Goal: Task Accomplishment & Management: Manage account settings

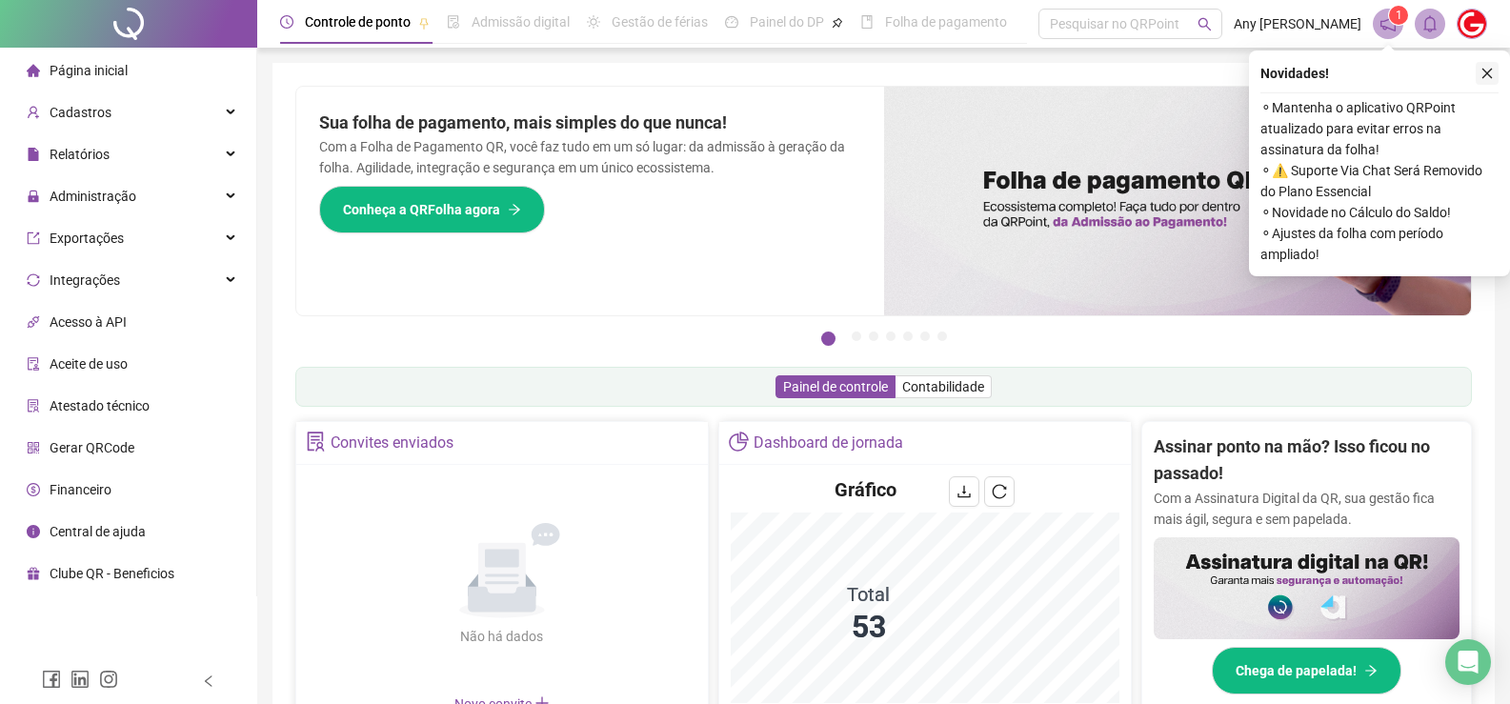
click at [1486, 72] on icon "close" at bounding box center [1487, 74] width 10 height 10
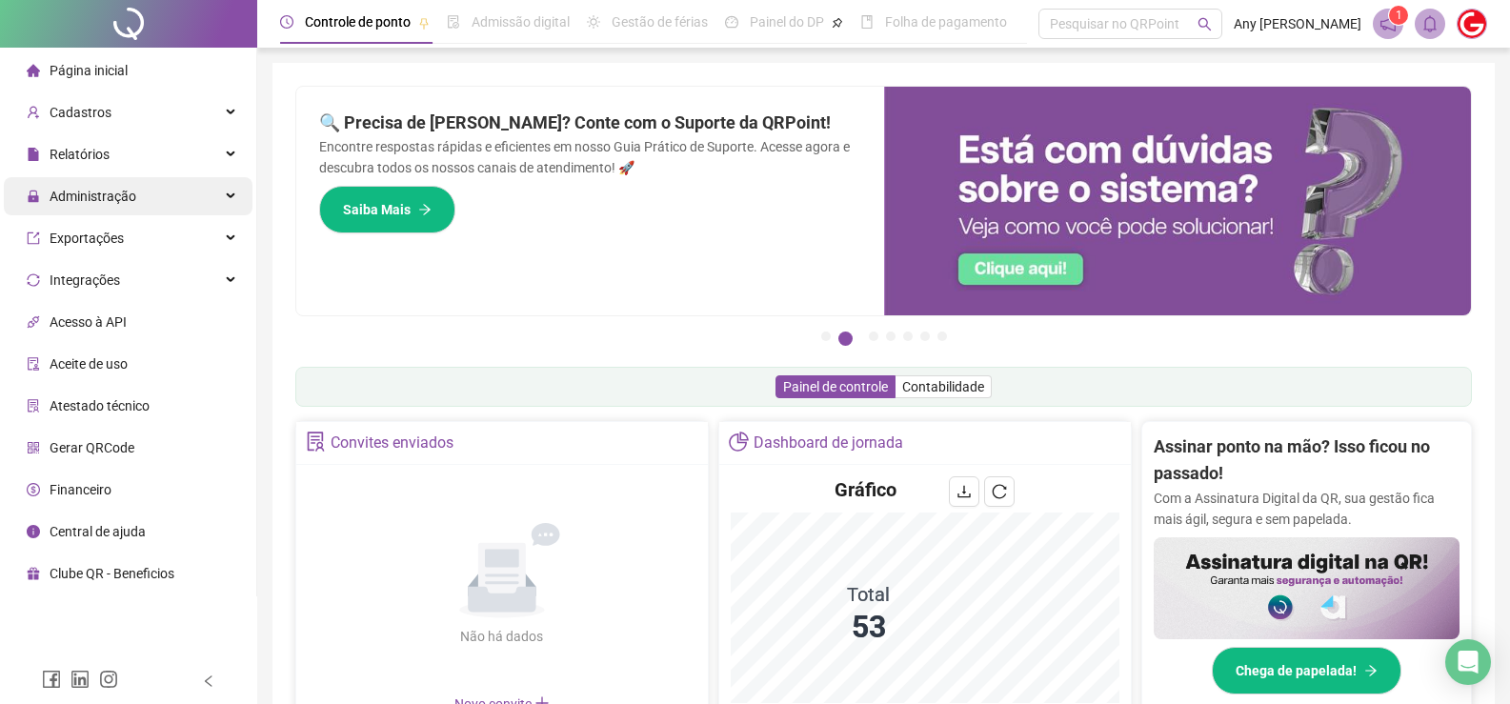
click at [93, 210] on span "Administração" at bounding box center [82, 196] width 110 height 38
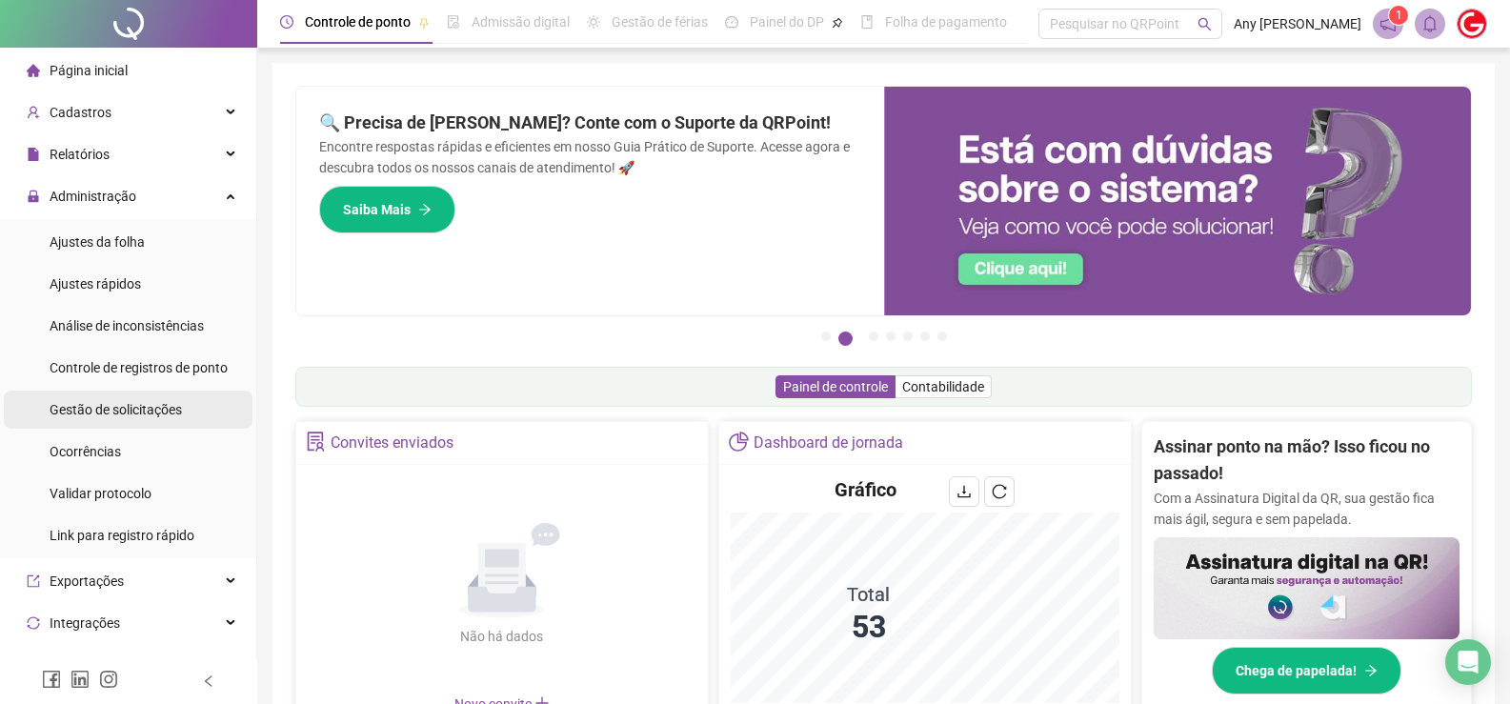
click at [85, 403] on span "Gestão de solicitações" at bounding box center [116, 409] width 132 height 15
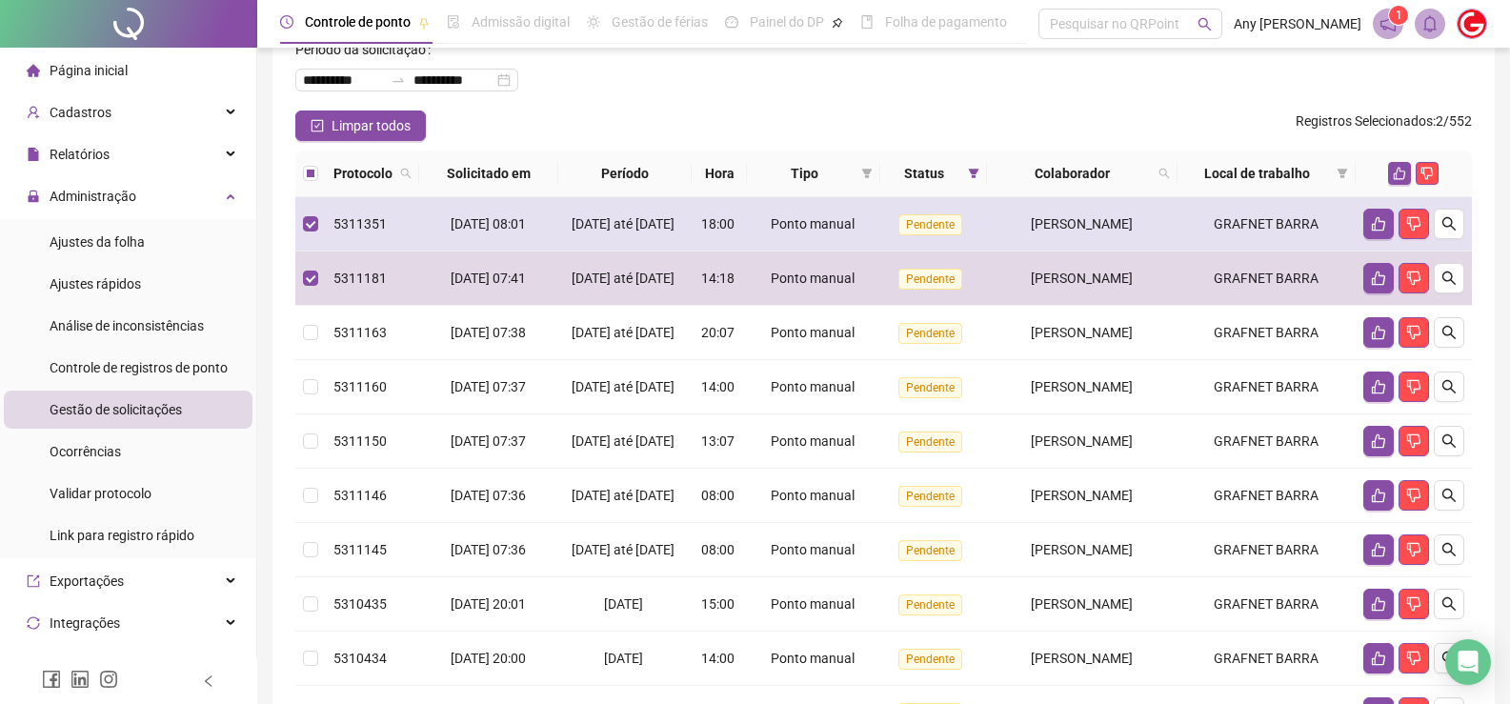
scroll to position [206, 0]
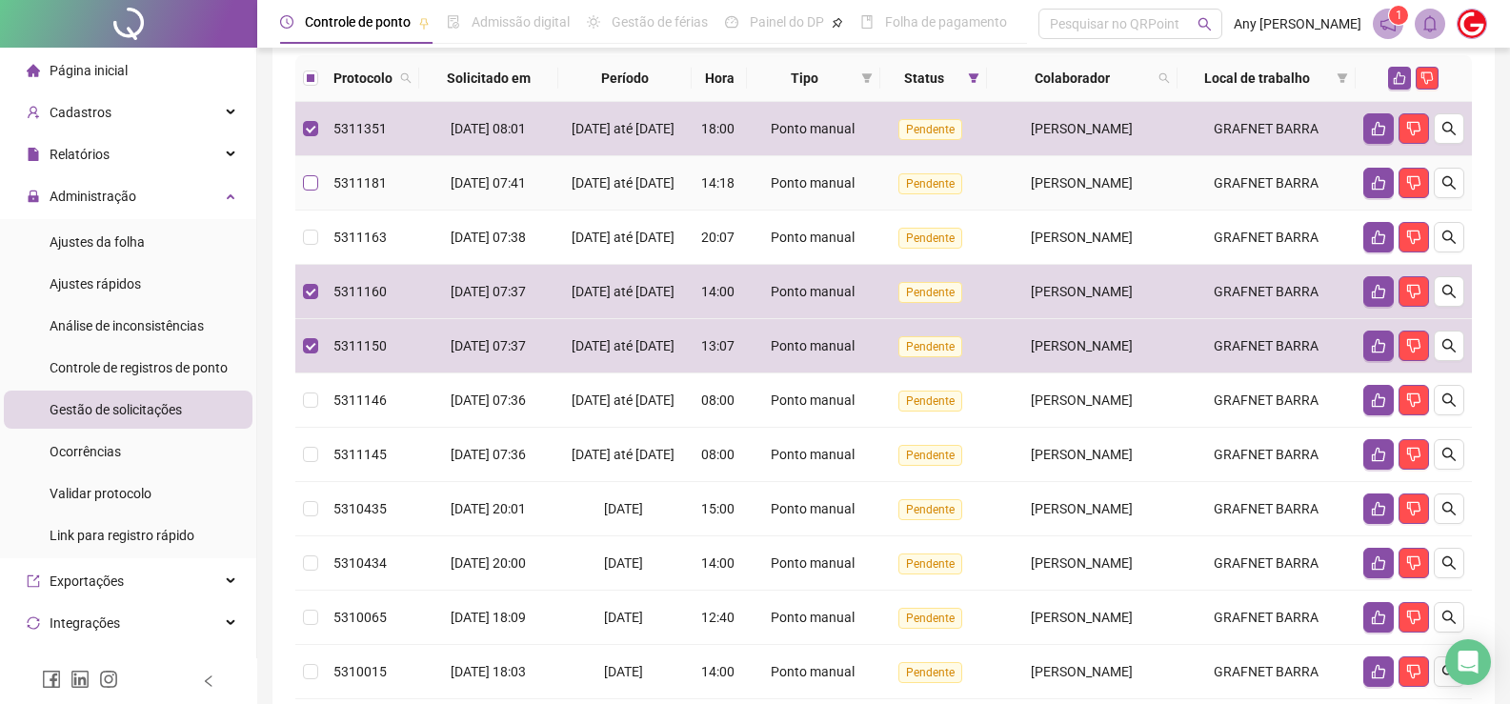
click at [316, 191] on label at bounding box center [310, 182] width 15 height 21
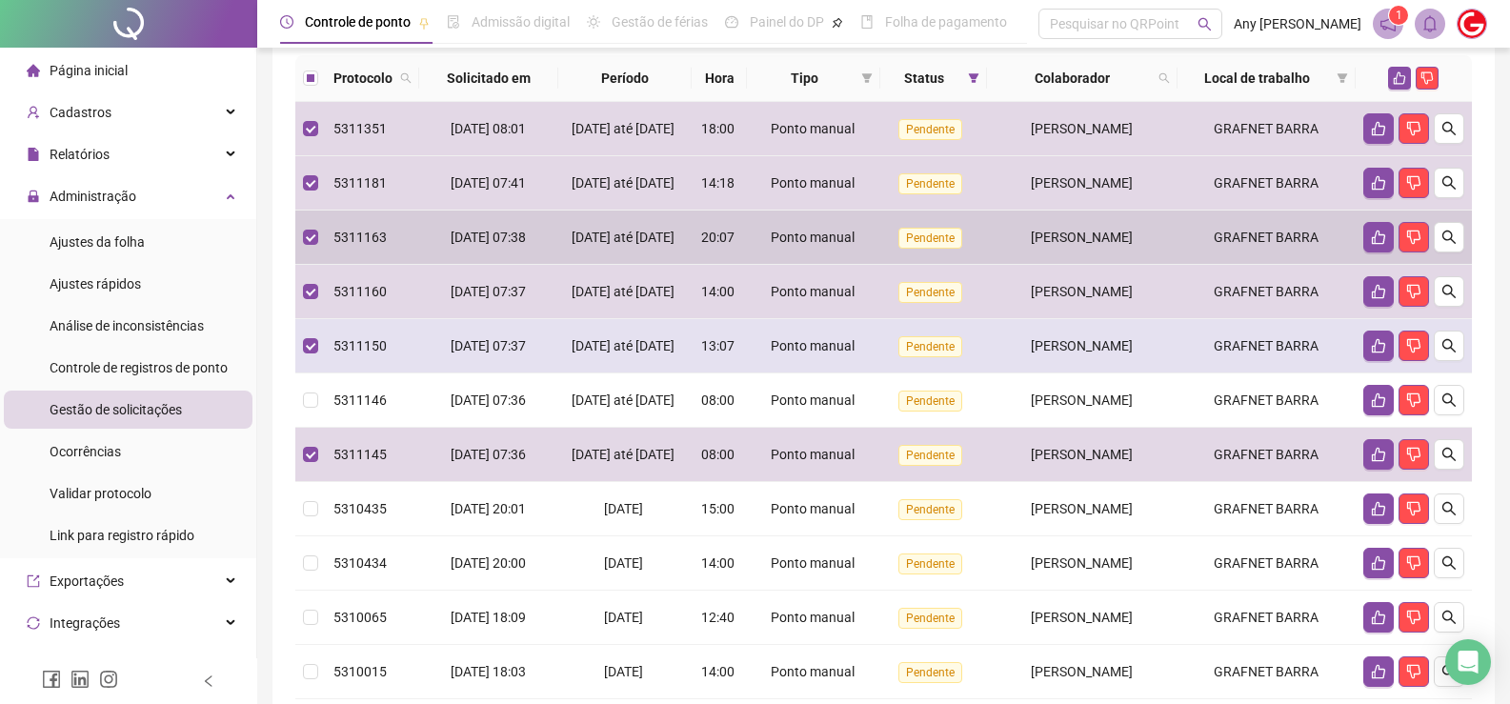
scroll to position [492, 0]
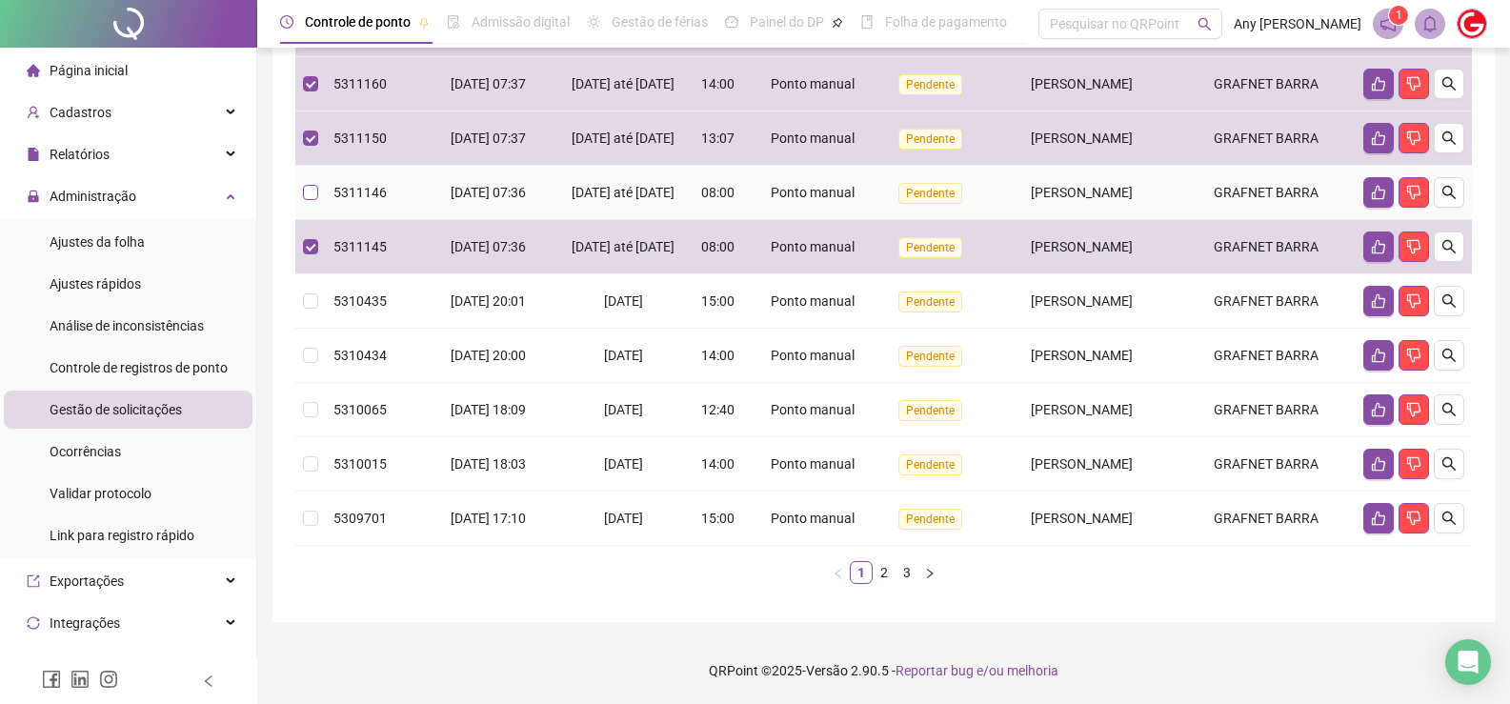
click at [311, 185] on label at bounding box center [310, 192] width 15 height 21
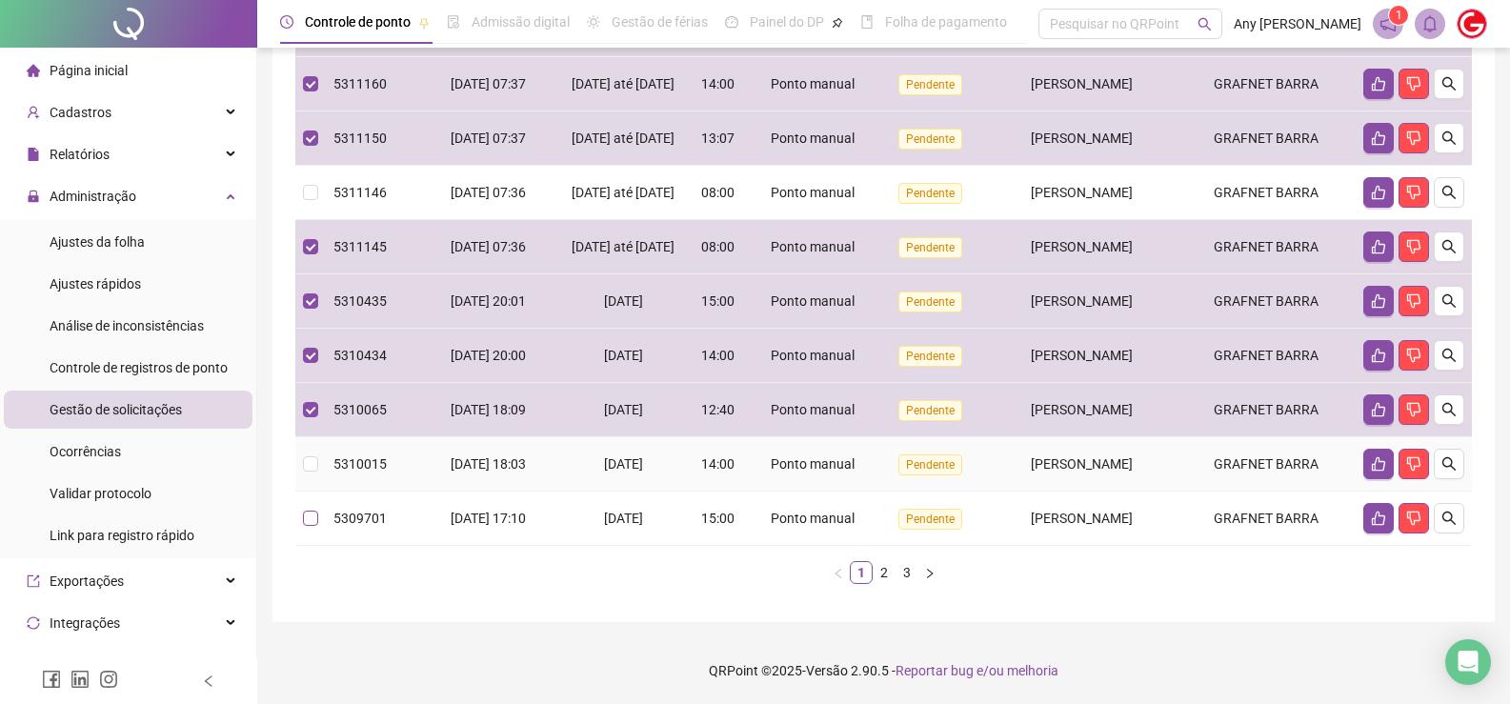
drag, startPoint x: 305, startPoint y: 473, endPoint x: 305, endPoint y: 510, distance: 36.2
click at [305, 476] on td at bounding box center [310, 464] width 30 height 54
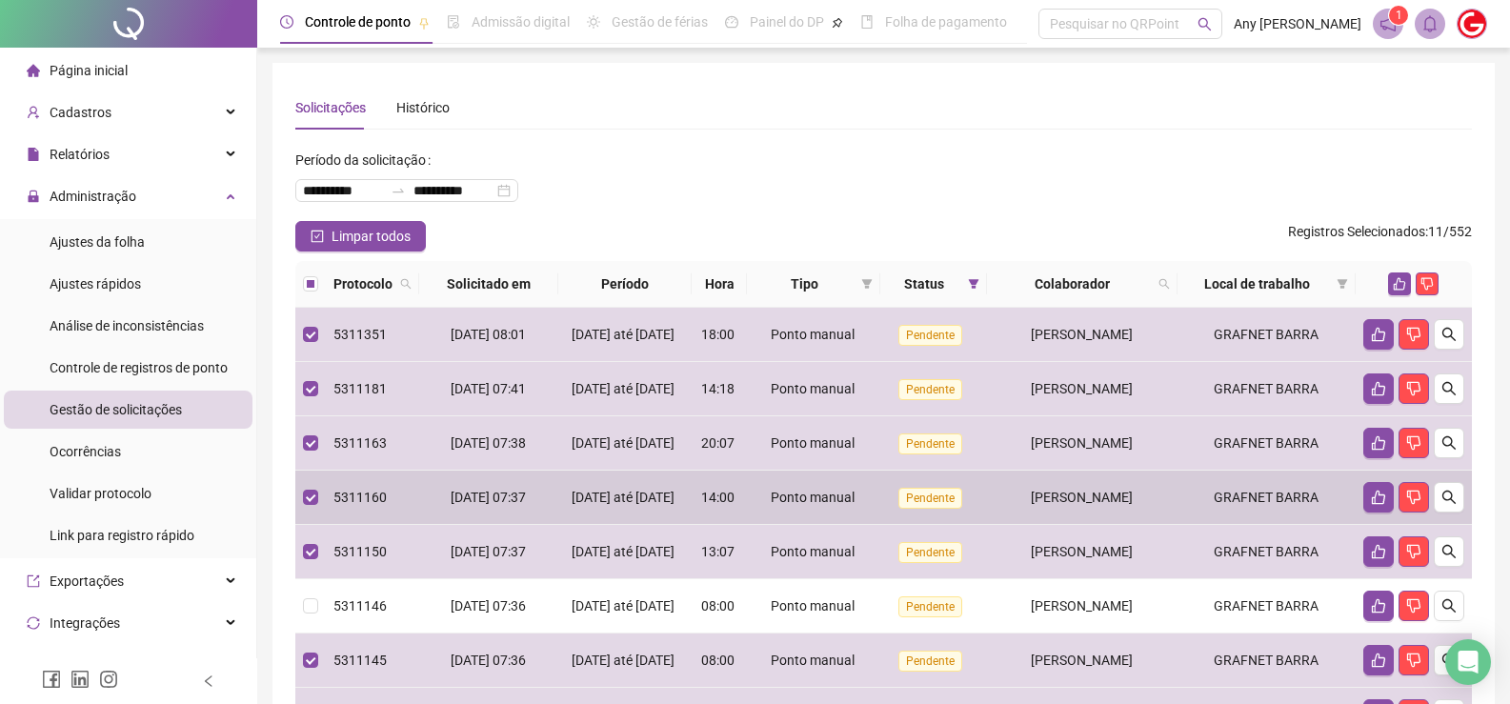
scroll to position [191, 0]
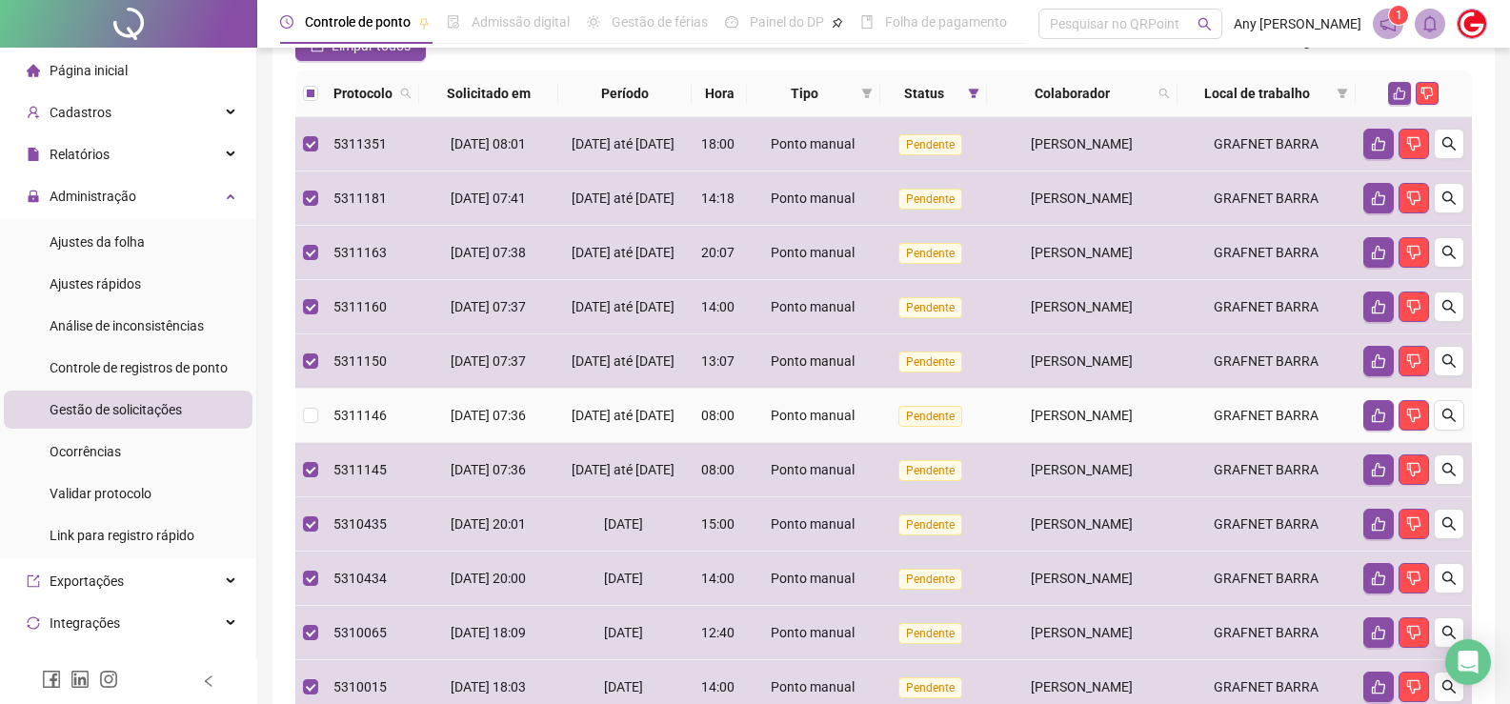
click at [320, 443] on td at bounding box center [310, 416] width 30 height 54
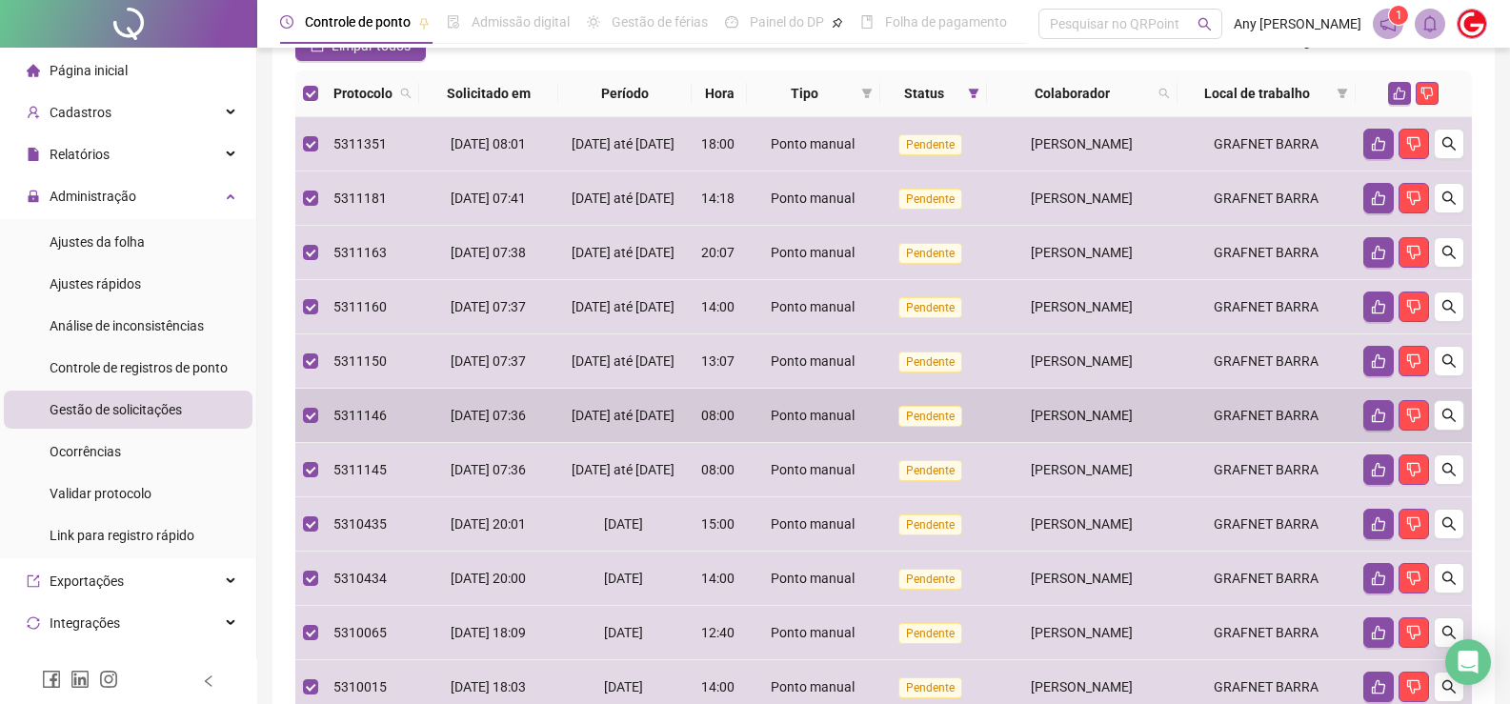
scroll to position [0, 0]
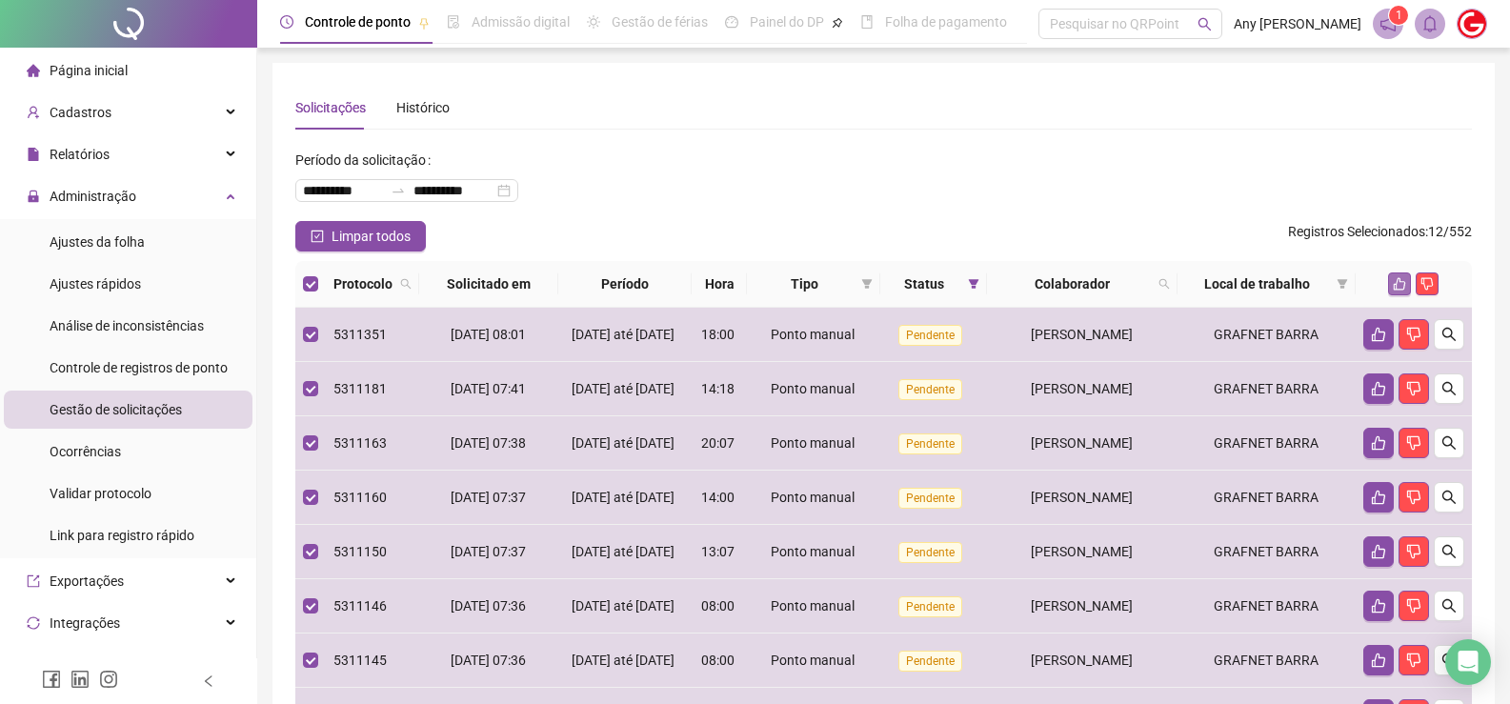
click at [1399, 283] on icon "like" at bounding box center [1399, 283] width 13 height 13
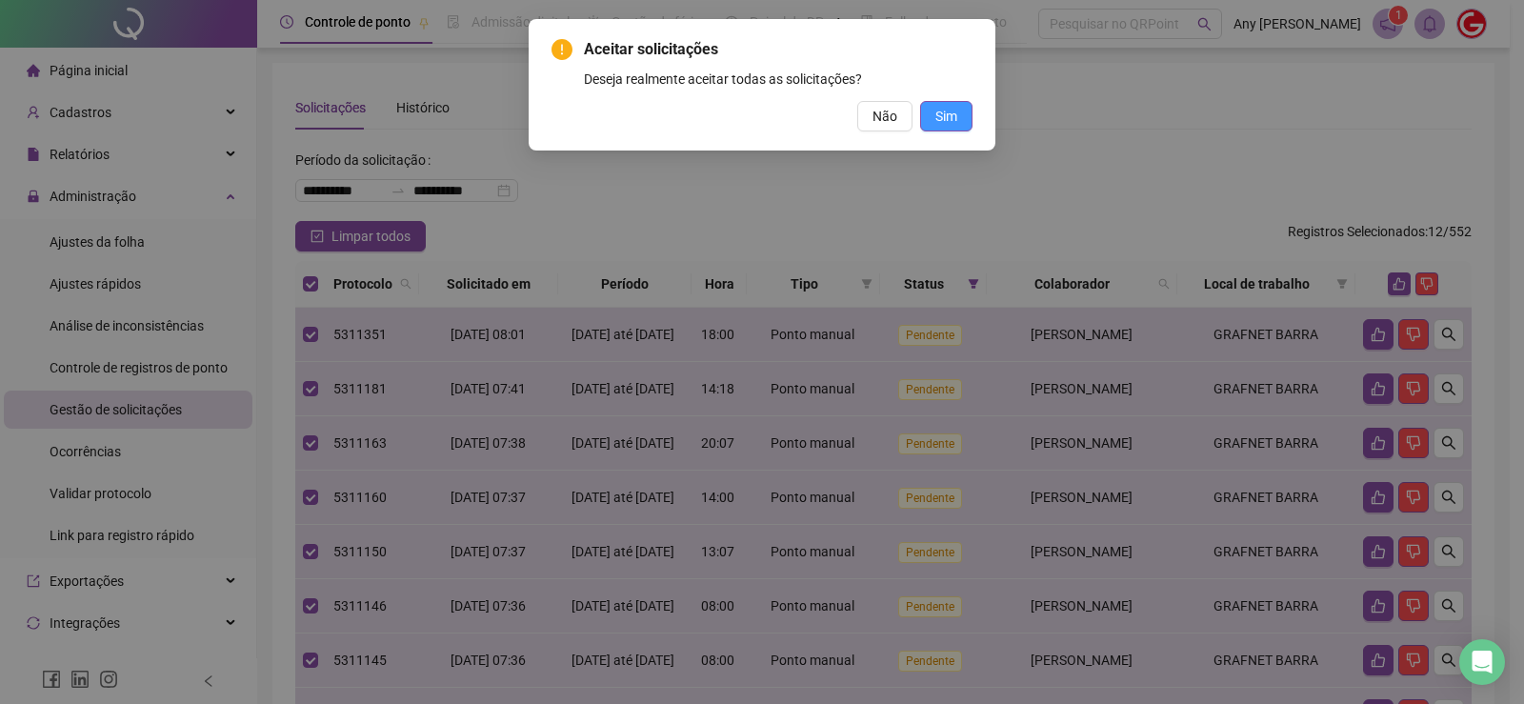
click at [954, 110] on span "Sim" at bounding box center [946, 116] width 22 height 21
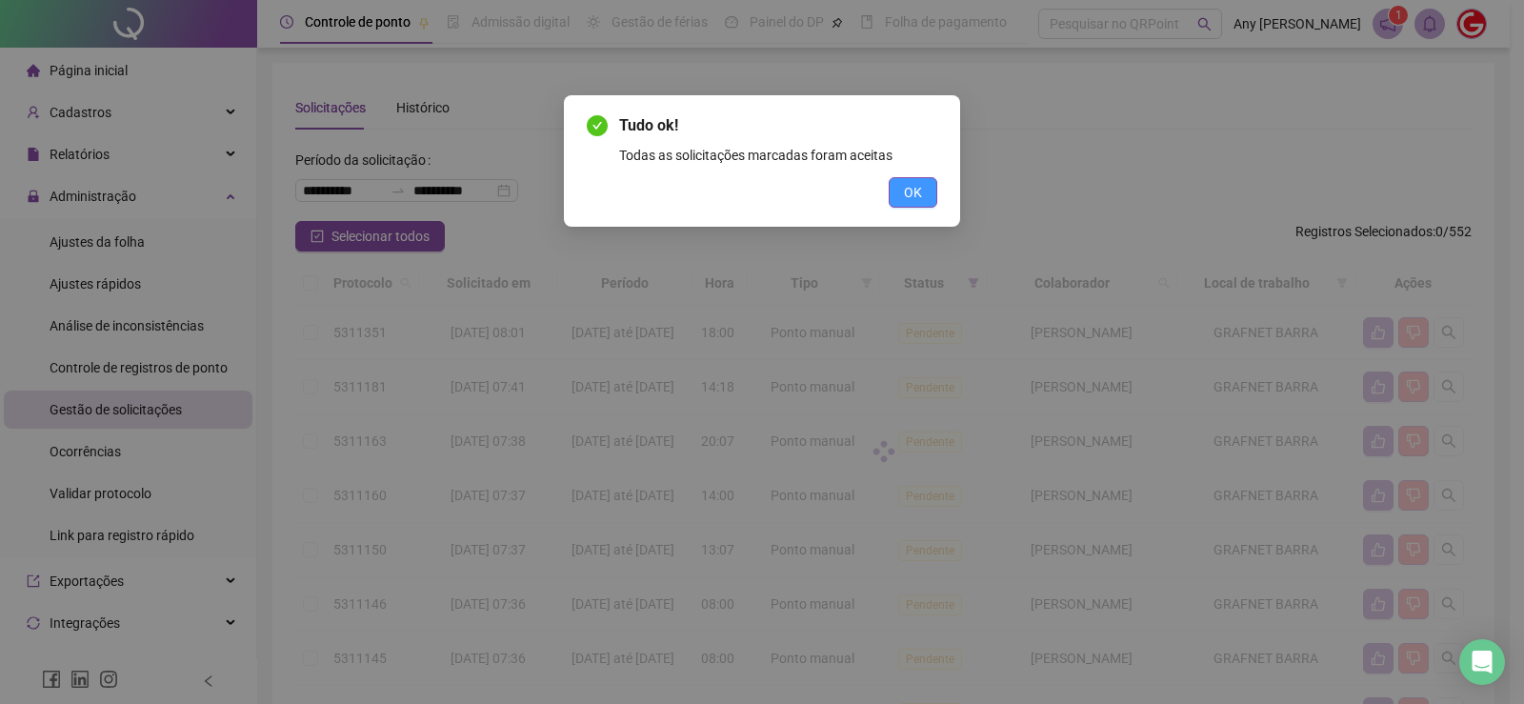
click at [894, 204] on button "OK" at bounding box center [913, 192] width 49 height 30
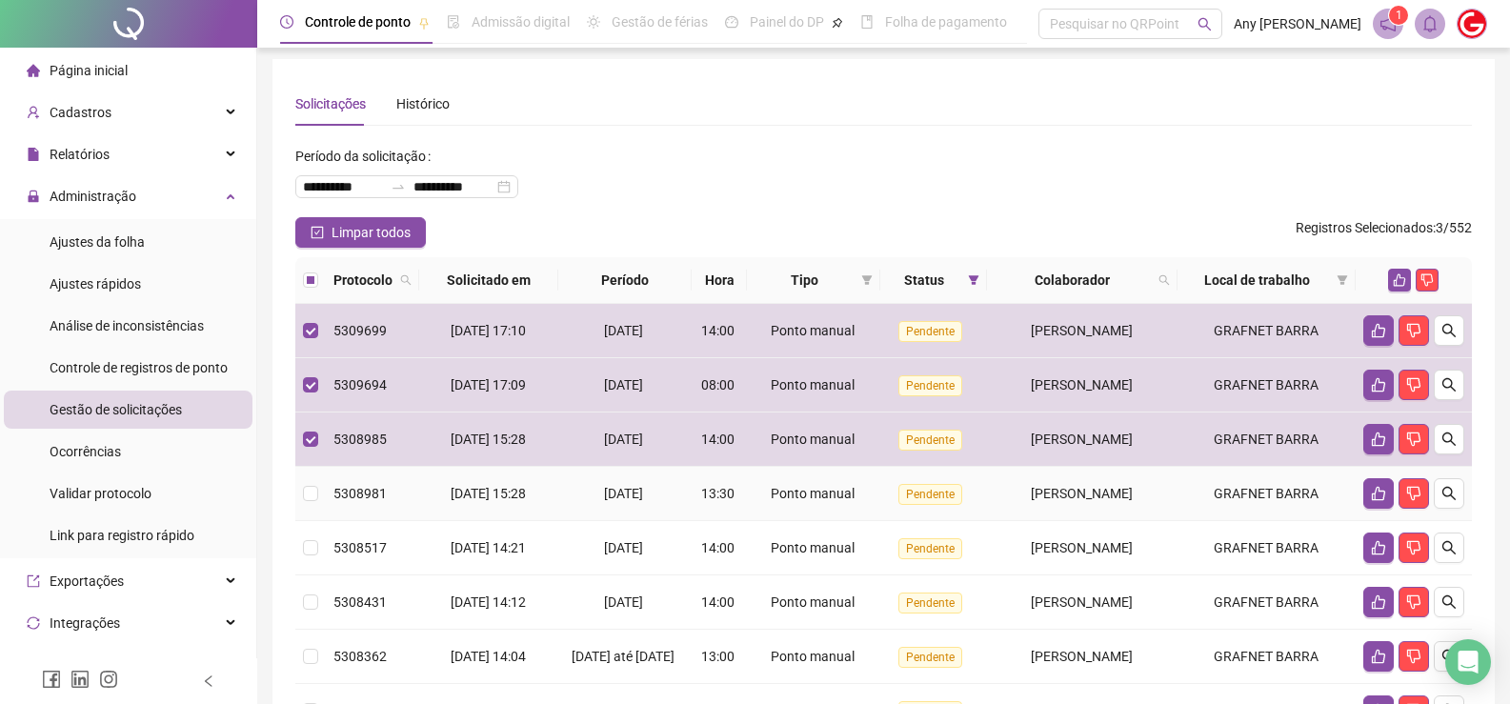
scroll to position [194, 0]
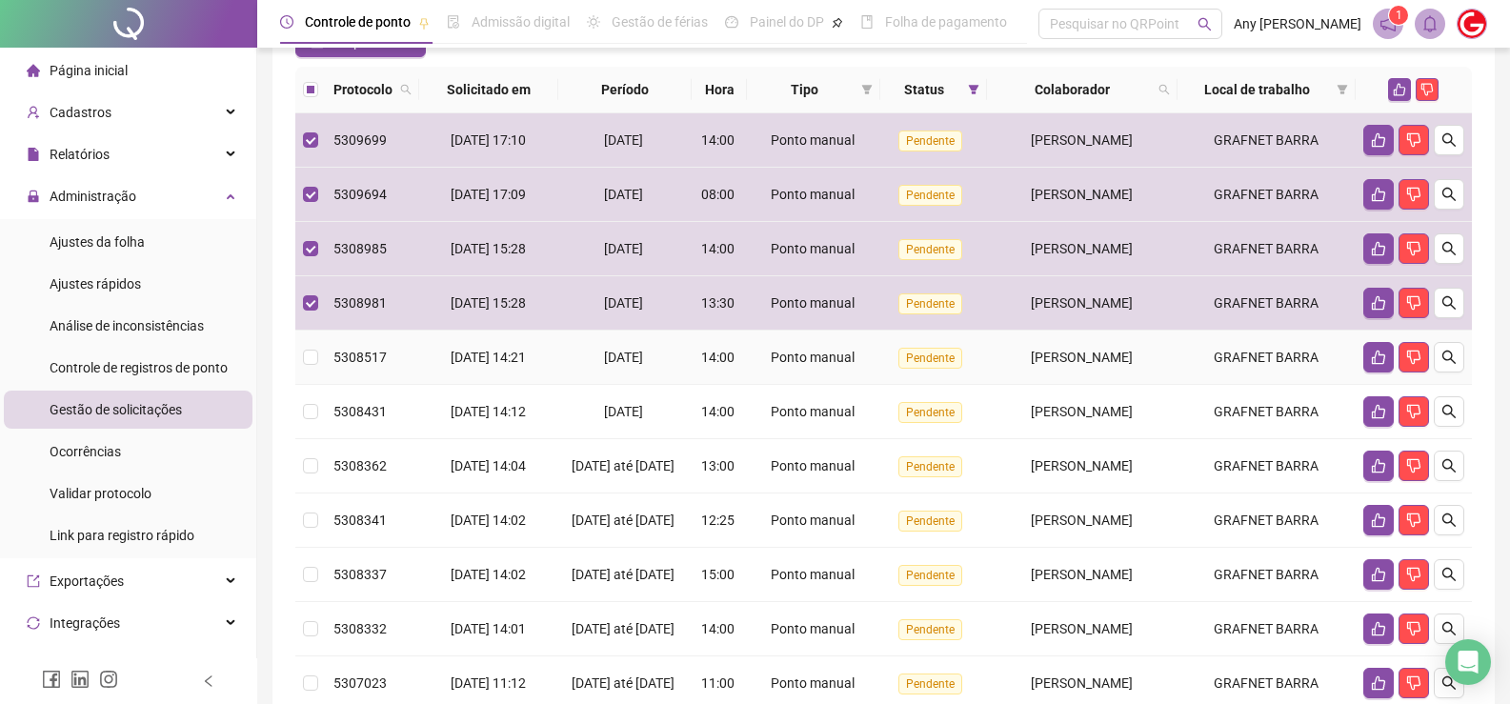
click at [313, 346] on td at bounding box center [310, 358] width 30 height 54
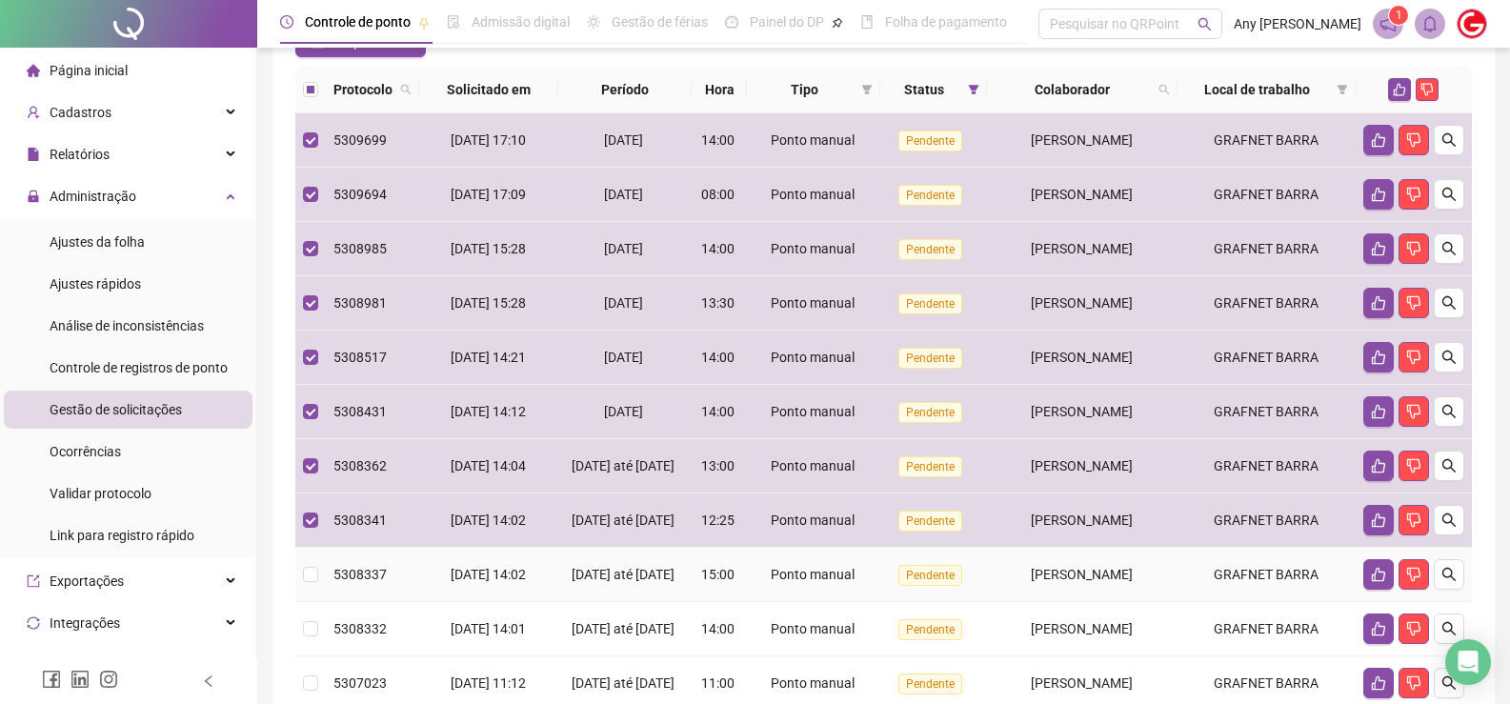
click at [295, 602] on td at bounding box center [310, 575] width 30 height 54
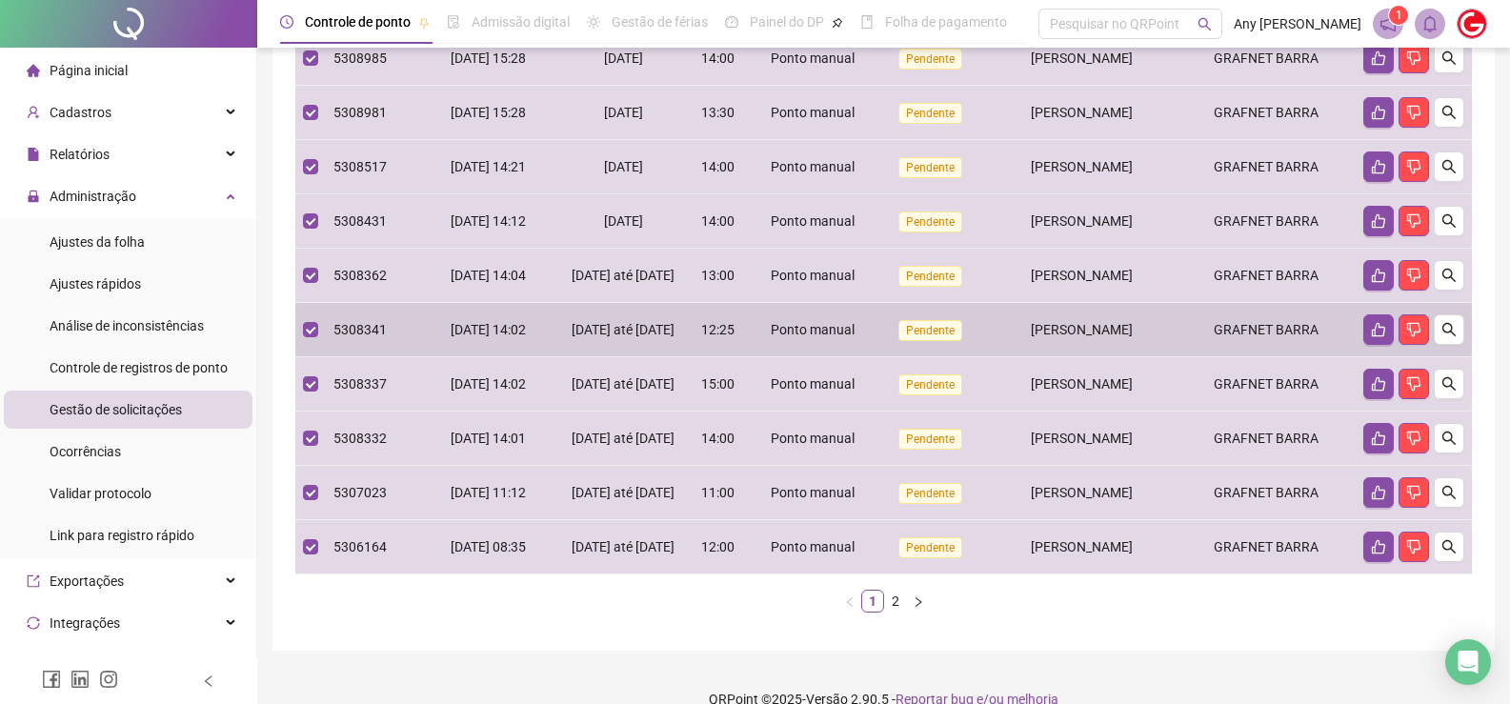
scroll to position [0, 0]
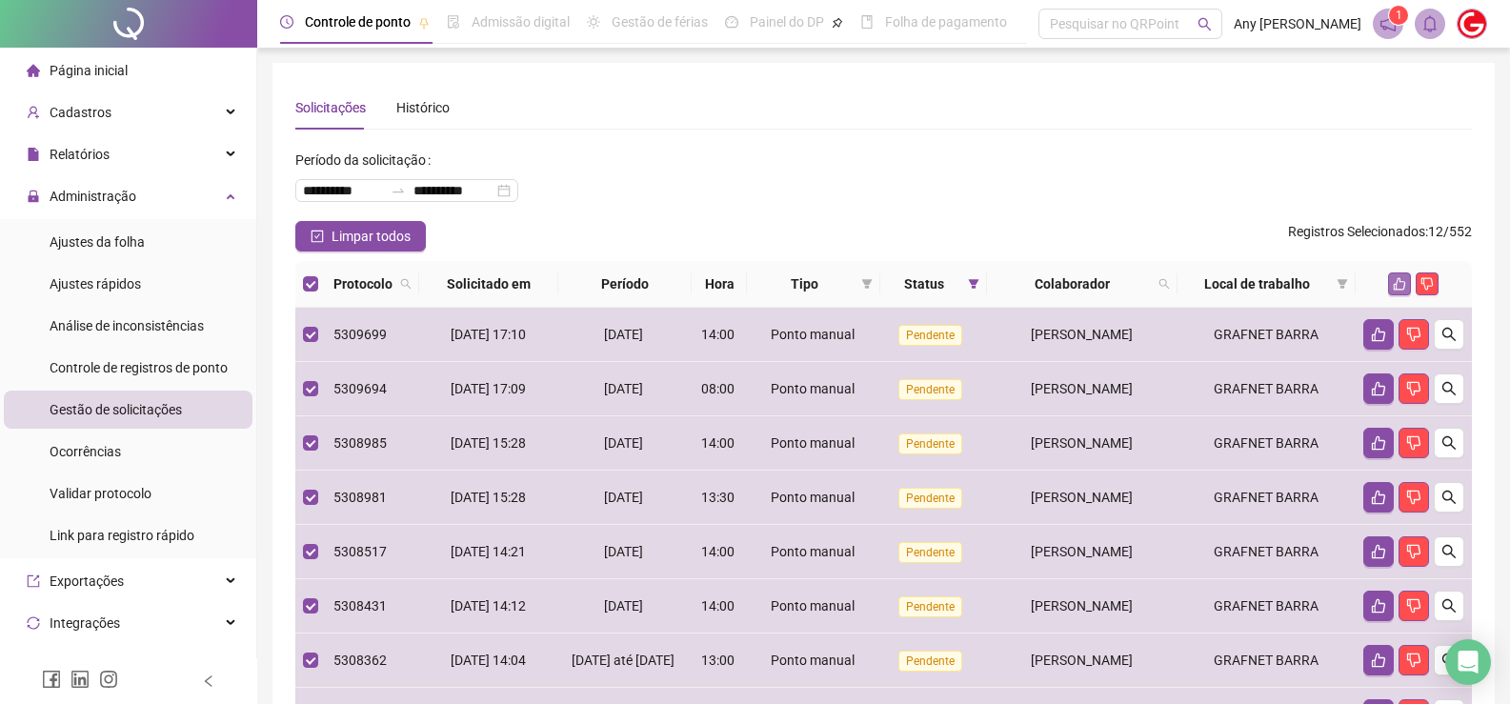
click at [1397, 281] on icon "like" at bounding box center [1400, 284] width 12 height 12
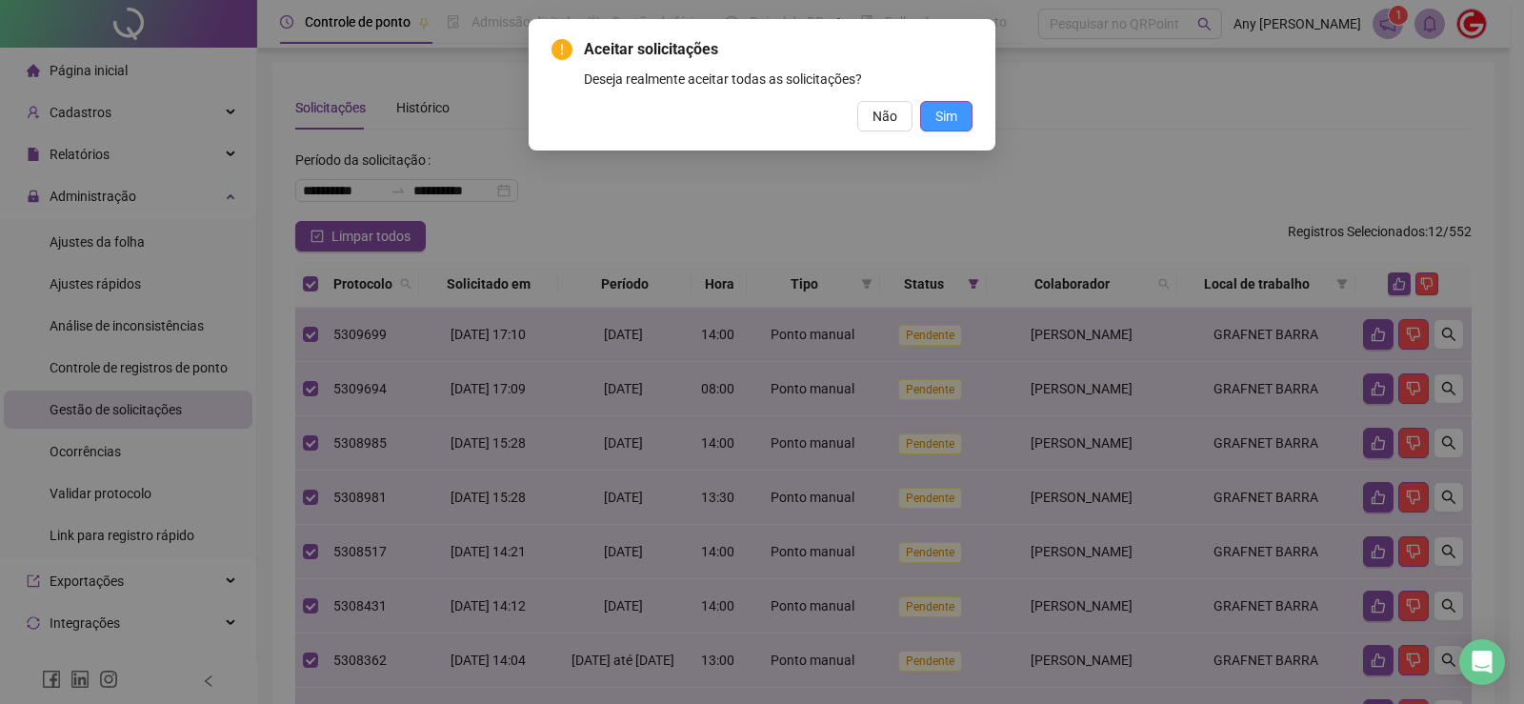
click at [935, 121] on span "Sim" at bounding box center [946, 116] width 22 height 21
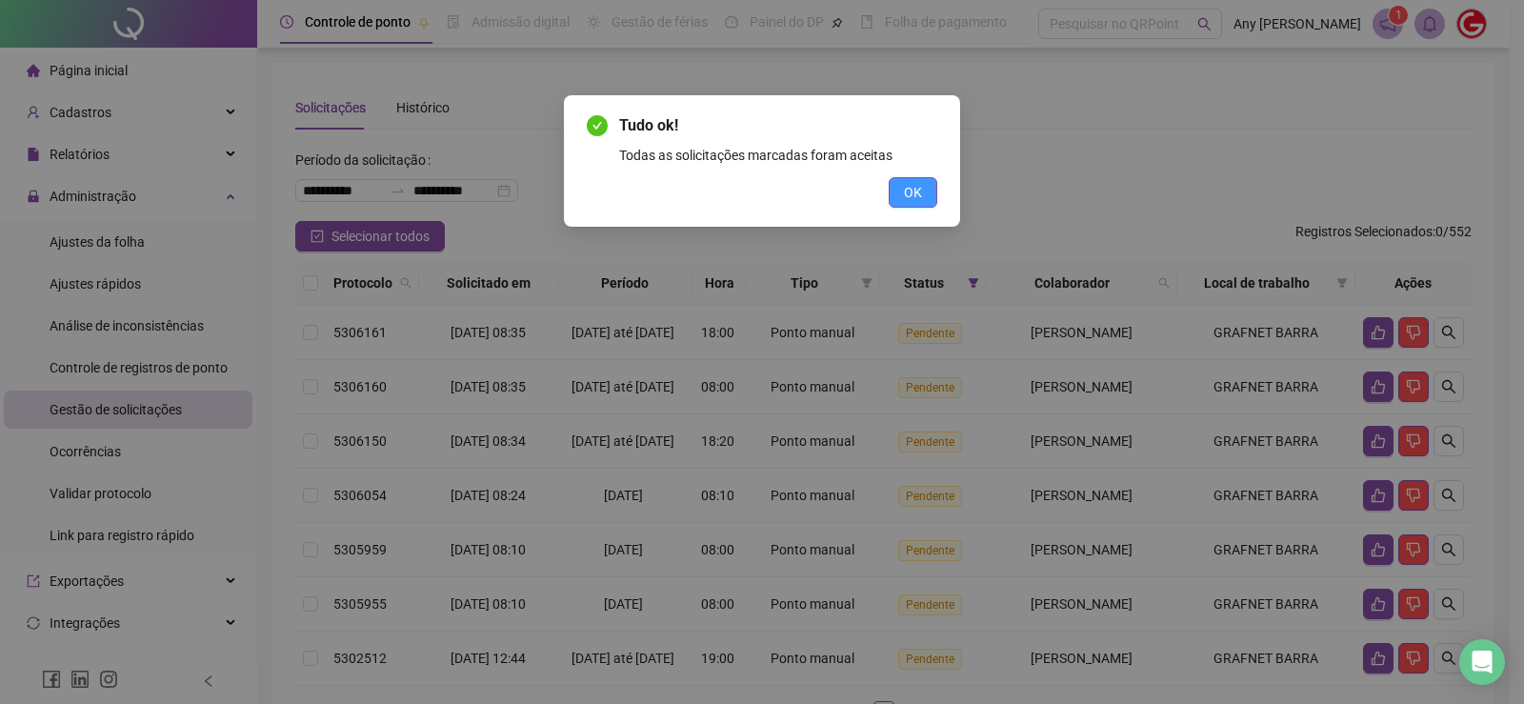
click at [902, 200] on button "OK" at bounding box center [913, 192] width 49 height 30
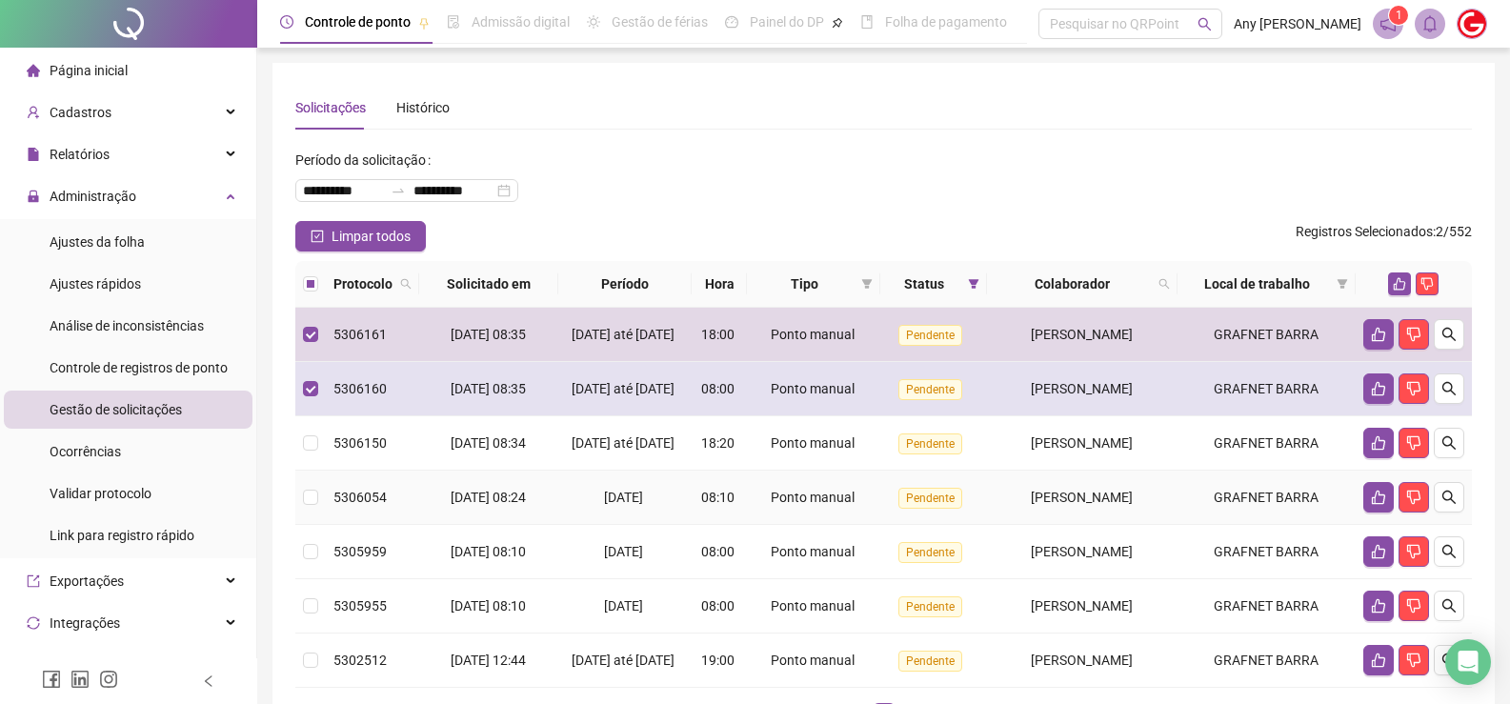
scroll to position [95, 0]
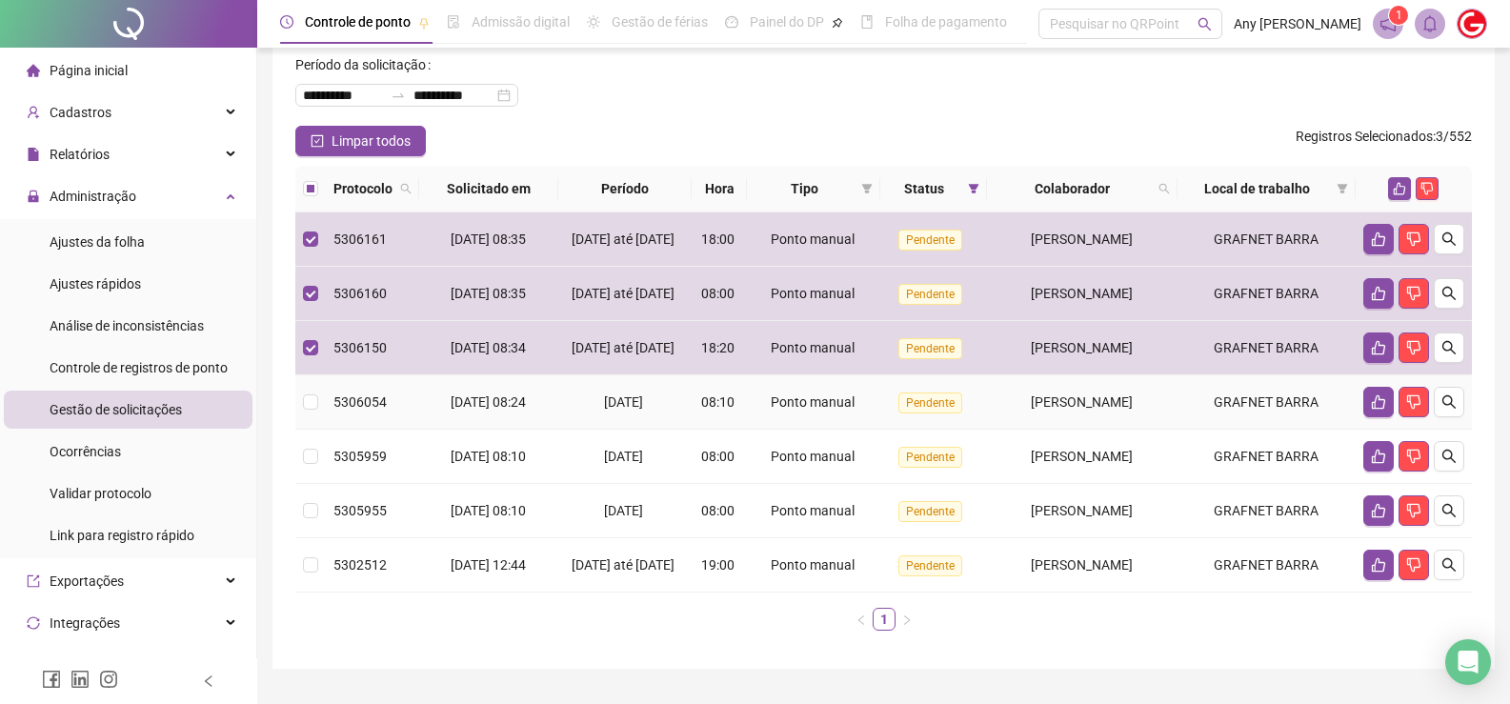
click at [303, 430] on td at bounding box center [310, 402] width 30 height 54
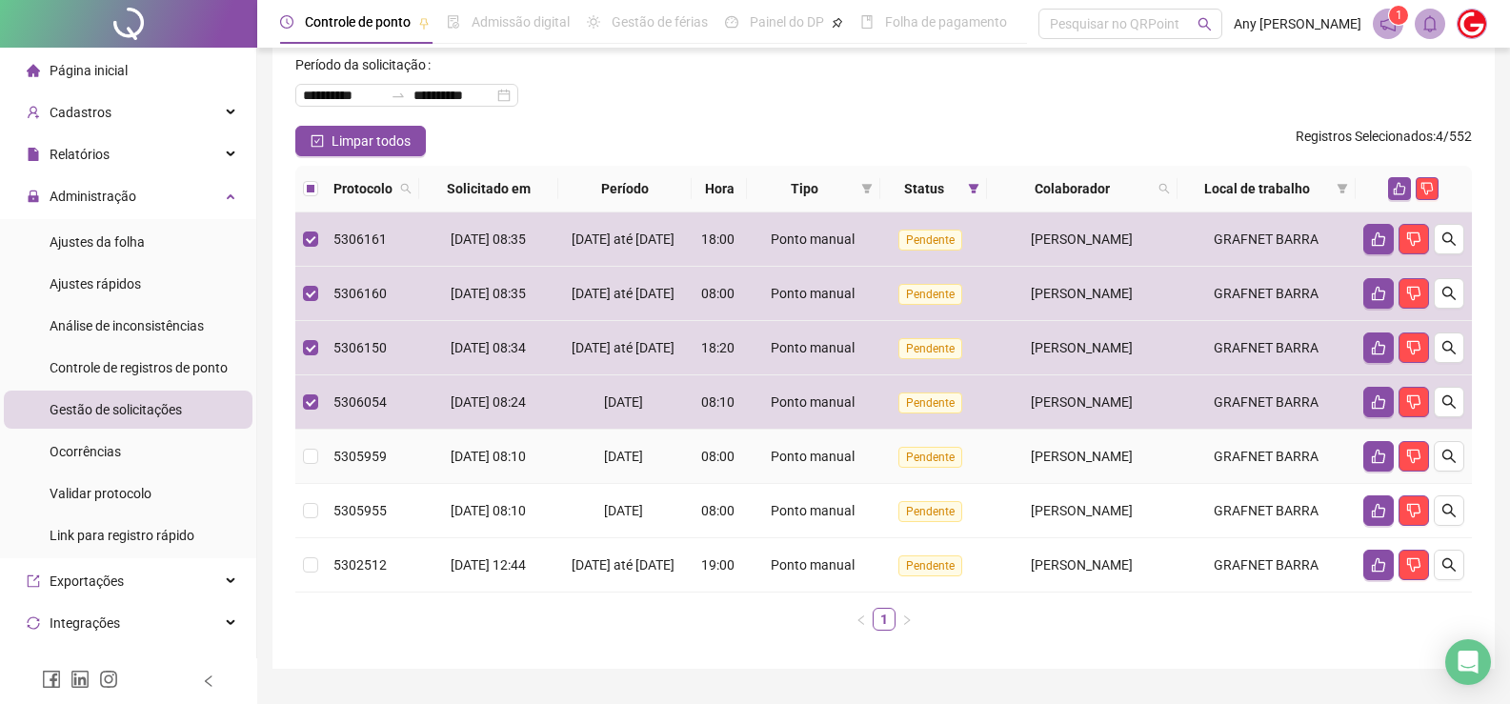
drag, startPoint x: 302, startPoint y: 435, endPoint x: 314, endPoint y: 526, distance: 91.3
click at [314, 467] on label at bounding box center [310, 456] width 15 height 21
click at [312, 538] on td at bounding box center [310, 511] width 30 height 54
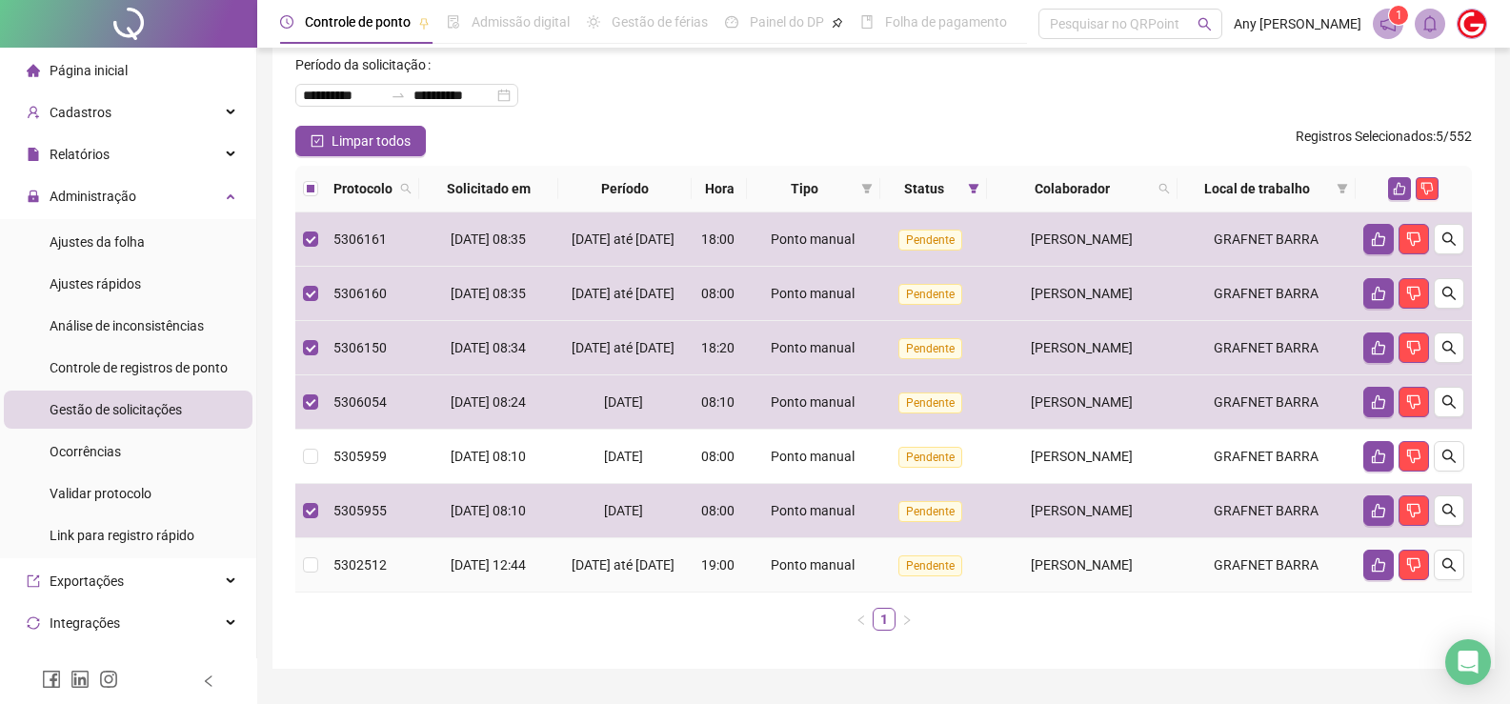
click at [298, 592] on td at bounding box center [310, 565] width 30 height 54
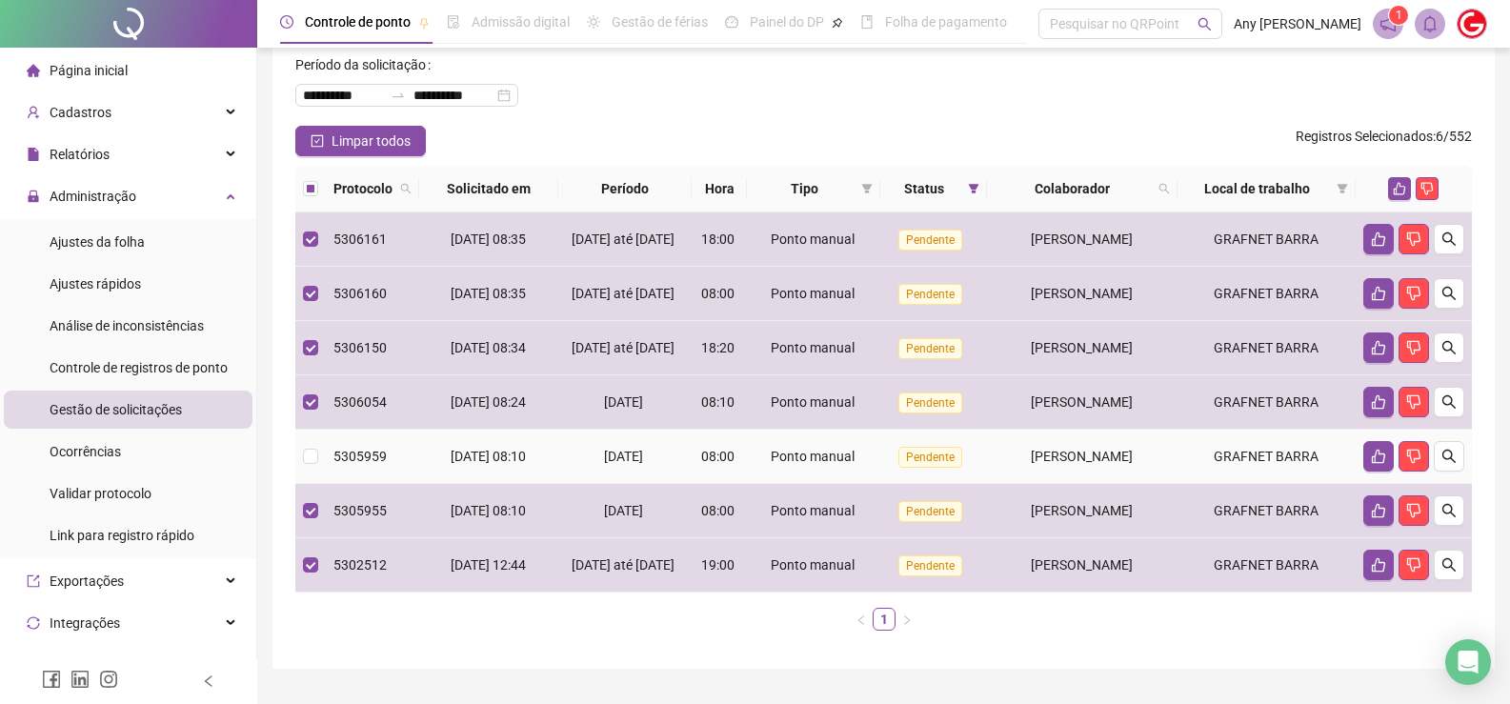
click at [304, 475] on td at bounding box center [310, 457] width 30 height 54
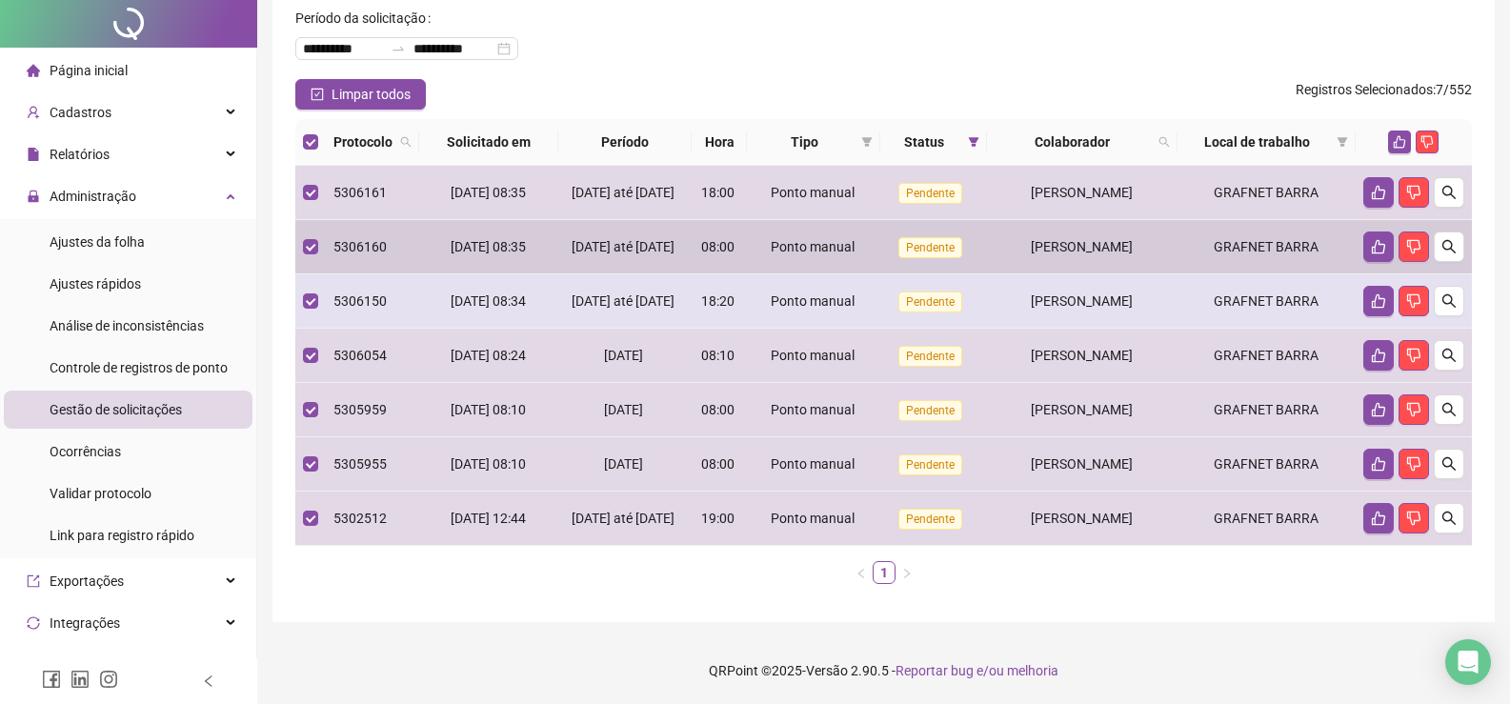
scroll to position [0, 0]
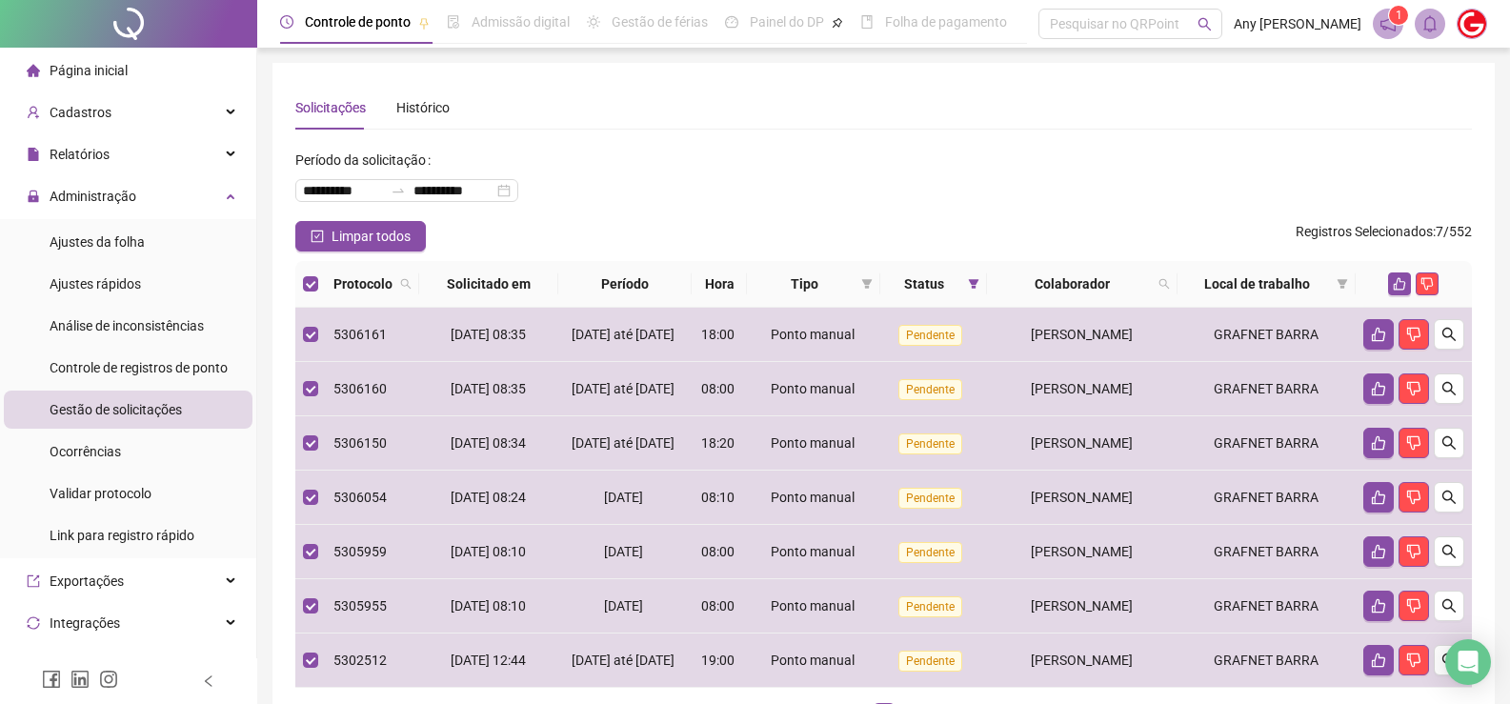
click at [1382, 284] on div at bounding box center [1413, 283] width 101 height 23
click at [1400, 287] on icon "like" at bounding box center [1399, 283] width 13 height 13
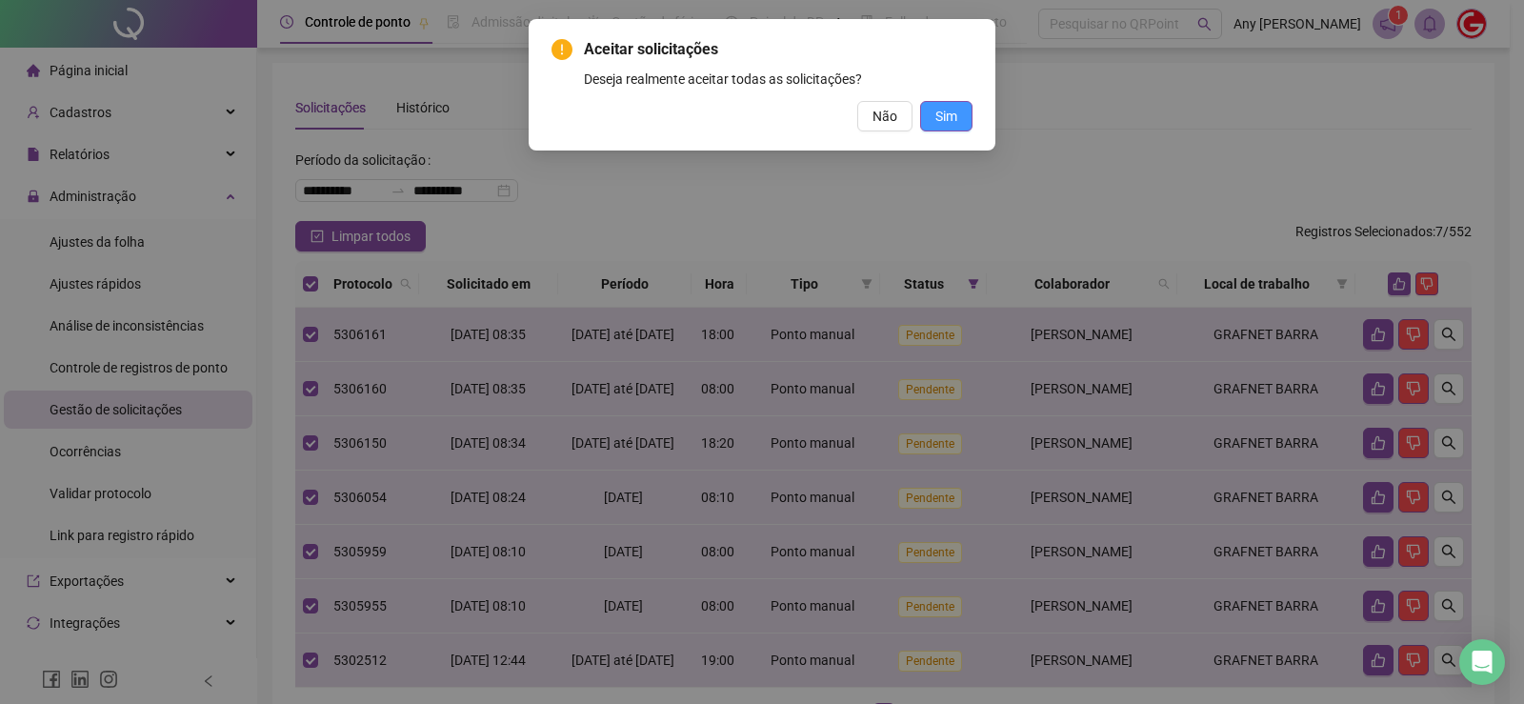
click at [959, 122] on button "Sim" at bounding box center [946, 116] width 52 height 30
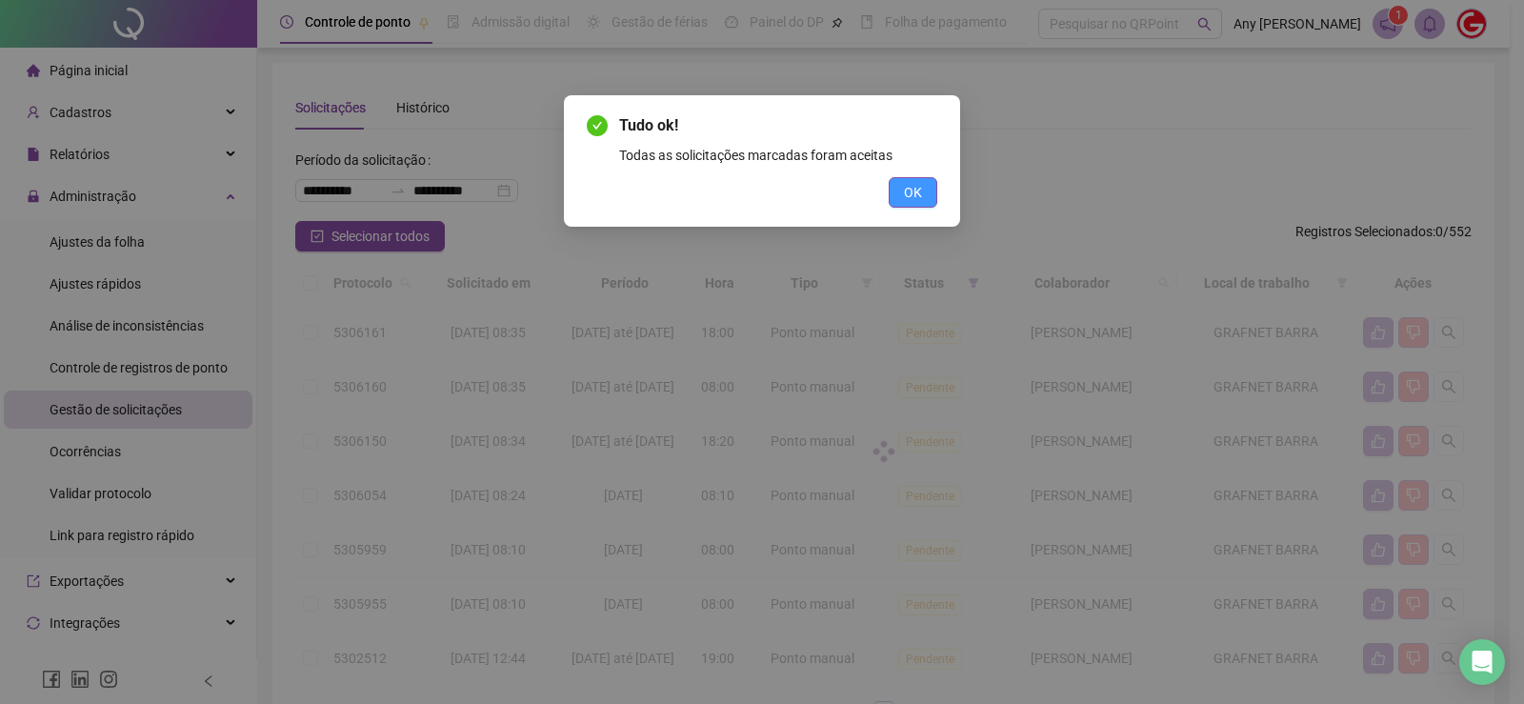
click at [903, 201] on button "OK" at bounding box center [913, 192] width 49 height 30
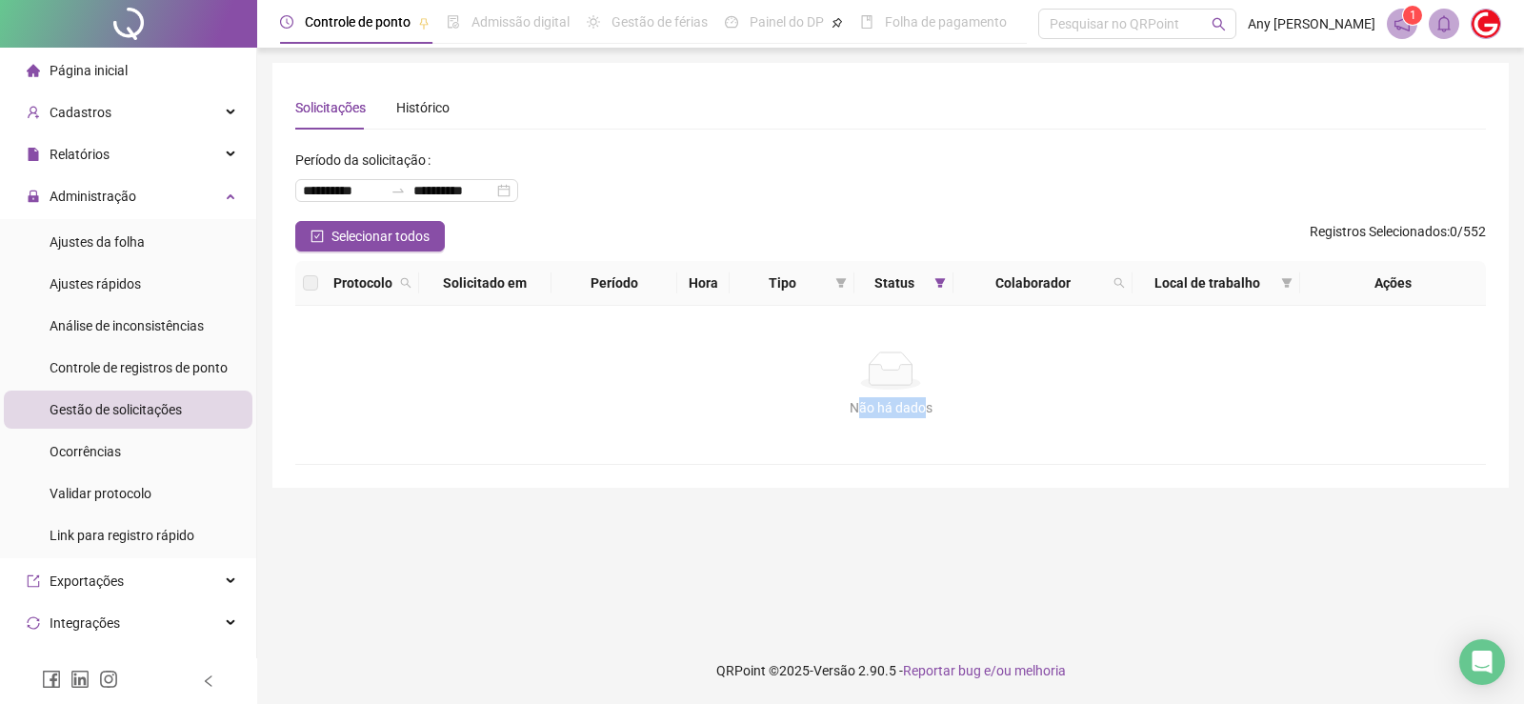
drag, startPoint x: 857, startPoint y: 408, endPoint x: 929, endPoint y: 410, distance: 71.5
click at [929, 410] on div "Não há dados" at bounding box center [890, 407] width 1145 height 21
click at [950, 423] on div "Não há dados Não há dados" at bounding box center [890, 385] width 1191 height 158
click at [128, 238] on span "Ajustes da folha" at bounding box center [97, 241] width 95 height 15
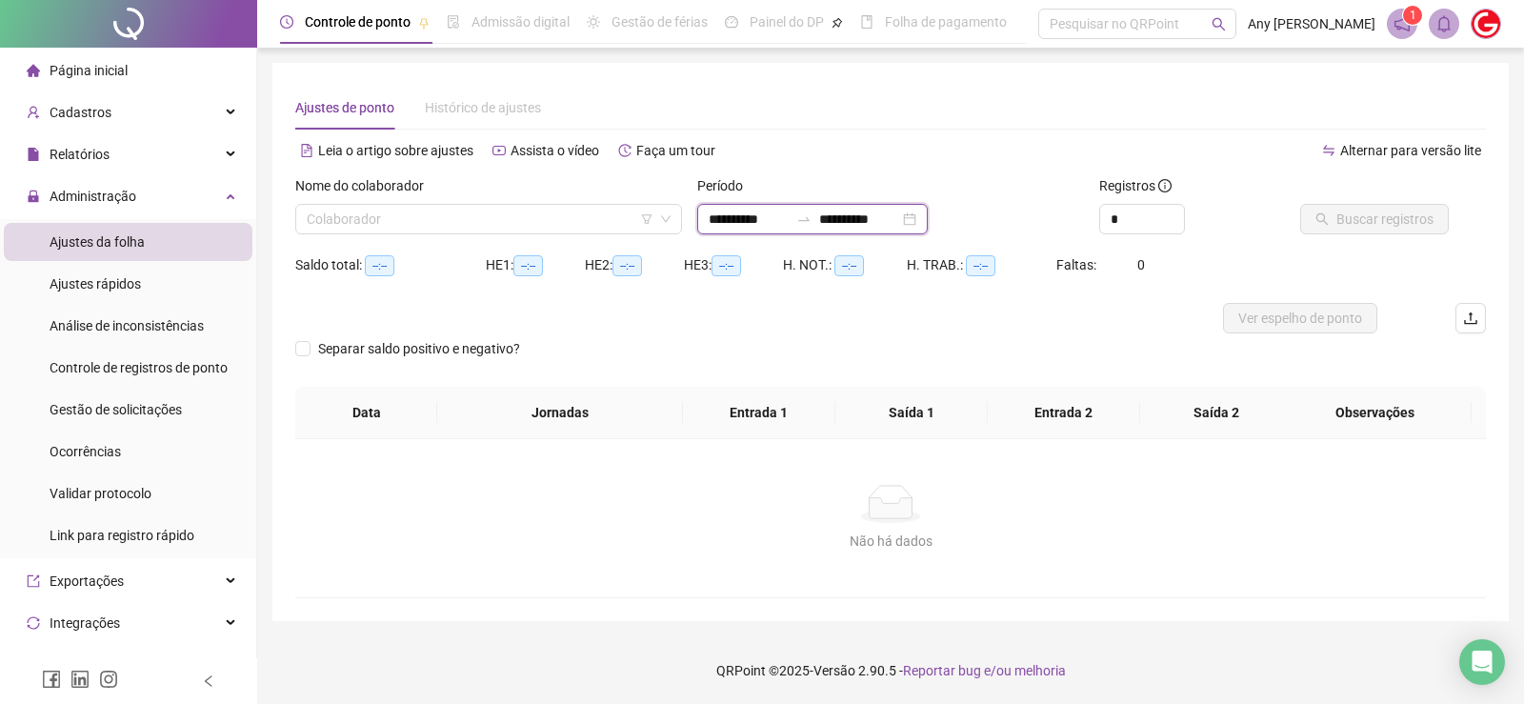
click at [724, 220] on input "**********" at bounding box center [749, 219] width 80 height 21
type input "**********"
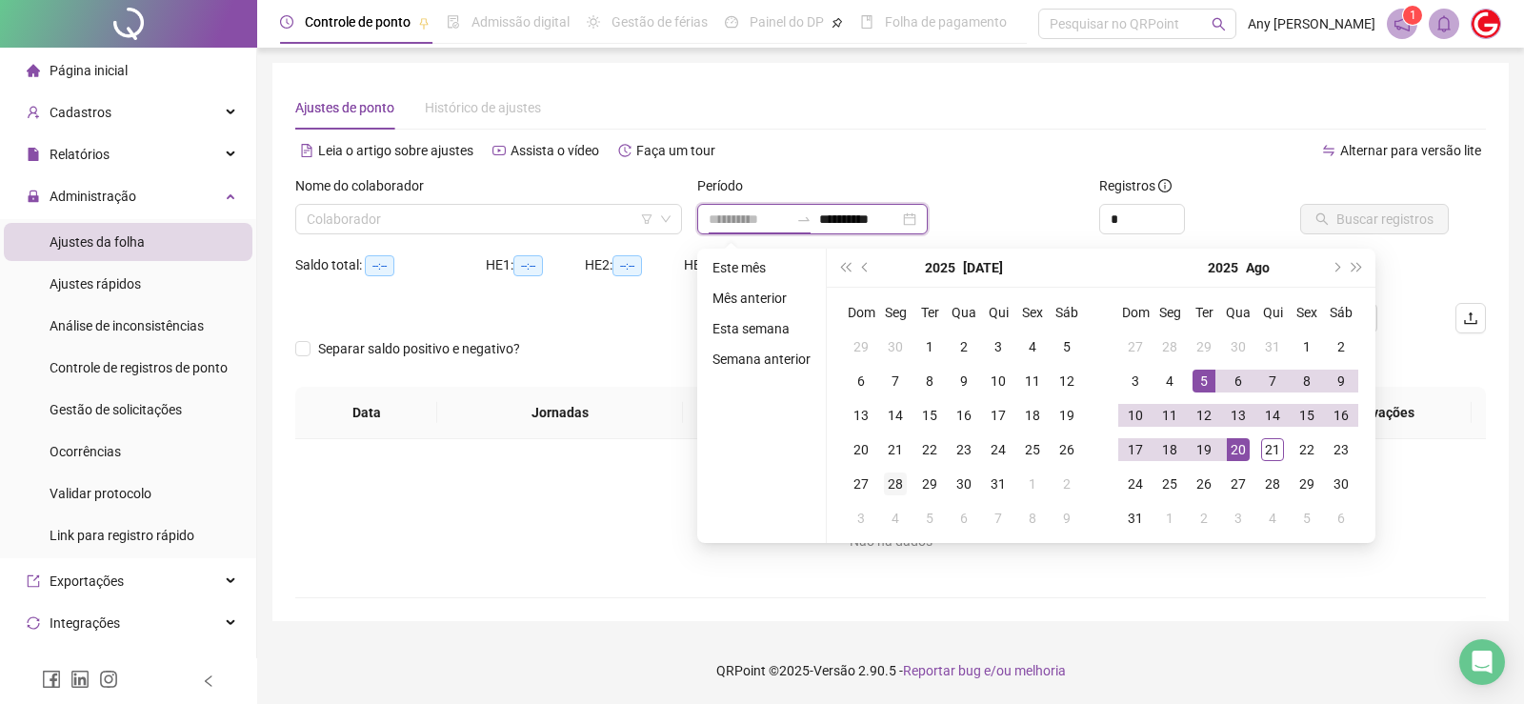
type input "**********"
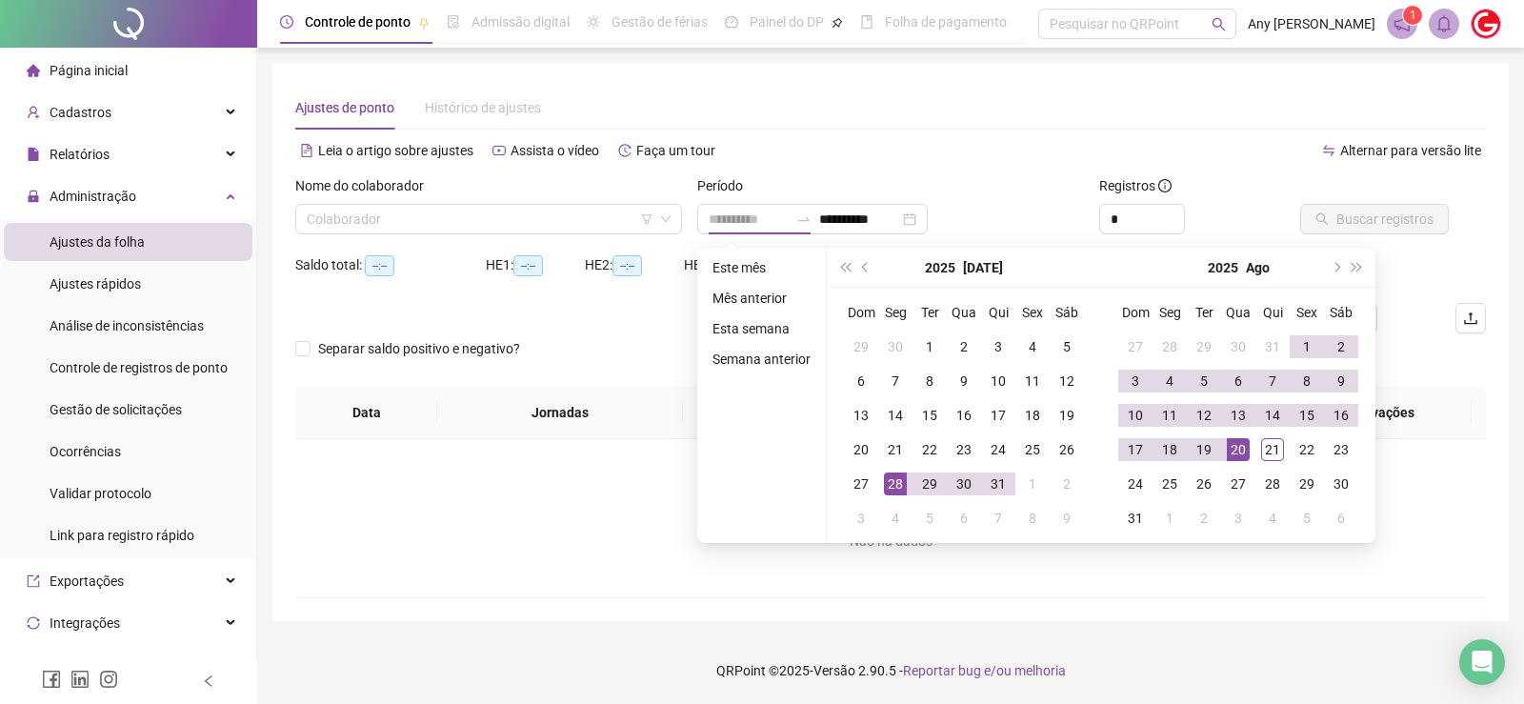
click at [892, 482] on div "28" at bounding box center [895, 483] width 23 height 23
type input "**********"
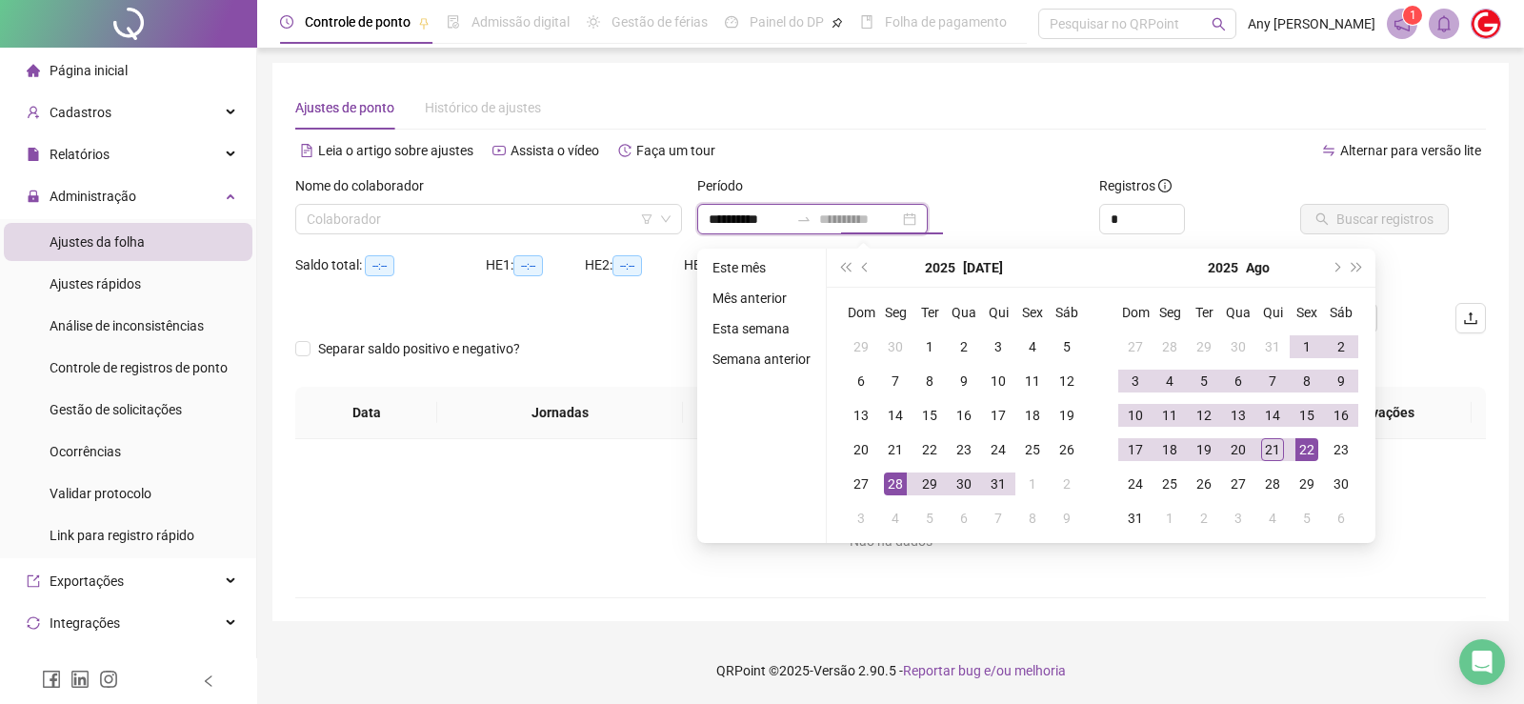
type input "**********"
click at [934, 139] on div "Alternar para versão lite" at bounding box center [1188, 150] width 595 height 30
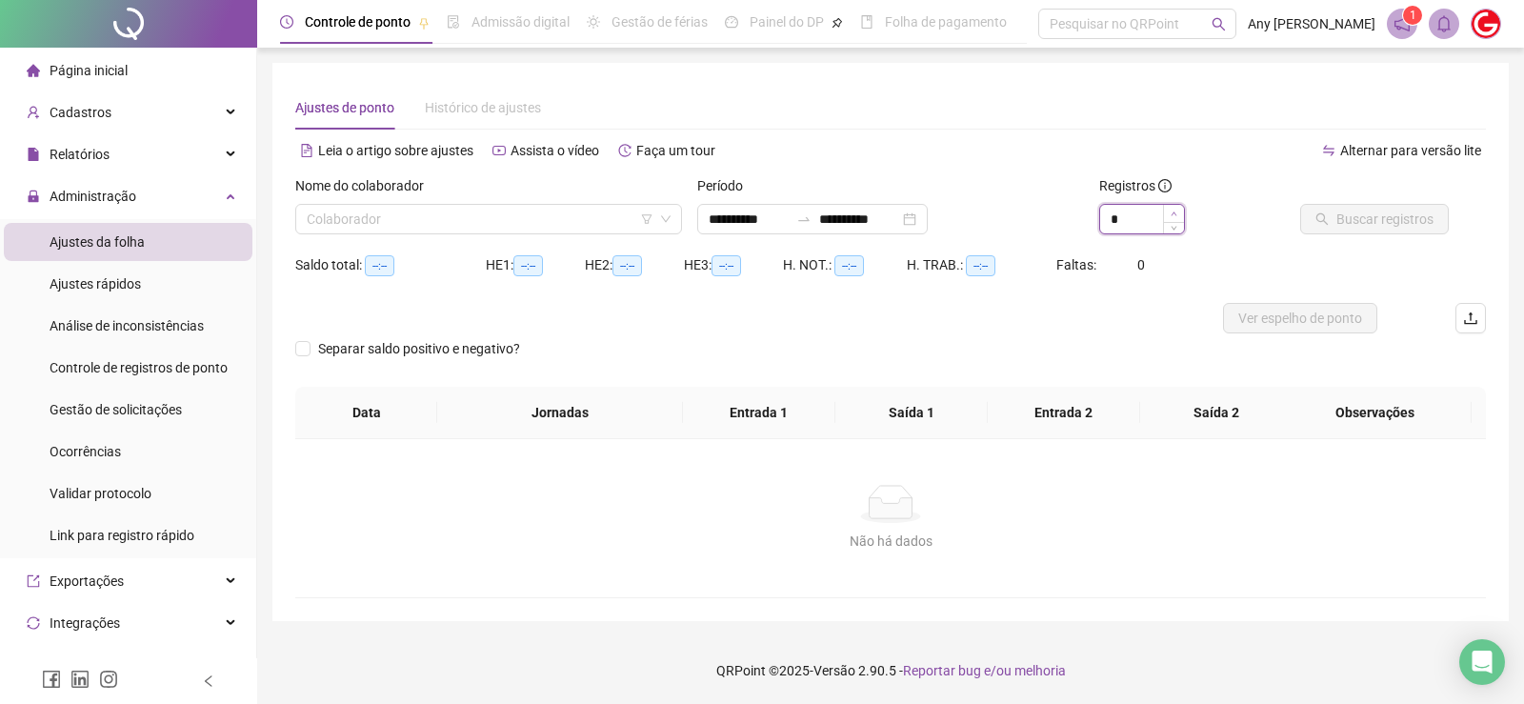
type input "*"
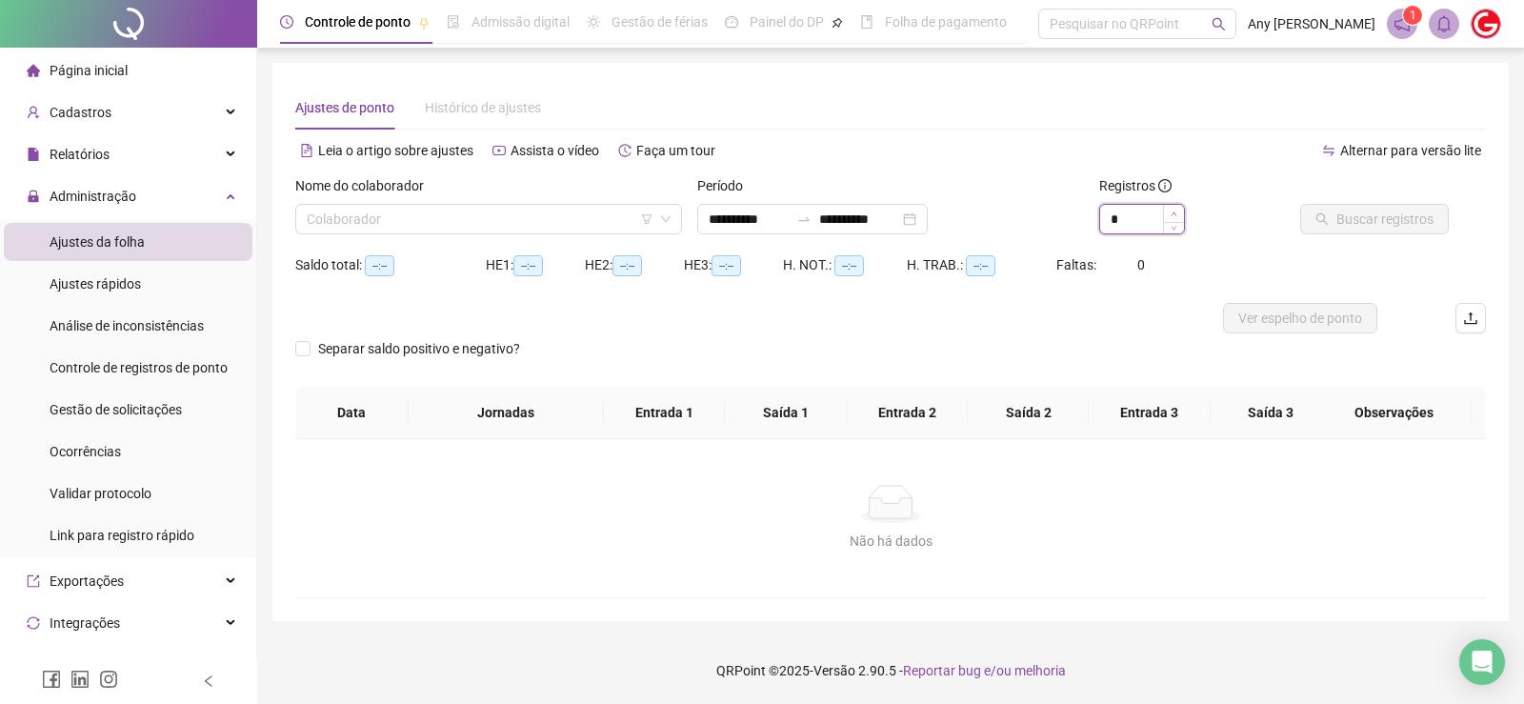
click at [1174, 209] on span "Increase Value" at bounding box center [1173, 213] width 21 height 17
click at [987, 365] on div "Separar saldo positivo e negativo?" at bounding box center [890, 359] width 1191 height 53
click at [463, 227] on input "search" at bounding box center [480, 219] width 347 height 29
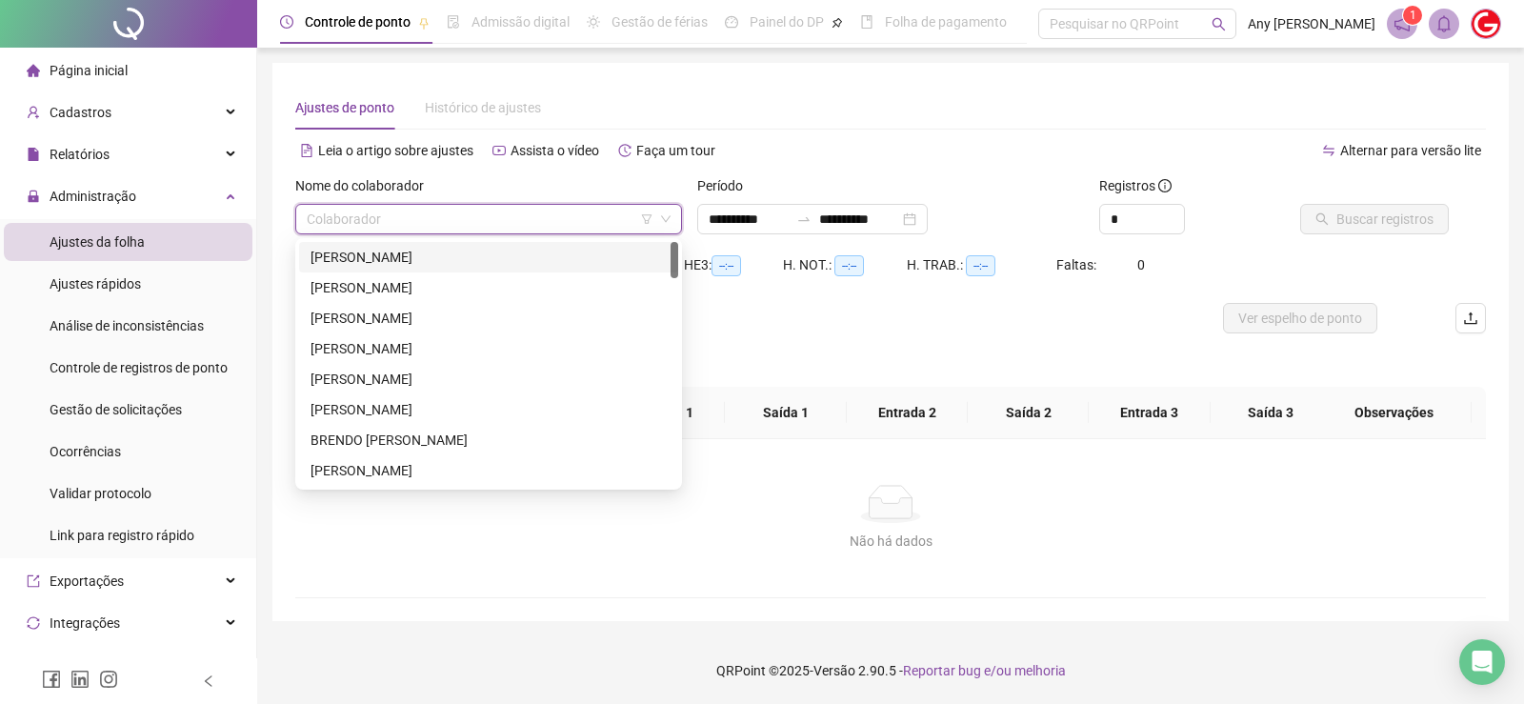
click at [433, 266] on div "[PERSON_NAME]" at bounding box center [489, 257] width 356 height 21
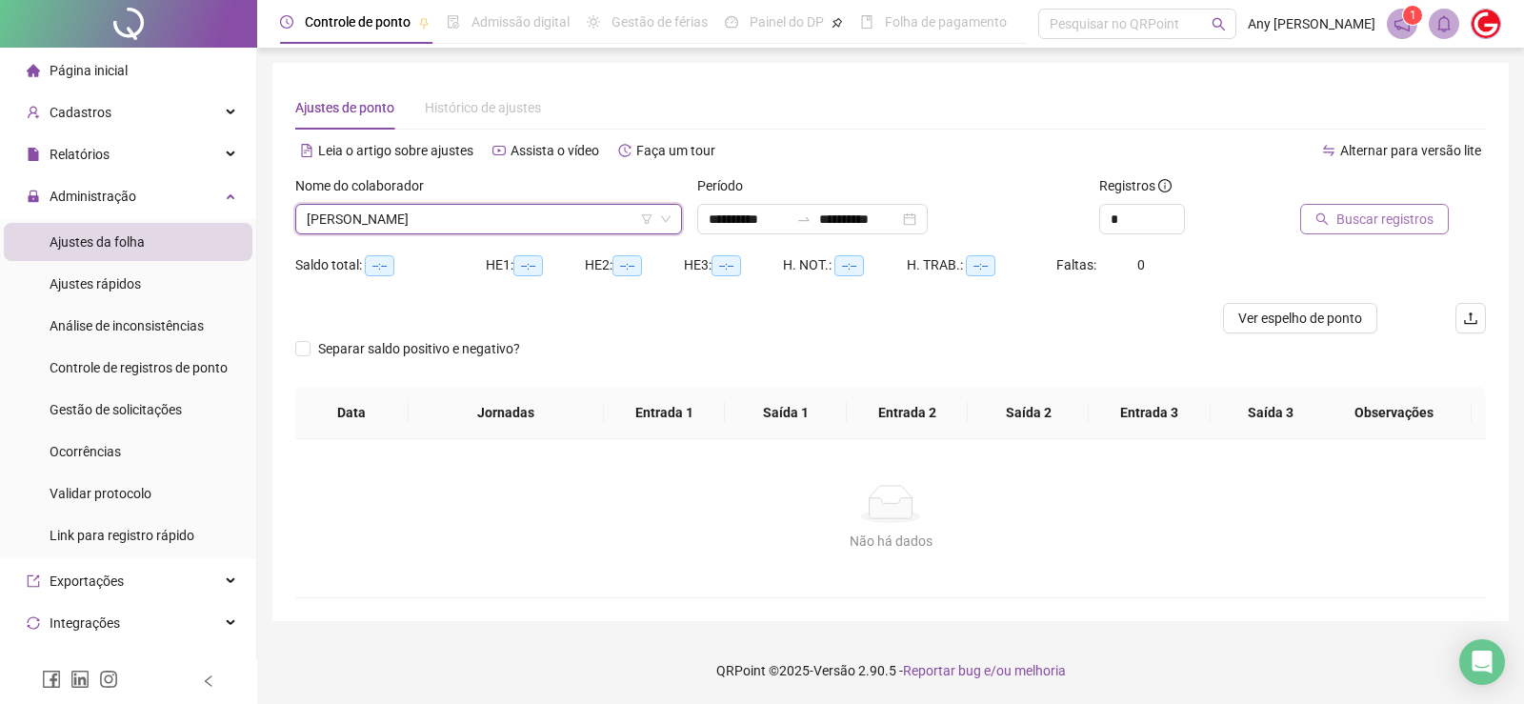
click at [1401, 209] on span "Buscar registros" at bounding box center [1384, 219] width 97 height 21
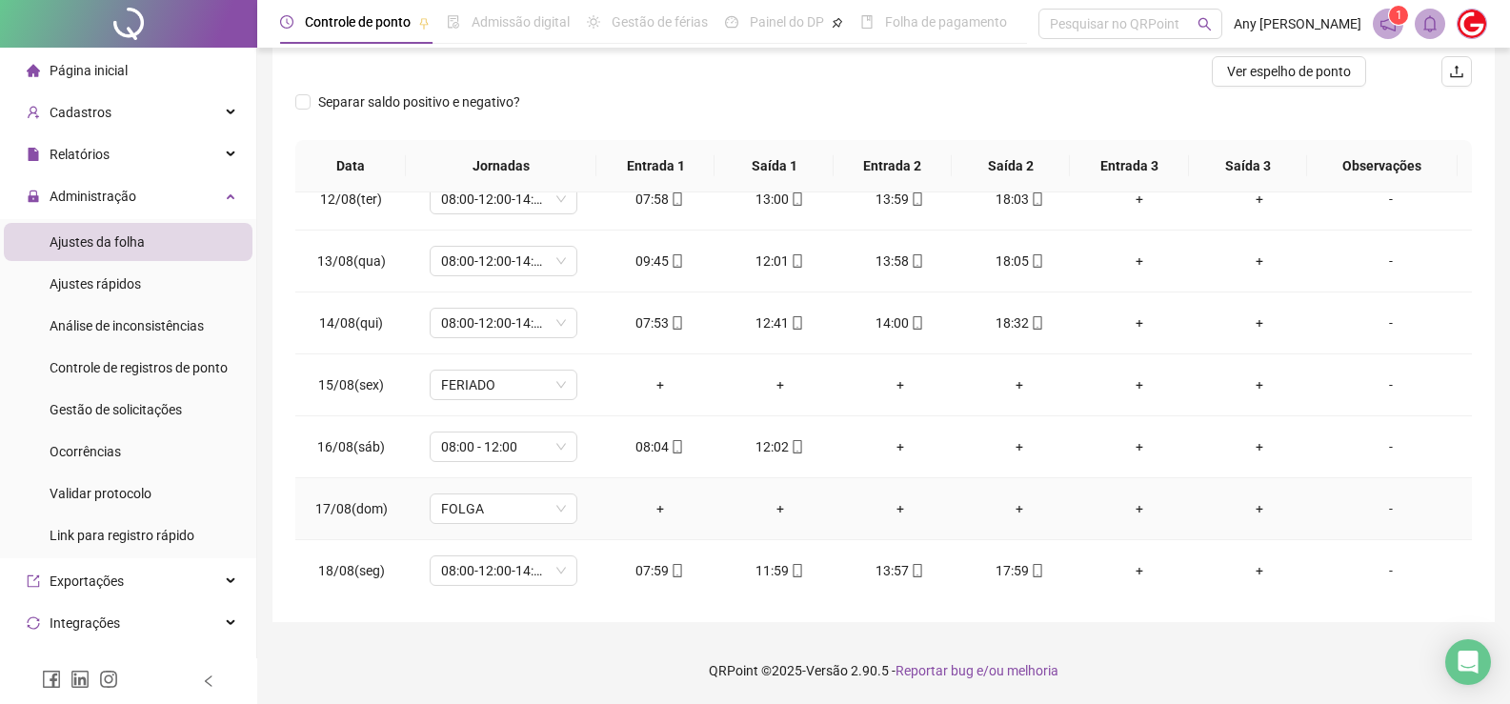
scroll to position [1079, 0]
click at [1044, 638] on footer "QRPoint © 2025 - Versão 2.90.5 - Reportar bug e/ou melhoria" at bounding box center [883, 670] width 1253 height 67
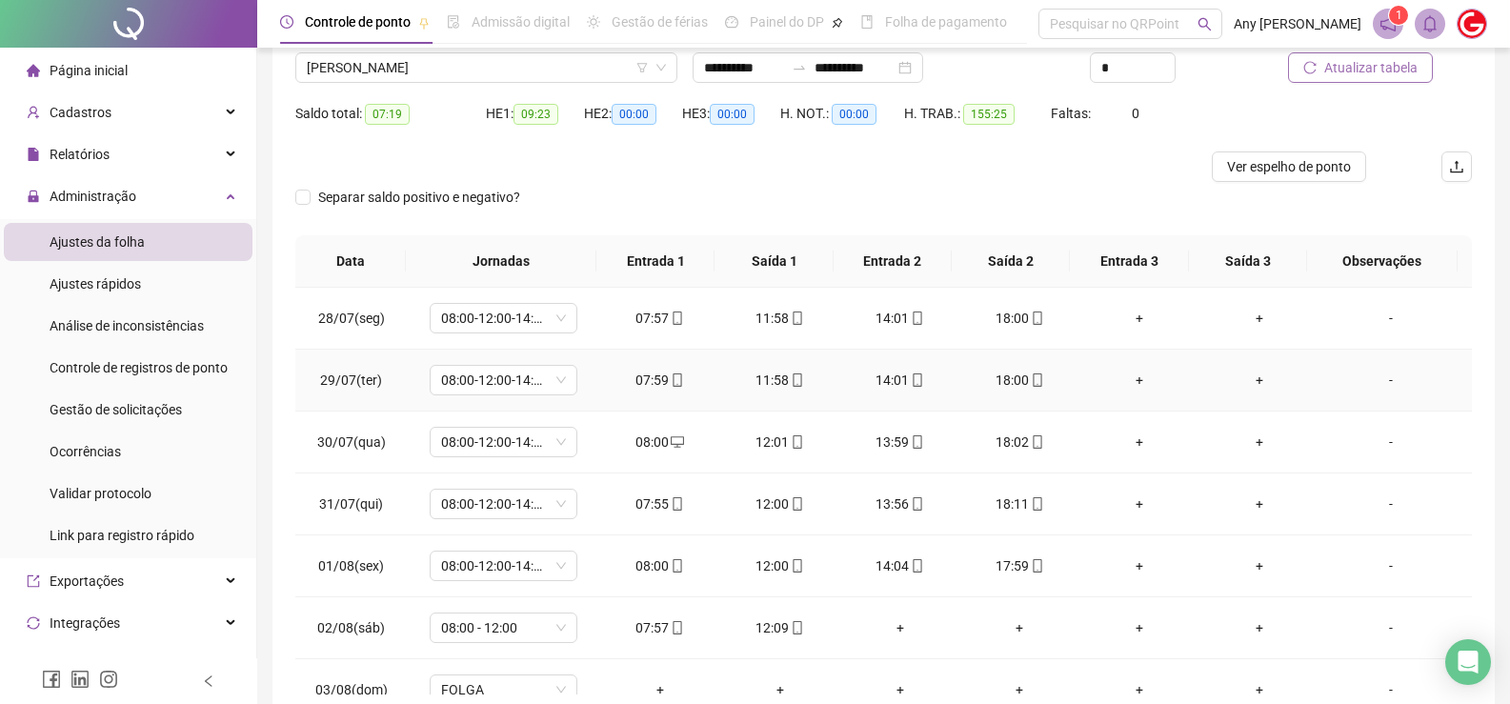
scroll to position [56, 0]
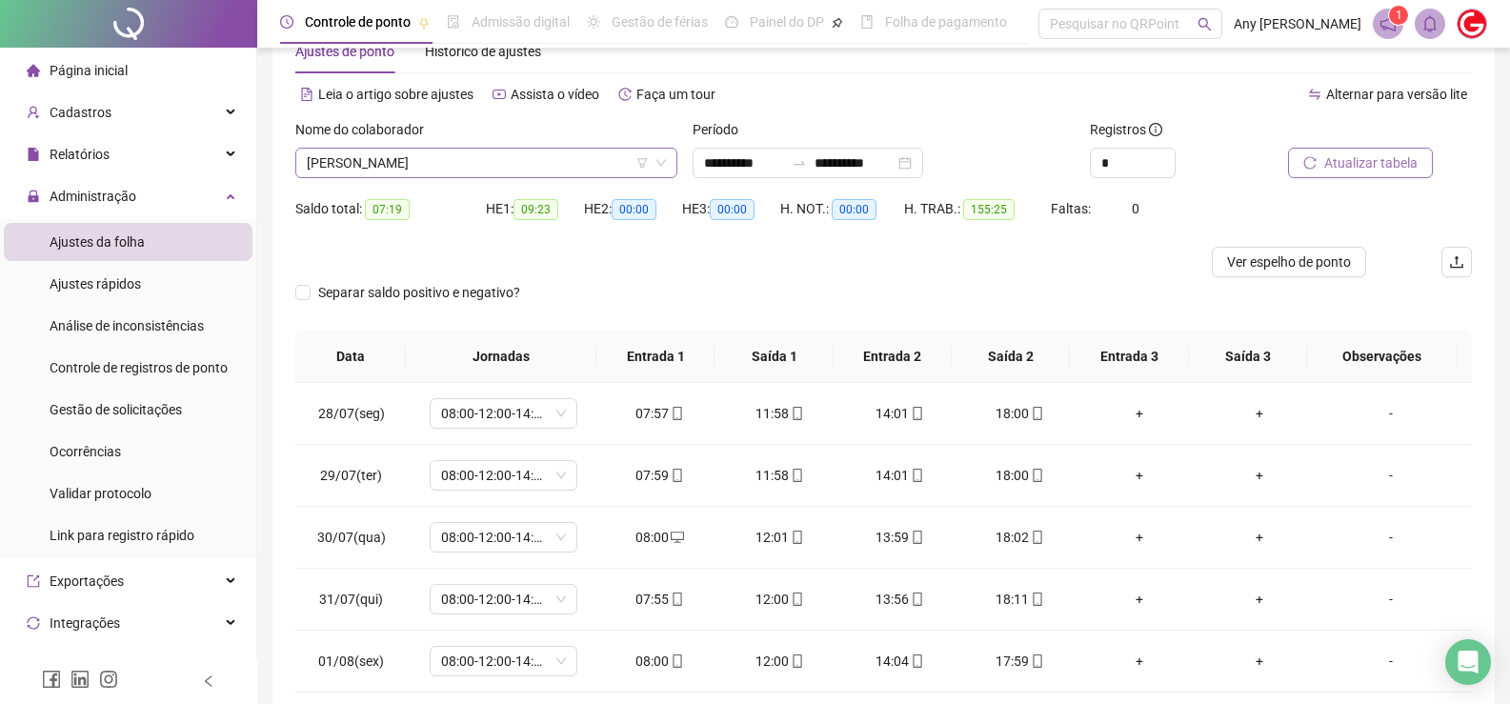
click at [383, 167] on span "[PERSON_NAME]" at bounding box center [486, 163] width 359 height 29
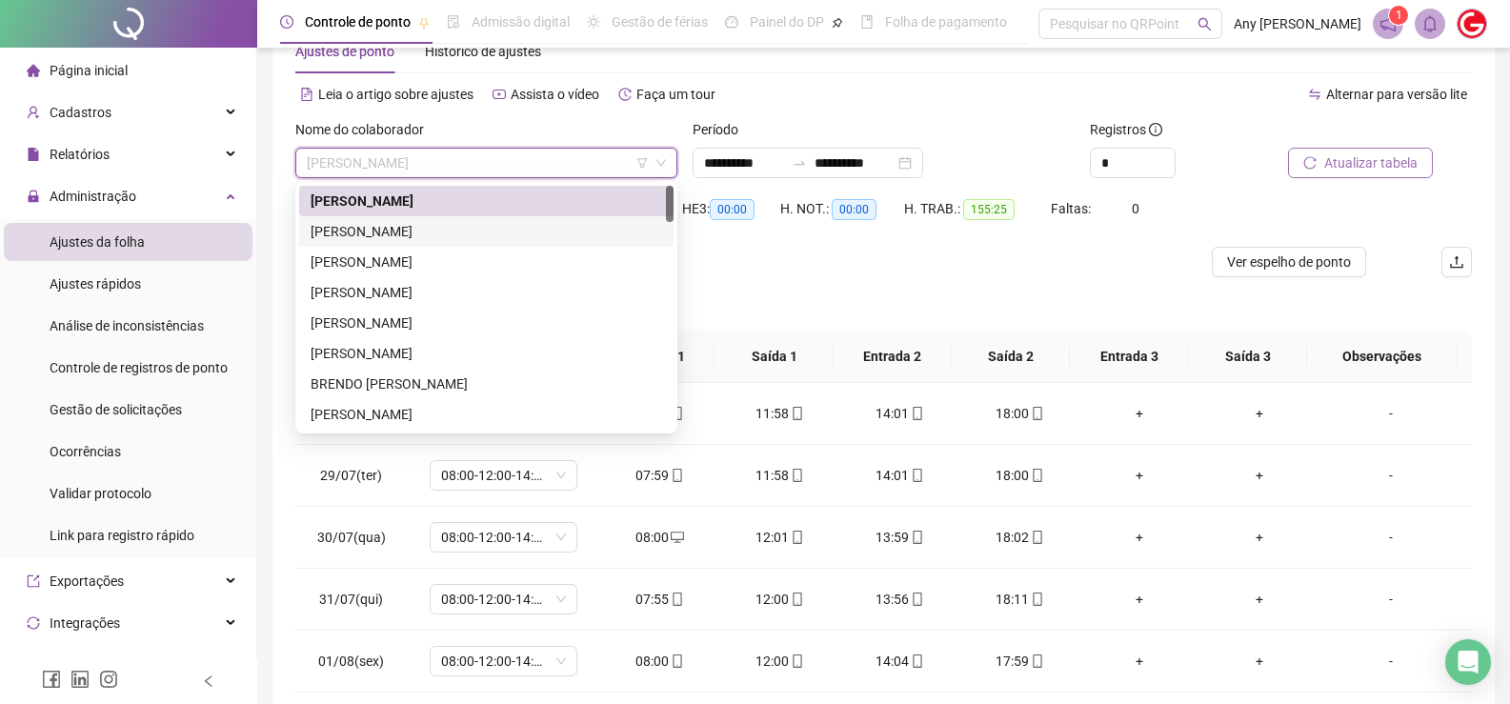
click at [379, 235] on div "[PERSON_NAME]" at bounding box center [486, 231] width 351 height 21
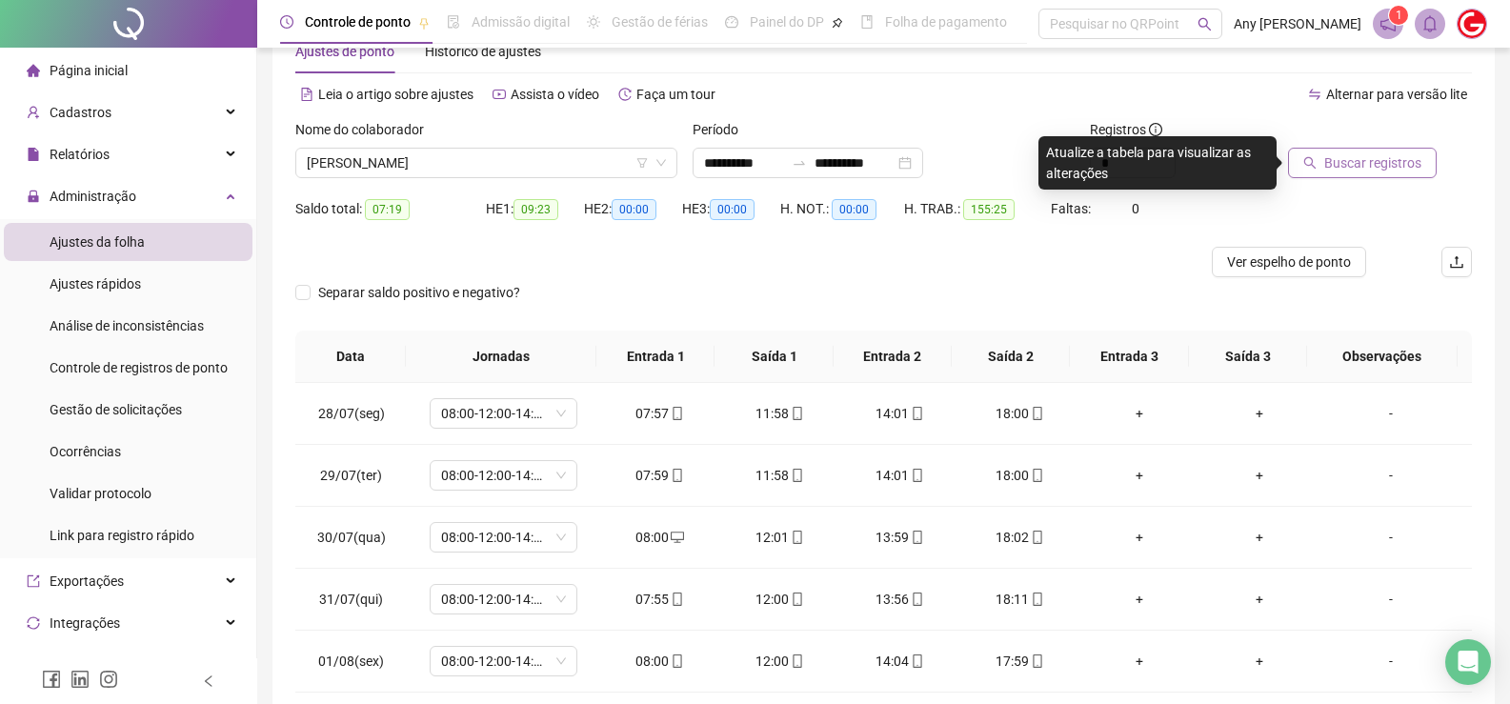
click at [1339, 171] on span "Buscar registros" at bounding box center [1372, 162] width 97 height 21
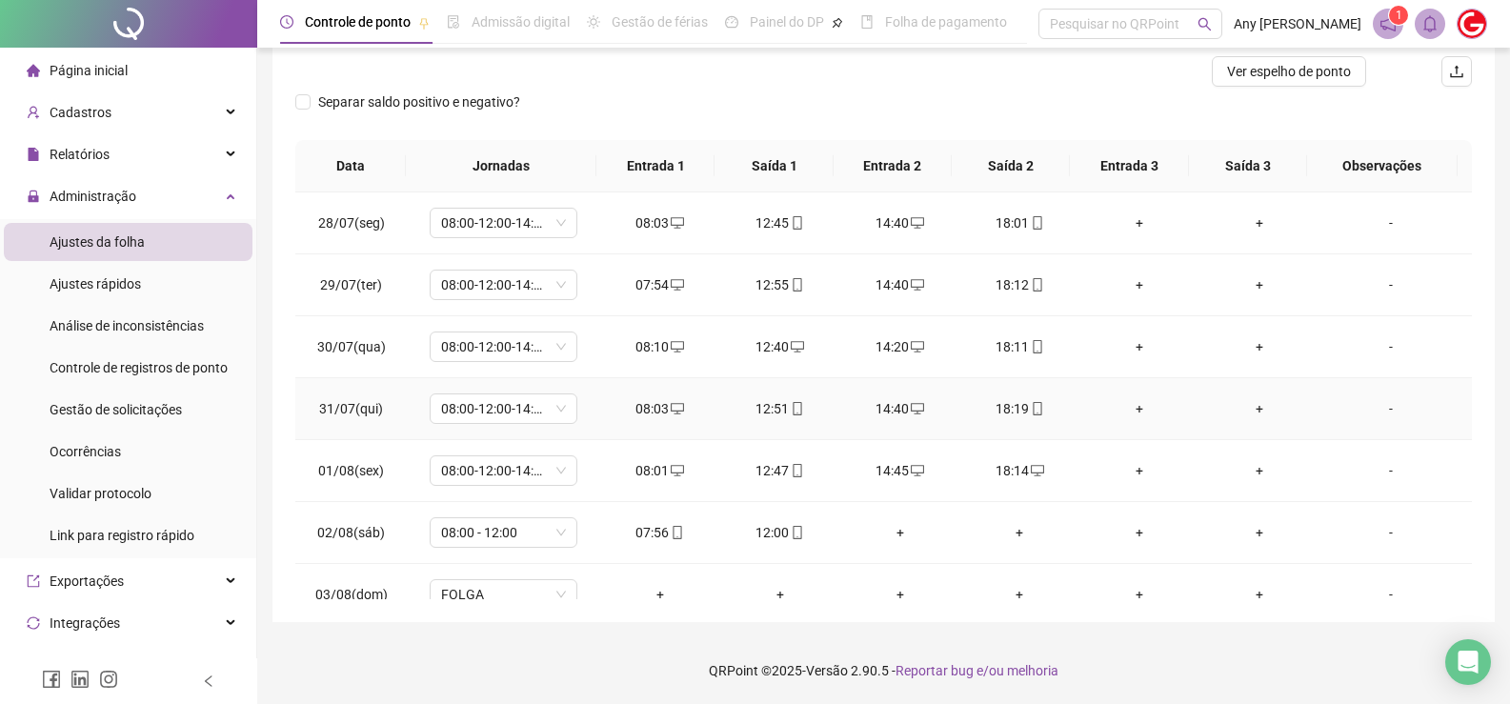
scroll to position [0, 0]
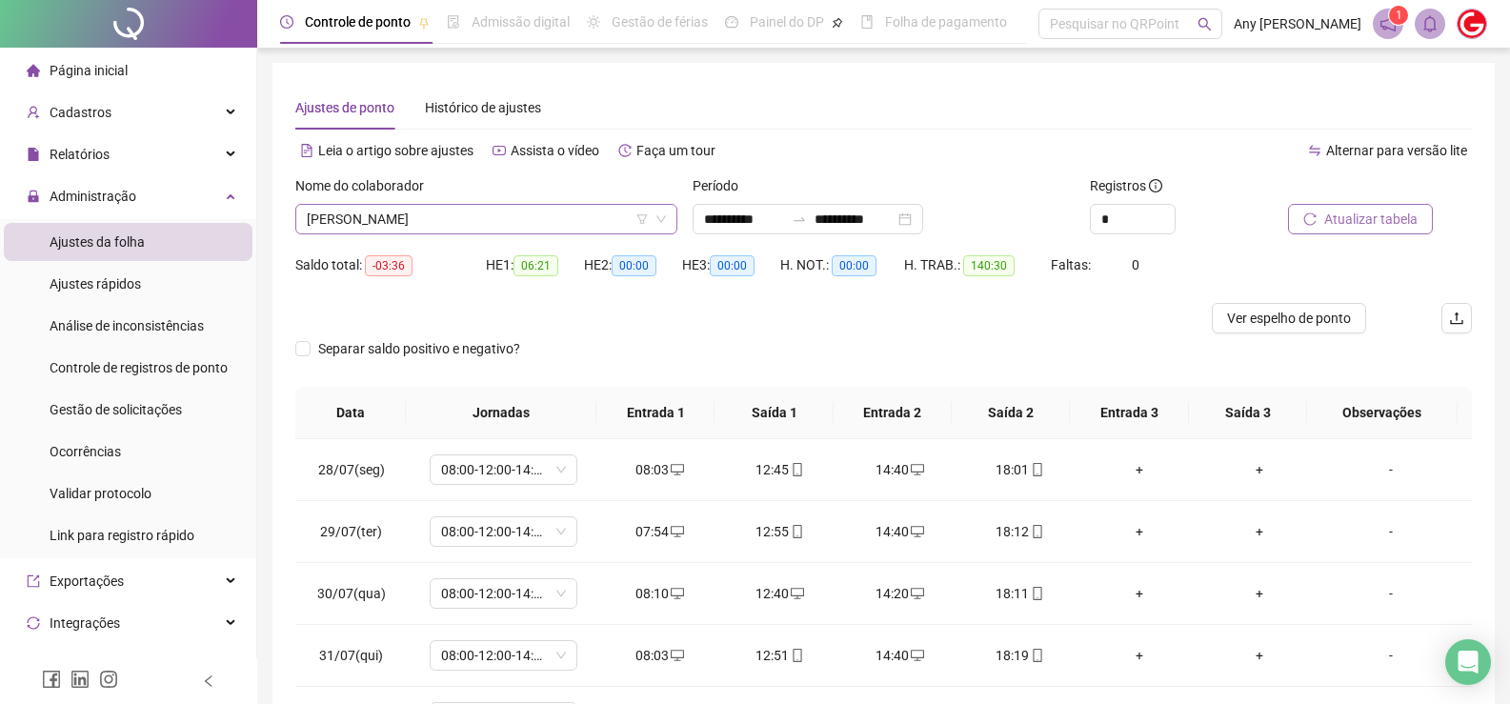
click at [377, 212] on span "[PERSON_NAME]" at bounding box center [486, 219] width 359 height 29
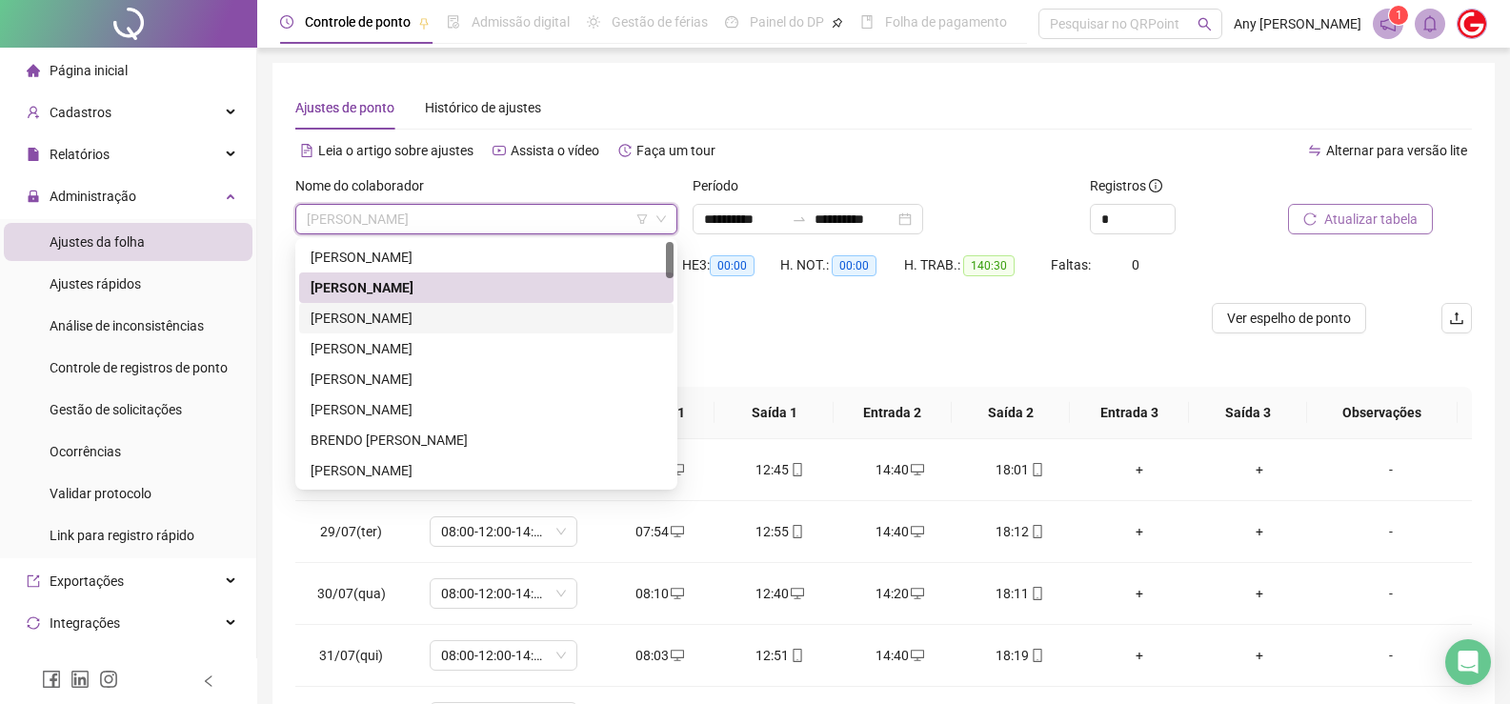
click at [357, 325] on div "[PERSON_NAME]" at bounding box center [486, 318] width 351 height 21
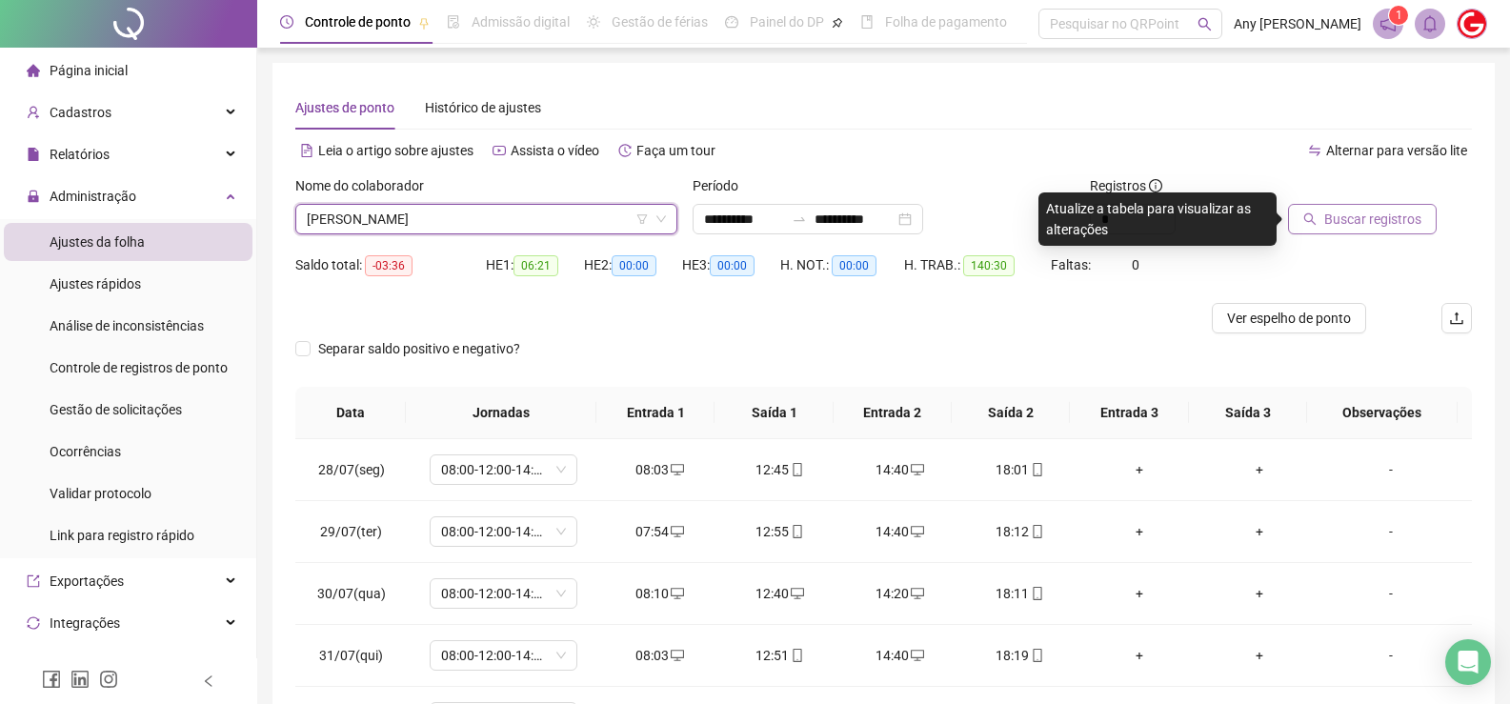
click at [1397, 231] on button "Buscar registros" at bounding box center [1362, 219] width 149 height 30
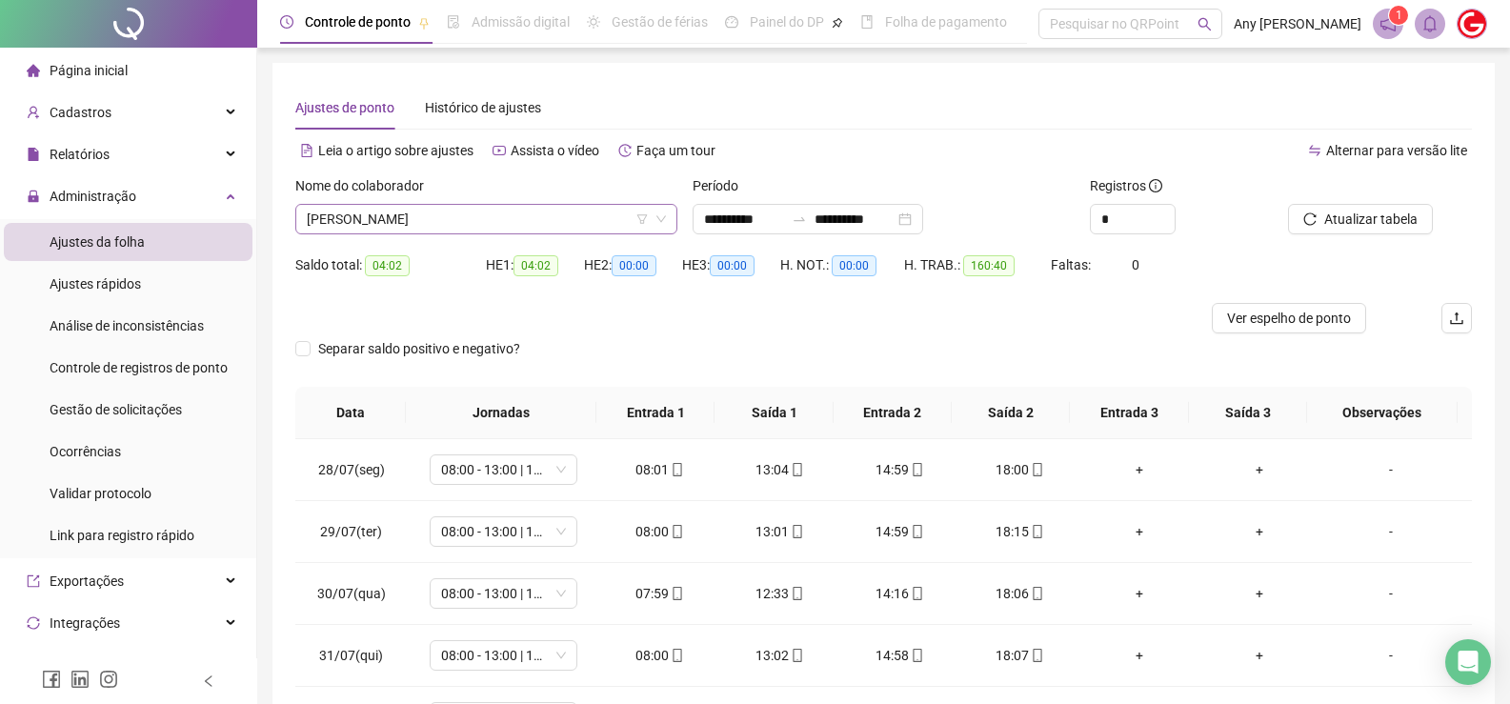
click at [380, 207] on span "[PERSON_NAME]" at bounding box center [486, 219] width 359 height 29
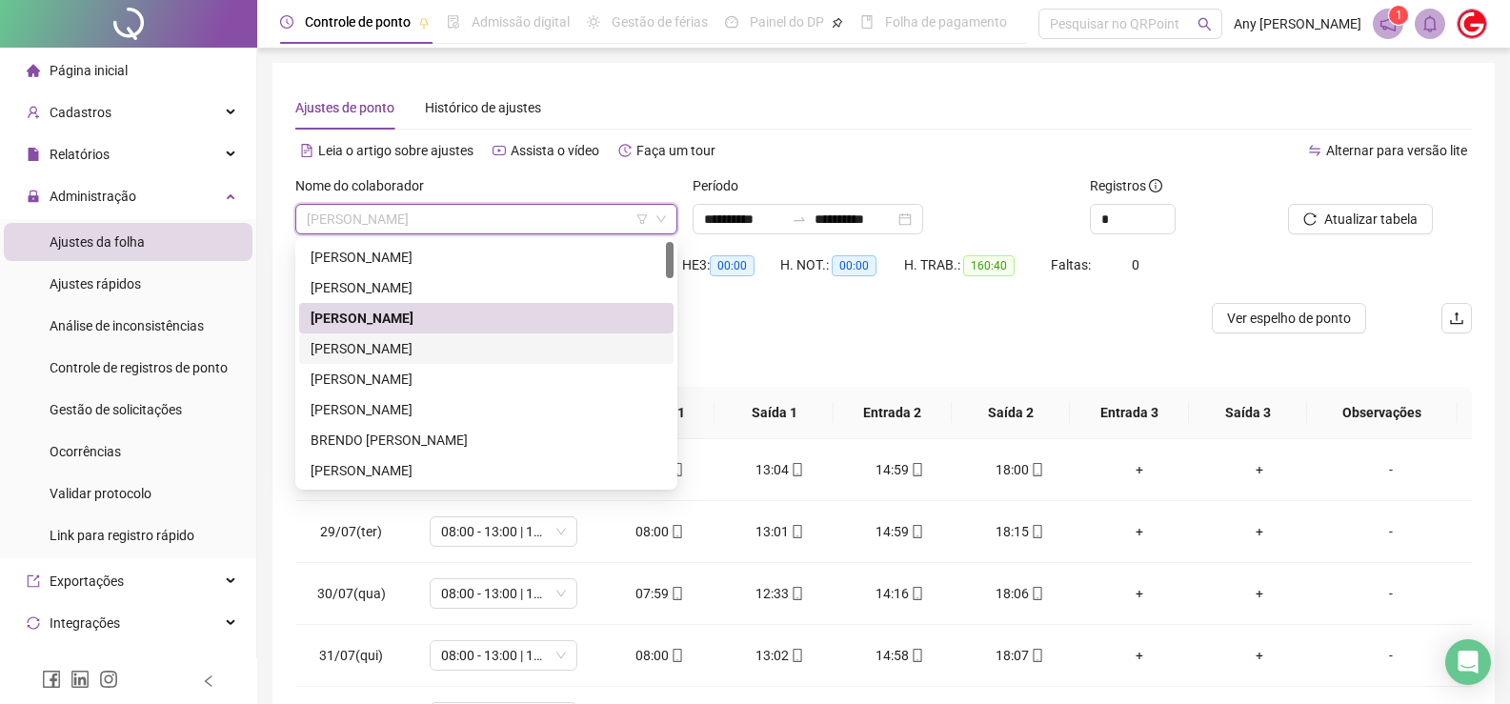
click at [388, 347] on div "[PERSON_NAME]" at bounding box center [486, 348] width 351 height 21
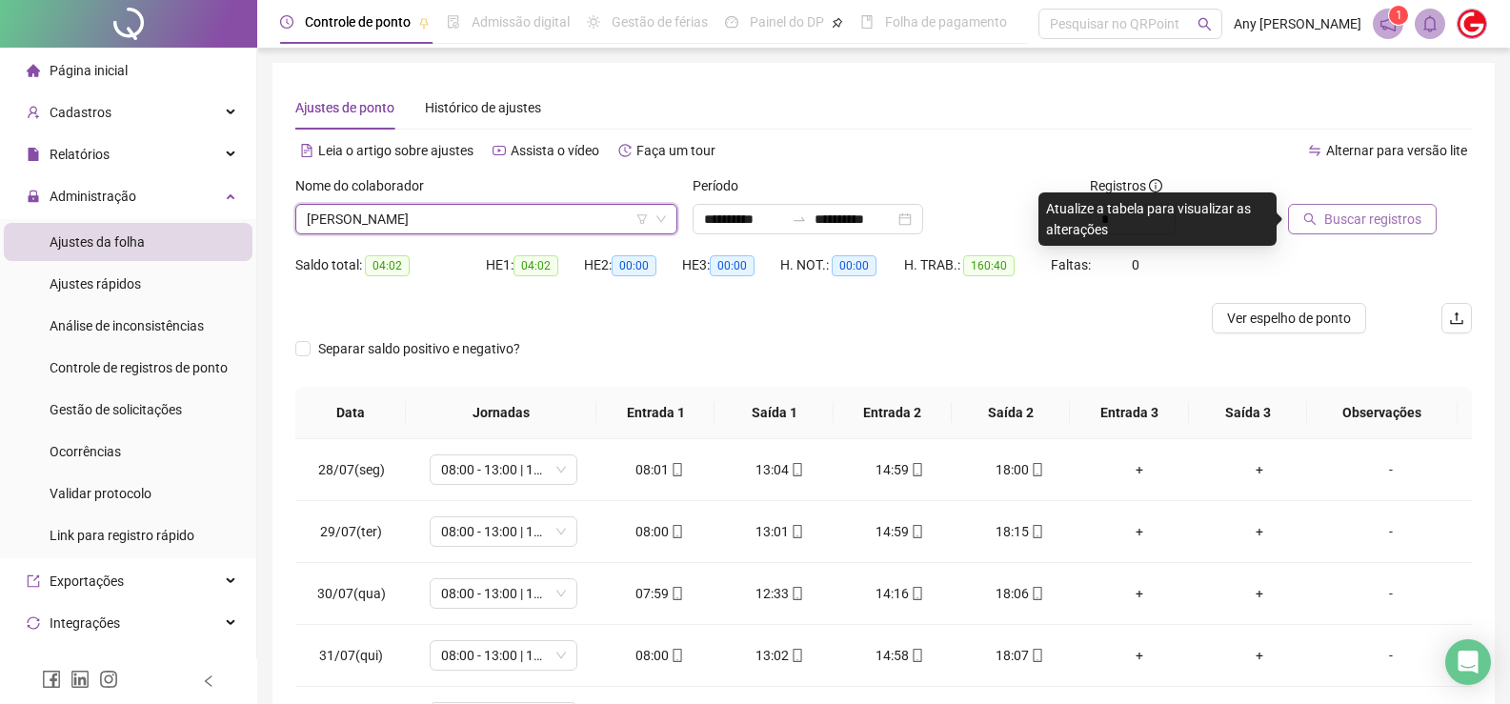
click at [1310, 218] on icon "search" at bounding box center [1309, 218] width 13 height 13
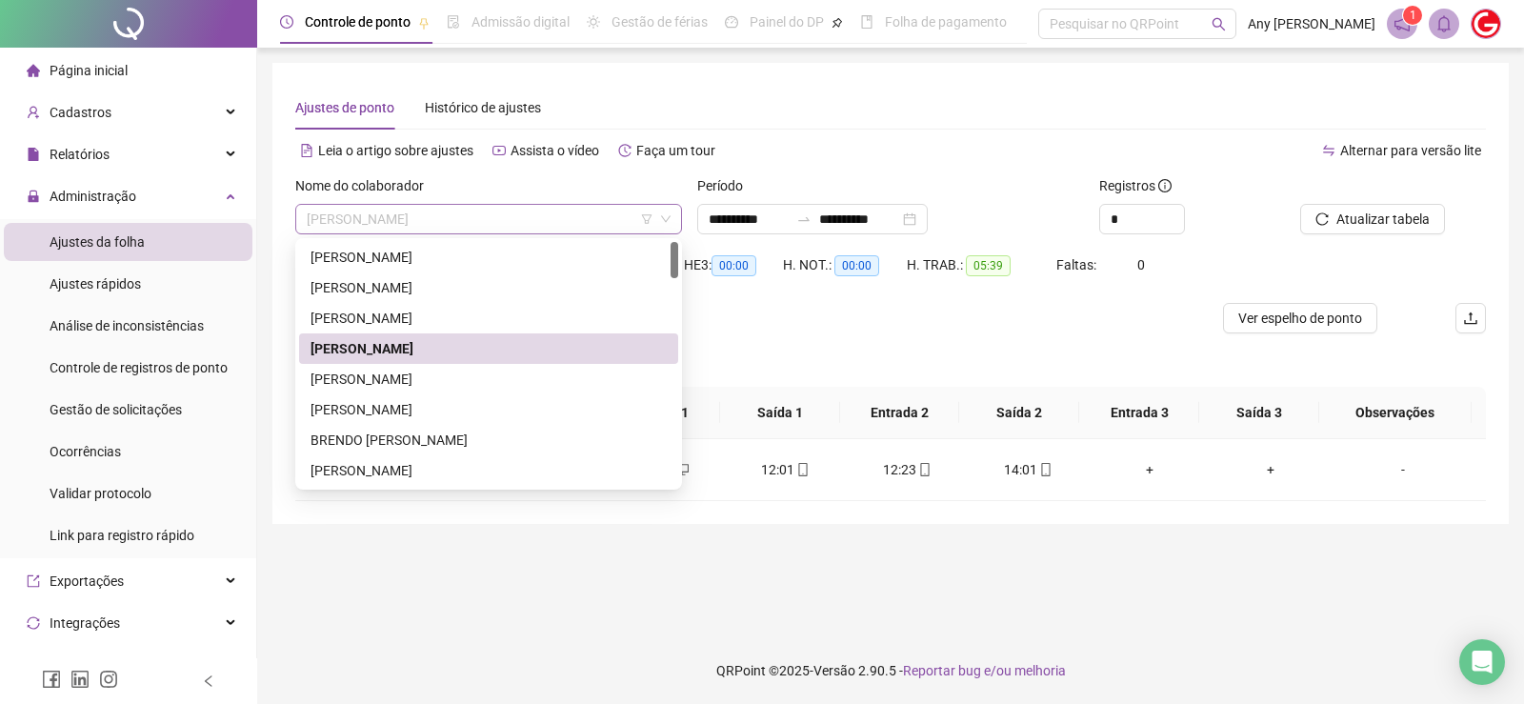
click at [412, 214] on span "[PERSON_NAME]" at bounding box center [489, 219] width 364 height 29
click at [403, 372] on div "[PERSON_NAME]" at bounding box center [489, 379] width 356 height 21
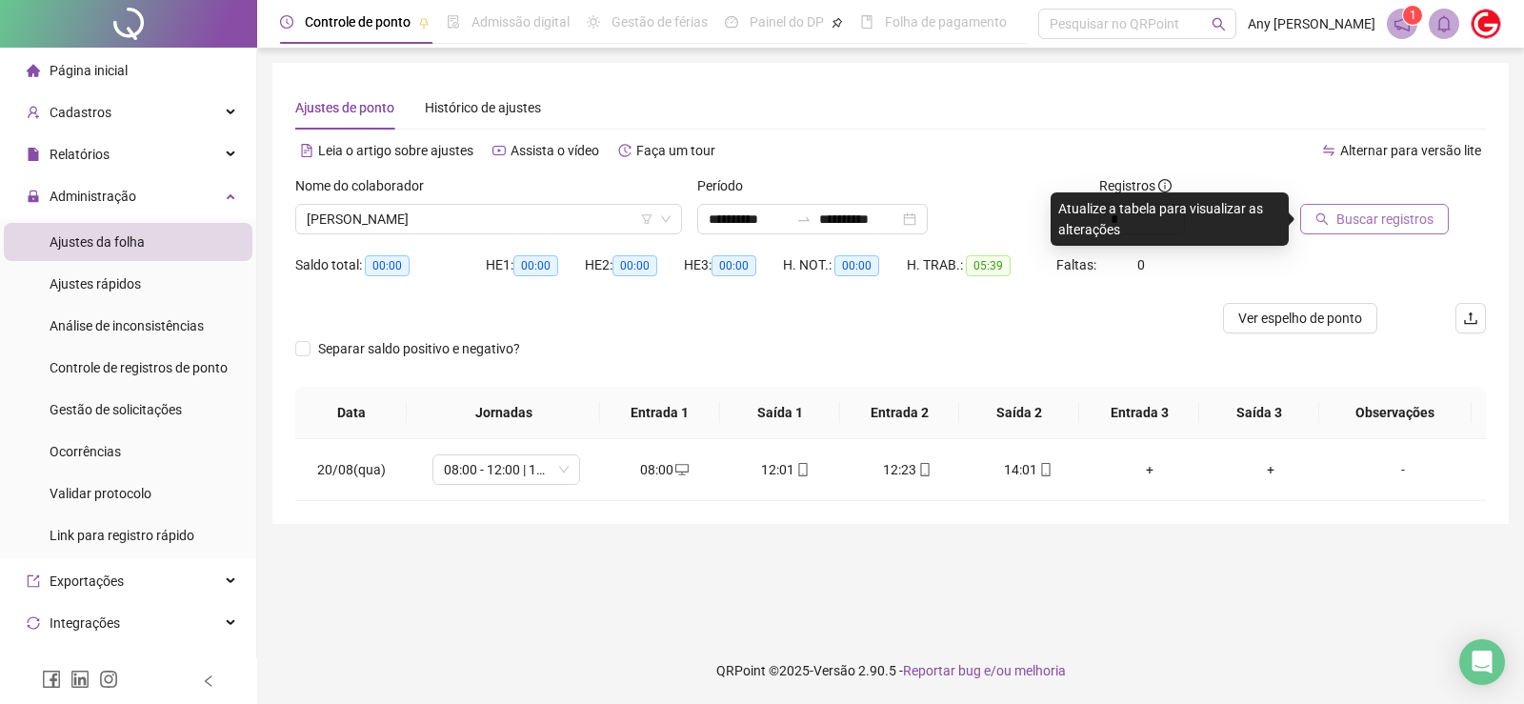
click at [1334, 219] on button "Buscar registros" at bounding box center [1374, 219] width 149 height 30
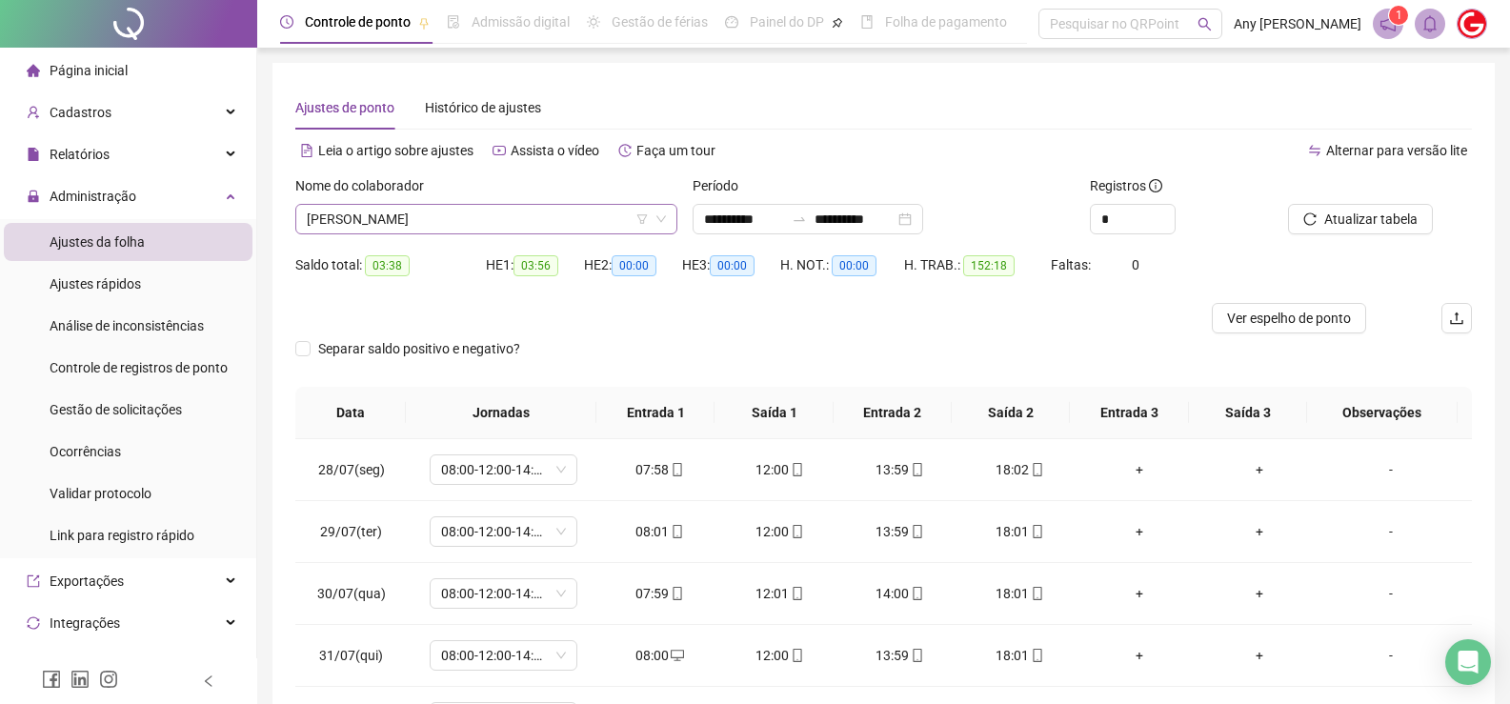
click at [380, 214] on span "[PERSON_NAME]" at bounding box center [486, 219] width 359 height 29
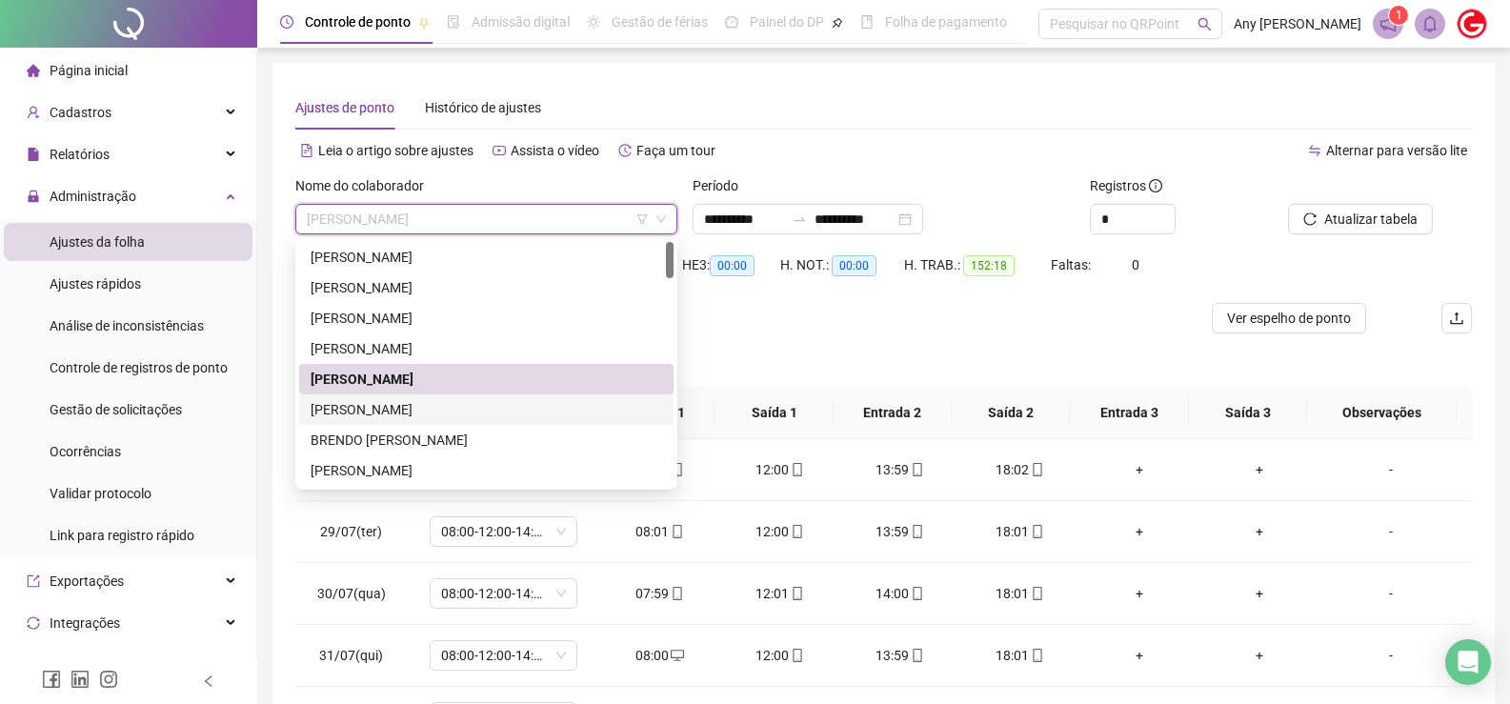
drag, startPoint x: 390, startPoint y: 409, endPoint x: 408, endPoint y: 406, distance: 18.3
click at [391, 409] on div "[PERSON_NAME]" at bounding box center [486, 409] width 351 height 21
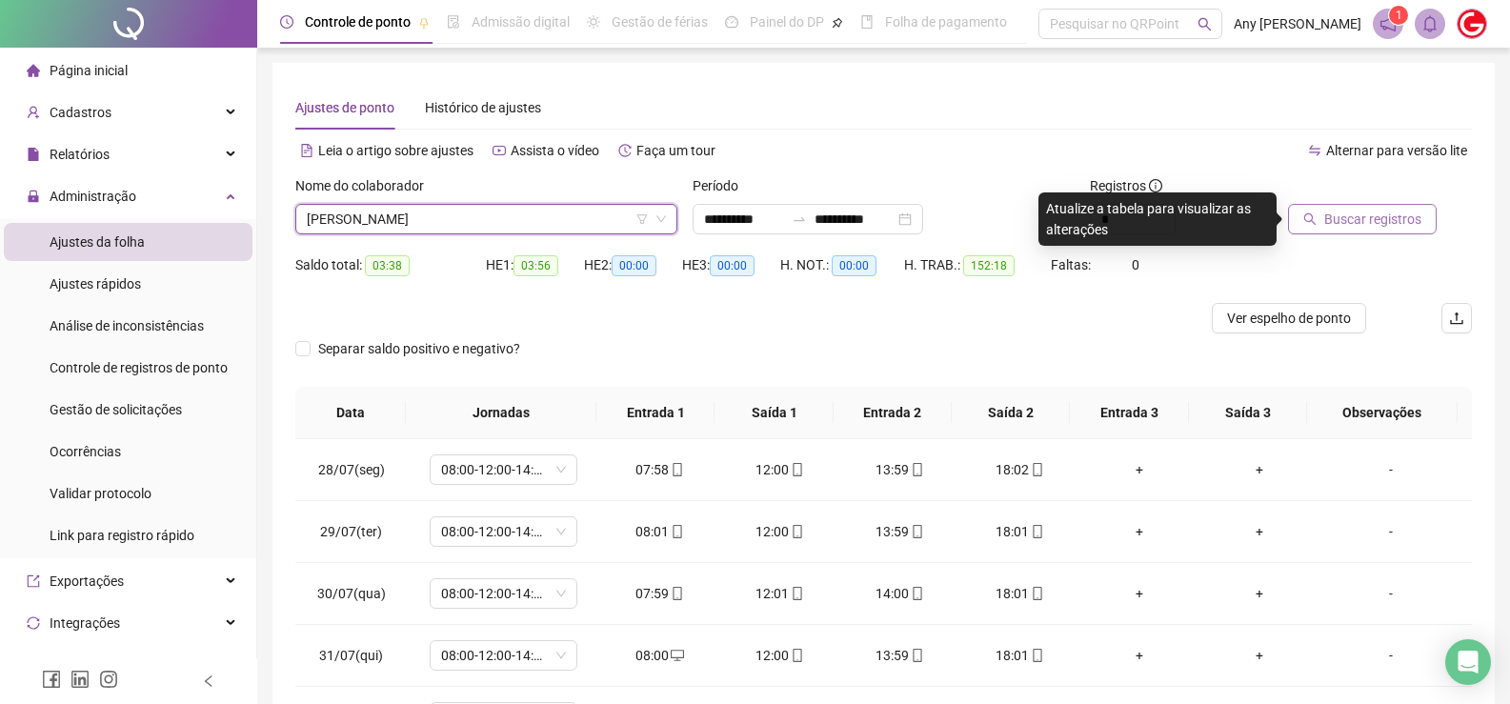
click at [1350, 225] on span "Buscar registros" at bounding box center [1372, 219] width 97 height 21
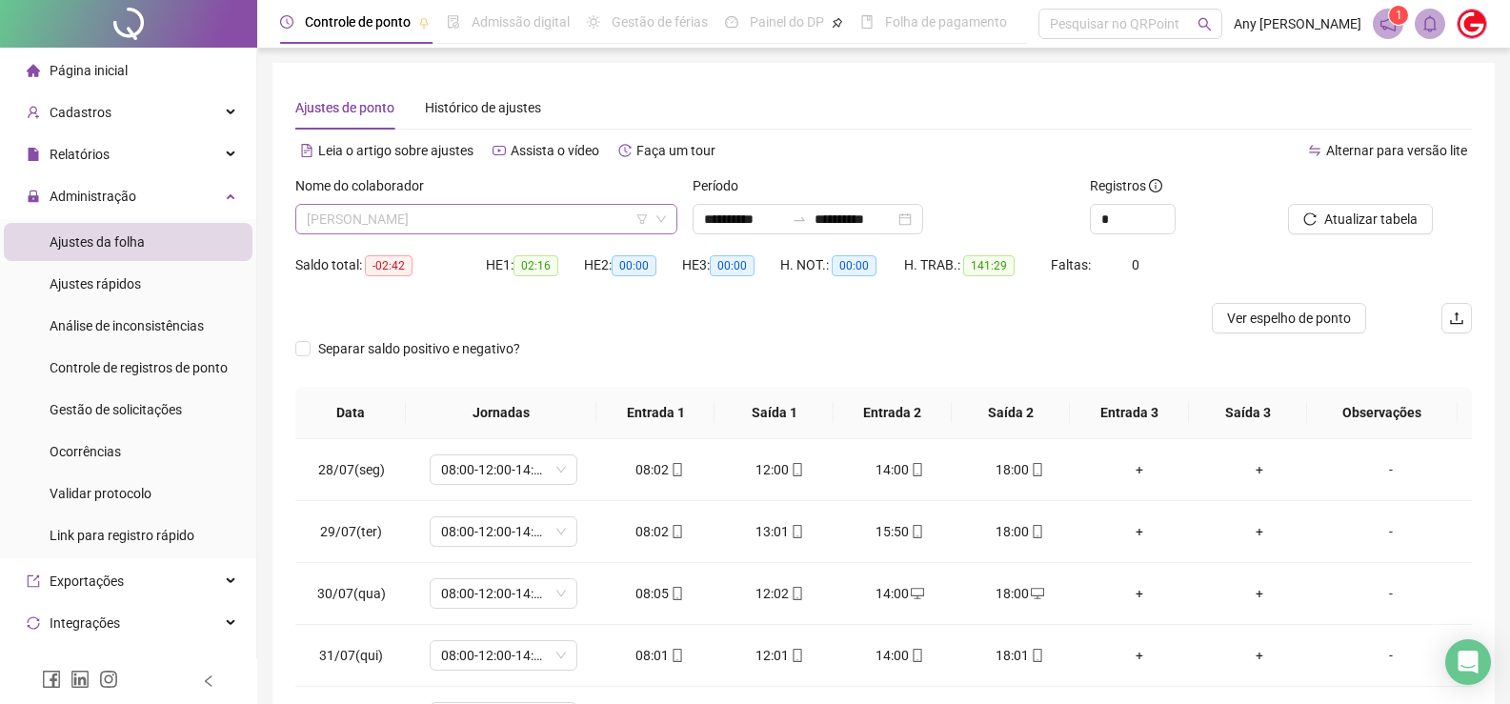
click at [418, 220] on span "[PERSON_NAME]" at bounding box center [486, 219] width 359 height 29
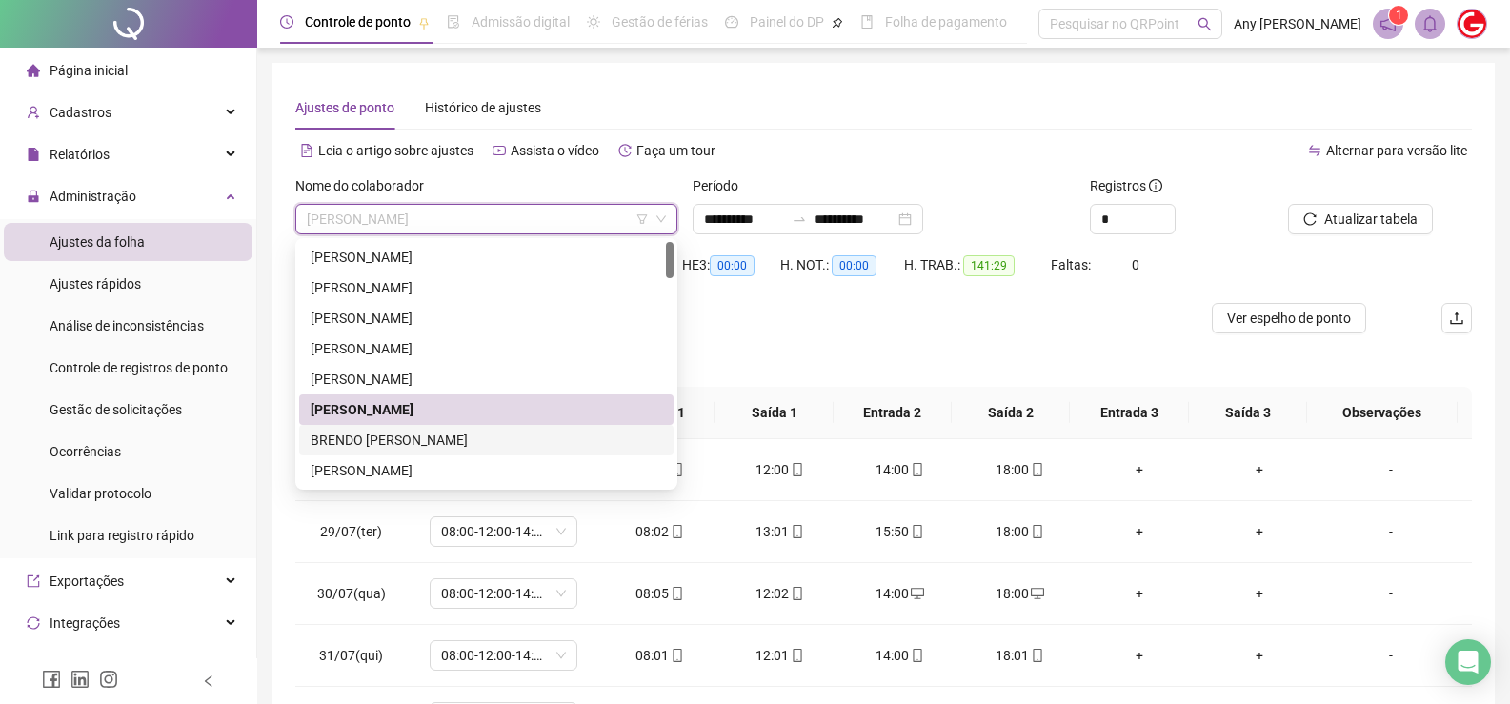
click at [380, 434] on div "BRENDO [PERSON_NAME]" at bounding box center [486, 440] width 351 height 21
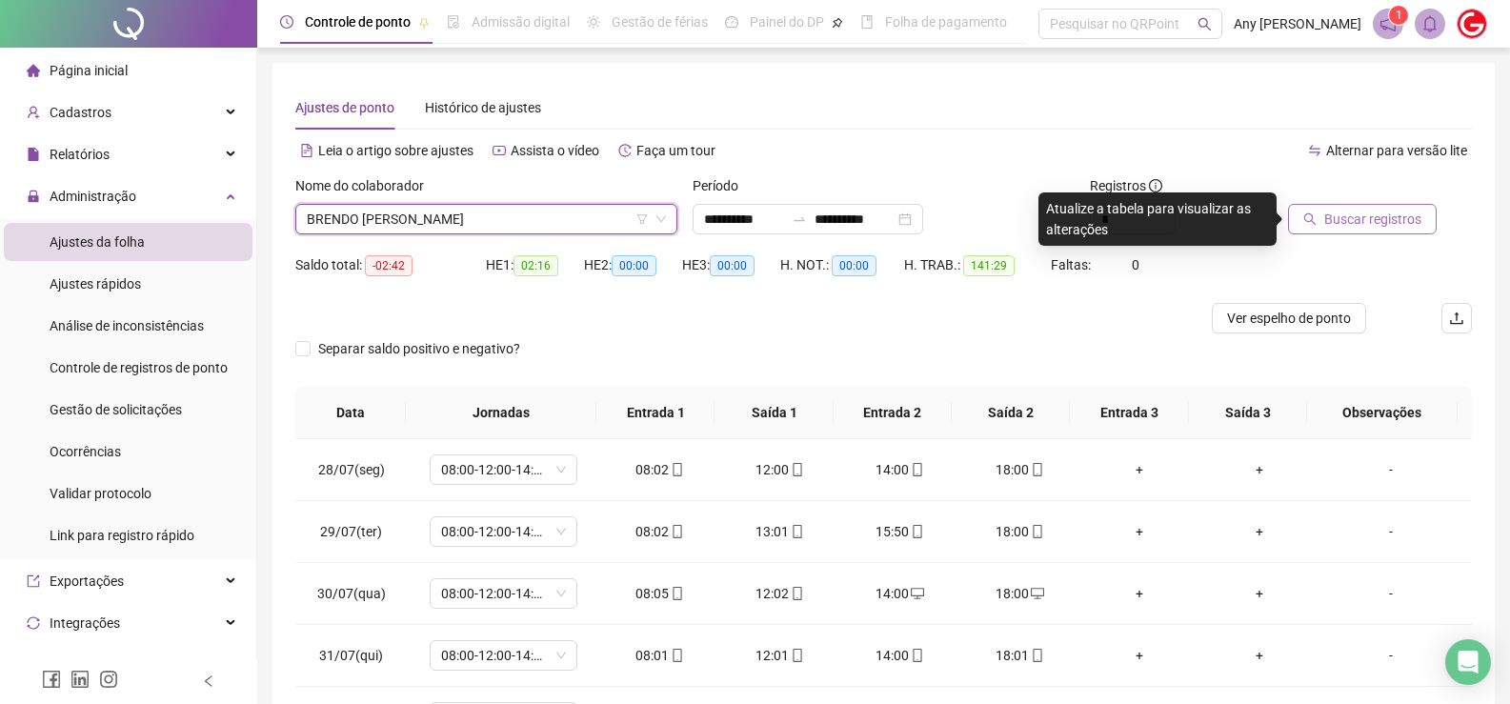
click at [1342, 211] on span "Buscar registros" at bounding box center [1372, 219] width 97 height 21
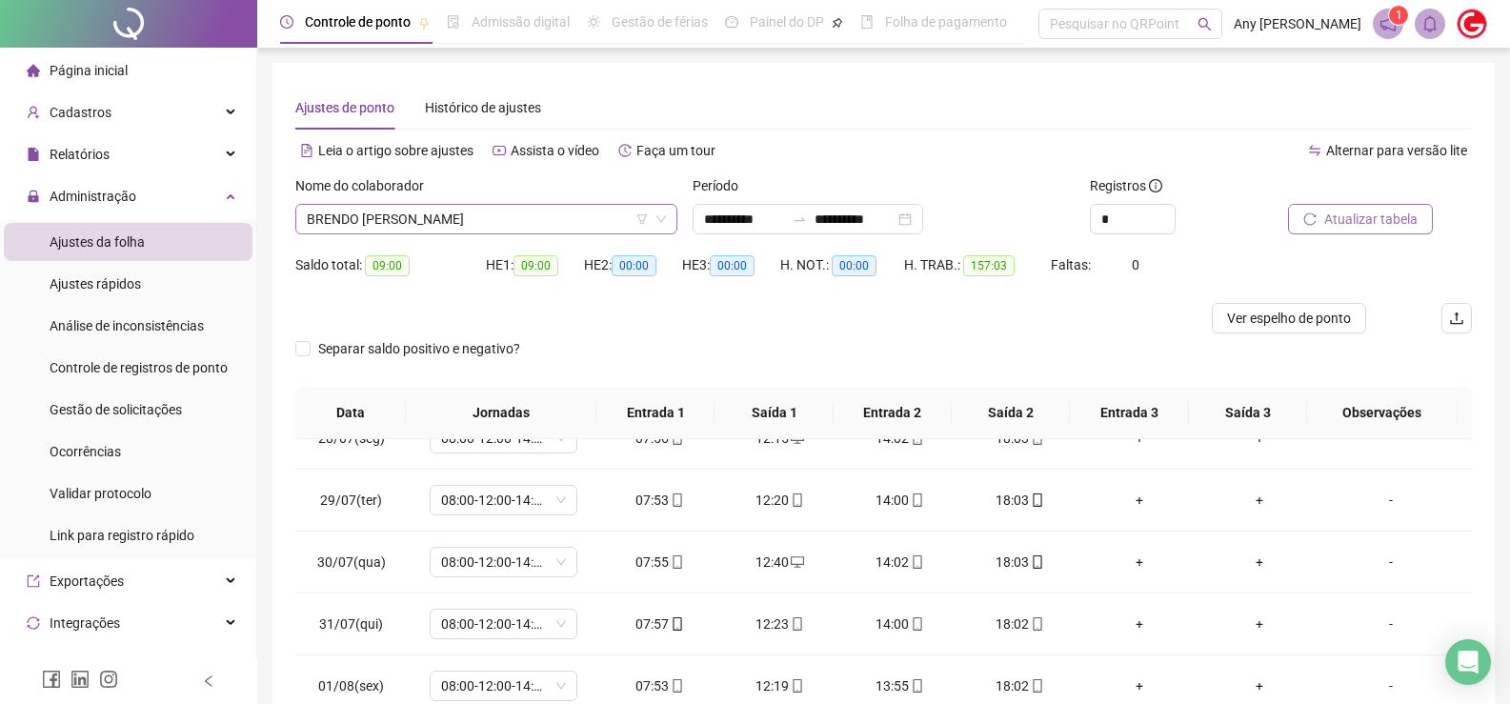
click at [396, 215] on span "BRENDO [PERSON_NAME]" at bounding box center [486, 219] width 359 height 29
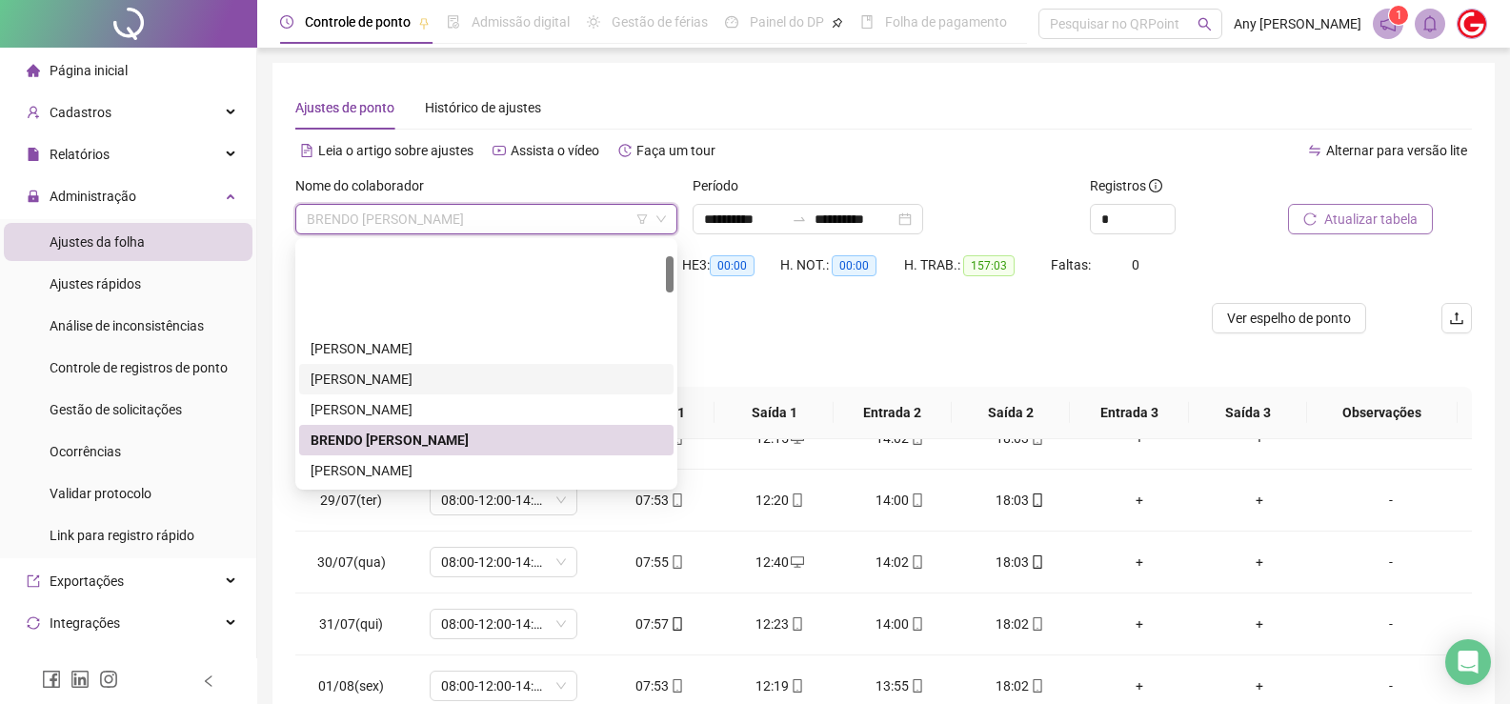
scroll to position [95, 0]
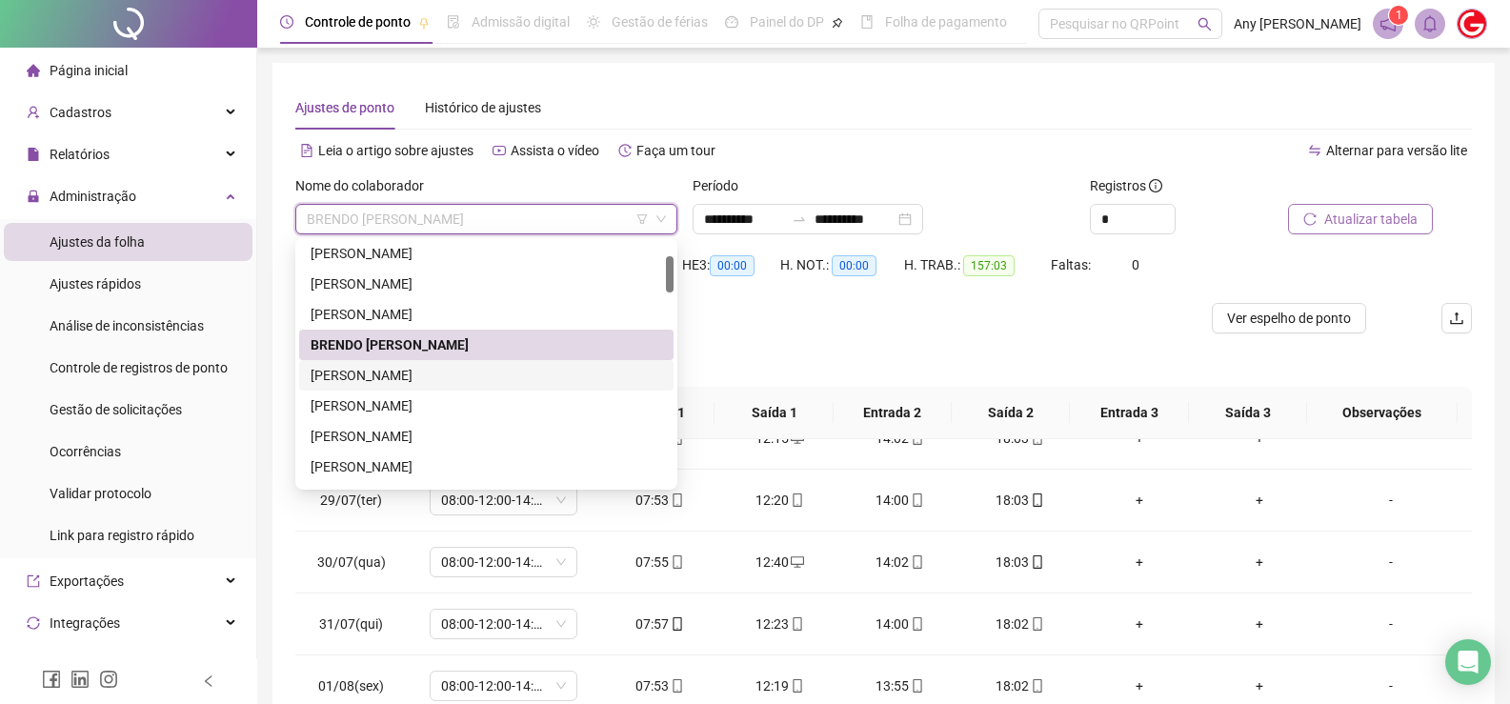
click at [414, 373] on div "[PERSON_NAME]" at bounding box center [486, 375] width 351 height 21
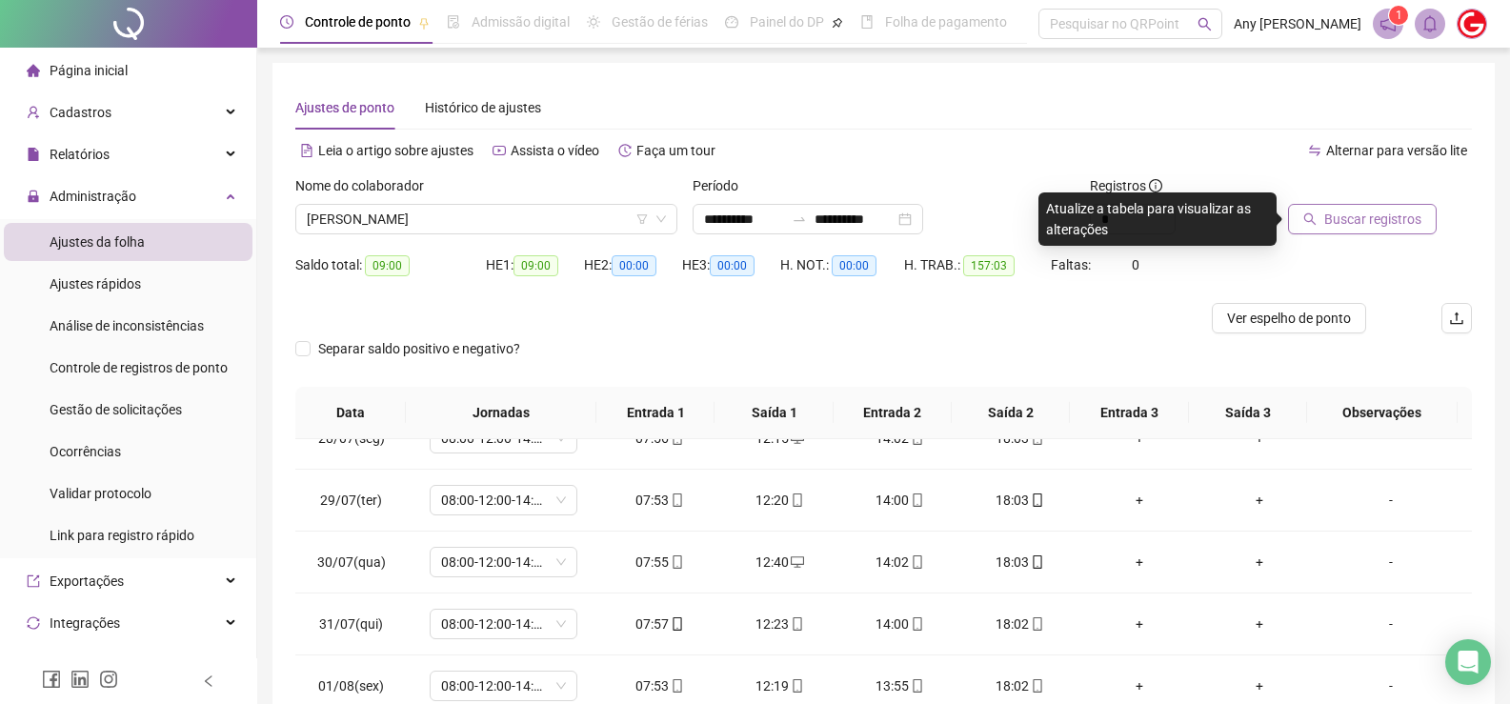
click at [1382, 217] on span "Buscar registros" at bounding box center [1372, 219] width 97 height 21
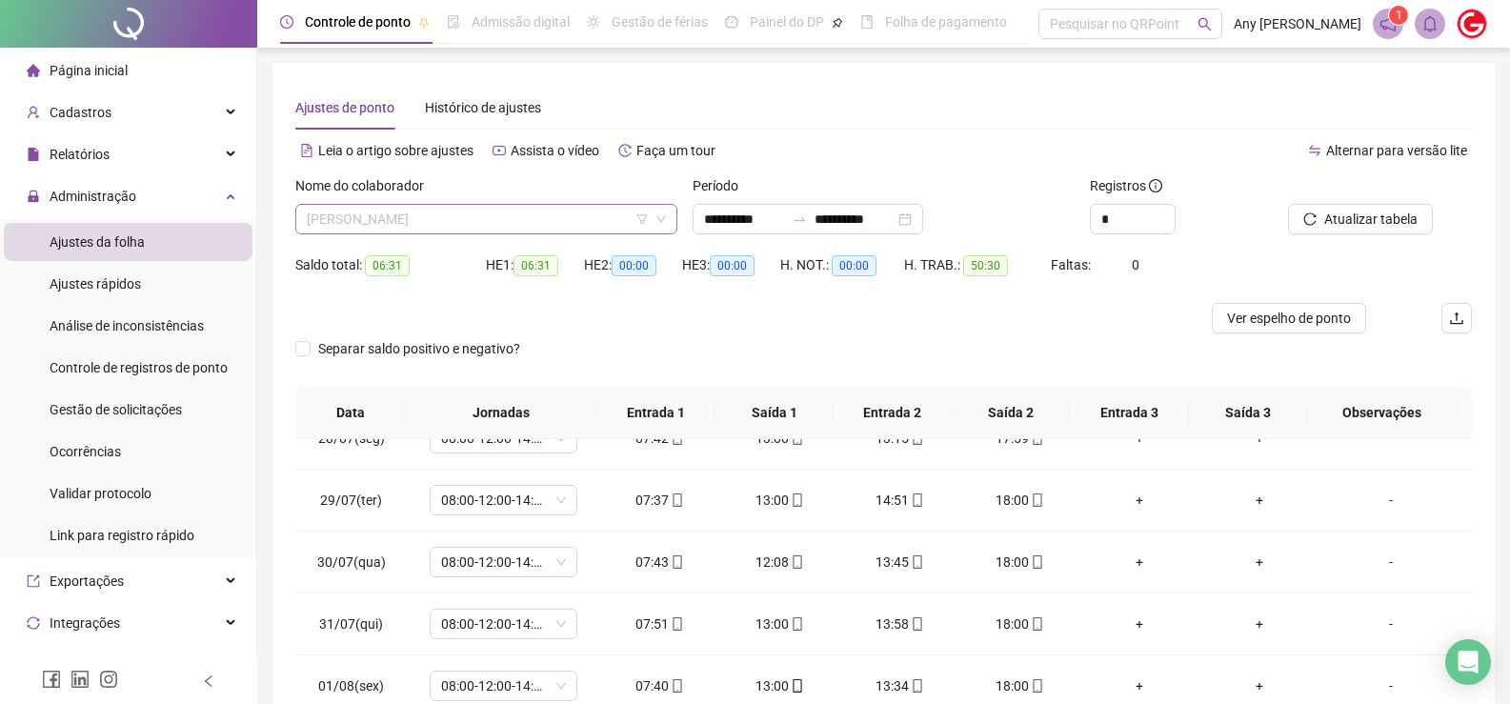
click at [417, 207] on span "[PERSON_NAME]" at bounding box center [486, 219] width 359 height 29
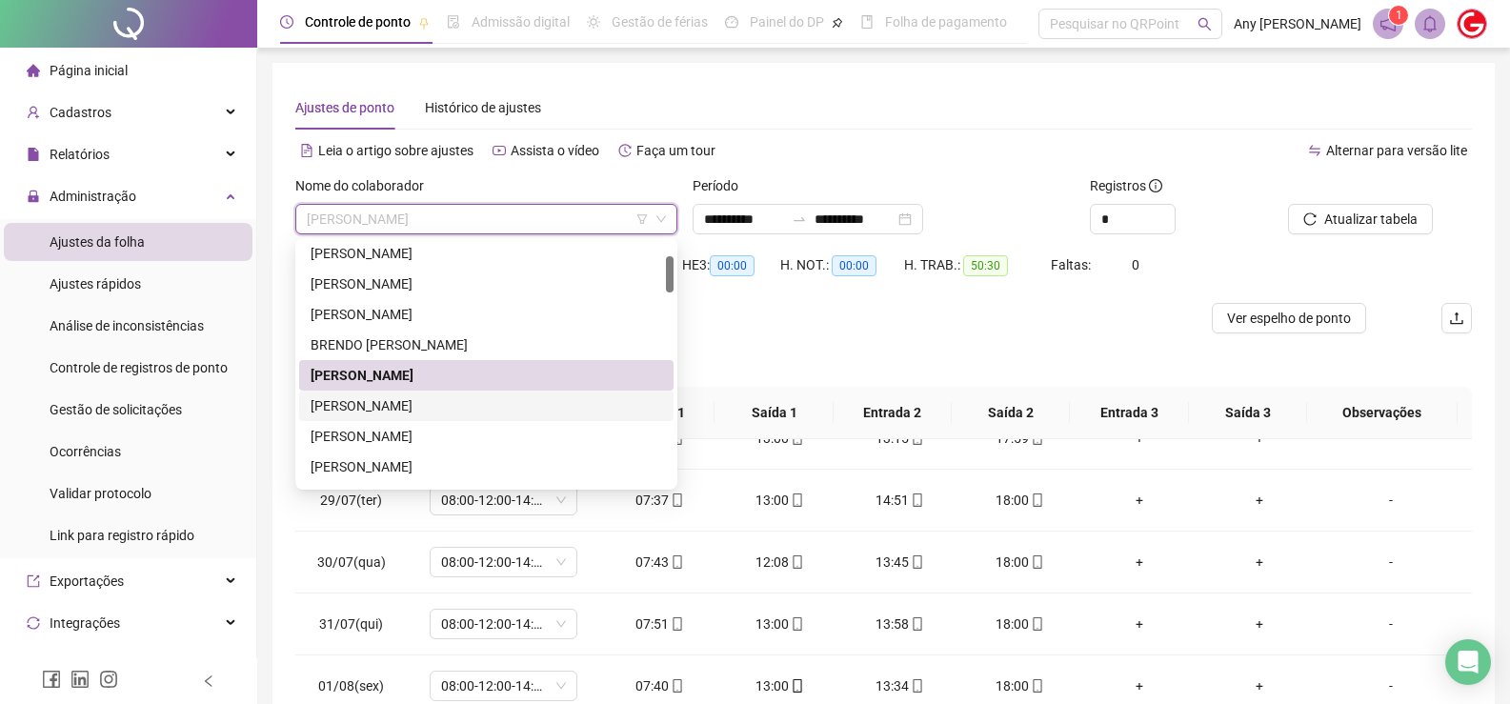
click at [402, 411] on div "[PERSON_NAME]" at bounding box center [486, 405] width 351 height 21
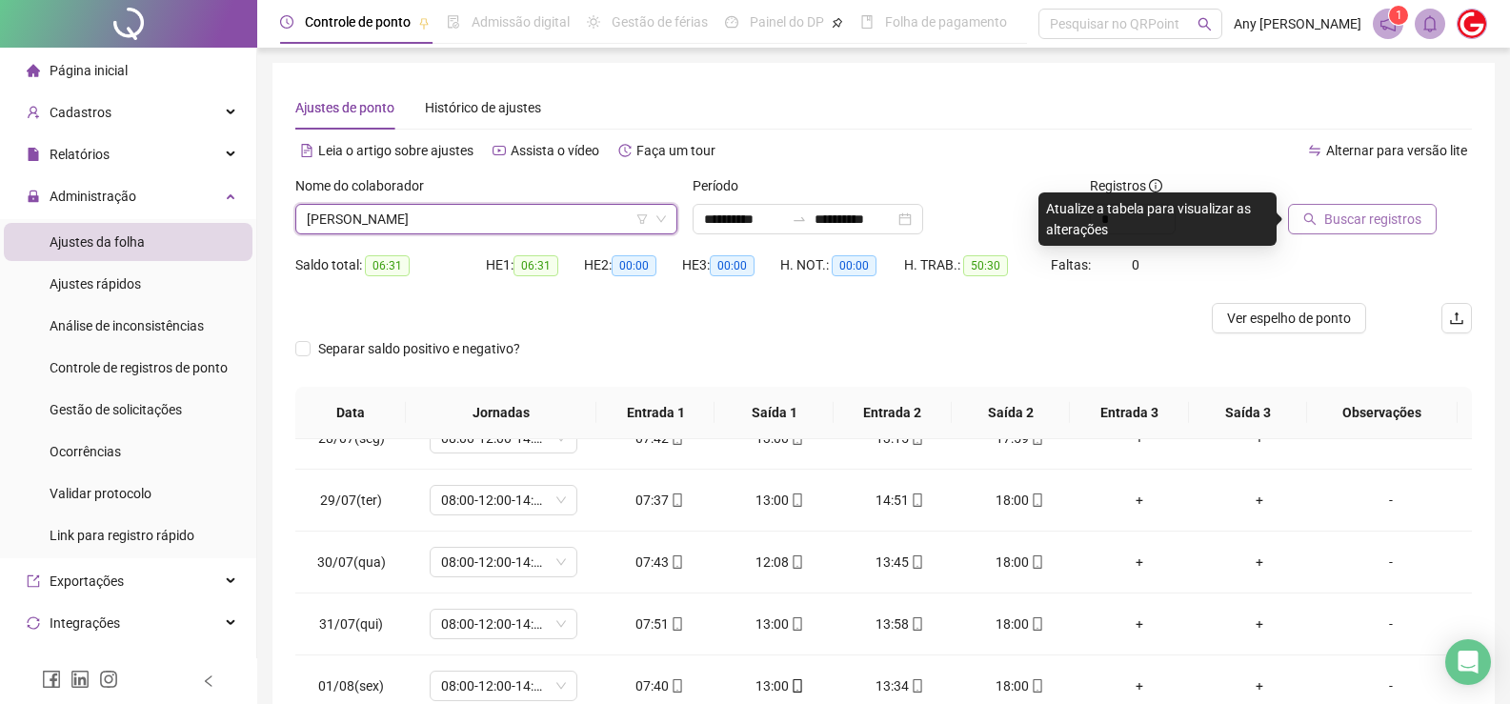
click at [1322, 208] on button "Buscar registros" at bounding box center [1362, 219] width 149 height 30
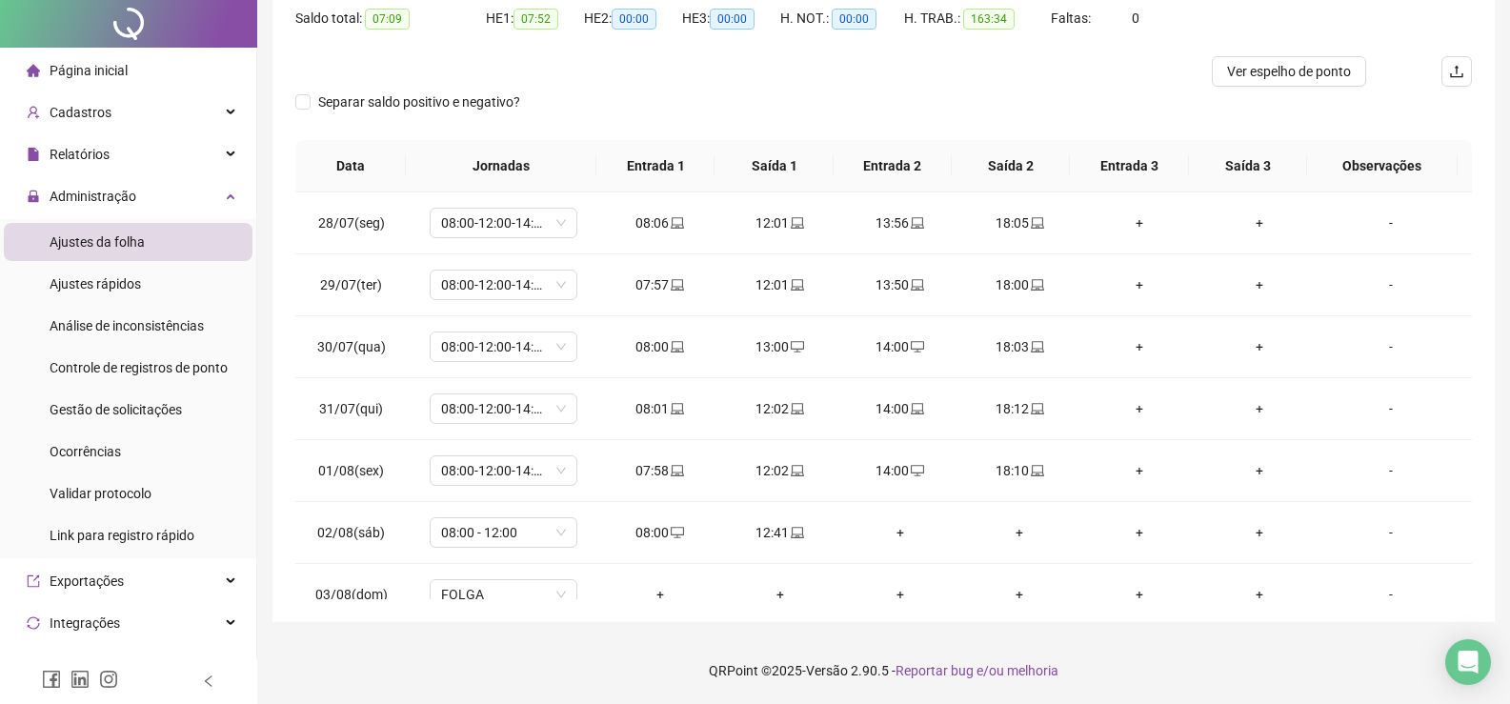
scroll to position [0, 0]
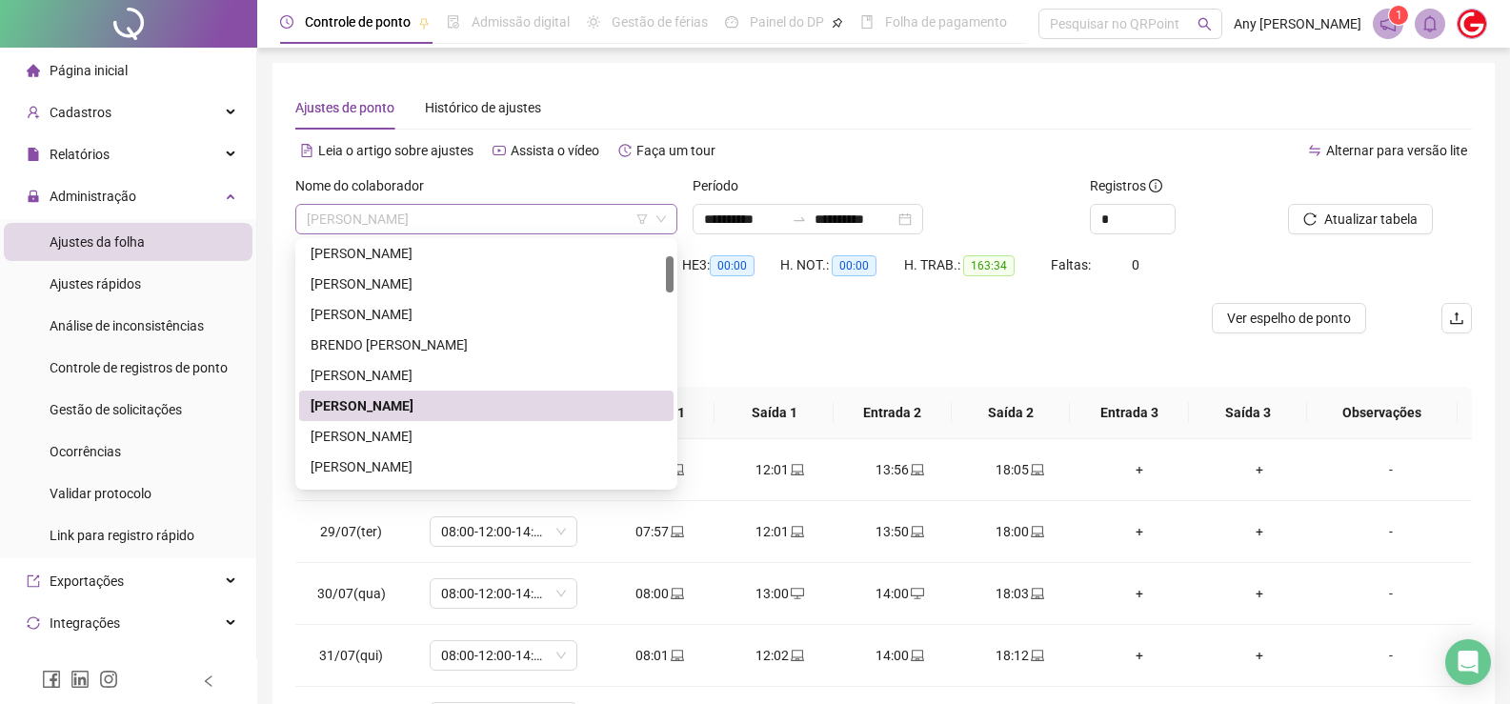
click at [412, 227] on span "[PERSON_NAME]" at bounding box center [486, 219] width 359 height 29
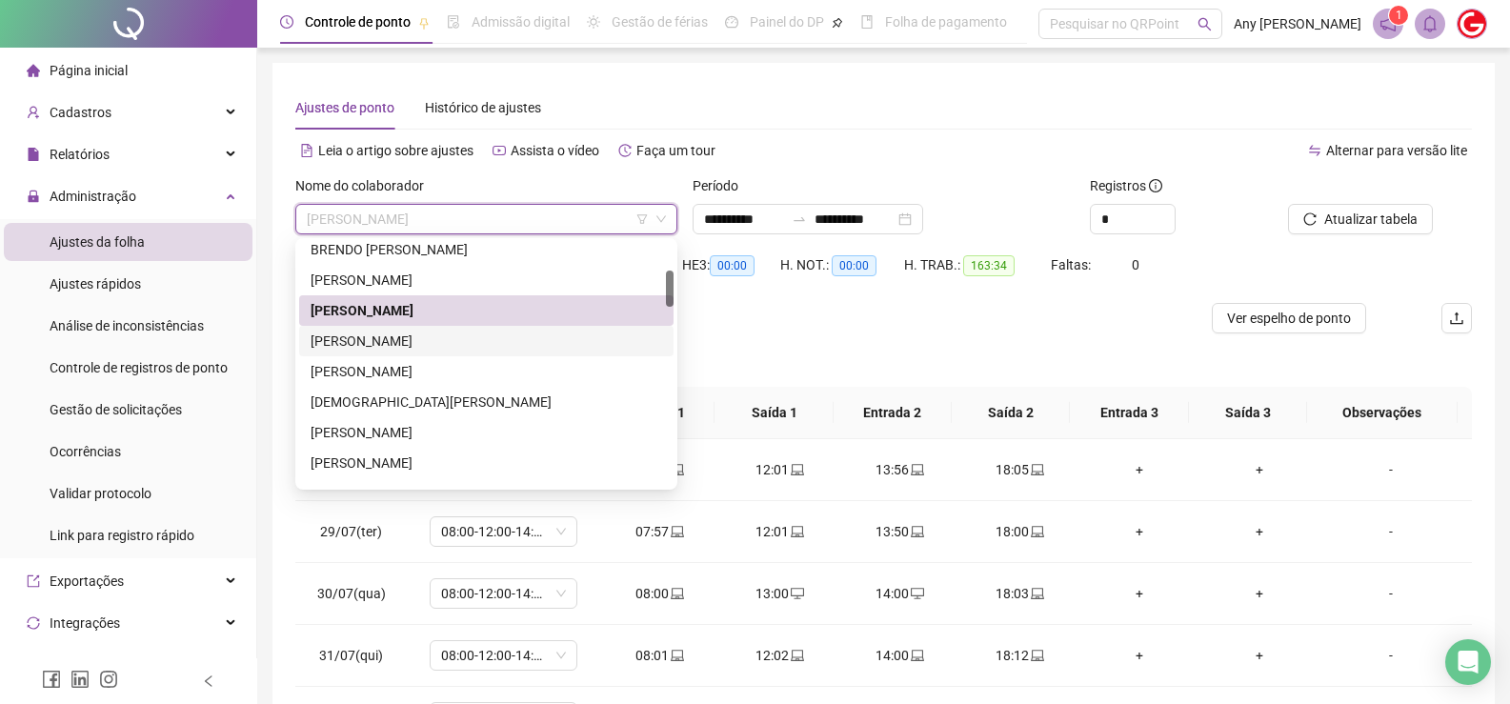
click at [398, 331] on div "[PERSON_NAME]" at bounding box center [486, 341] width 351 height 21
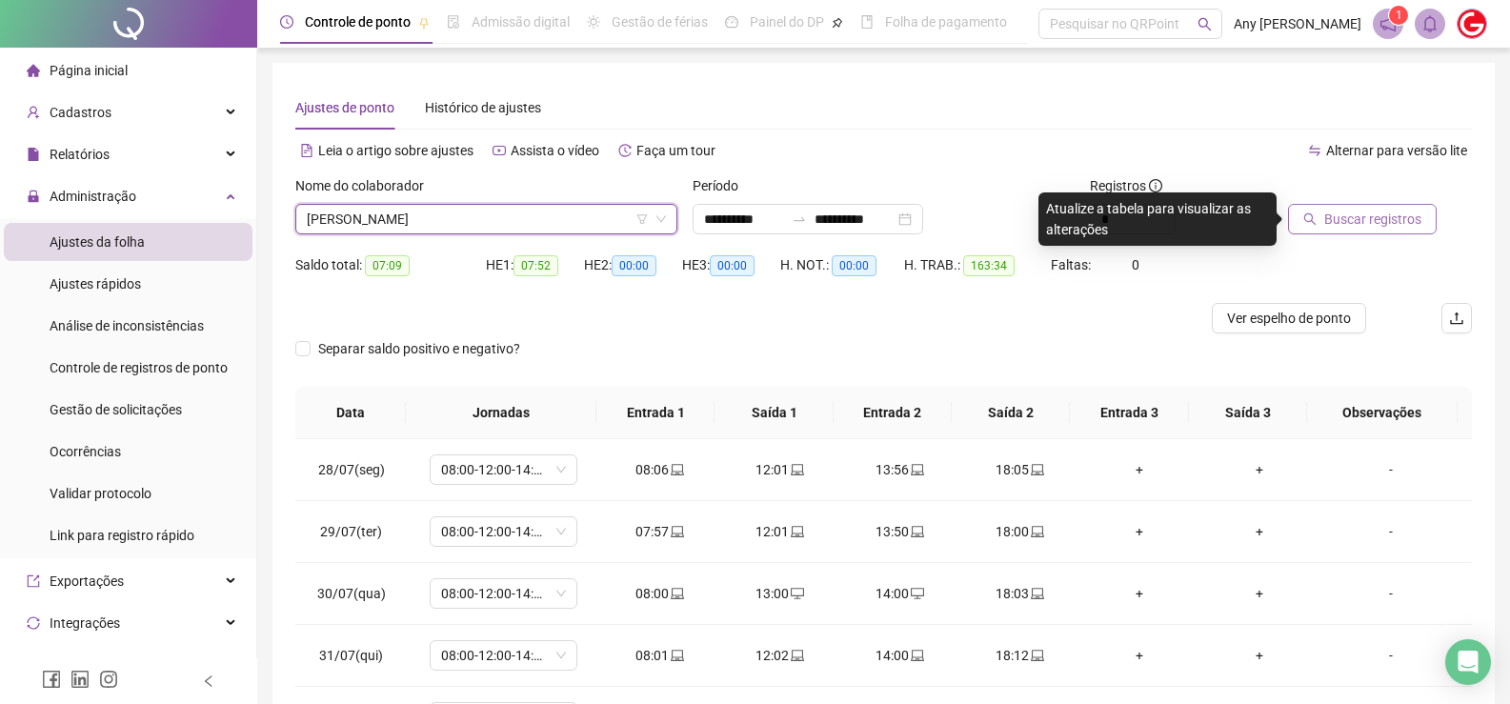
click at [1355, 229] on span "Buscar registros" at bounding box center [1372, 219] width 97 height 21
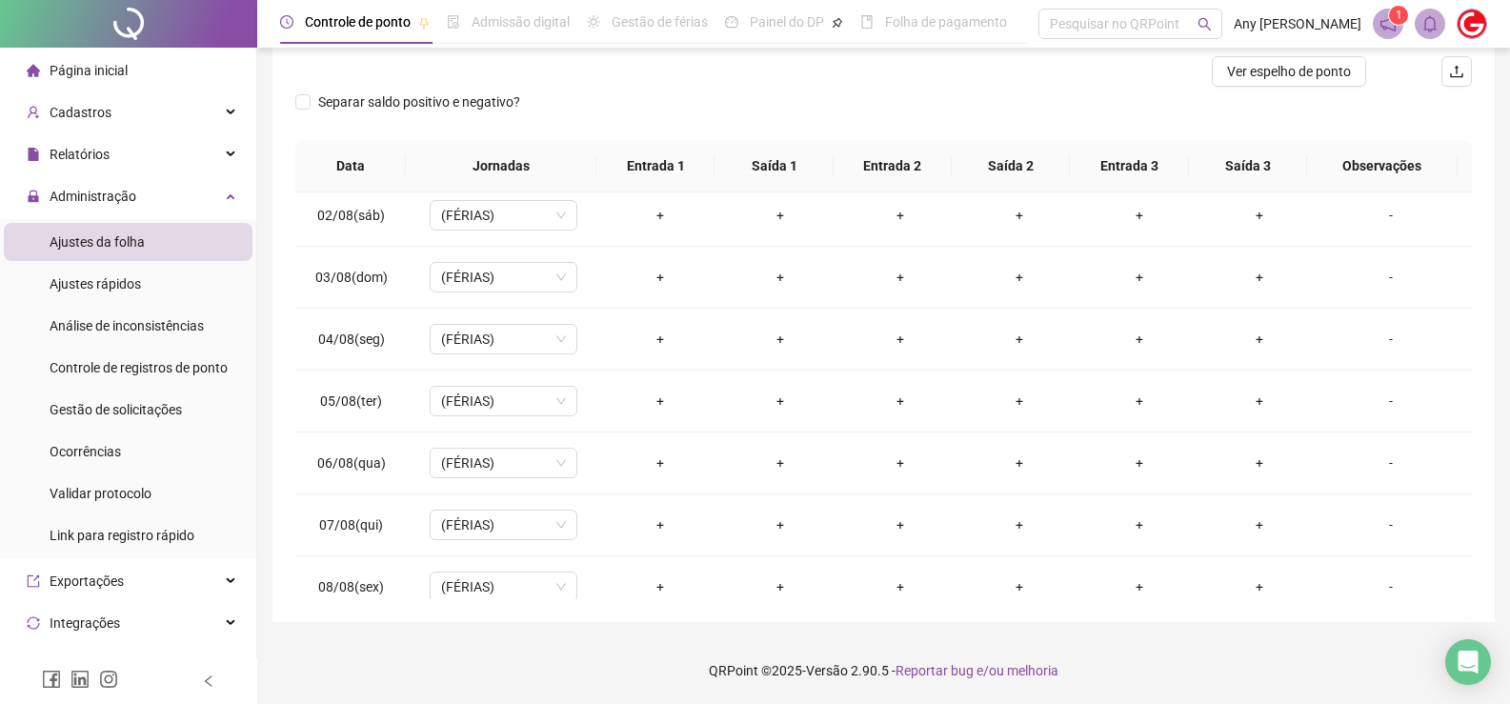
scroll to position [0, 0]
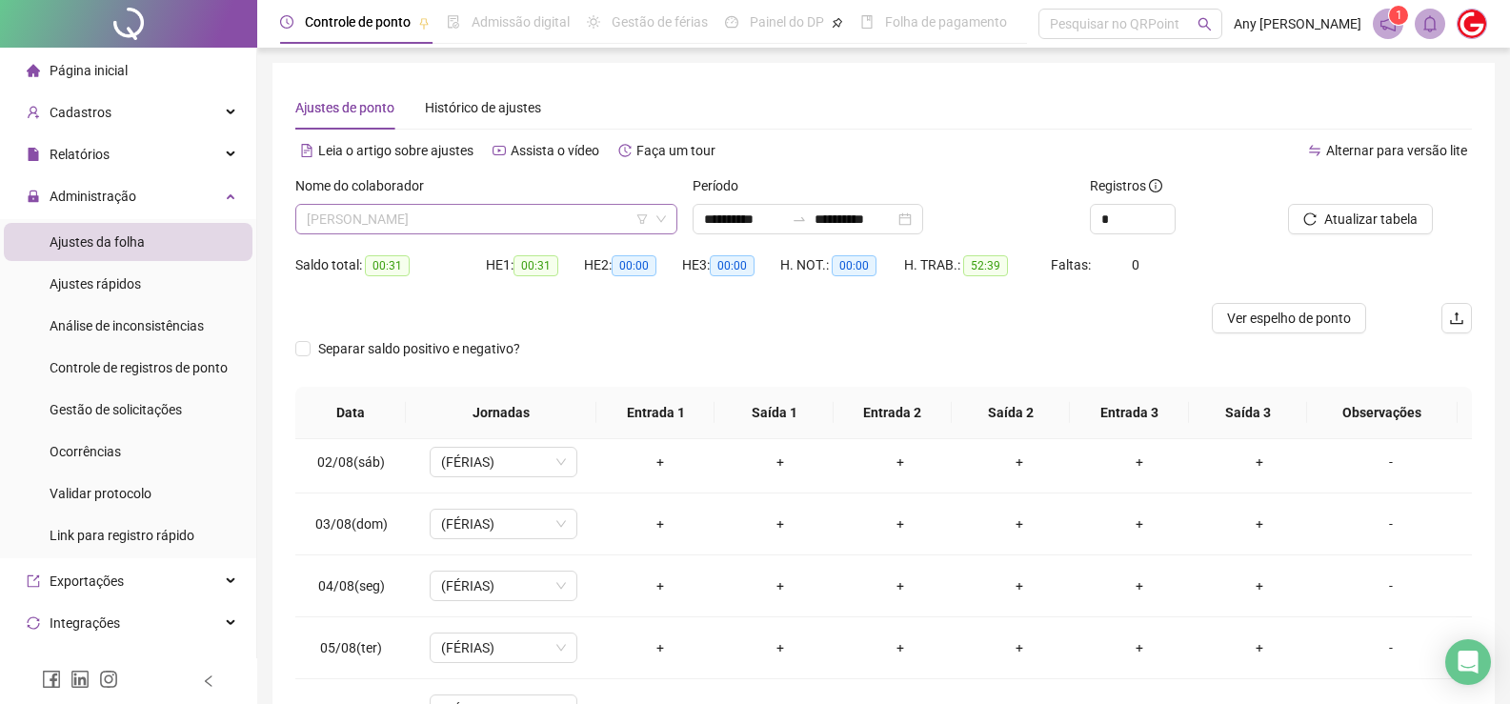
click at [420, 219] on span "[PERSON_NAME]" at bounding box center [486, 219] width 359 height 29
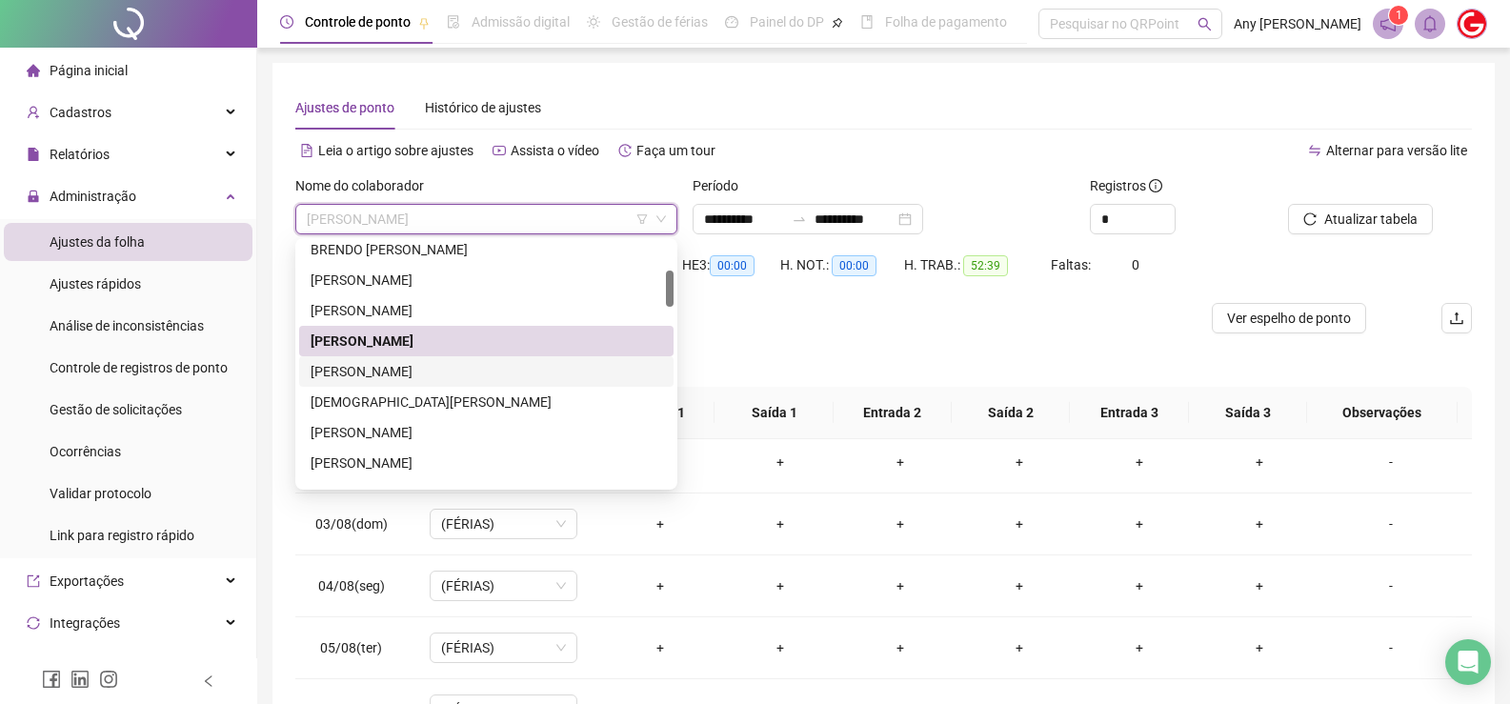
click at [435, 372] on div "[PERSON_NAME]" at bounding box center [486, 371] width 351 height 21
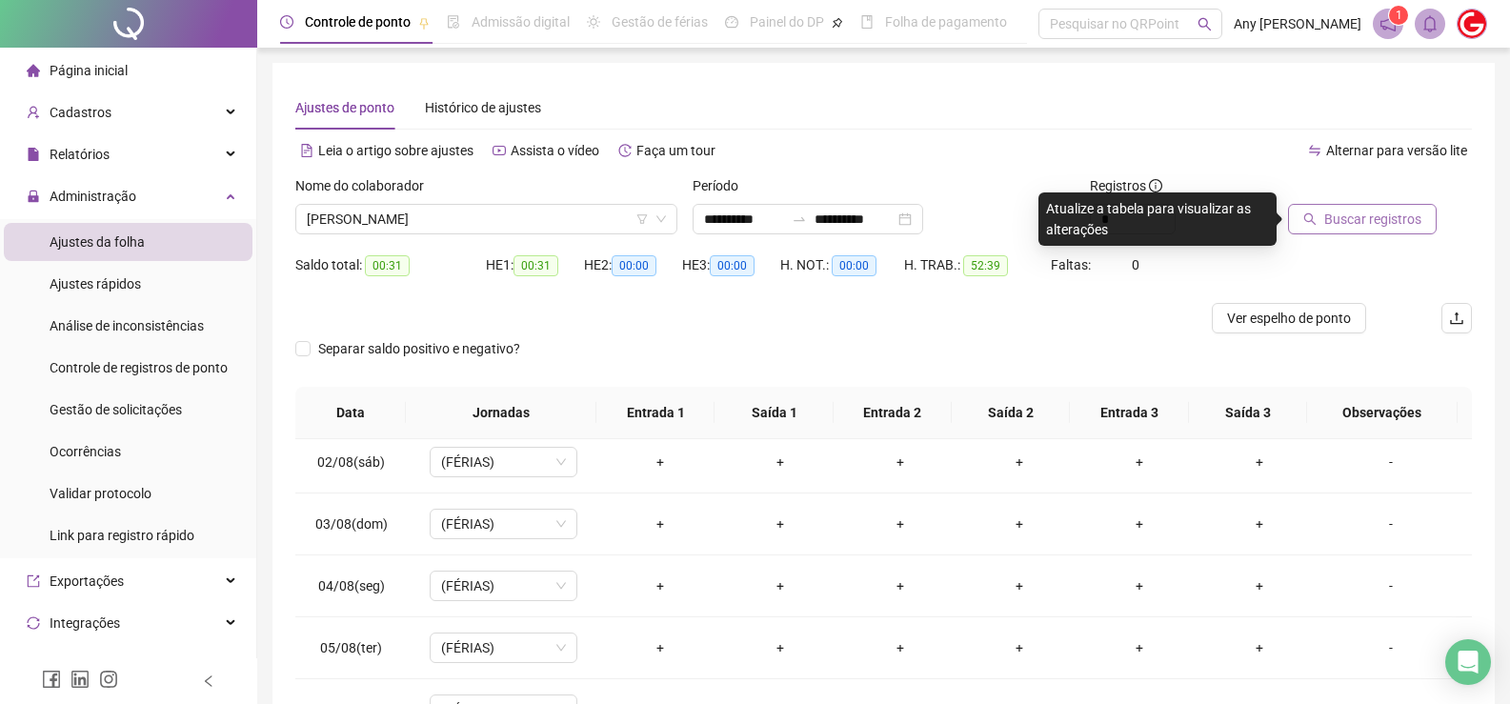
click at [1367, 211] on span "Buscar registros" at bounding box center [1372, 219] width 97 height 21
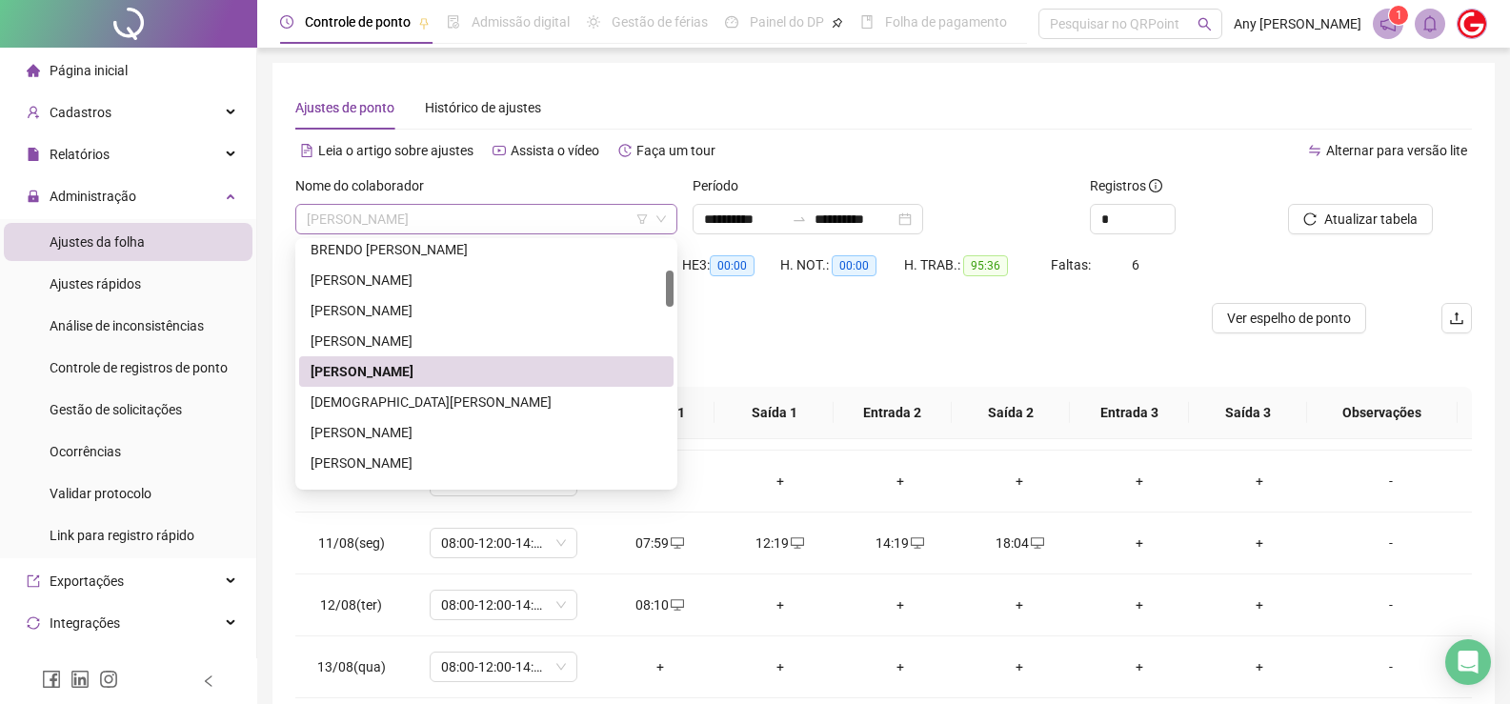
click at [385, 211] on span "[PERSON_NAME]" at bounding box center [486, 219] width 359 height 29
click at [375, 403] on div "[DEMOGRAPHIC_DATA][PERSON_NAME]" at bounding box center [486, 402] width 351 height 21
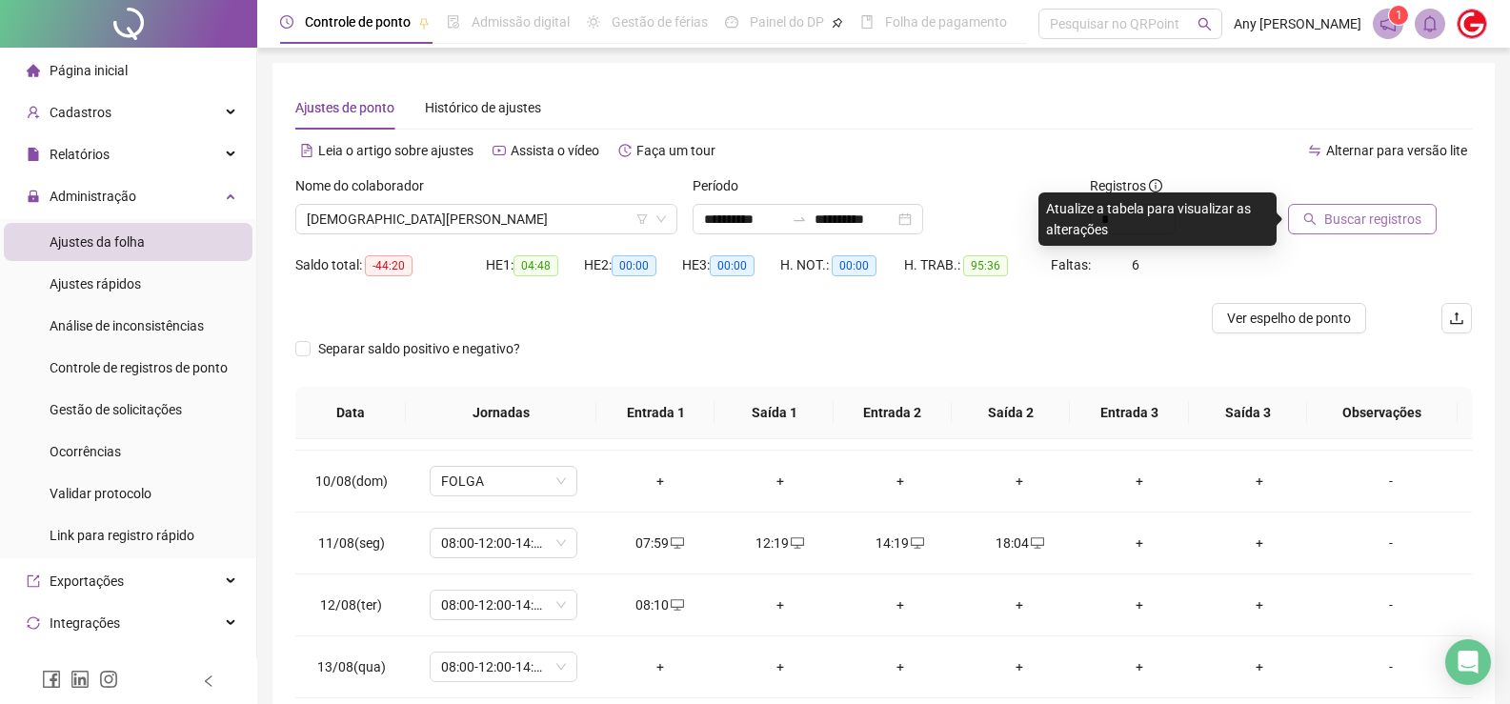
click at [1356, 216] on span "Buscar registros" at bounding box center [1372, 219] width 97 height 21
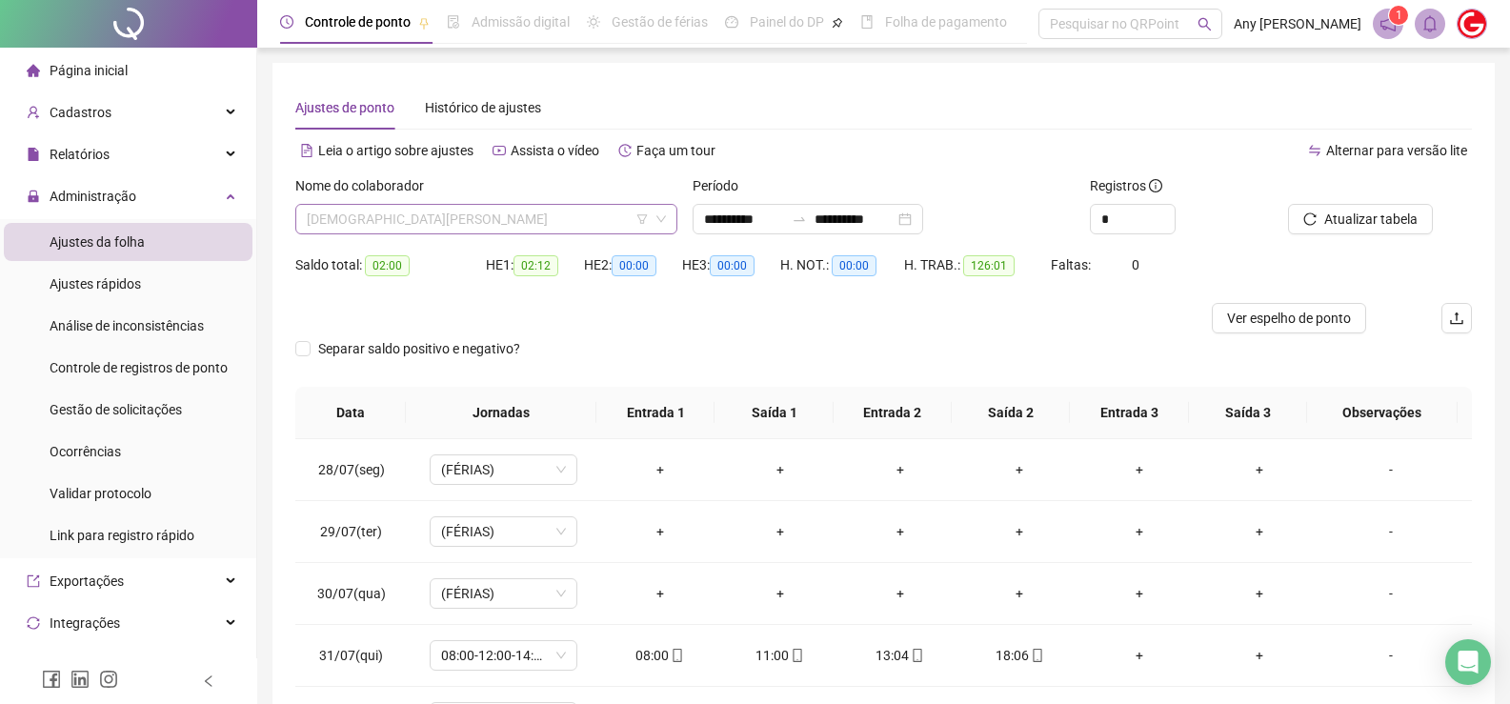
click at [372, 213] on span "[DEMOGRAPHIC_DATA][PERSON_NAME]" at bounding box center [486, 219] width 359 height 29
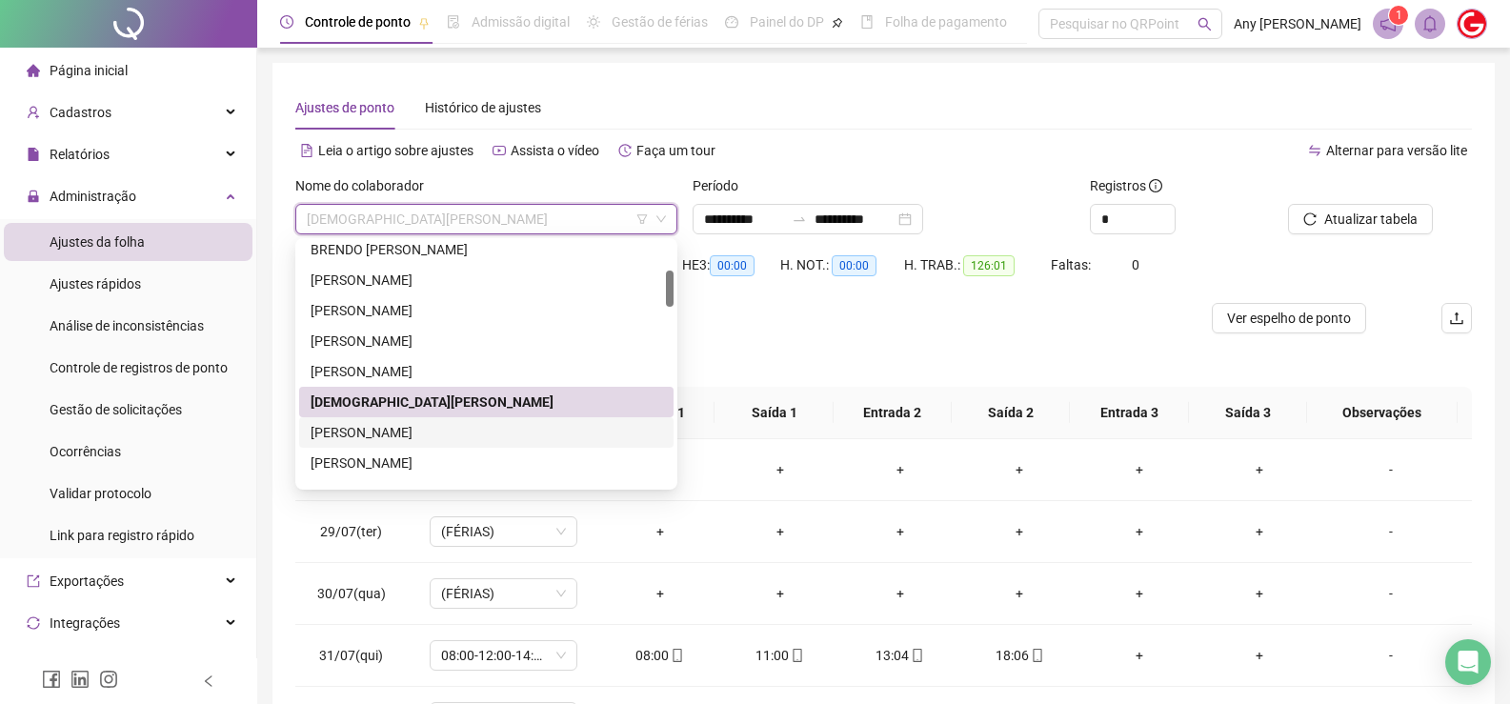
click at [397, 438] on div "[PERSON_NAME]" at bounding box center [486, 432] width 351 height 21
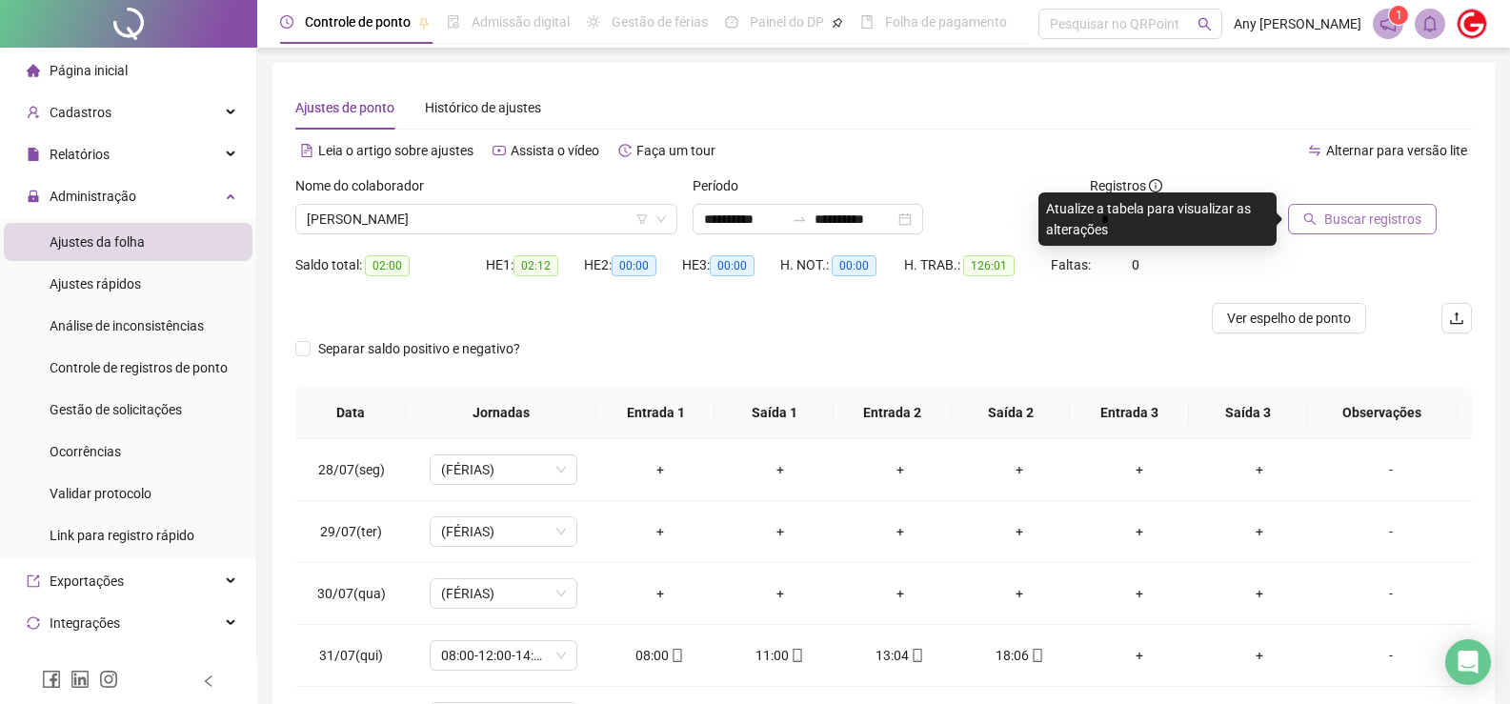
click at [1337, 211] on span "Buscar registros" at bounding box center [1372, 219] width 97 height 21
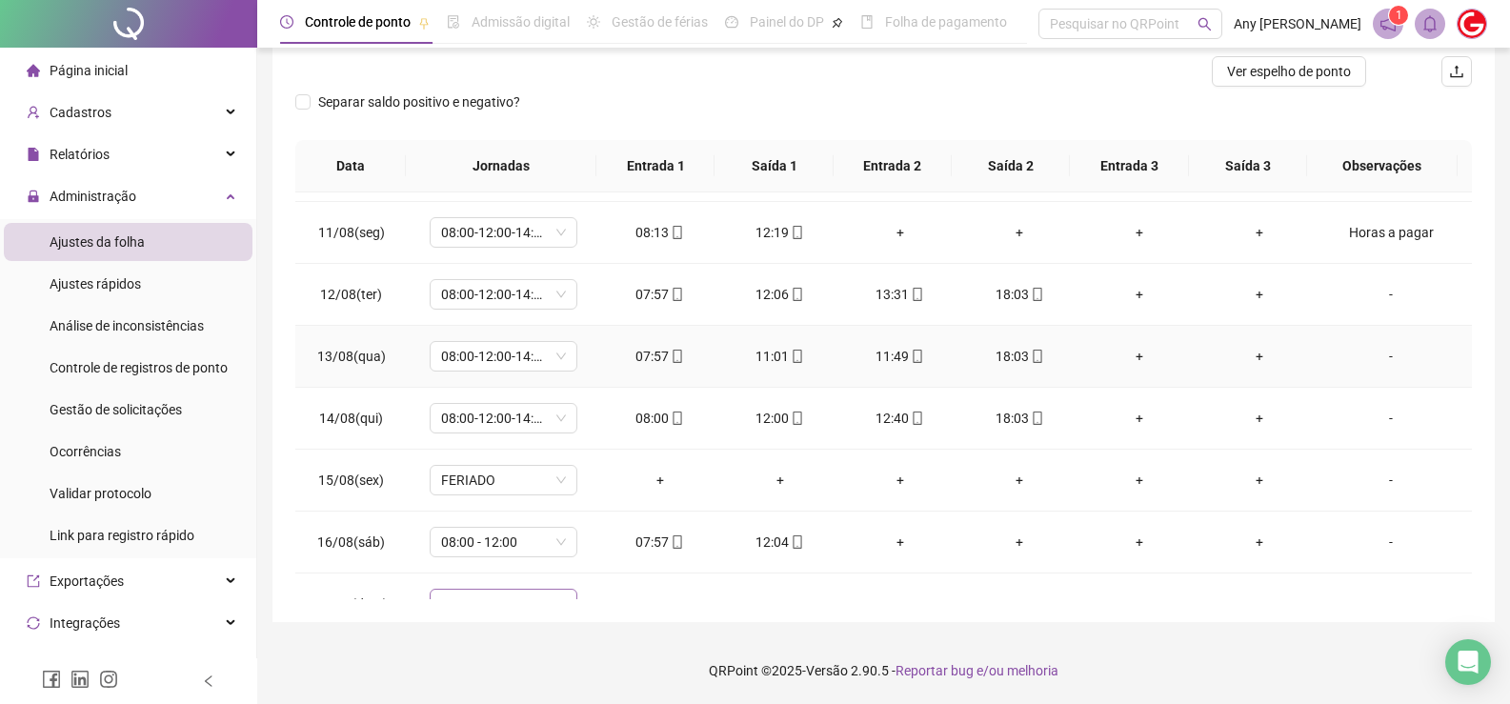
scroll to position [1079, 0]
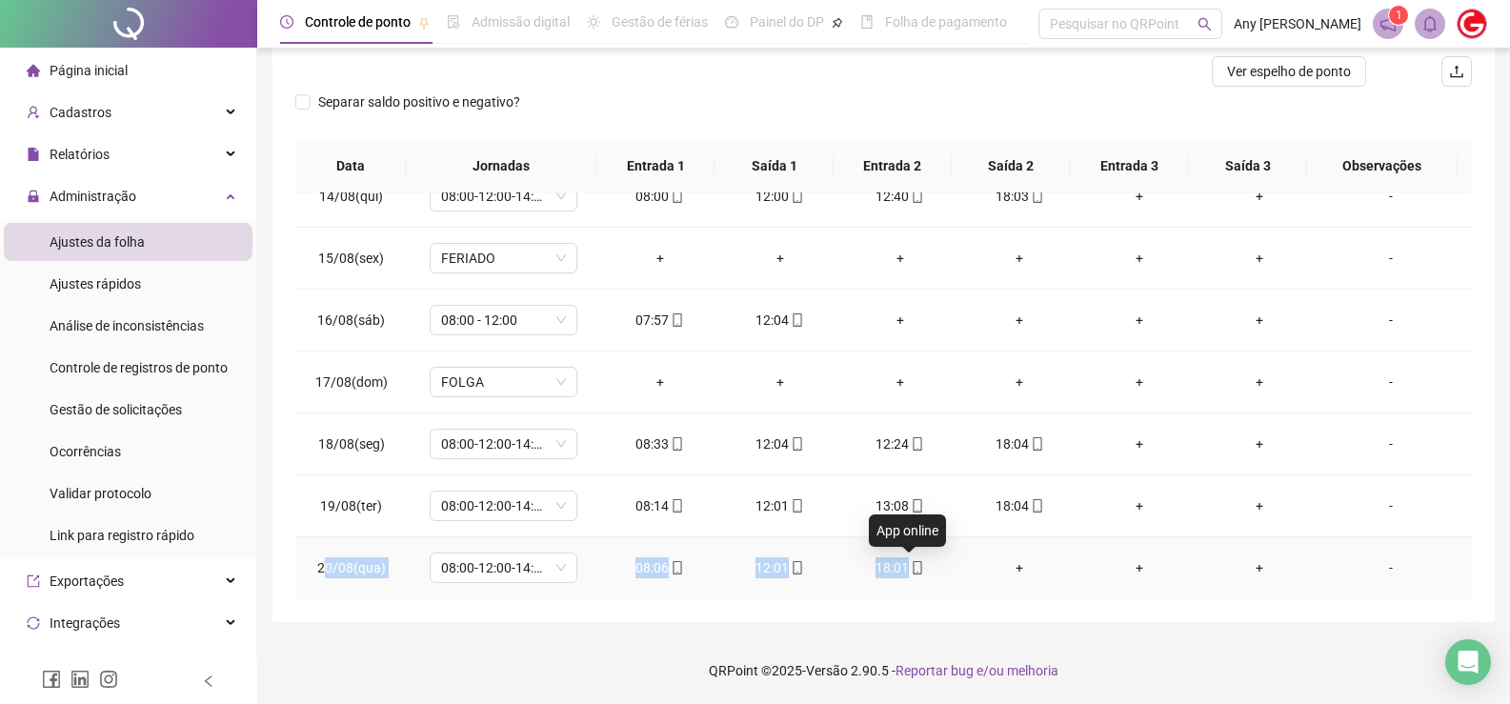
copy tr "0/08(qua) 08:00-12:00-14:00-18:00 08:06 12:01 18:01"
drag, startPoint x: 324, startPoint y: 572, endPoint x: 902, endPoint y: 571, distance: 578.2
click at [902, 571] on tr "20/08(qua) 08:00-12:00-14:00-18:00 08:06 12:01 18:01 + + + -" at bounding box center [883, 568] width 1176 height 62
click at [403, 615] on div "**********" at bounding box center [883, 219] width 1222 height 806
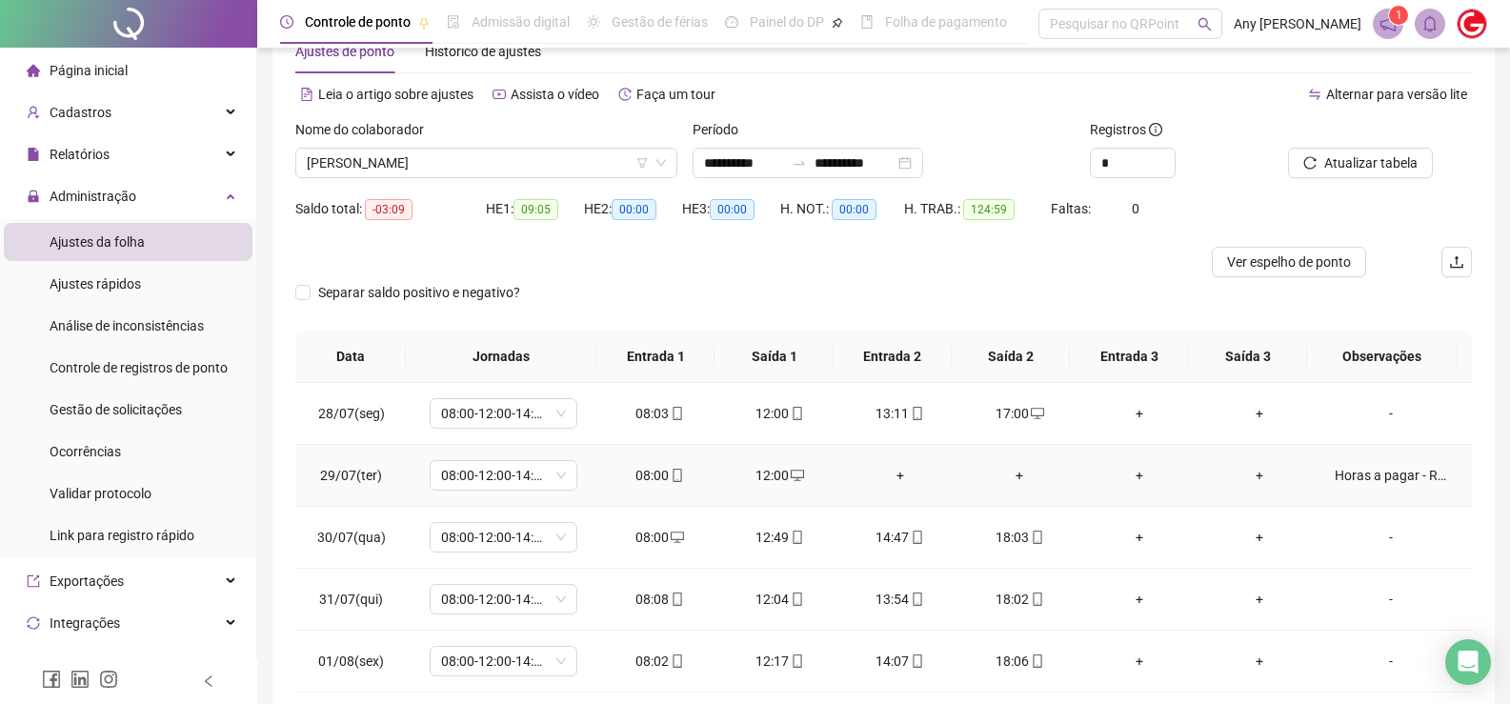
scroll to position [0, 0]
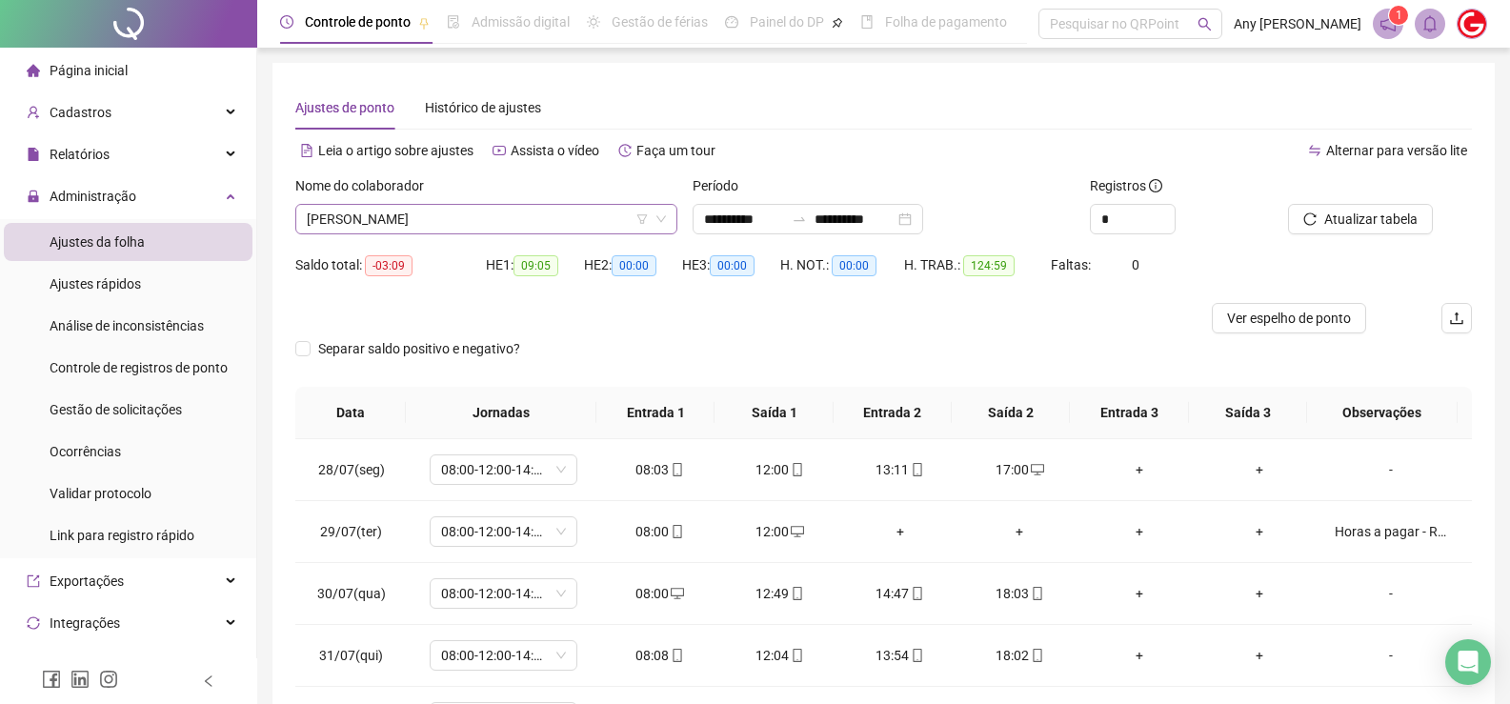
click at [374, 222] on span "[PERSON_NAME]" at bounding box center [486, 219] width 359 height 29
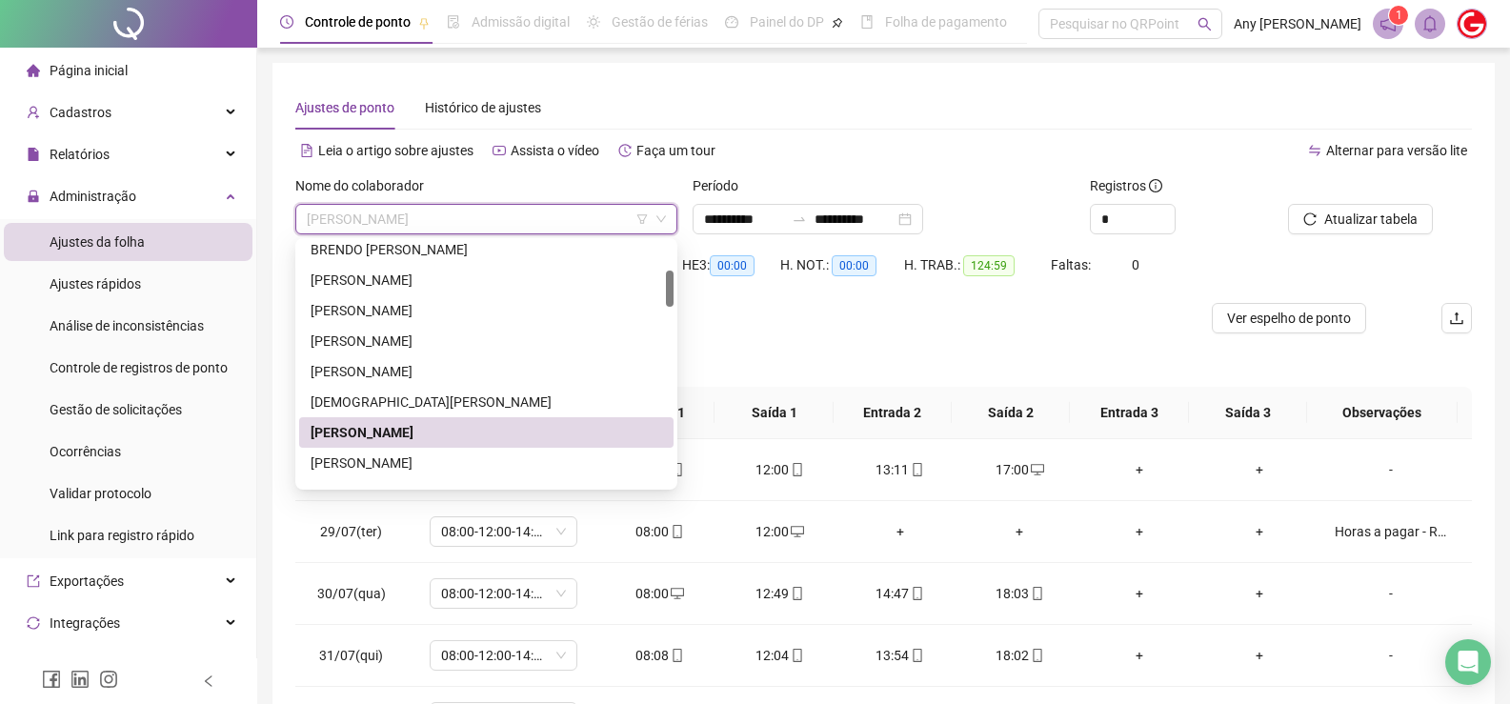
scroll to position [286, 0]
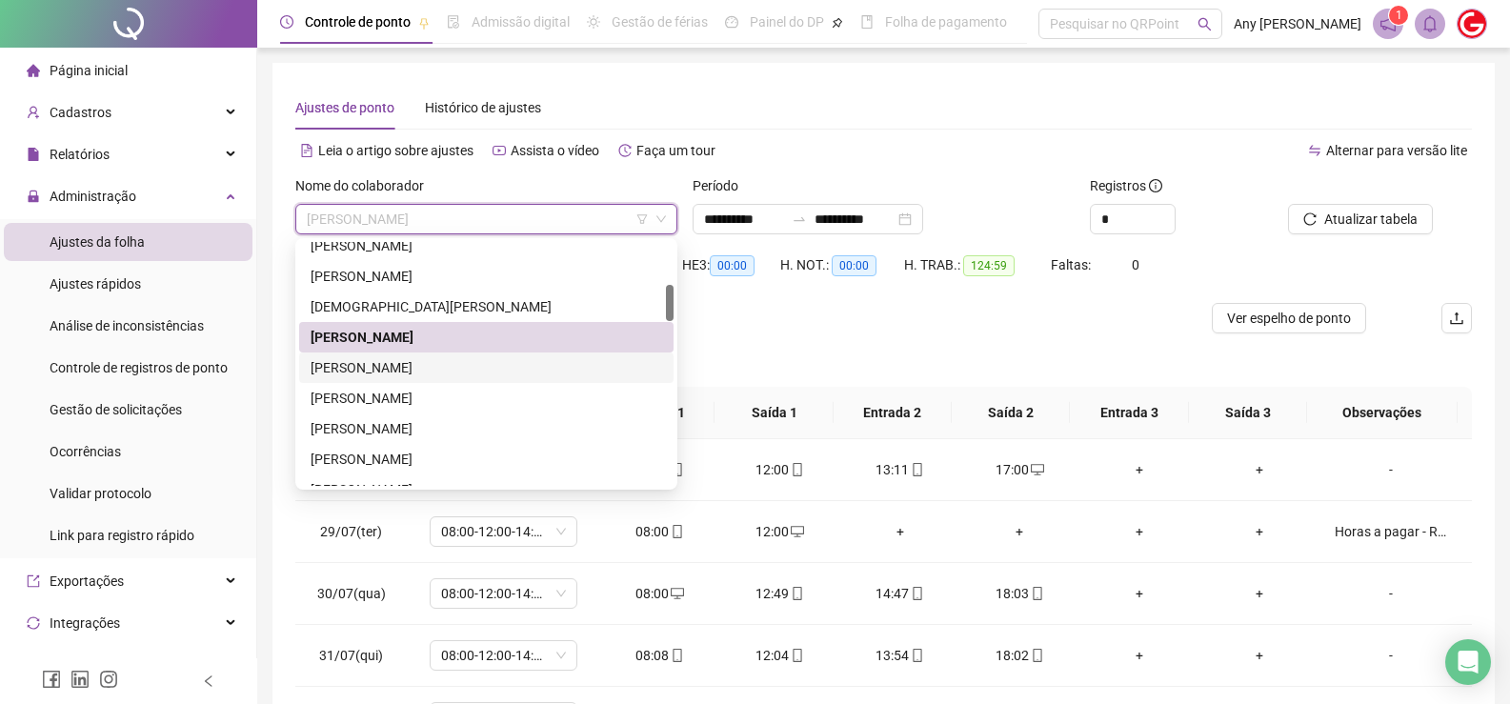
click at [343, 371] on div "[PERSON_NAME]" at bounding box center [486, 367] width 351 height 21
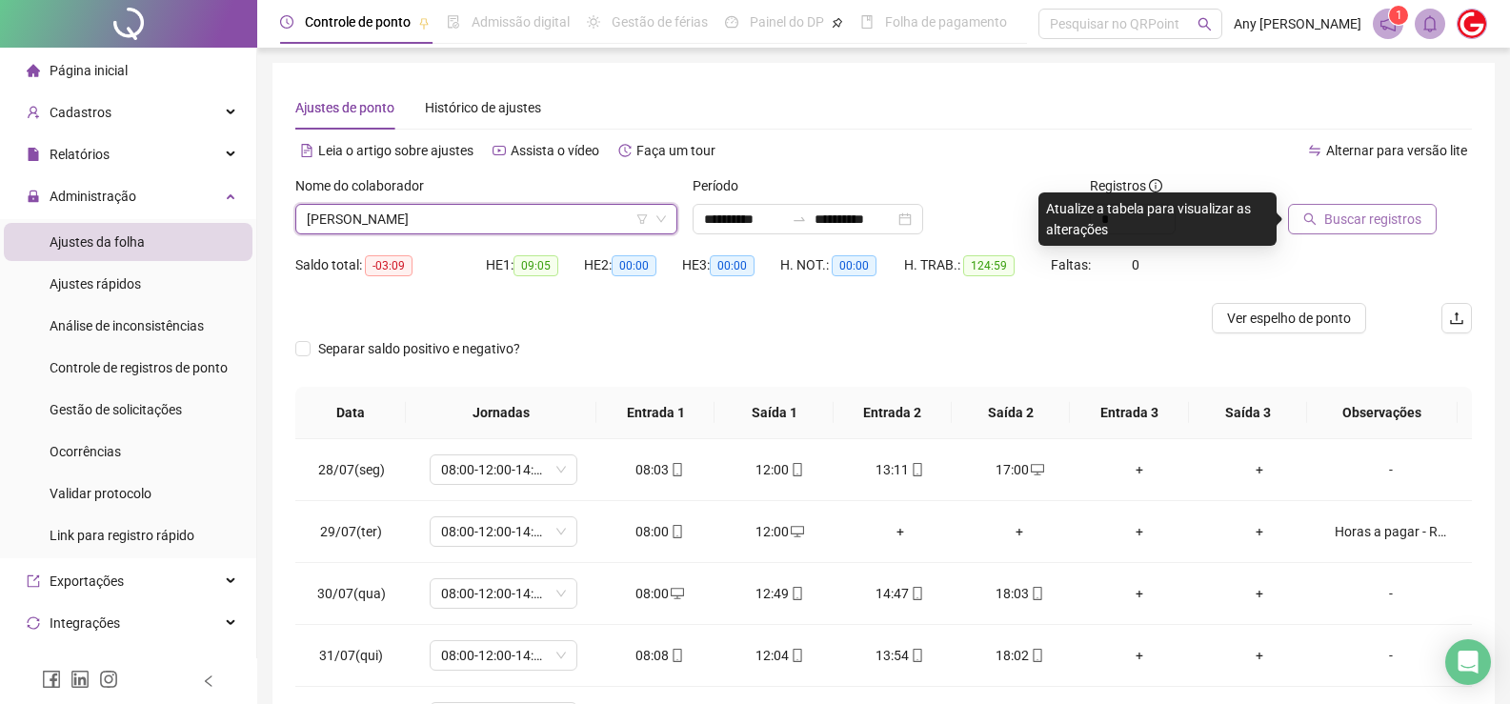
click at [1335, 210] on span "Buscar registros" at bounding box center [1372, 219] width 97 height 21
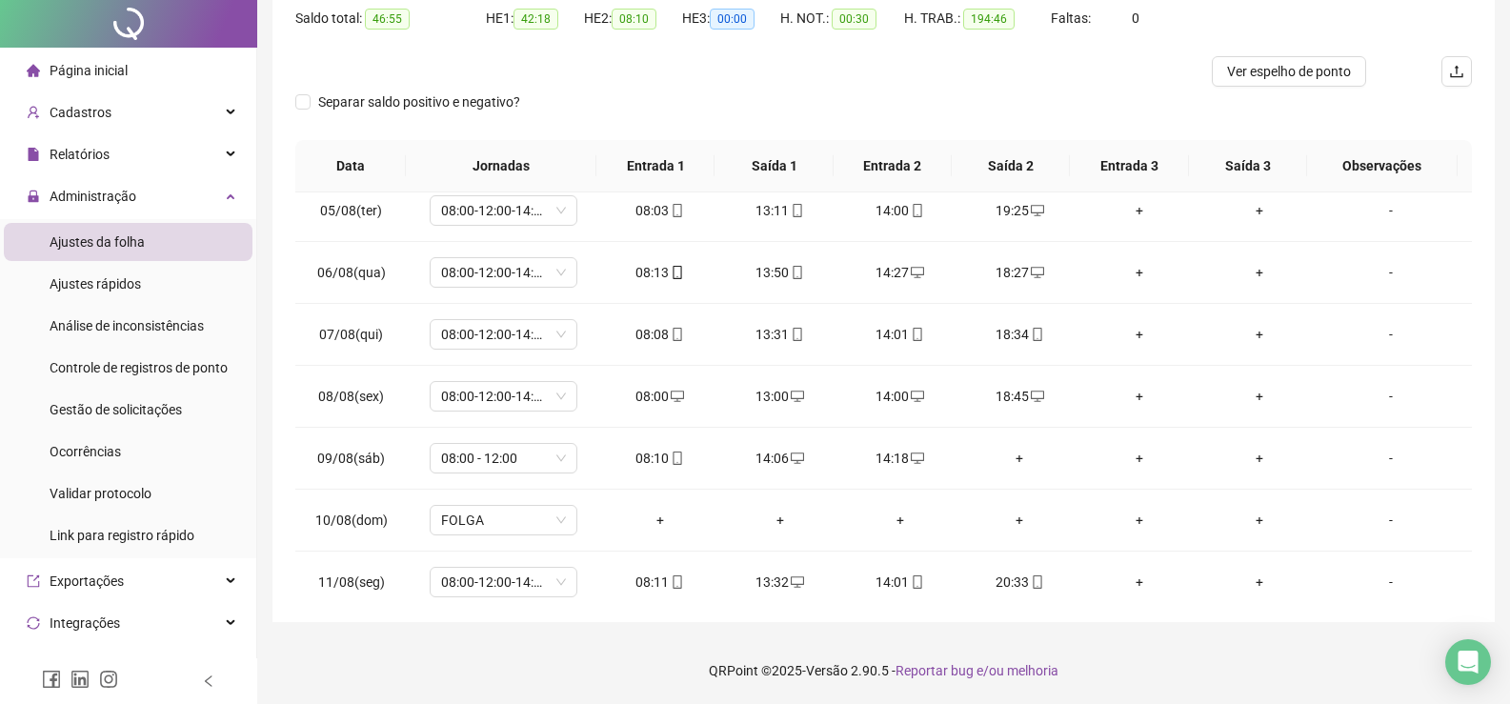
scroll to position [0, 0]
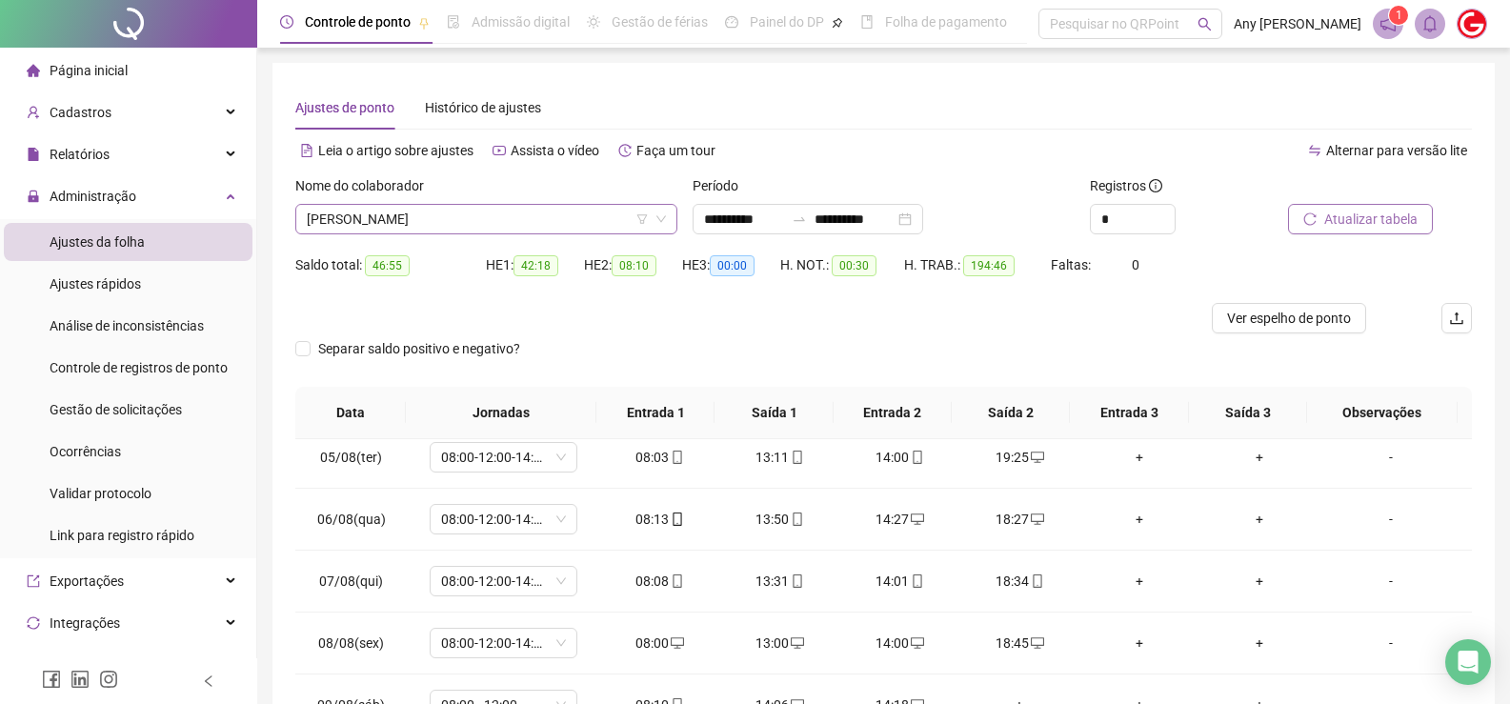
click at [371, 215] on span "[PERSON_NAME]" at bounding box center [486, 219] width 359 height 29
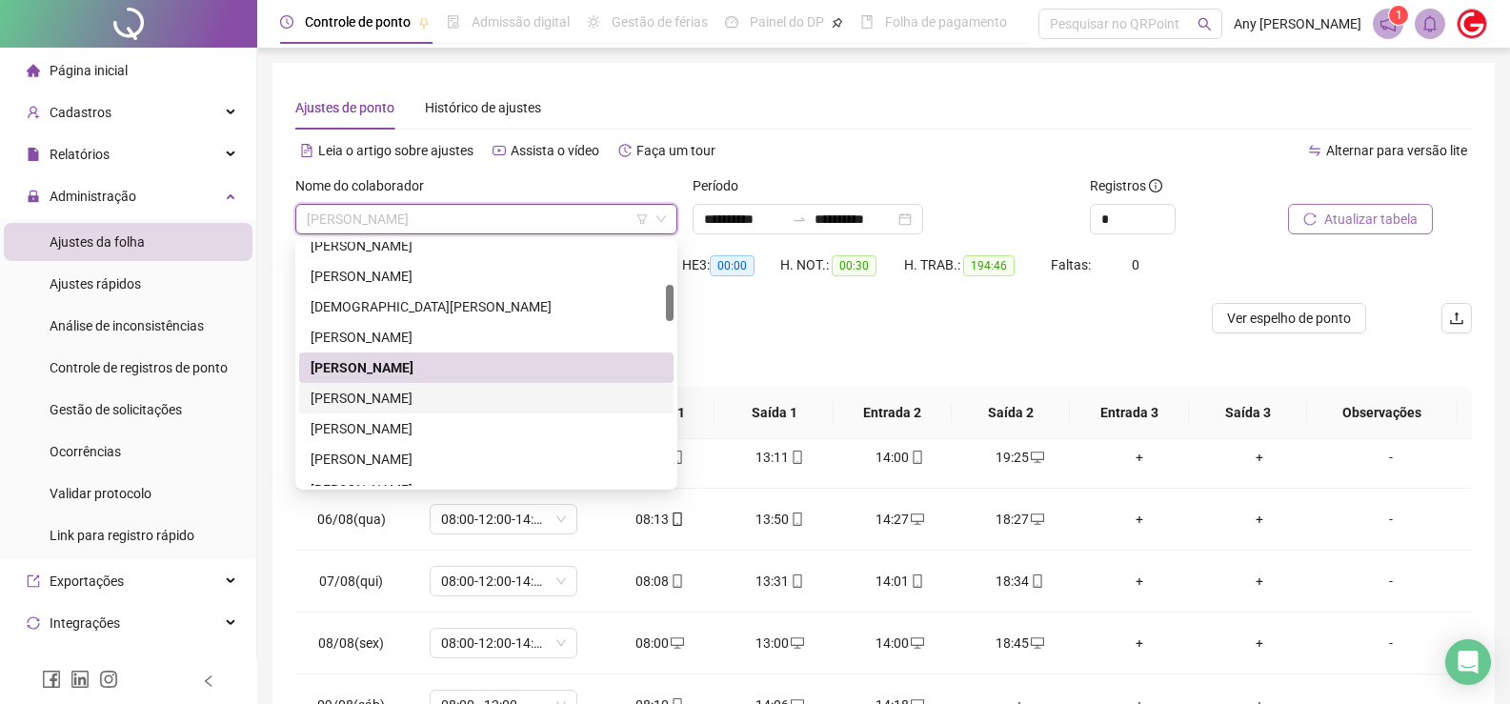
click at [386, 407] on div "[PERSON_NAME]" at bounding box center [486, 398] width 351 height 21
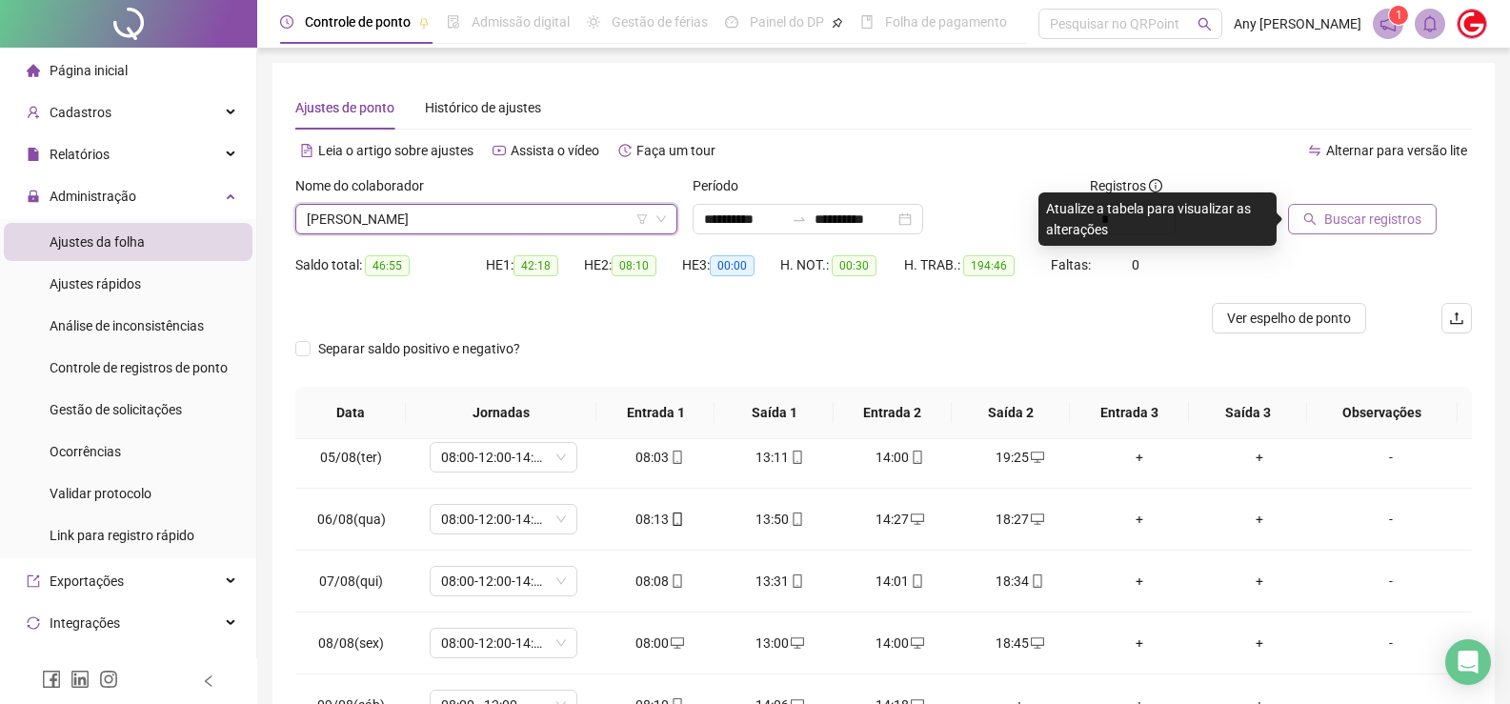
click at [1398, 224] on span "Buscar registros" at bounding box center [1372, 219] width 97 height 21
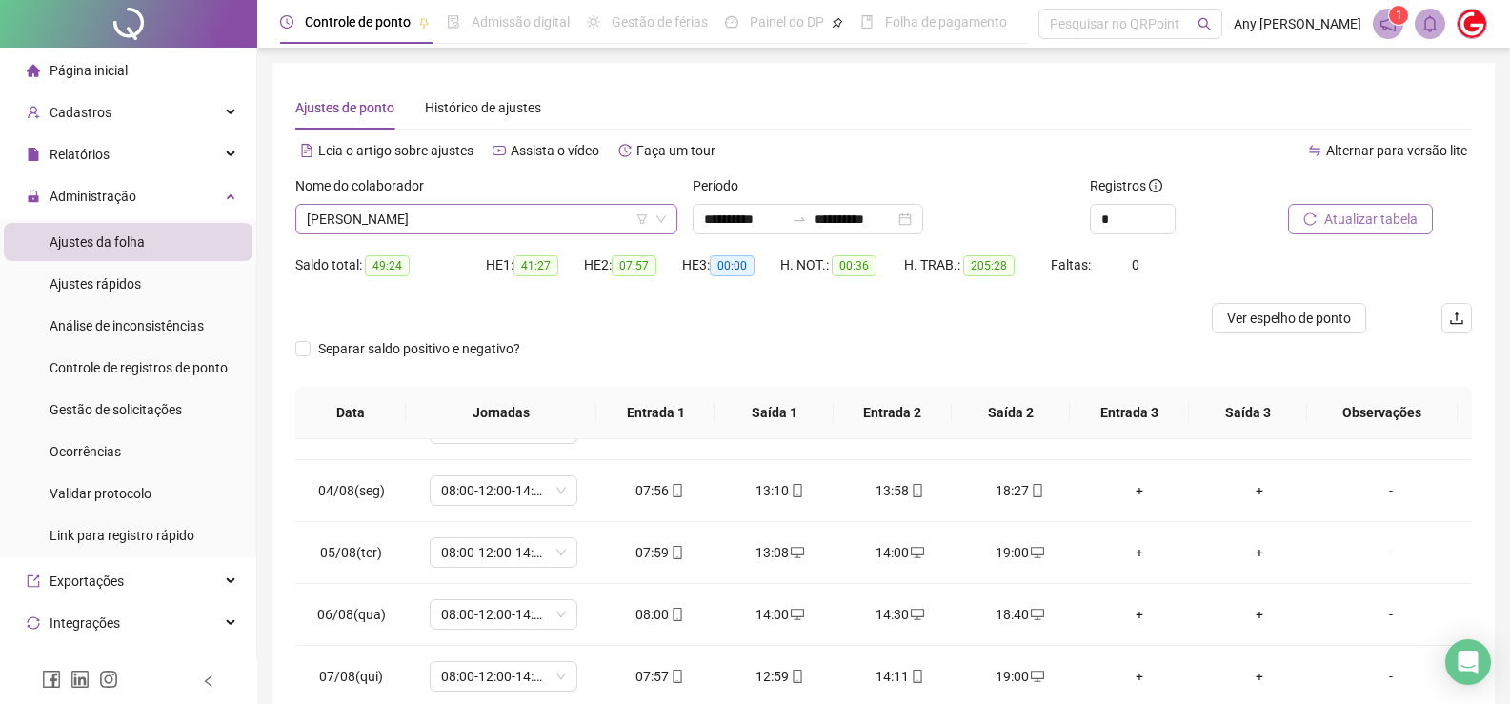
click at [382, 224] on span "[PERSON_NAME]" at bounding box center [486, 219] width 359 height 29
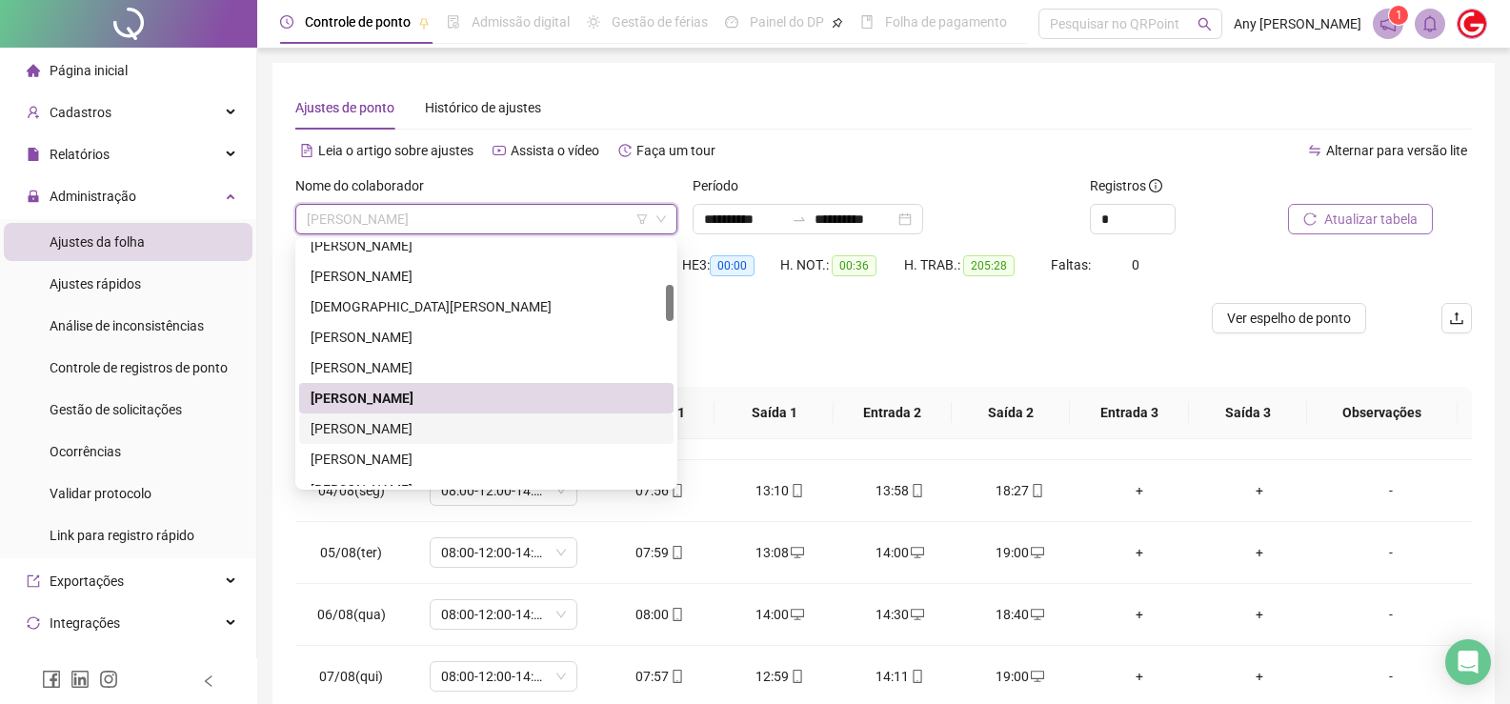
click at [376, 419] on div "[PERSON_NAME]" at bounding box center [486, 428] width 351 height 21
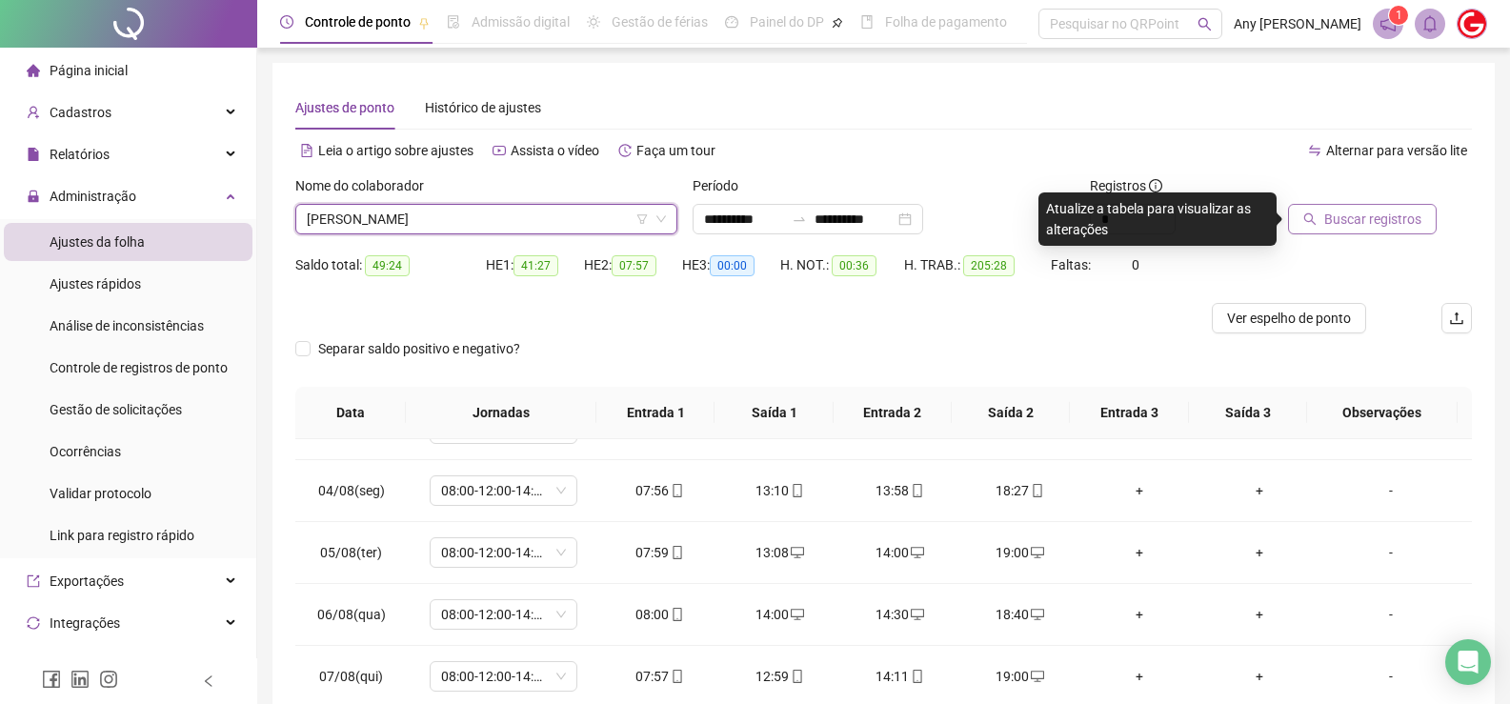
click at [1381, 213] on span "Buscar registros" at bounding box center [1372, 219] width 97 height 21
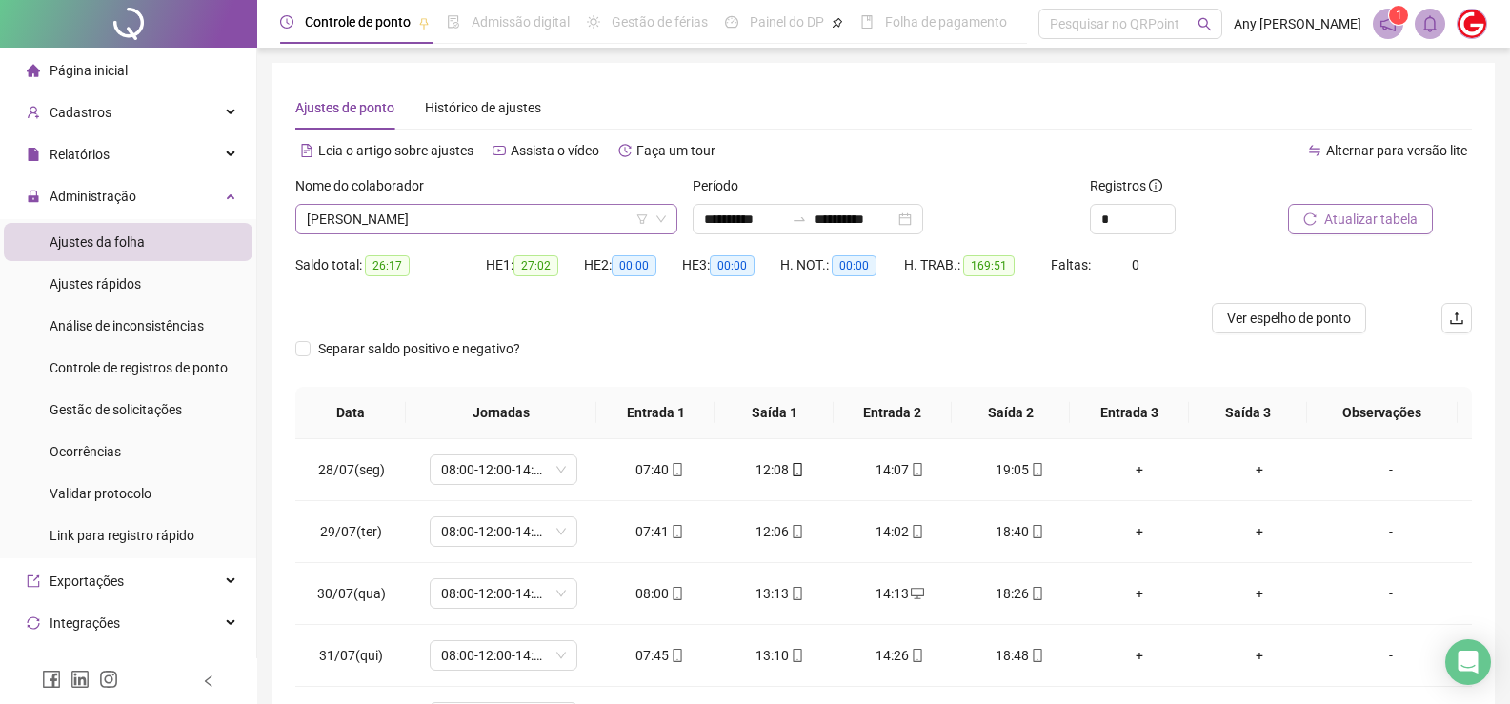
click at [392, 211] on span "[PERSON_NAME]" at bounding box center [486, 219] width 359 height 29
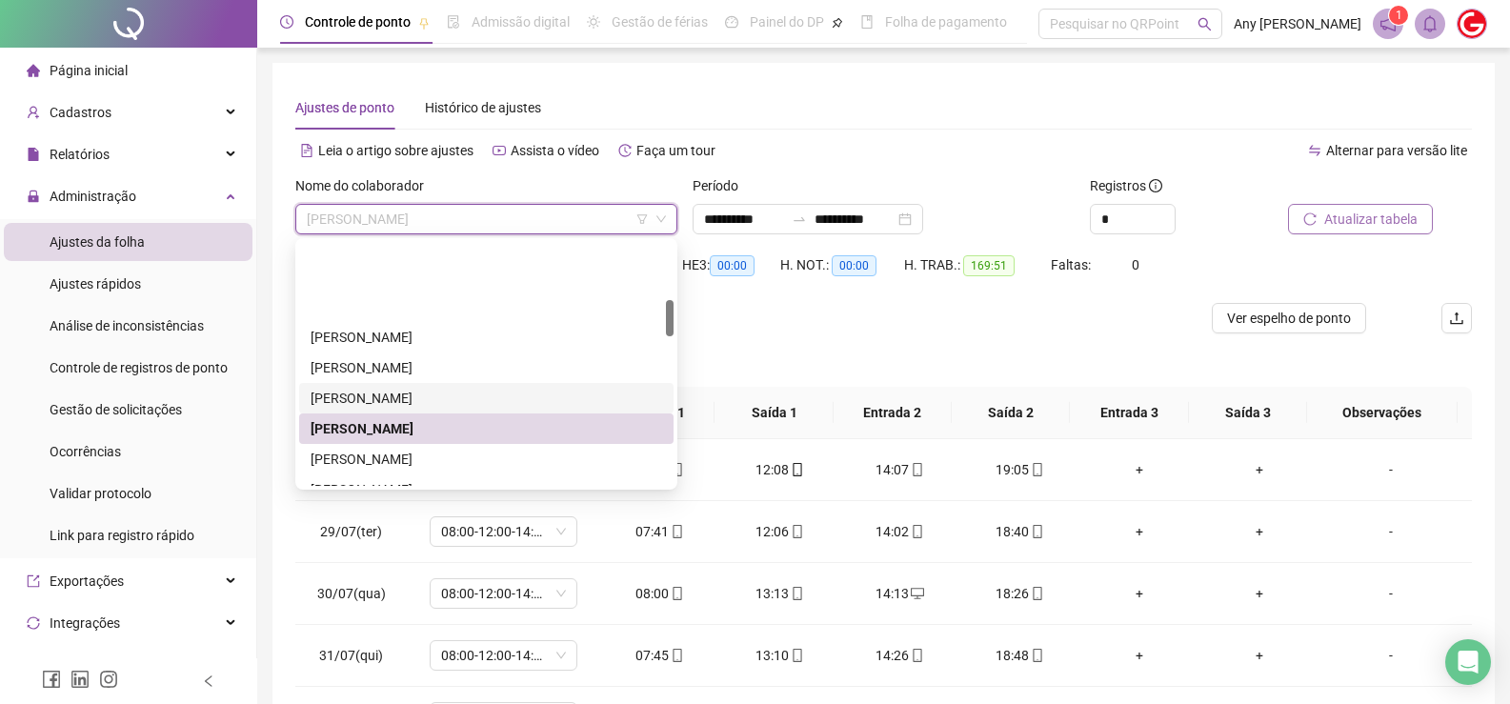
scroll to position [381, 0]
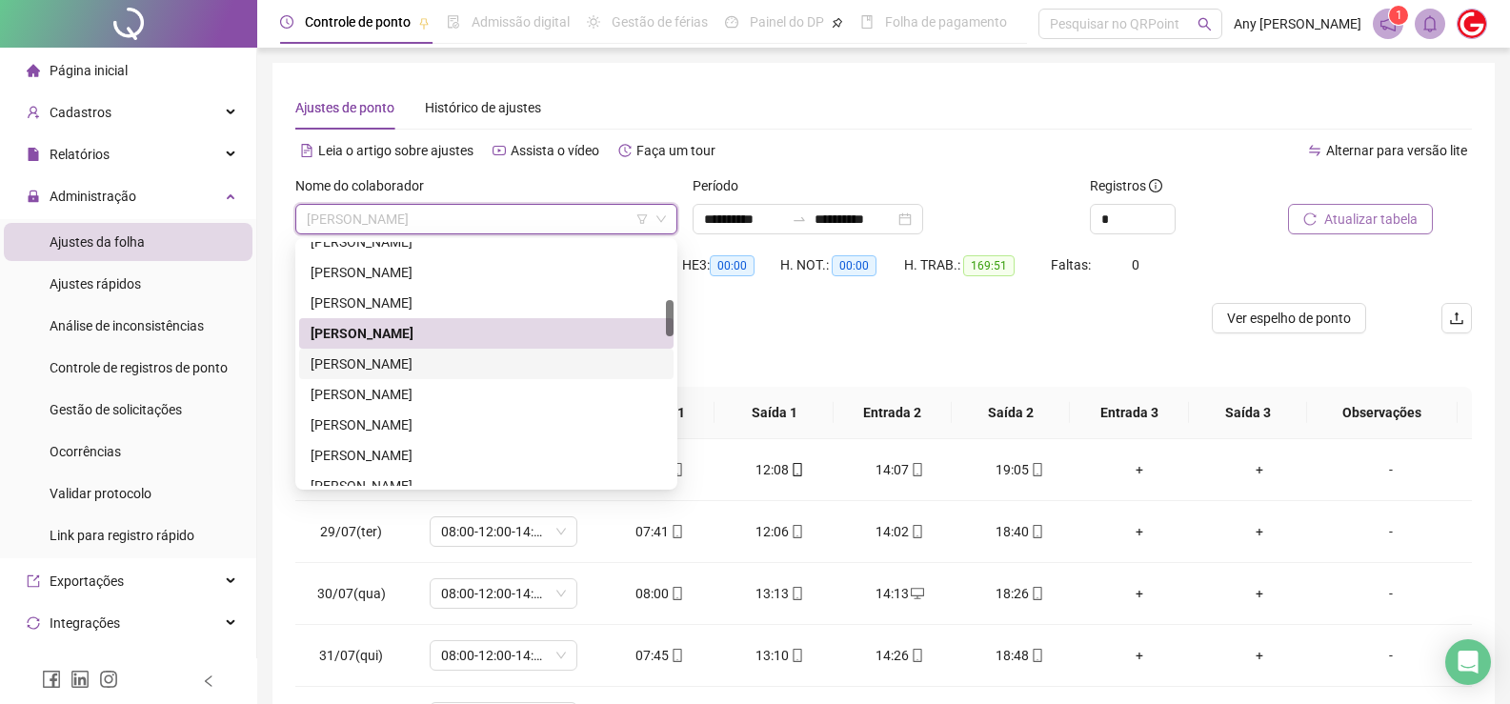
click at [385, 363] on div "[PERSON_NAME]" at bounding box center [486, 363] width 351 height 21
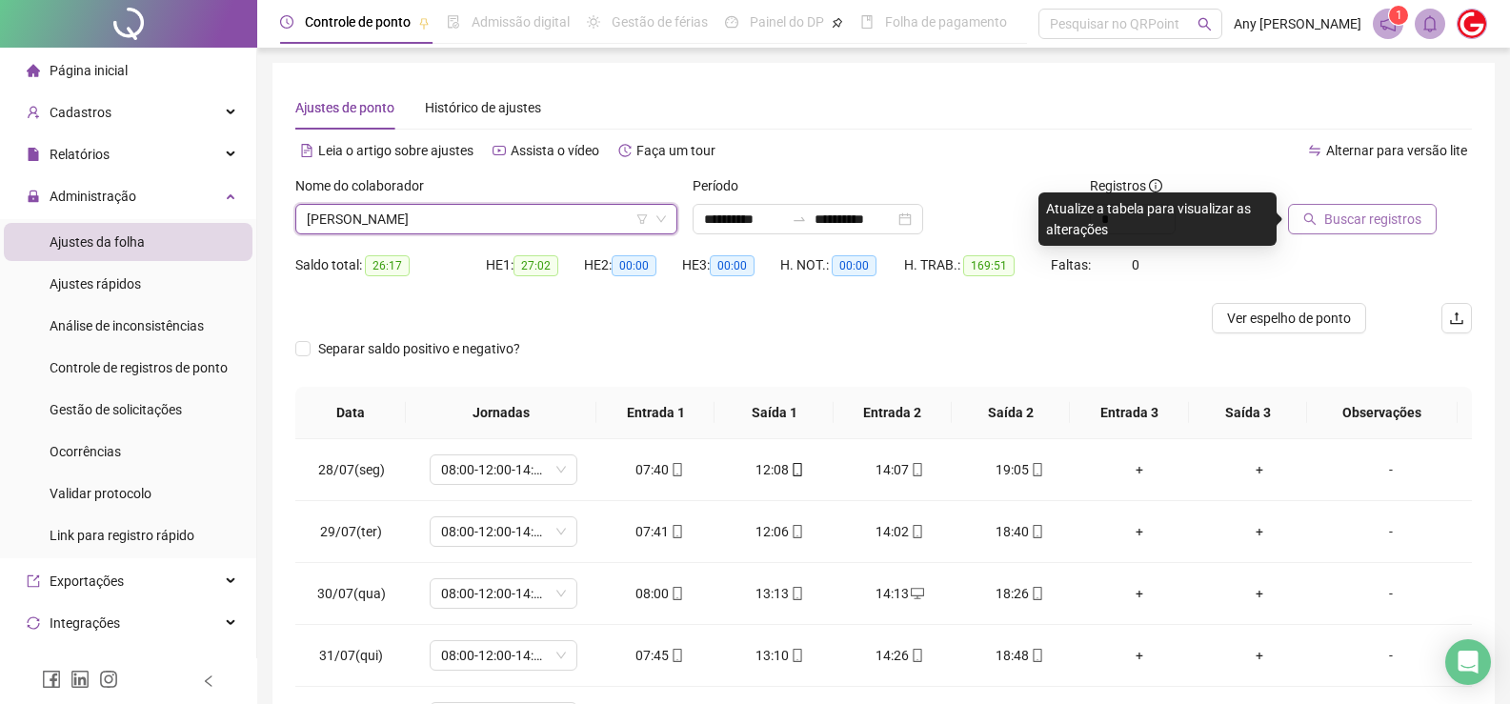
click at [1332, 212] on span "Buscar registros" at bounding box center [1372, 219] width 97 height 21
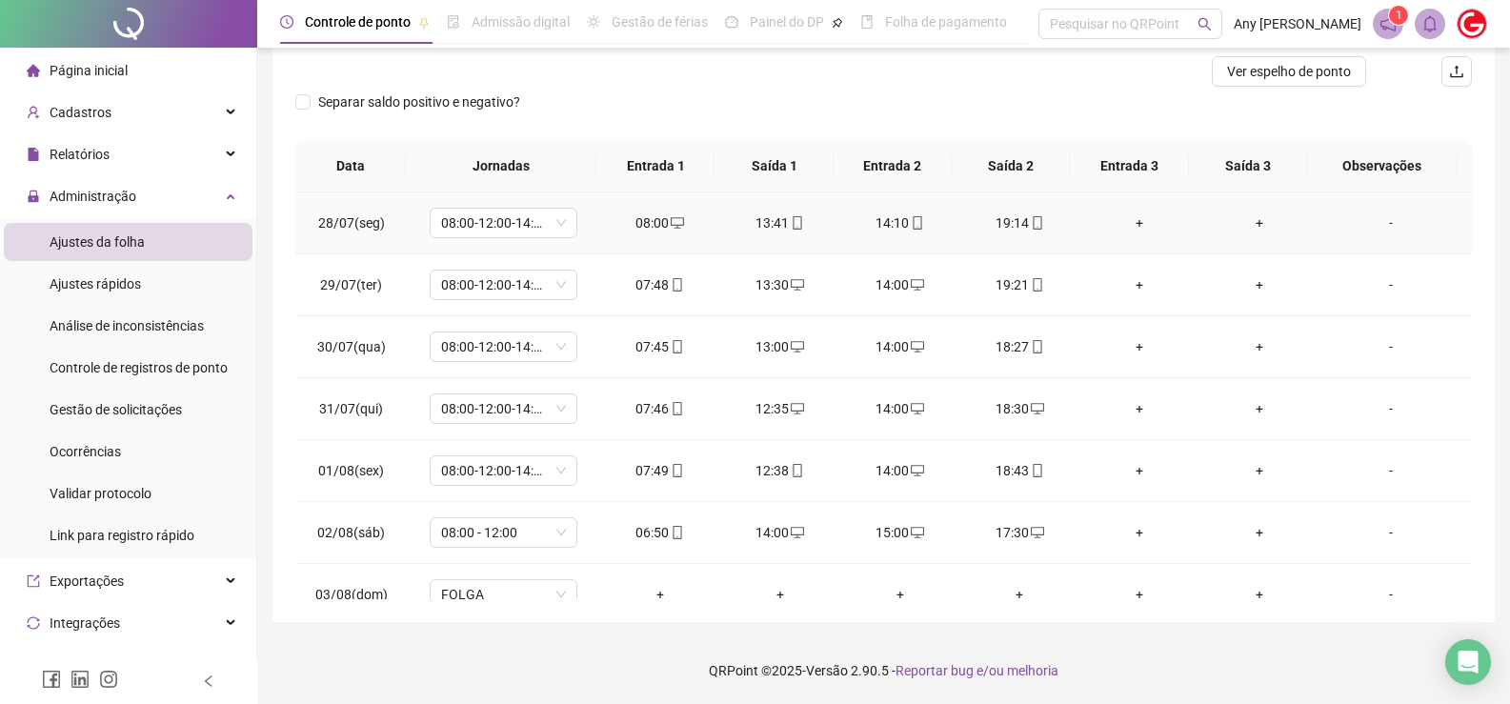
scroll to position [0, 0]
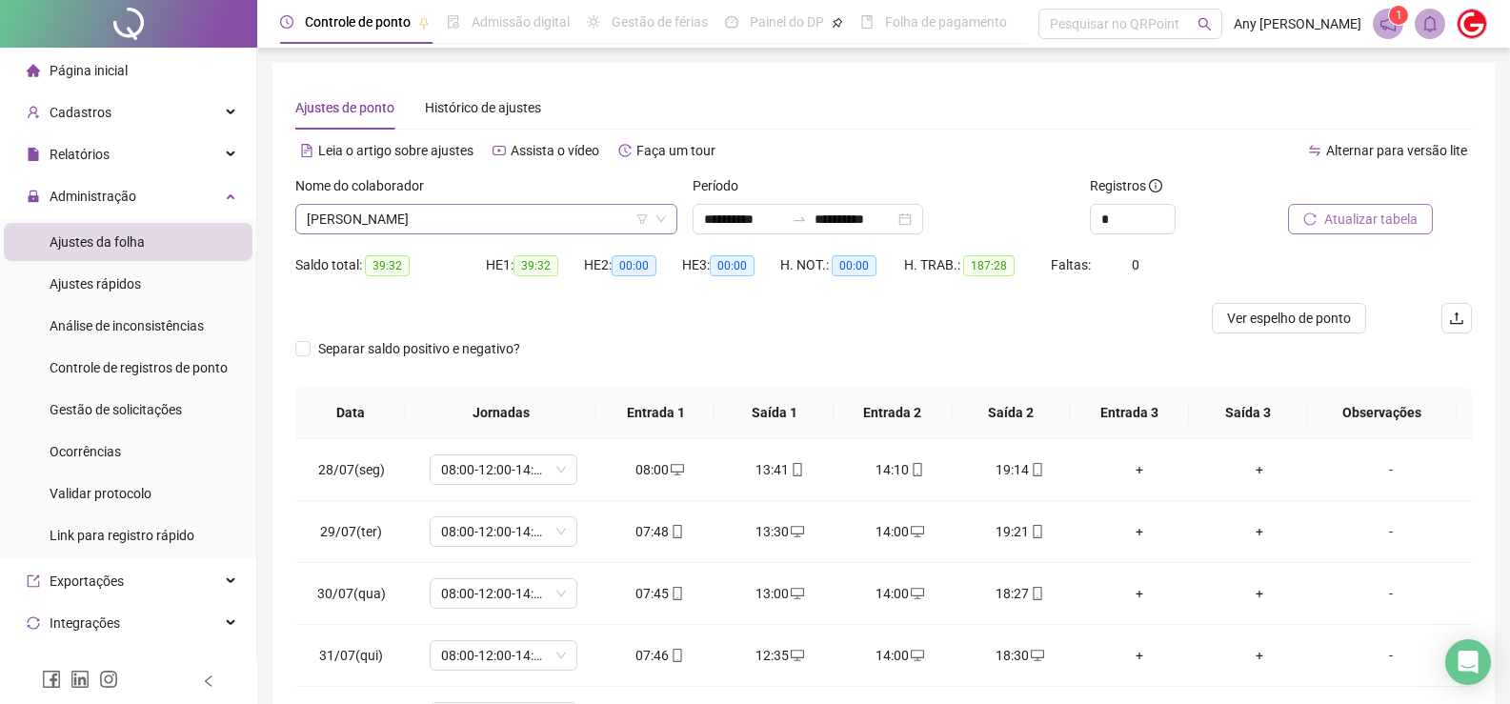
click at [381, 210] on span "[PERSON_NAME]" at bounding box center [486, 219] width 359 height 29
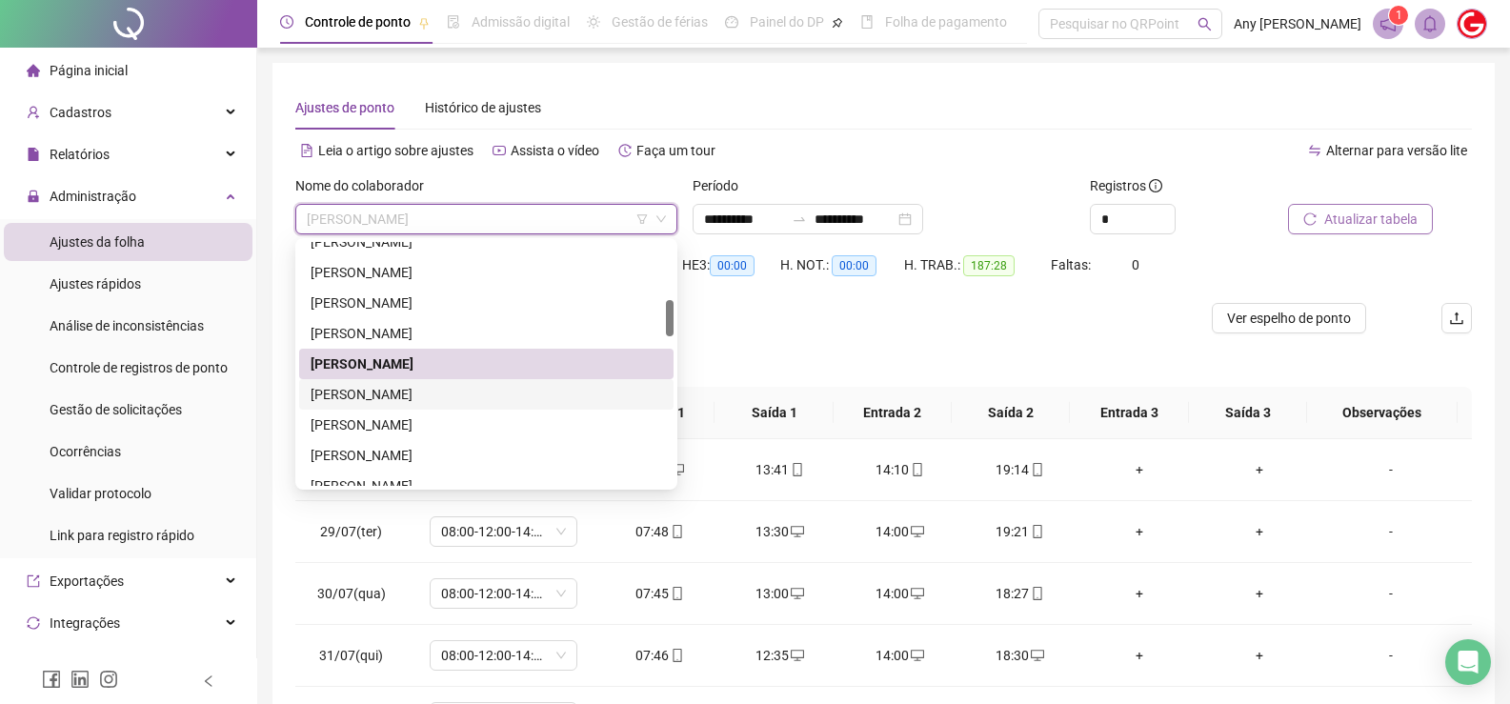
click at [356, 399] on div "[PERSON_NAME]" at bounding box center [486, 394] width 351 height 21
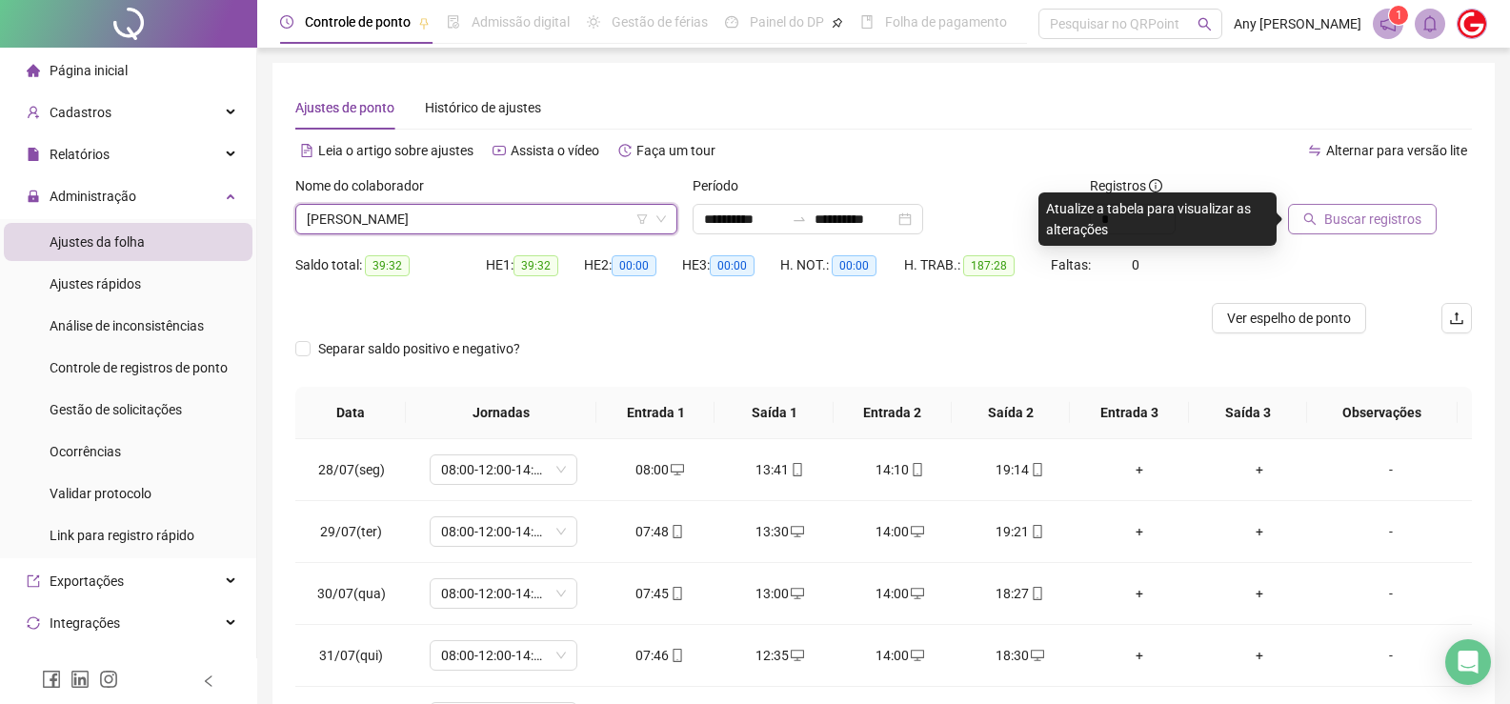
click at [1332, 220] on span "Buscar registros" at bounding box center [1372, 219] width 97 height 21
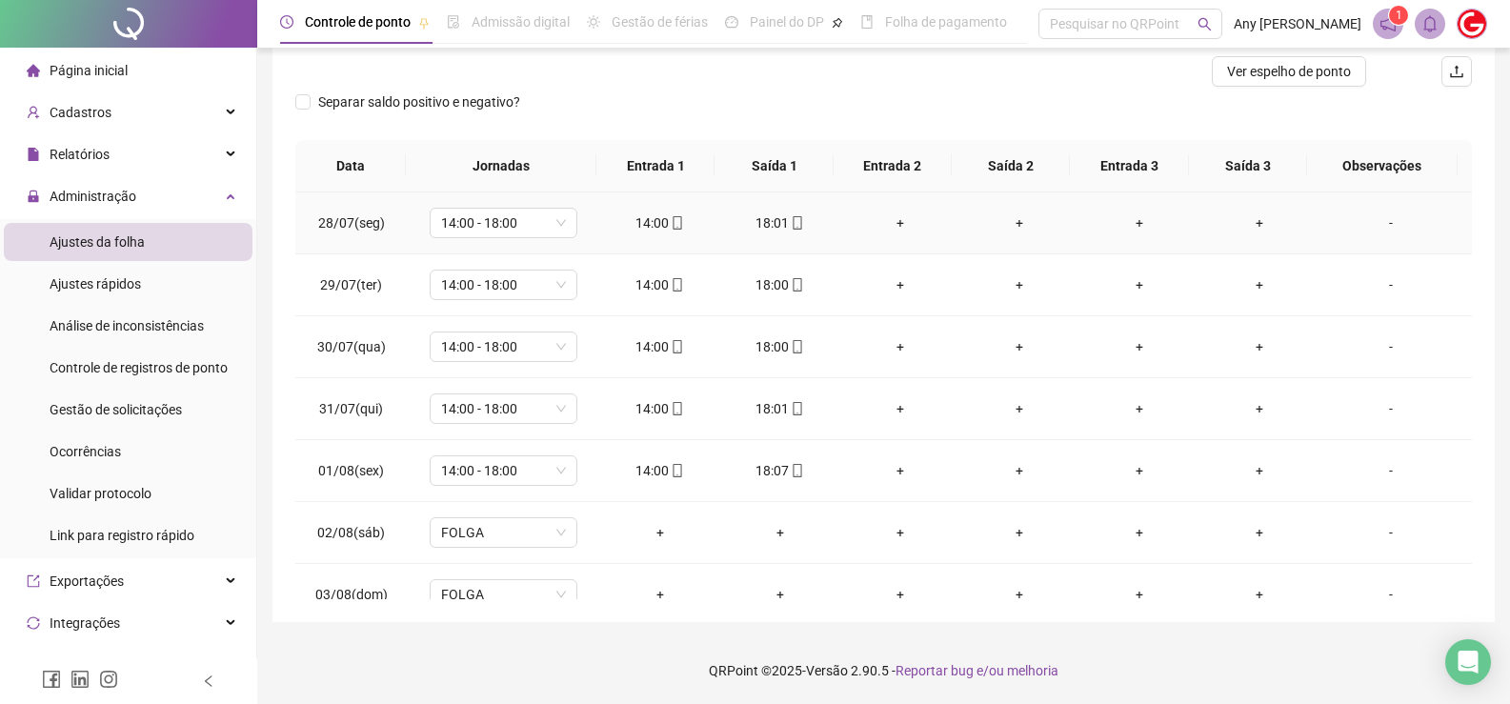
scroll to position [56, 0]
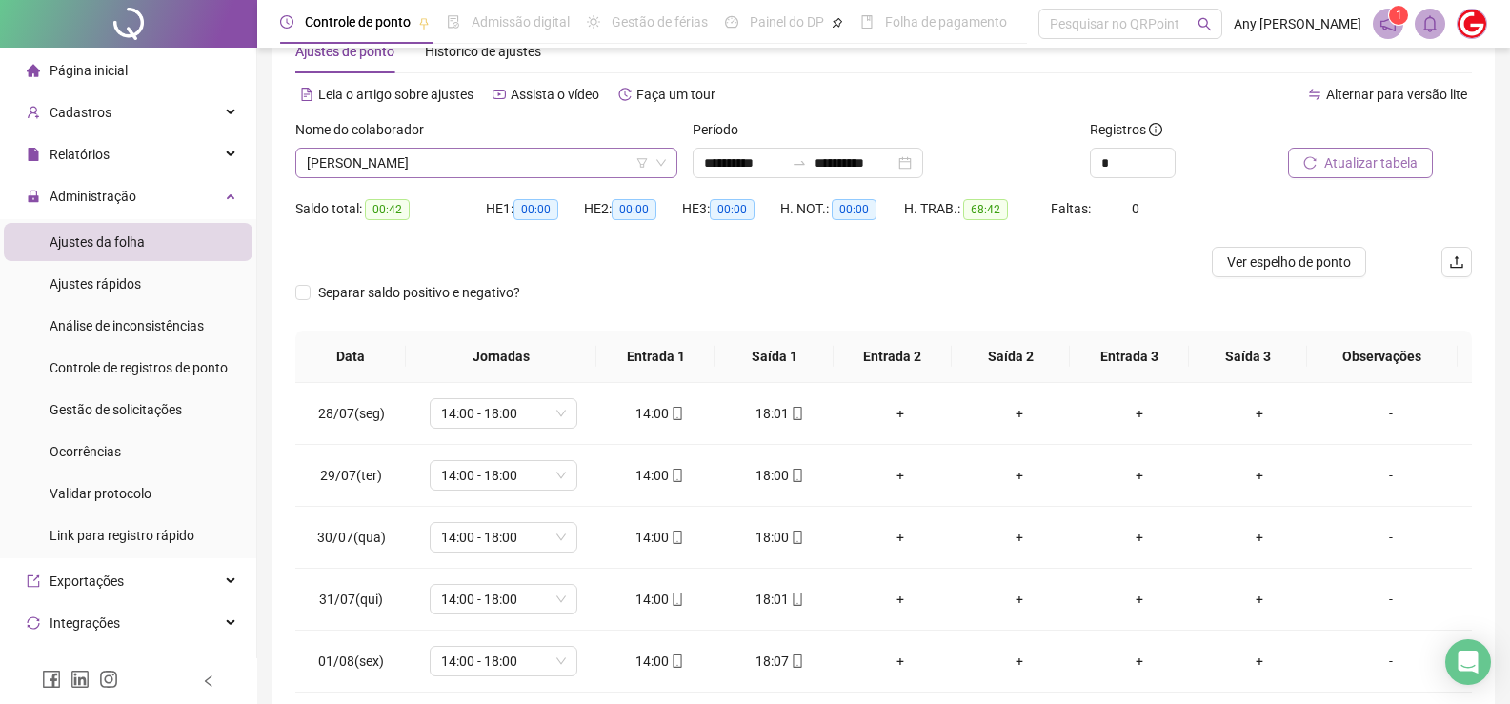
click at [384, 170] on span "[PERSON_NAME]" at bounding box center [486, 163] width 359 height 29
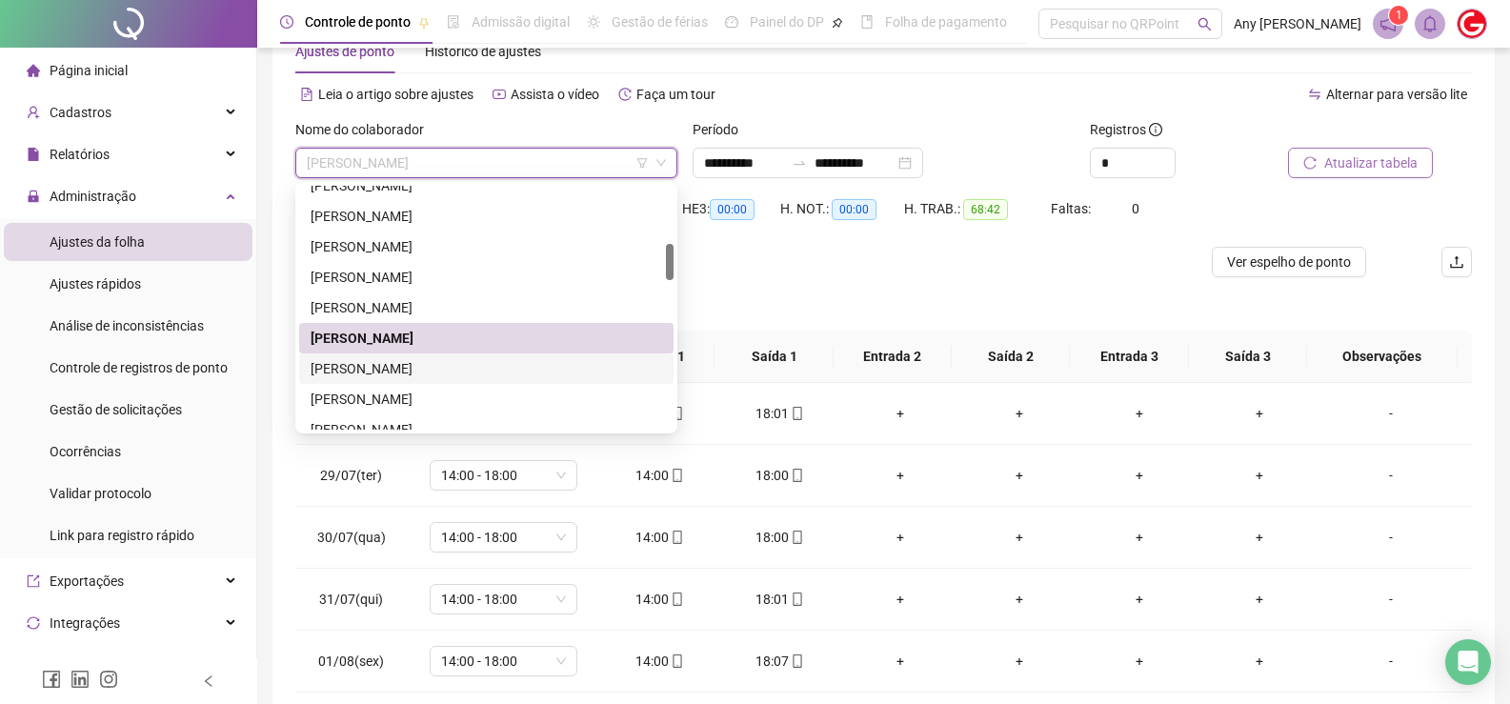
click at [383, 363] on div "[PERSON_NAME]" at bounding box center [486, 368] width 351 height 21
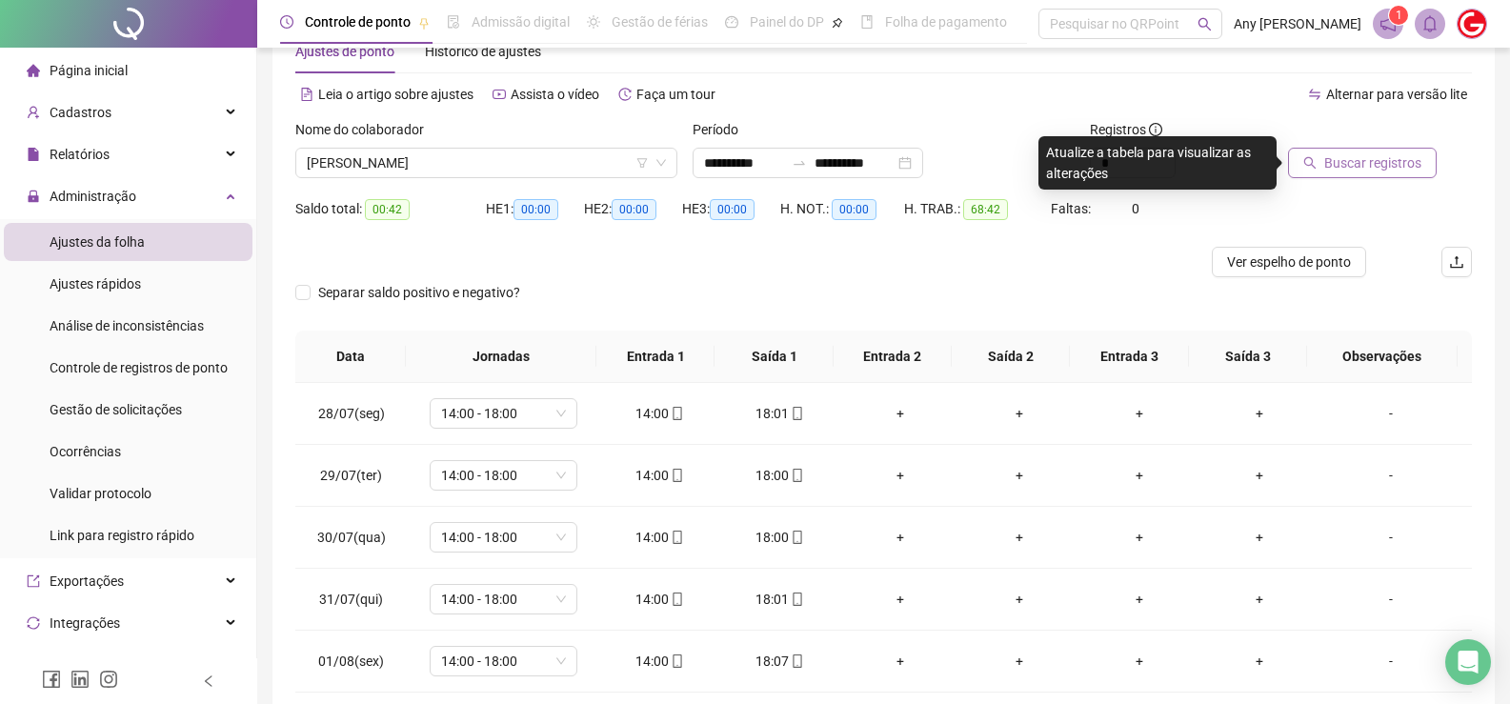
click at [1375, 167] on span "Buscar registros" at bounding box center [1372, 162] width 97 height 21
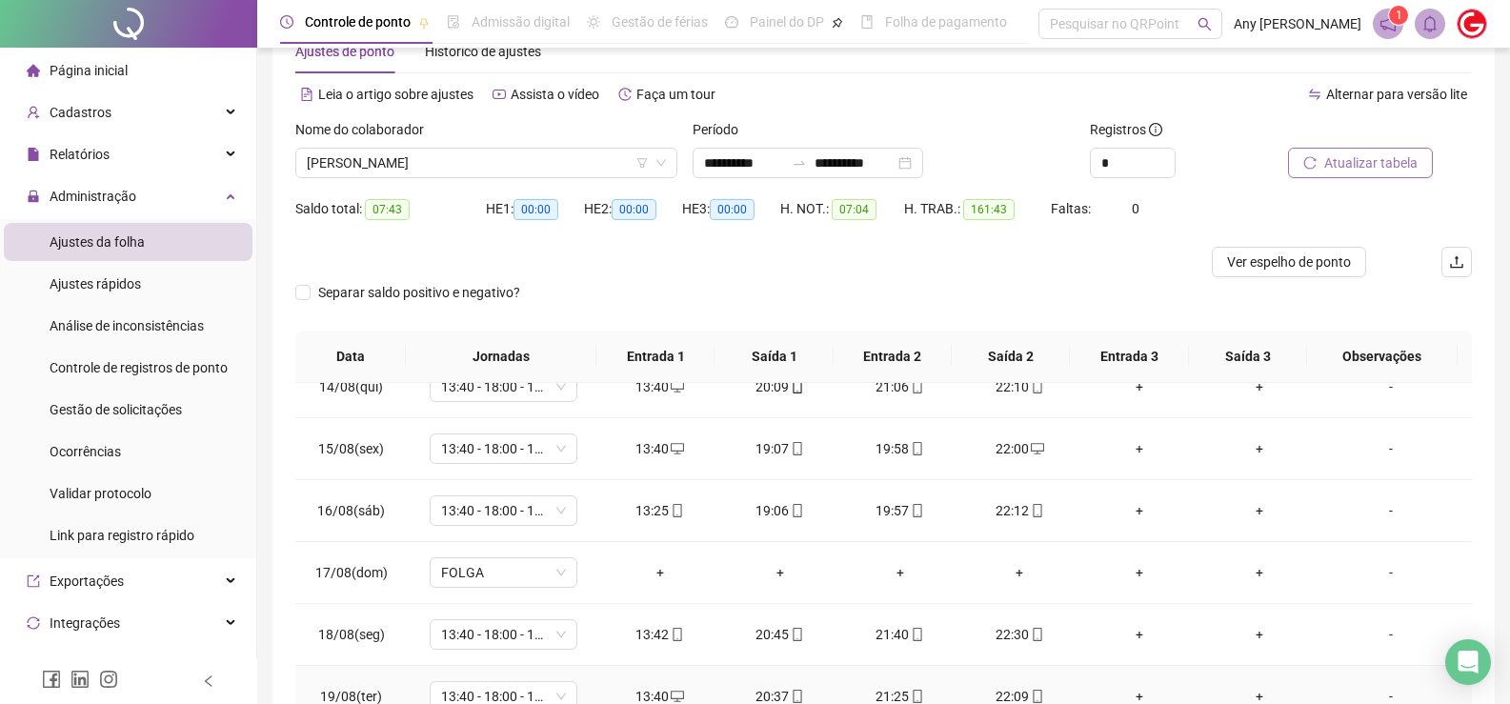
scroll to position [247, 0]
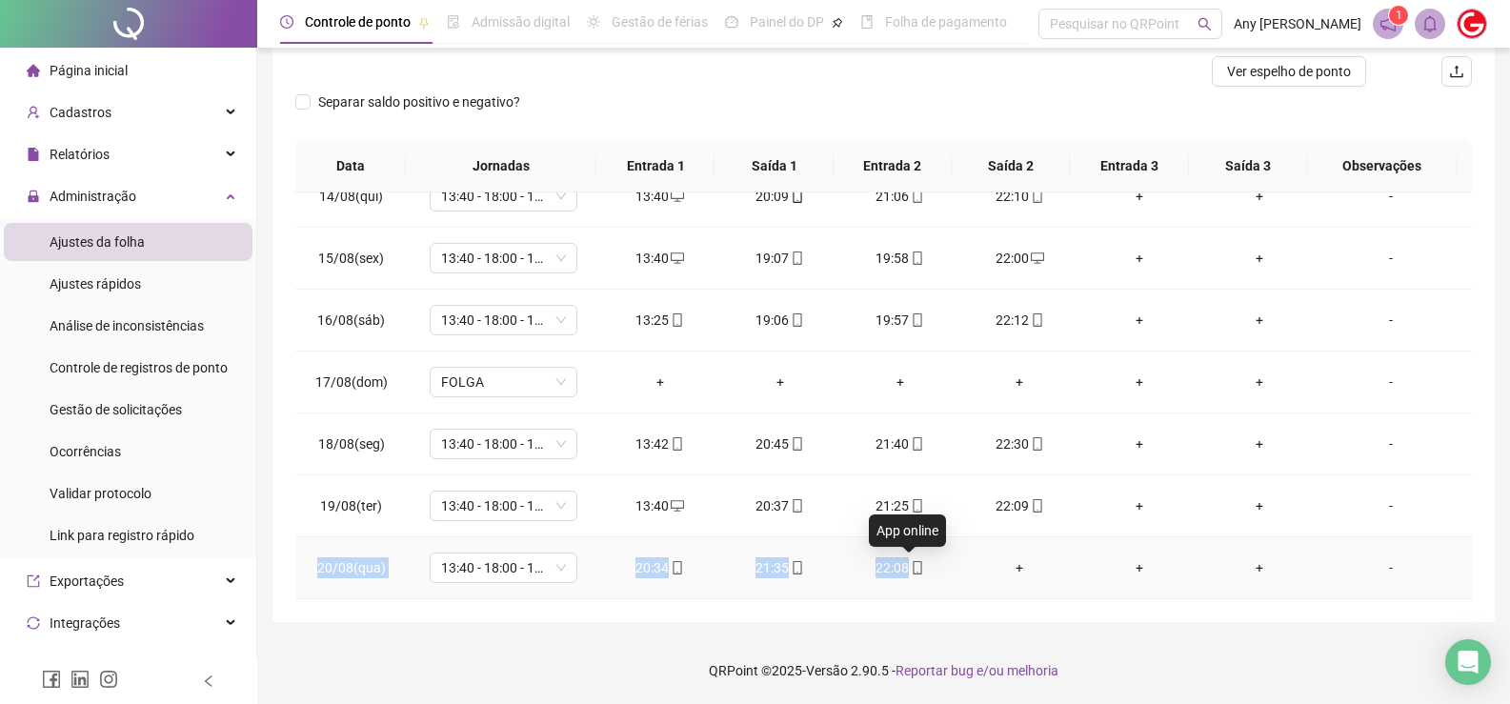
copy tr "20/08(qua) 13:40 - 18:00 - 19:00 - 22:00 20:34 21:35 22:08"
drag, startPoint x: 310, startPoint y: 570, endPoint x: 912, endPoint y: 560, distance: 602.1
click at [912, 560] on tr "20/08(qua) 13:40 - 18:00 - 19:00 - 22:00 20:34 21:35 22:08 + + + -" at bounding box center [883, 568] width 1176 height 62
click at [562, 631] on div "**********" at bounding box center [883, 228] width 1253 height 951
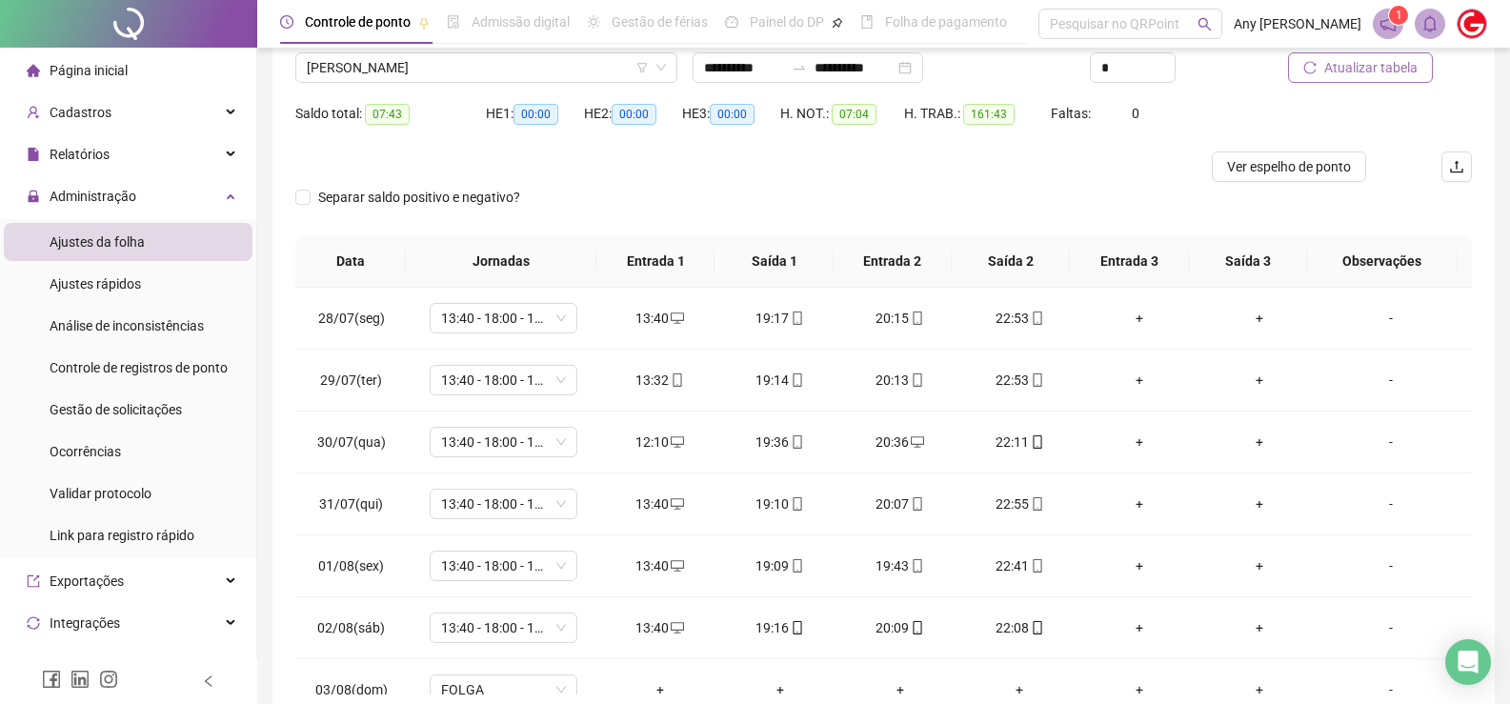
scroll to position [0, 0]
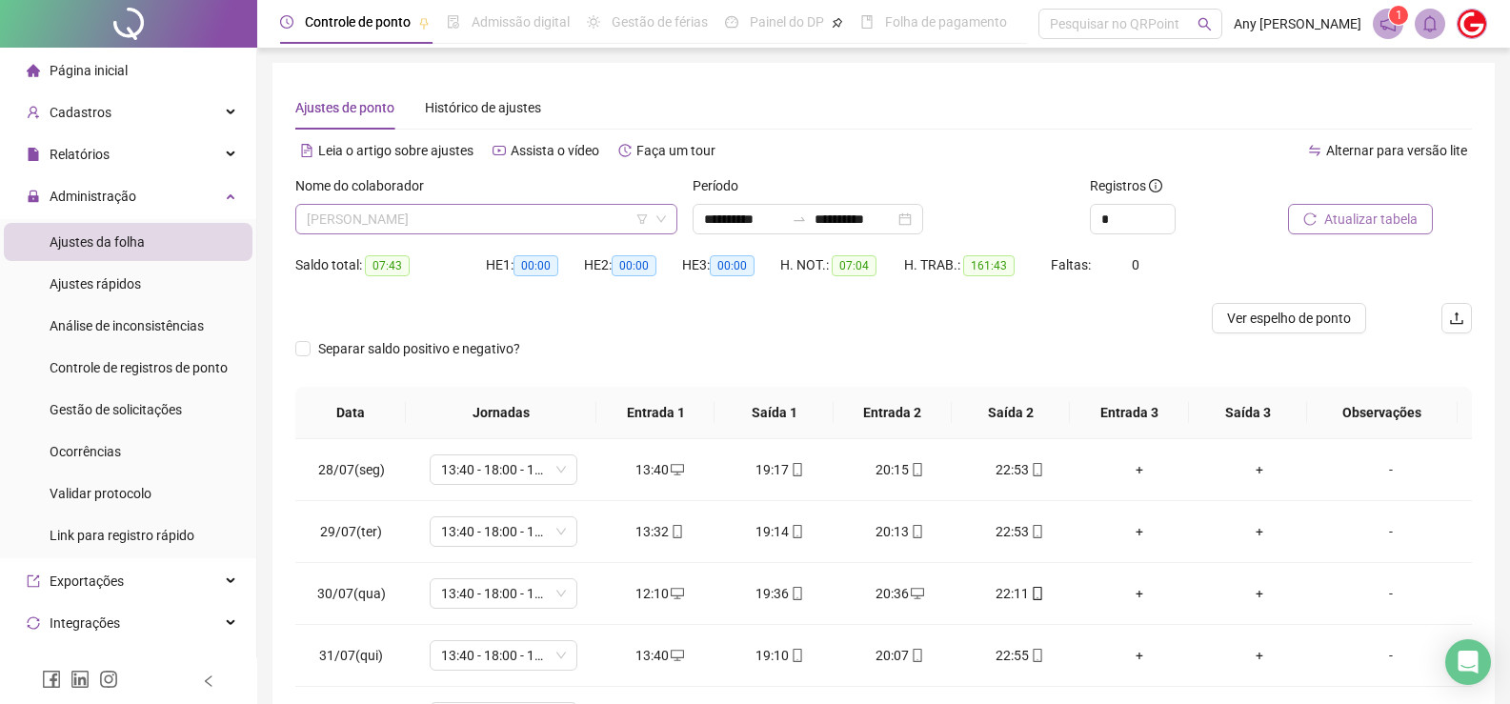
click at [421, 221] on span "[PERSON_NAME]" at bounding box center [486, 219] width 359 height 29
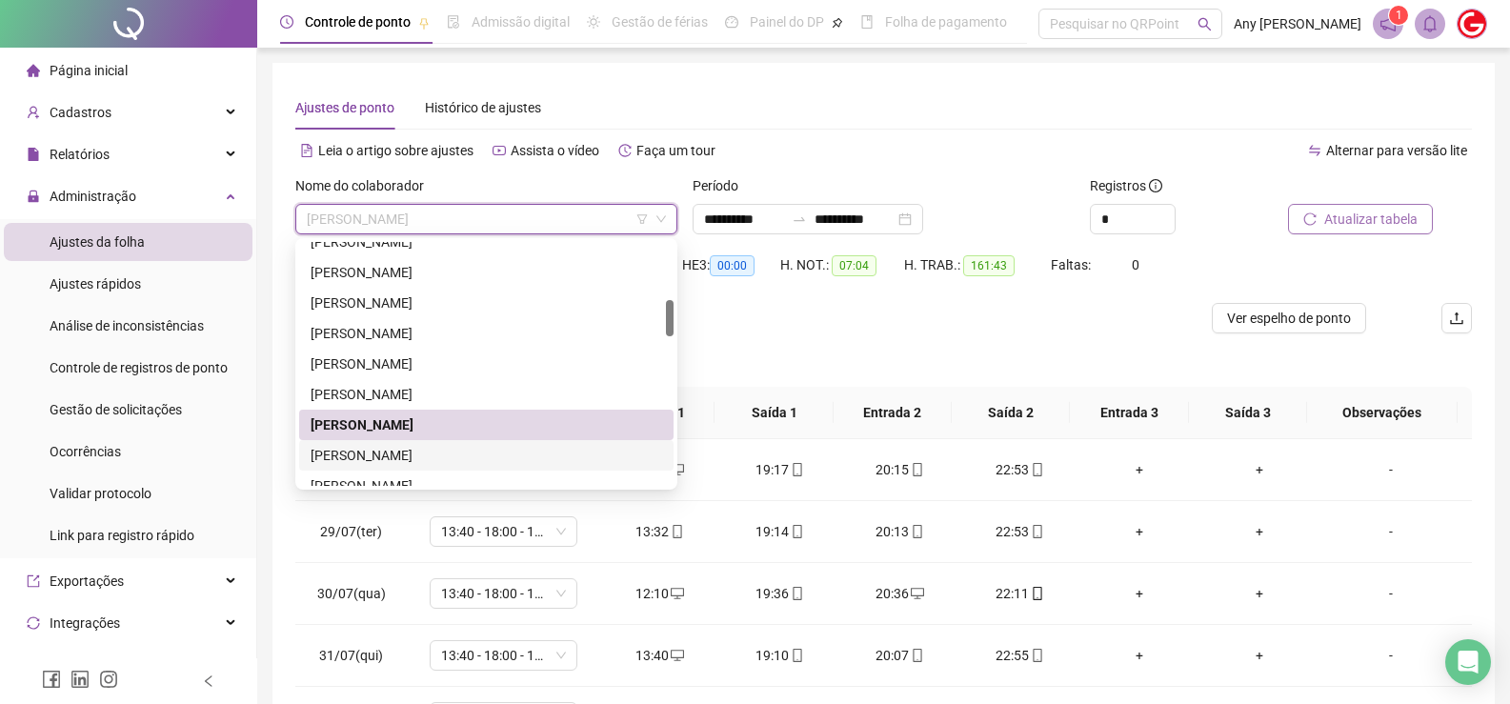
click at [408, 447] on div "[PERSON_NAME]" at bounding box center [486, 455] width 351 height 21
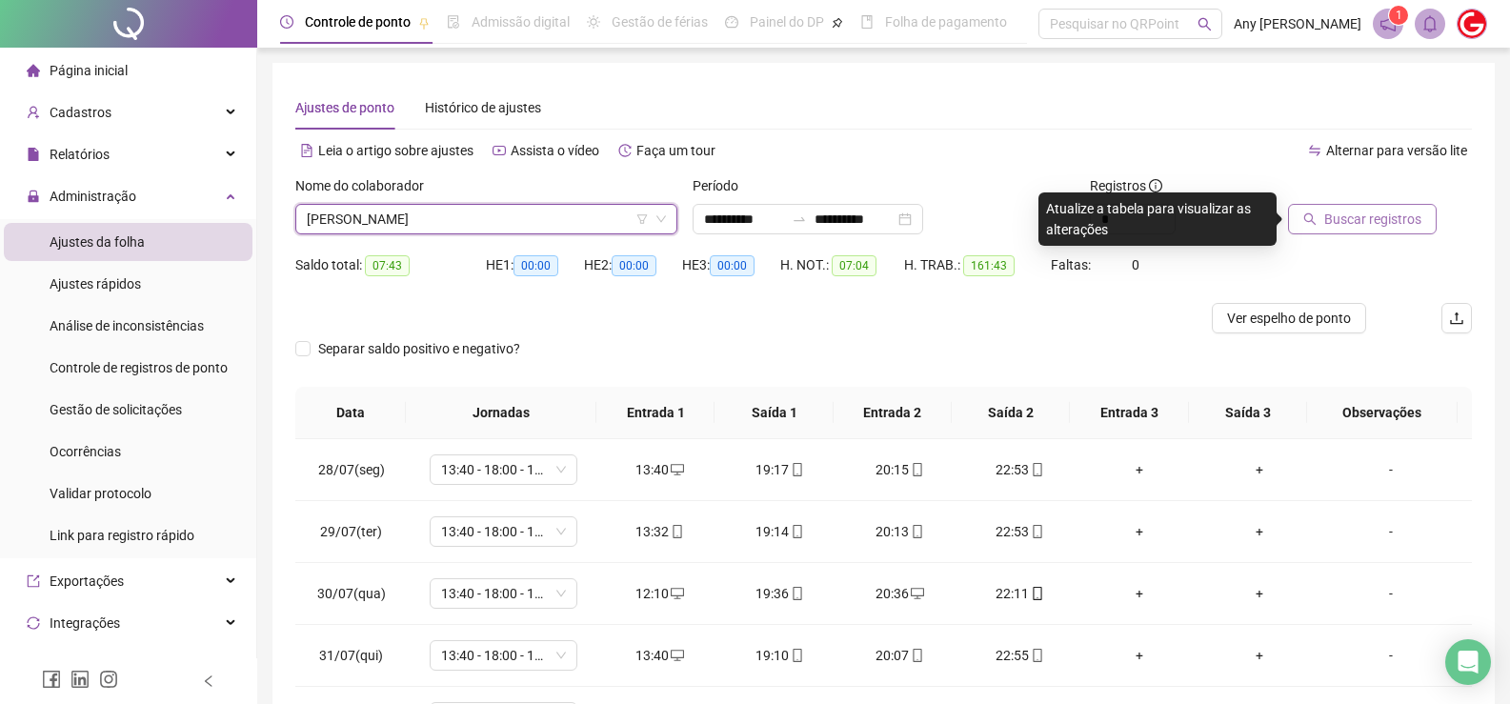
click at [1379, 216] on span "Buscar registros" at bounding box center [1372, 219] width 97 height 21
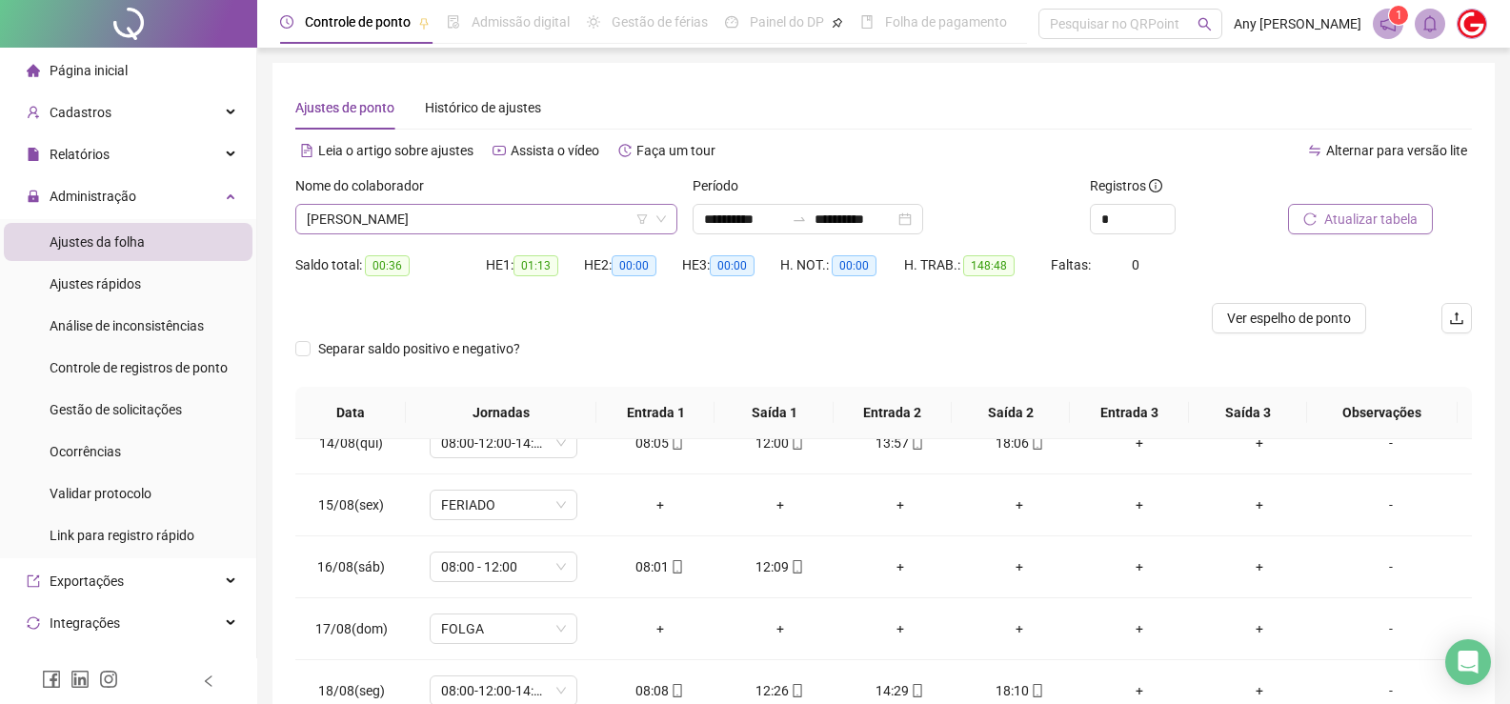
click at [372, 210] on span "[PERSON_NAME]" at bounding box center [486, 219] width 359 height 29
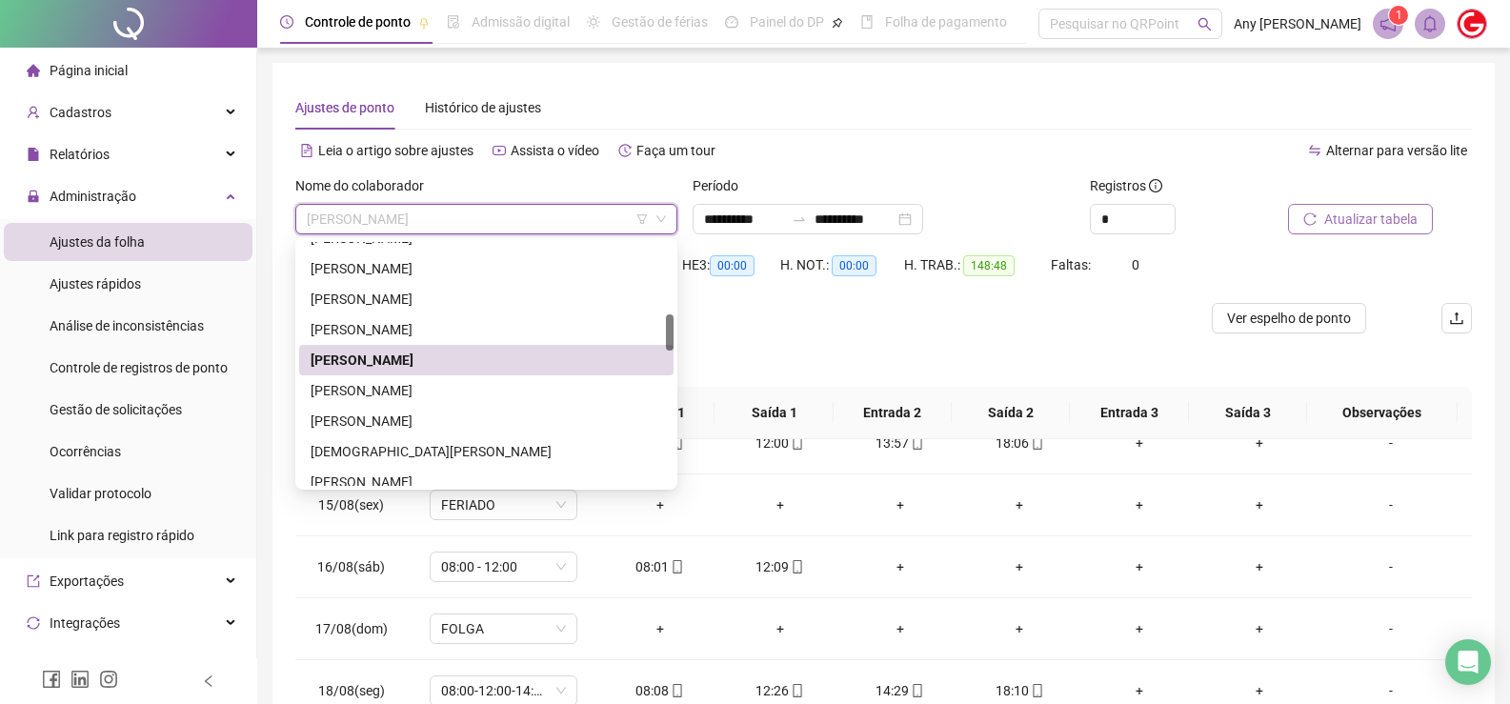
scroll to position [572, 0]
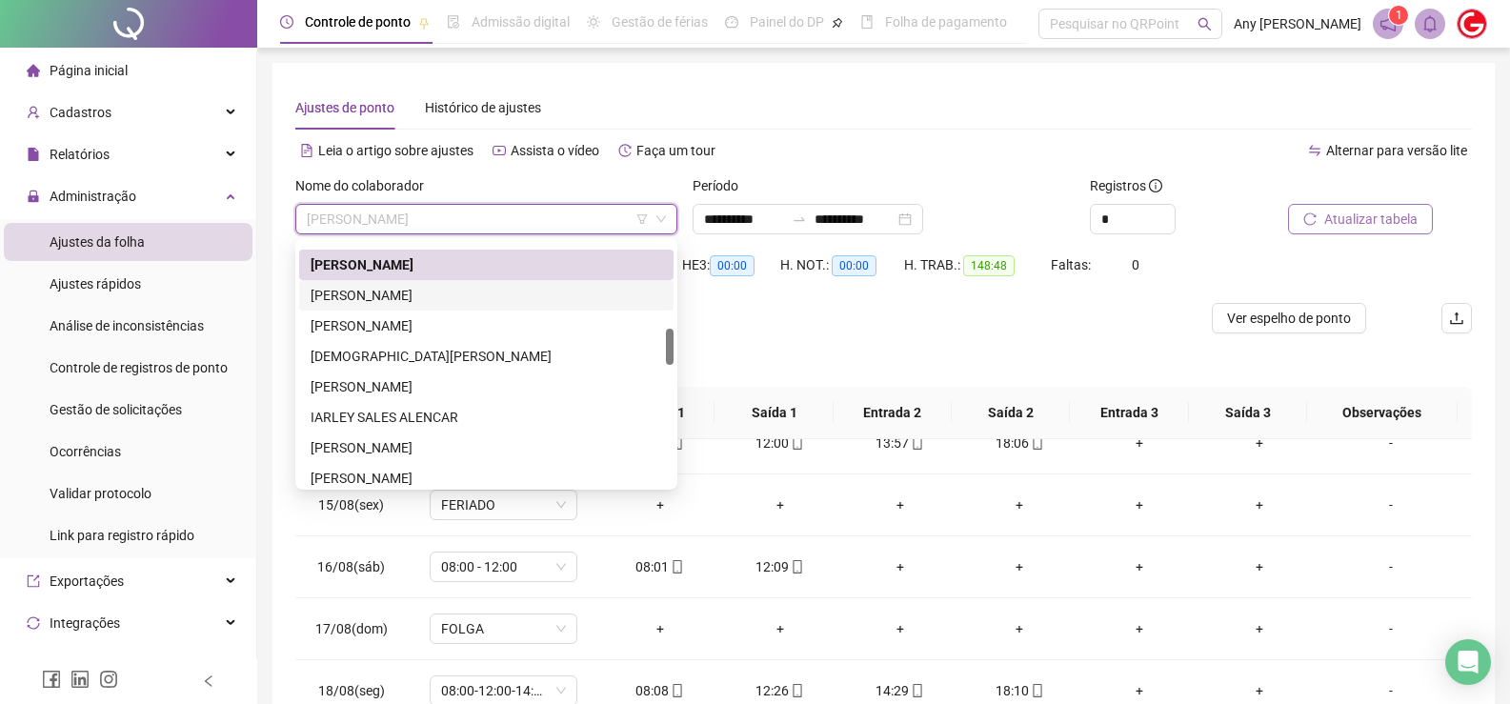
click at [364, 298] on div "[PERSON_NAME]" at bounding box center [486, 295] width 351 height 21
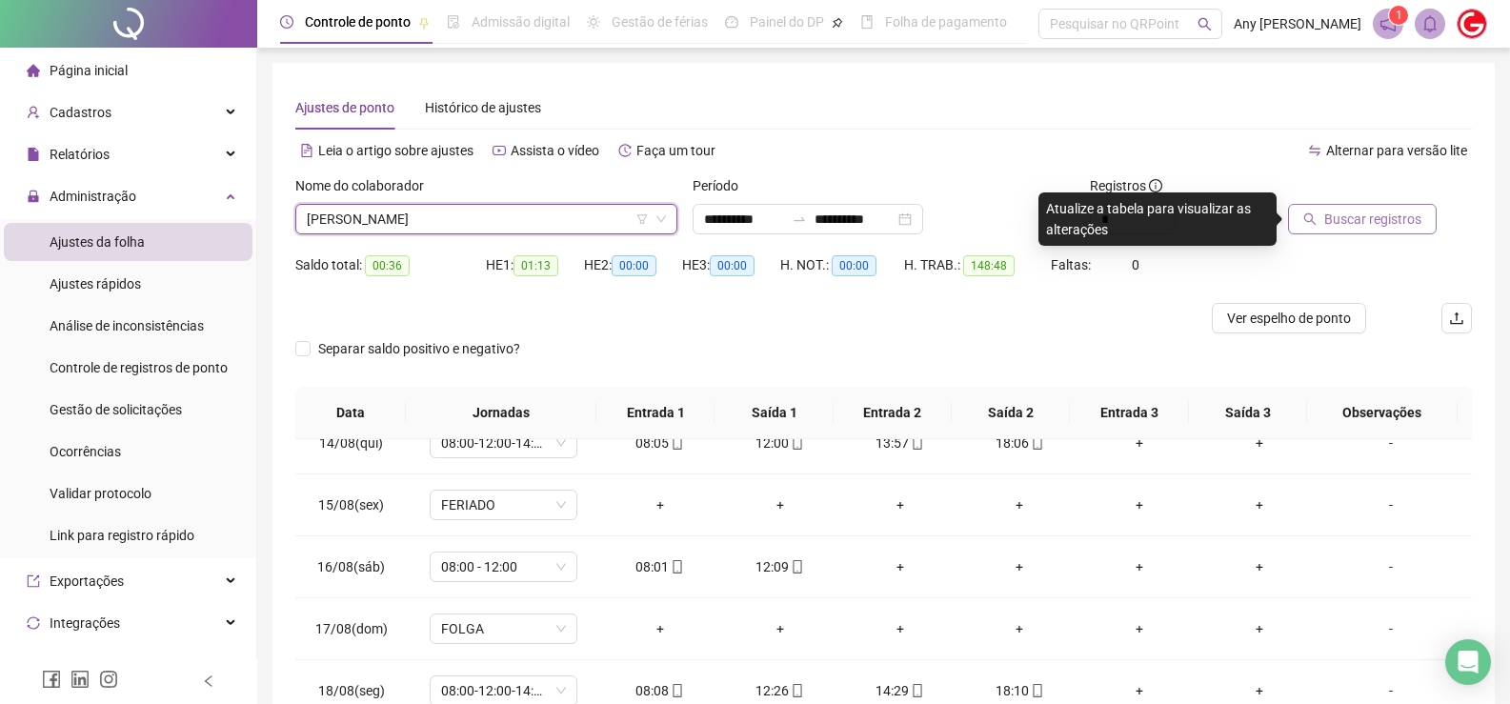
click at [1348, 220] on span "Buscar registros" at bounding box center [1372, 219] width 97 height 21
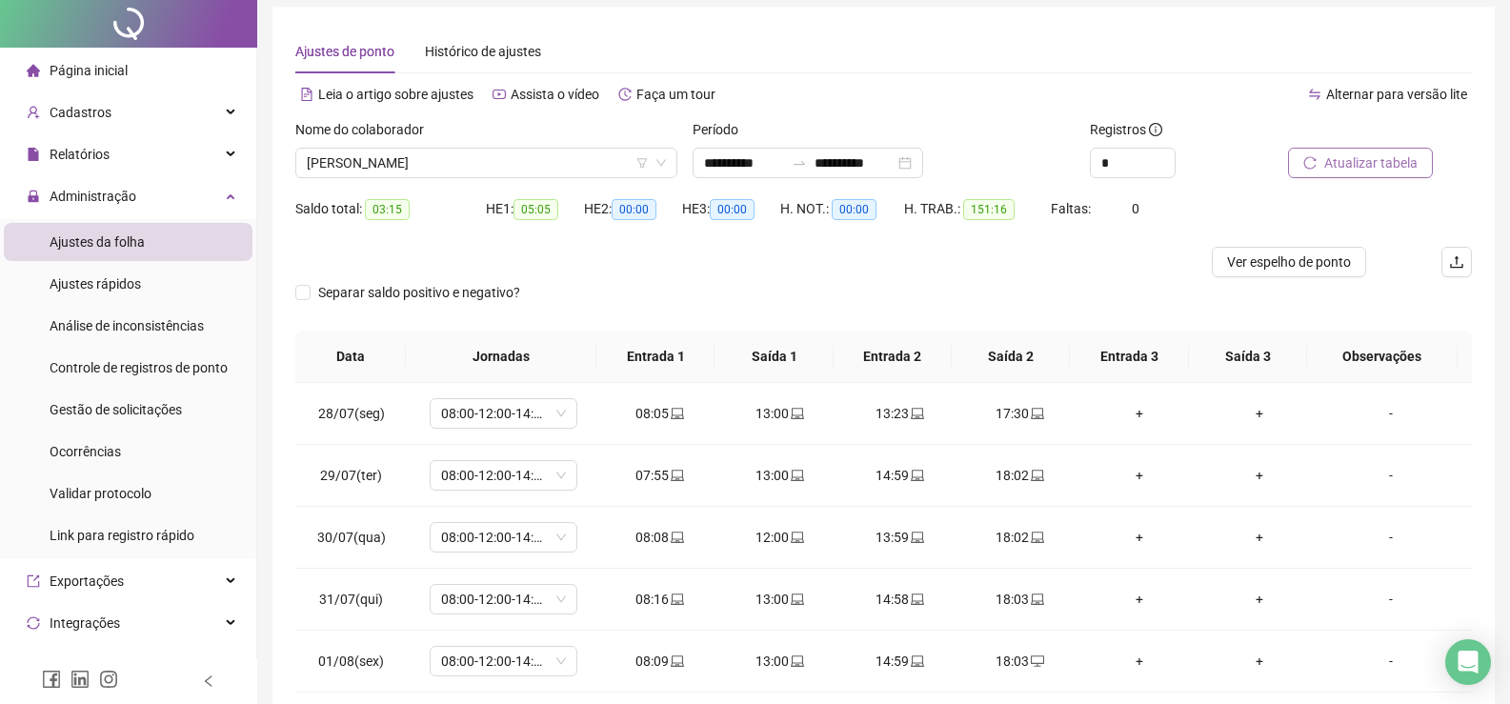
scroll to position [0, 0]
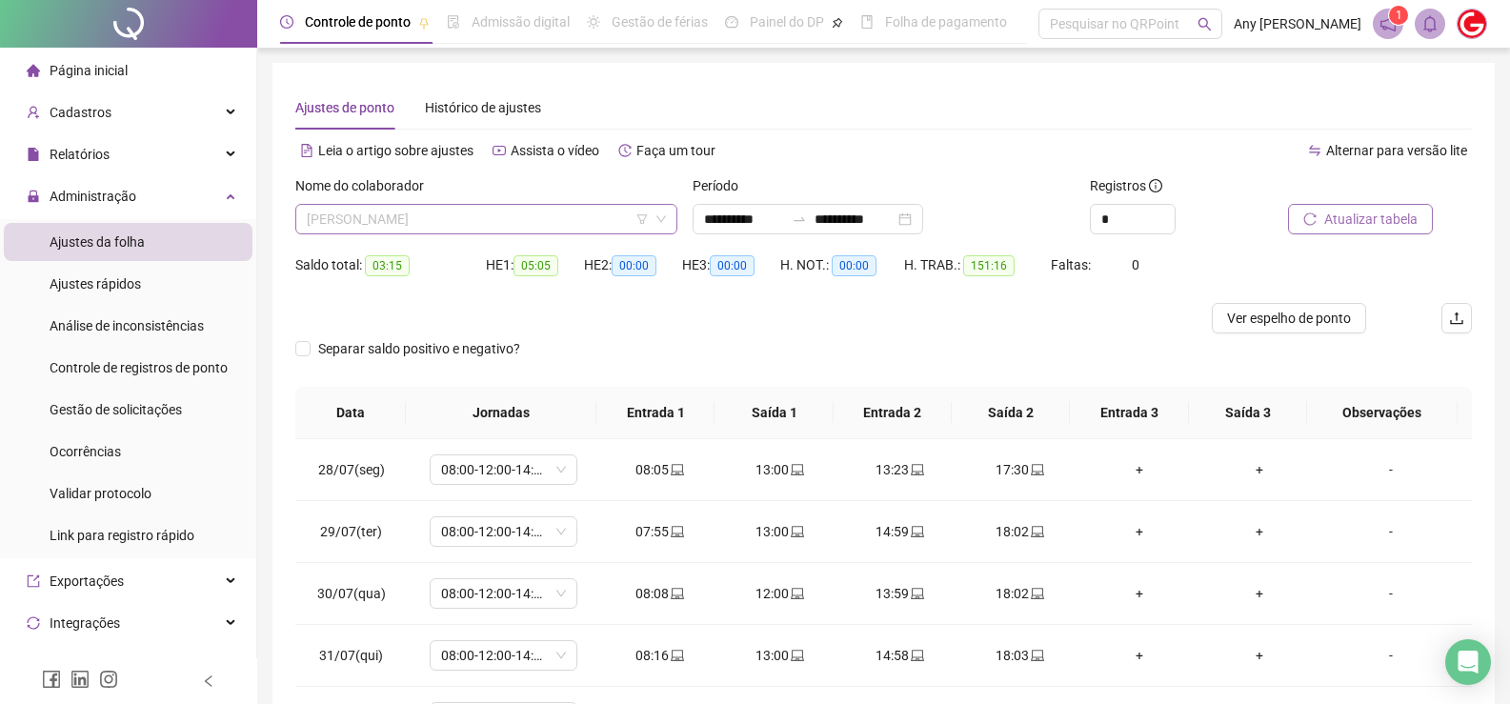
click at [327, 216] on span "[PERSON_NAME]" at bounding box center [486, 219] width 359 height 29
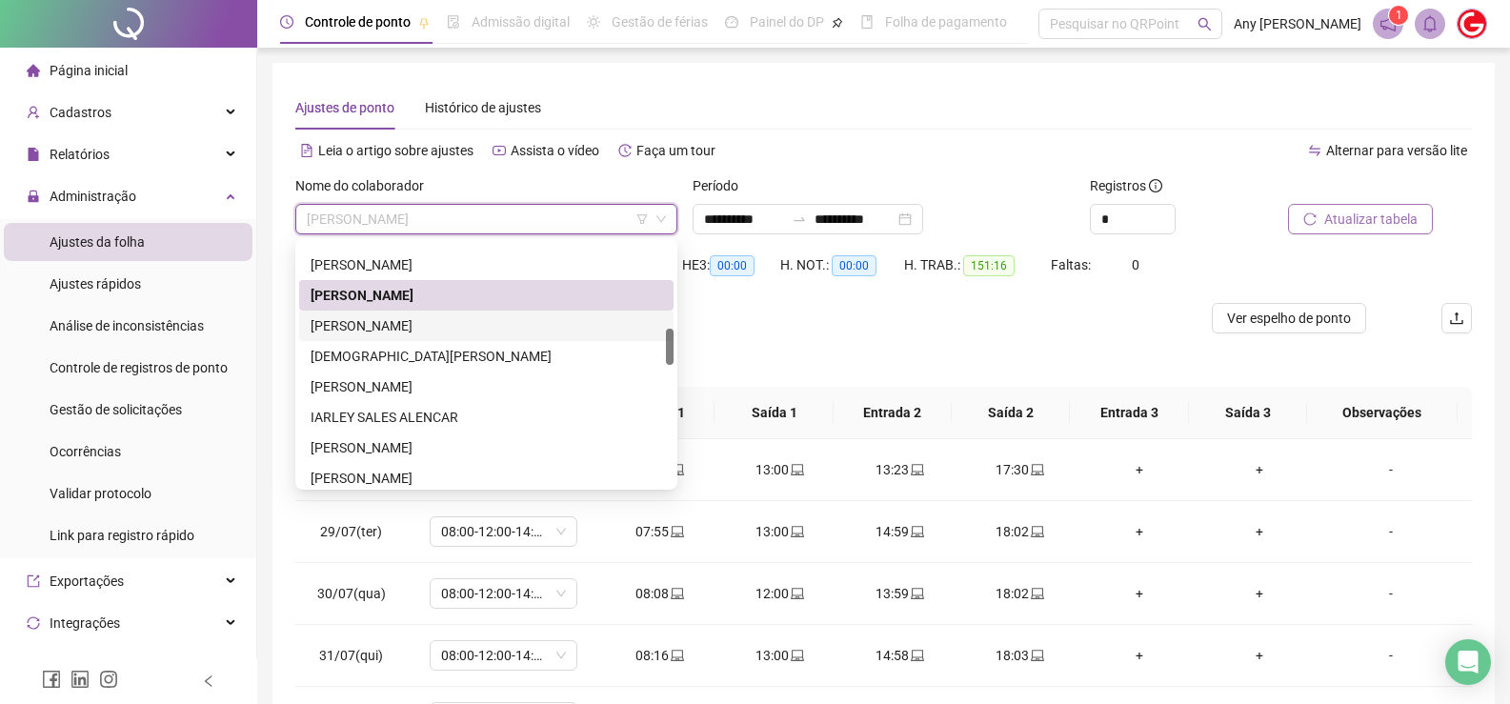
click at [357, 327] on div "[PERSON_NAME]" at bounding box center [486, 325] width 351 height 21
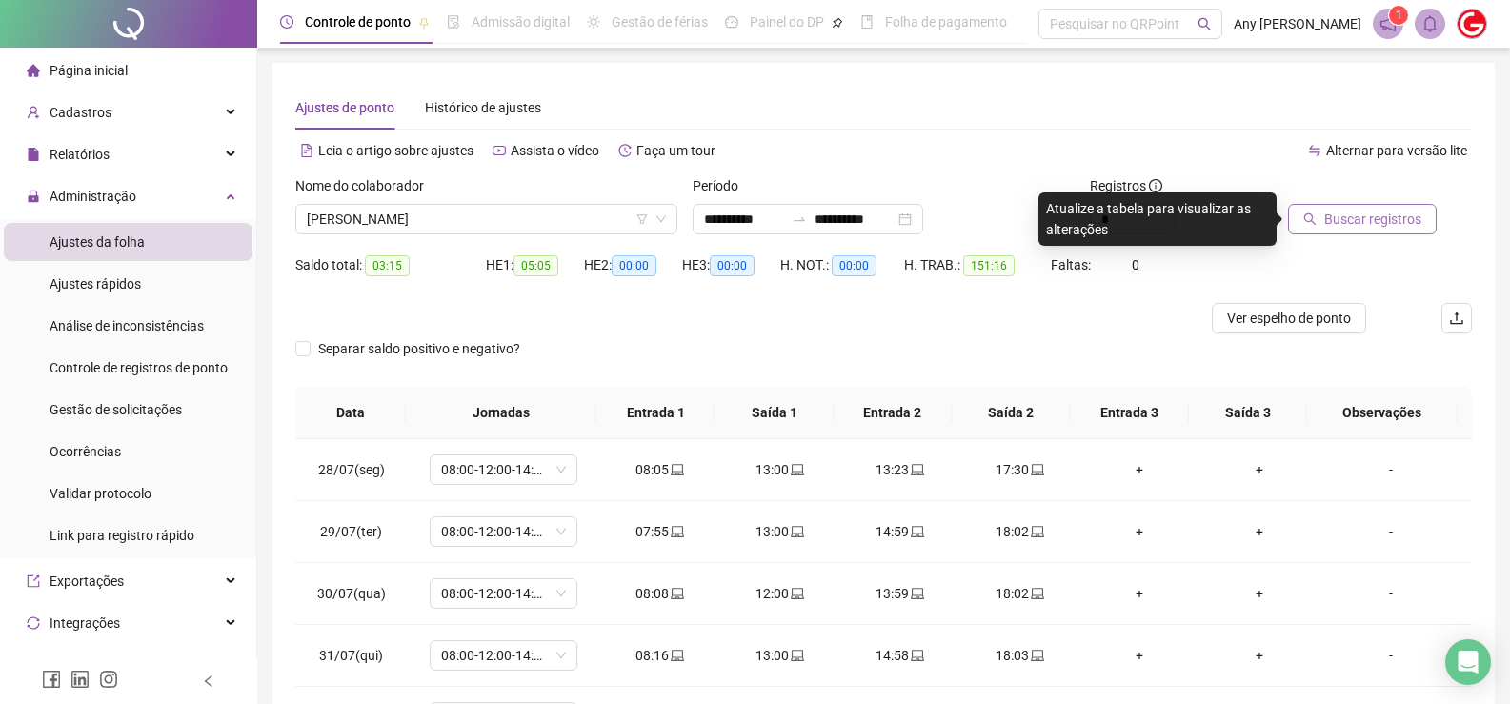
click at [1325, 219] on span "Buscar registros" at bounding box center [1372, 219] width 97 height 21
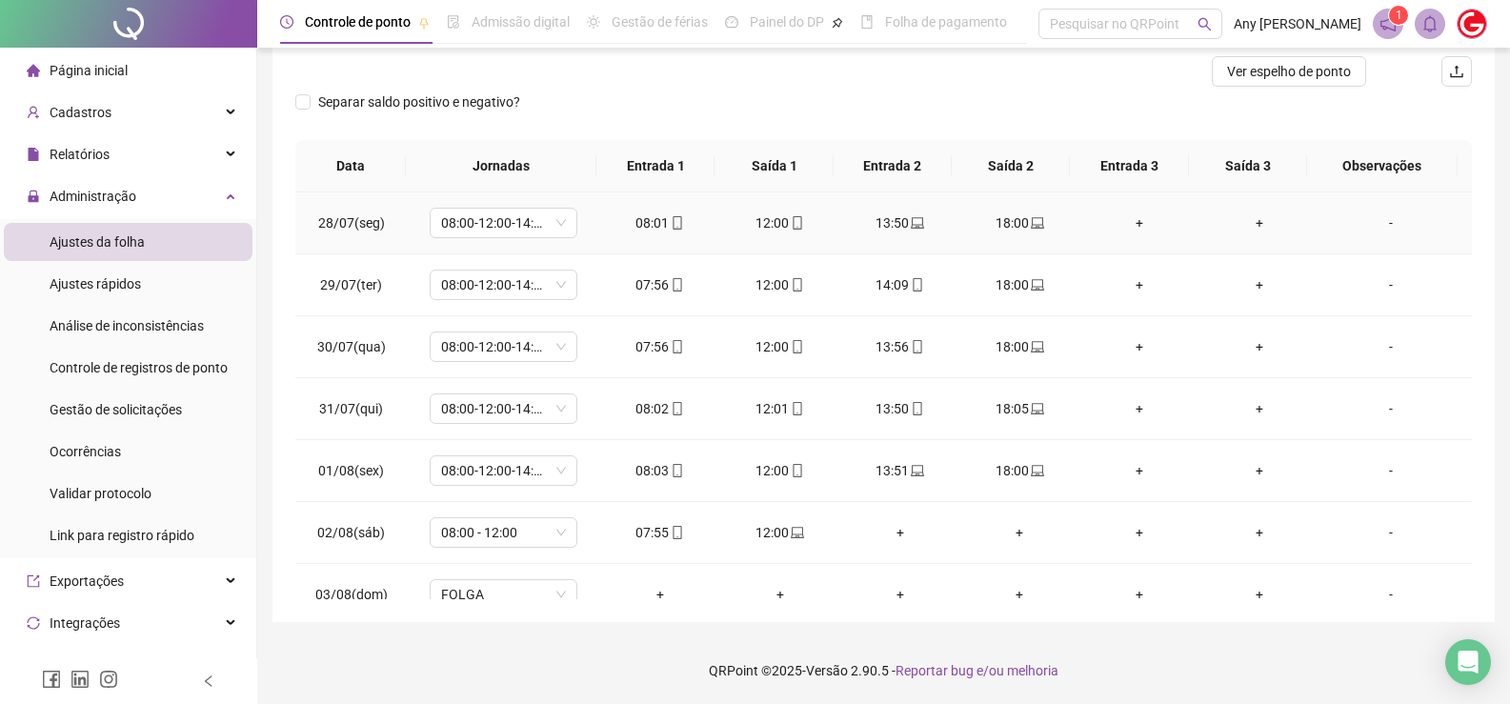
scroll to position [56, 0]
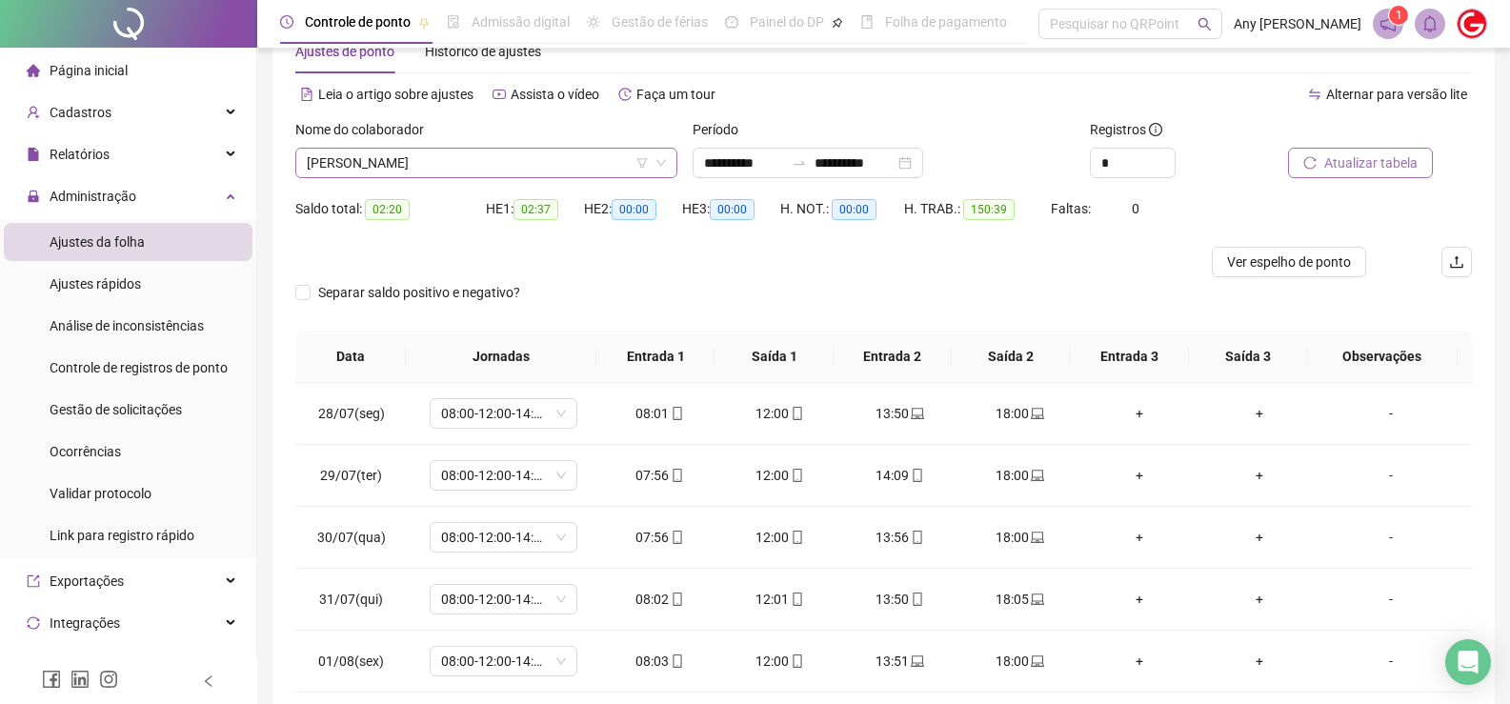
click at [366, 177] on div "[PERSON_NAME]" at bounding box center [486, 163] width 382 height 30
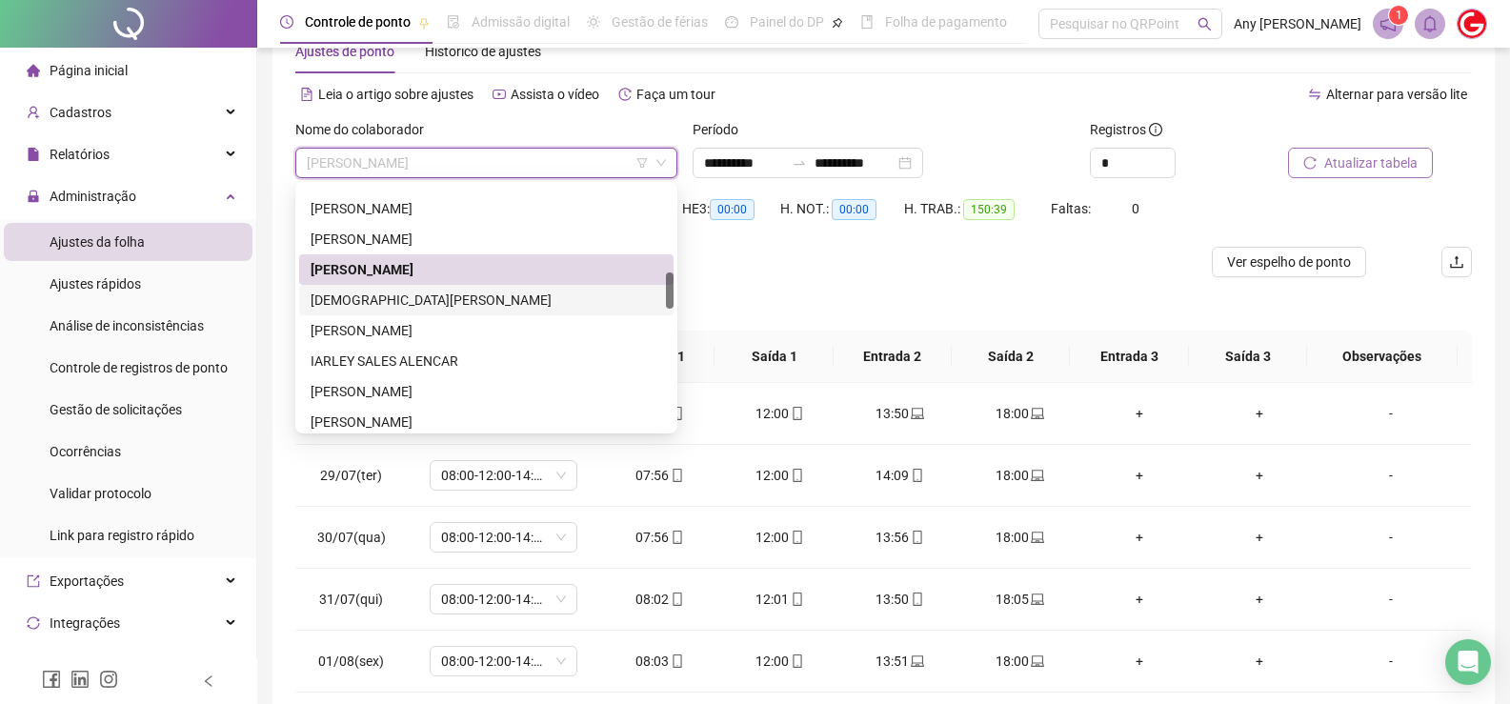
click at [384, 303] on div "[DEMOGRAPHIC_DATA][PERSON_NAME]" at bounding box center [486, 300] width 351 height 21
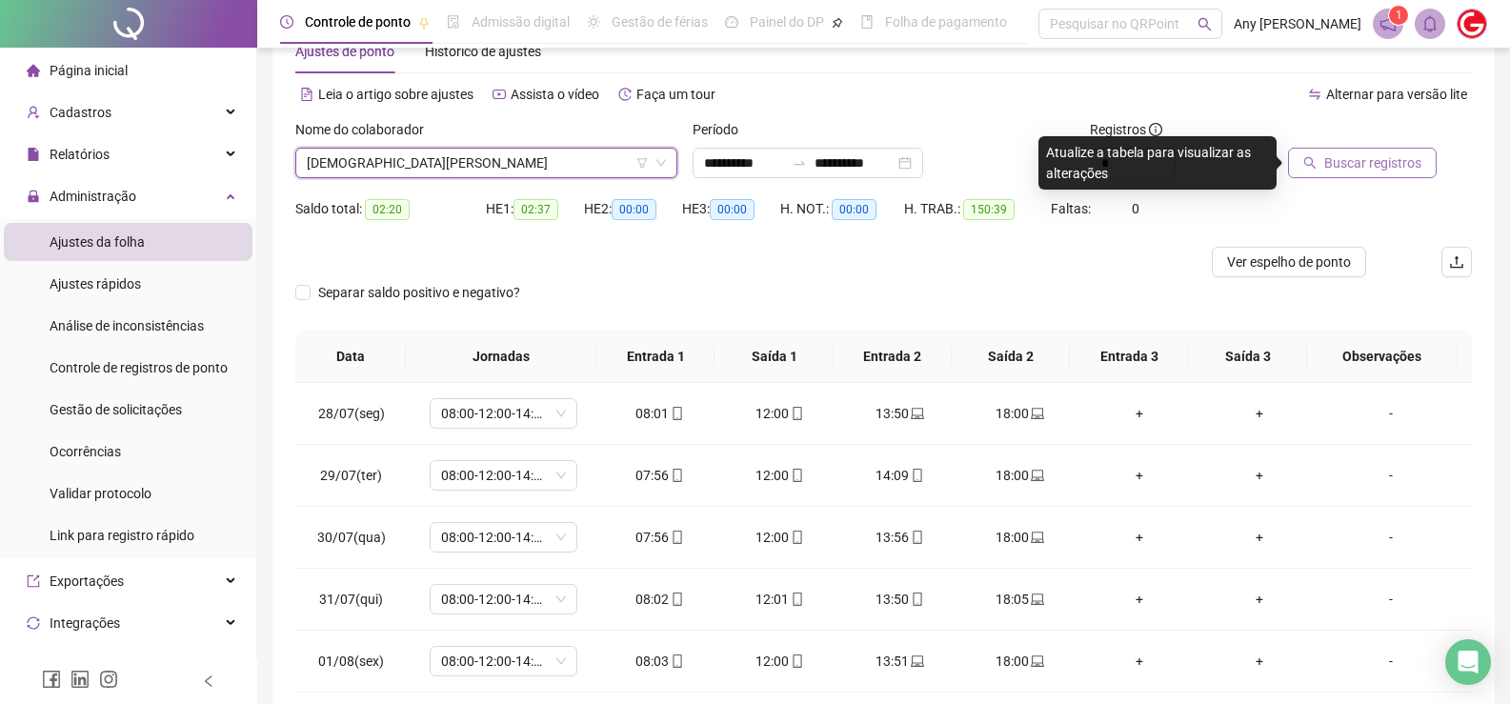
click at [1321, 163] on button "Buscar registros" at bounding box center [1362, 163] width 149 height 30
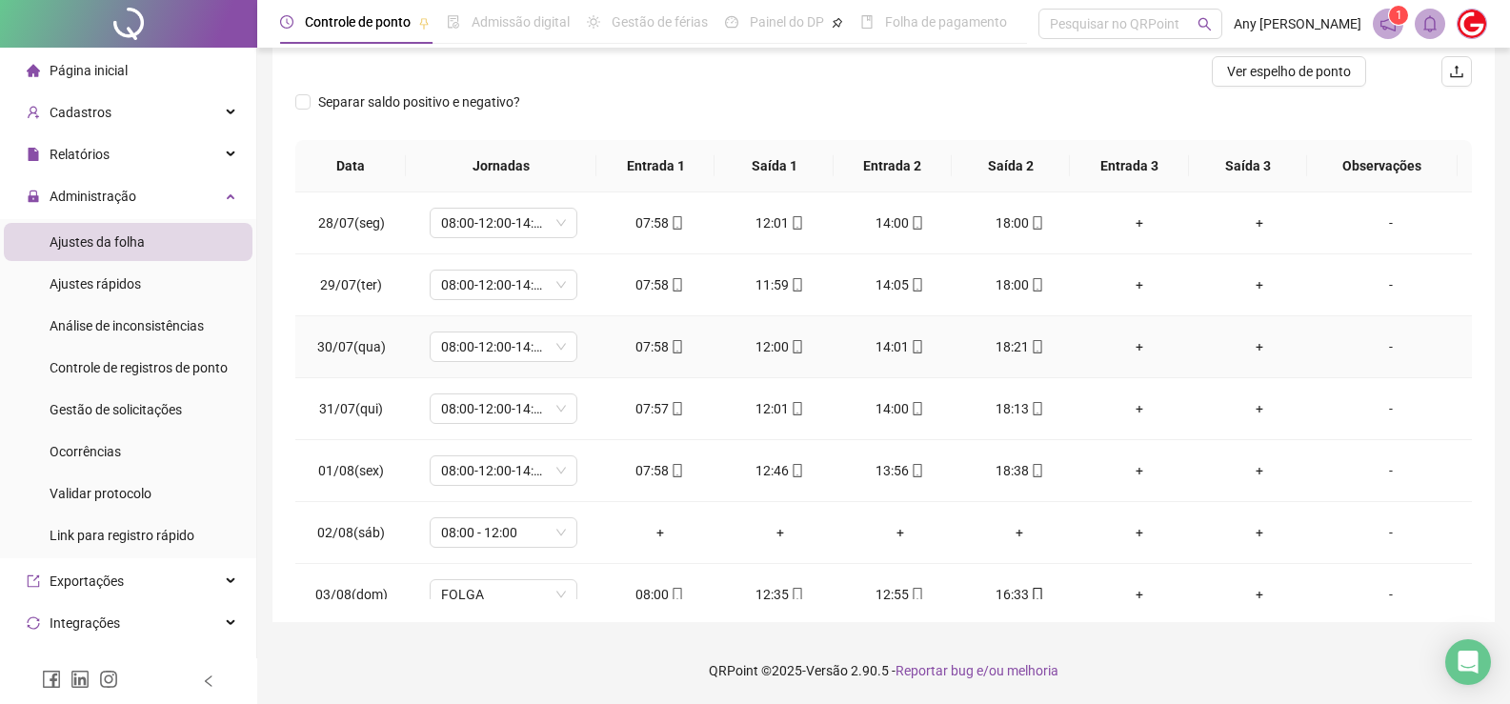
scroll to position [0, 0]
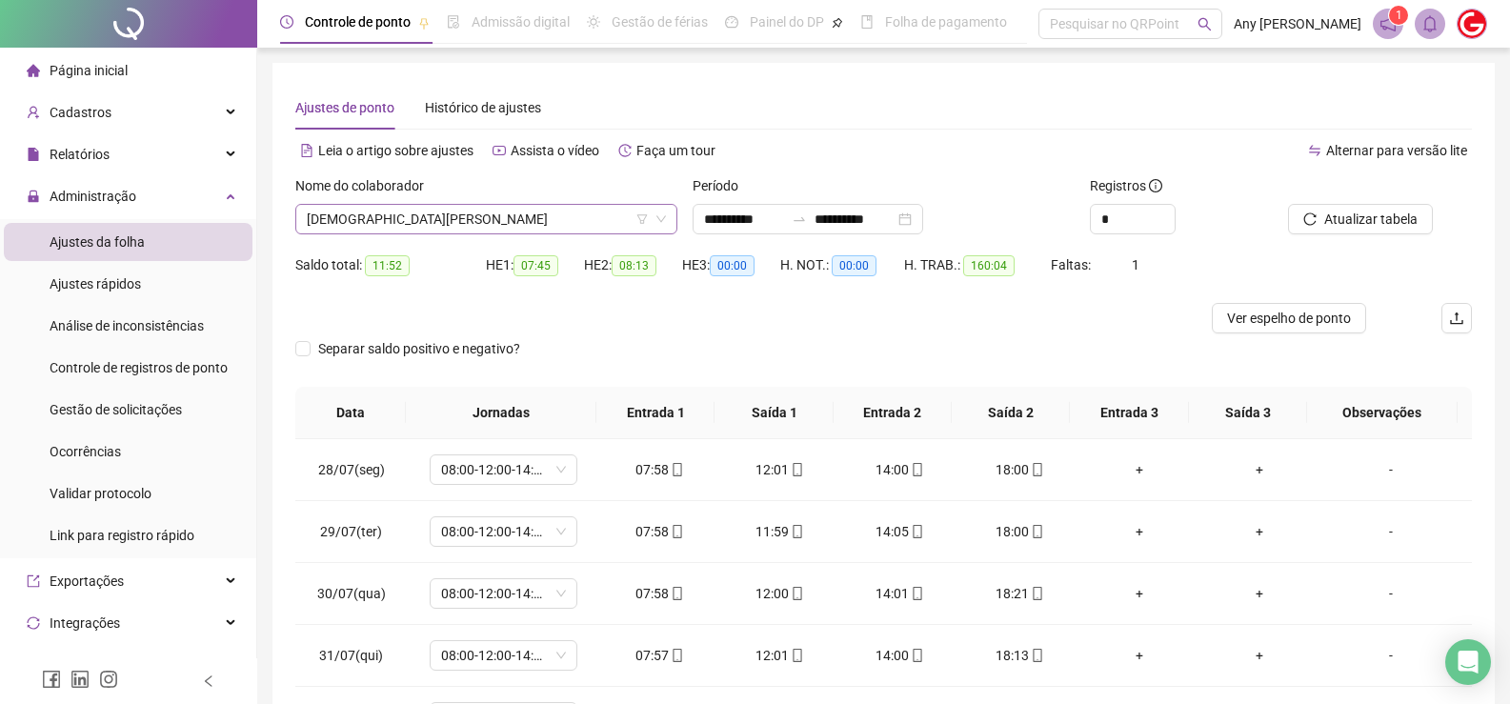
click at [379, 210] on span "[DEMOGRAPHIC_DATA][PERSON_NAME]" at bounding box center [486, 219] width 359 height 29
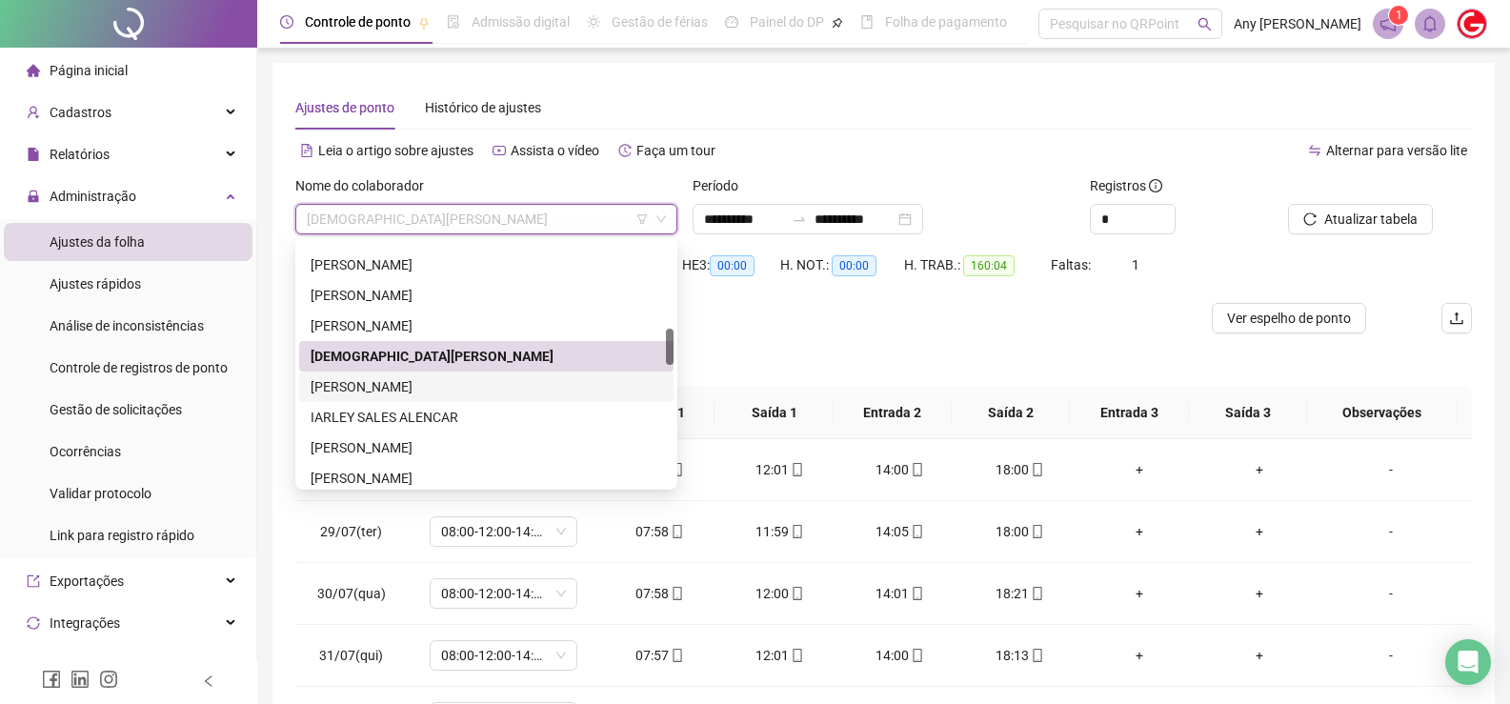
click at [417, 387] on div "[PERSON_NAME]" at bounding box center [486, 386] width 351 height 21
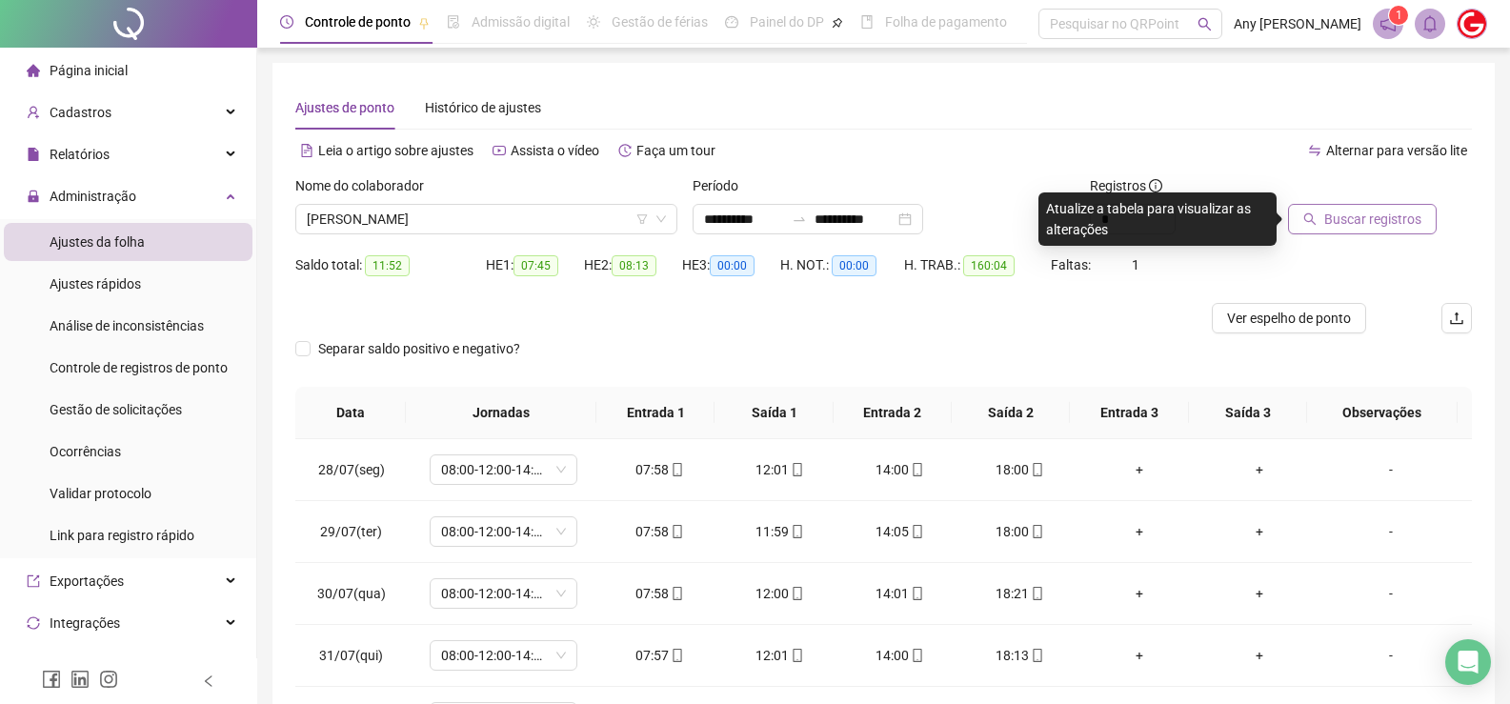
click at [1334, 220] on span "Buscar registros" at bounding box center [1372, 219] width 97 height 21
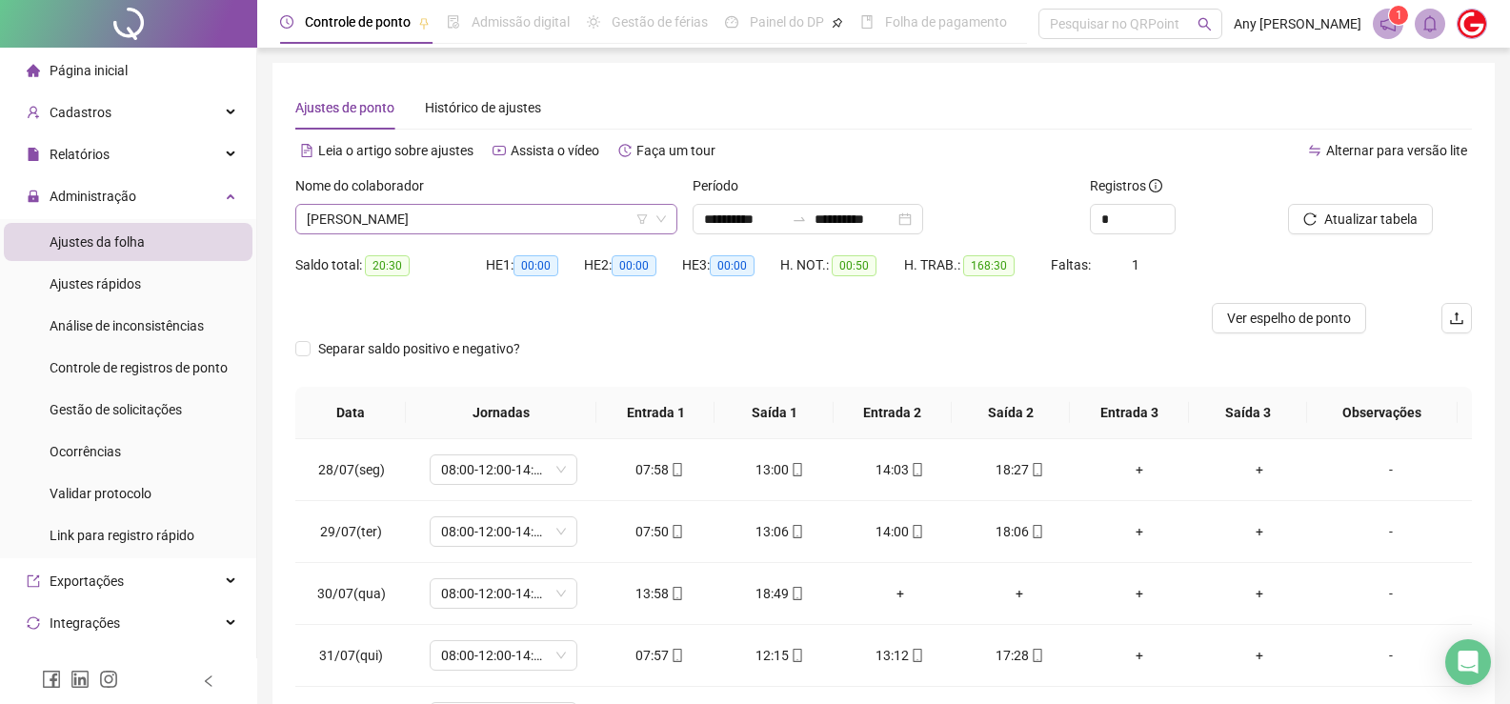
click at [384, 215] on span "[PERSON_NAME]" at bounding box center [486, 219] width 359 height 29
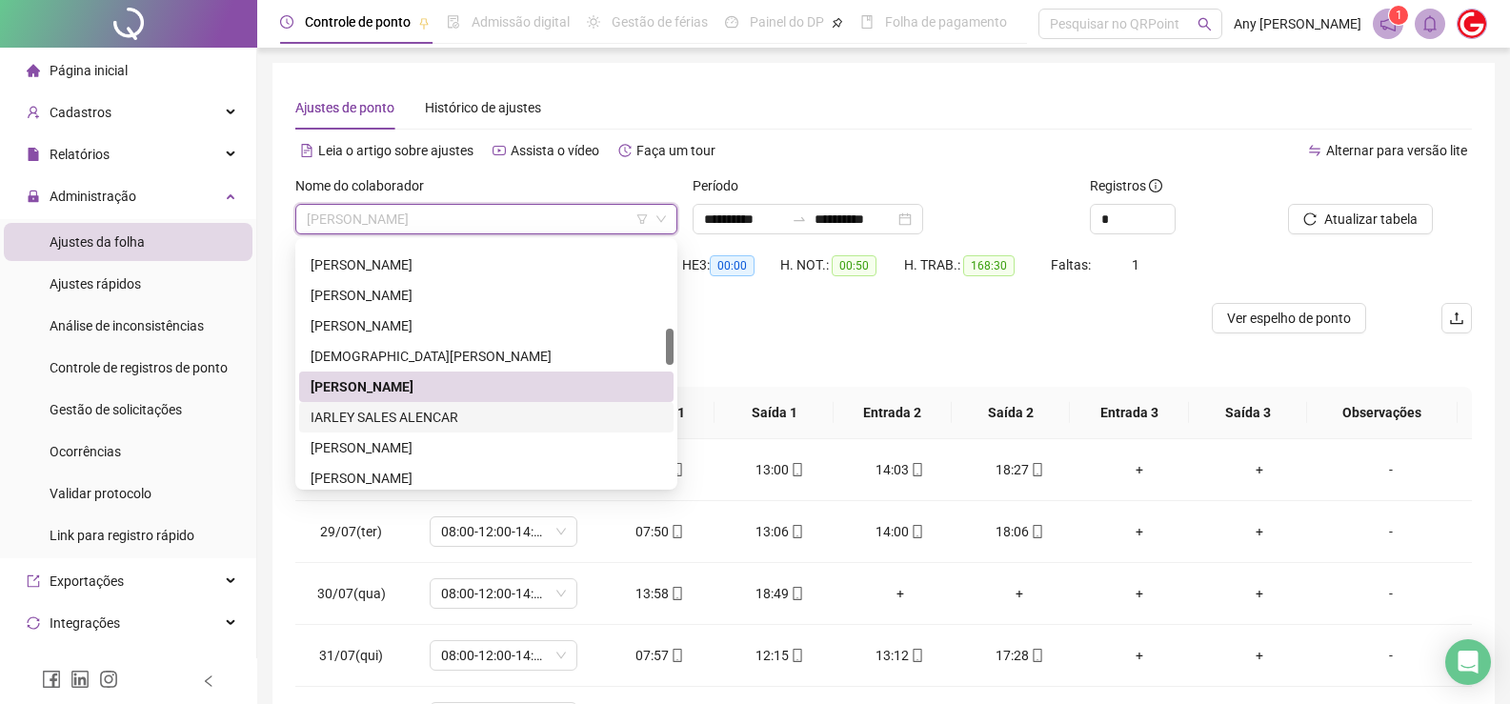
click at [357, 409] on div "IARLEY SALES ALENCAR" at bounding box center [486, 417] width 351 height 21
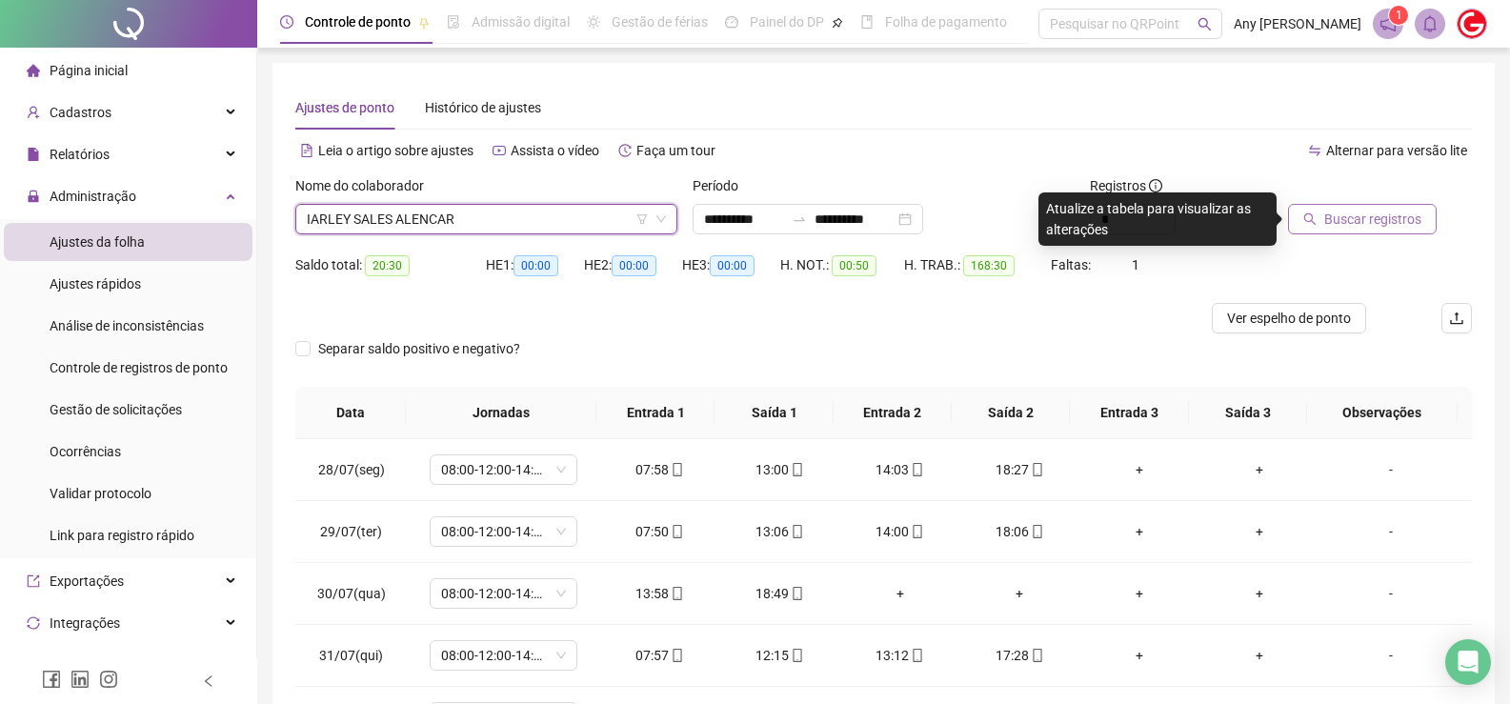
click at [1325, 207] on button "Buscar registros" at bounding box center [1362, 219] width 149 height 30
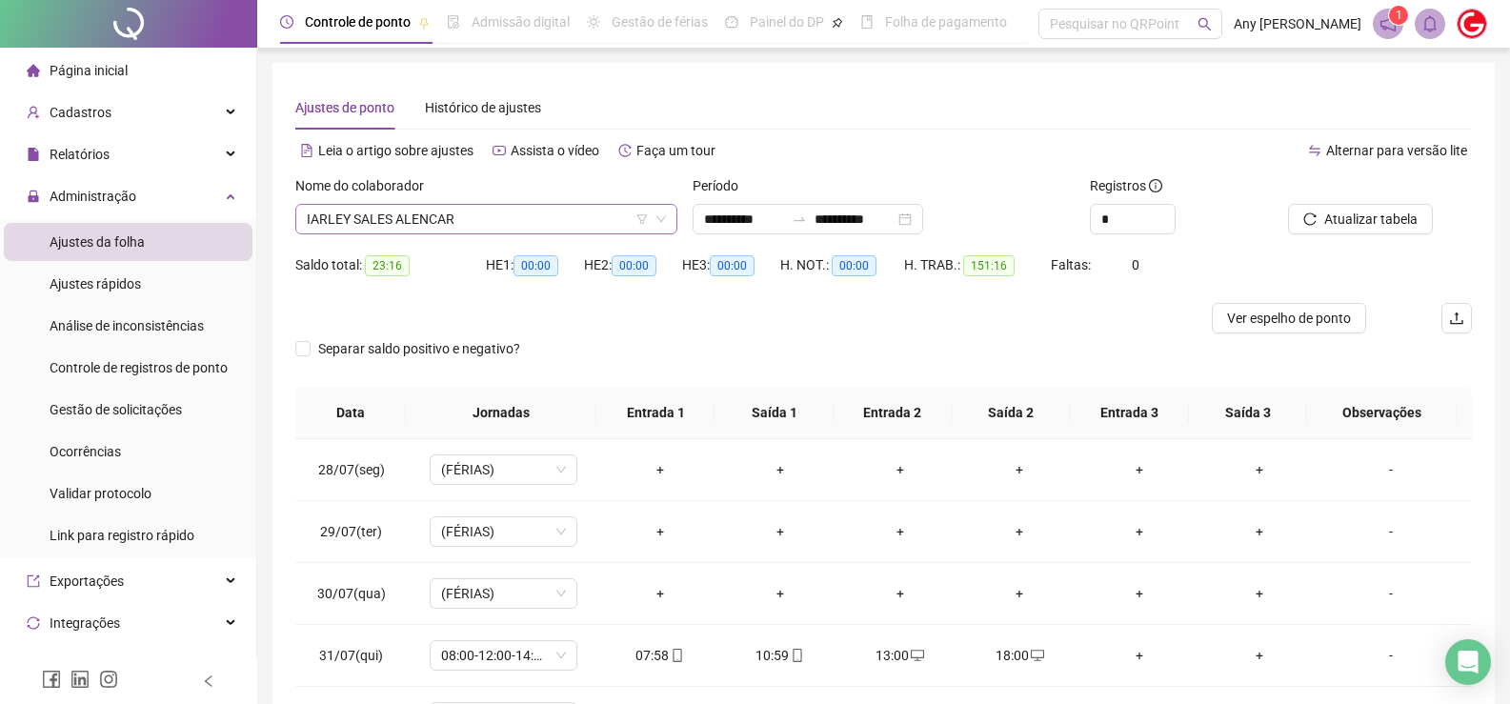
click at [372, 223] on span "IARLEY SALES ALENCAR" at bounding box center [486, 219] width 359 height 29
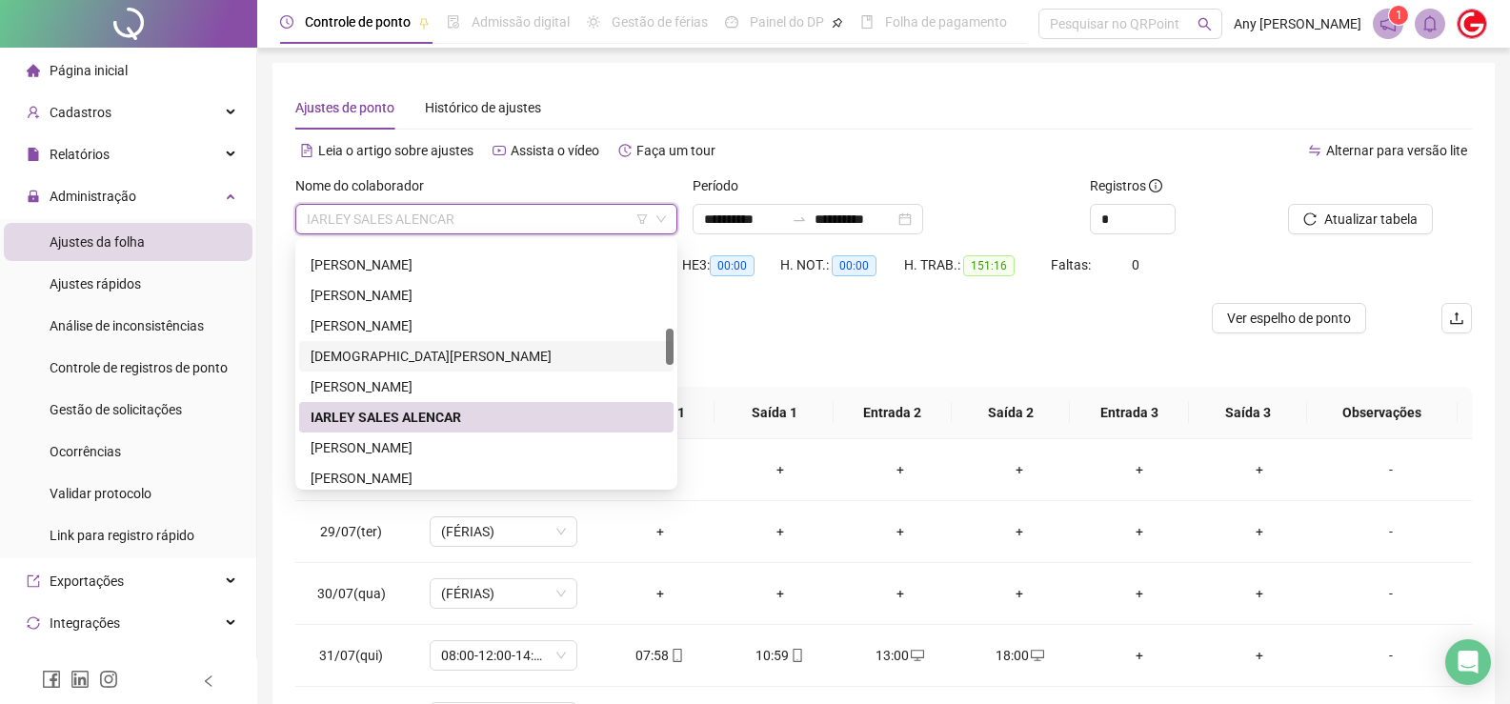
scroll to position [667, 0]
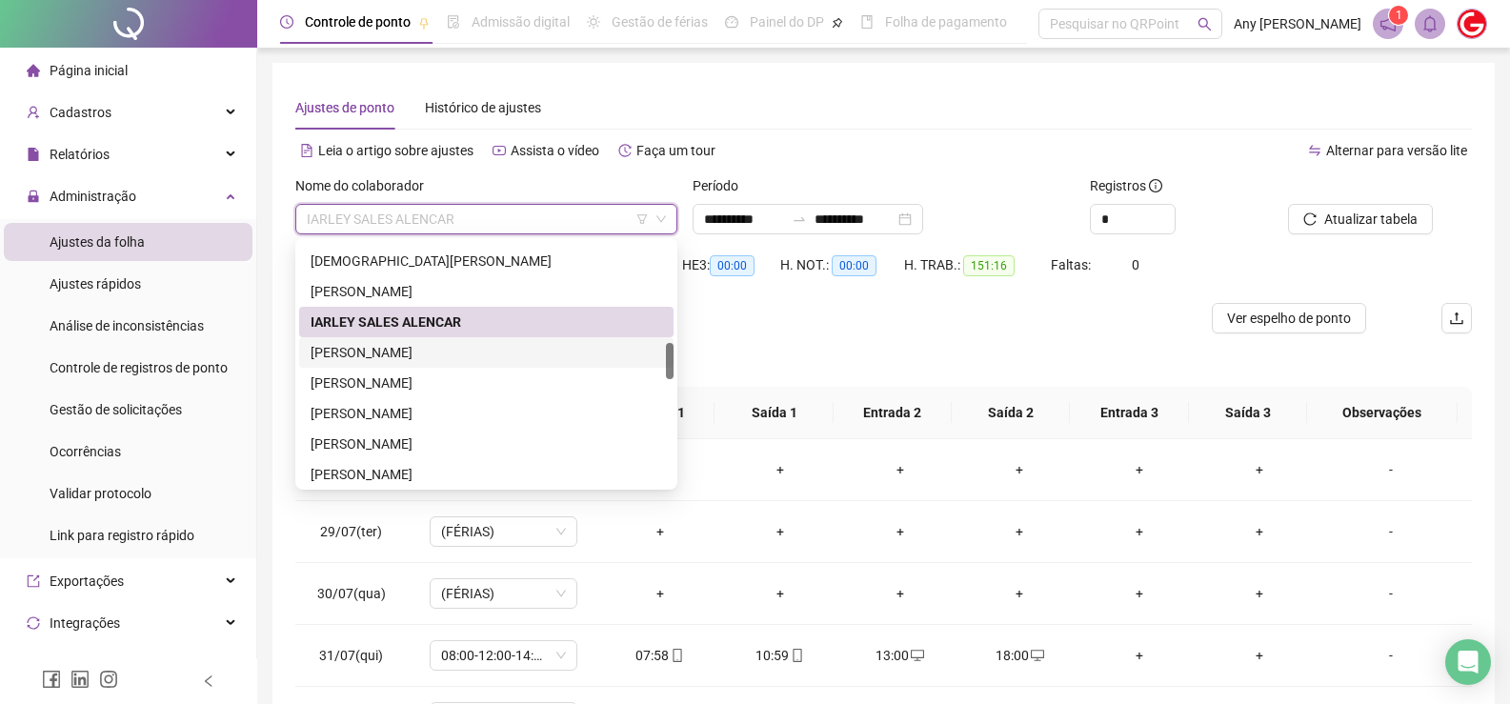
click at [377, 351] on div "[PERSON_NAME]" at bounding box center [486, 352] width 351 height 21
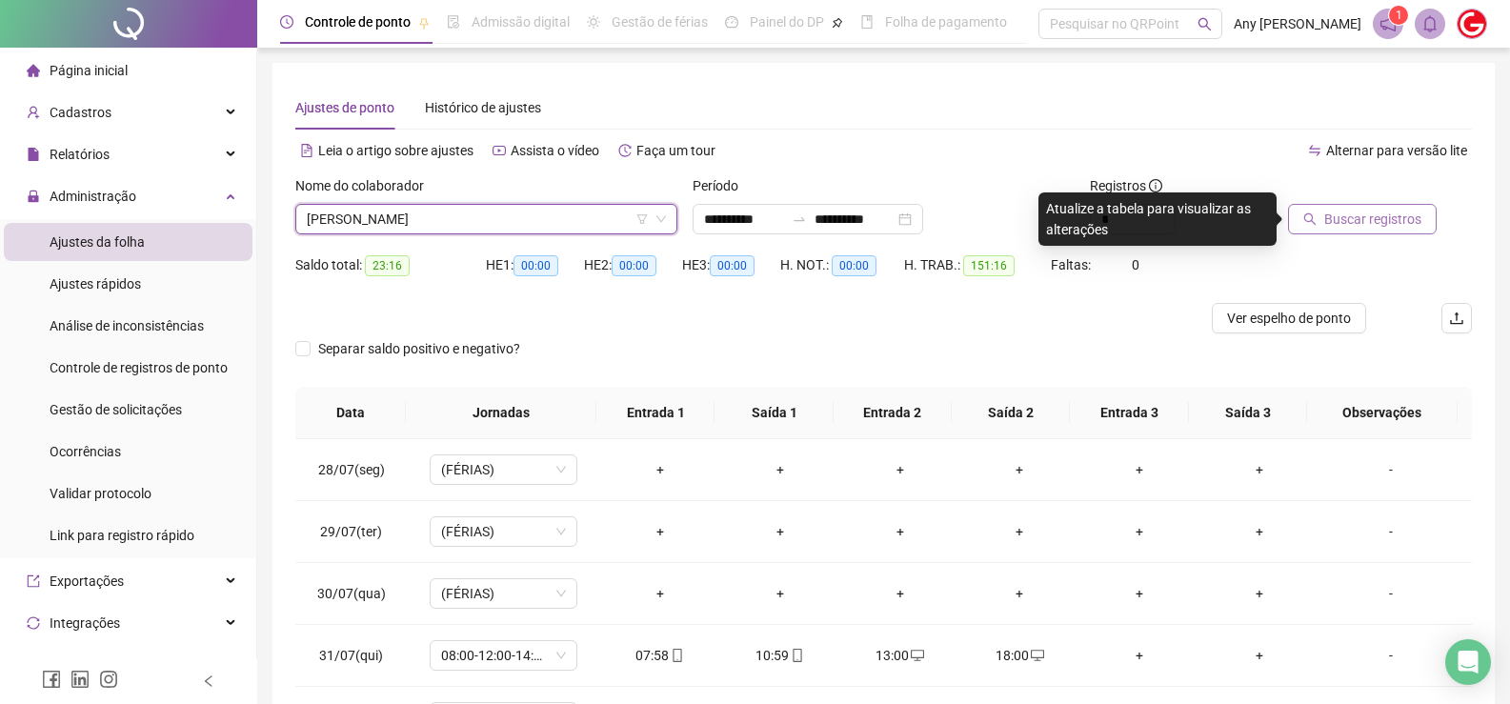
click at [1319, 225] on button "Buscar registros" at bounding box center [1362, 219] width 149 height 30
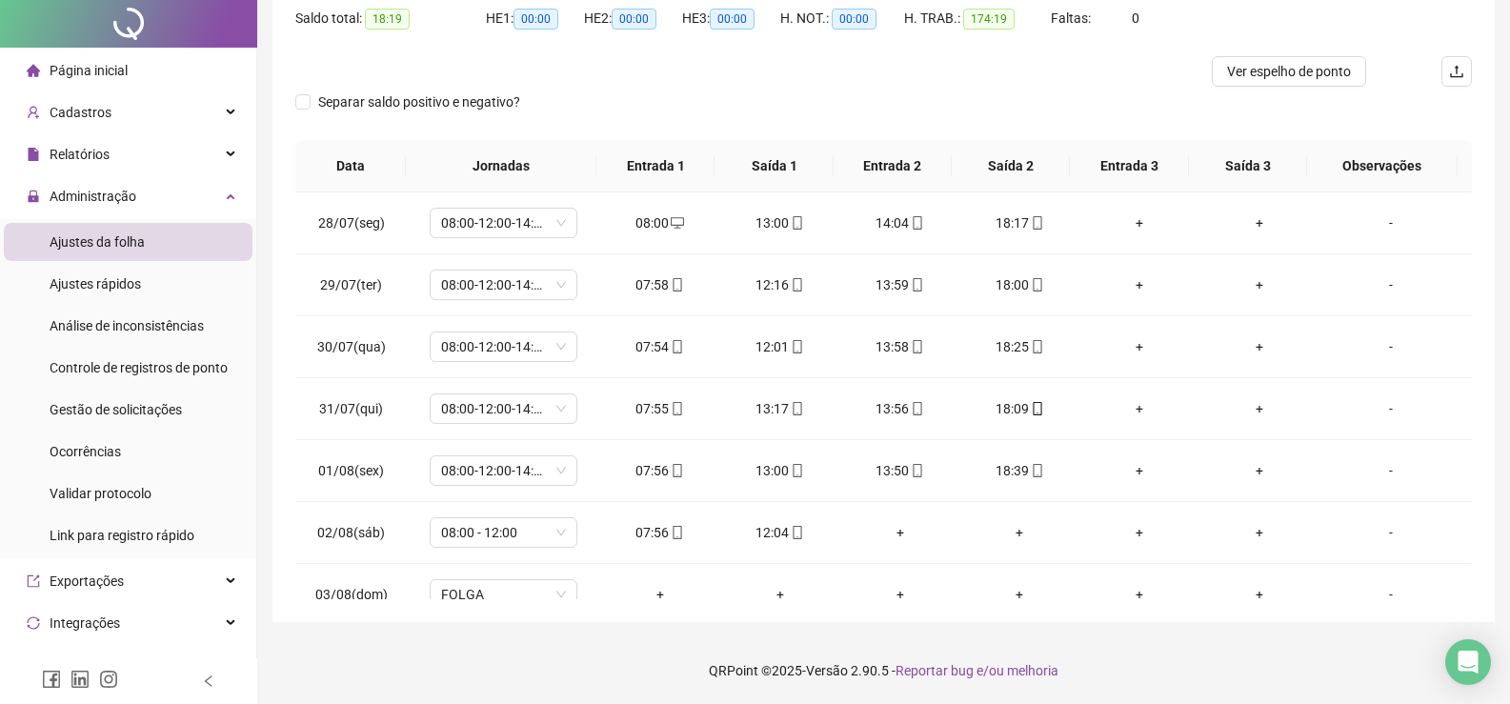
scroll to position [0, 0]
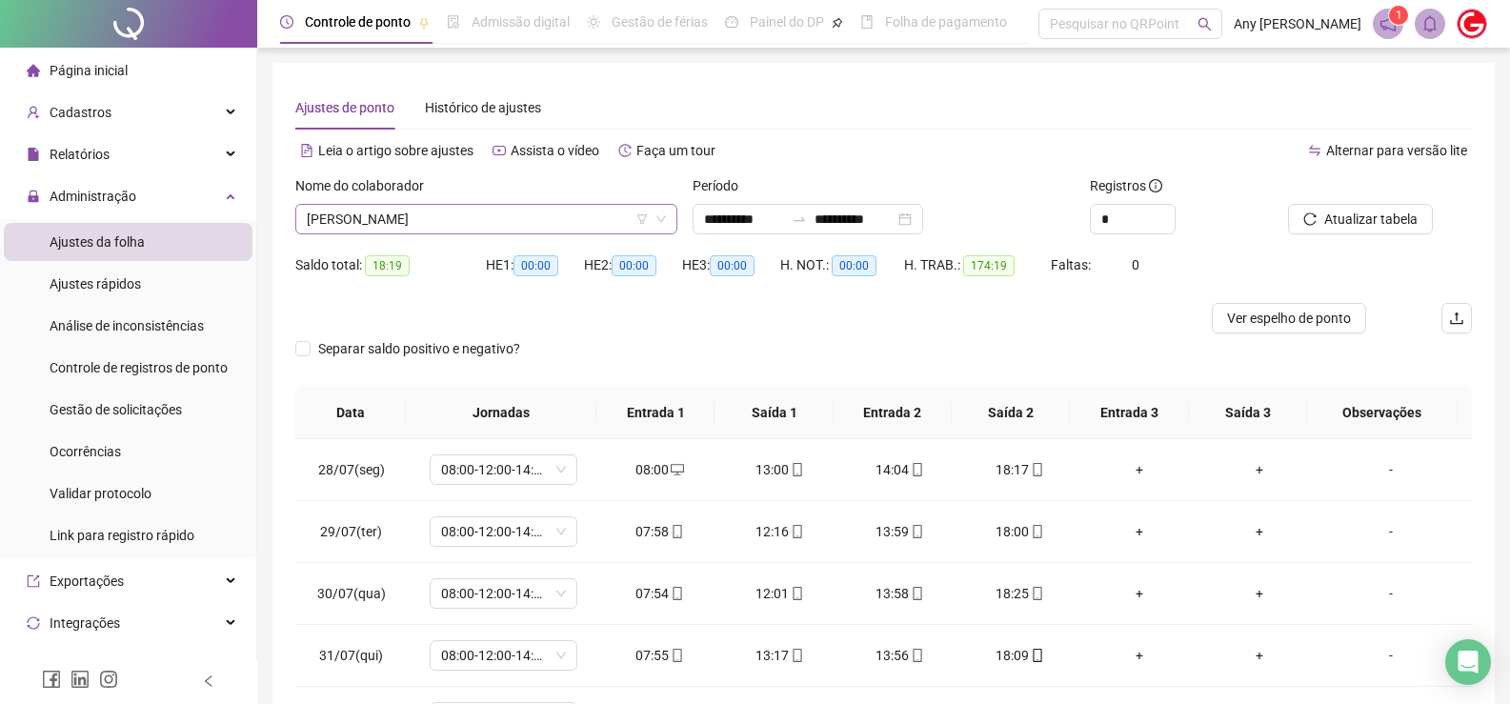
click at [378, 218] on span "[PERSON_NAME]" at bounding box center [486, 219] width 359 height 29
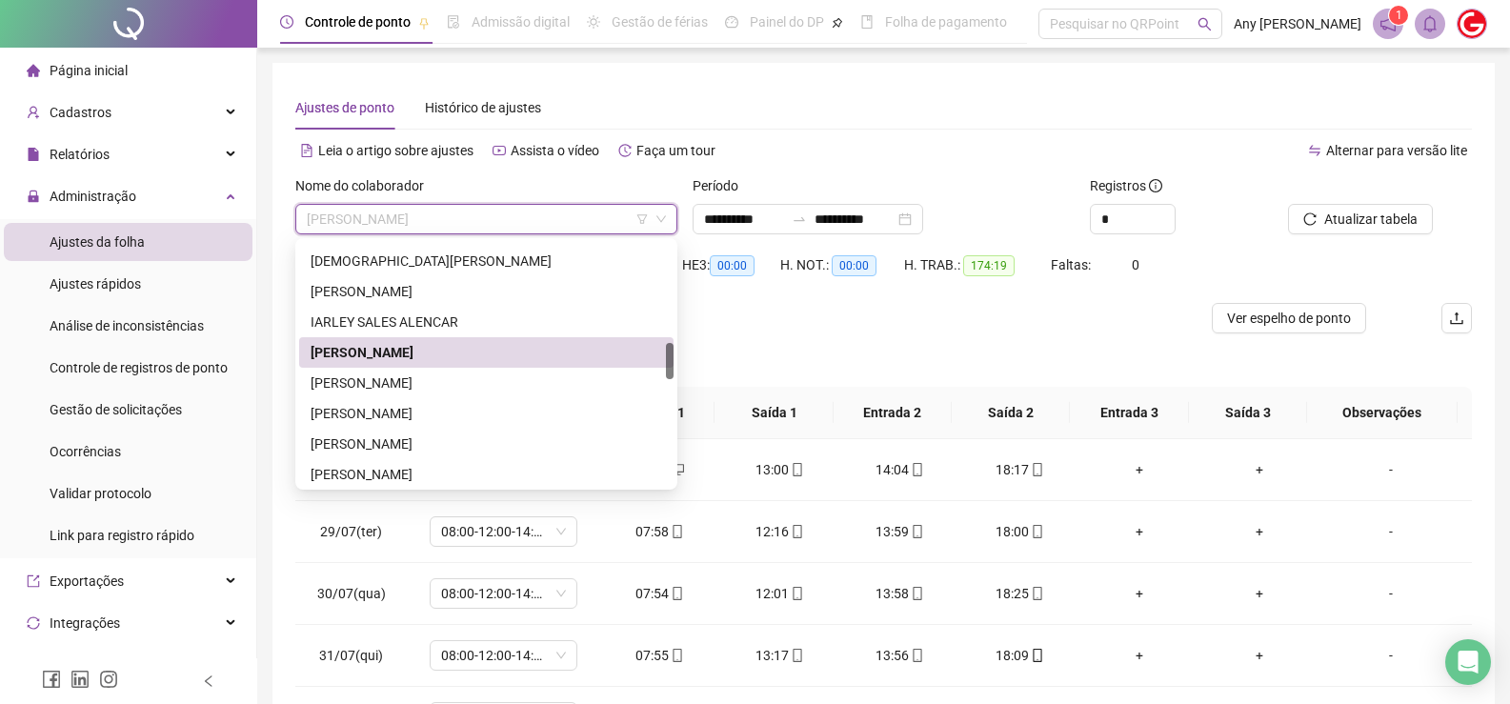
click at [398, 382] on div "[PERSON_NAME]" at bounding box center [486, 382] width 351 height 21
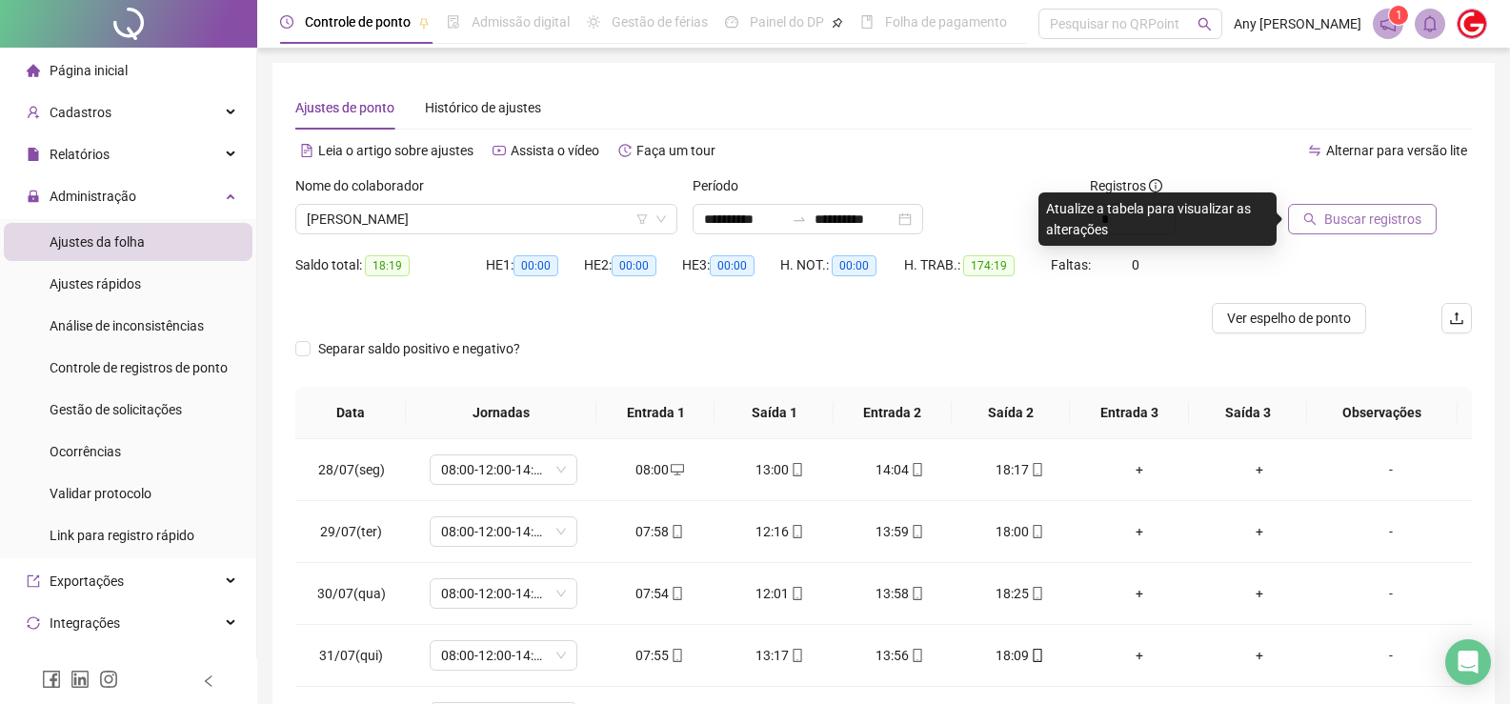
click at [1346, 221] on span "Buscar registros" at bounding box center [1372, 219] width 97 height 21
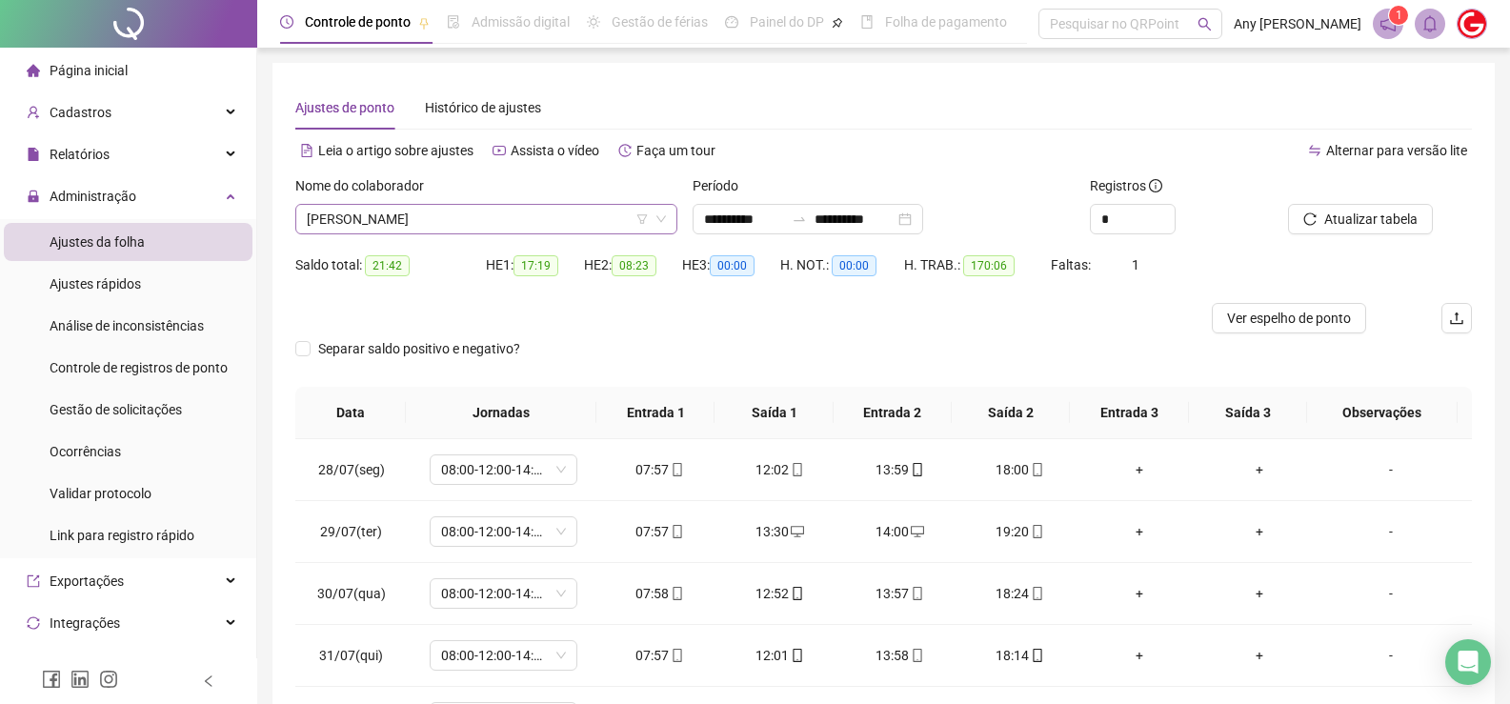
click at [424, 213] on span "[PERSON_NAME]" at bounding box center [486, 219] width 359 height 29
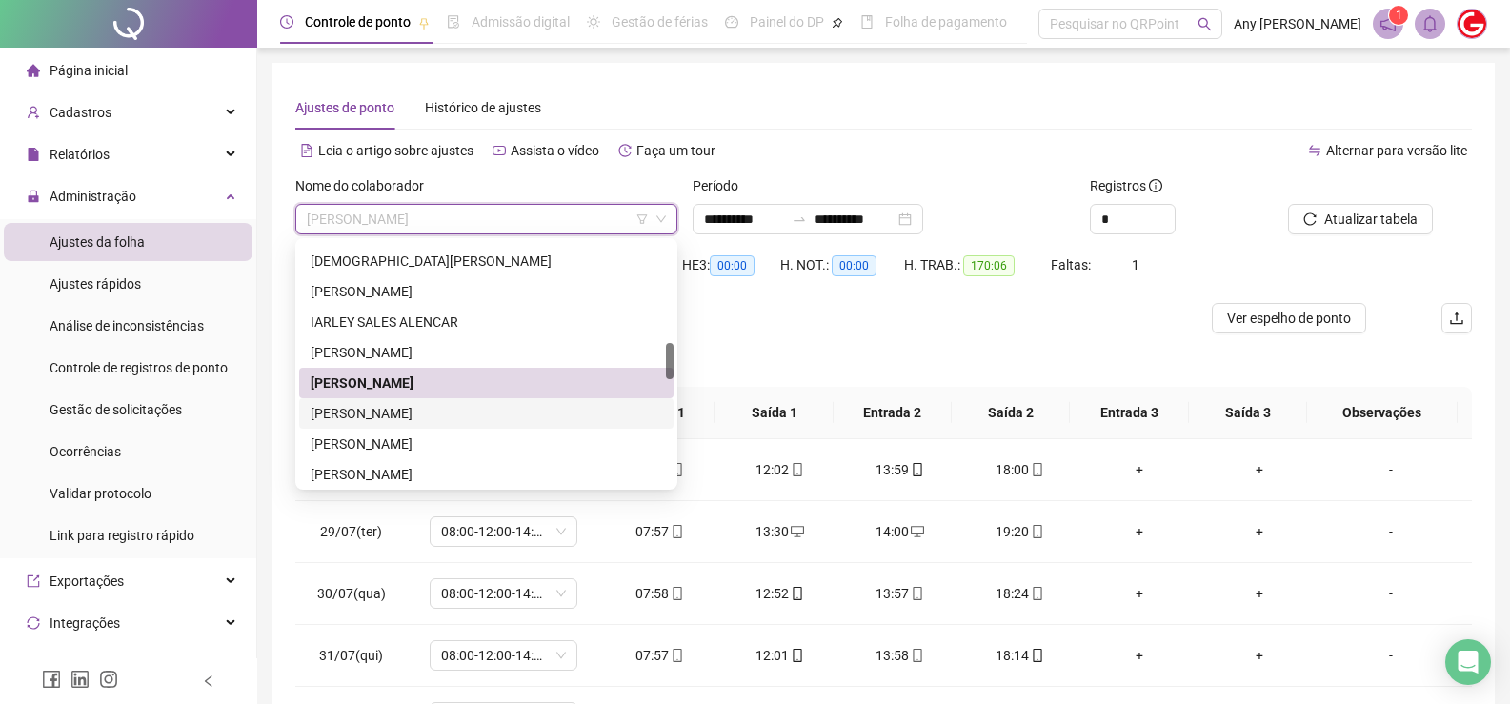
click at [414, 412] on div "[PERSON_NAME]" at bounding box center [486, 413] width 351 height 21
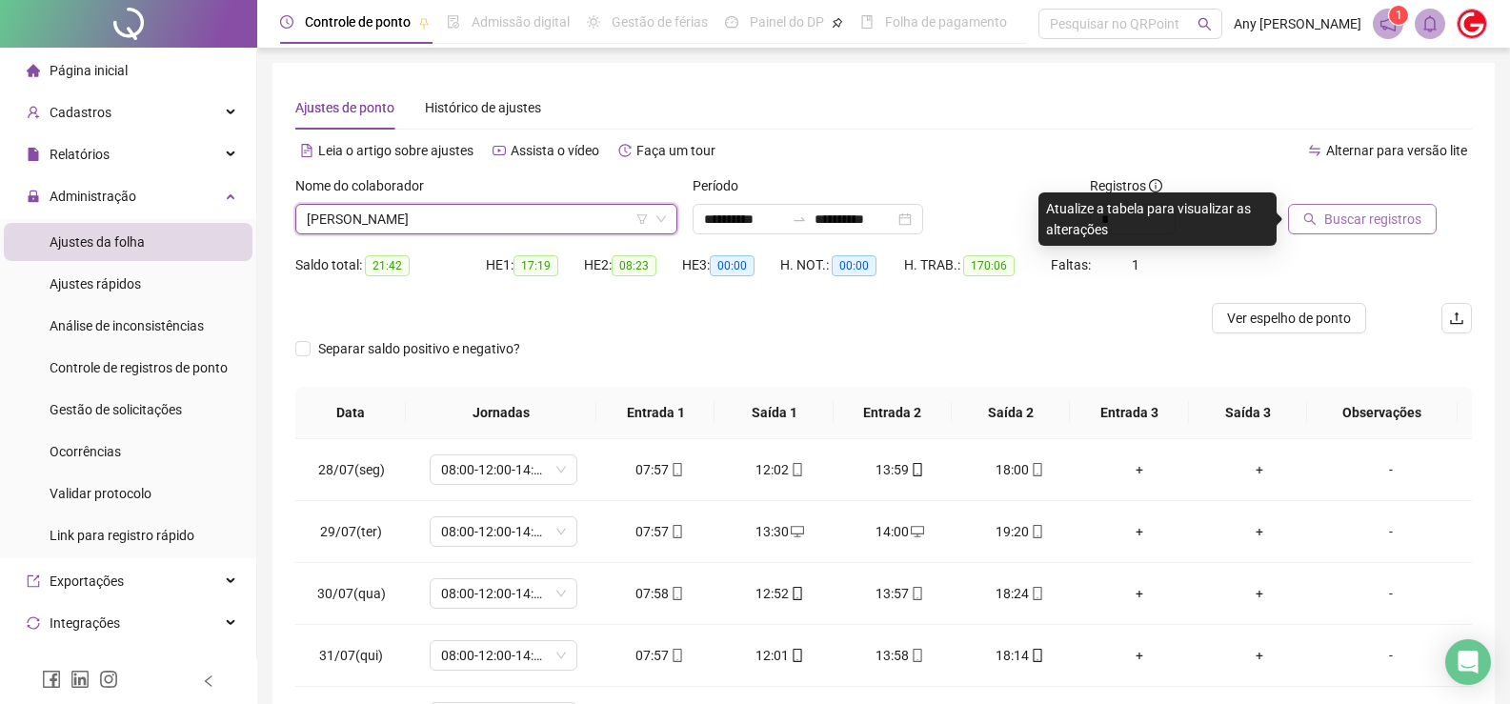
click at [1338, 223] on span "Buscar registros" at bounding box center [1372, 219] width 97 height 21
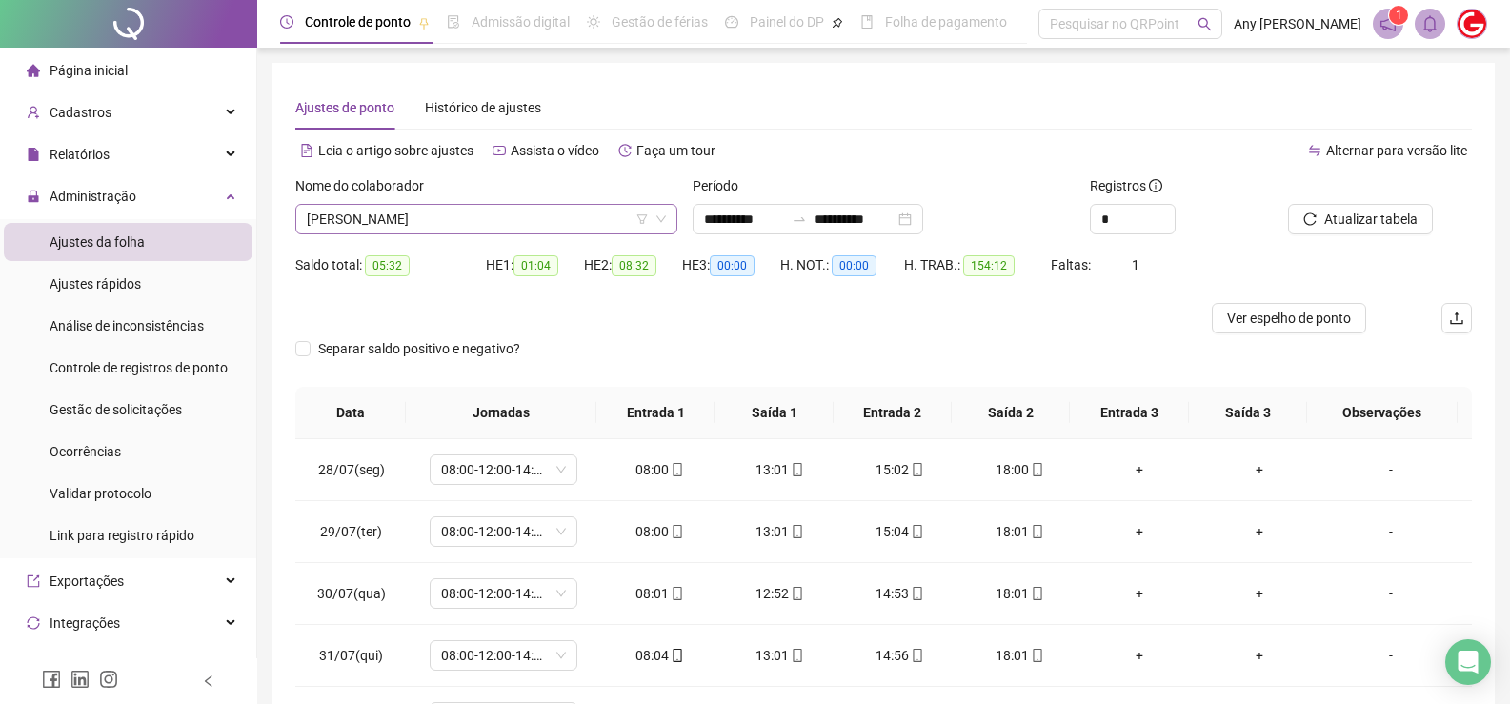
click at [412, 211] on span "[PERSON_NAME]" at bounding box center [486, 219] width 359 height 29
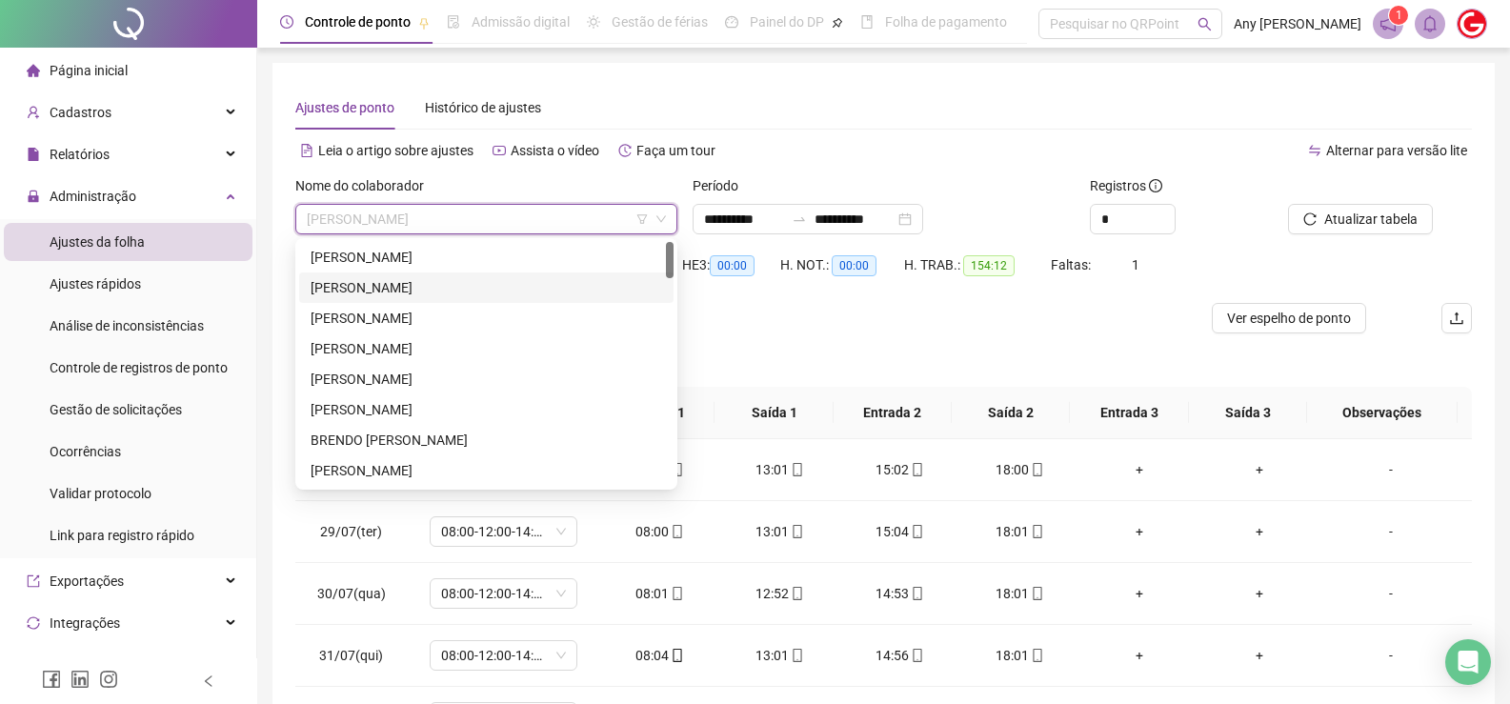
click at [370, 284] on div "[PERSON_NAME]" at bounding box center [486, 287] width 351 height 21
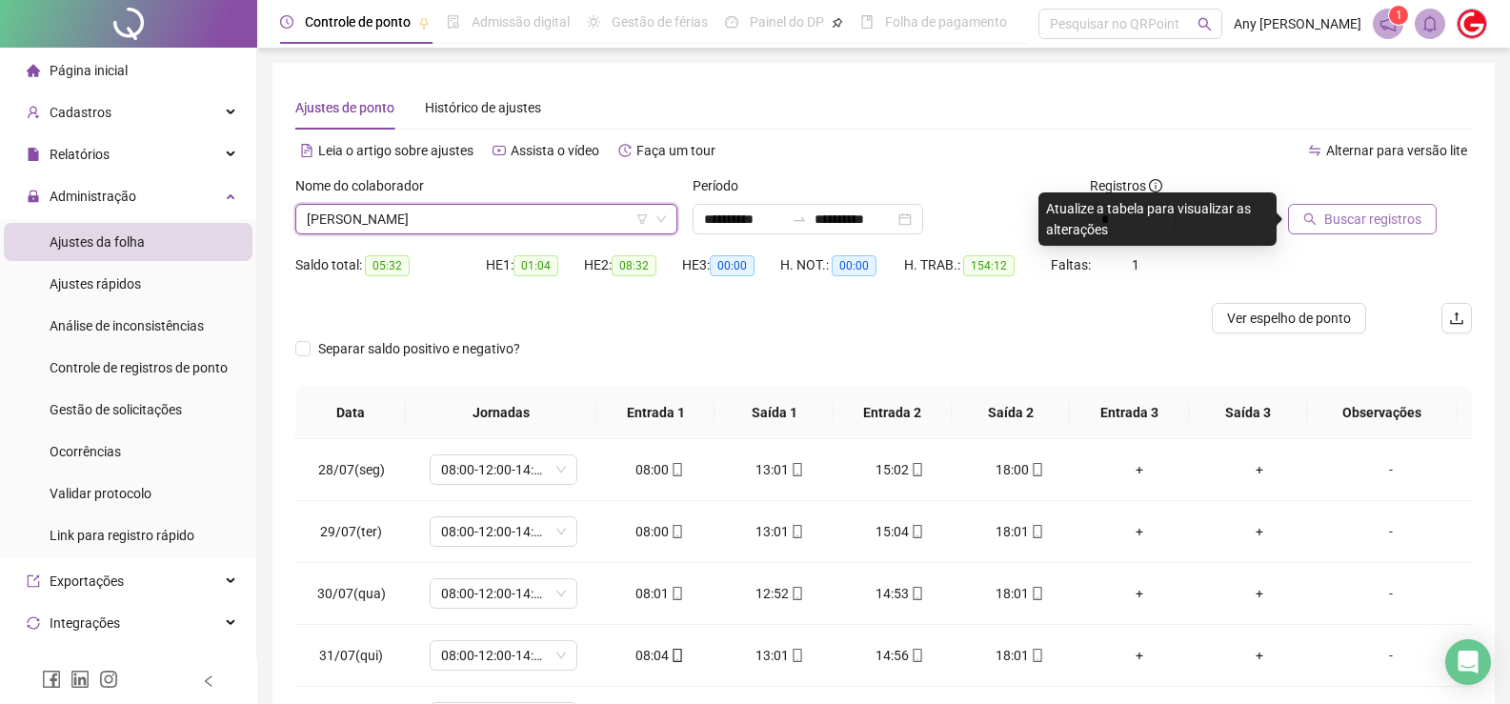
click at [1399, 229] on span "Buscar registros" at bounding box center [1372, 219] width 97 height 21
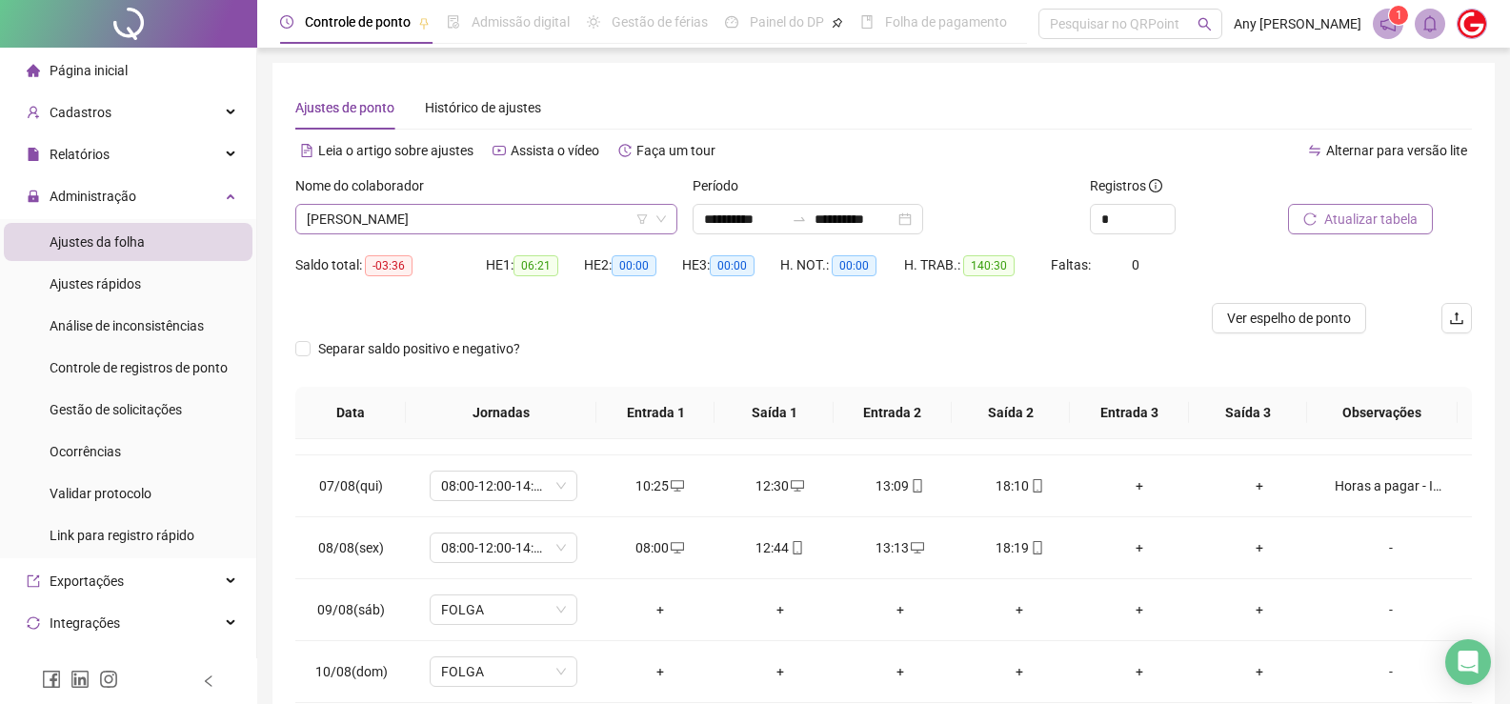
click at [377, 221] on span "[PERSON_NAME]" at bounding box center [486, 219] width 359 height 29
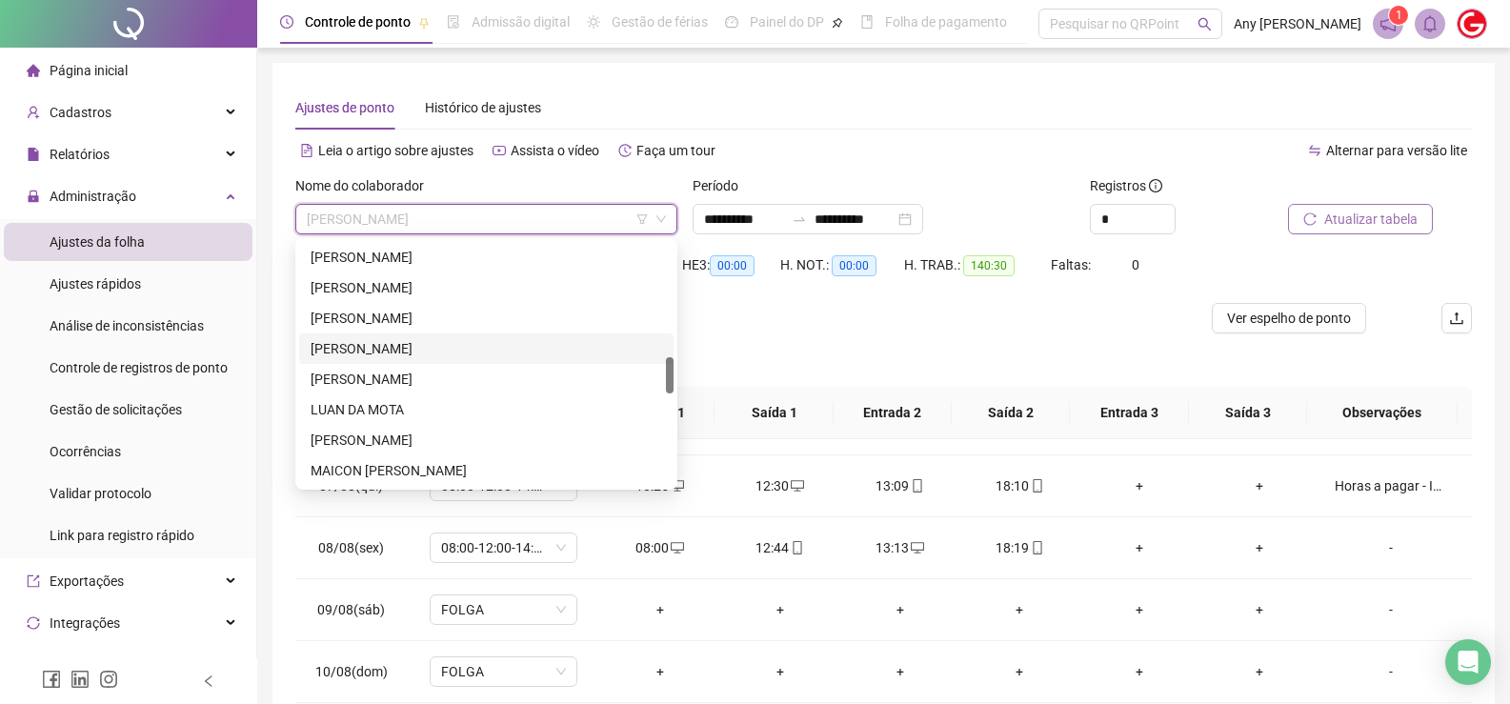
click at [385, 345] on div "[PERSON_NAME]" at bounding box center [486, 348] width 351 height 21
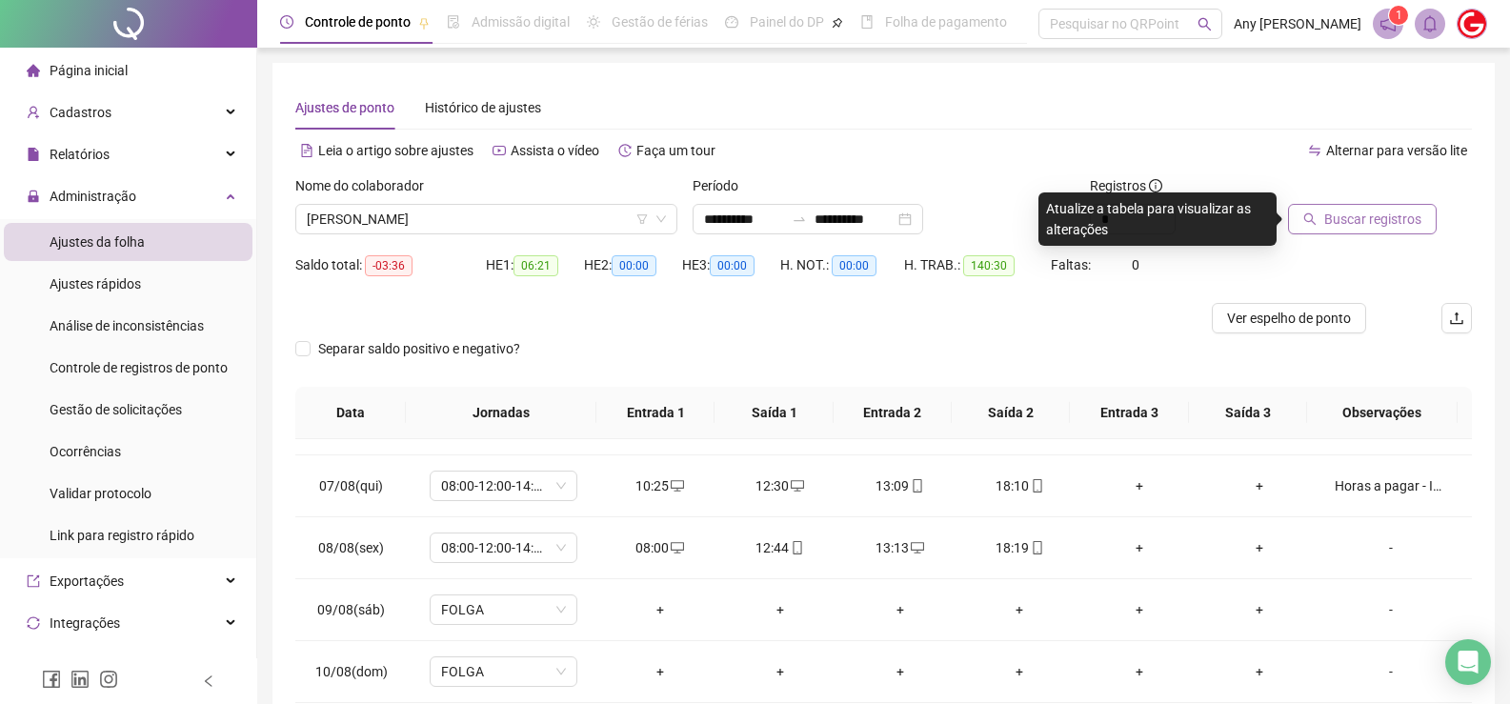
click at [1326, 219] on span "Buscar registros" at bounding box center [1372, 219] width 97 height 21
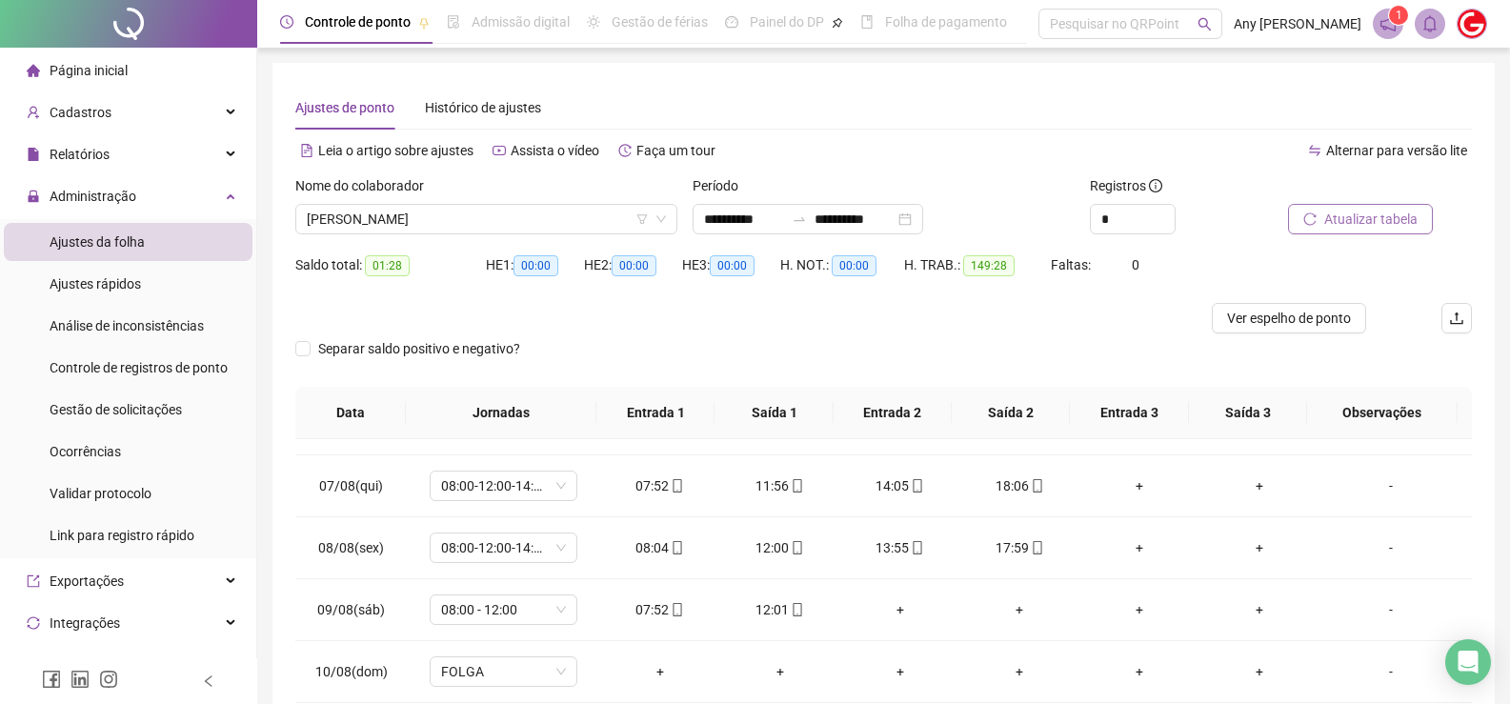
scroll to position [247, 0]
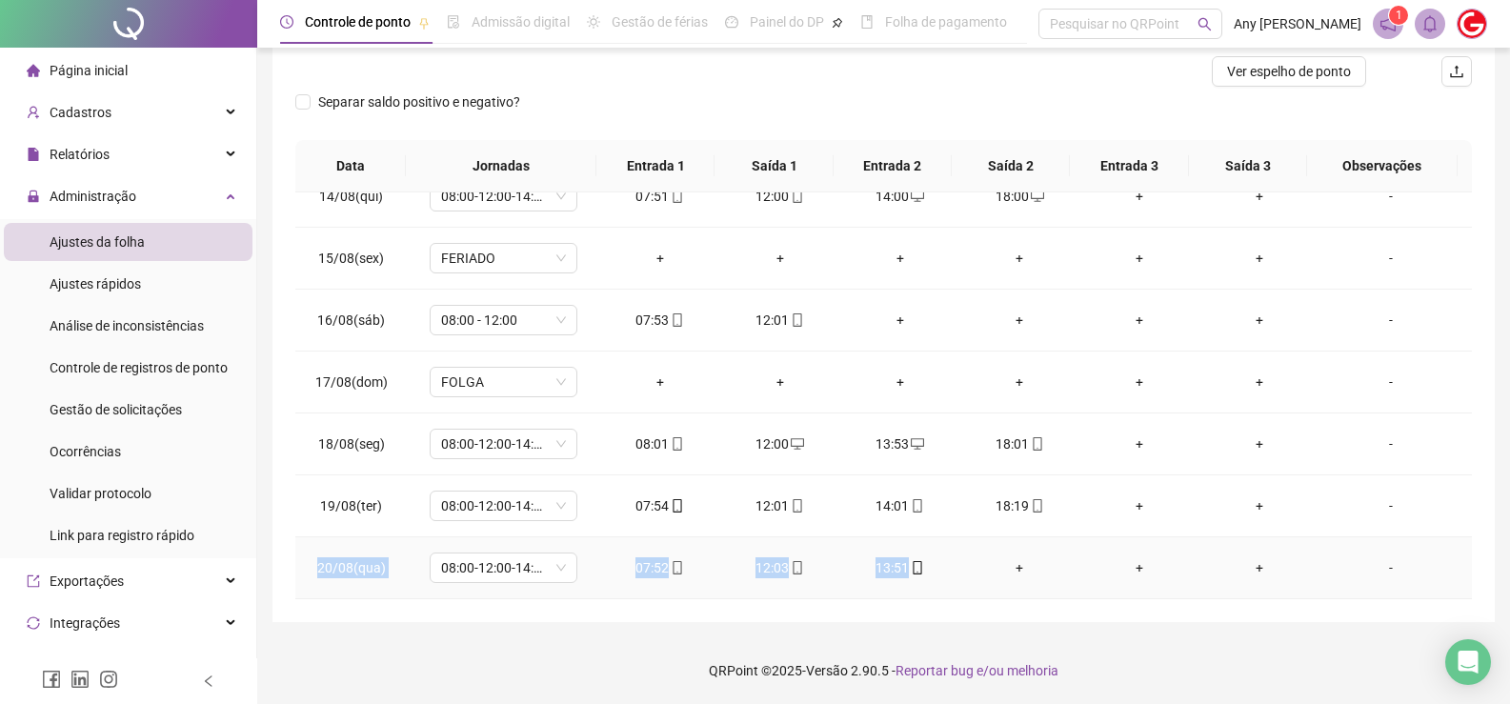
copy tr "20/08(qua) 08:00-12:00-14:00-18:00 07:52 12:03 13:51"
drag, startPoint x: 306, startPoint y: 568, endPoint x: 898, endPoint y: 565, distance: 592.5
click at [912, 571] on tr "20/08(qua) 08:00-12:00-14:00-18:00 07:52 12:03 13:51 + + + -" at bounding box center [883, 568] width 1176 height 62
click at [315, 617] on div "**********" at bounding box center [883, 219] width 1222 height 806
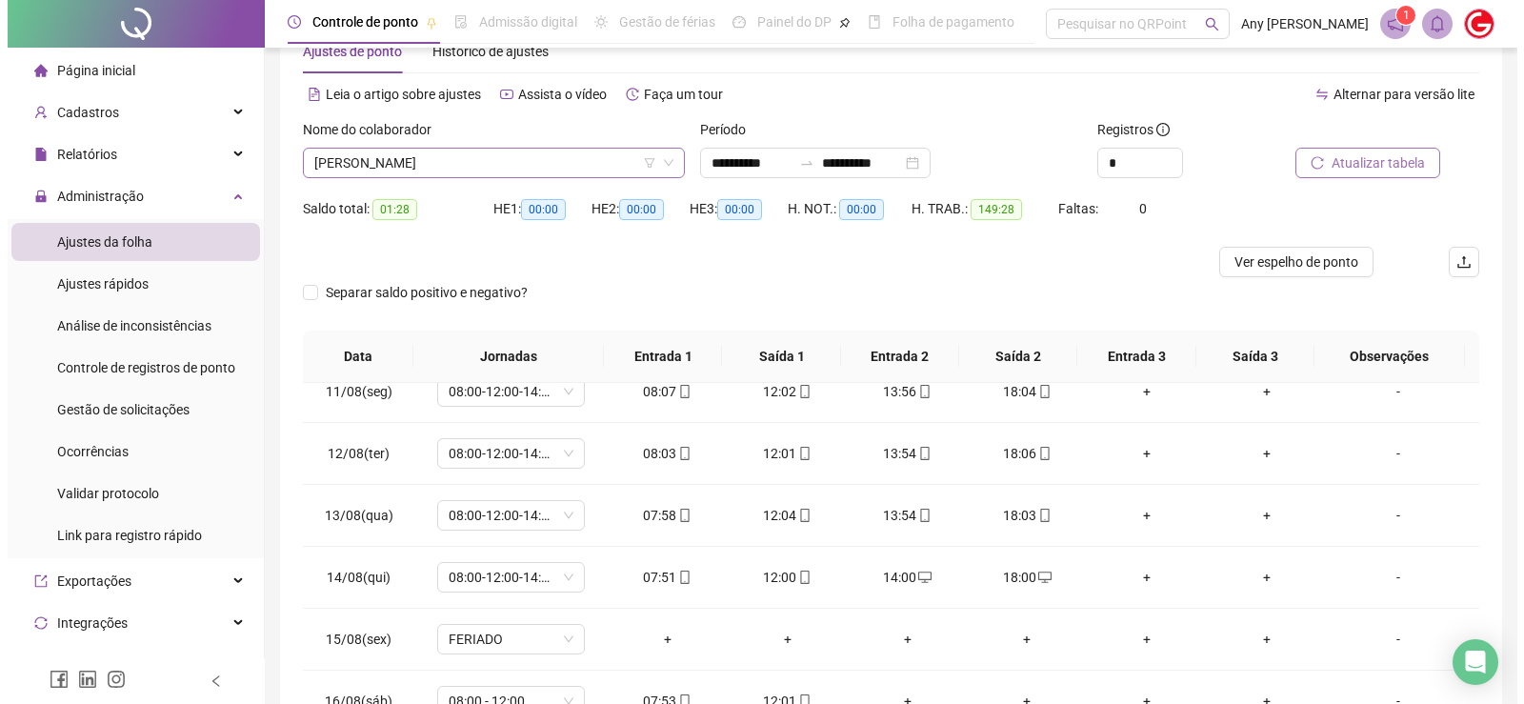
scroll to position [0, 0]
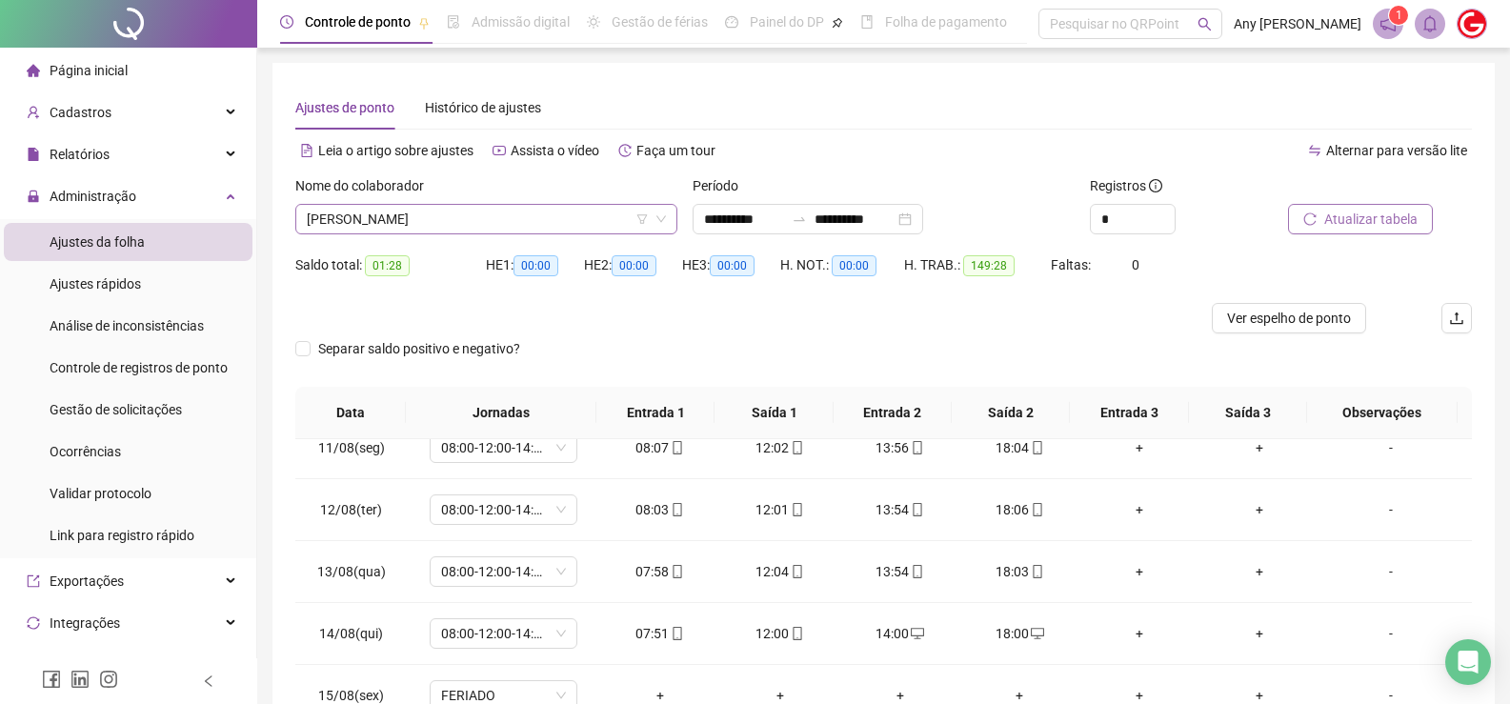
click at [377, 219] on span "[PERSON_NAME]" at bounding box center [486, 219] width 359 height 29
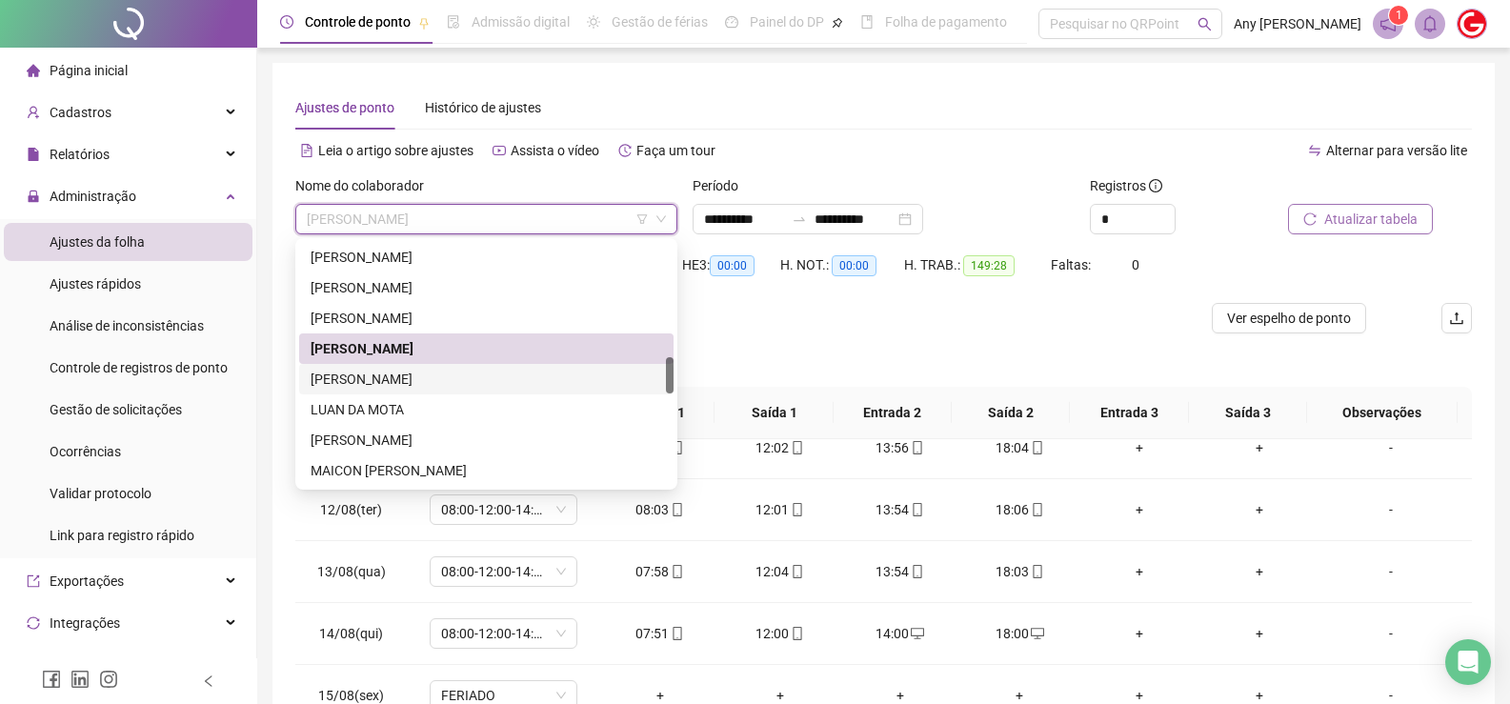
click at [394, 372] on div "[PERSON_NAME]" at bounding box center [486, 379] width 351 height 21
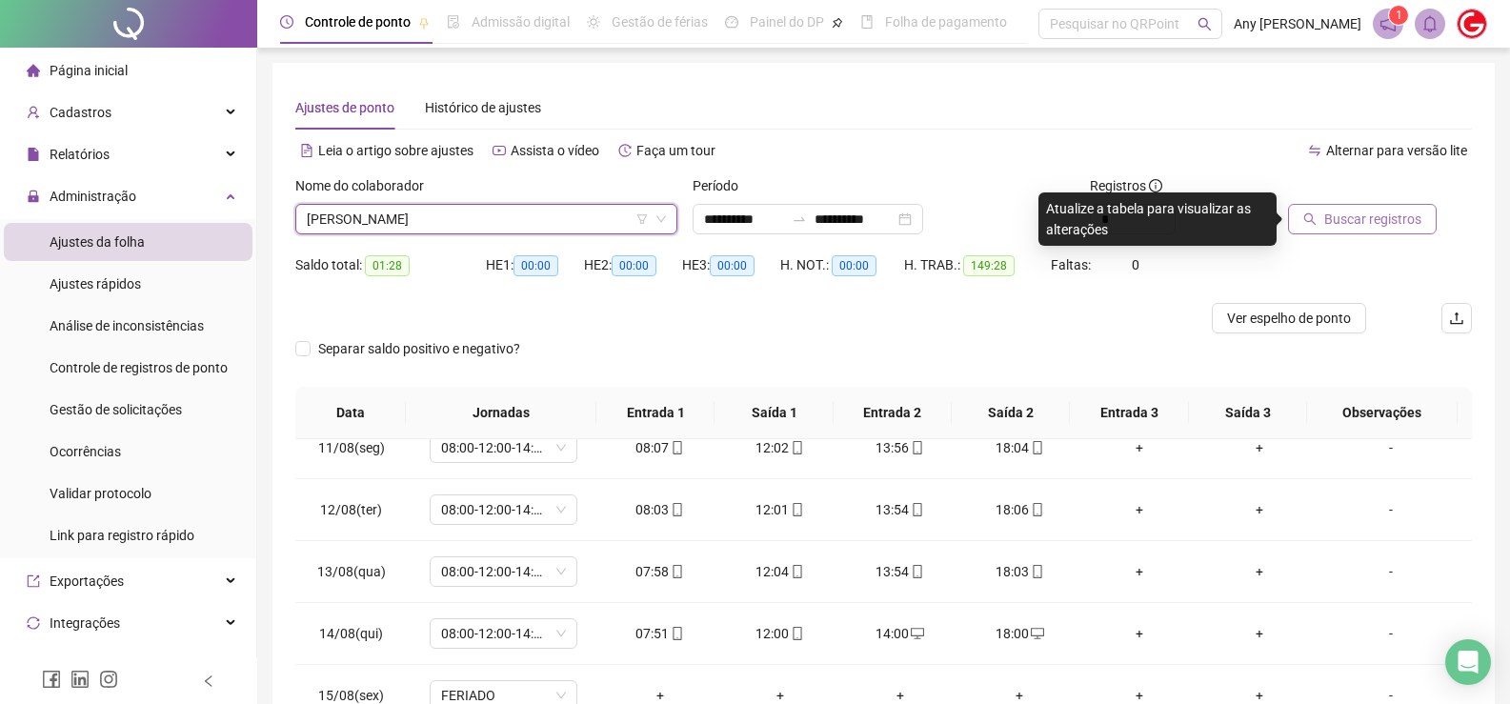
click at [1305, 217] on icon "search" at bounding box center [1309, 218] width 13 height 13
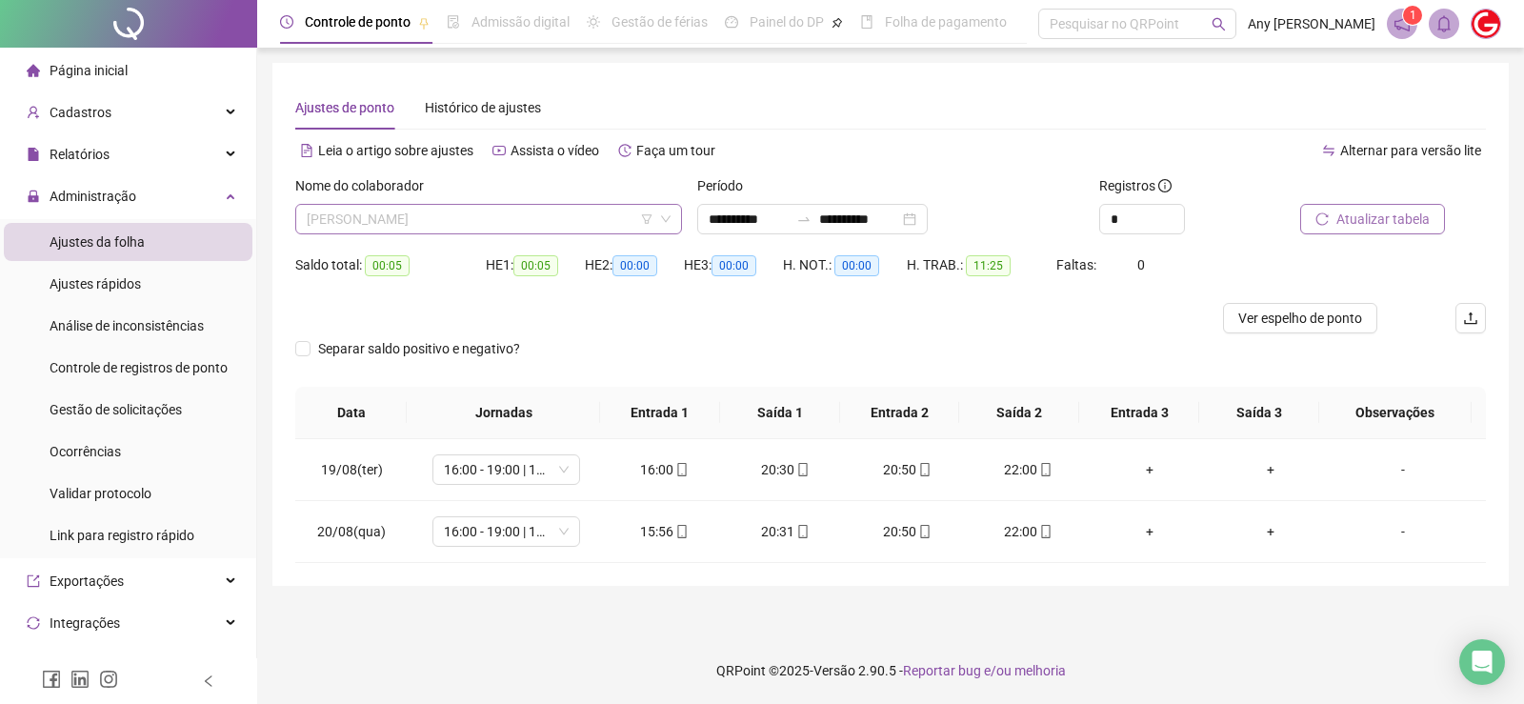
click at [427, 223] on span "[PERSON_NAME]" at bounding box center [489, 219] width 364 height 29
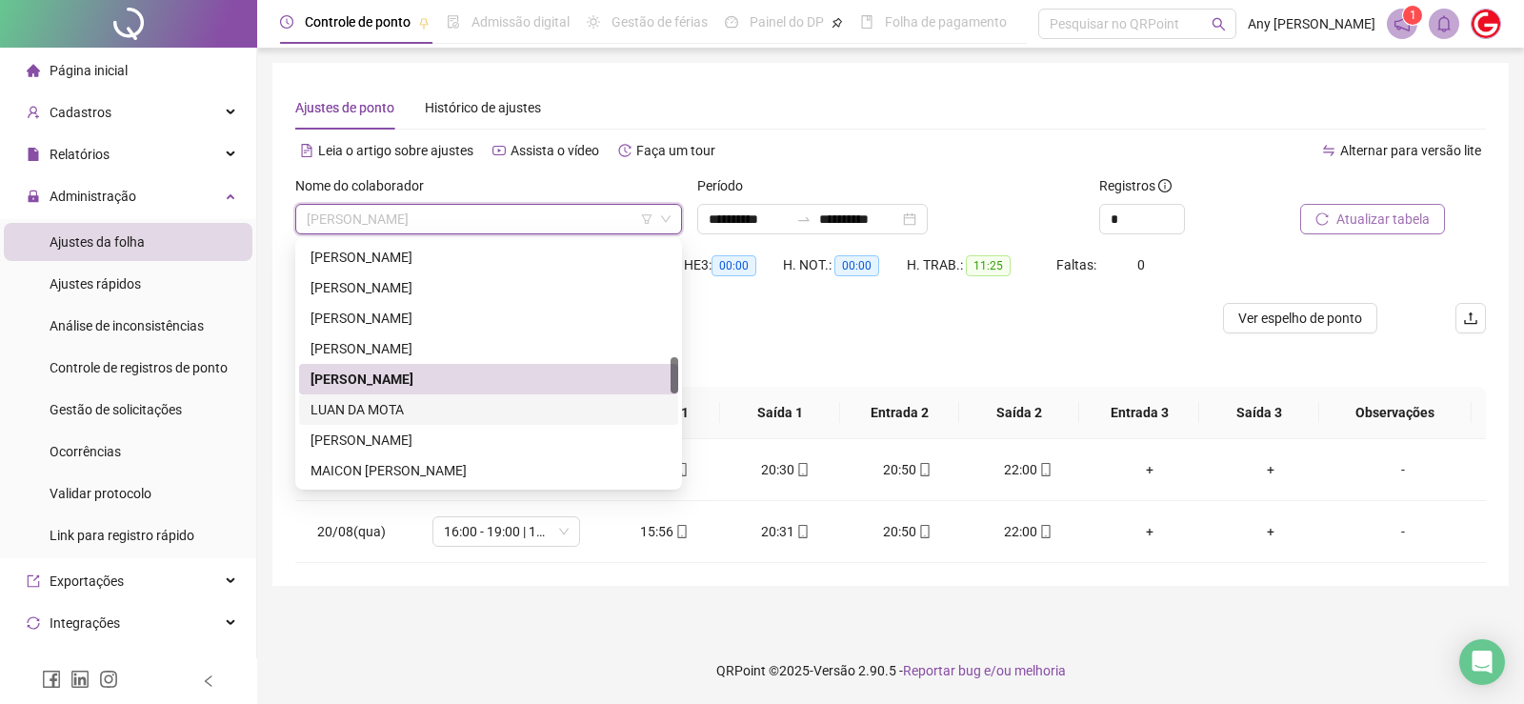
click at [389, 400] on div "LUAN DA MOTA" at bounding box center [489, 409] width 356 height 21
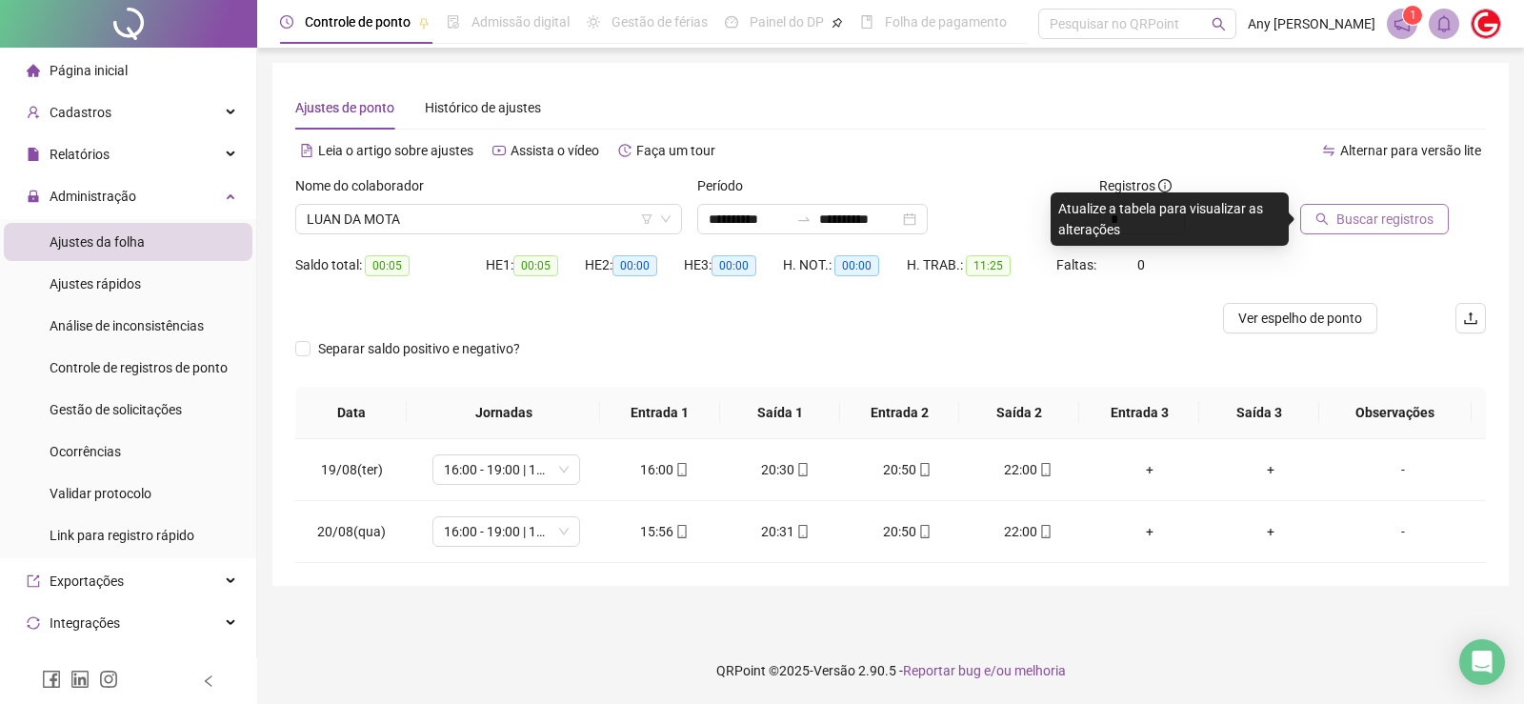
drag, startPoint x: 1350, startPoint y: 246, endPoint x: 1349, endPoint y: 224, distance: 21.9
click at [1350, 241] on div "Buscar registros" at bounding box center [1393, 212] width 201 height 74
click at [1349, 224] on span "Buscar registros" at bounding box center [1384, 219] width 97 height 21
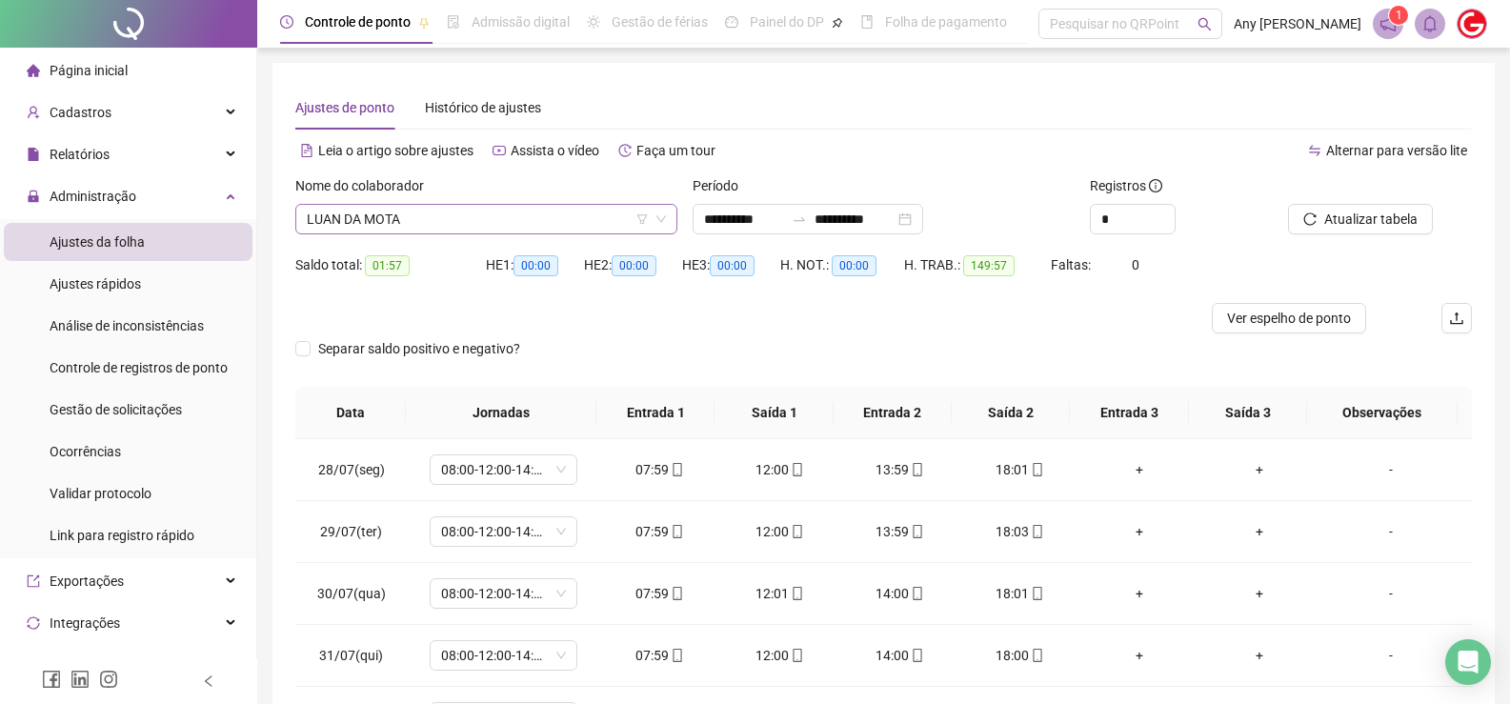
click at [353, 223] on span "LUAN DA MOTA" at bounding box center [486, 219] width 359 height 29
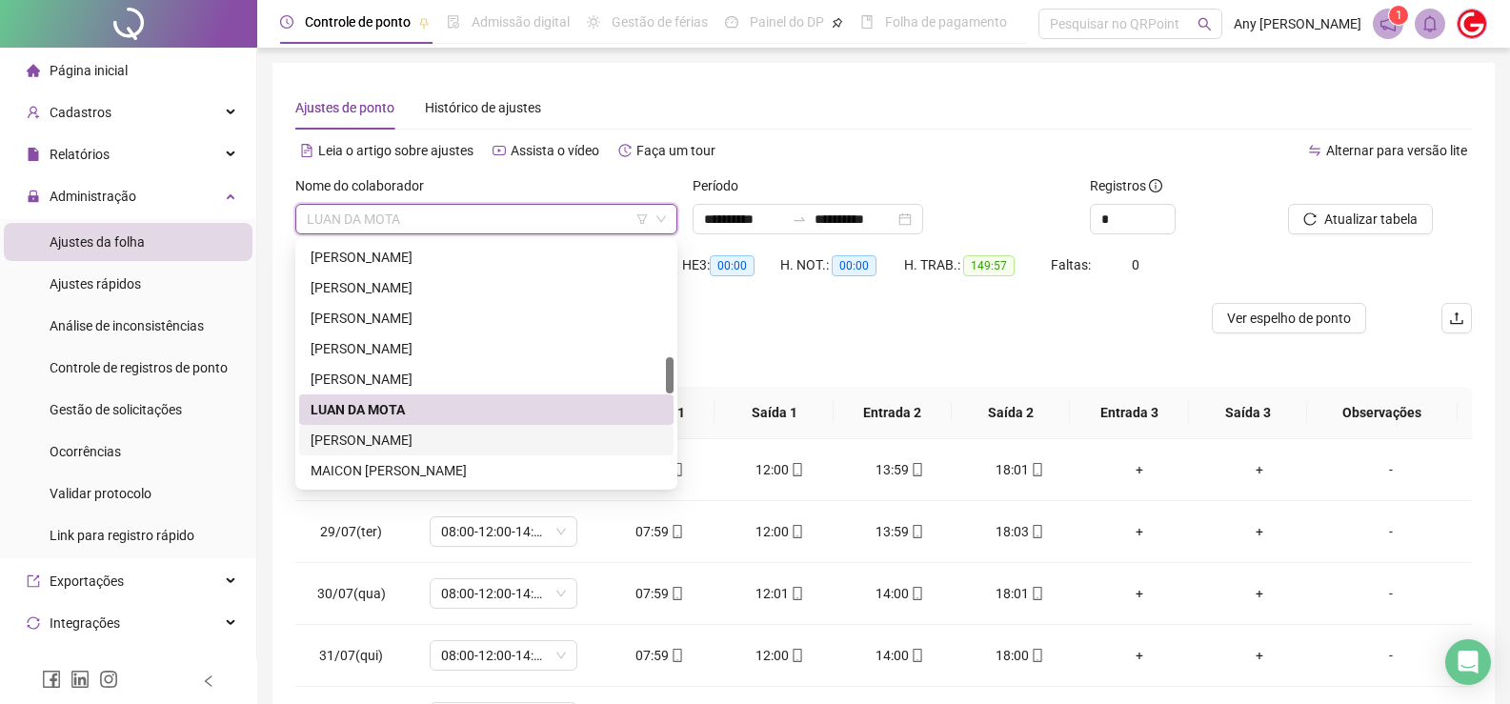
click at [371, 440] on div "[PERSON_NAME]" at bounding box center [486, 440] width 351 height 21
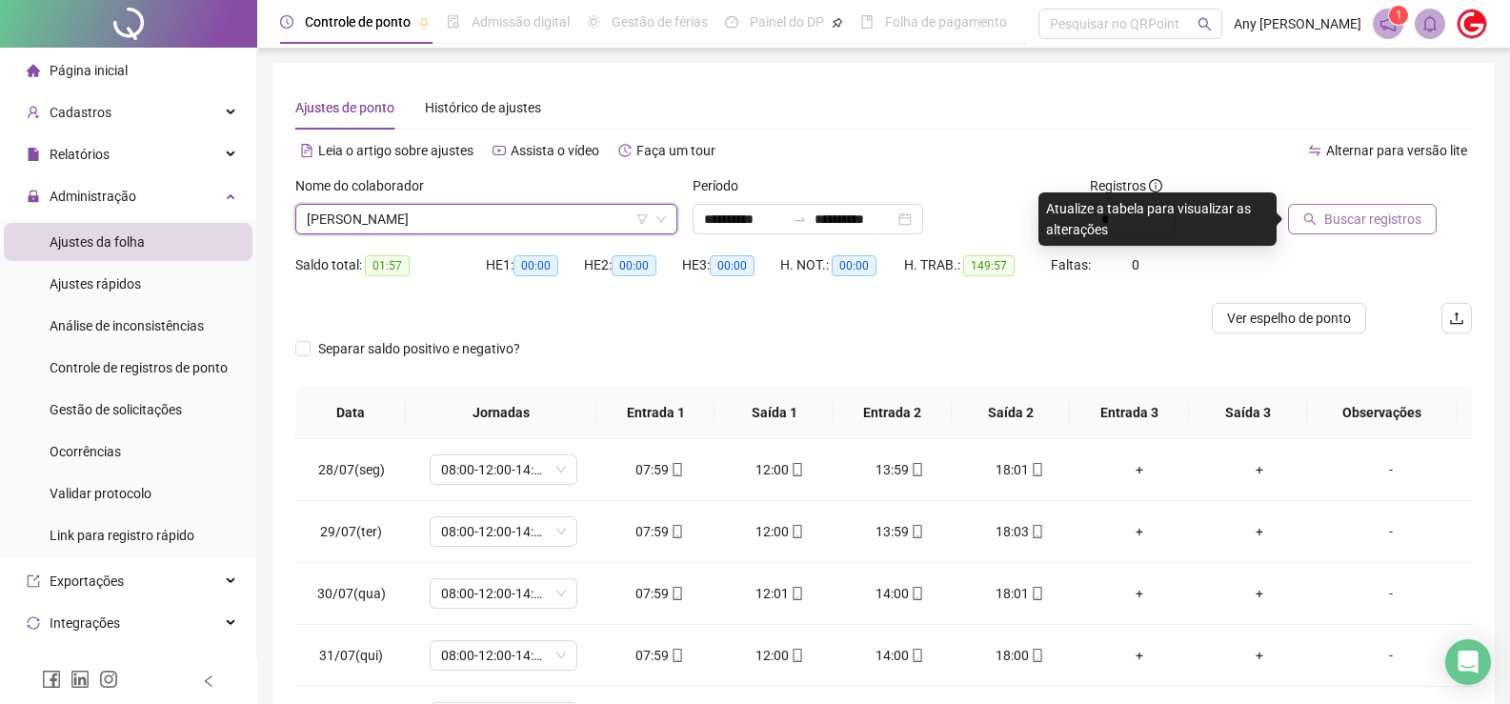
click at [1351, 208] on button "Buscar registros" at bounding box center [1362, 219] width 149 height 30
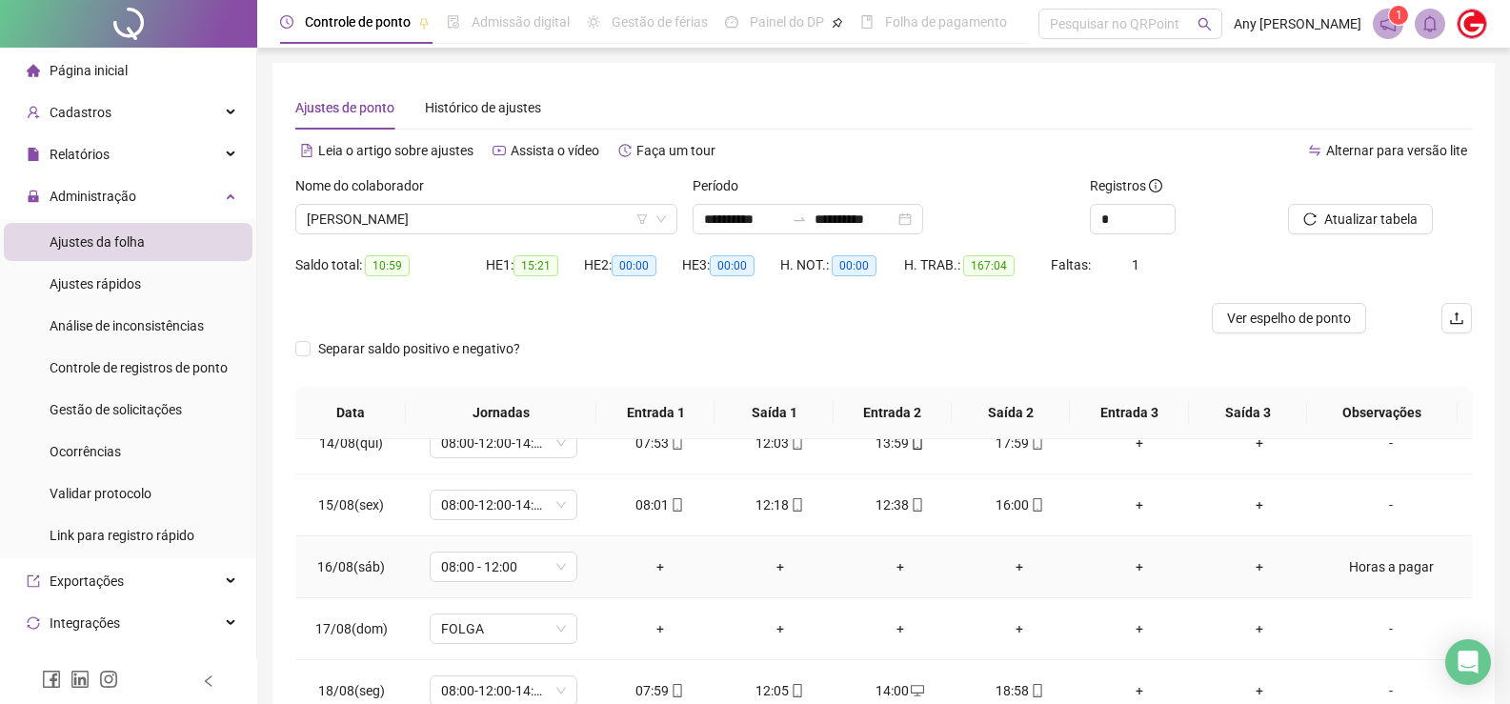
scroll to position [247, 0]
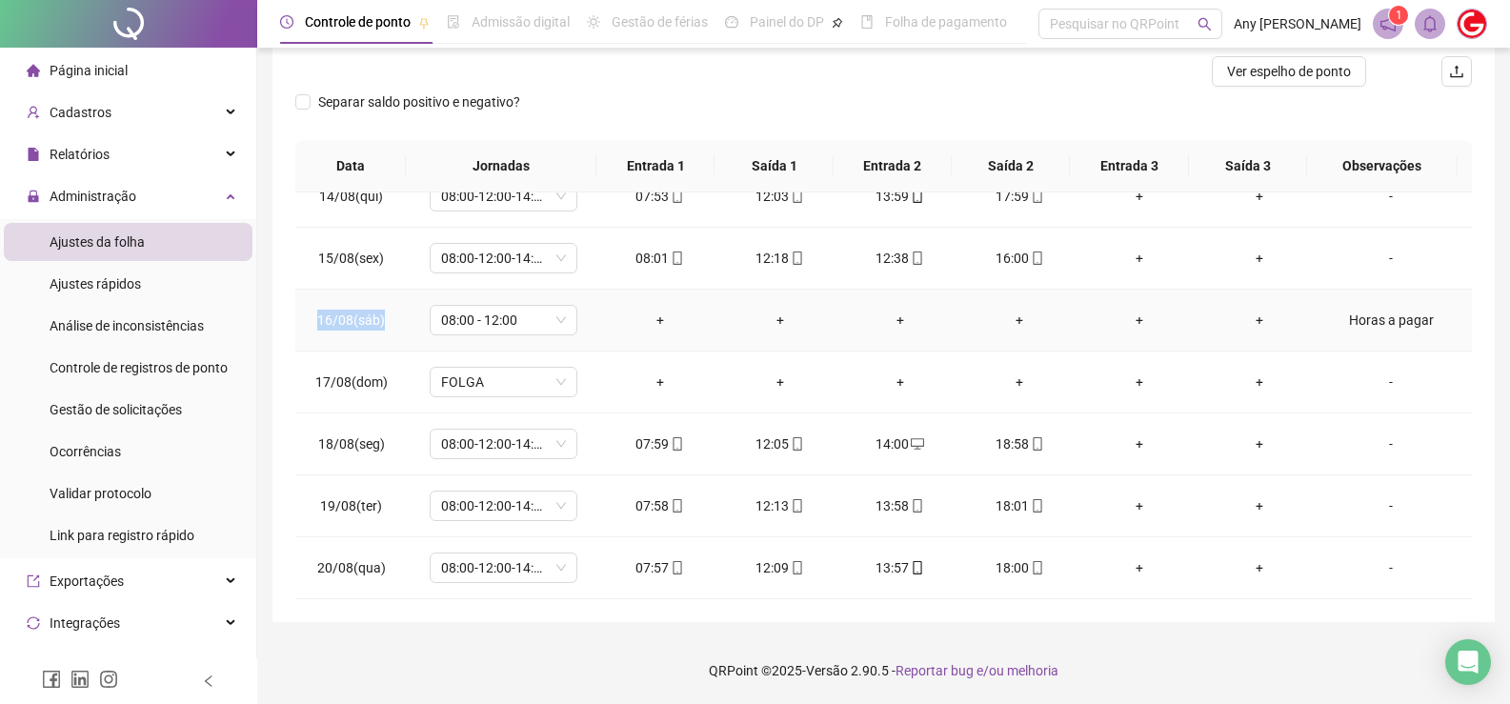
drag, startPoint x: 311, startPoint y: 323, endPoint x: 384, endPoint y: 322, distance: 72.4
click at [384, 322] on td "16/08(sáb)" at bounding box center [350, 321] width 111 height 62
click at [283, 328] on div "**********" at bounding box center [883, 219] width 1222 height 806
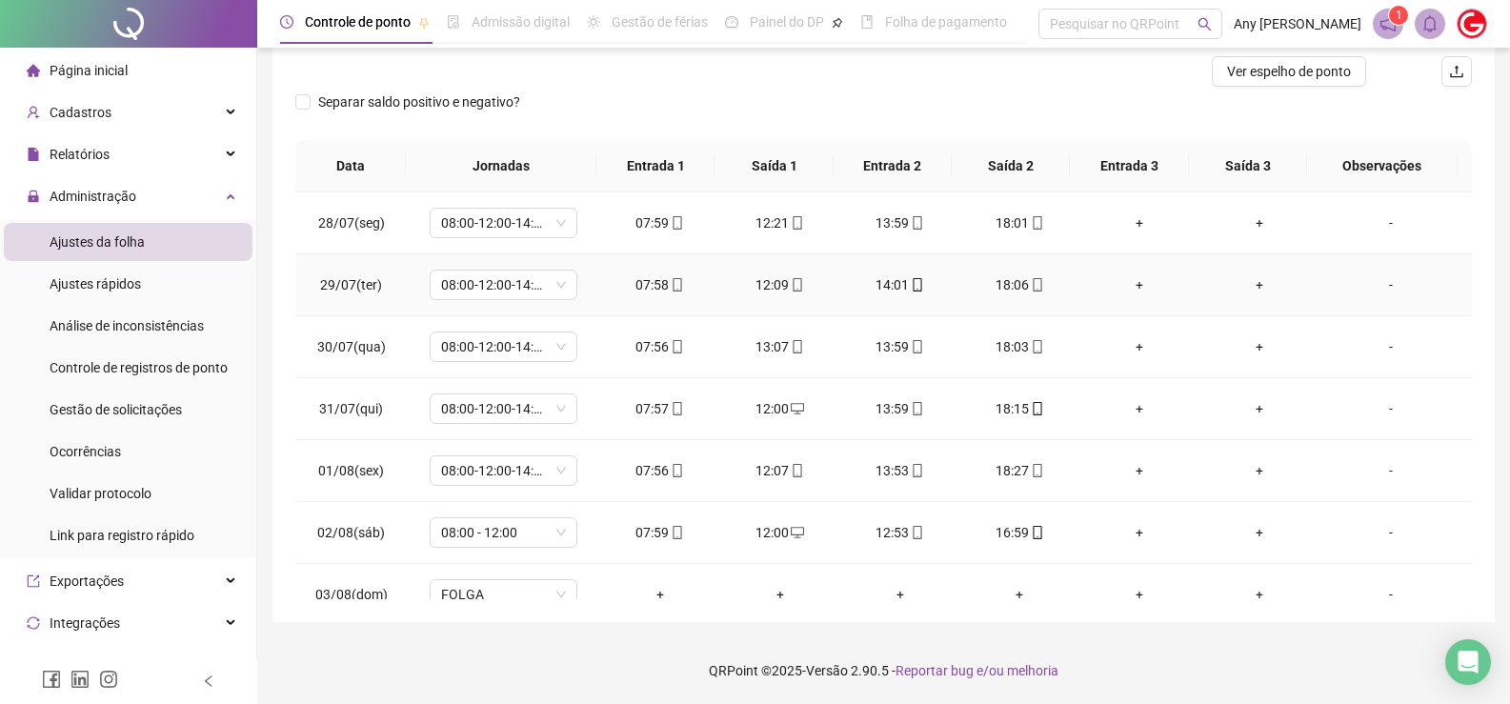
scroll to position [0, 0]
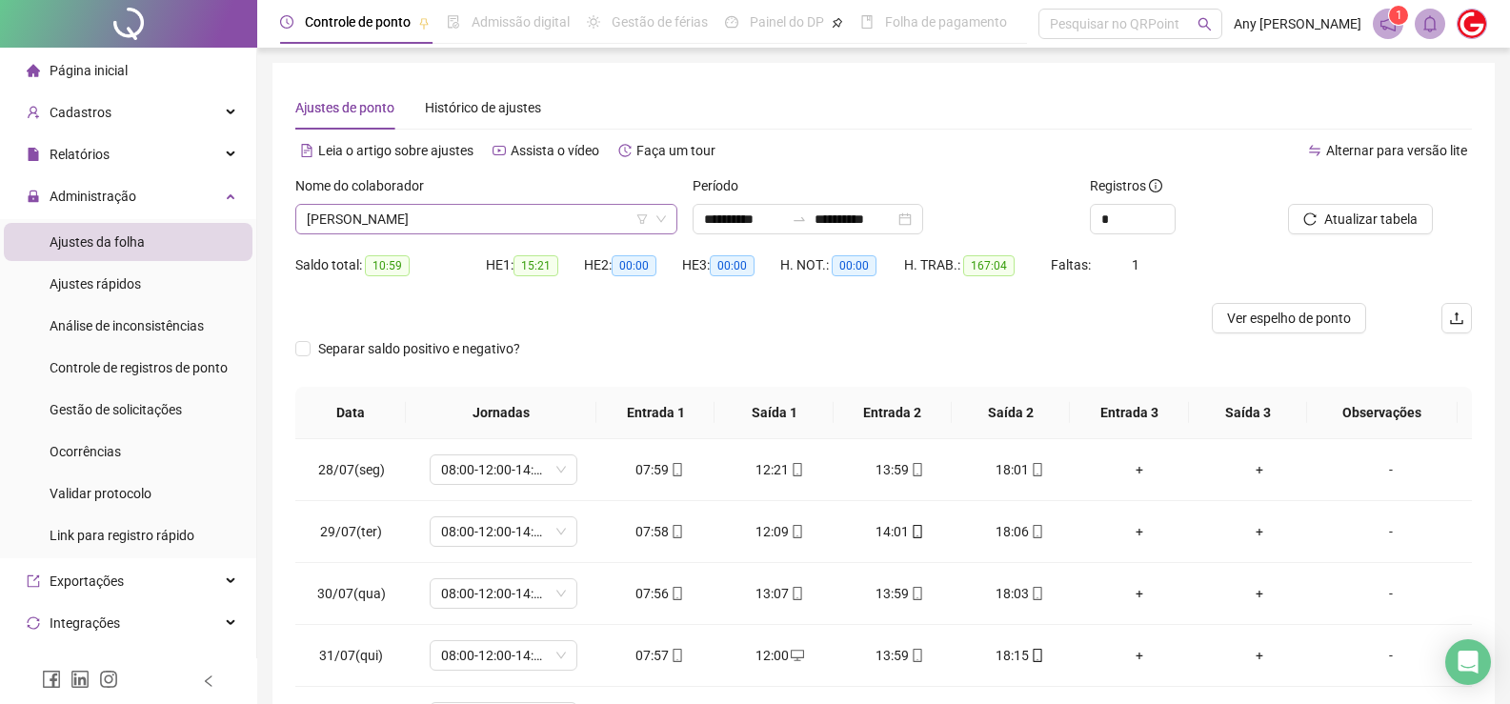
click at [392, 222] on span "[PERSON_NAME]" at bounding box center [486, 219] width 359 height 29
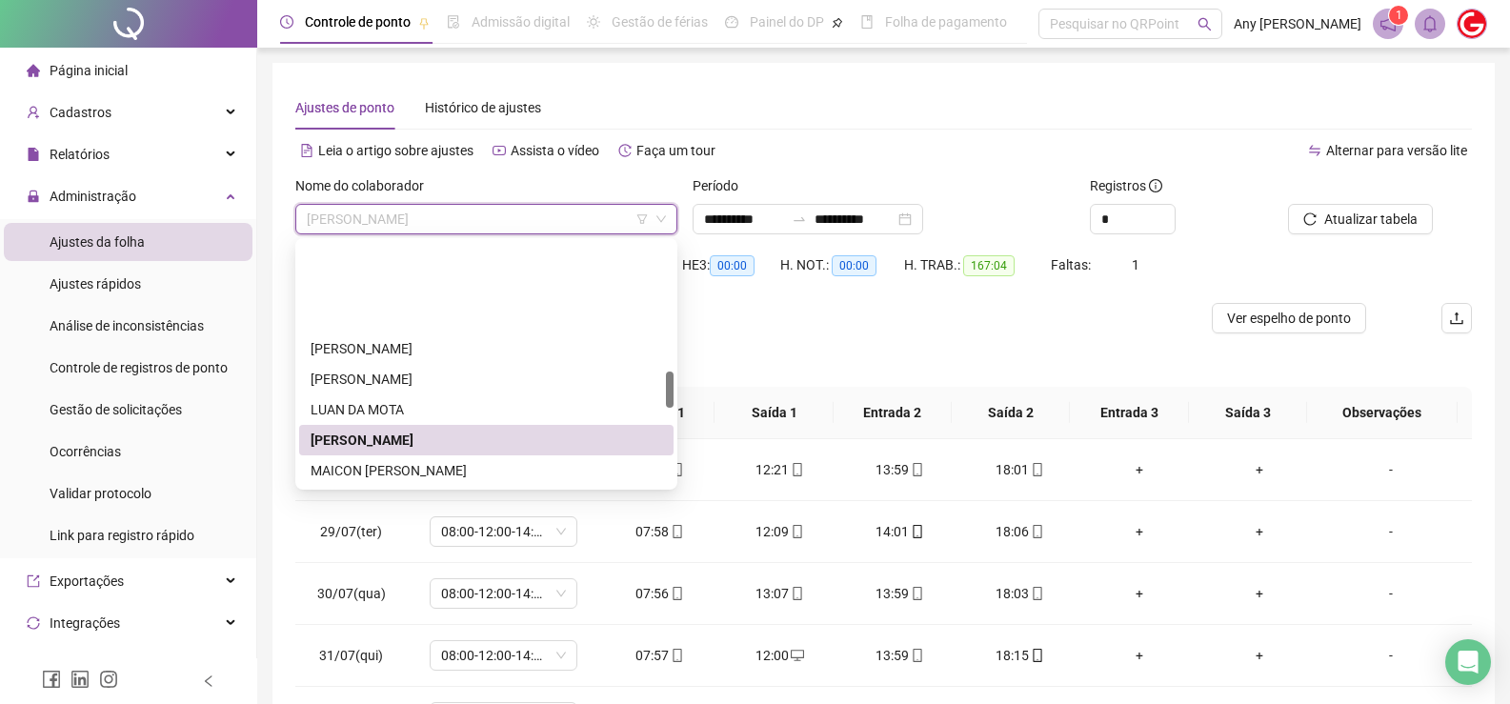
scroll to position [857, 0]
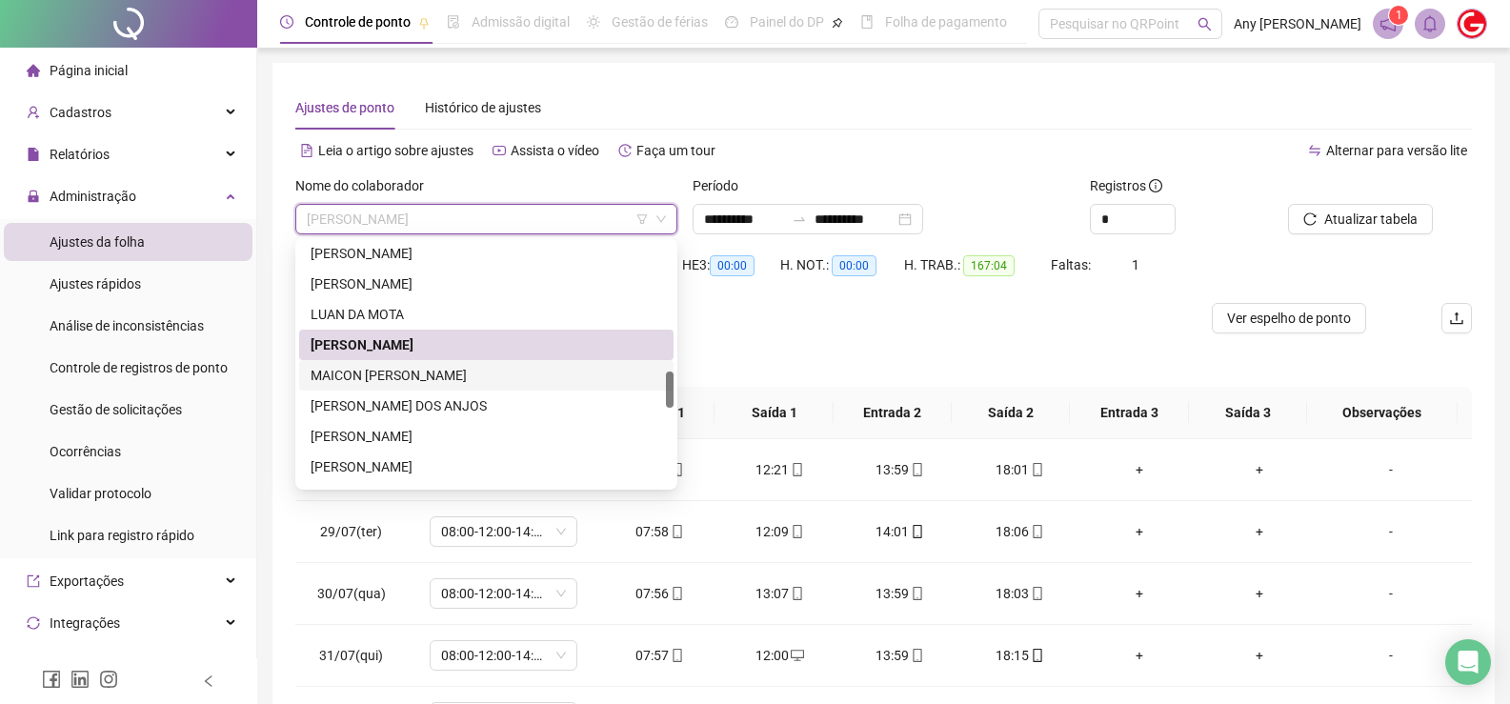
click at [371, 380] on div "MAICON [PERSON_NAME]" at bounding box center [486, 375] width 351 height 21
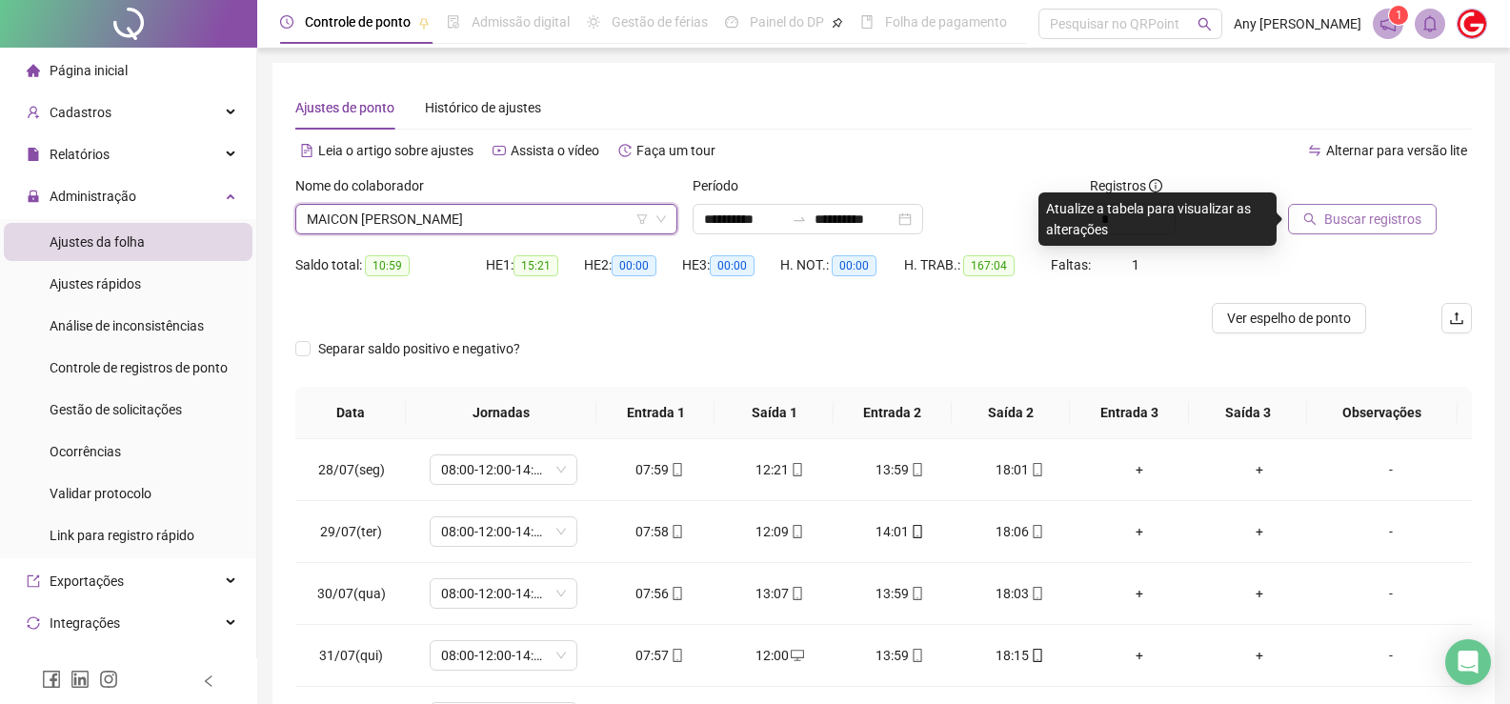
click at [1328, 229] on span "Buscar registros" at bounding box center [1372, 219] width 97 height 21
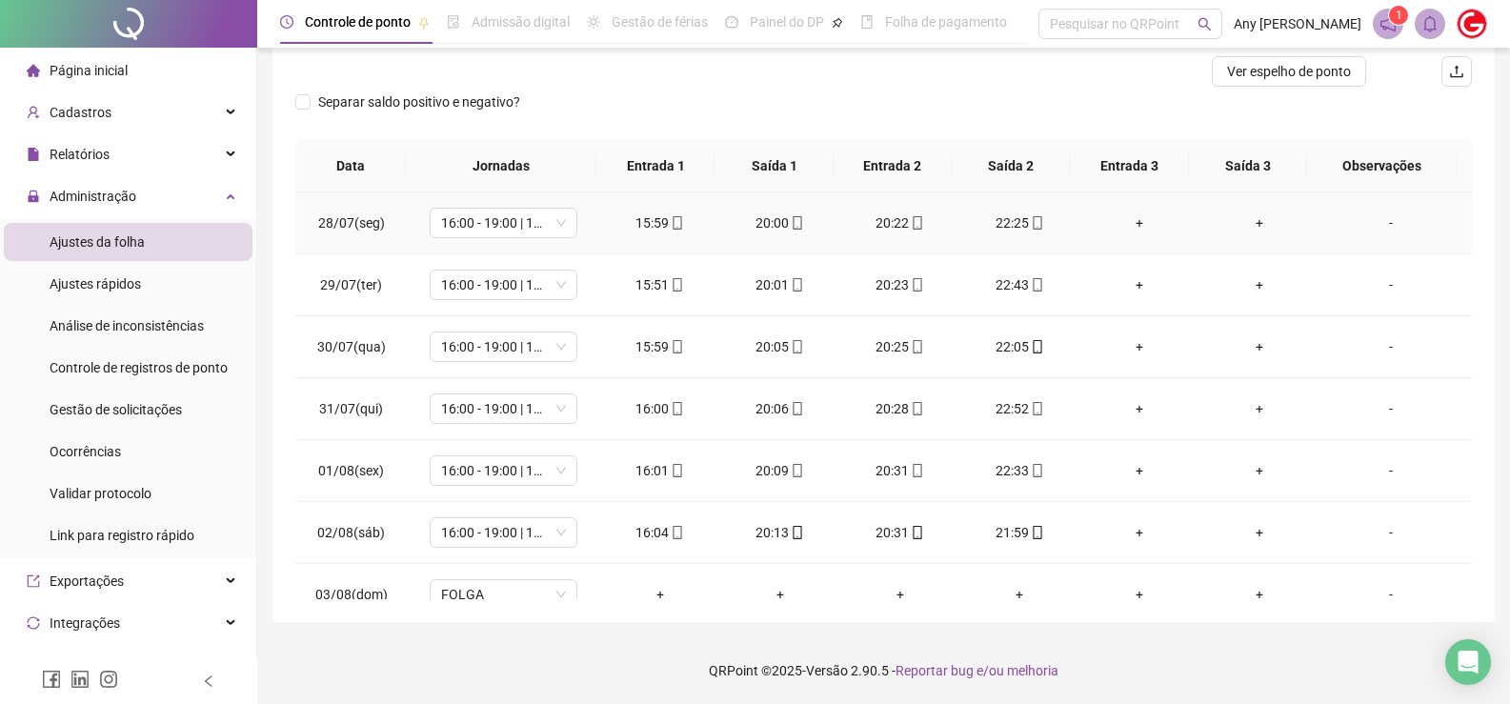
scroll to position [0, 0]
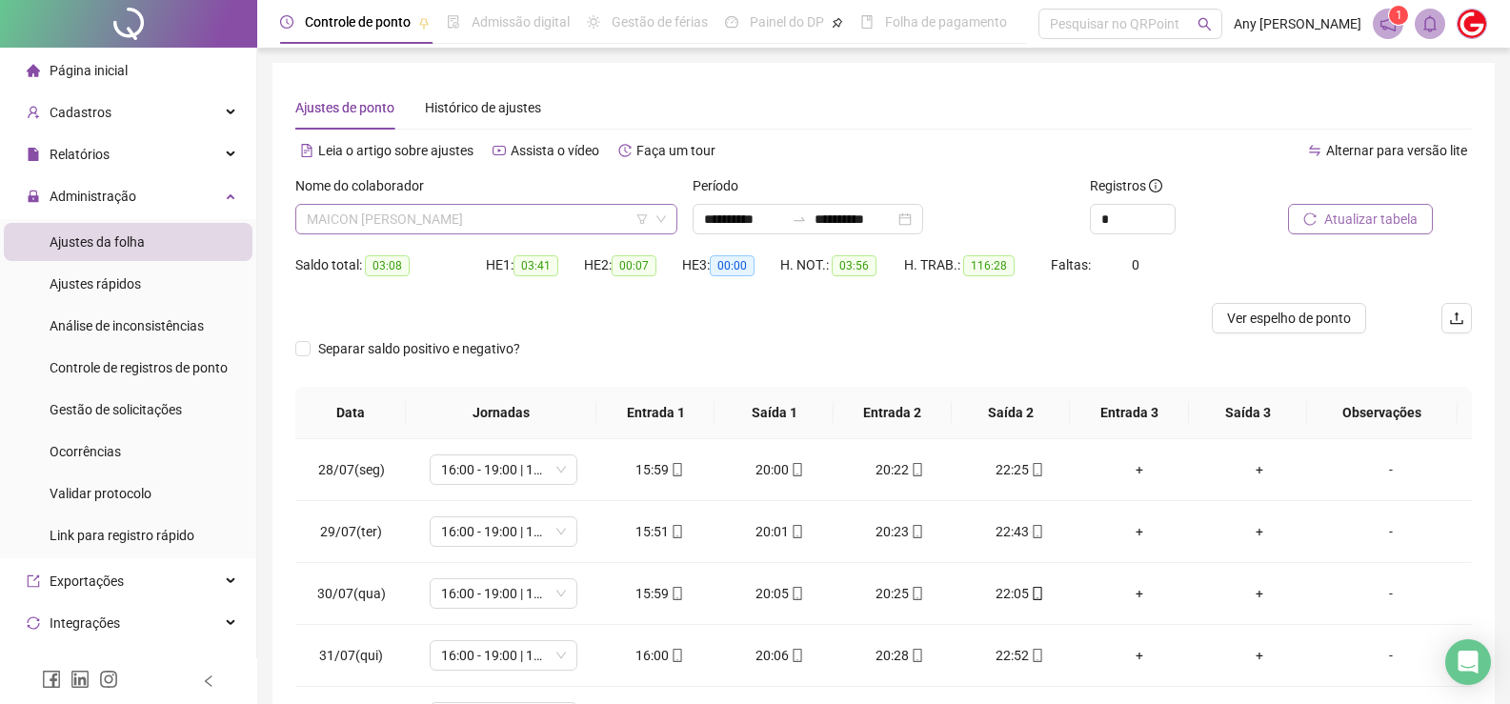
click at [368, 211] on span "MAICON [PERSON_NAME]" at bounding box center [486, 219] width 359 height 29
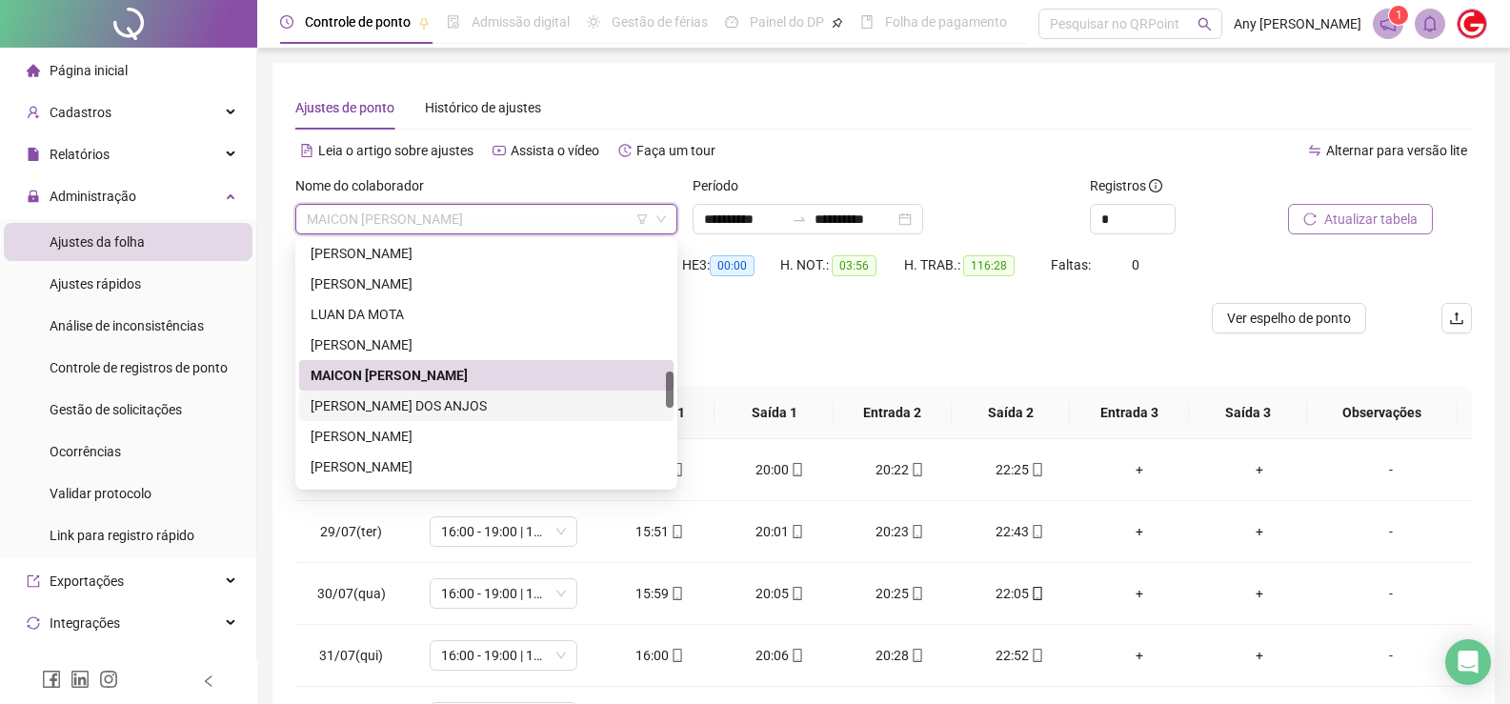
click at [389, 409] on div "[PERSON_NAME] DOS ANJOS" at bounding box center [486, 405] width 351 height 21
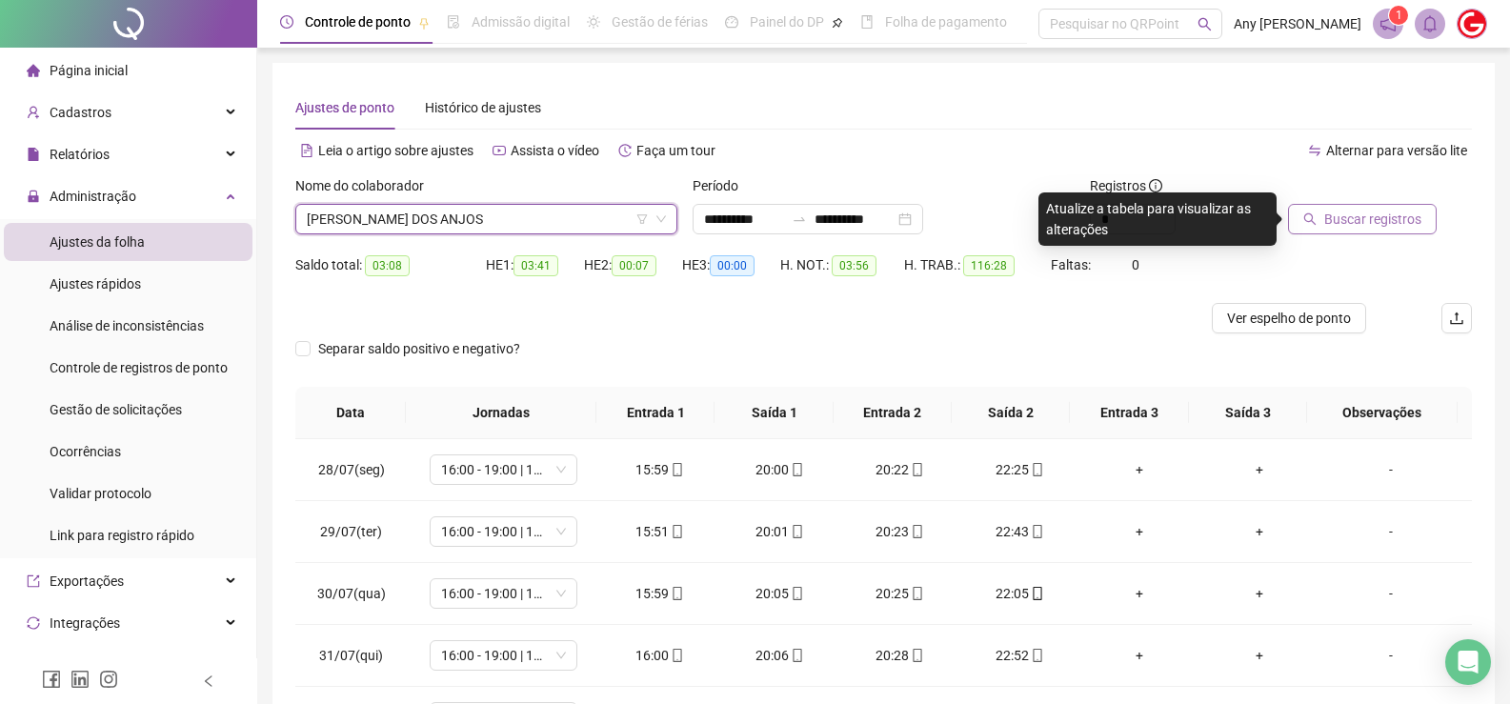
click at [1331, 215] on span "Buscar registros" at bounding box center [1372, 219] width 97 height 21
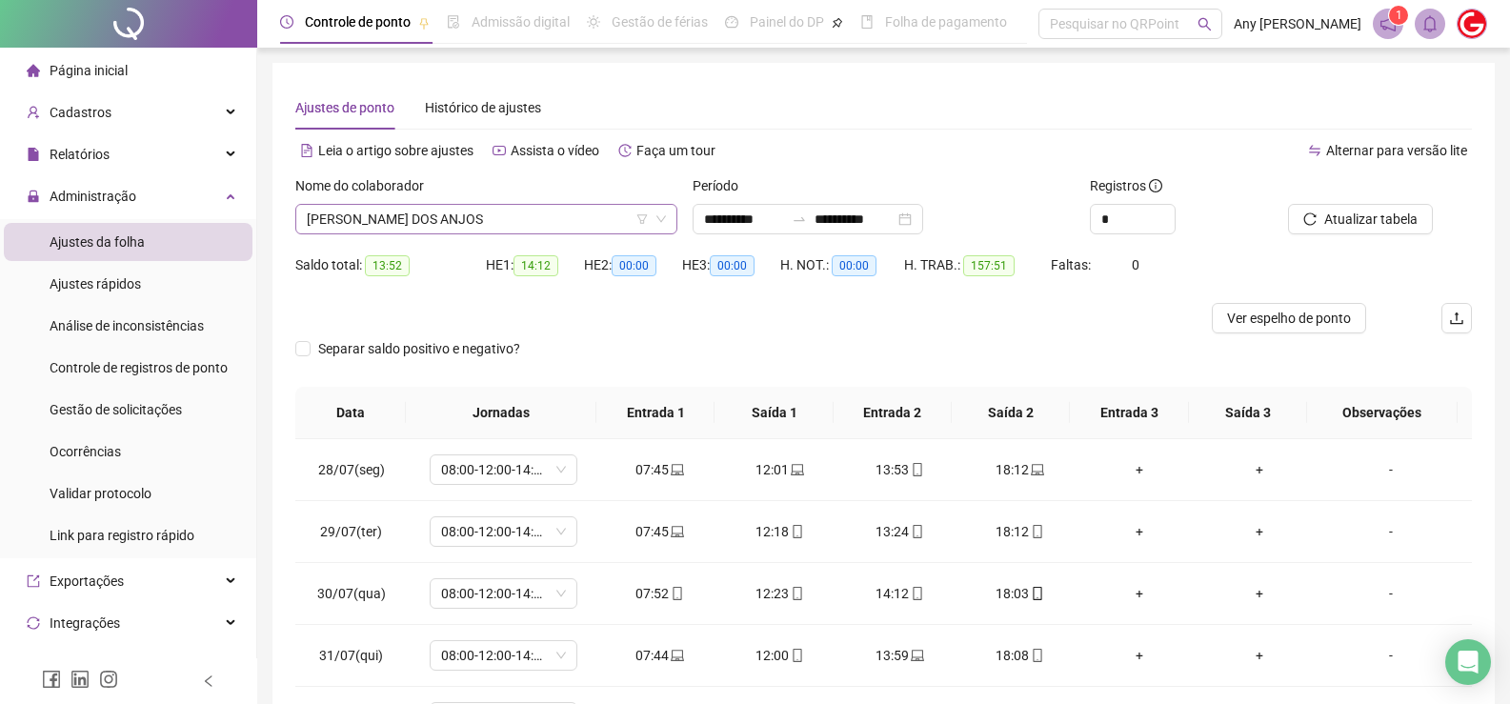
click at [380, 222] on span "[PERSON_NAME] DOS ANJOS" at bounding box center [486, 219] width 359 height 29
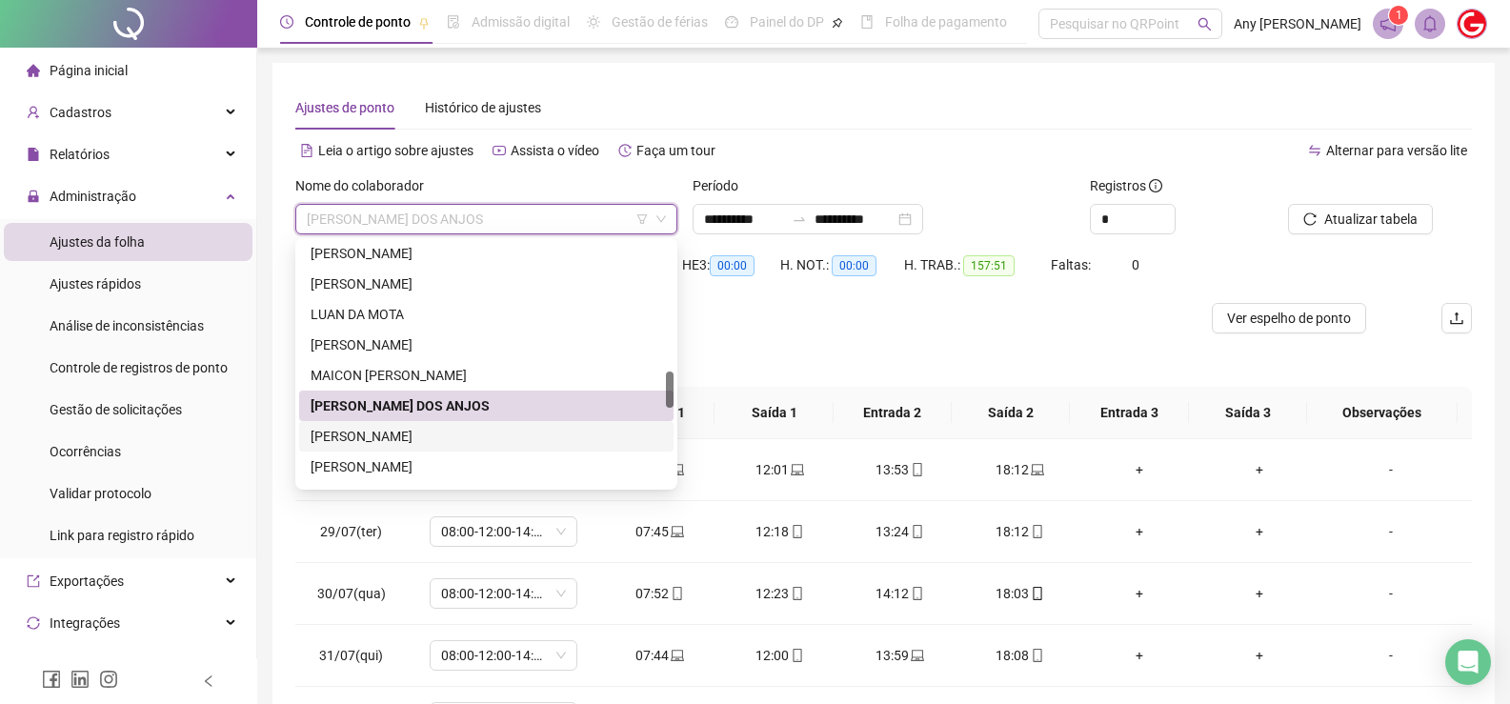
click at [397, 441] on div "[PERSON_NAME]" at bounding box center [486, 436] width 351 height 21
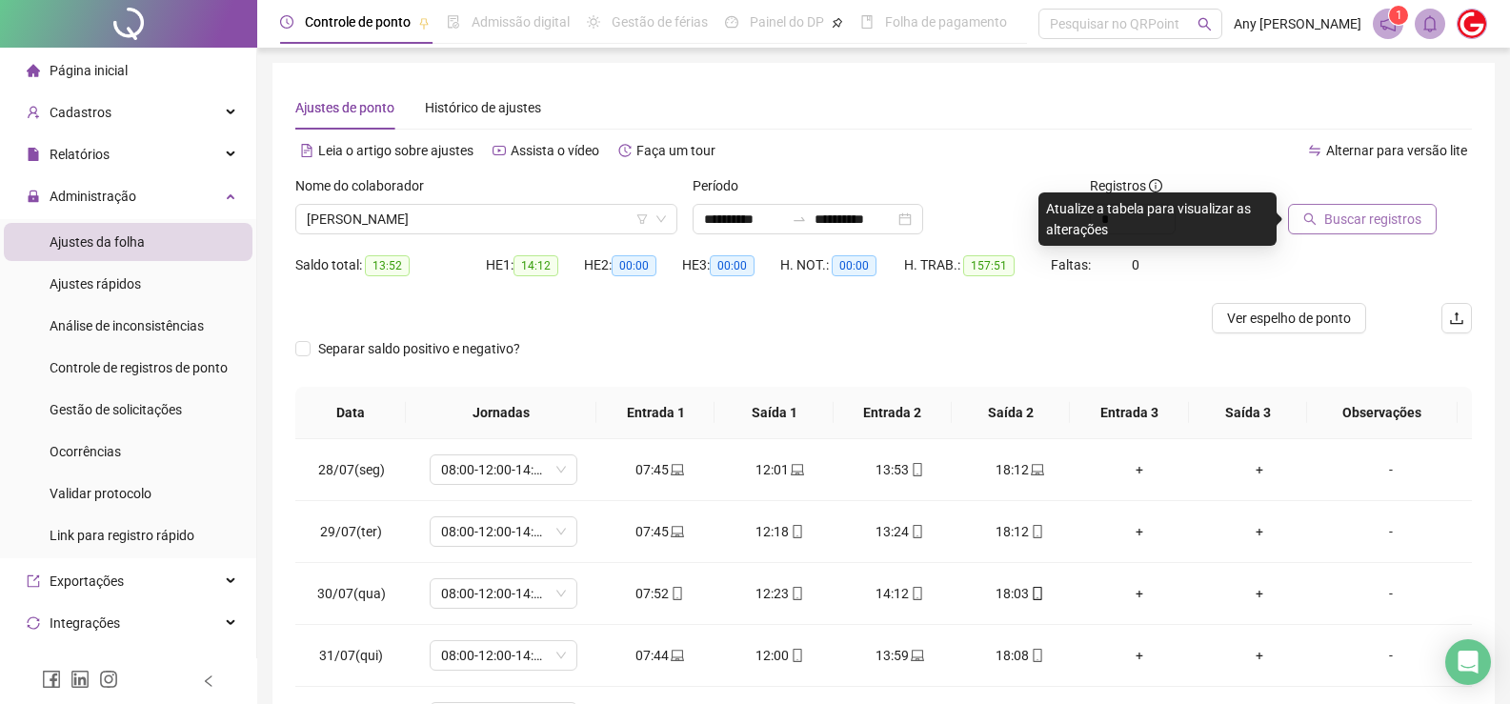
click at [1320, 228] on button "Buscar registros" at bounding box center [1362, 219] width 149 height 30
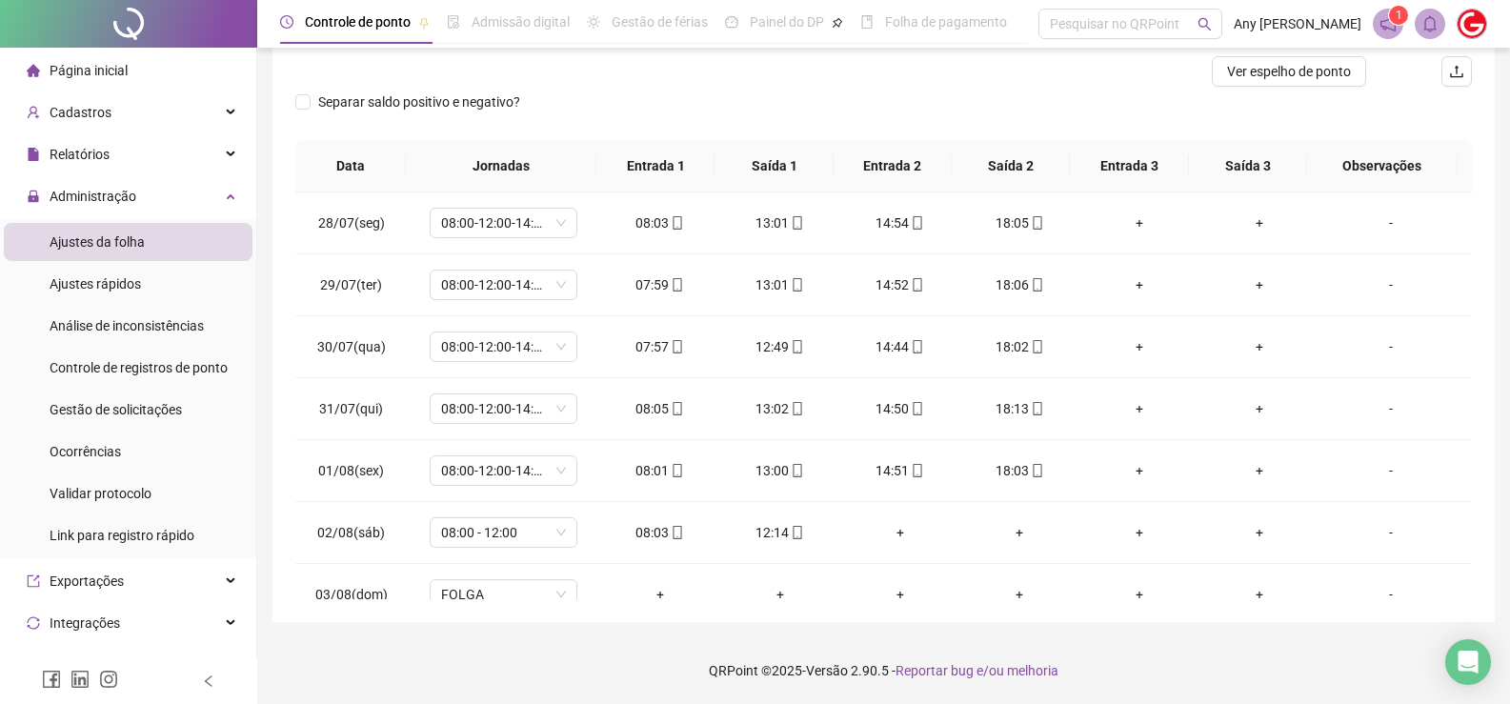
scroll to position [56, 0]
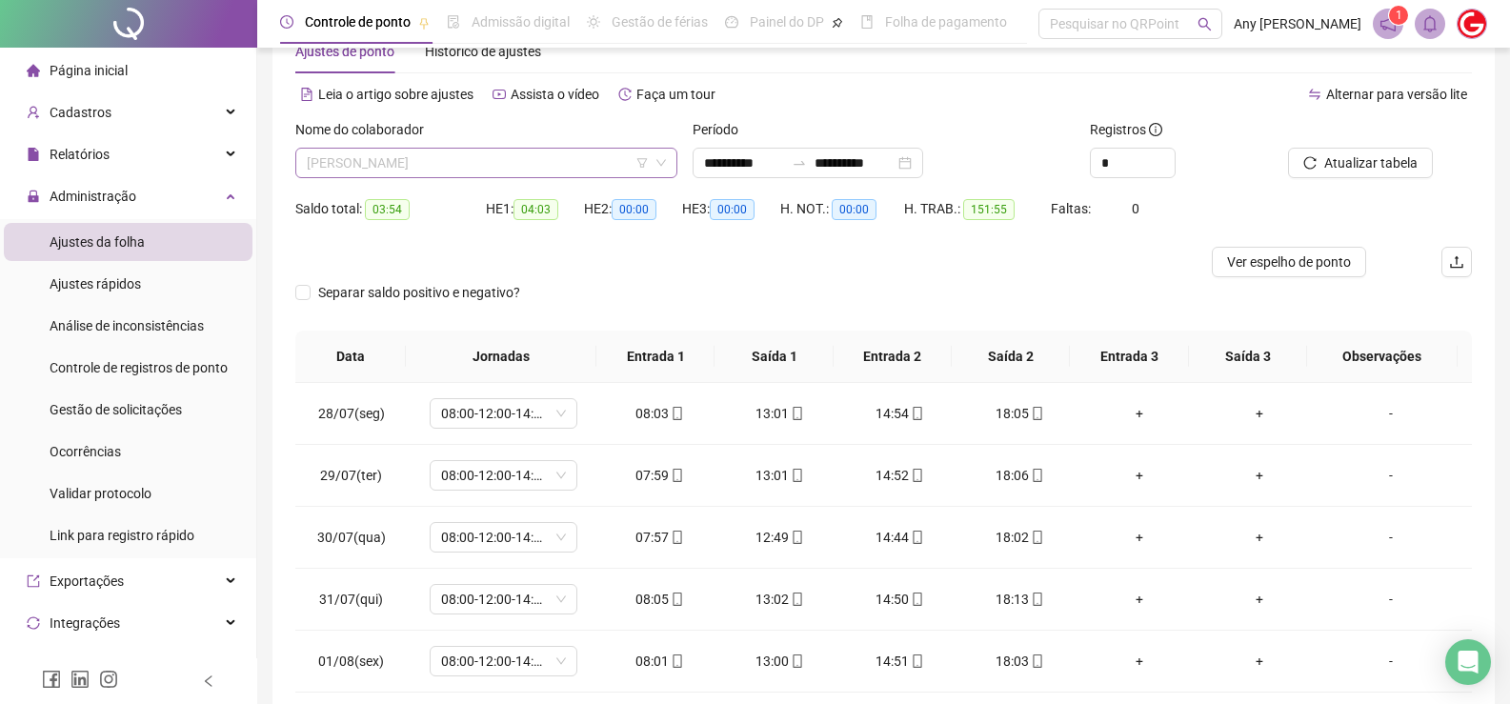
click at [356, 159] on span "[PERSON_NAME]" at bounding box center [486, 163] width 359 height 29
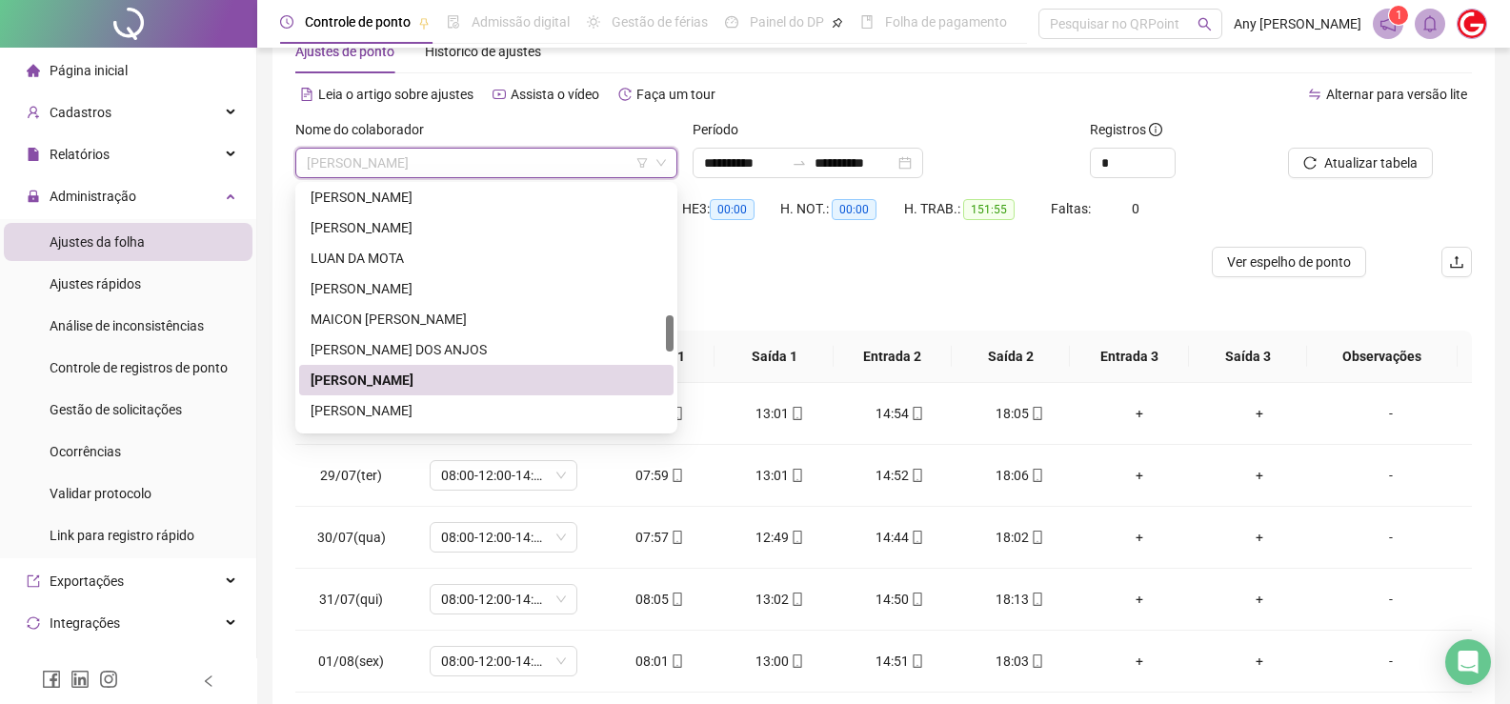
scroll to position [953, 0]
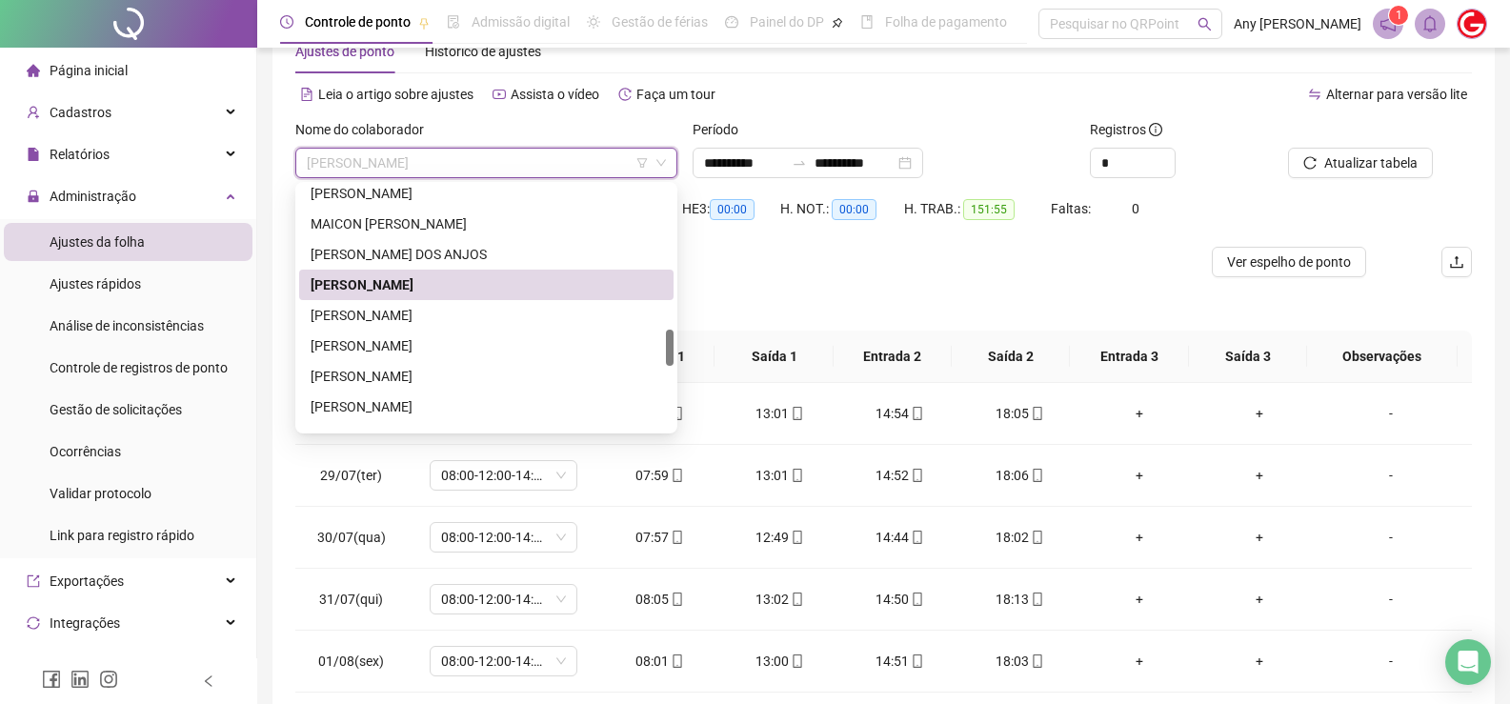
click at [355, 296] on div "[PERSON_NAME]" at bounding box center [486, 285] width 374 height 30
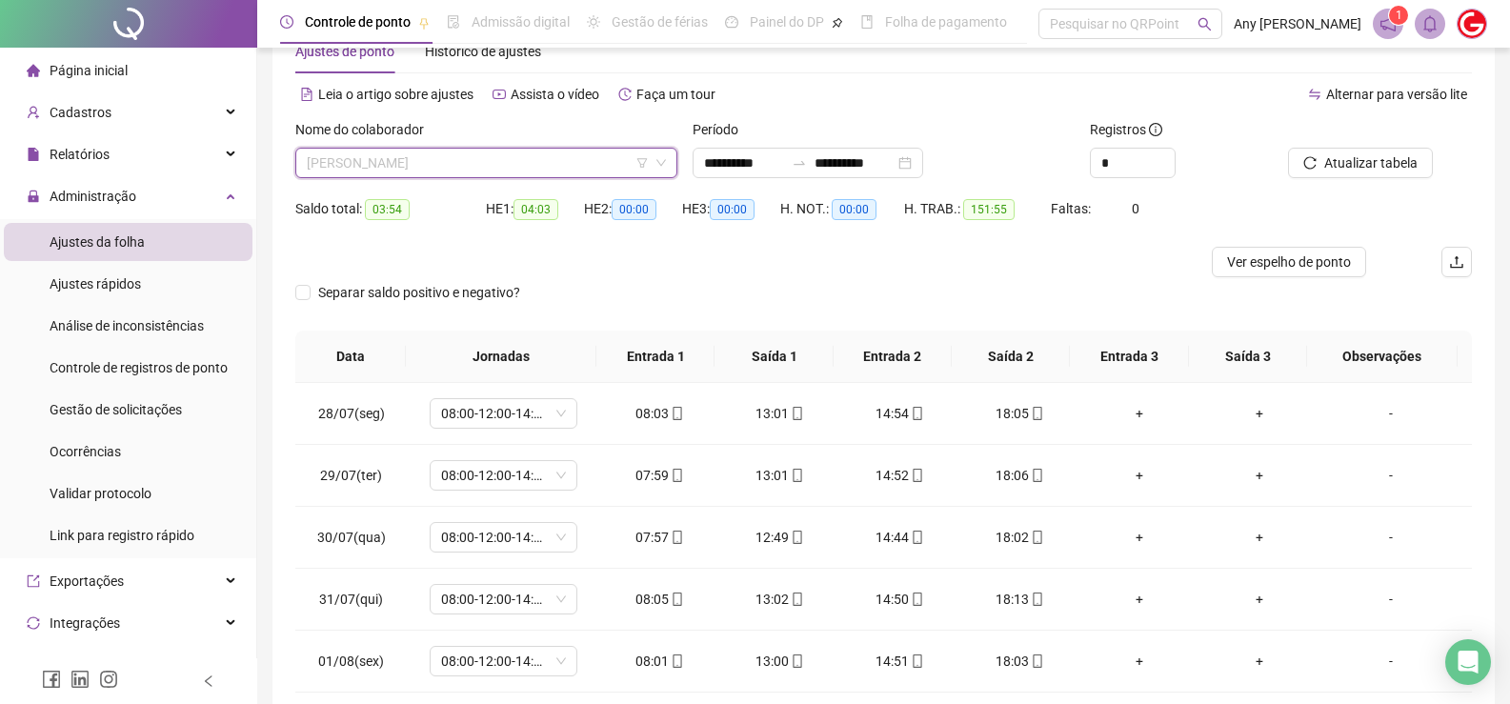
click at [361, 172] on span "[PERSON_NAME]" at bounding box center [486, 163] width 359 height 29
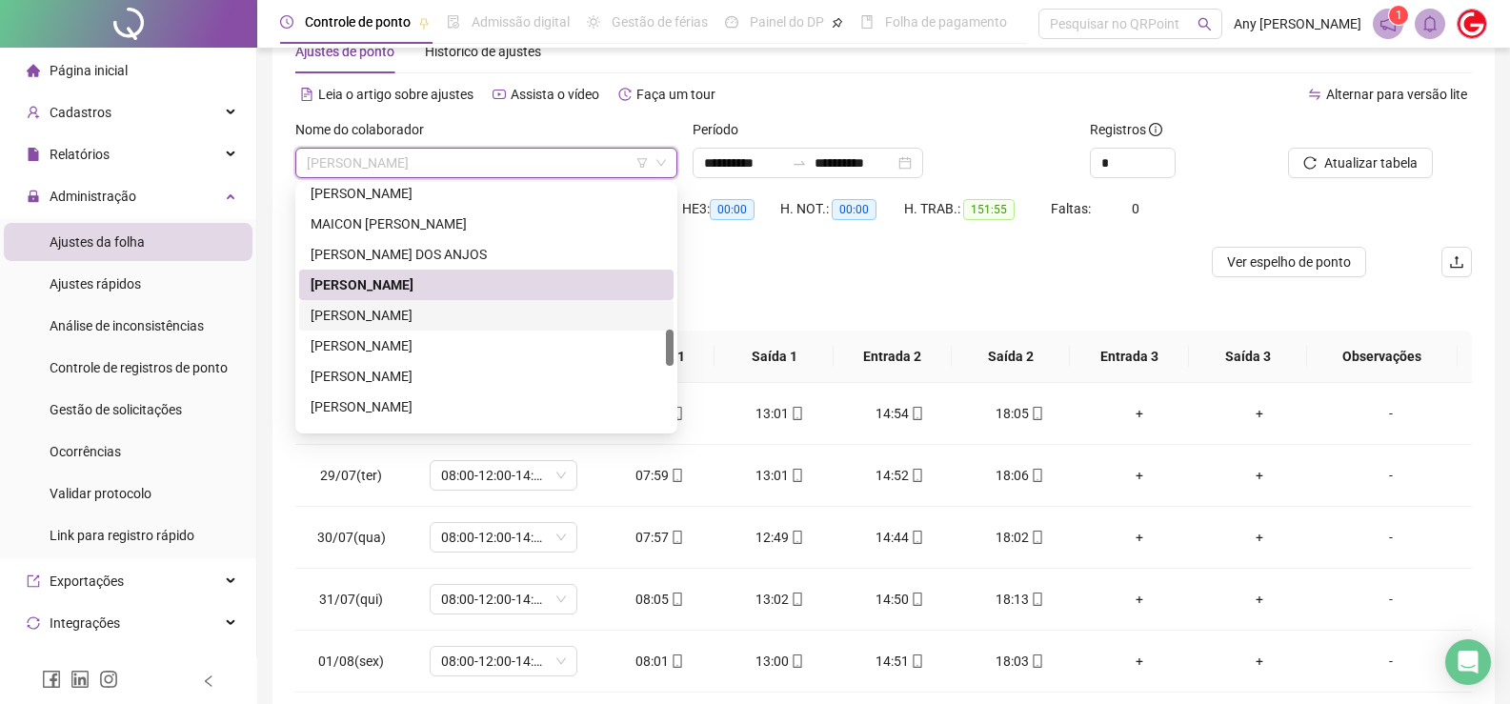
click at [391, 314] on div "[PERSON_NAME]" at bounding box center [486, 315] width 351 height 21
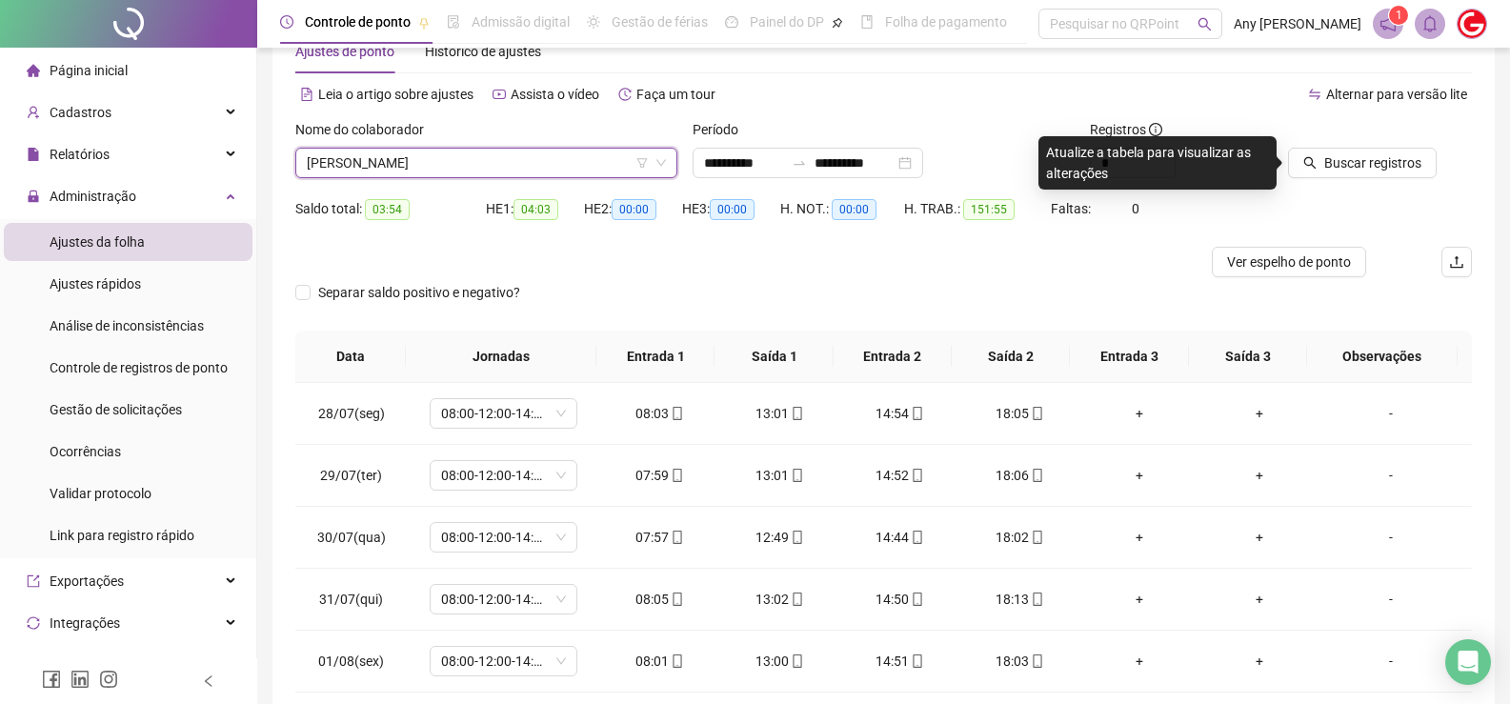
click at [1306, 167] on icon "search" at bounding box center [1309, 162] width 13 height 13
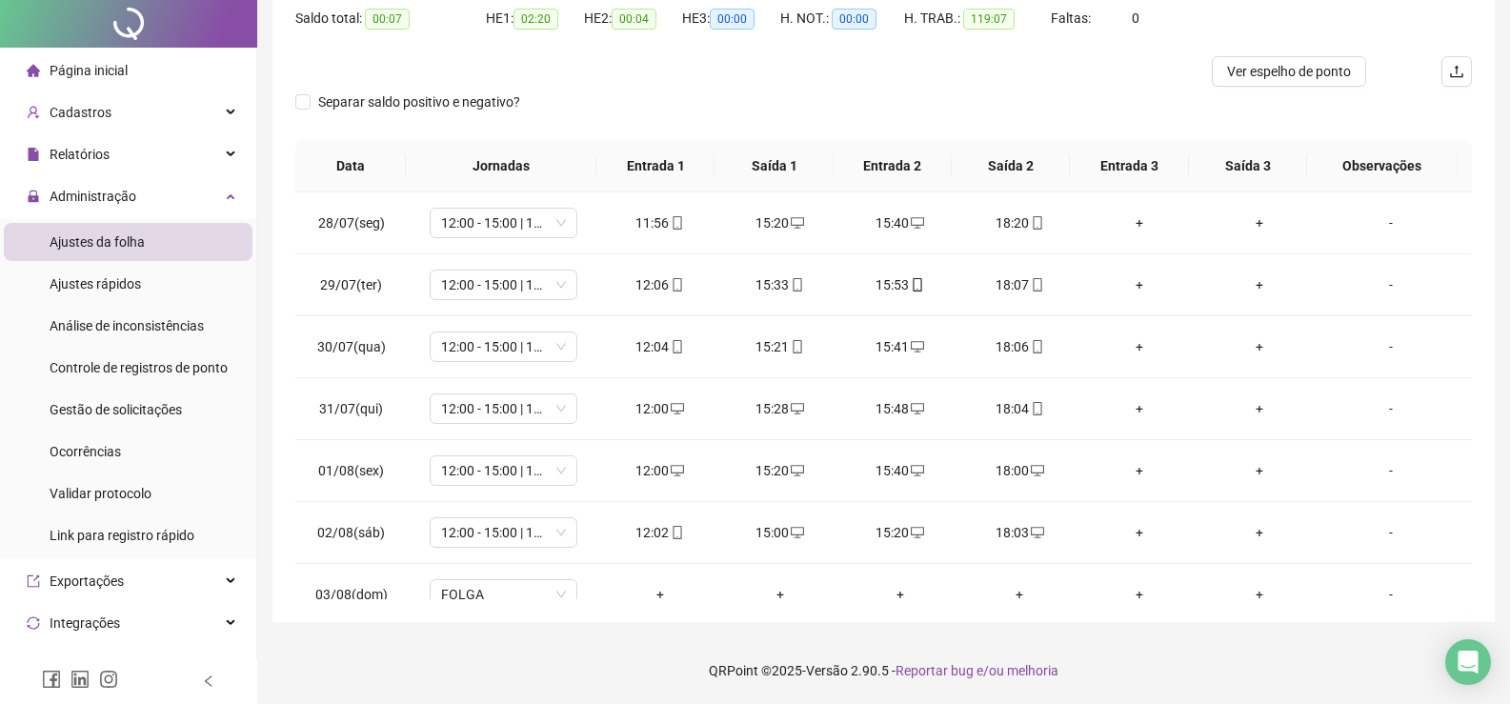
scroll to position [0, 0]
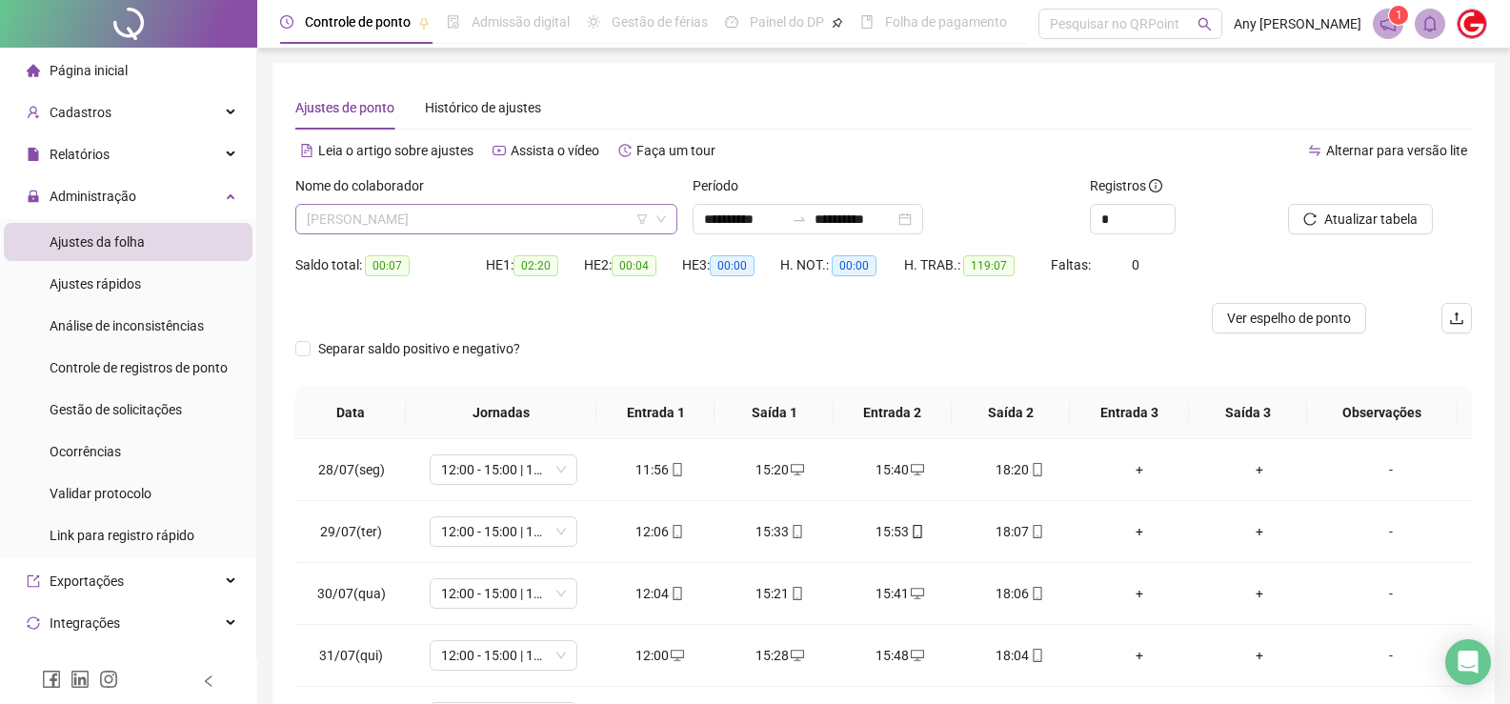
click at [380, 222] on span "[PERSON_NAME]" at bounding box center [486, 219] width 359 height 29
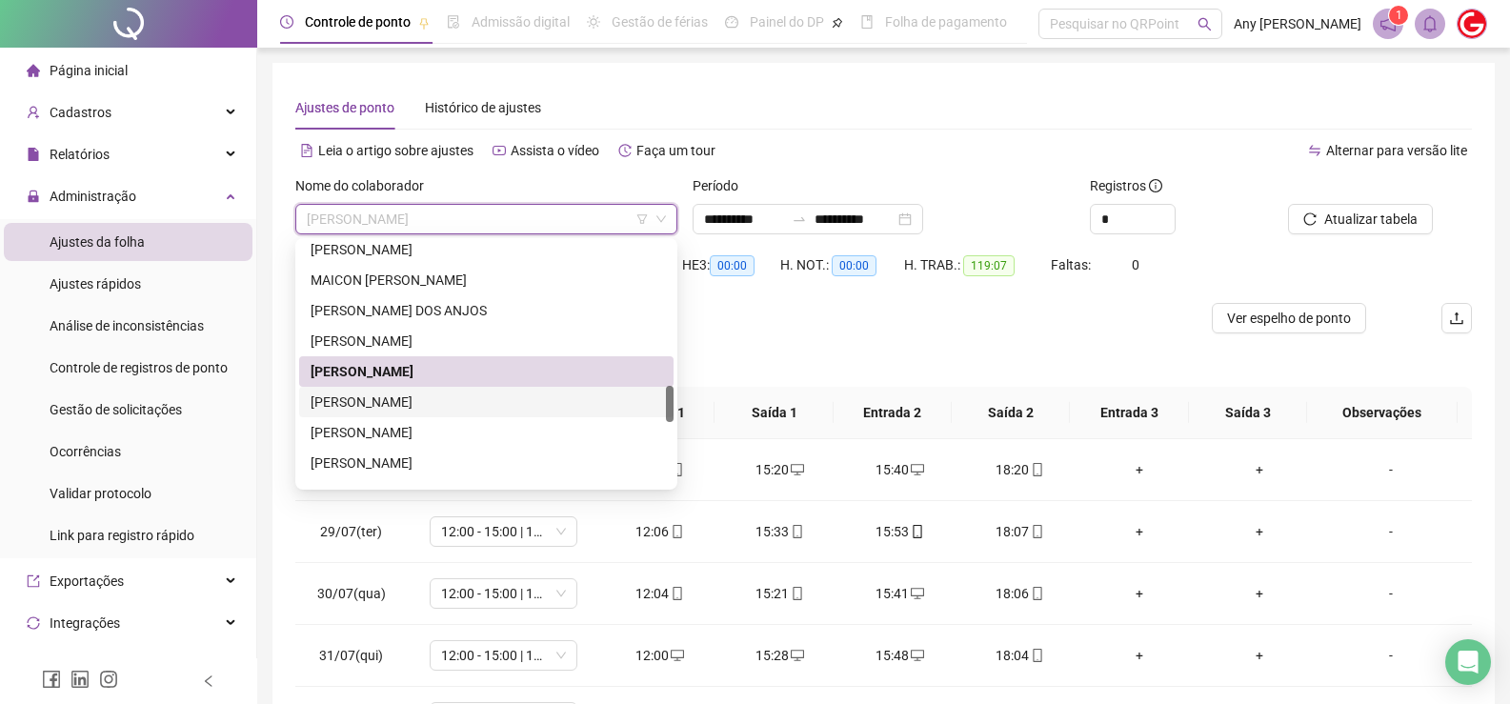
click at [403, 404] on div "[PERSON_NAME]" at bounding box center [486, 402] width 351 height 21
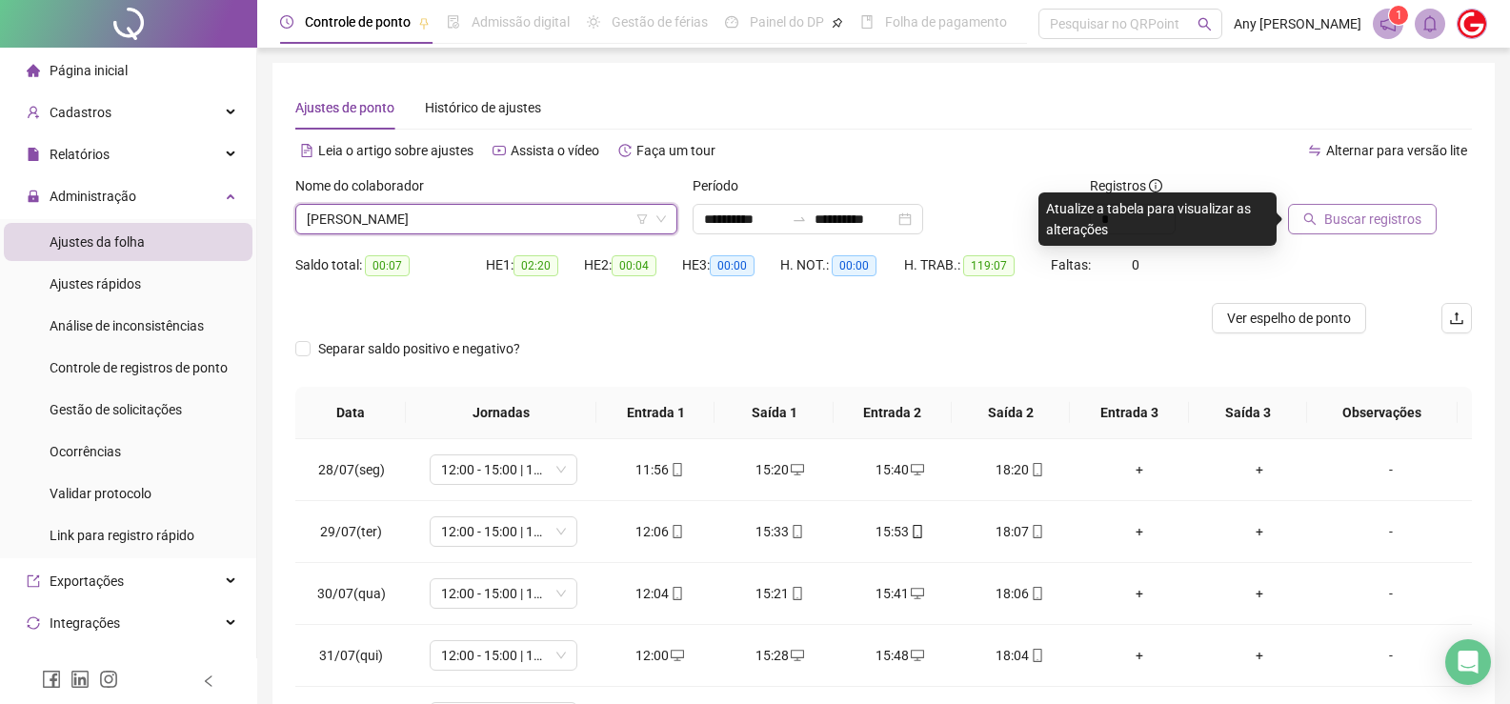
click at [1368, 225] on span "Buscar registros" at bounding box center [1372, 219] width 97 height 21
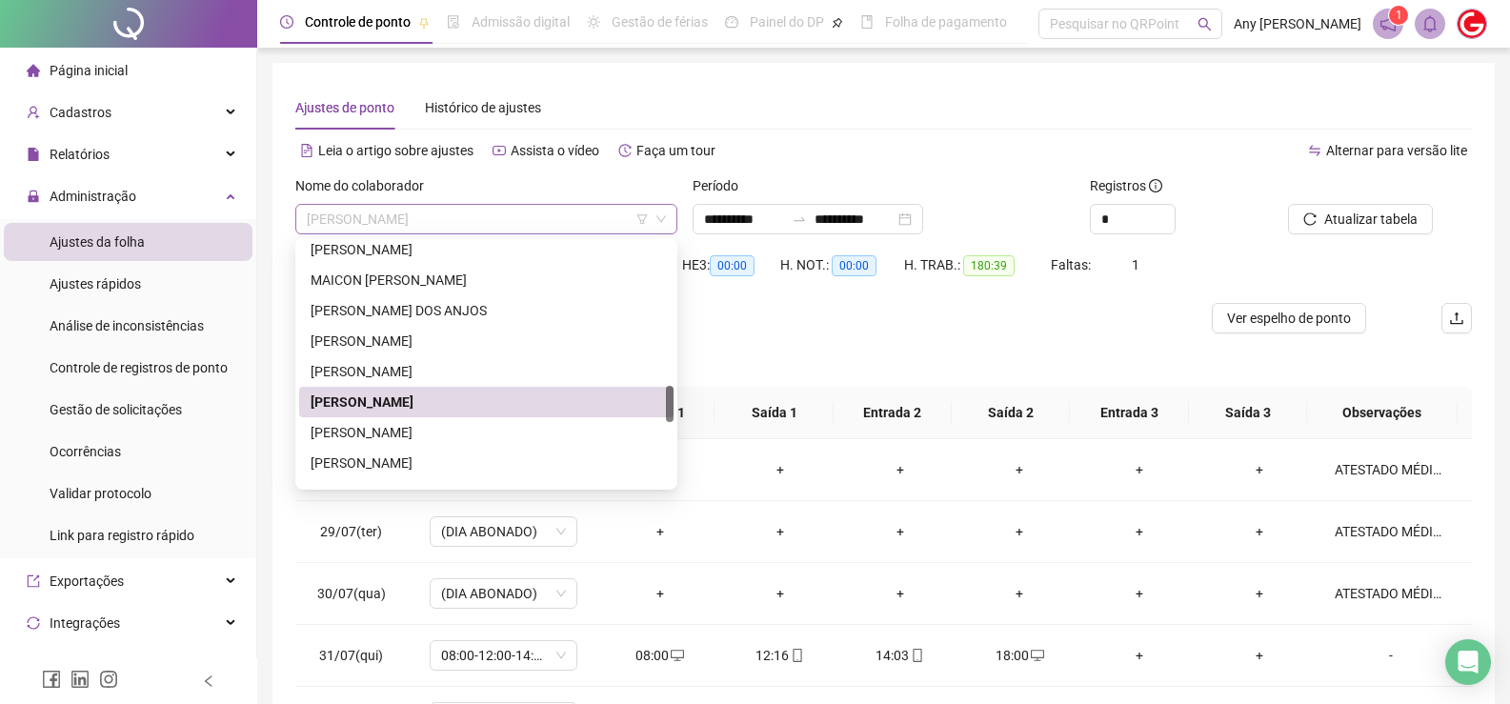
click at [339, 227] on span "[PERSON_NAME]" at bounding box center [486, 219] width 359 height 29
click at [403, 435] on div "[PERSON_NAME]" at bounding box center [486, 432] width 351 height 21
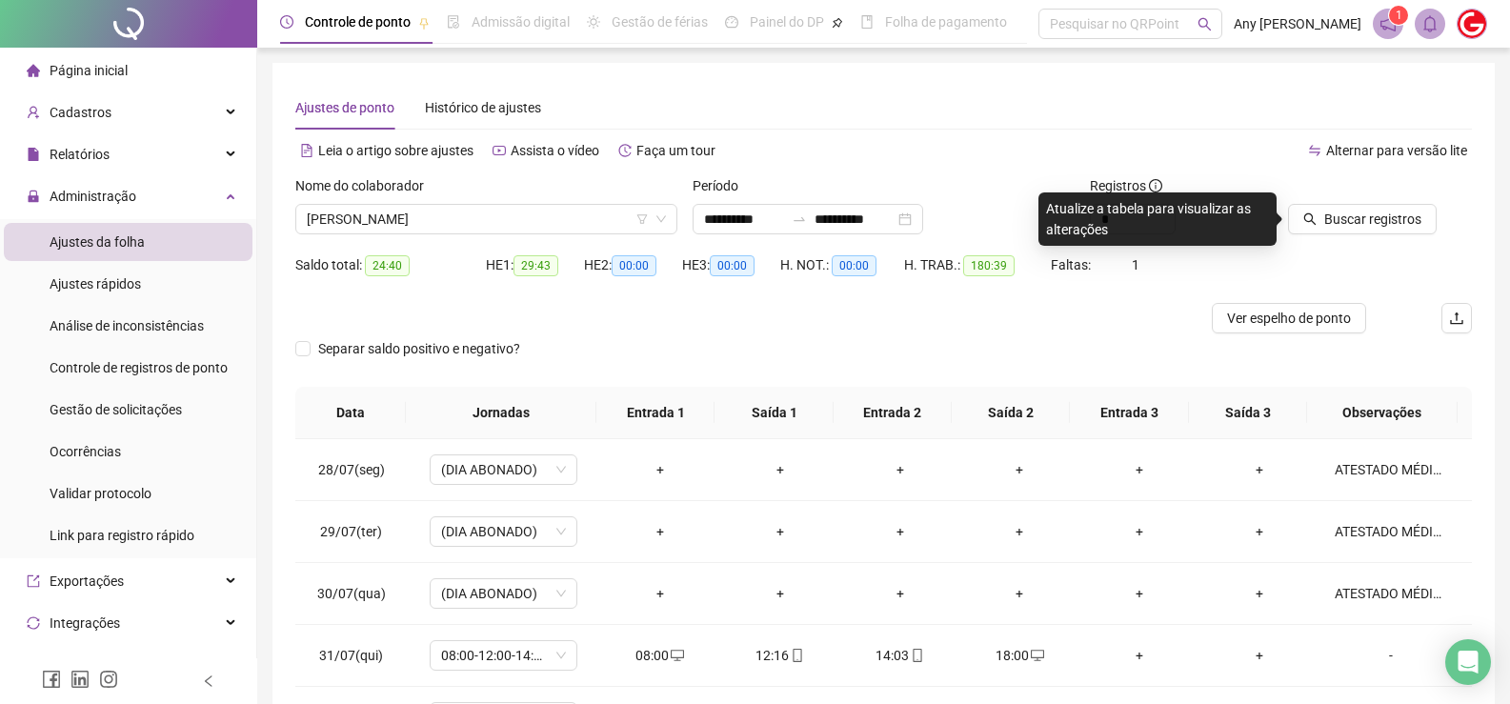
click at [1308, 218] on icon "search" at bounding box center [1309, 218] width 13 height 13
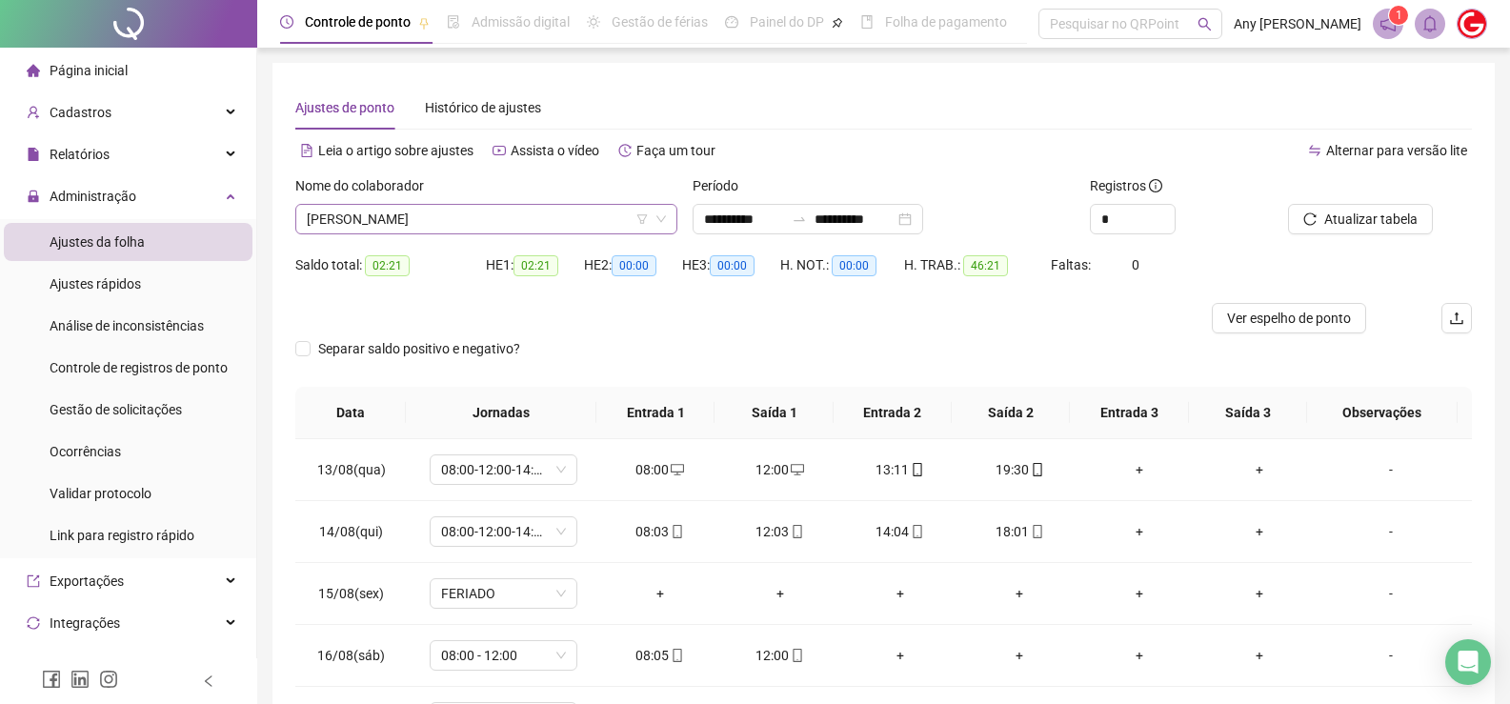
drag, startPoint x: 354, startPoint y: 226, endPoint x: 364, endPoint y: 231, distance: 10.6
click at [355, 226] on span "[PERSON_NAME]" at bounding box center [486, 219] width 359 height 29
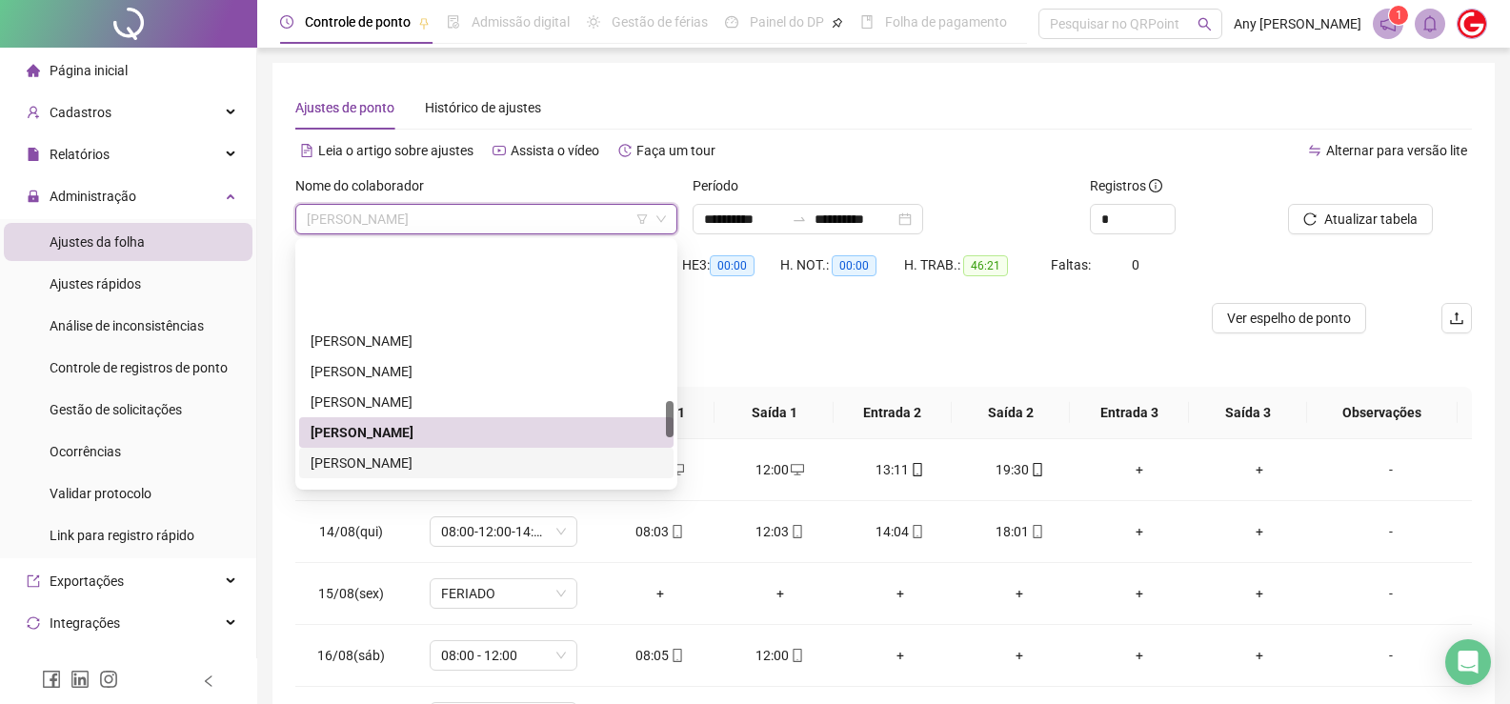
scroll to position [1048, 0]
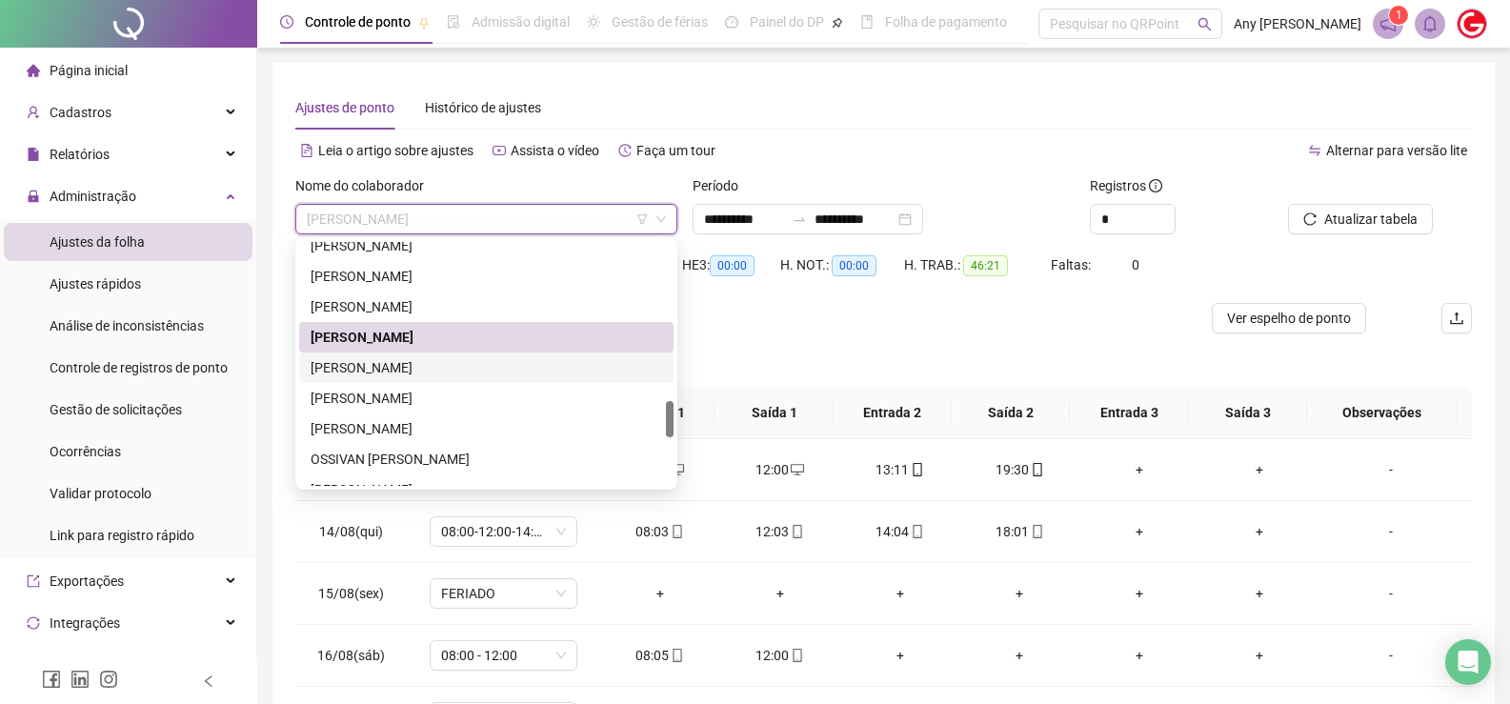
click at [378, 375] on div "[PERSON_NAME]" at bounding box center [486, 367] width 351 height 21
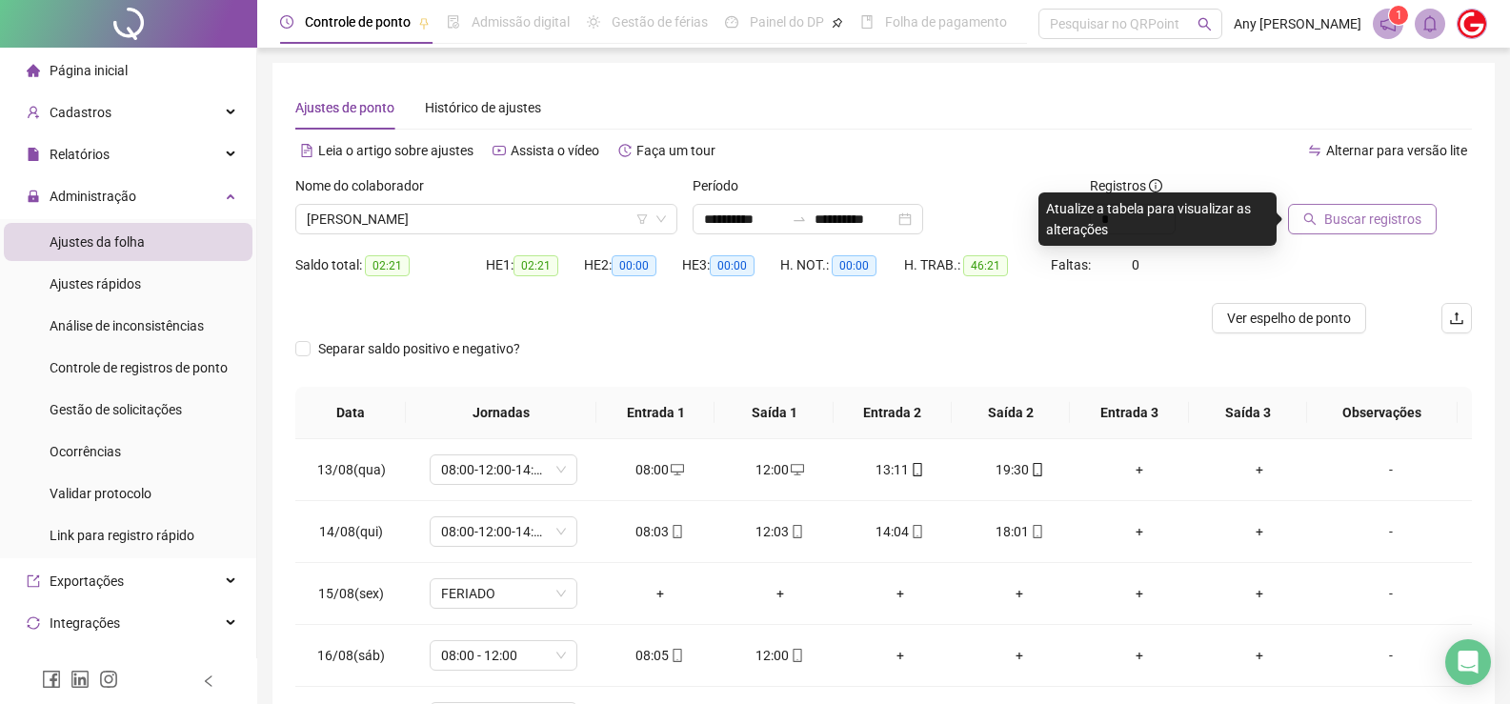
click at [1321, 230] on button "Buscar registros" at bounding box center [1362, 219] width 149 height 30
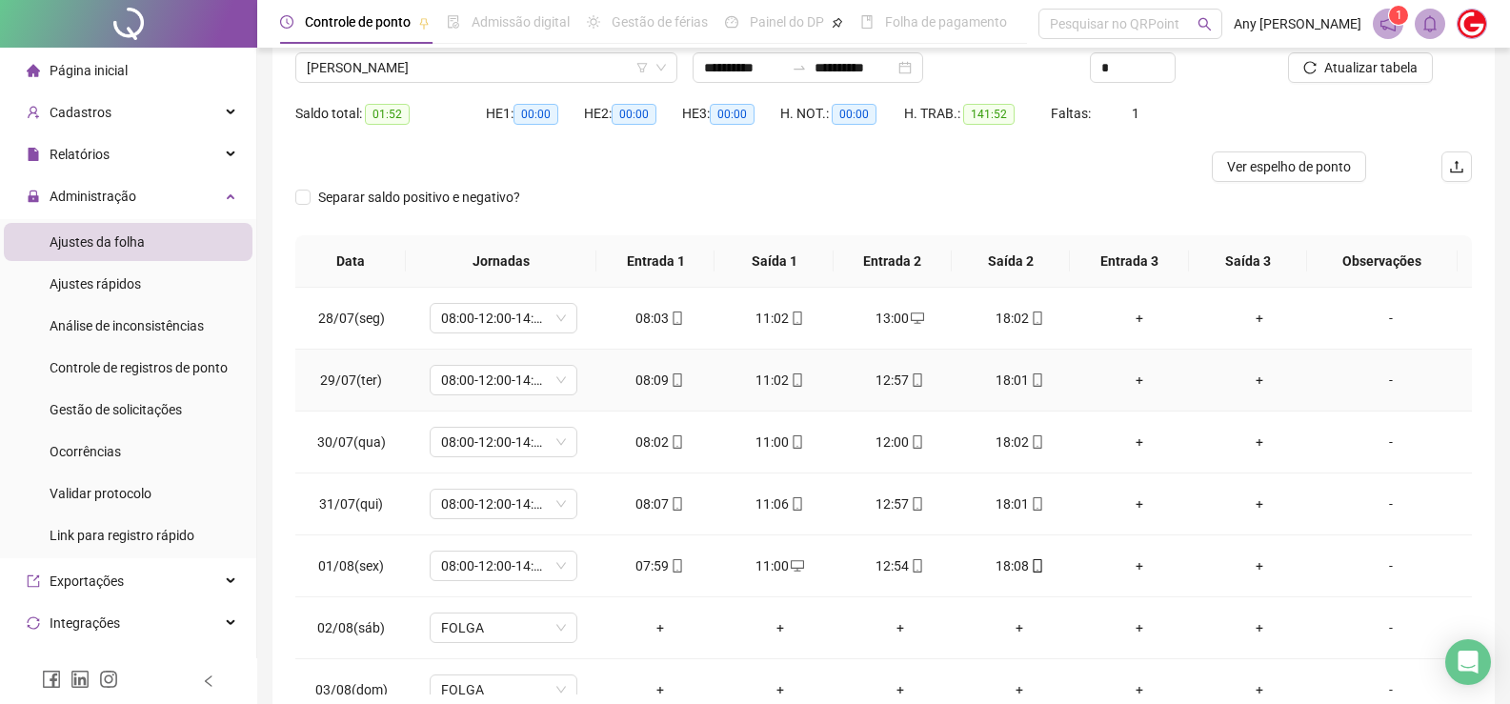
scroll to position [0, 0]
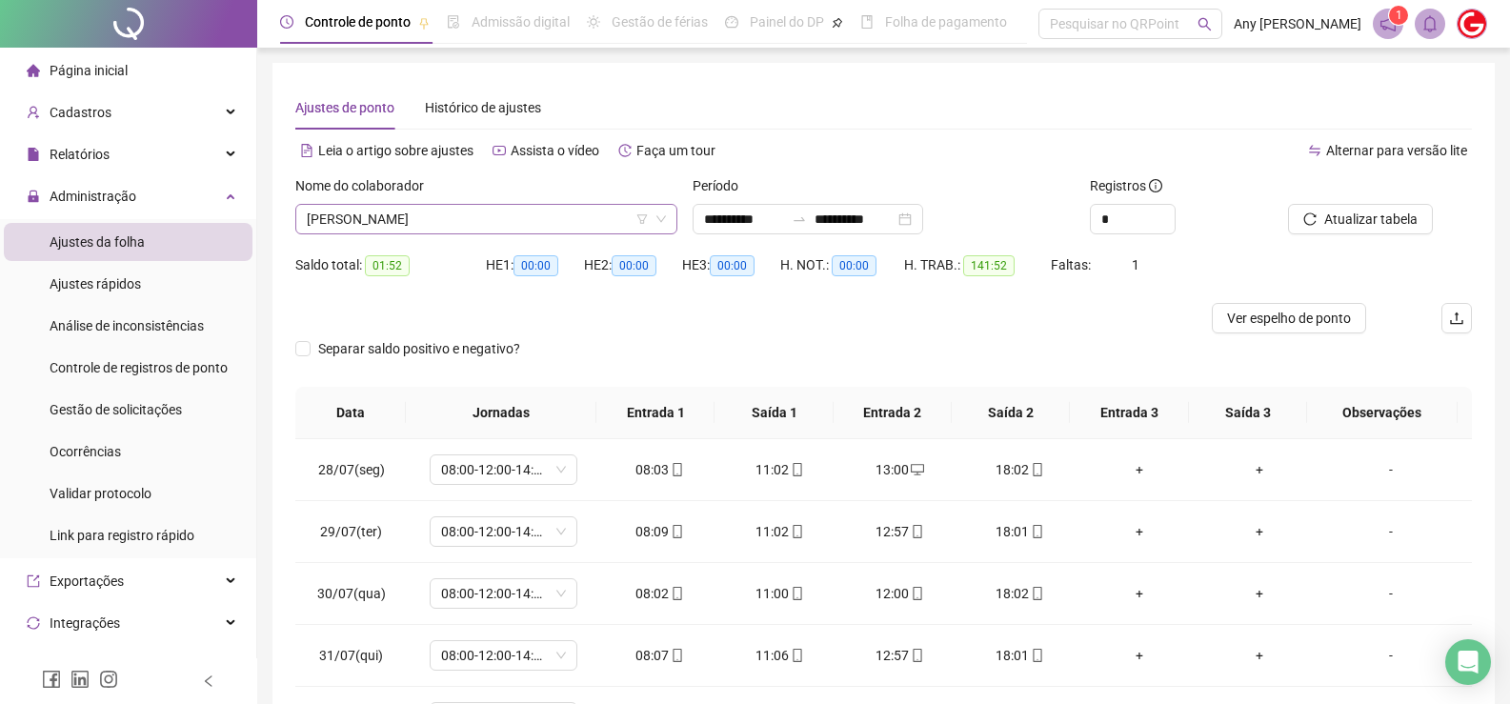
click at [401, 218] on span "[PERSON_NAME]" at bounding box center [486, 219] width 359 height 29
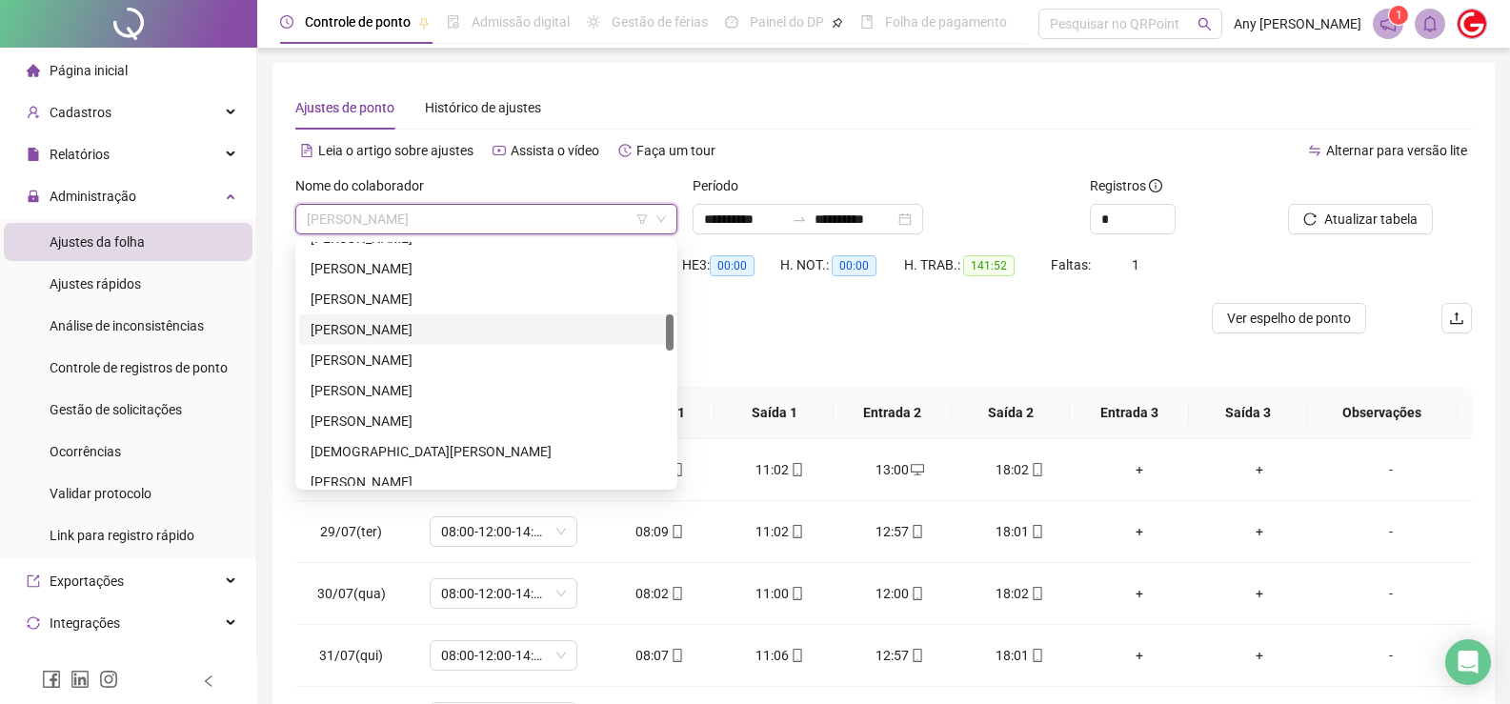
scroll to position [191, 0]
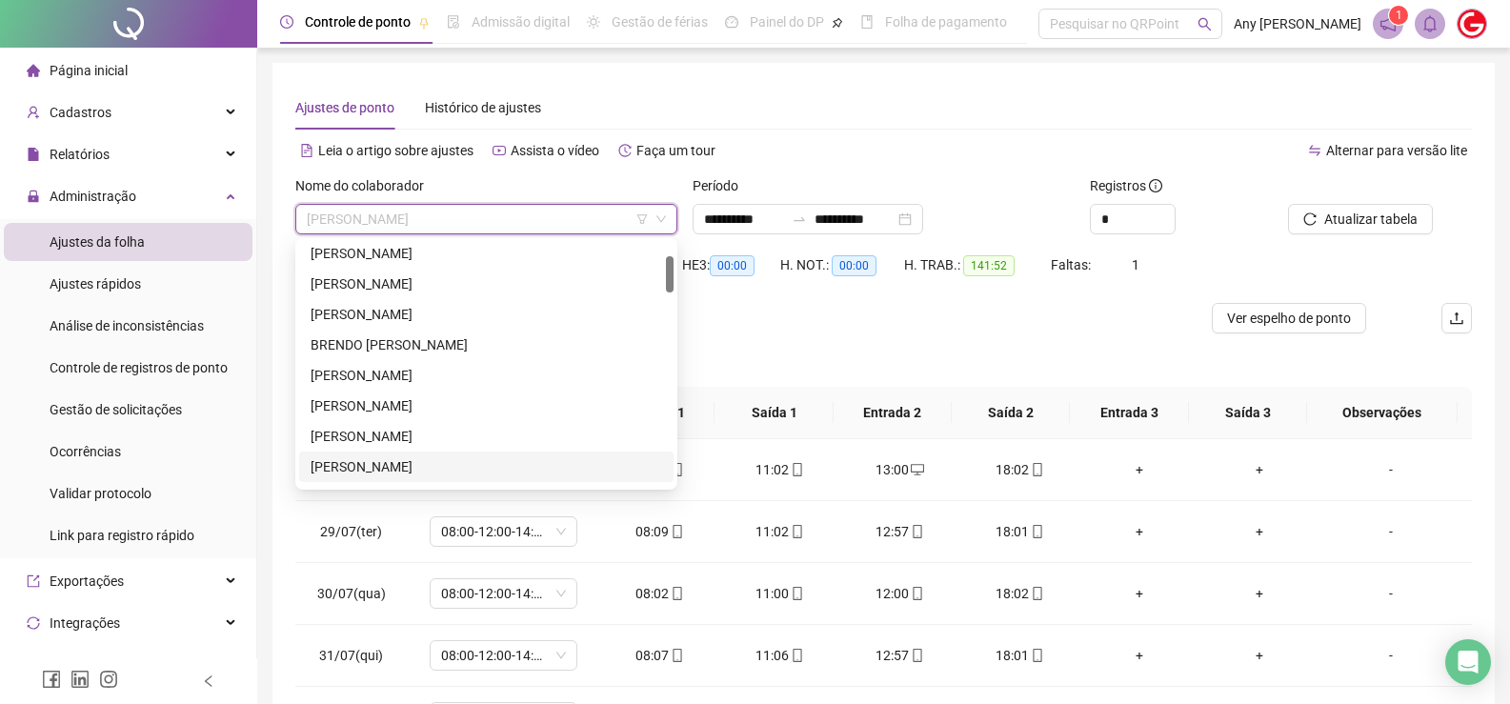
click at [366, 463] on div "[PERSON_NAME]" at bounding box center [486, 466] width 351 height 21
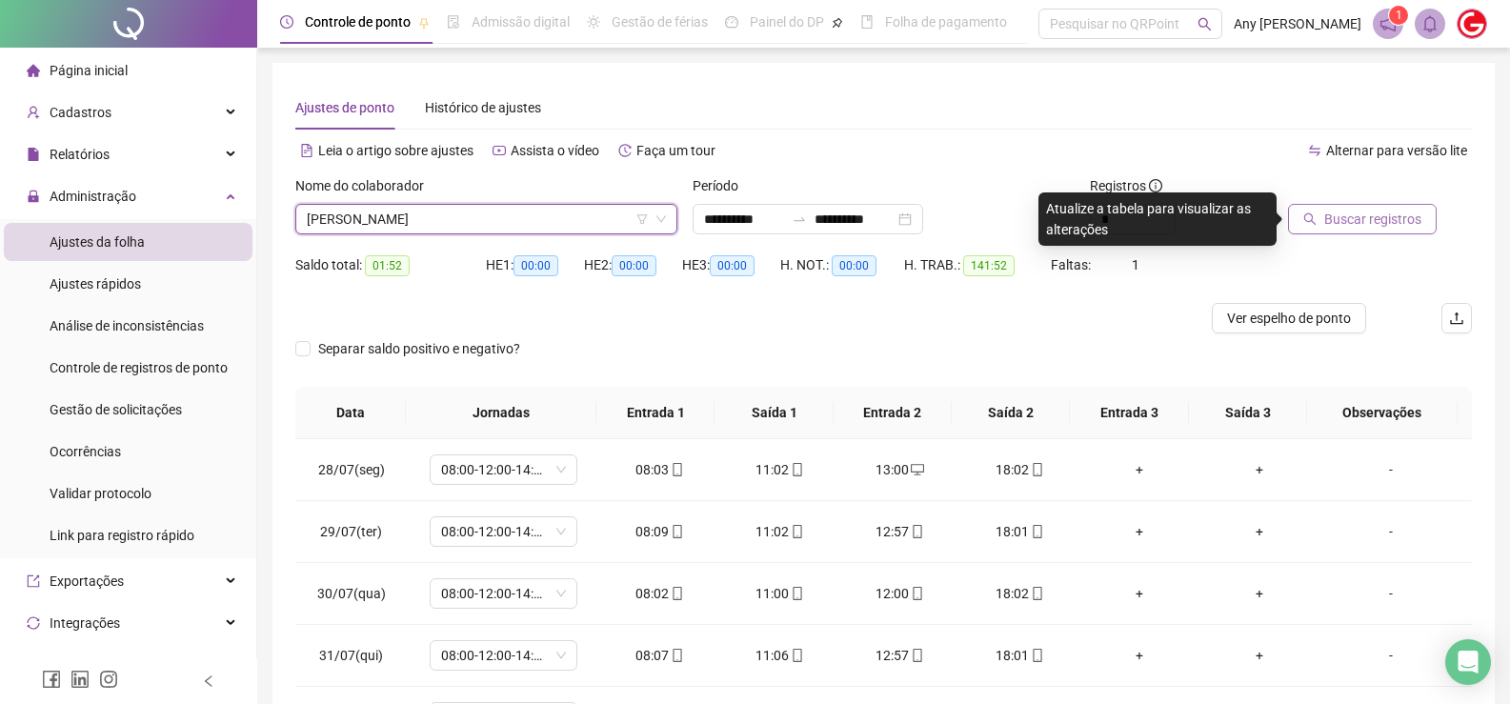
click at [1302, 216] on button "Buscar registros" at bounding box center [1362, 219] width 149 height 30
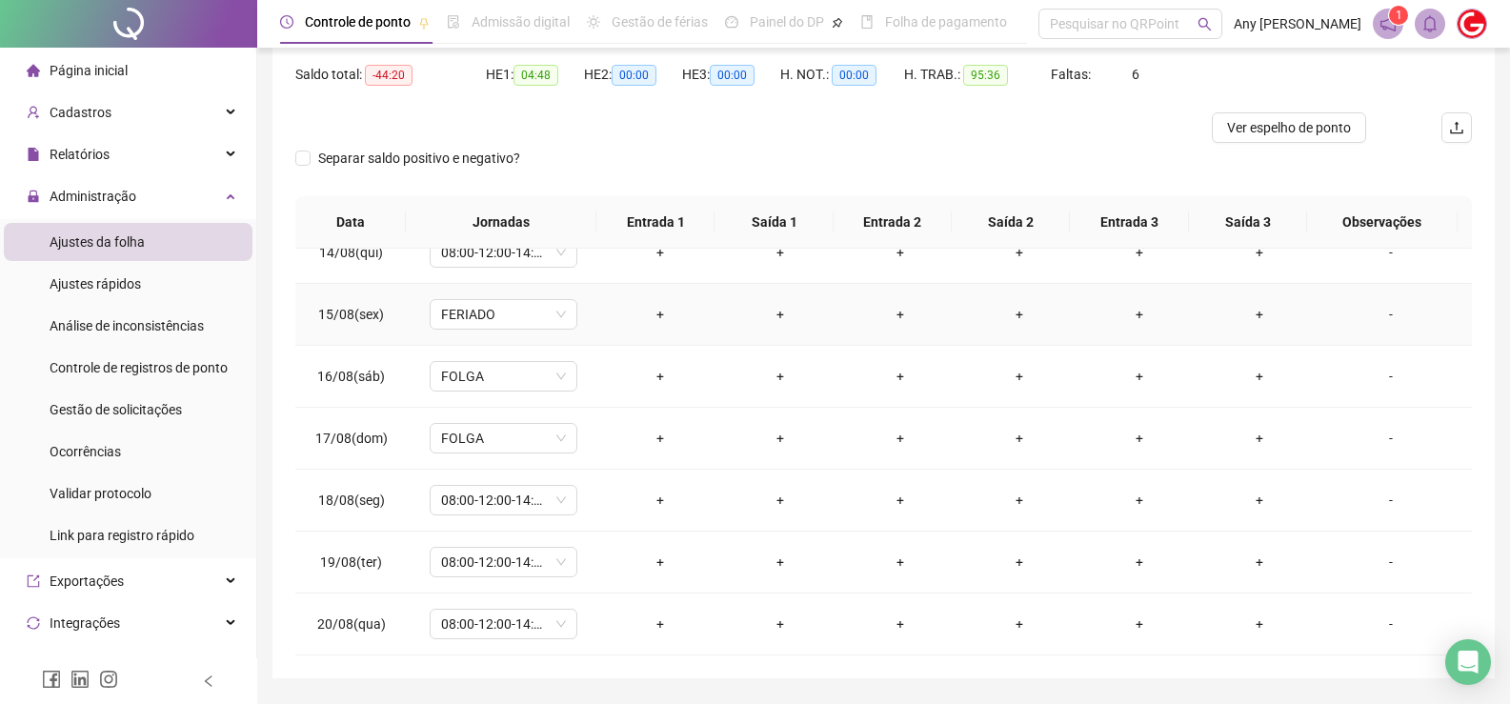
scroll to position [889, 0]
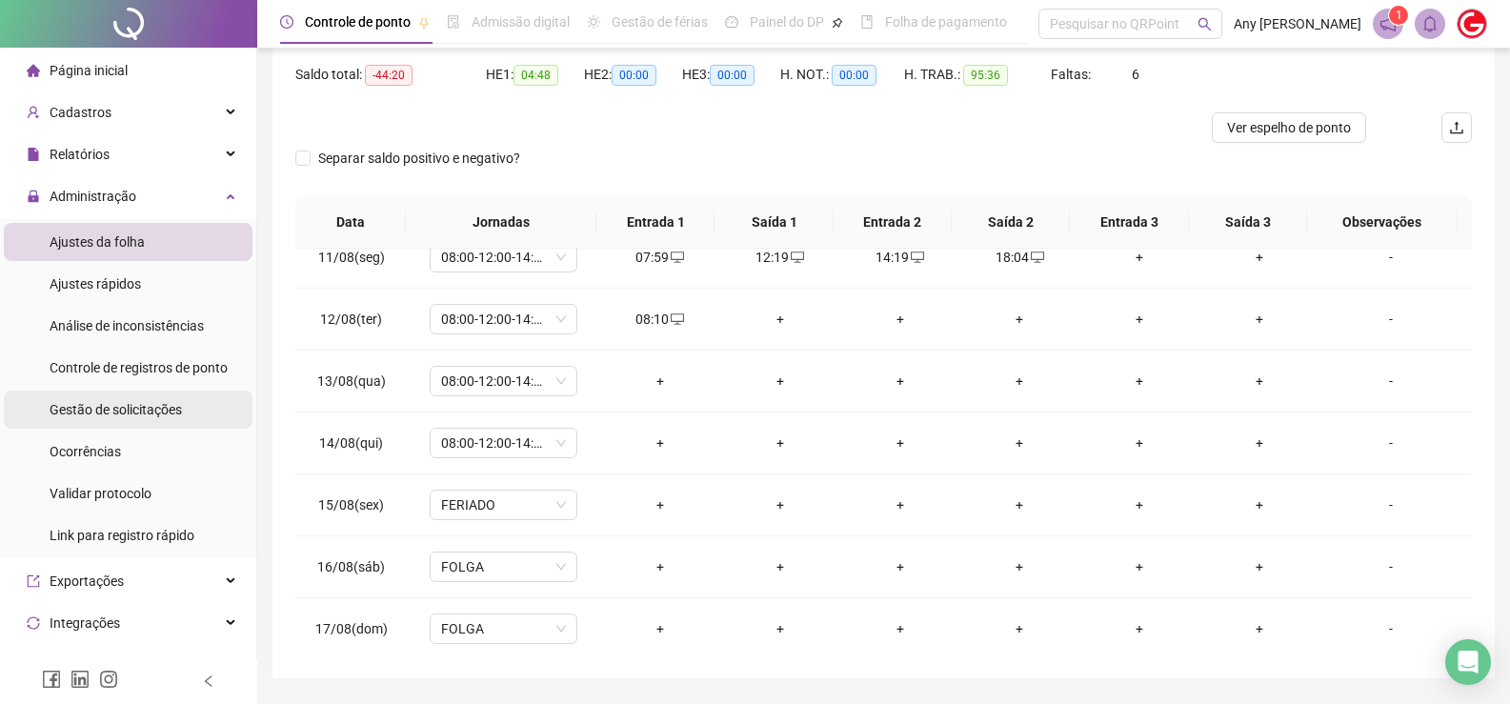
click at [133, 414] on span "Gestão de solicitações" at bounding box center [116, 409] width 132 height 15
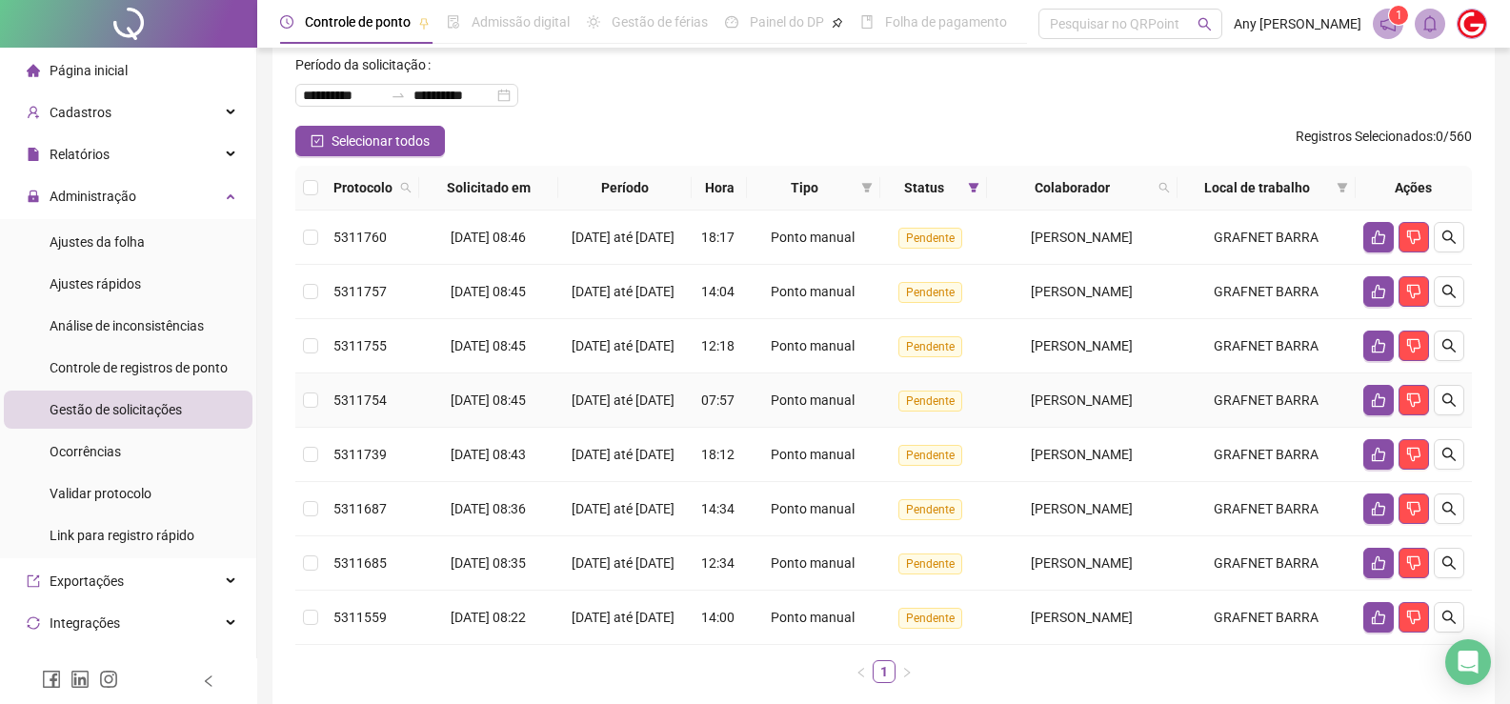
scroll to position [286, 0]
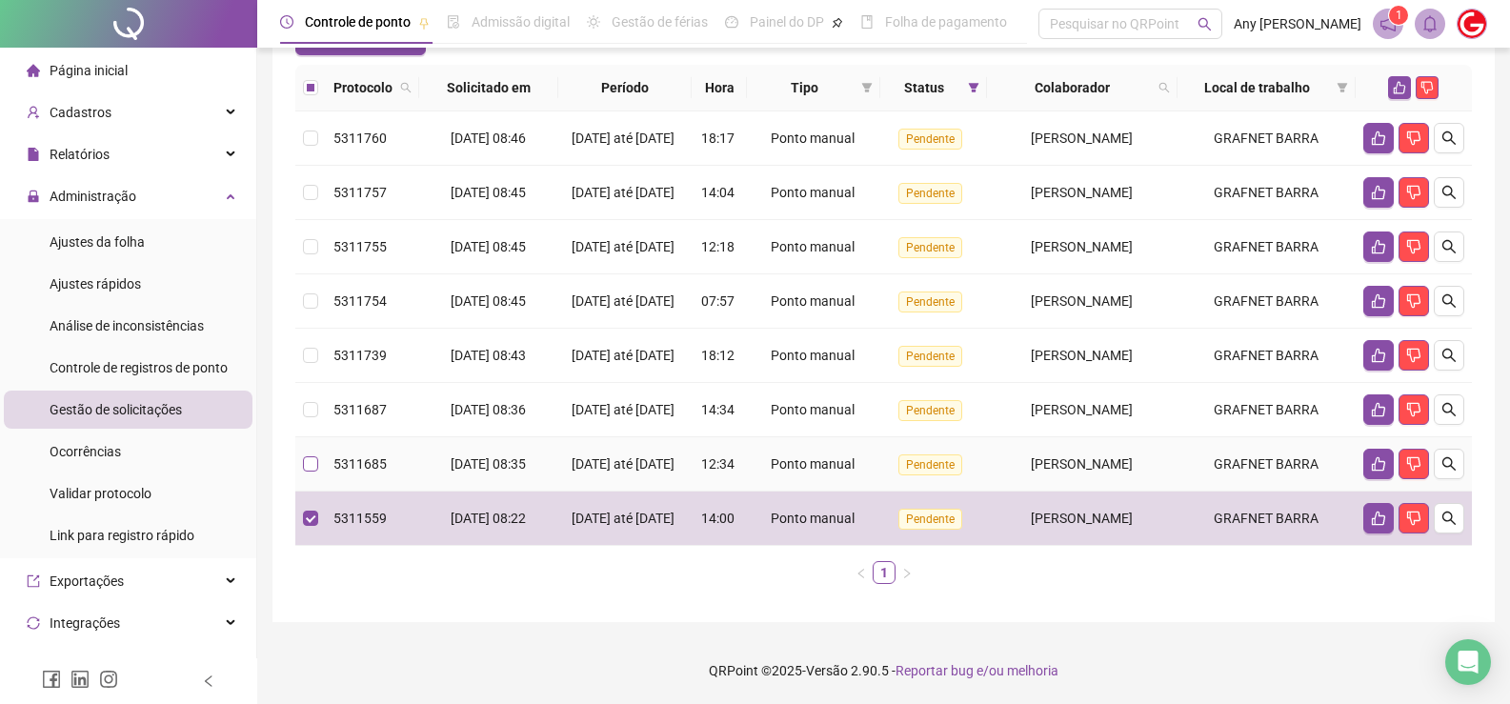
click at [311, 458] on td at bounding box center [310, 464] width 30 height 54
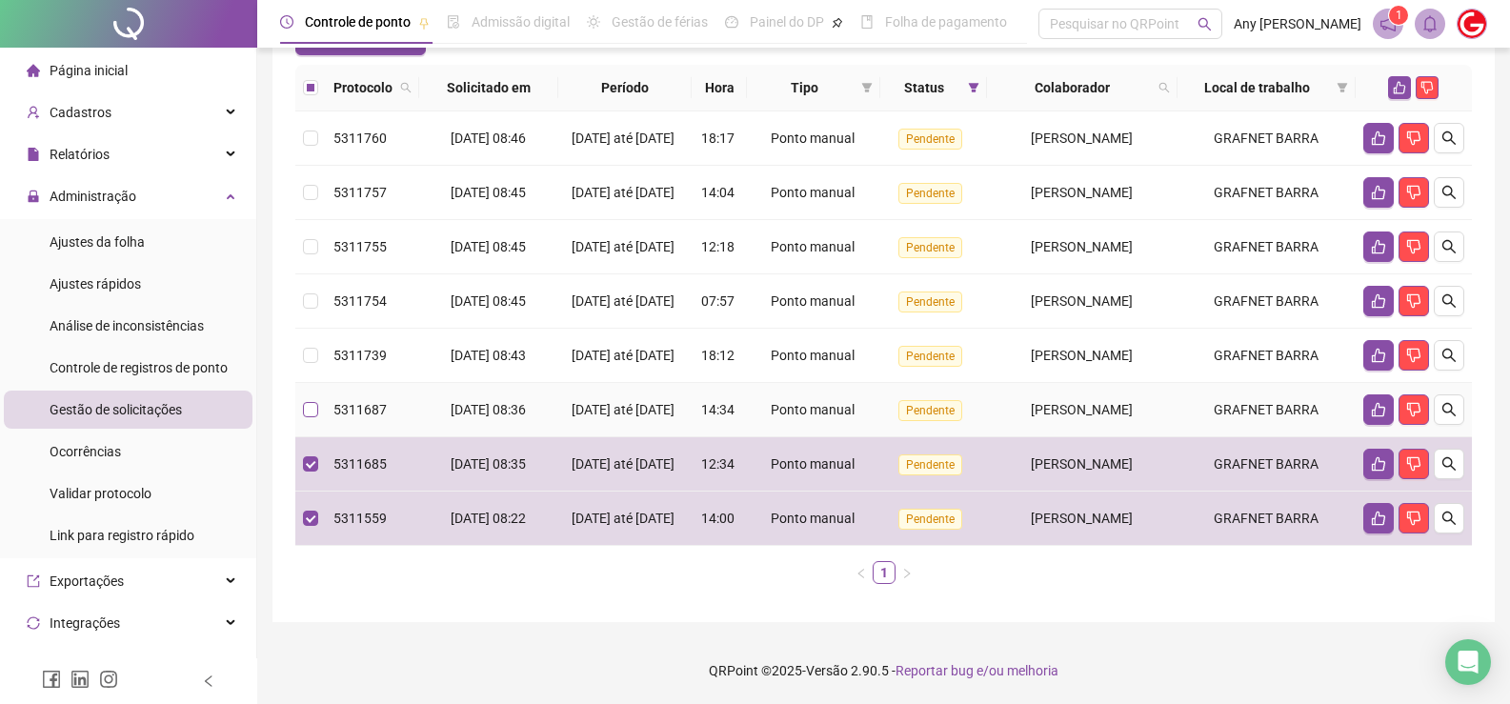
click at [315, 399] on label at bounding box center [310, 409] width 15 height 21
click at [308, 334] on td at bounding box center [310, 356] width 30 height 54
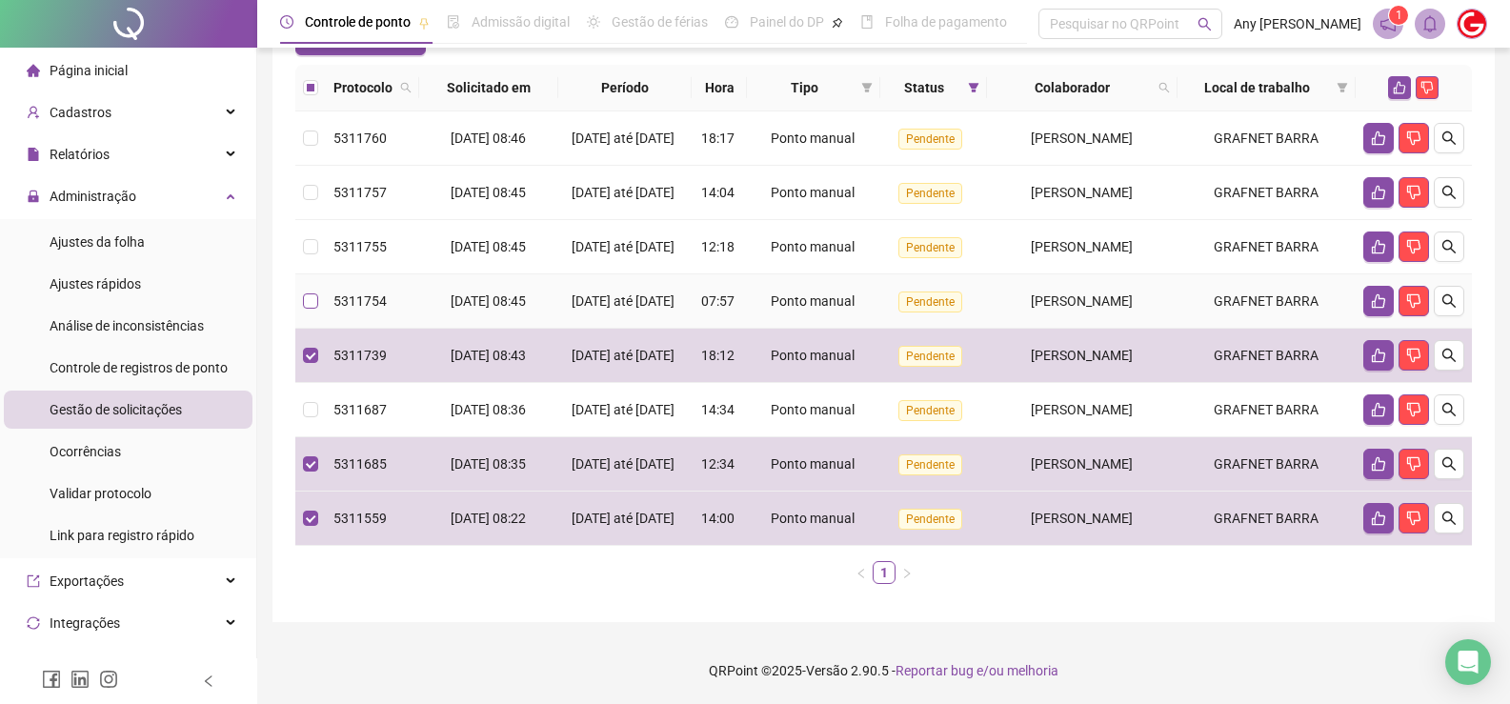
click at [311, 291] on label at bounding box center [310, 301] width 15 height 21
click at [308, 399] on label at bounding box center [310, 409] width 15 height 21
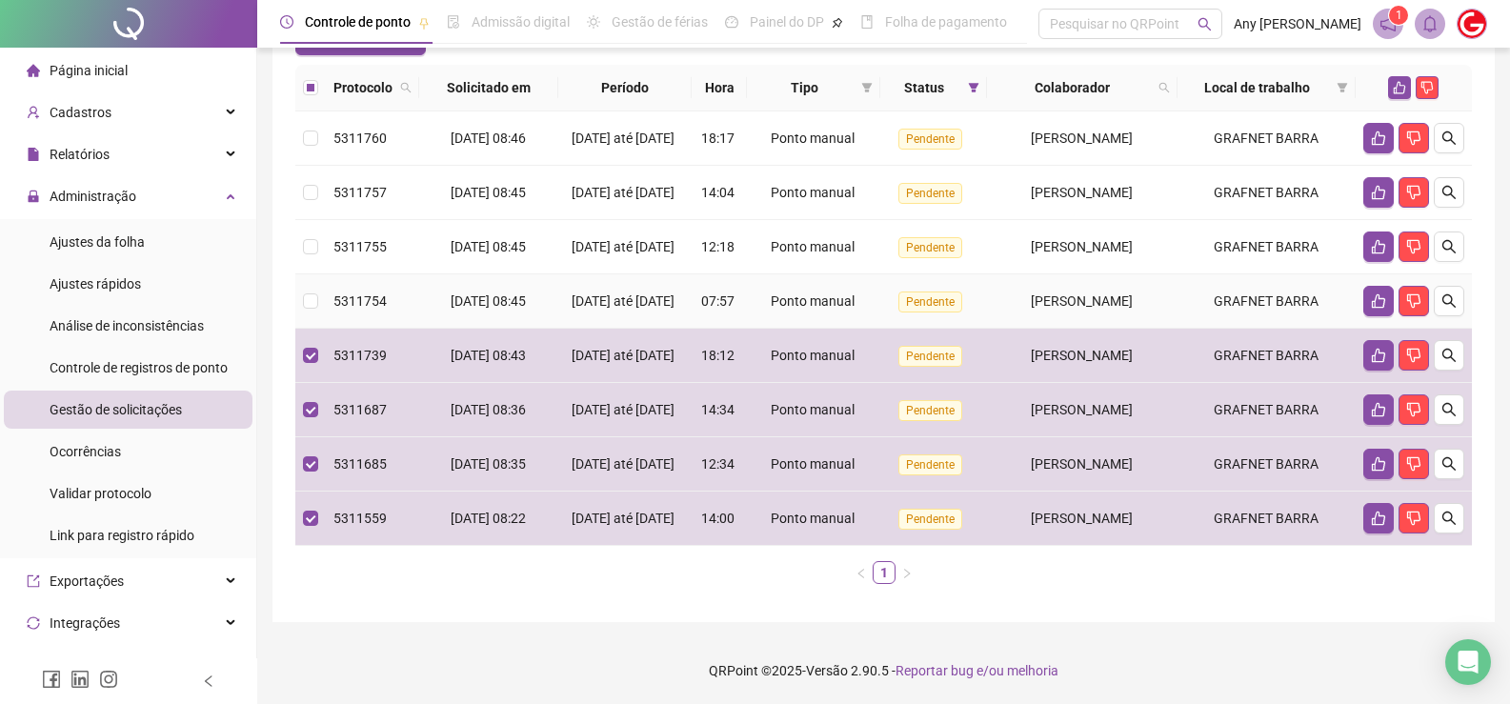
drag, startPoint x: 312, startPoint y: 242, endPoint x: 304, endPoint y: 199, distance: 43.7
click at [311, 291] on label at bounding box center [310, 301] width 15 height 21
click at [304, 220] on td at bounding box center [310, 247] width 30 height 54
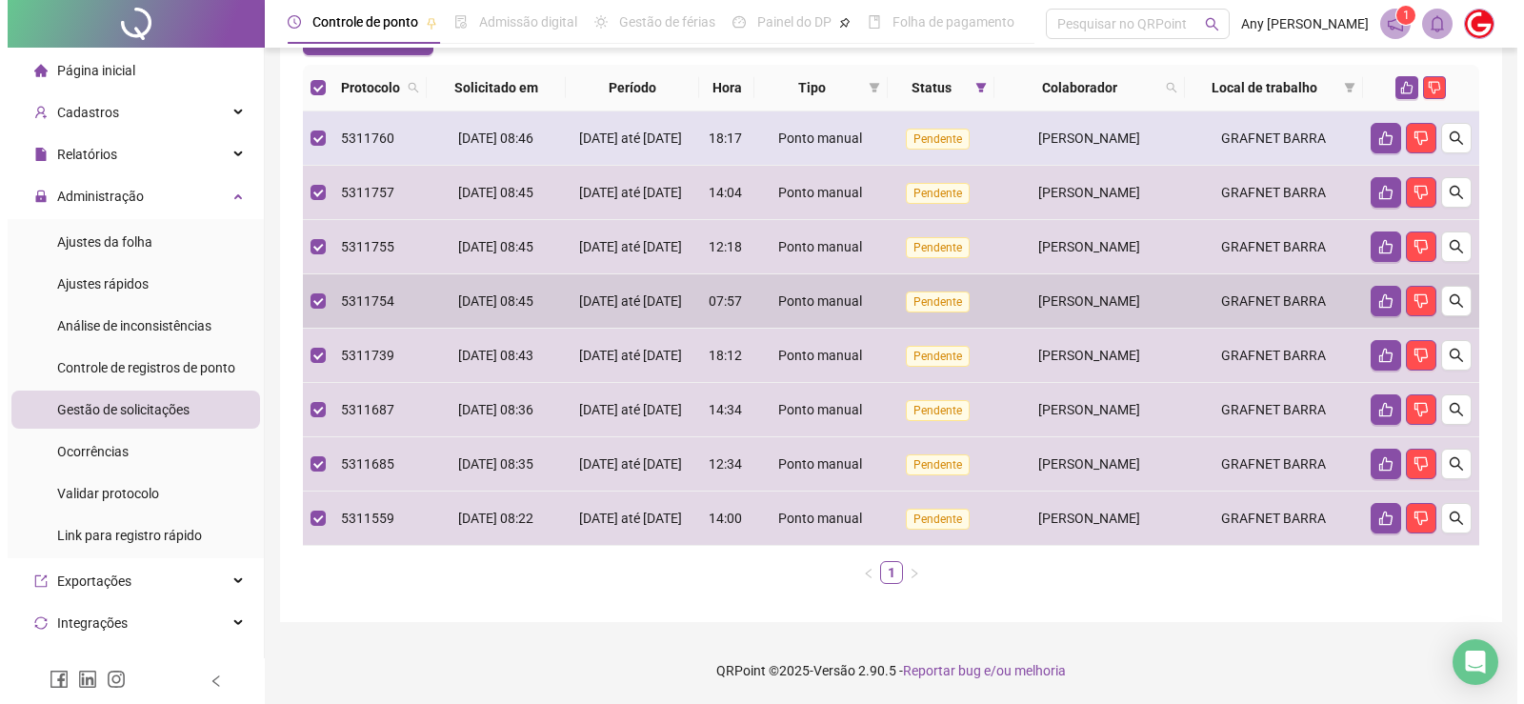
scroll to position [97, 0]
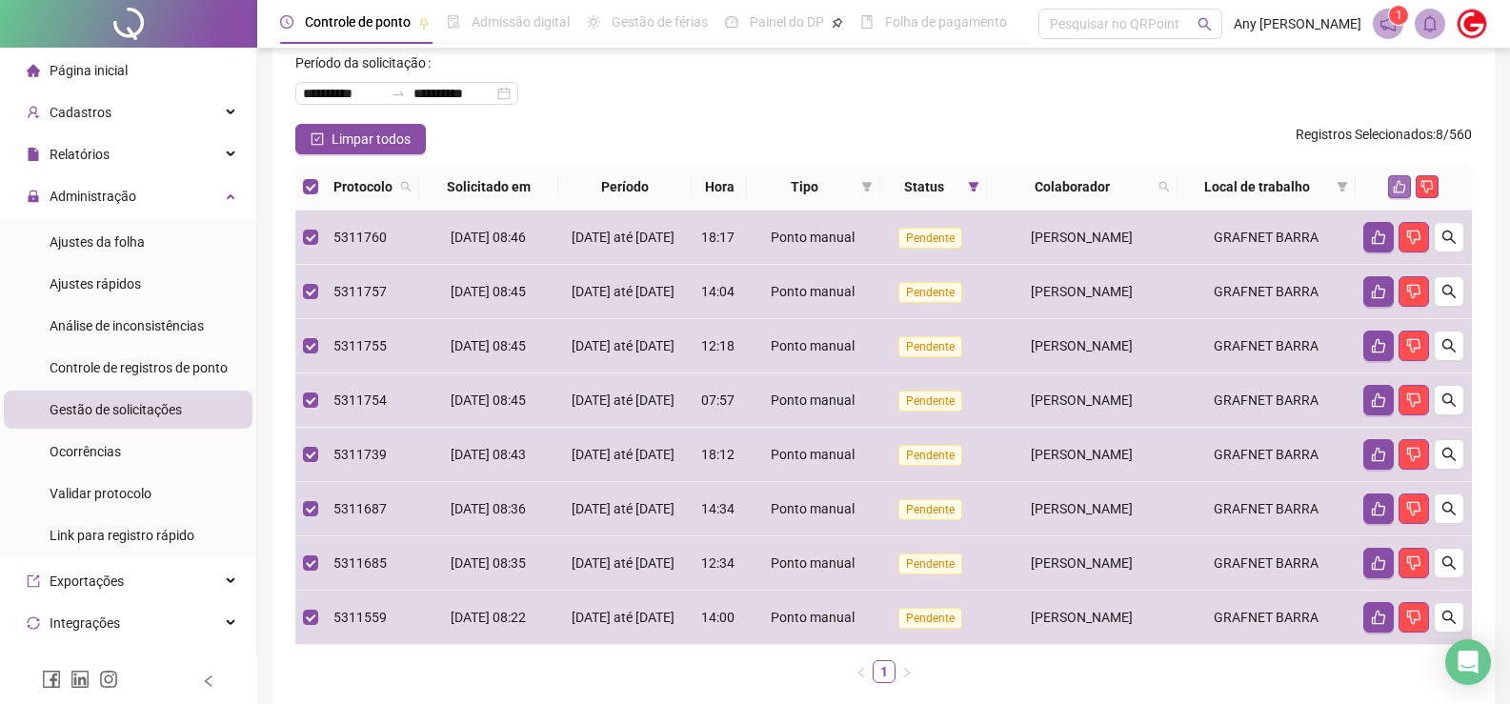
click at [1400, 185] on icon "like" at bounding box center [1400, 187] width 12 height 12
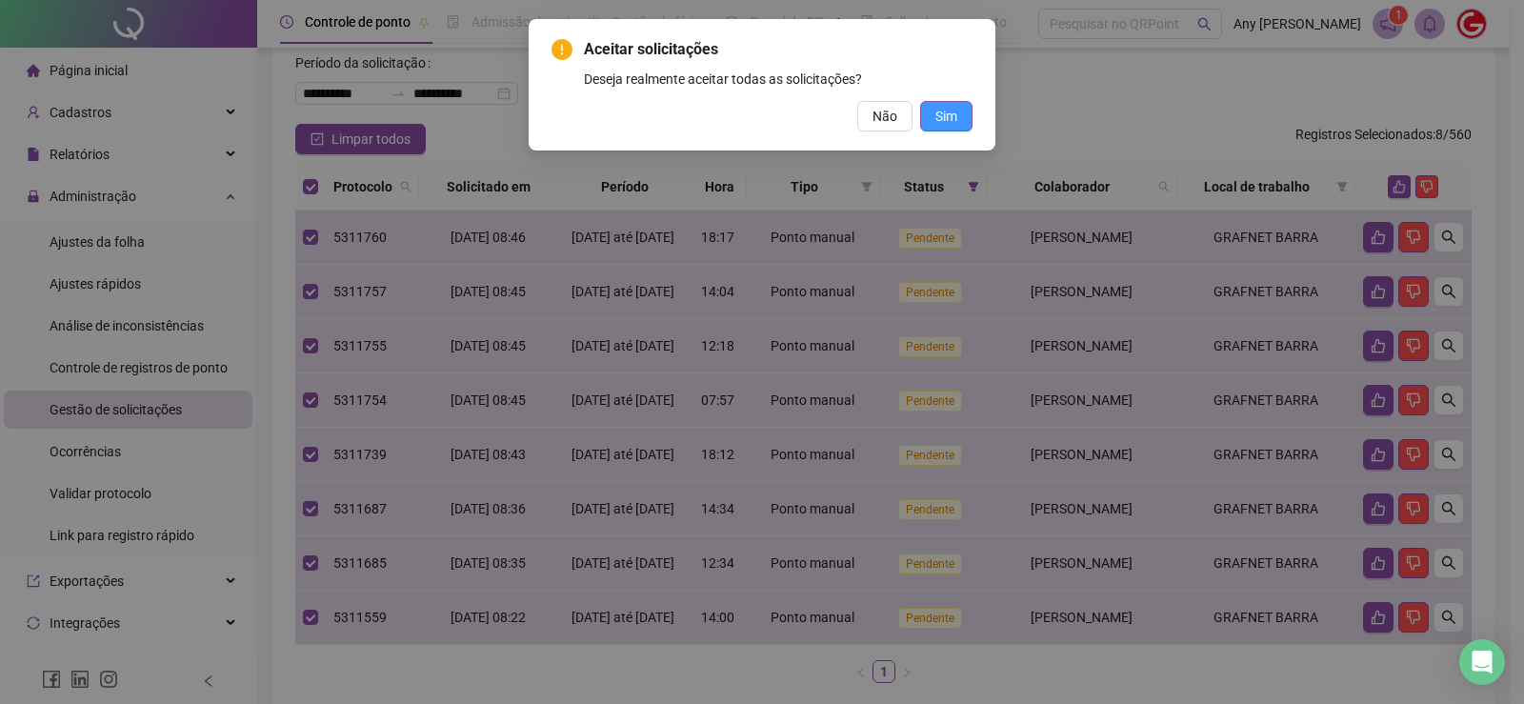
click at [941, 113] on span "Sim" at bounding box center [946, 116] width 22 height 21
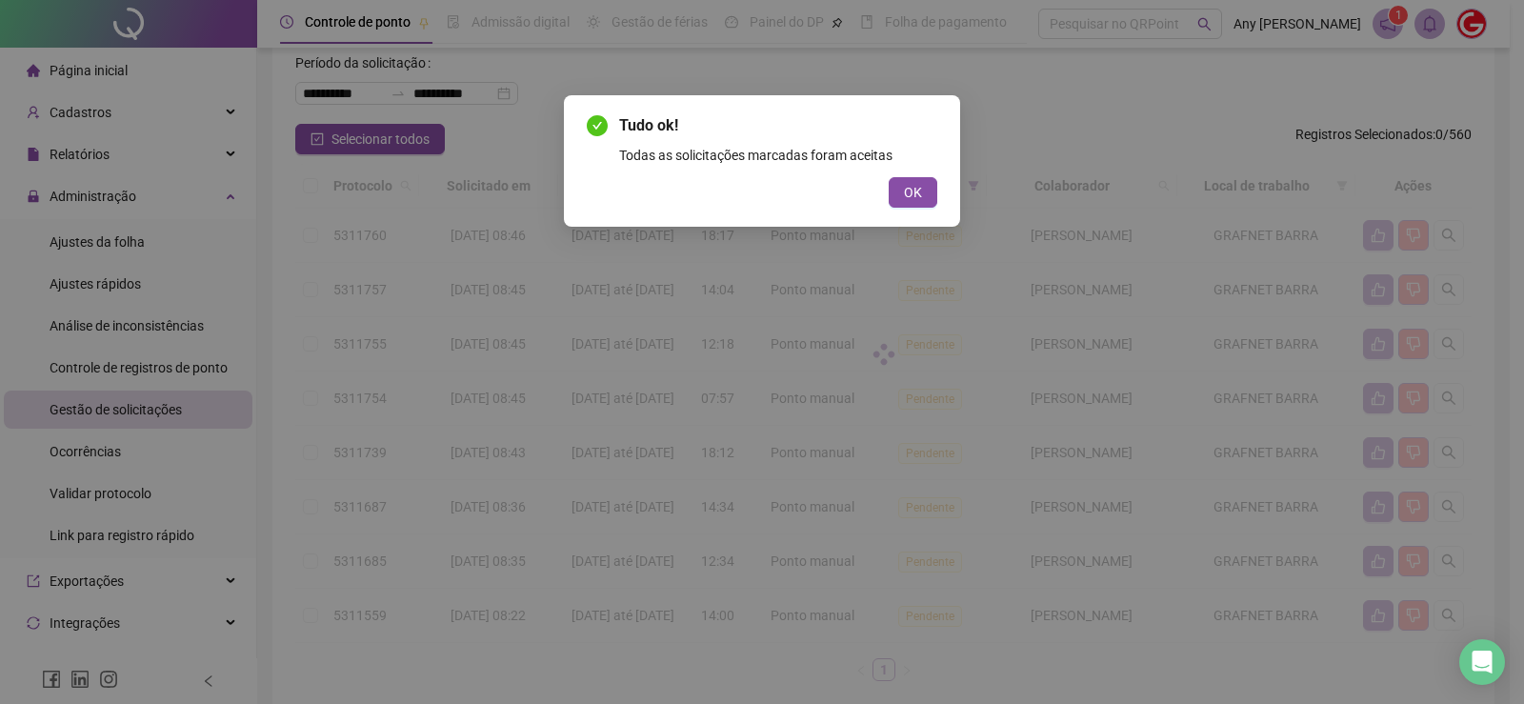
scroll to position [0, 0]
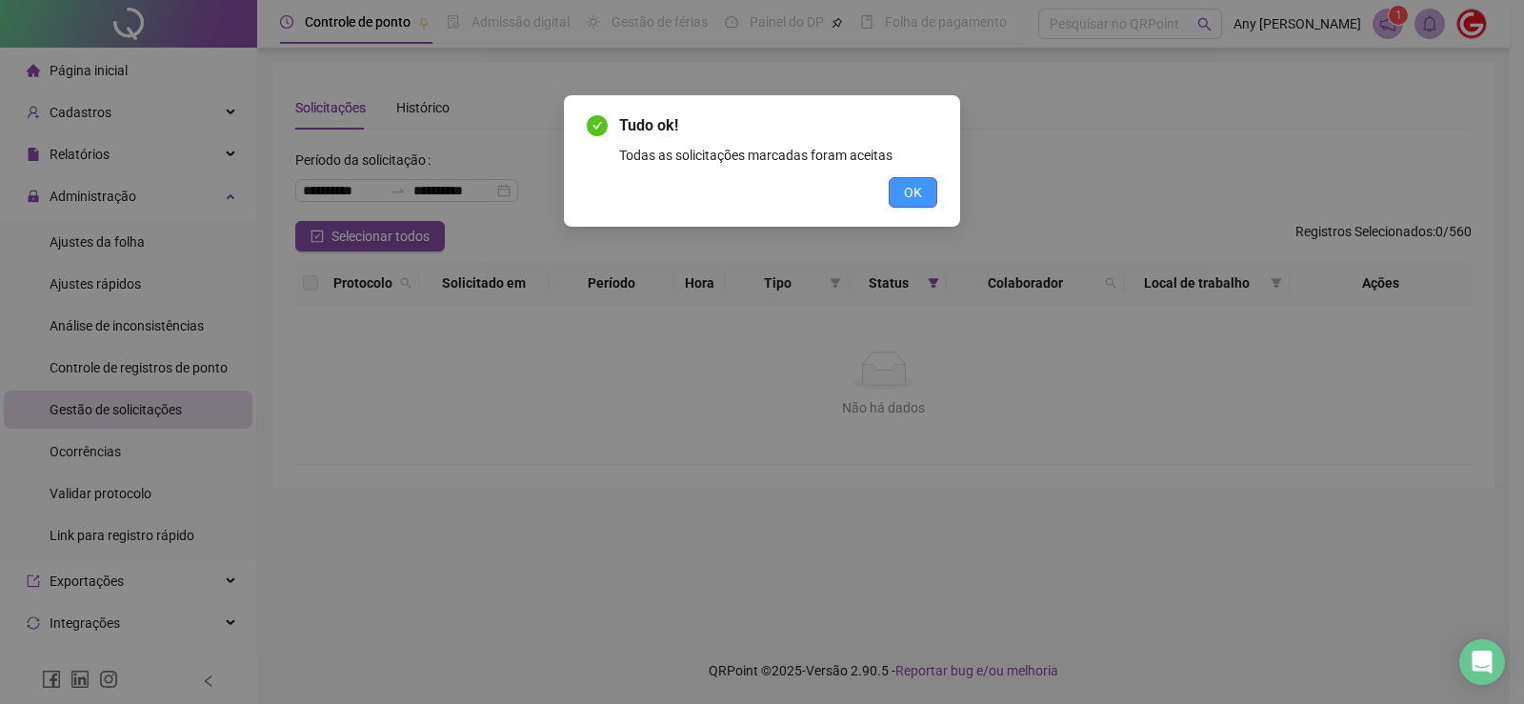
click at [918, 206] on button "OK" at bounding box center [913, 192] width 49 height 30
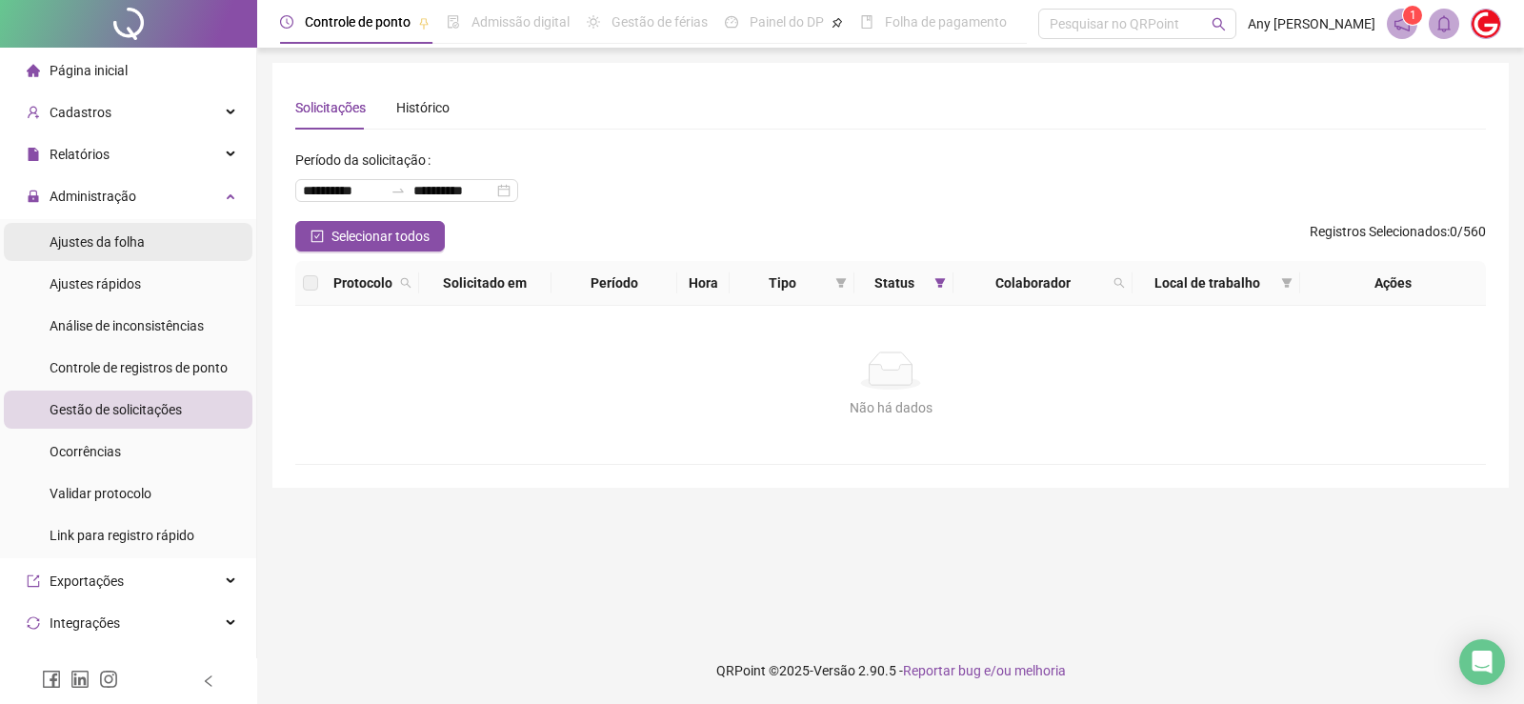
click at [162, 253] on li "Ajustes da folha" at bounding box center [128, 242] width 249 height 38
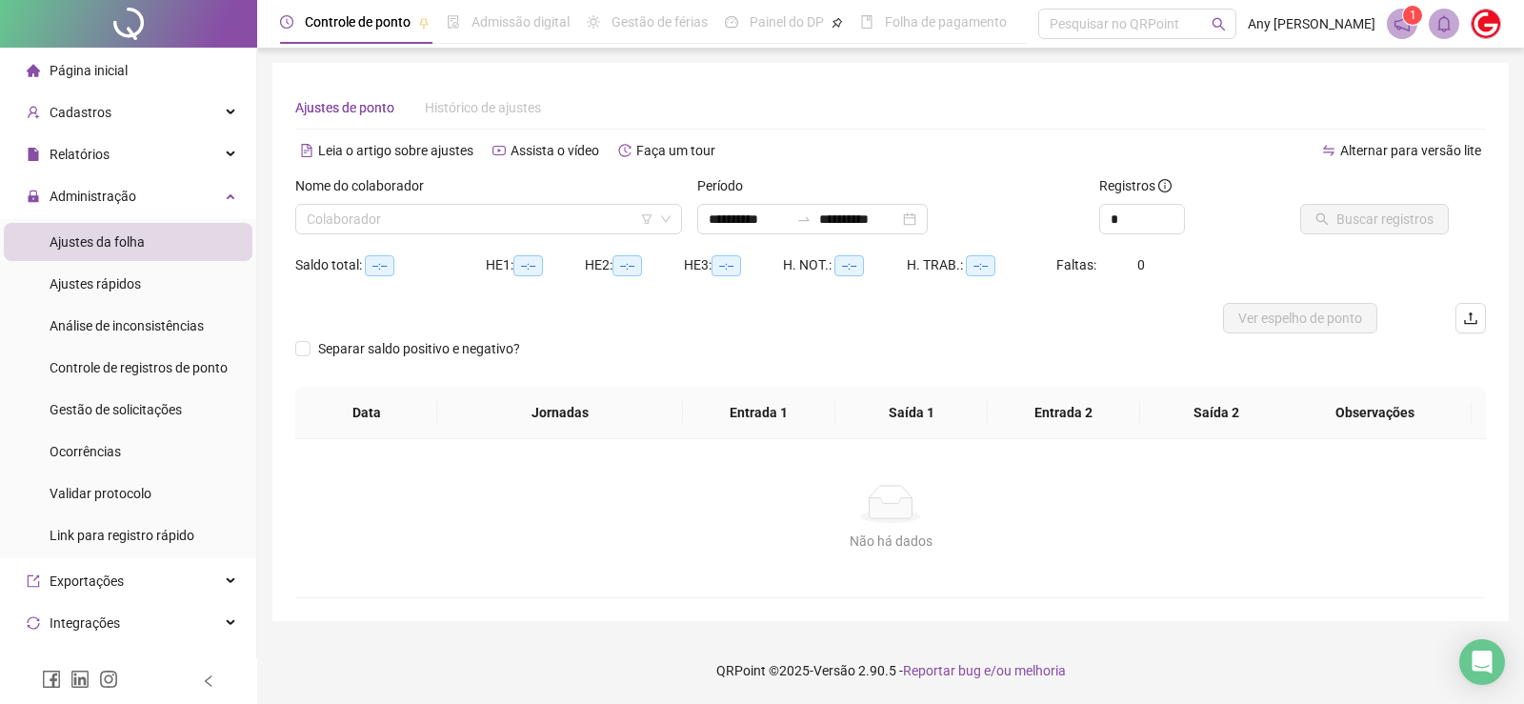
type input "**********"
click at [579, 214] on input "search" at bounding box center [480, 219] width 347 height 29
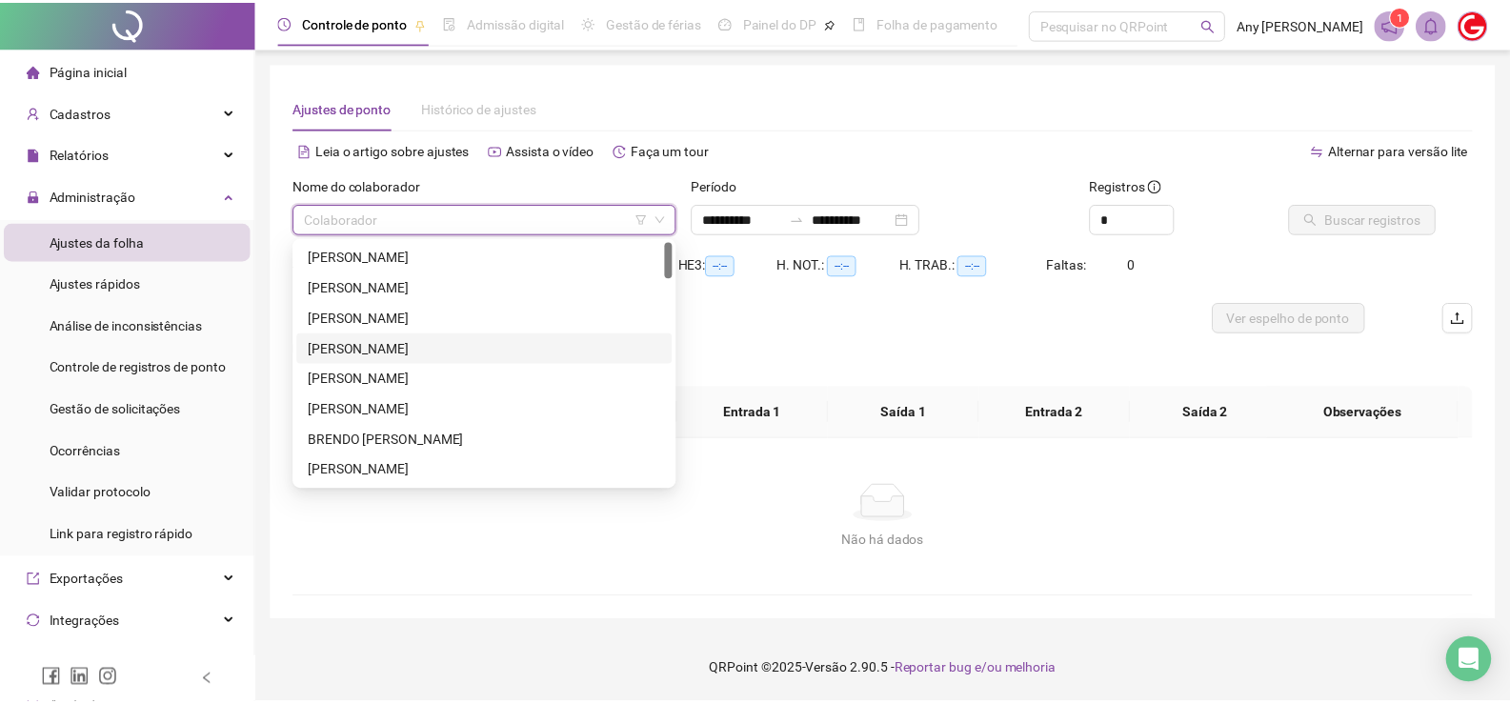
scroll to position [191, 0]
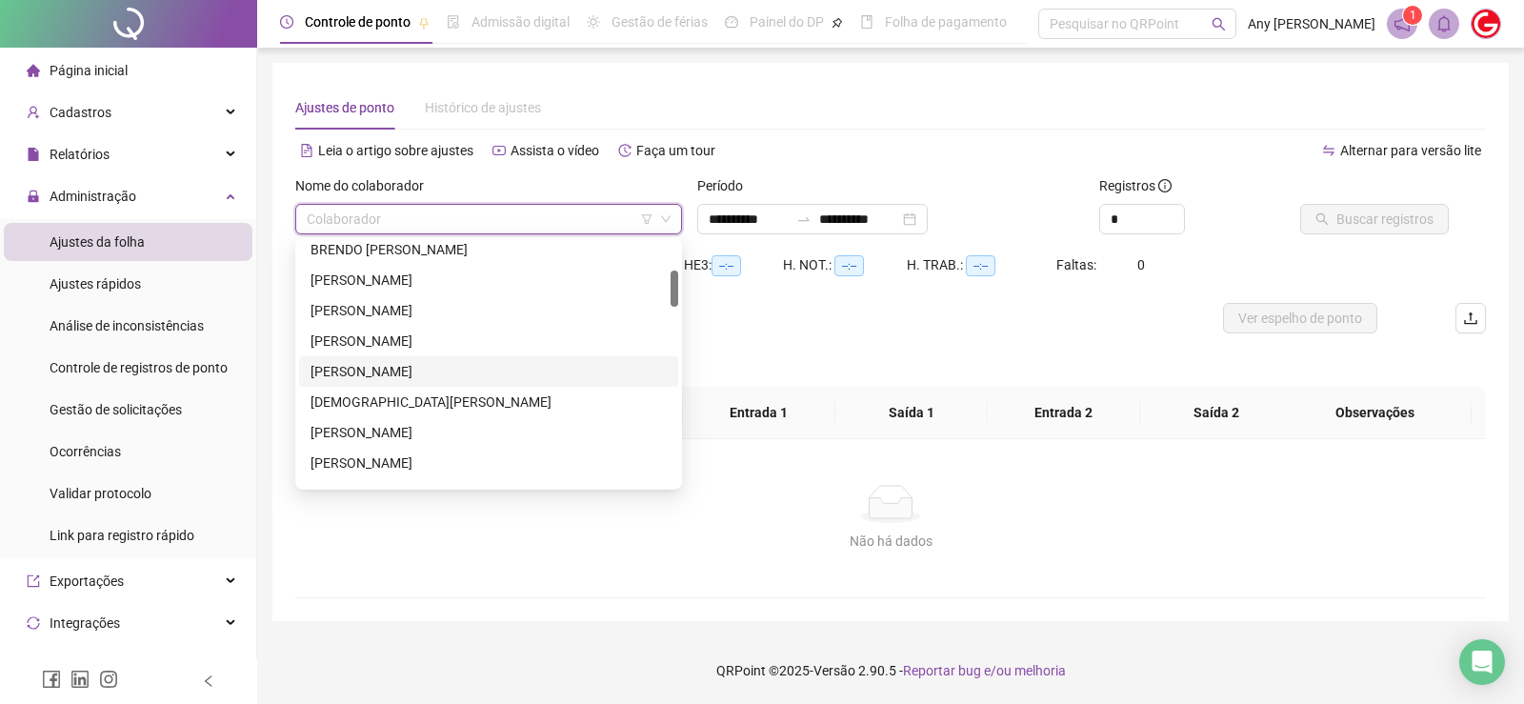
click at [358, 371] on div "[PERSON_NAME]" at bounding box center [489, 371] width 356 height 21
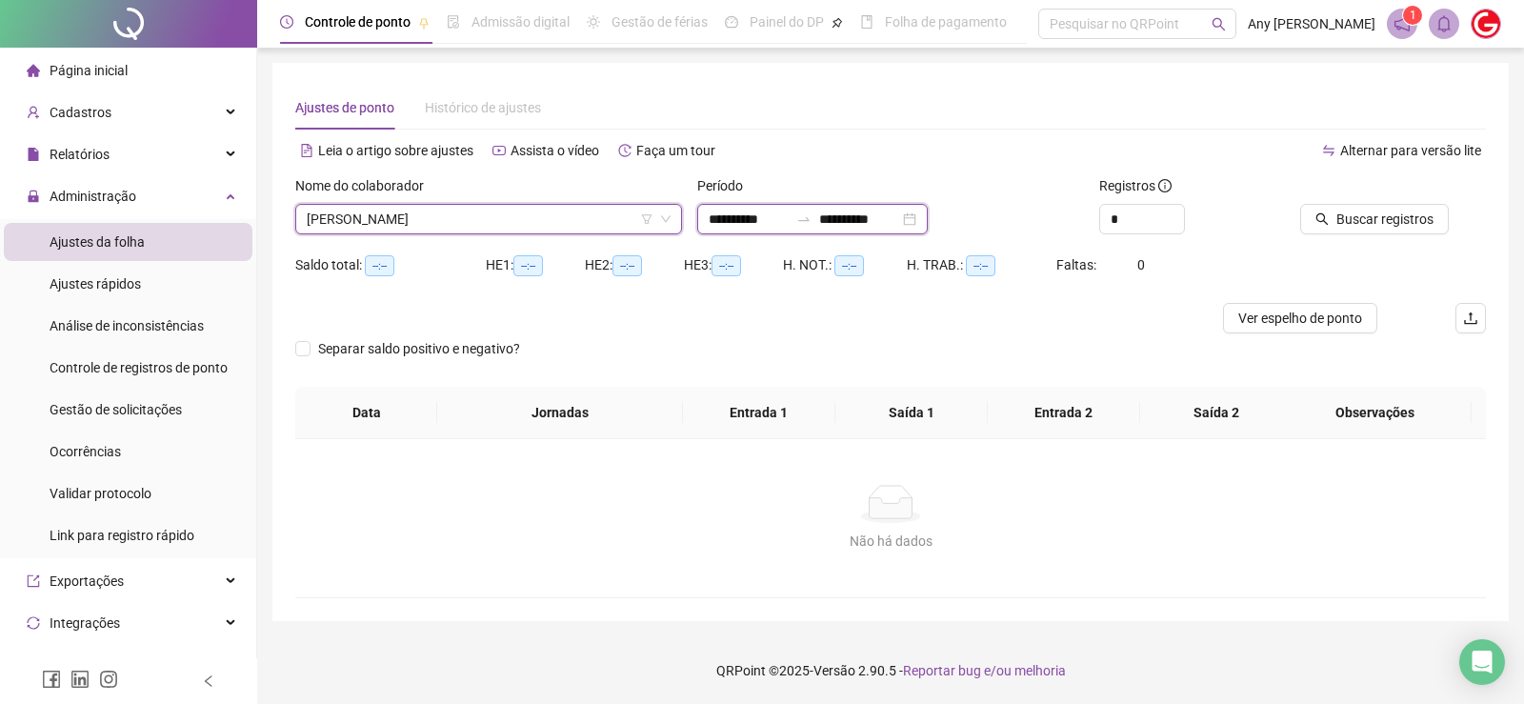
click at [753, 220] on input "**********" at bounding box center [749, 219] width 80 height 21
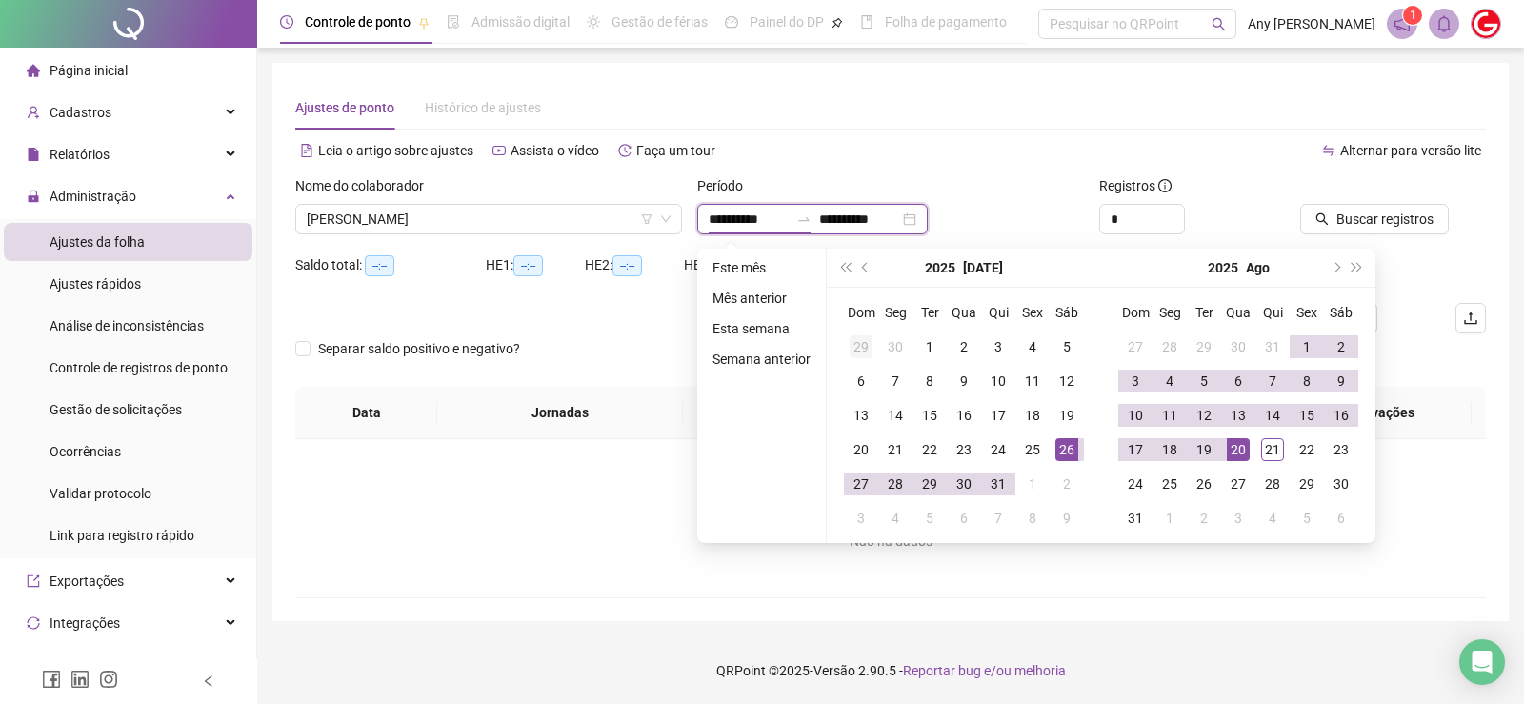
type input "**********"
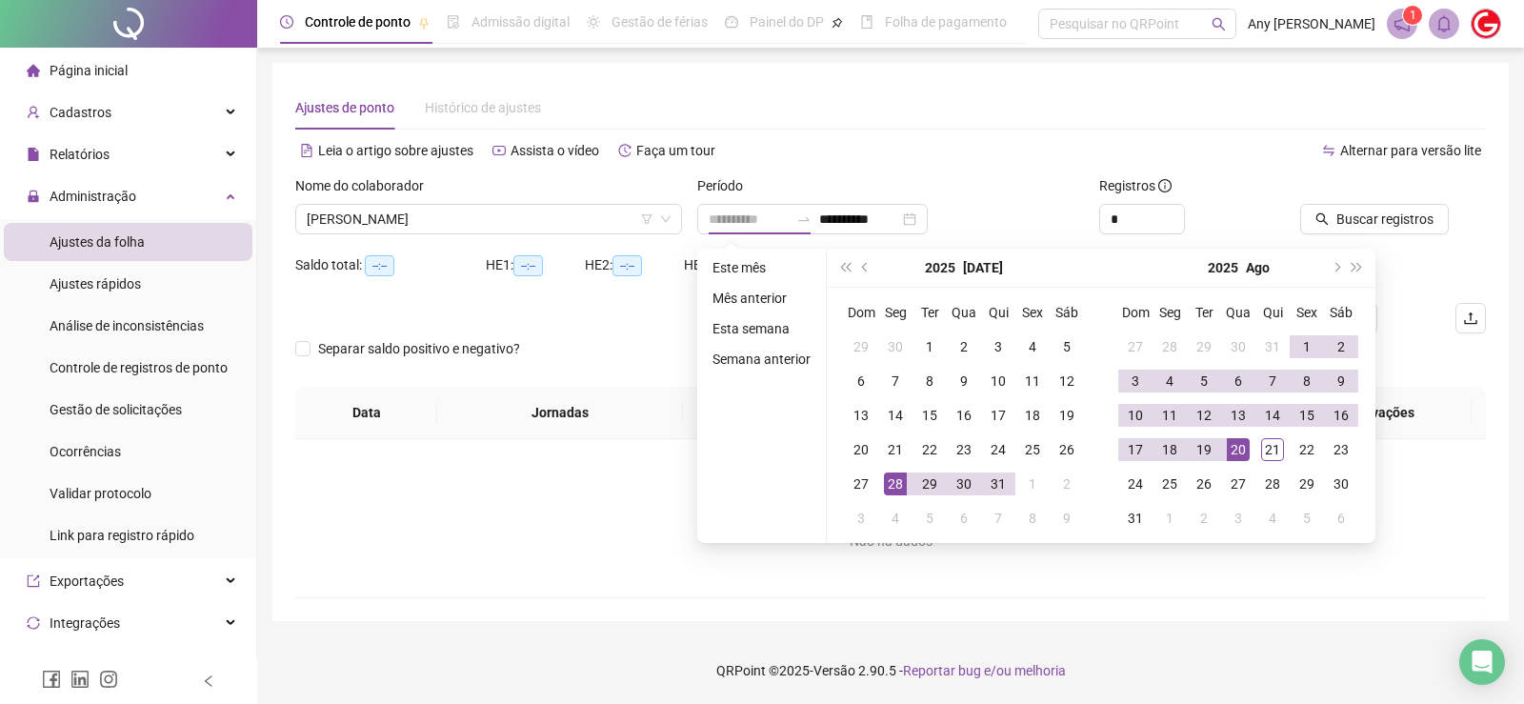
click at [894, 476] on div "28" at bounding box center [895, 483] width 23 height 23
type input "**********"
type input "*"
click at [1175, 212] on icon "up" at bounding box center [1174, 214] width 7 height 7
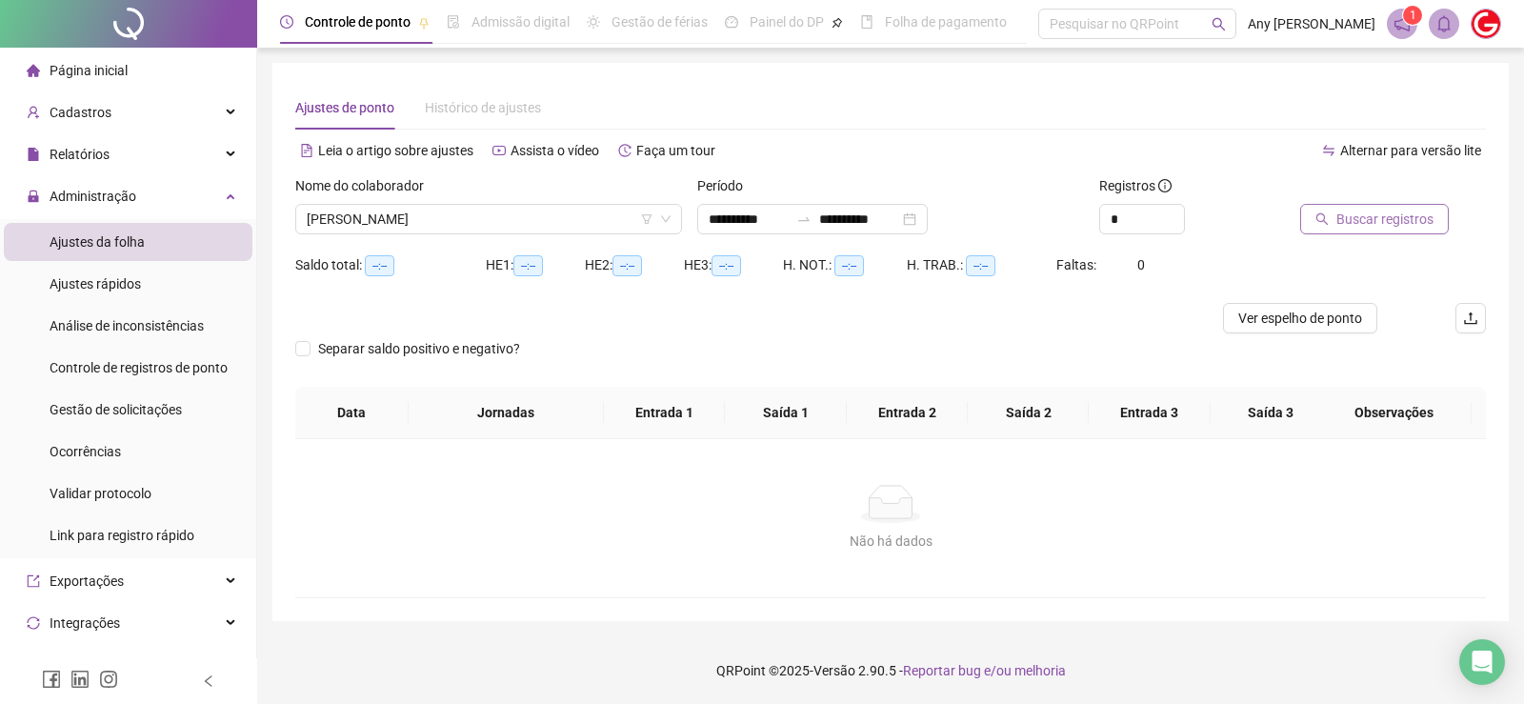
click at [1361, 213] on span "Buscar registros" at bounding box center [1384, 219] width 97 height 21
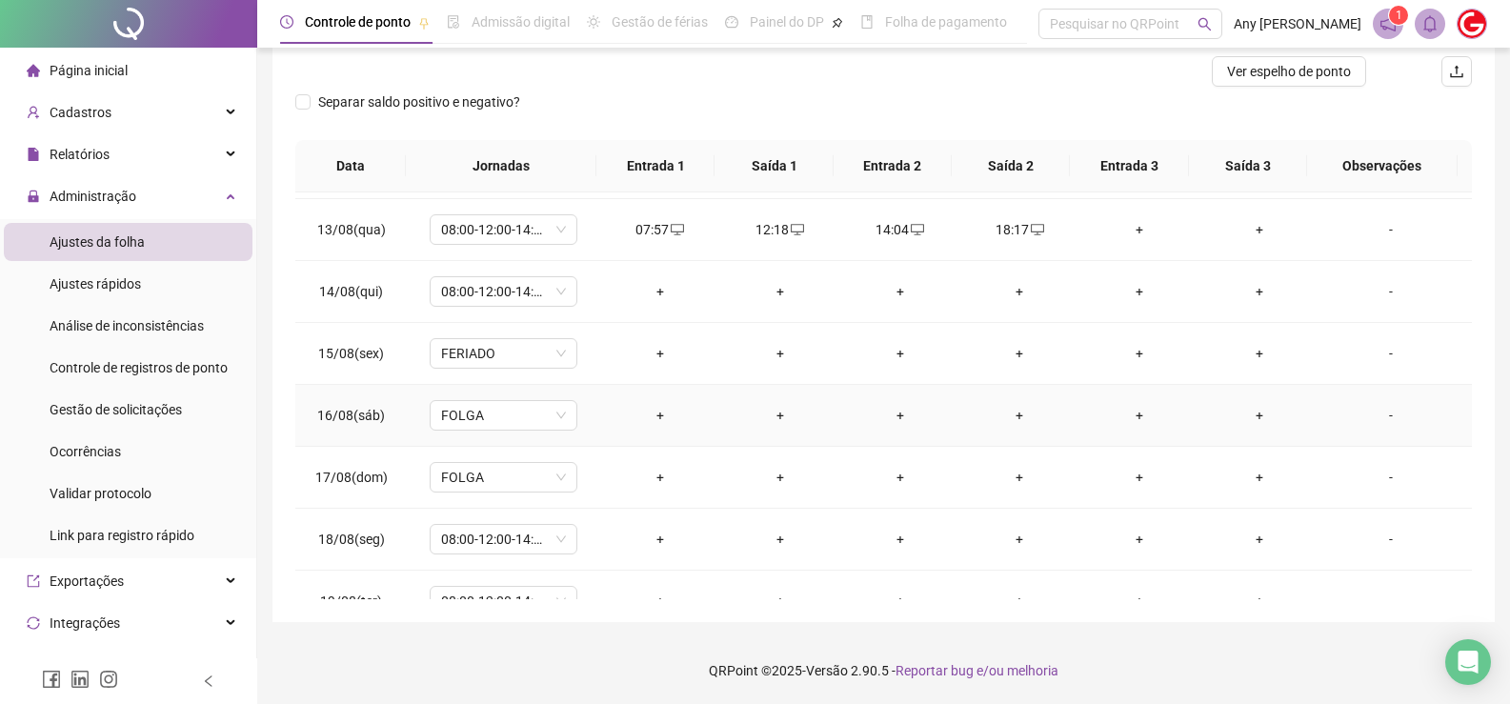
scroll to position [889, 0]
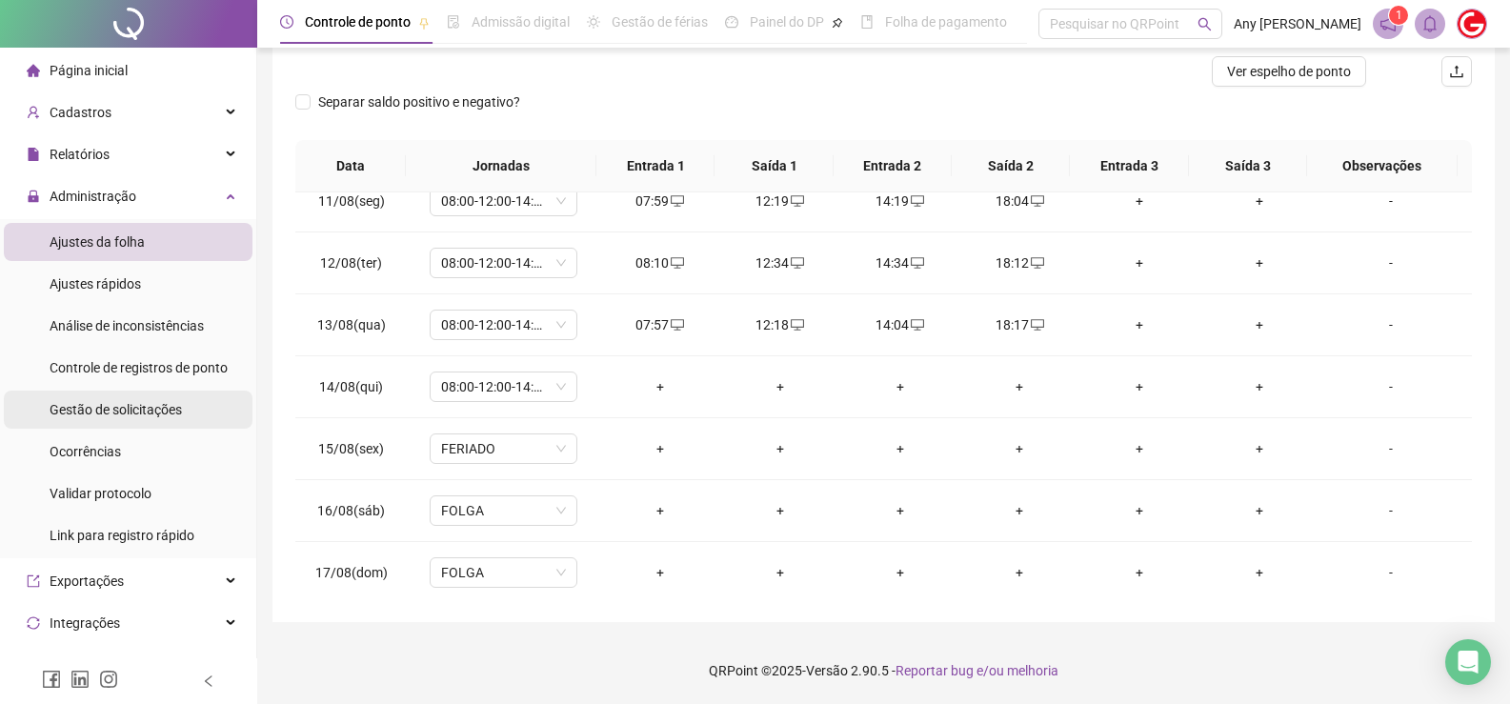
click at [171, 408] on span "Gestão de solicitações" at bounding box center [116, 409] width 132 height 15
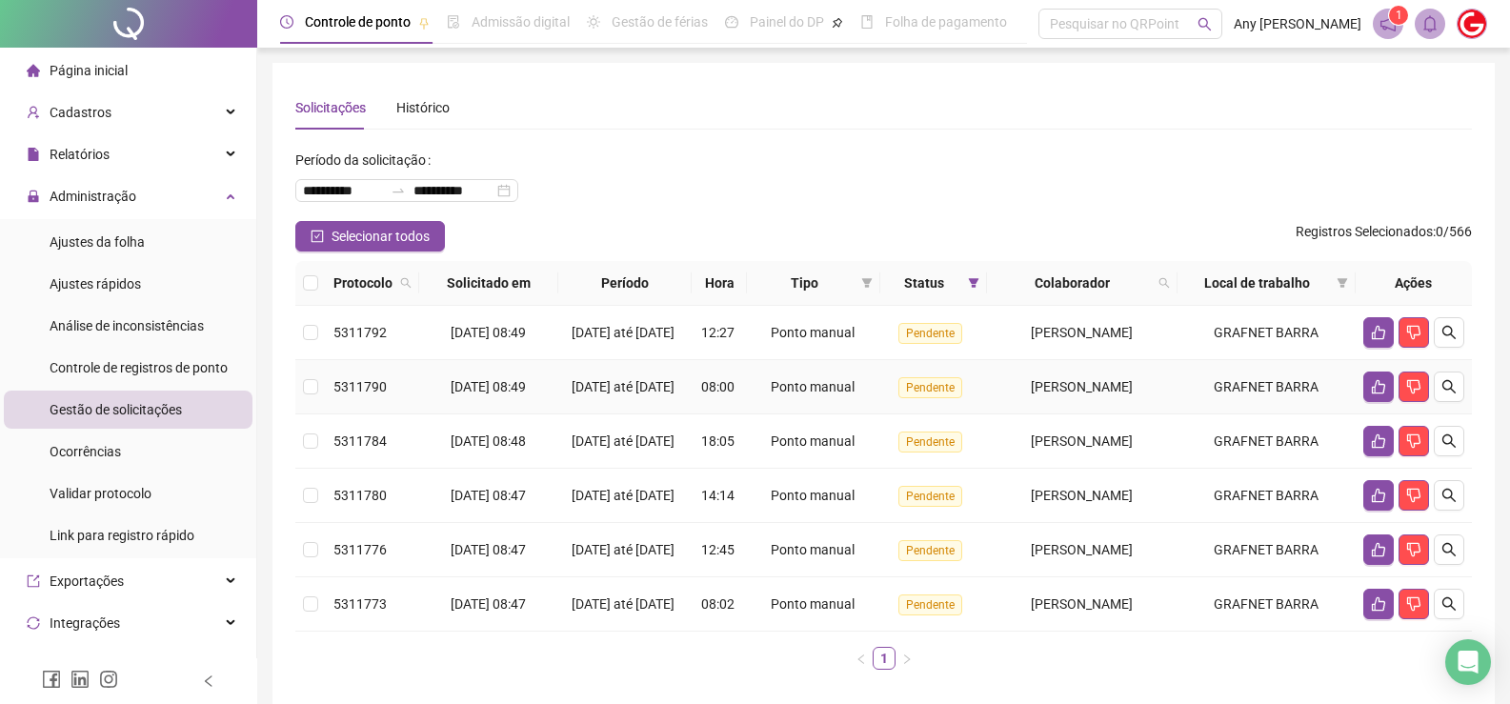
scroll to position [154, 0]
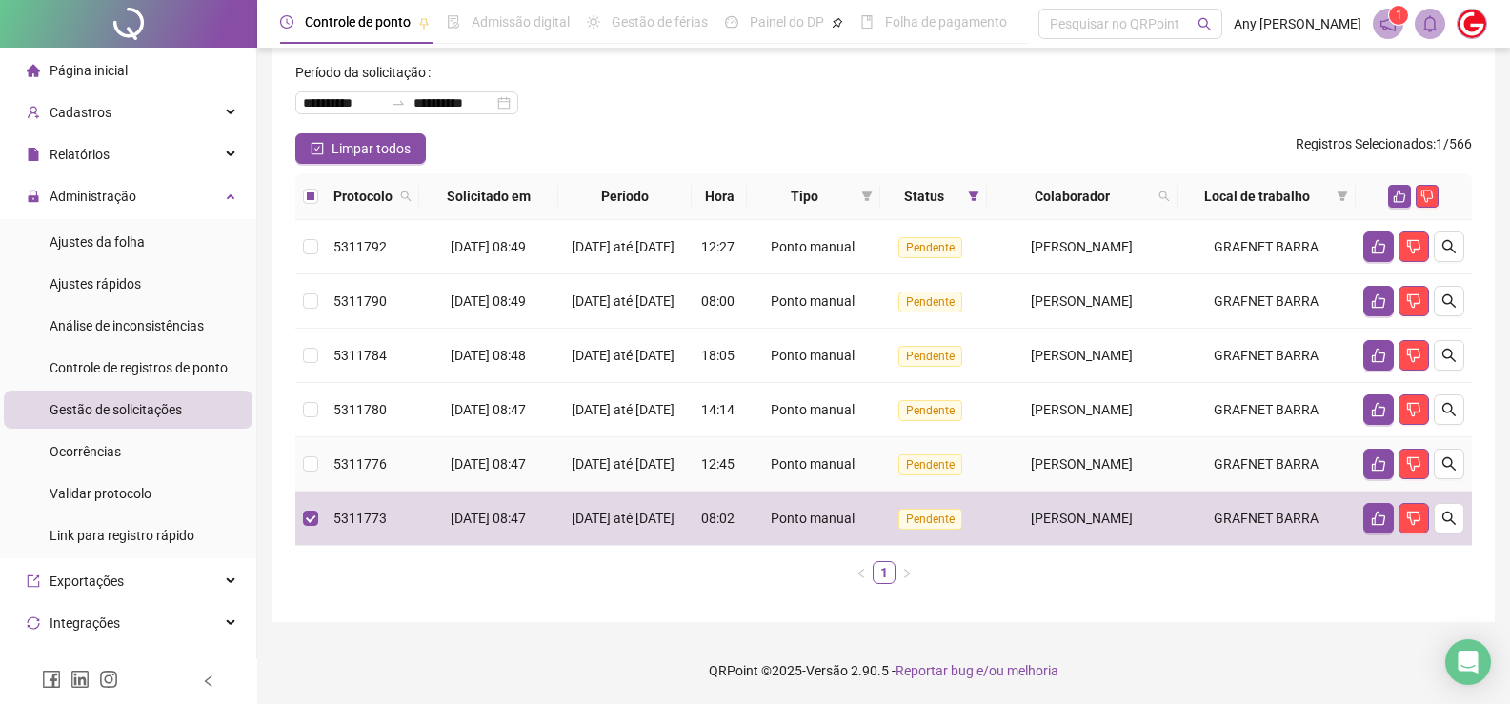
click at [319, 443] on td at bounding box center [310, 464] width 30 height 54
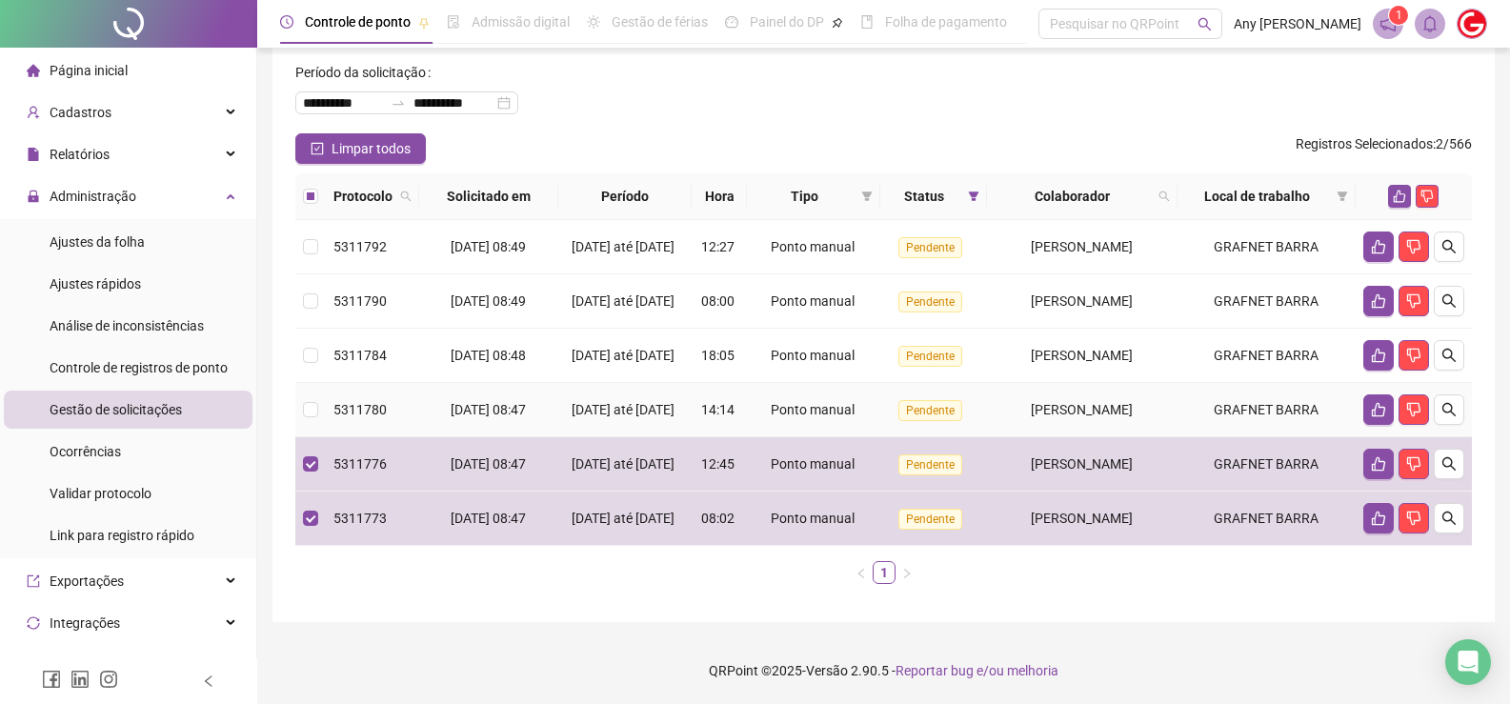
click at [329, 383] on td "5311780" at bounding box center [372, 410] width 93 height 54
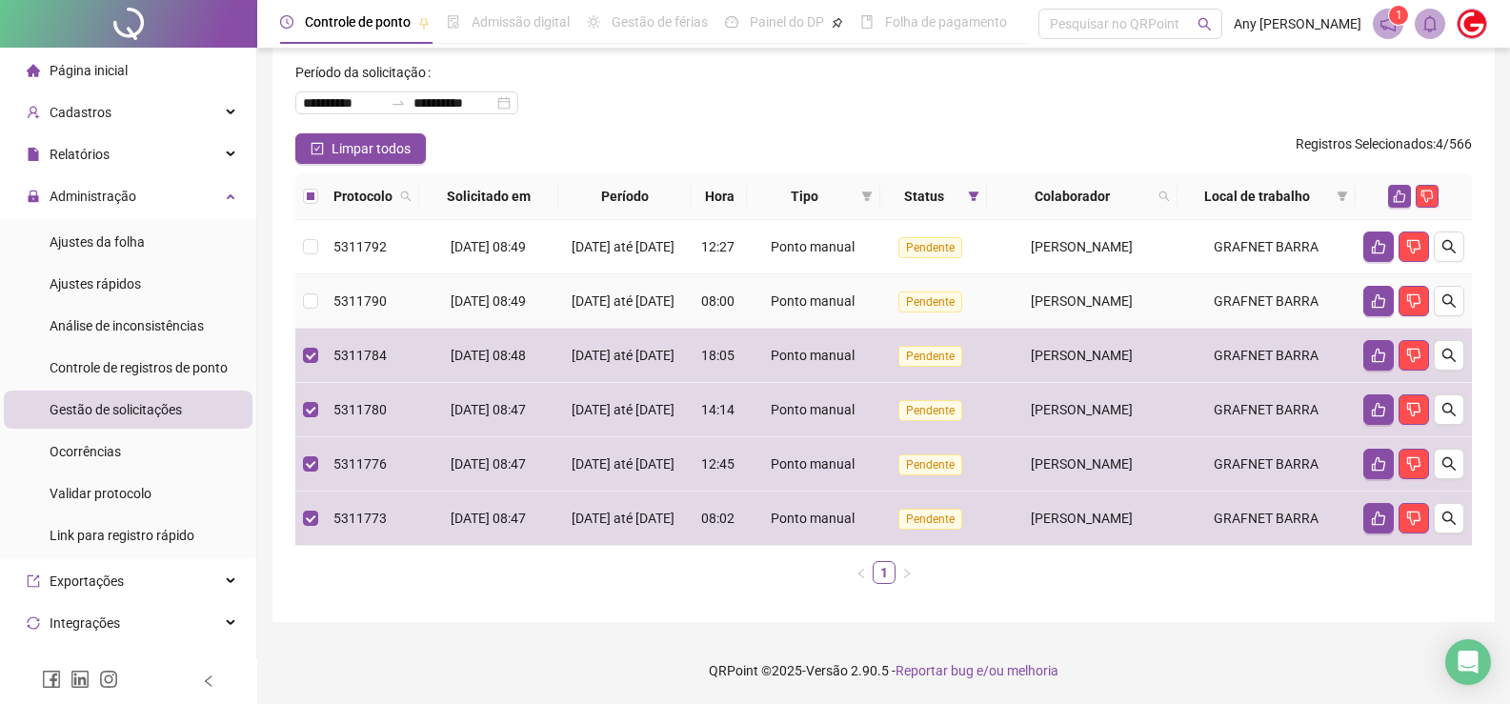
click at [319, 274] on td at bounding box center [310, 301] width 30 height 54
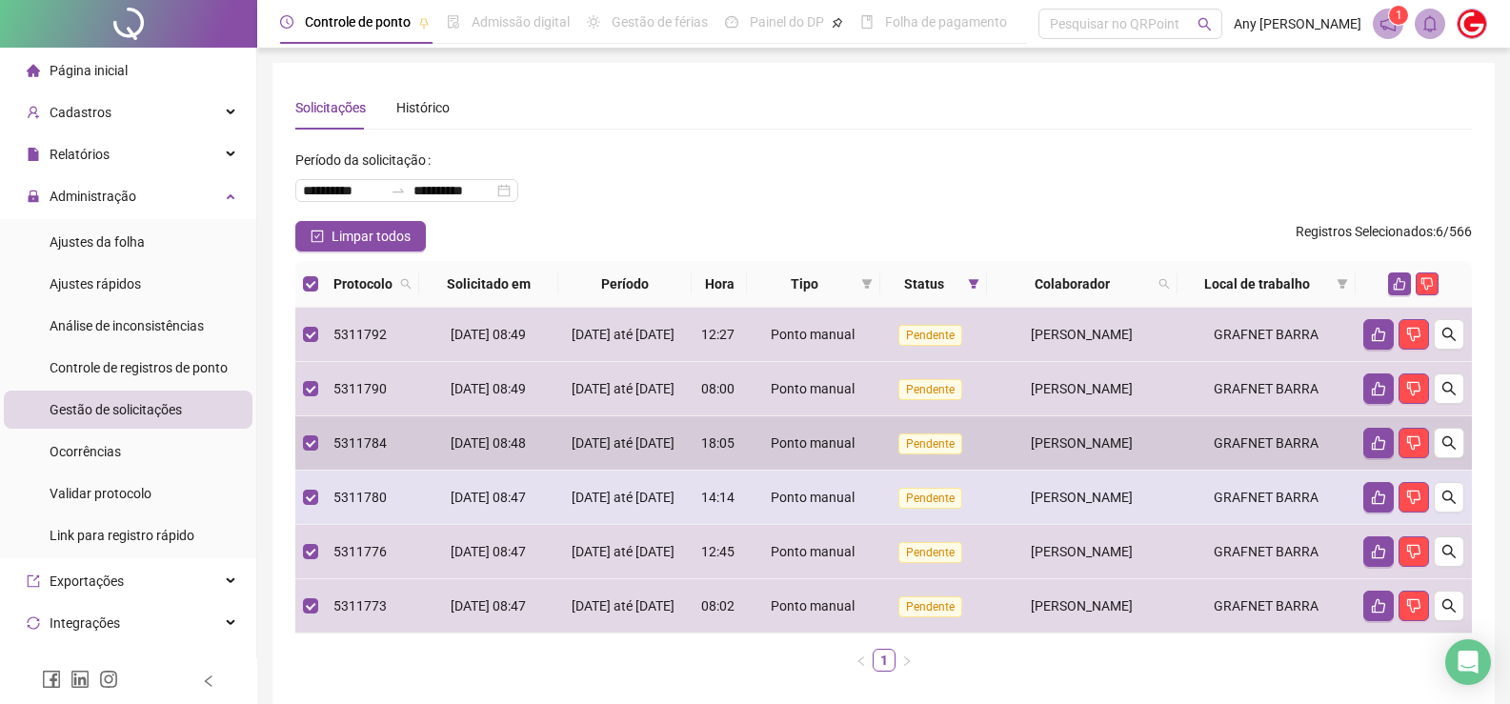
scroll to position [156, 0]
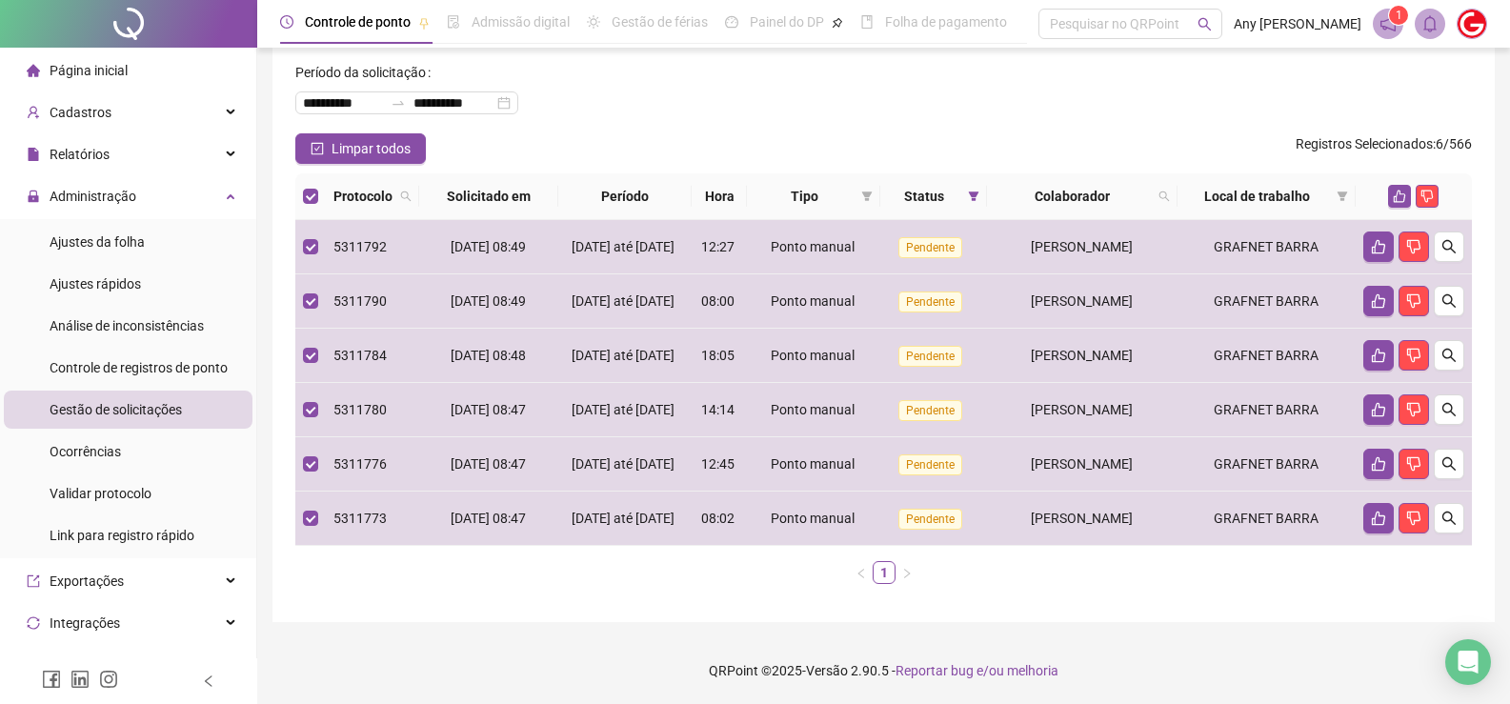
click at [107, 412] on span "Gestão de solicitações" at bounding box center [116, 409] width 132 height 15
click at [171, 394] on div "Gestão de solicitações" at bounding box center [116, 410] width 132 height 38
click at [103, 244] on span "Ajustes da folha" at bounding box center [97, 241] width 95 height 15
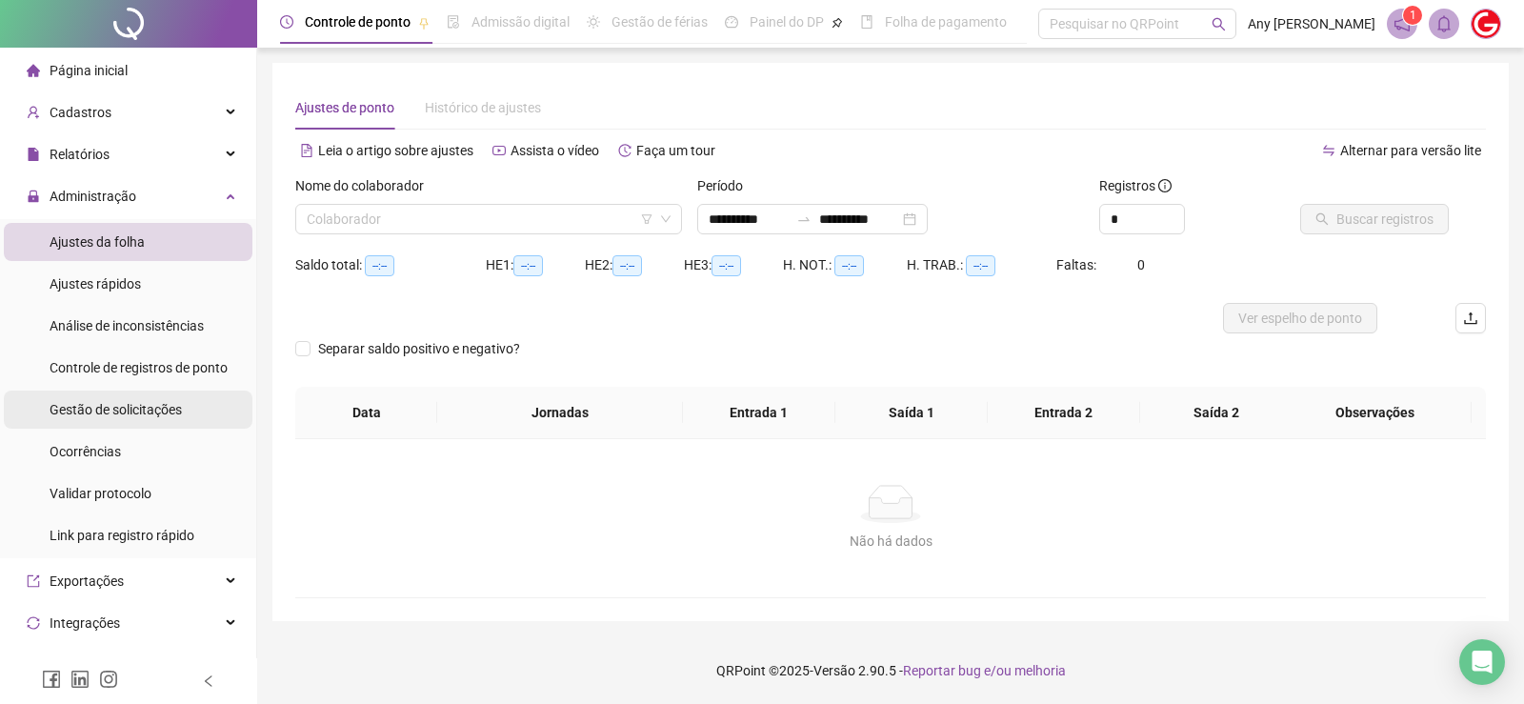
click at [138, 405] on span "Gestão de solicitações" at bounding box center [116, 409] width 132 height 15
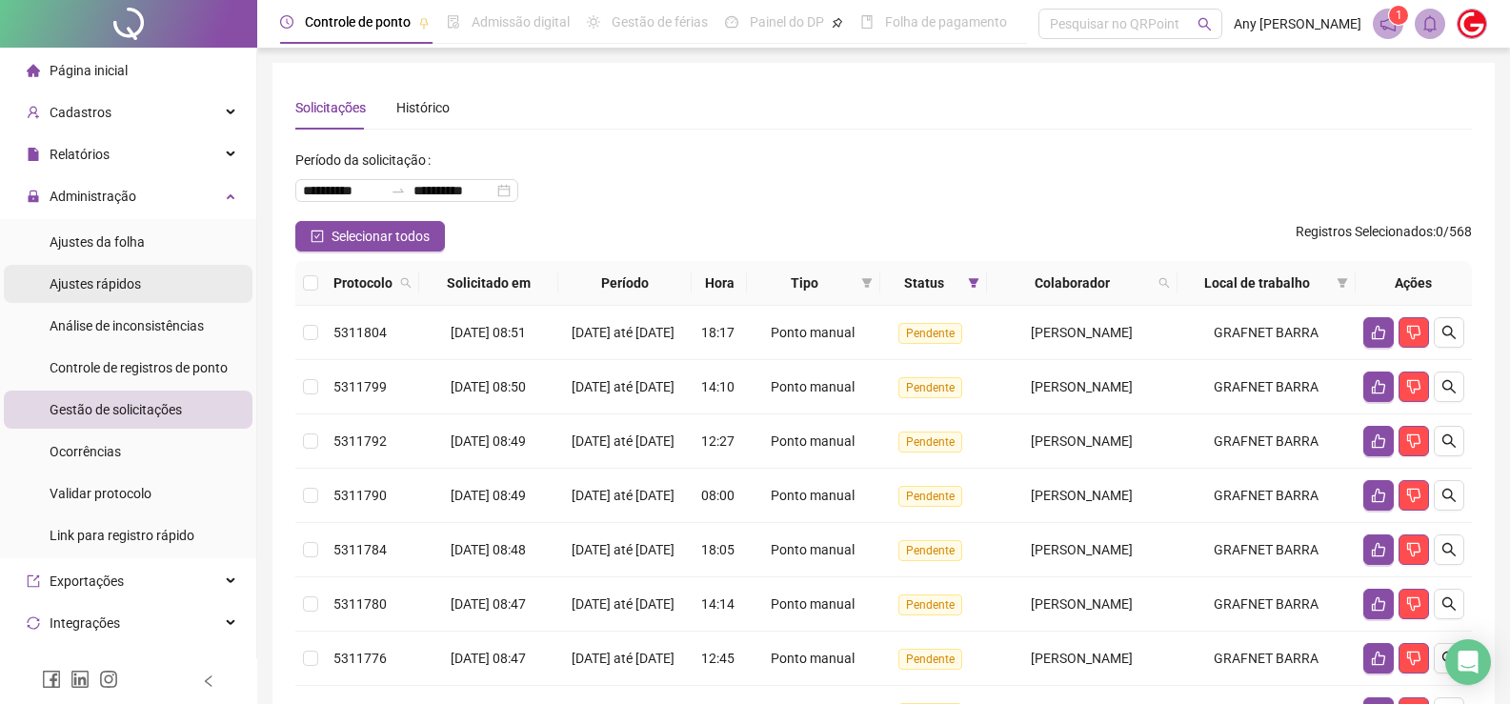
click at [70, 283] on span "Ajustes rápidos" at bounding box center [95, 283] width 91 height 15
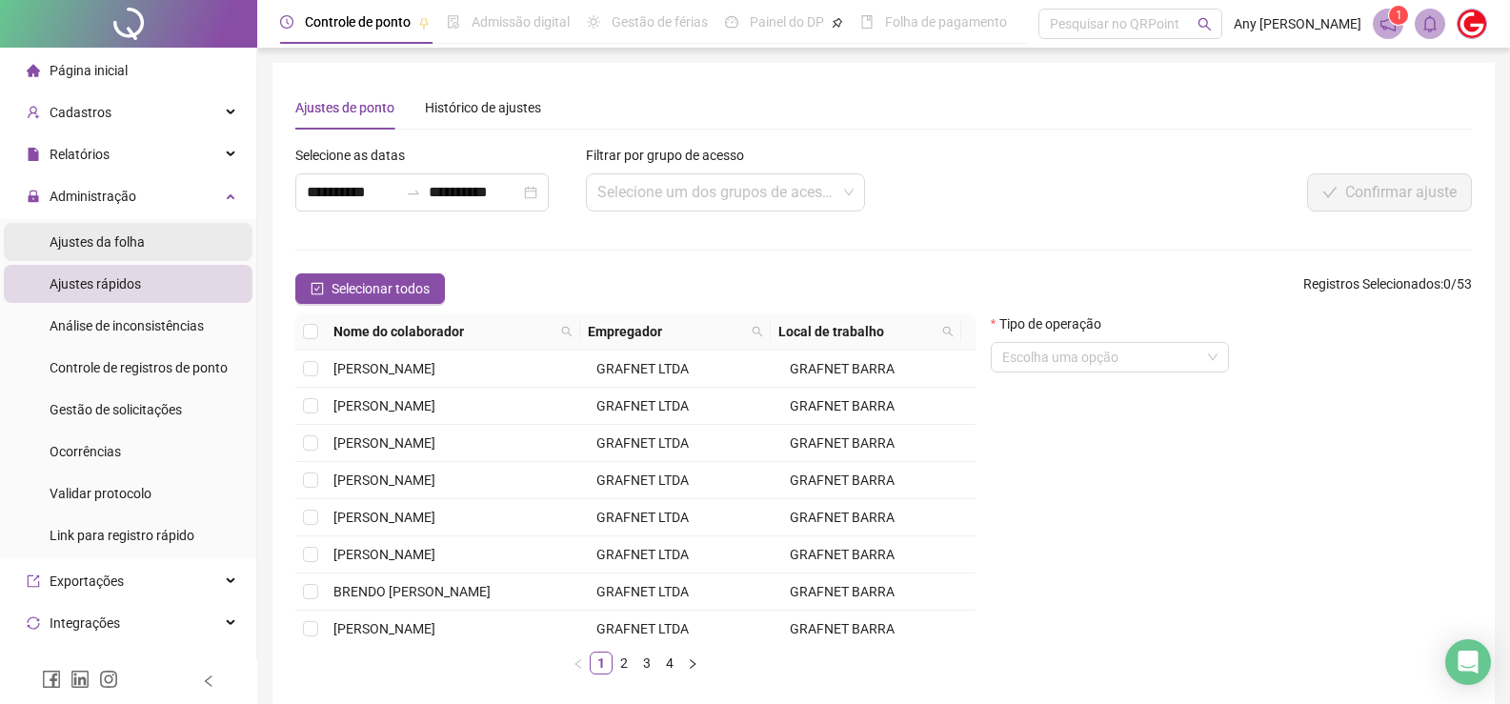
click at [104, 239] on span "Ajustes da folha" at bounding box center [97, 241] width 95 height 15
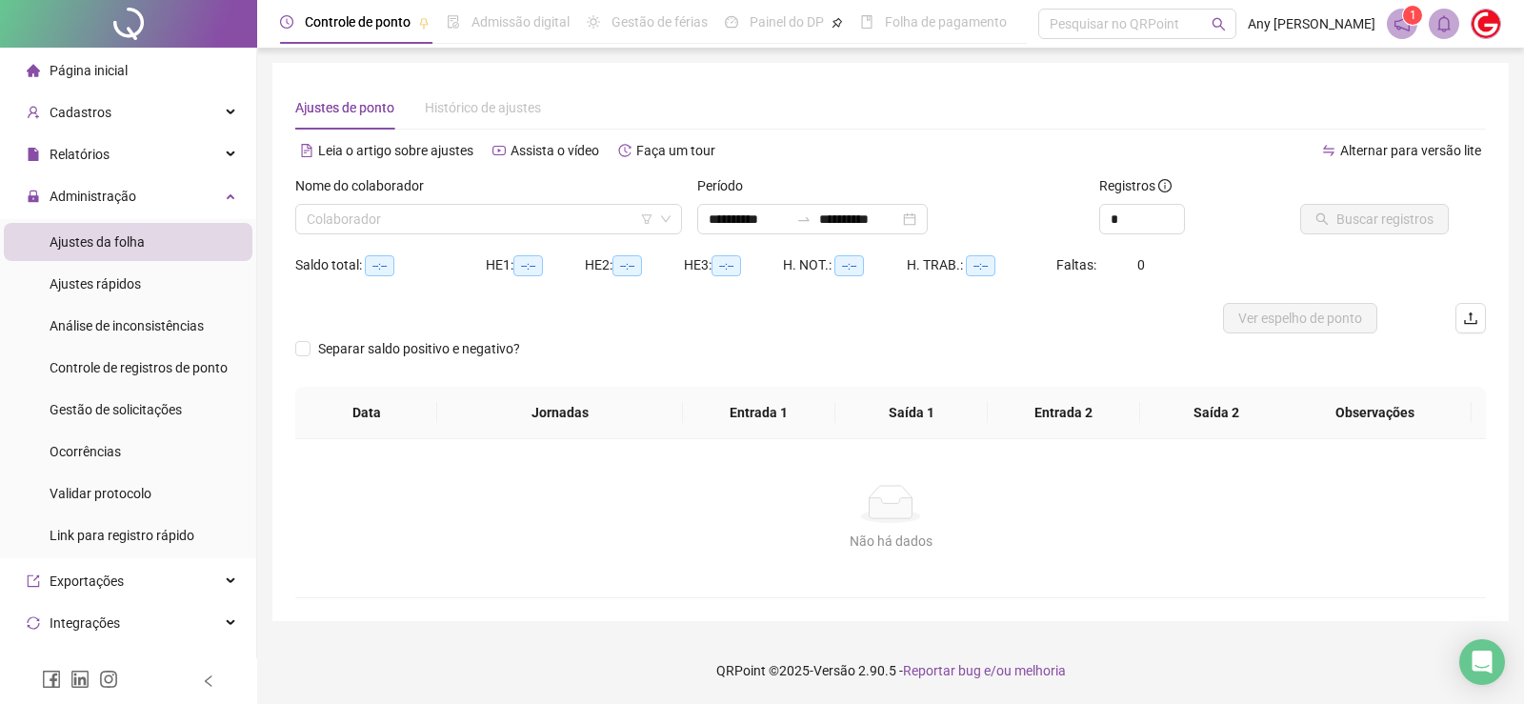
type input "**********"
click at [749, 213] on input "**********" at bounding box center [749, 219] width 80 height 21
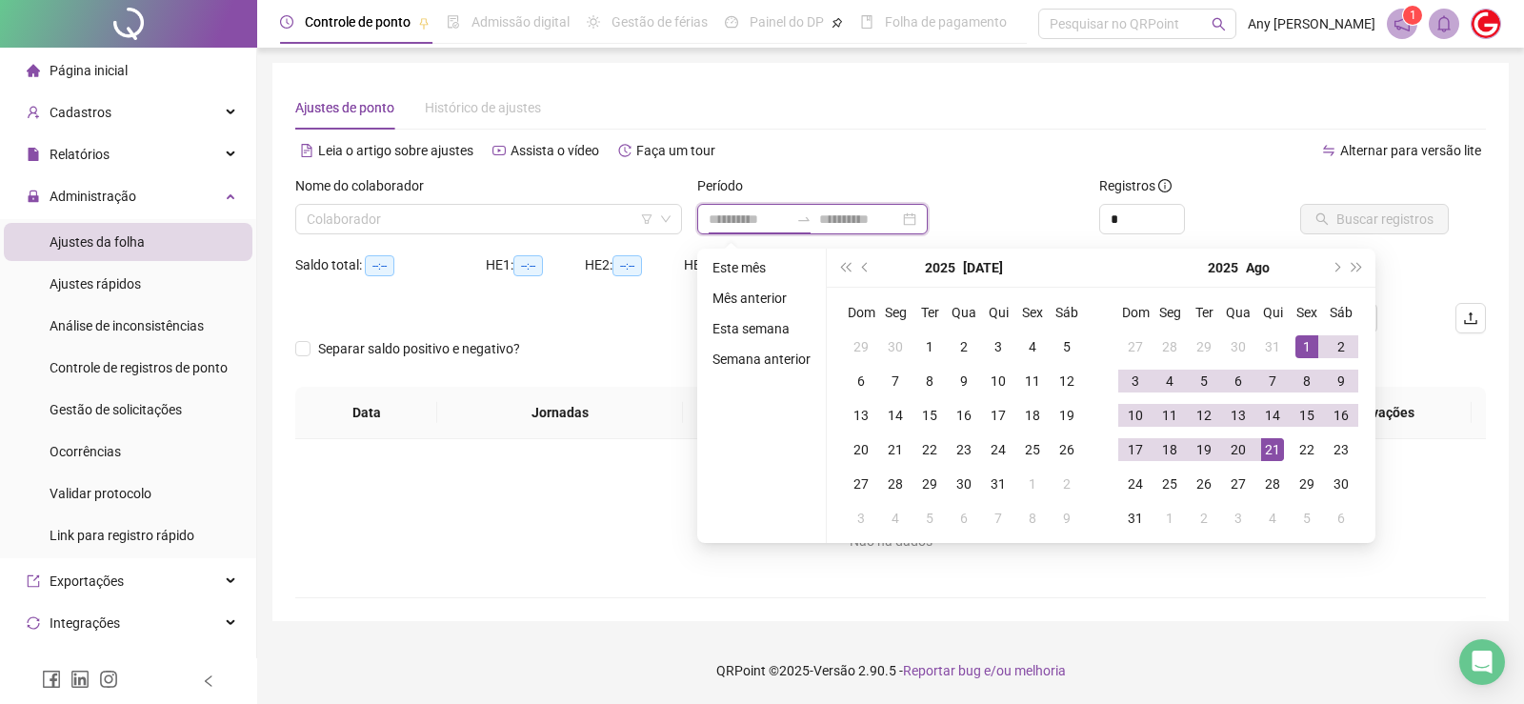
type input "**********"
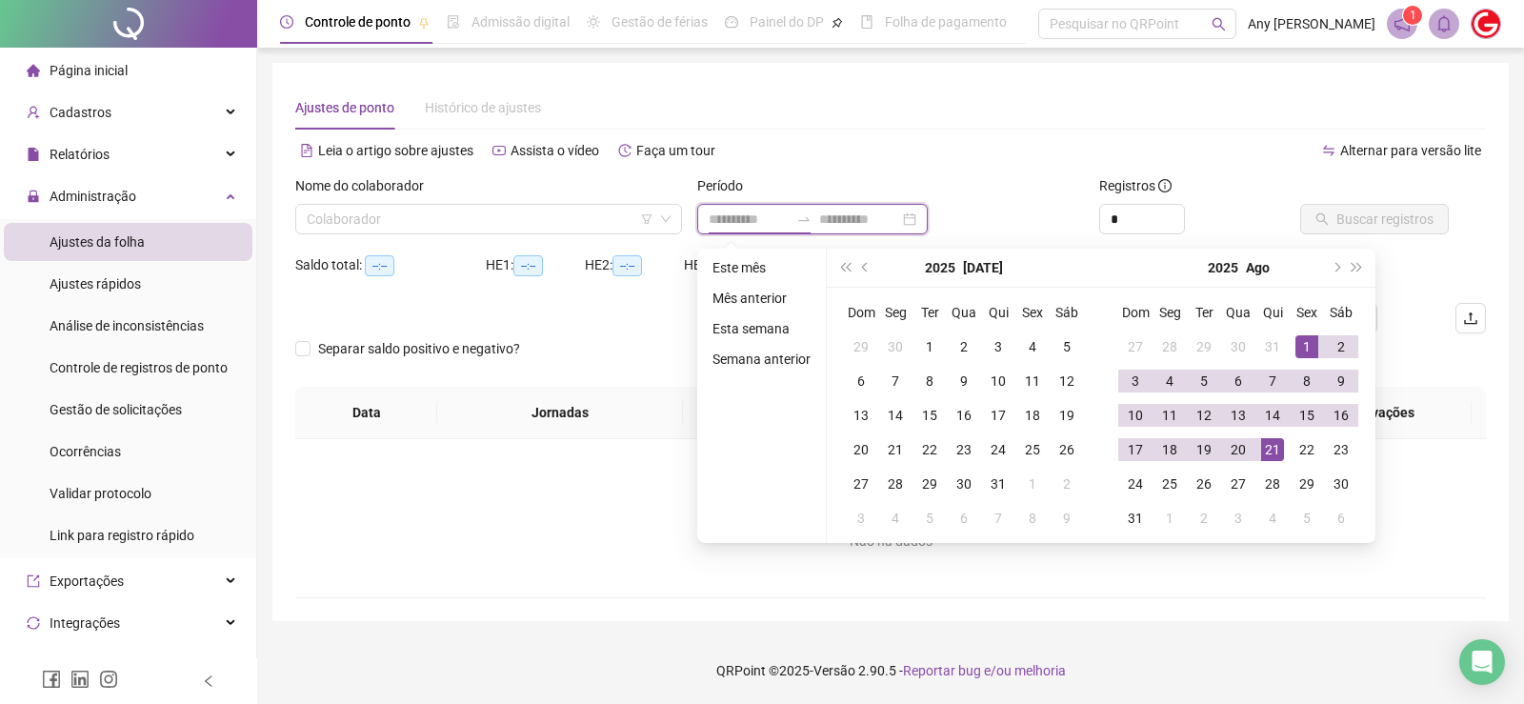
type input "**********"
click at [893, 481] on div "28" at bounding box center [895, 483] width 23 height 23
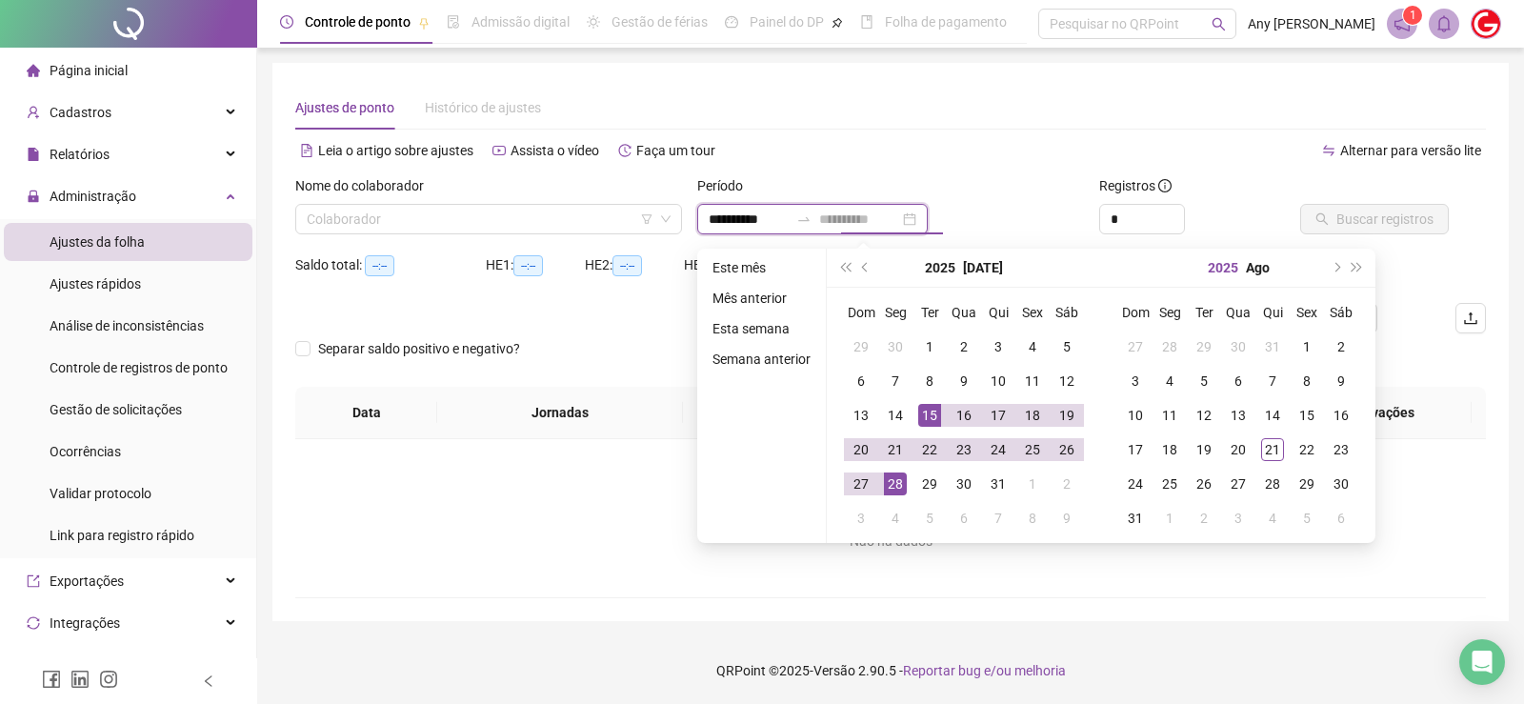
type input "**********"
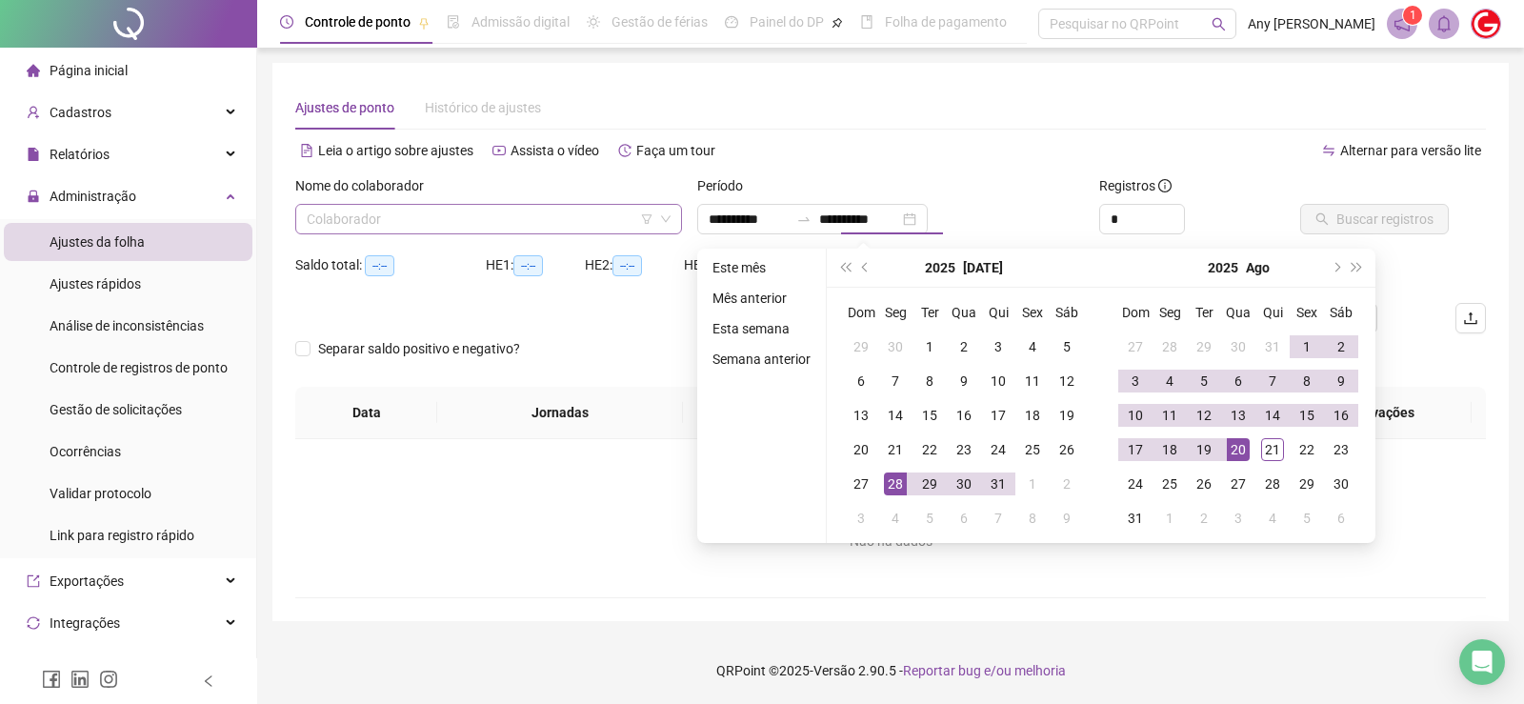
click at [501, 207] on input "search" at bounding box center [480, 219] width 347 height 29
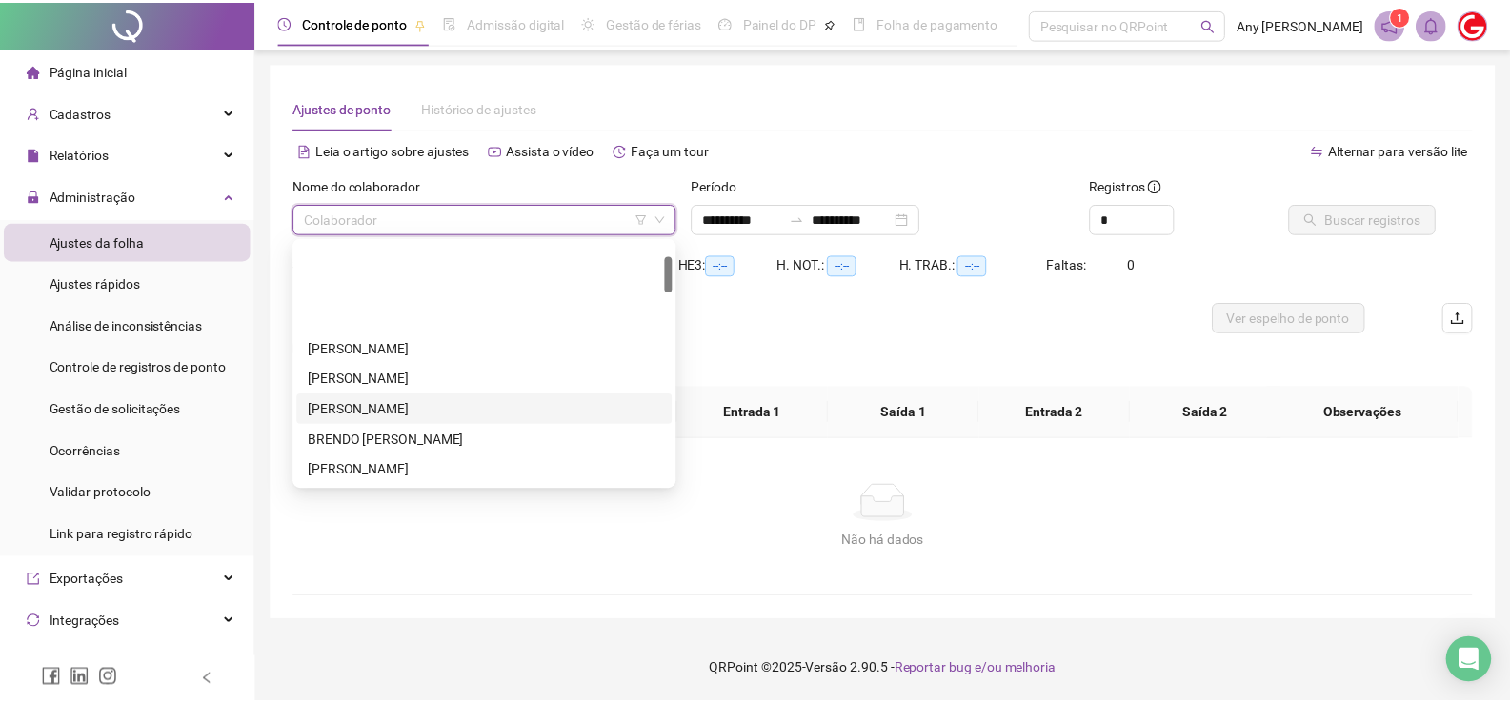
scroll to position [95, 0]
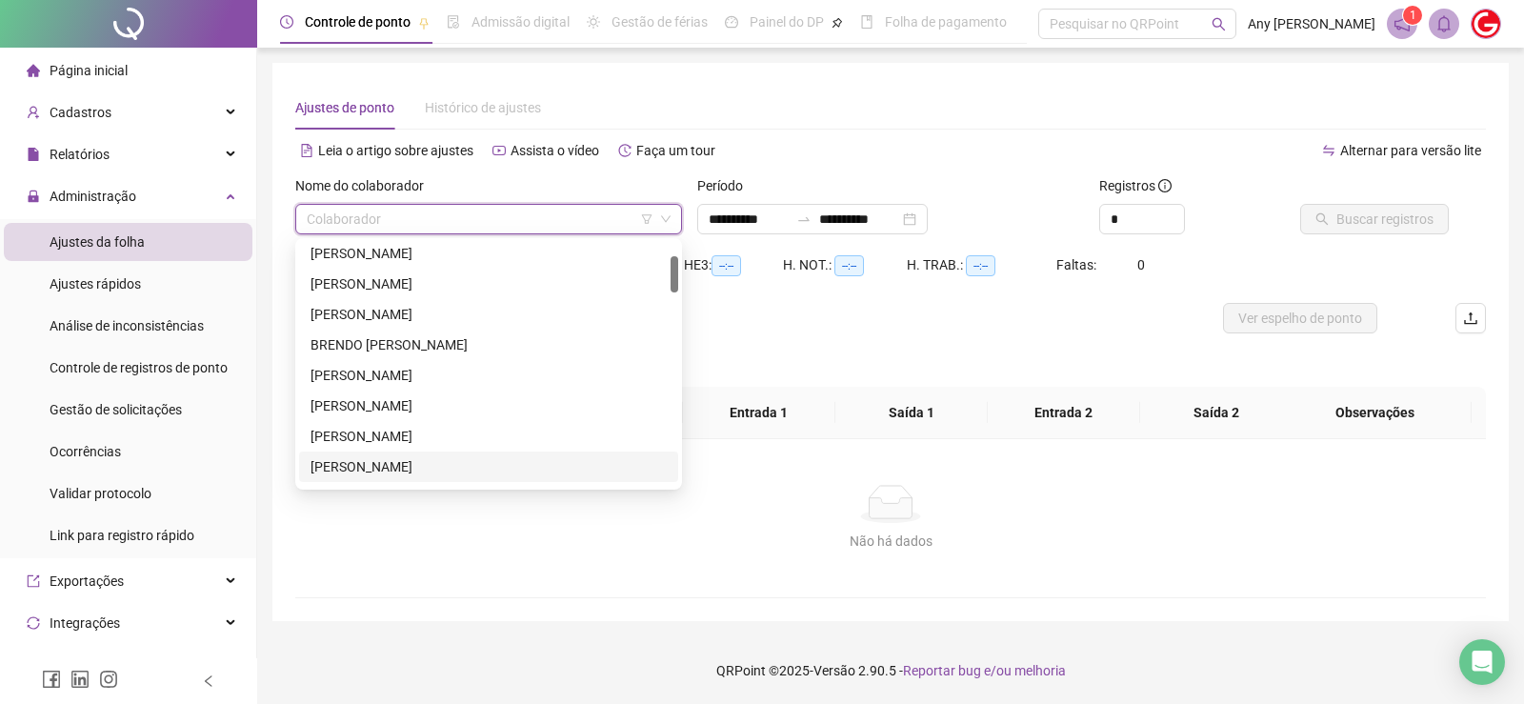
click at [362, 469] on div "[PERSON_NAME]" at bounding box center [489, 466] width 356 height 21
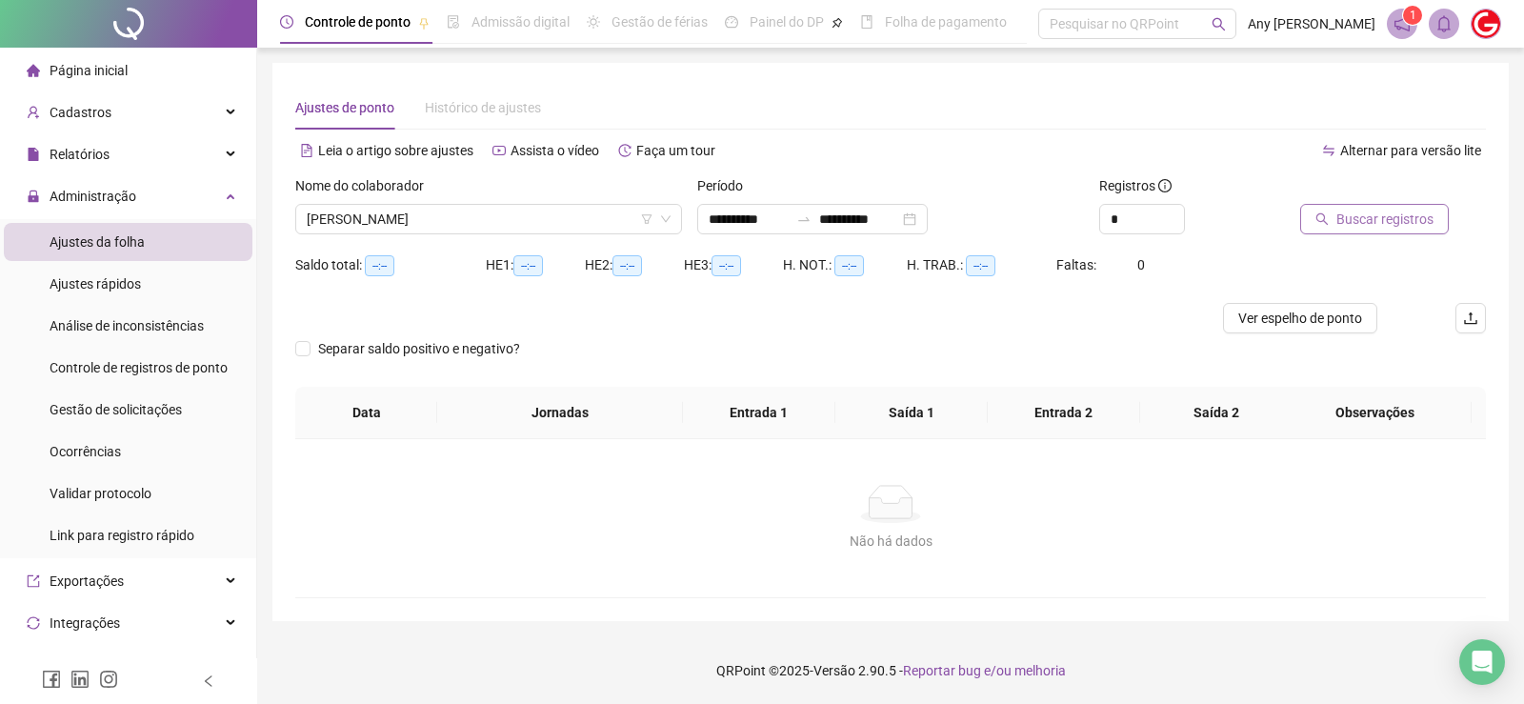
click at [1321, 224] on icon "search" at bounding box center [1321, 218] width 13 height 13
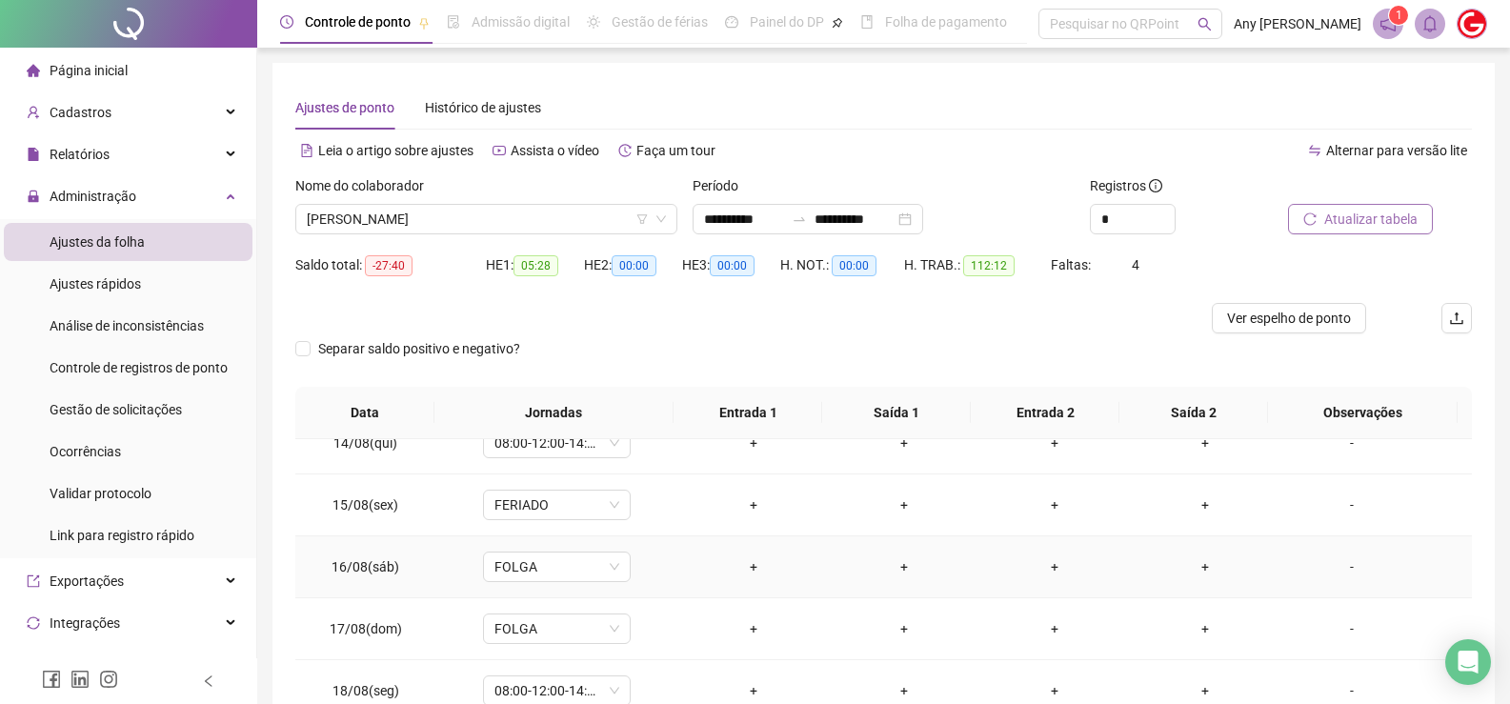
scroll to position [247, 0]
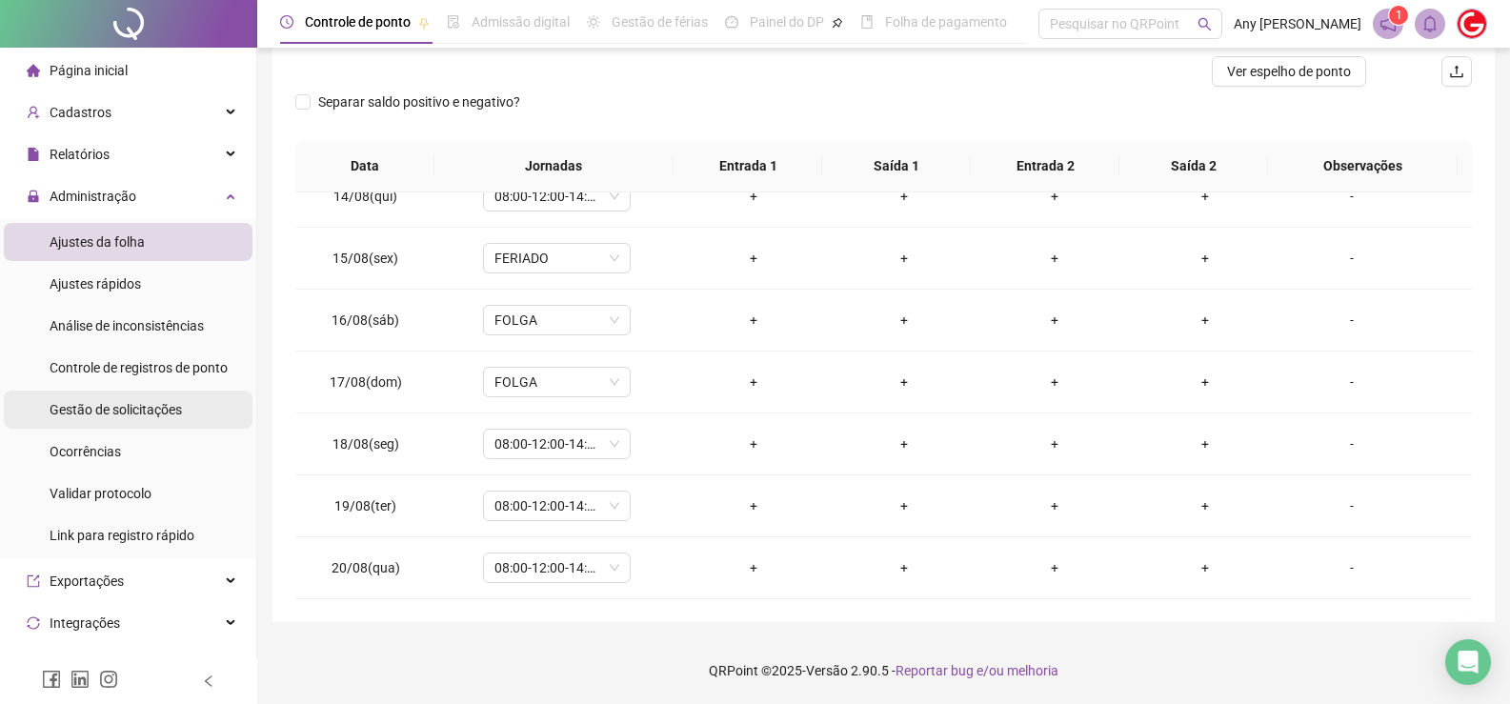
click at [106, 414] on span "Gestão de solicitações" at bounding box center [116, 409] width 132 height 15
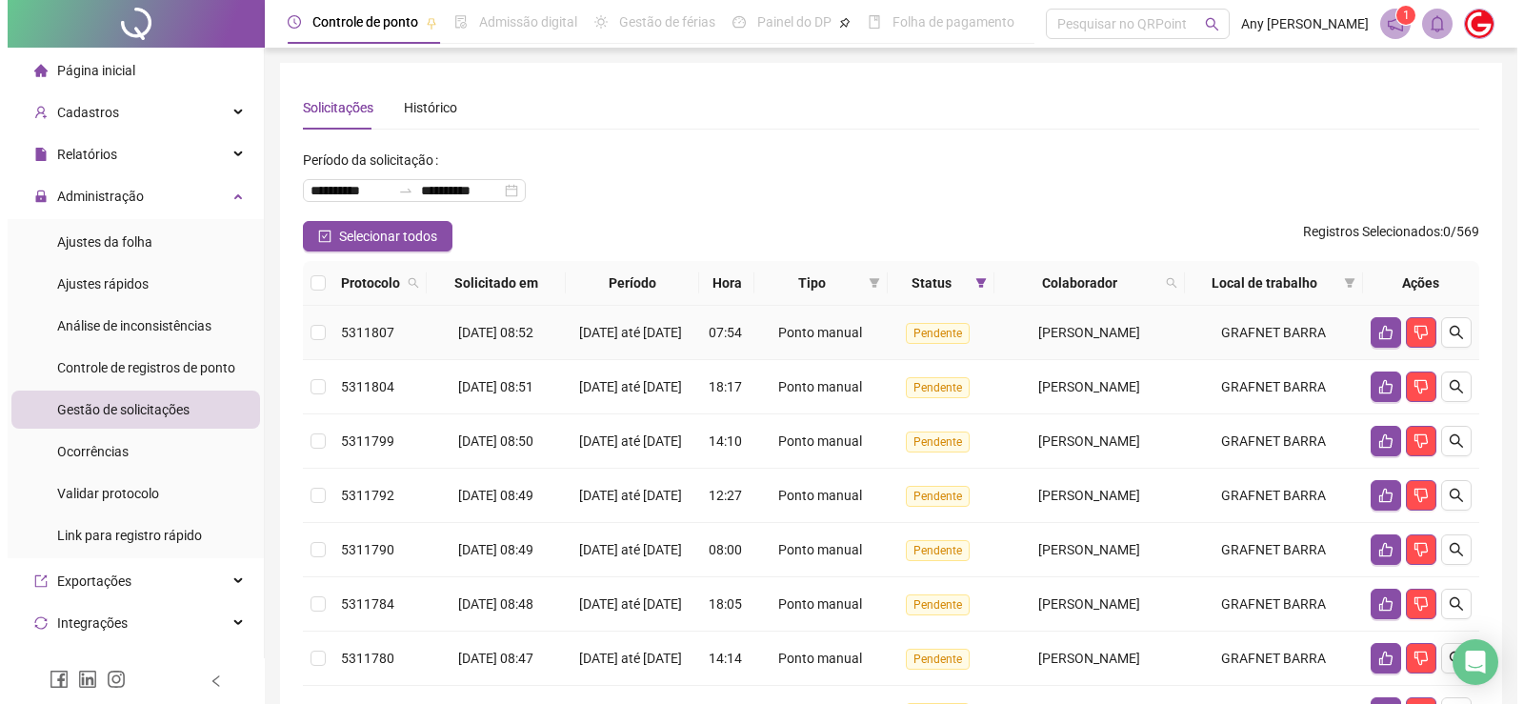
scroll to position [95, 0]
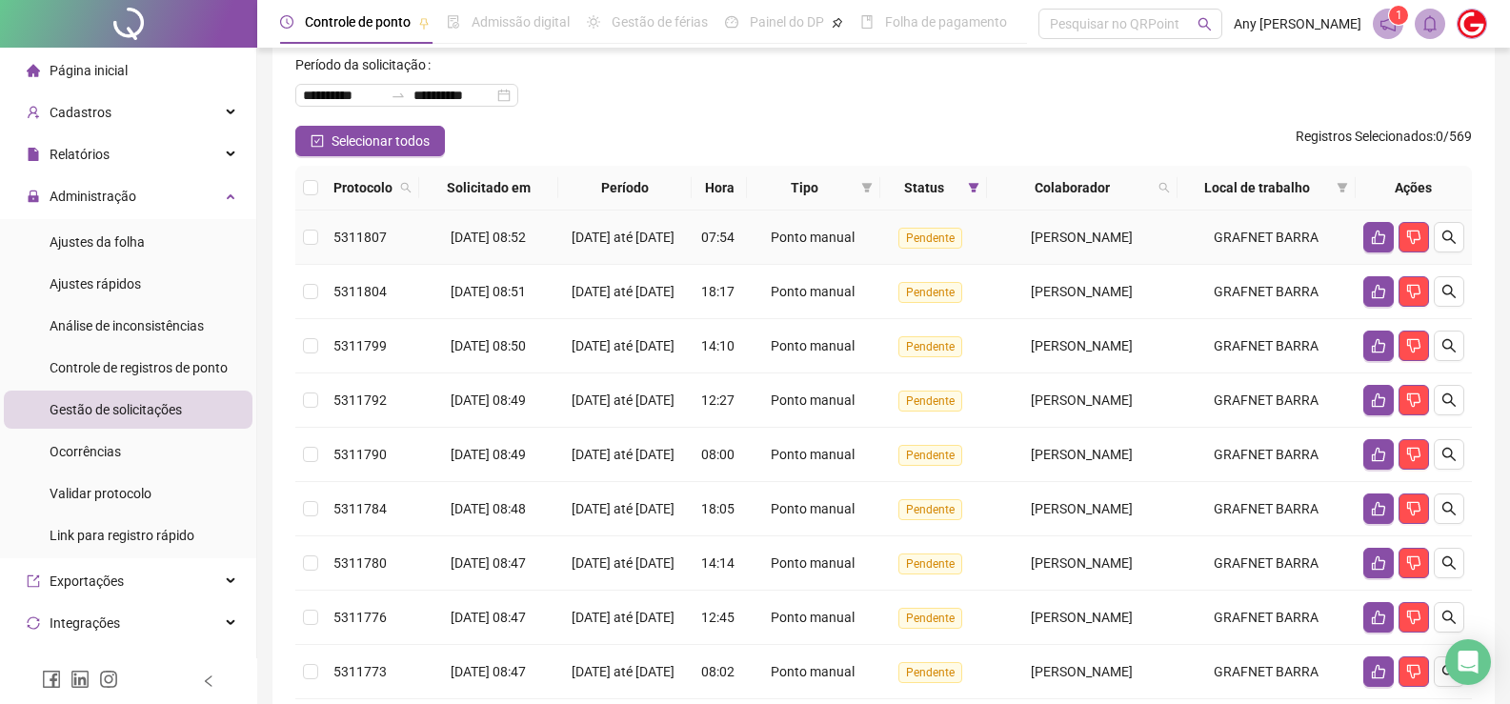
click at [321, 242] on td at bounding box center [310, 238] width 30 height 54
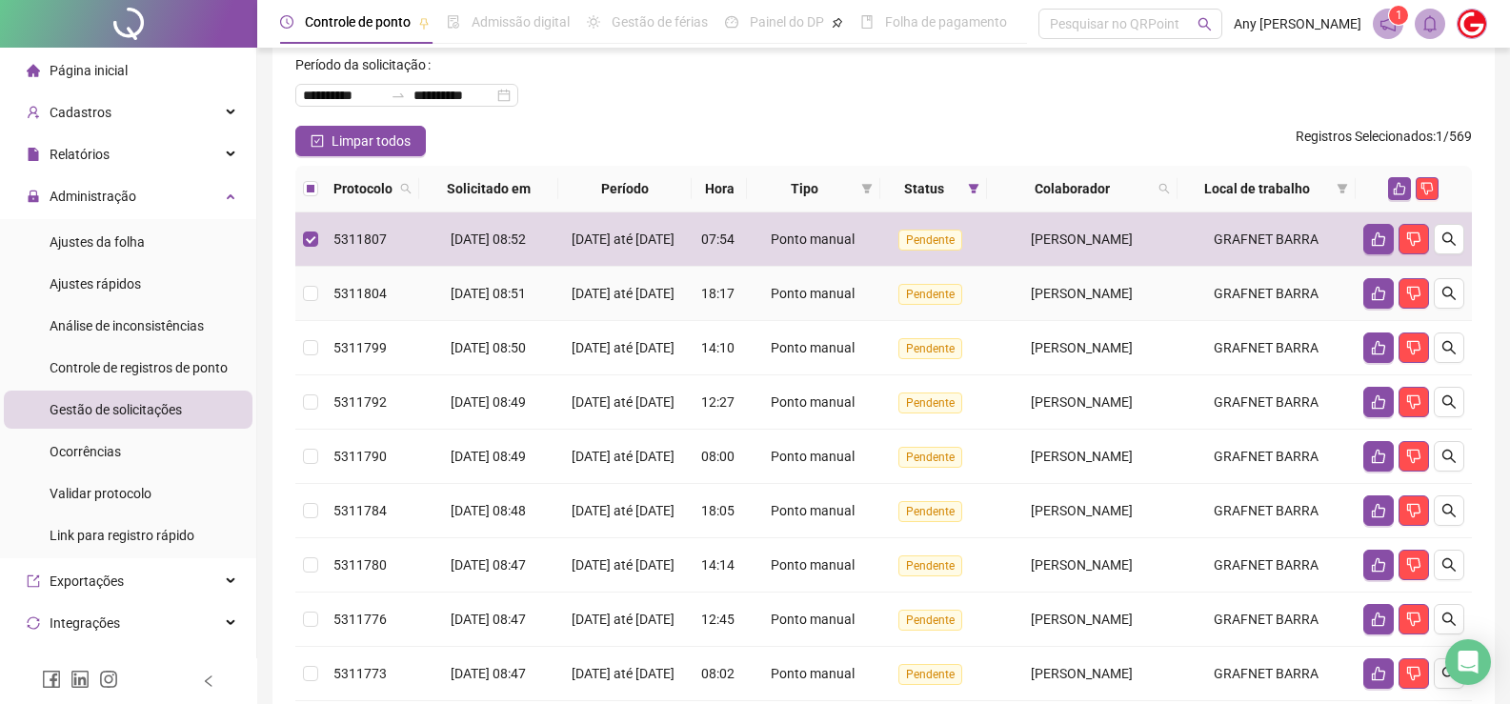
click at [319, 308] on td at bounding box center [310, 294] width 30 height 54
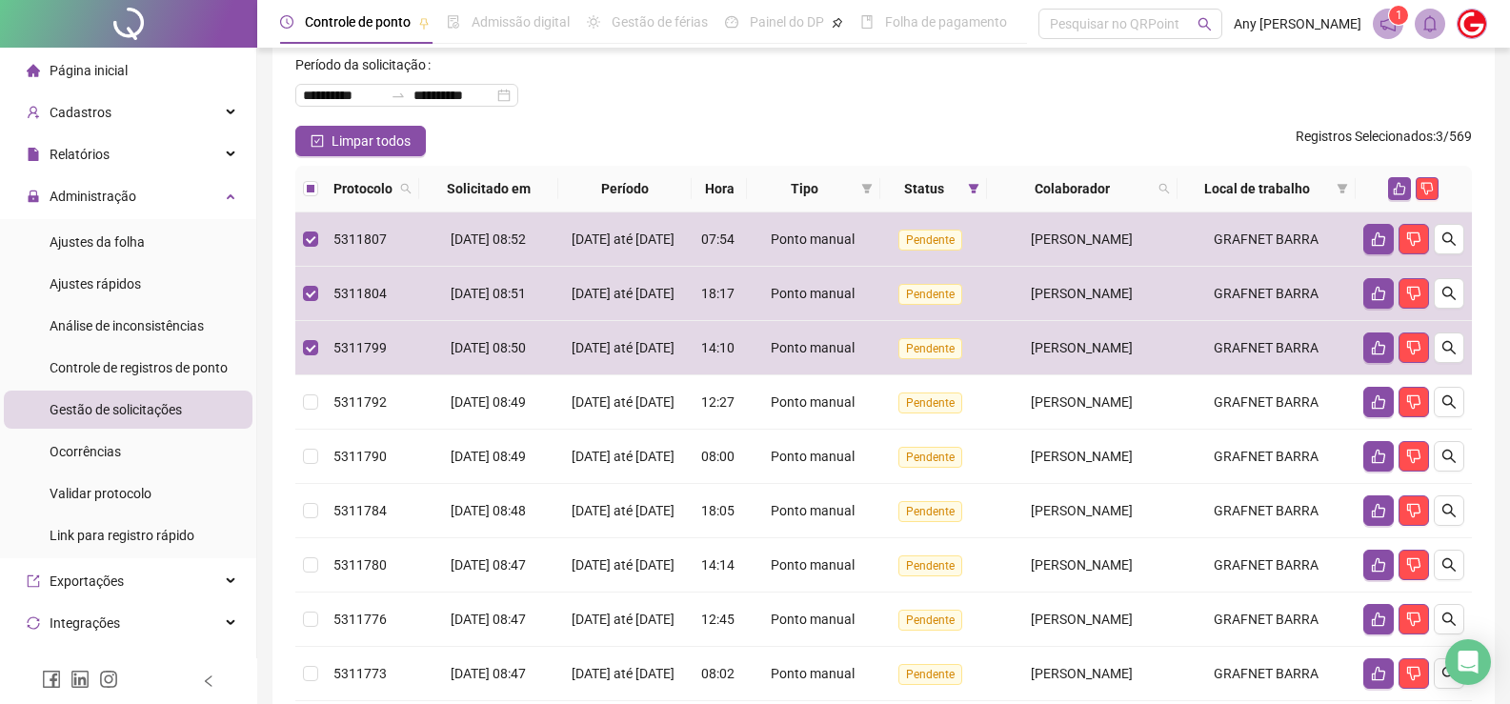
click at [292, 434] on div "**********" at bounding box center [883, 373] width 1222 height 810
click at [300, 419] on td at bounding box center [310, 402] width 30 height 54
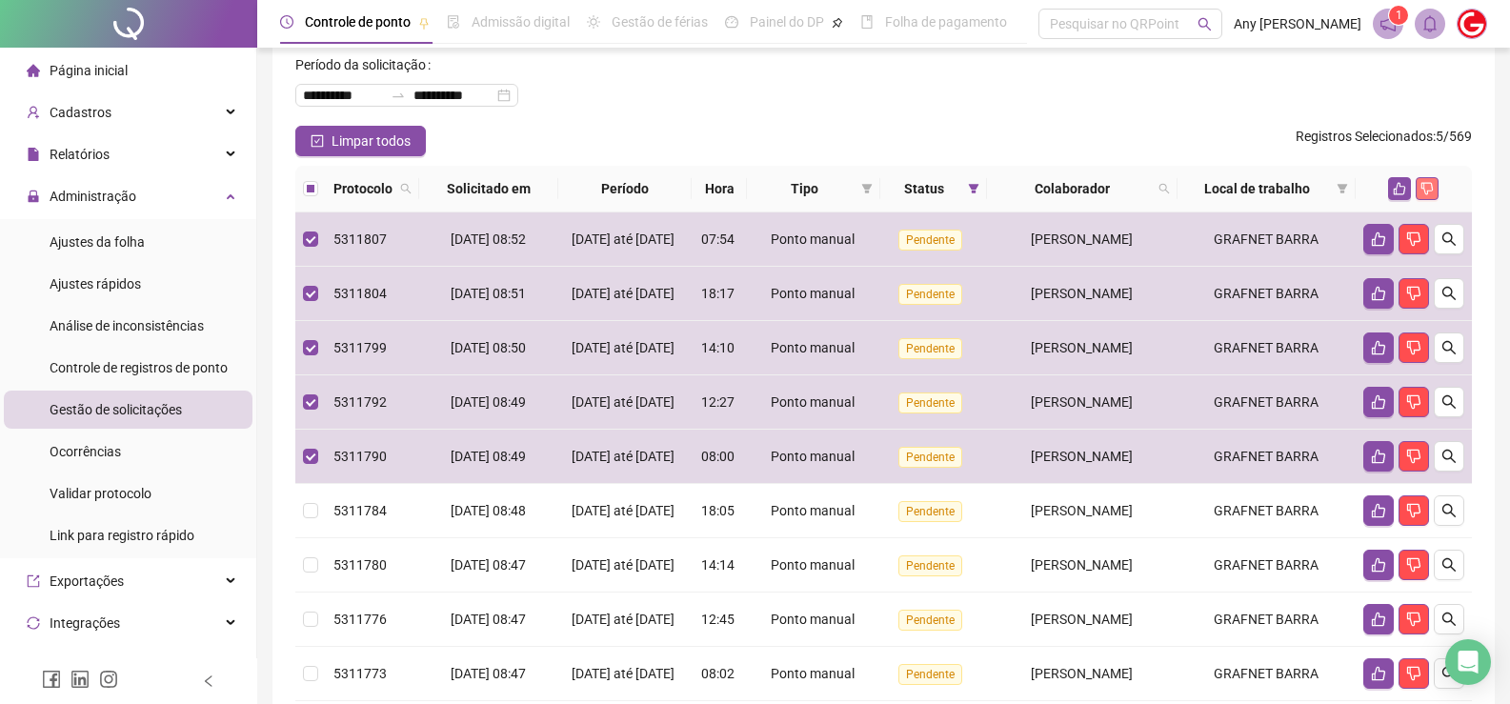
click at [1424, 183] on icon "dislike" at bounding box center [1427, 189] width 12 height 12
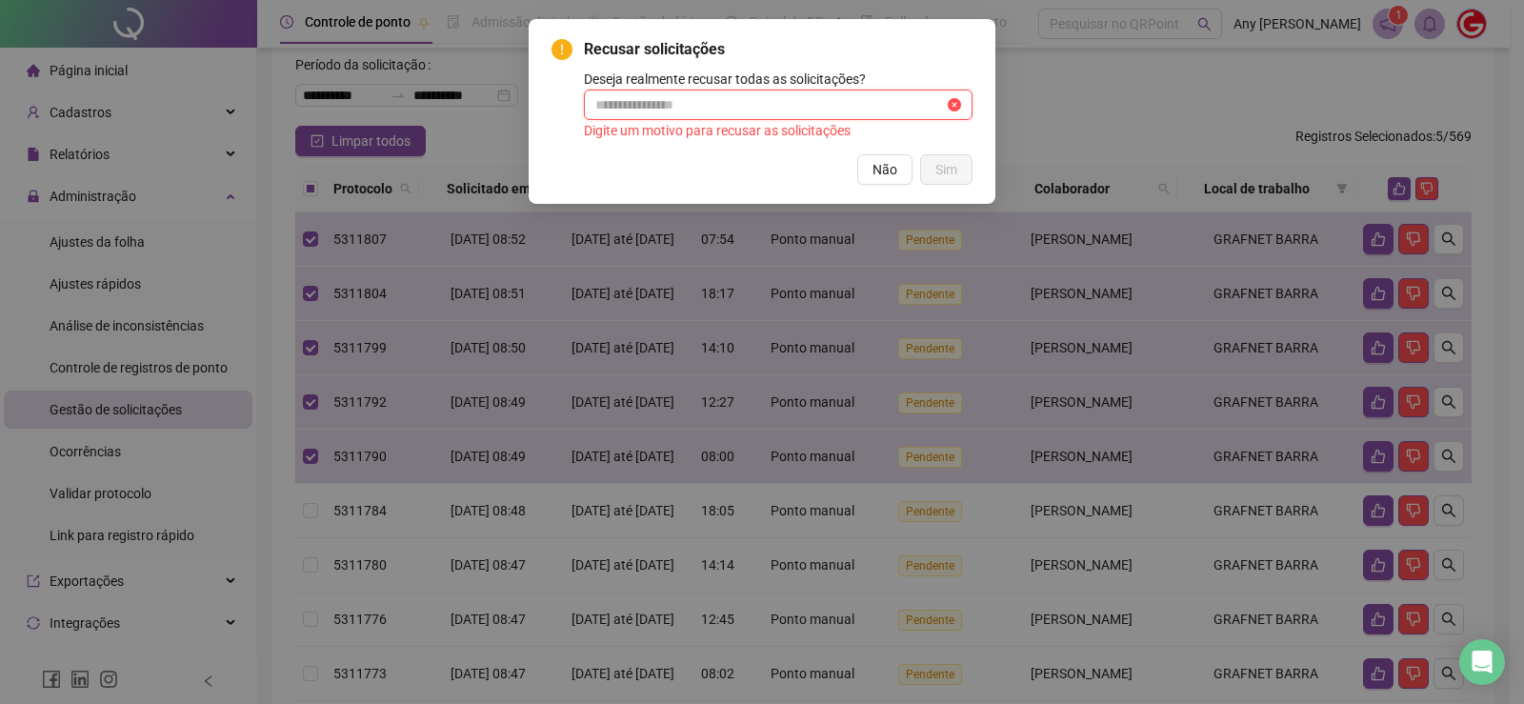
click at [686, 107] on input "text" at bounding box center [769, 104] width 349 height 21
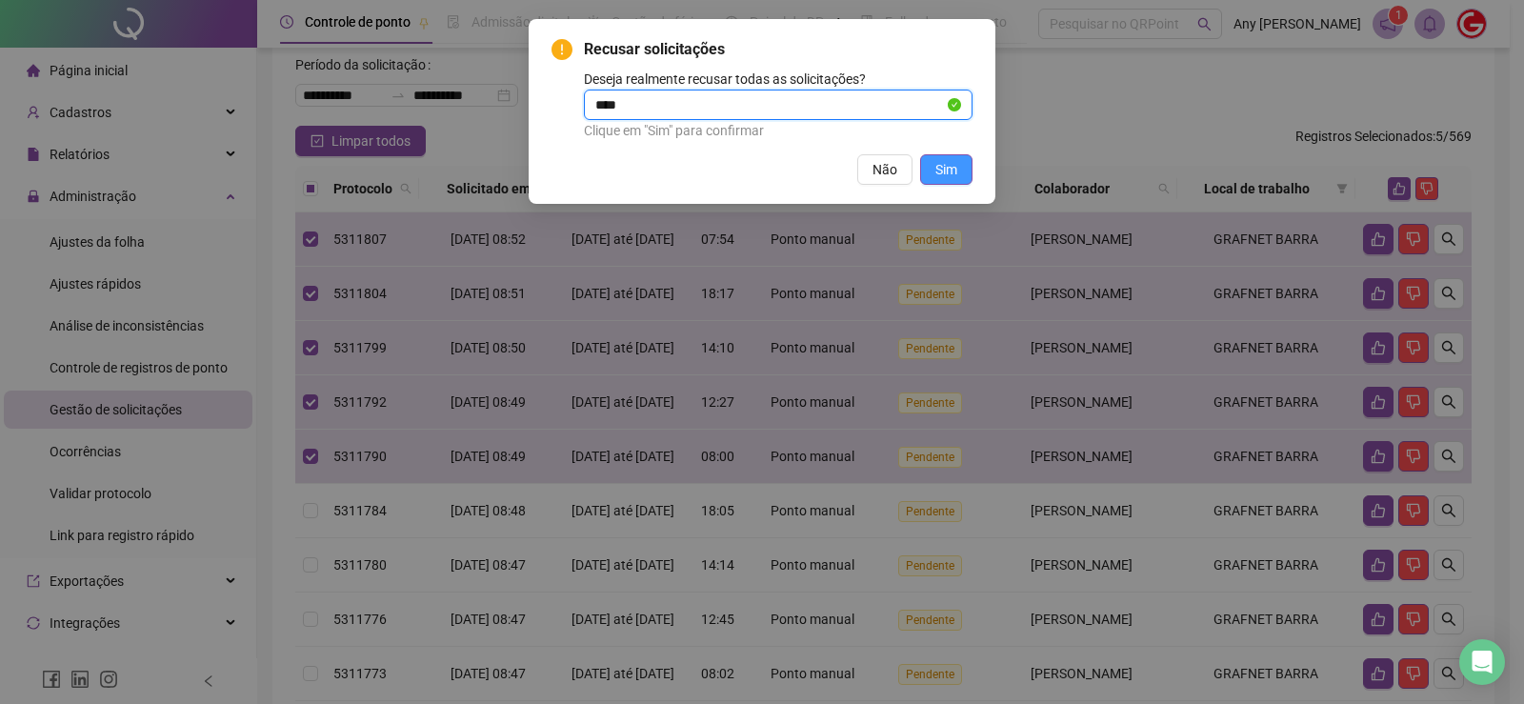
type input "****"
click at [954, 171] on span "Sim" at bounding box center [946, 169] width 22 height 21
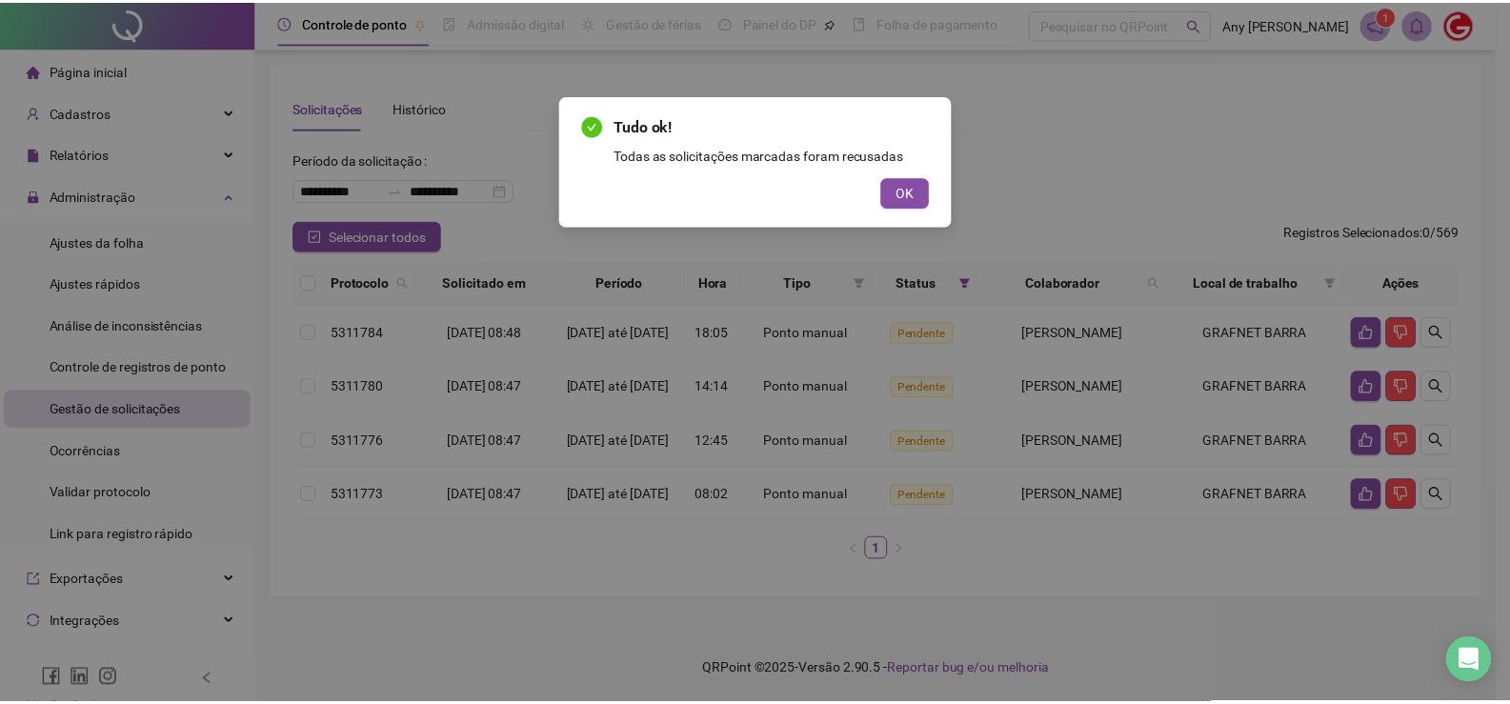
scroll to position [23, 0]
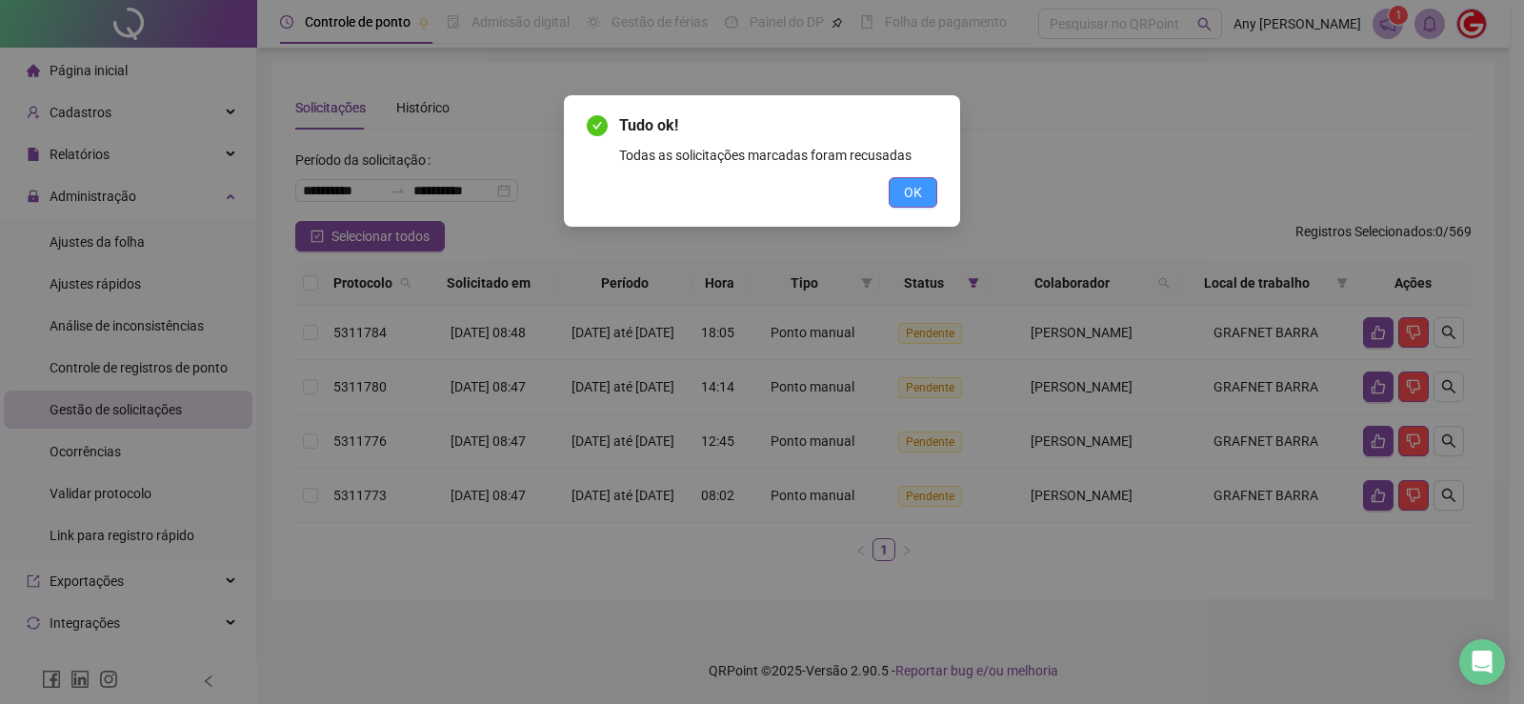
click at [907, 197] on span "OK" at bounding box center [913, 192] width 18 height 21
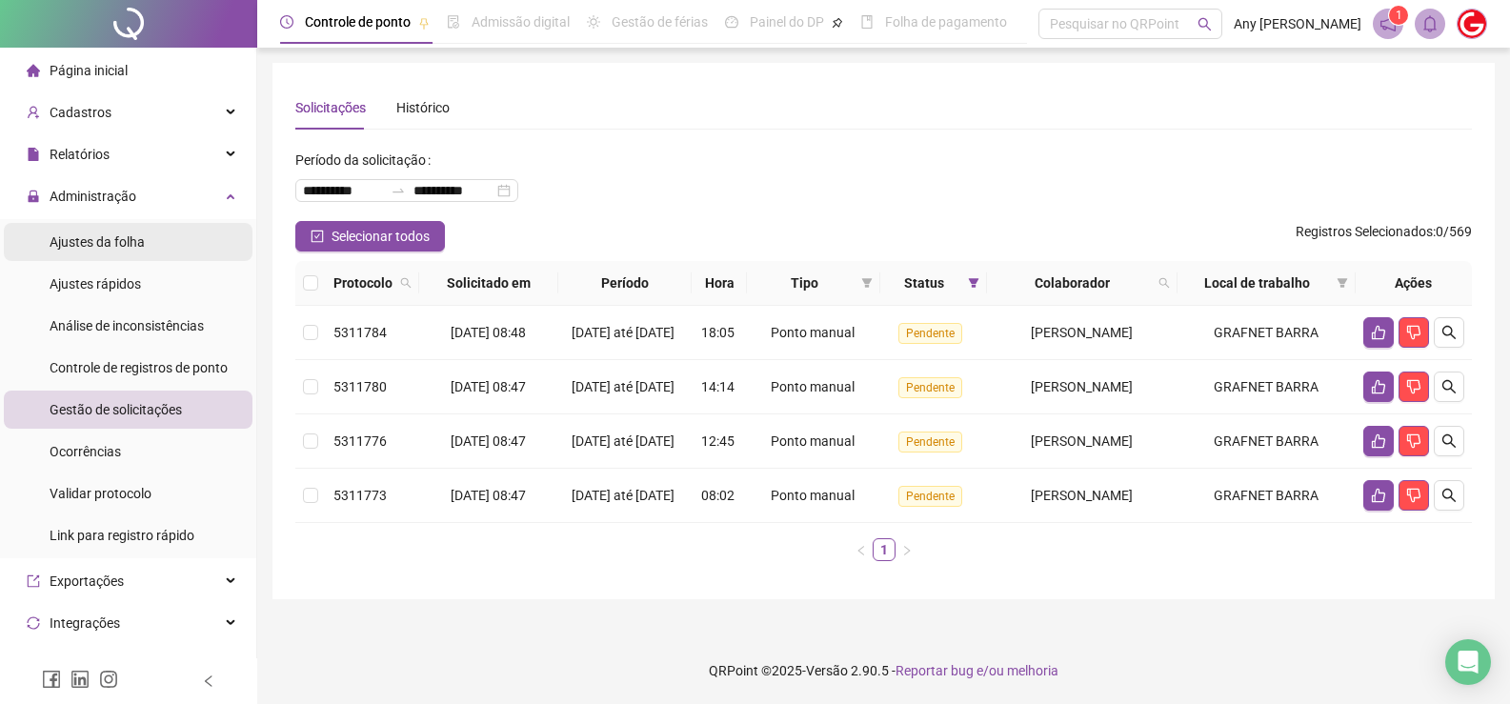
click at [102, 234] on span "Ajustes da folha" at bounding box center [97, 241] width 95 height 15
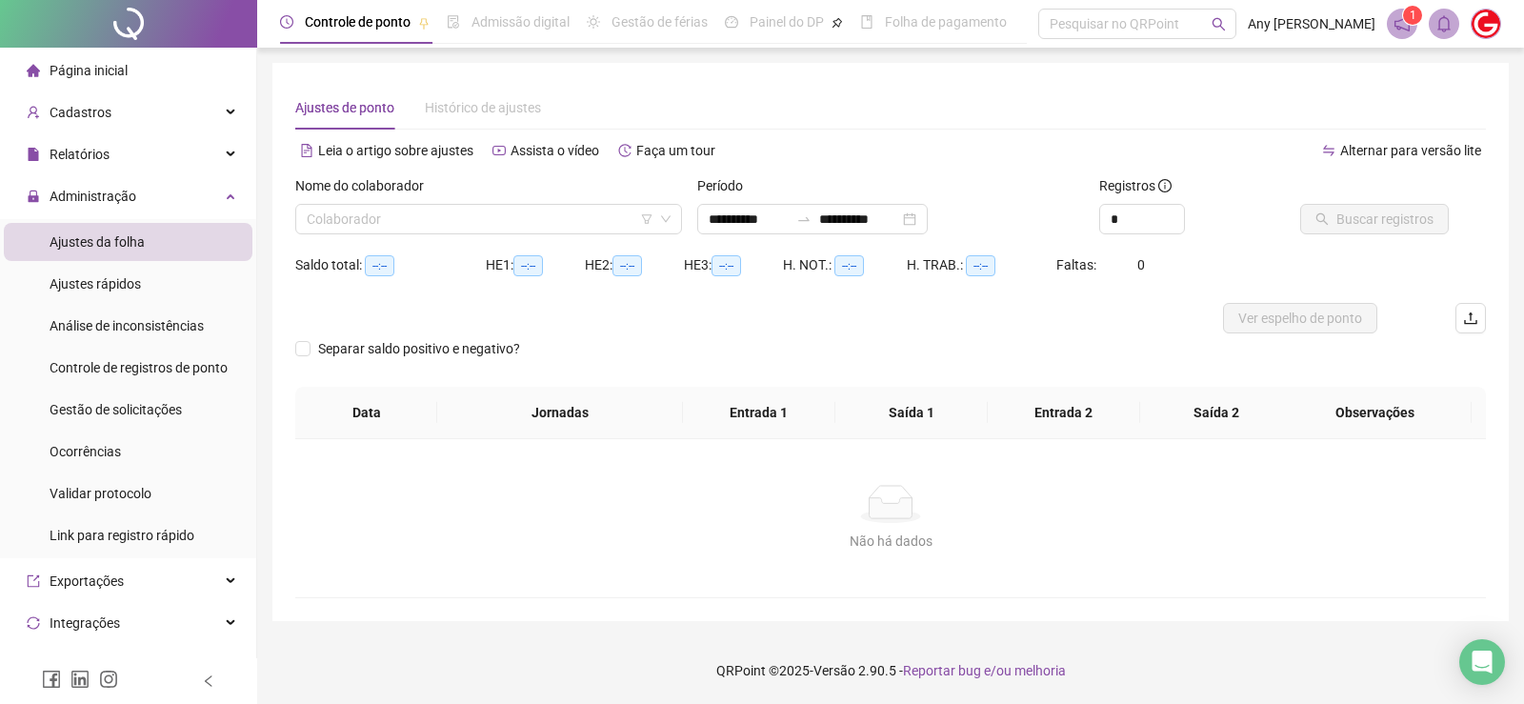
type input "**********"
click at [433, 217] on input "search" at bounding box center [480, 219] width 347 height 29
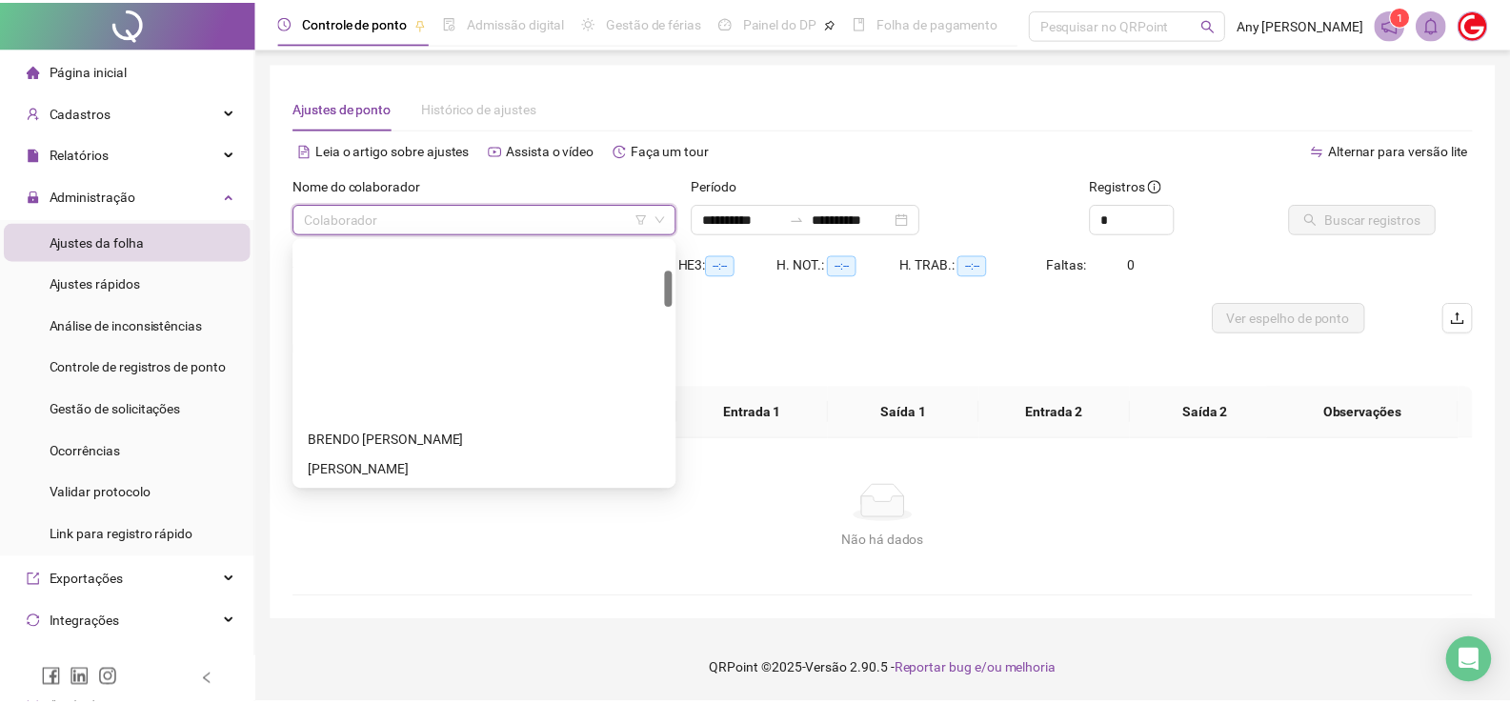
scroll to position [191, 0]
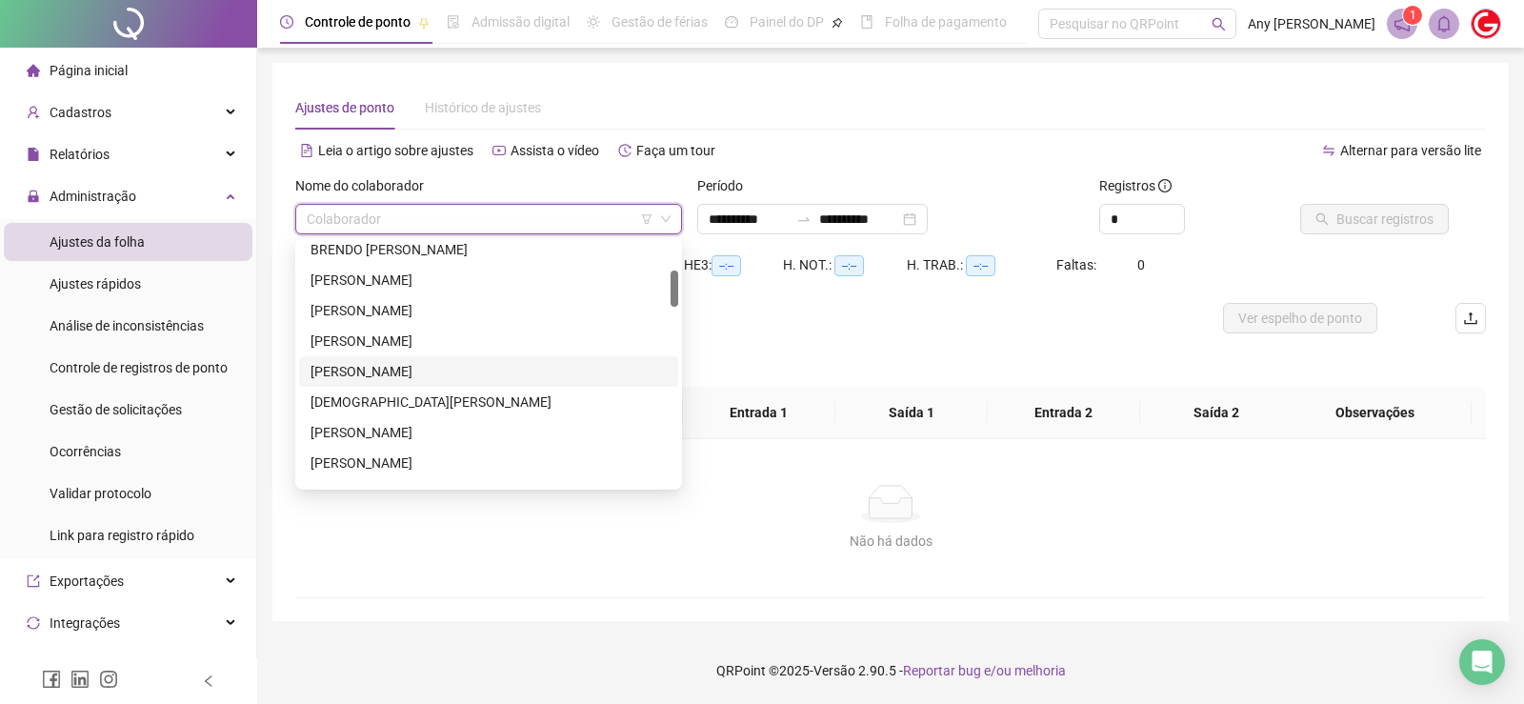
click at [368, 365] on div "[PERSON_NAME]" at bounding box center [489, 371] width 356 height 21
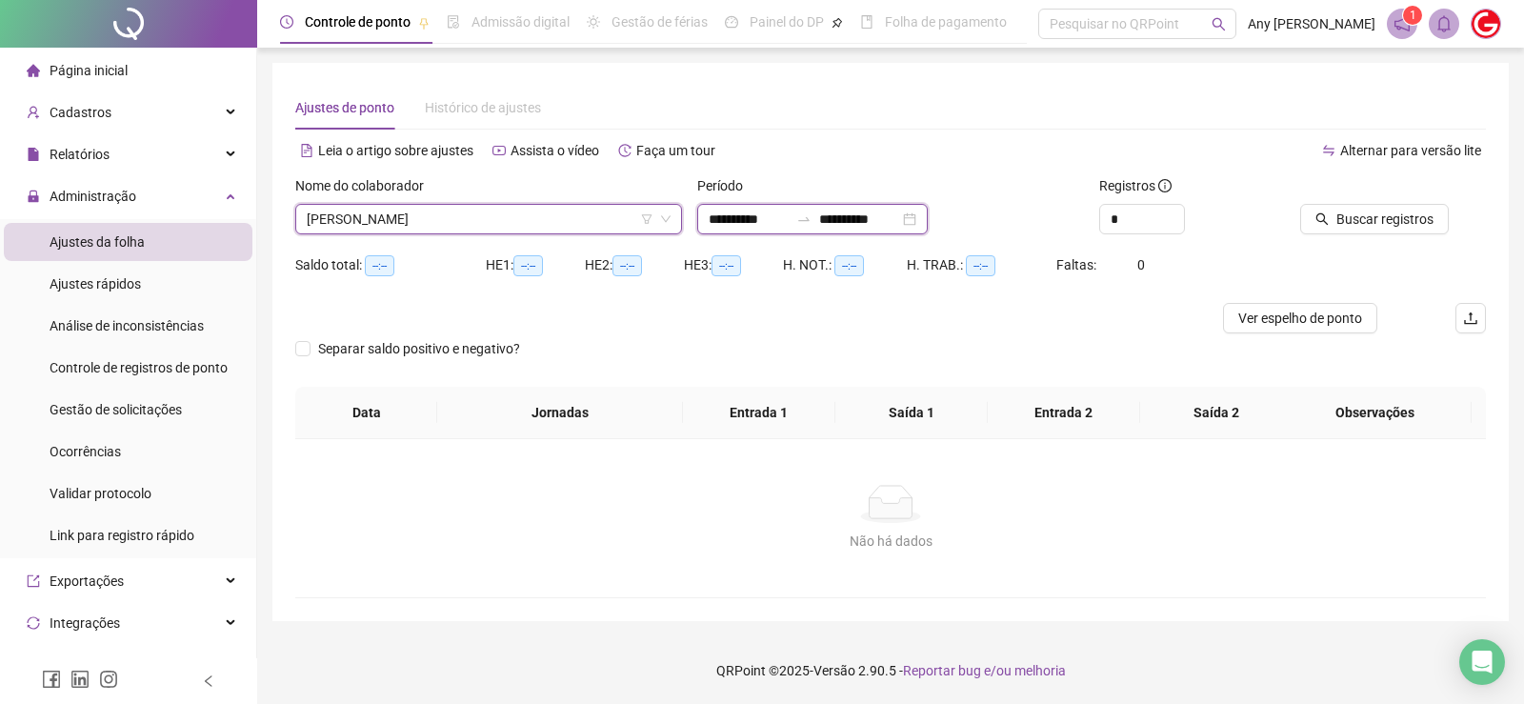
click at [718, 216] on input "**********" at bounding box center [749, 219] width 80 height 21
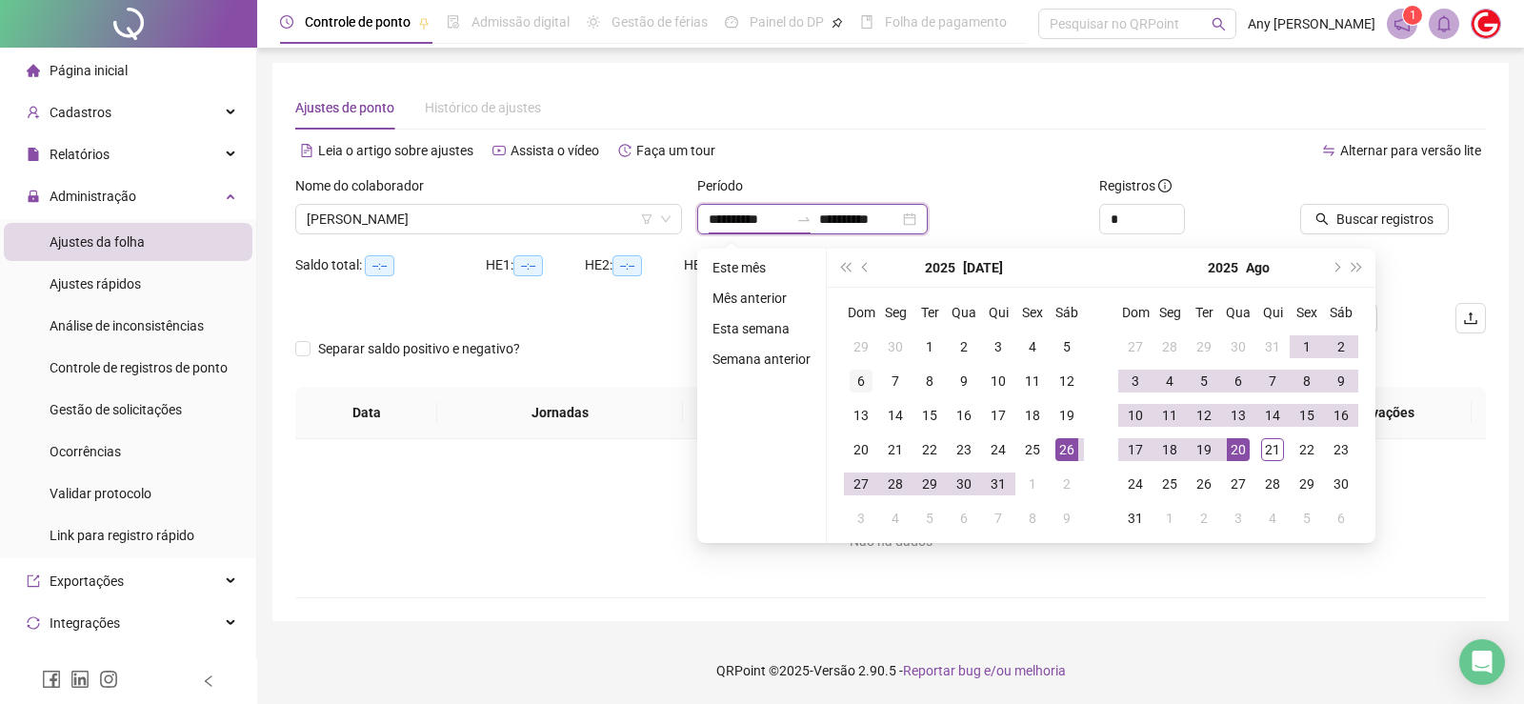
type input "**********"
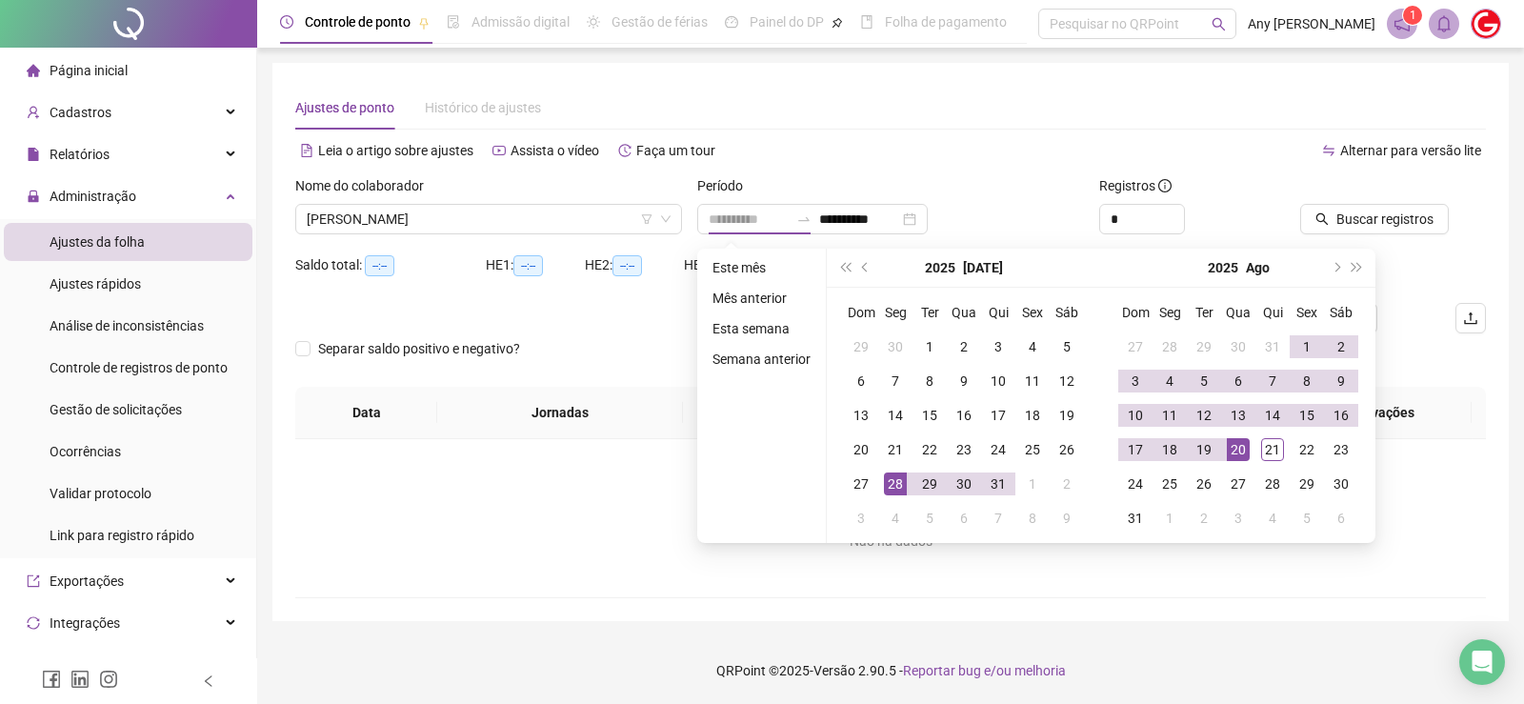
click at [891, 479] on div "28" at bounding box center [895, 483] width 23 height 23
type input "**********"
click at [1173, 214] on icon "up" at bounding box center [1174, 214] width 7 height 7
type input "*"
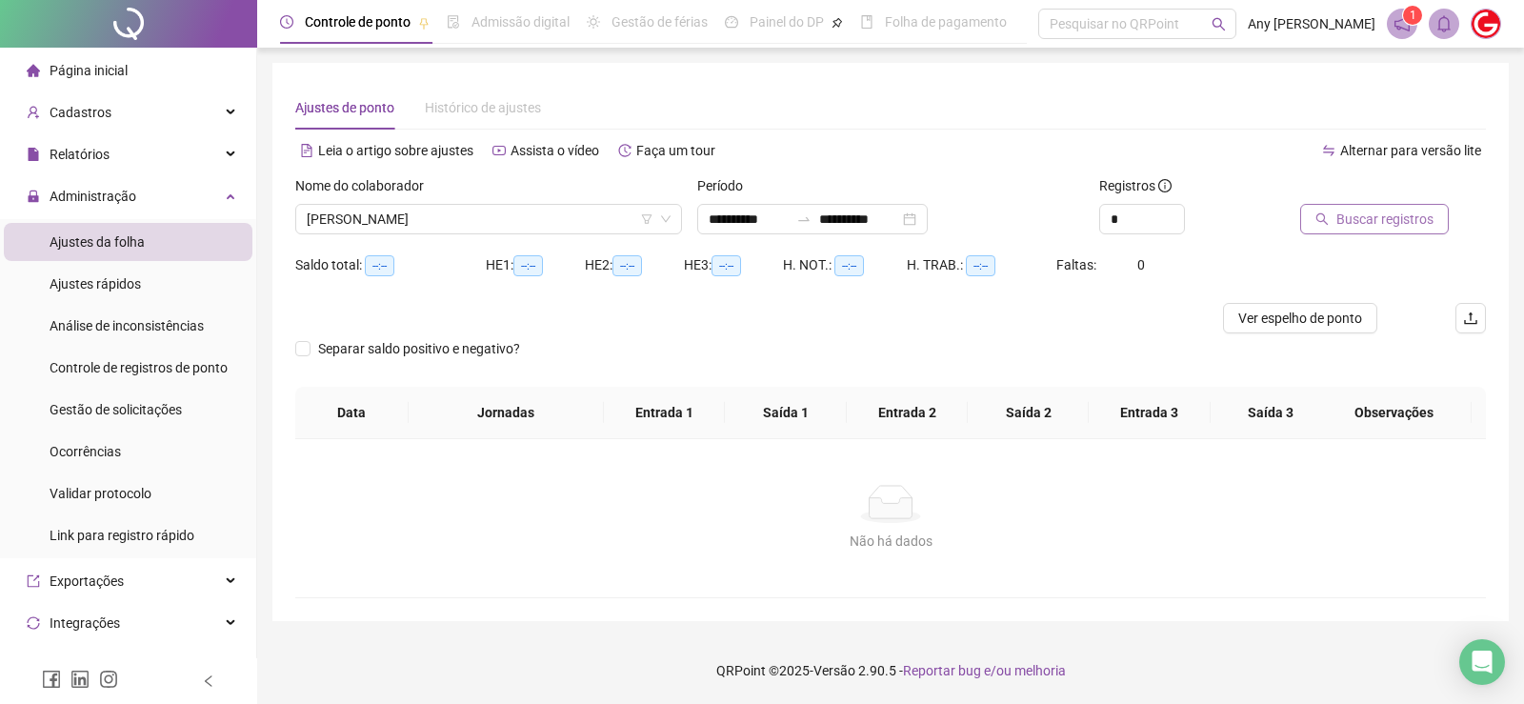
click at [1366, 211] on span "Buscar registros" at bounding box center [1384, 219] width 97 height 21
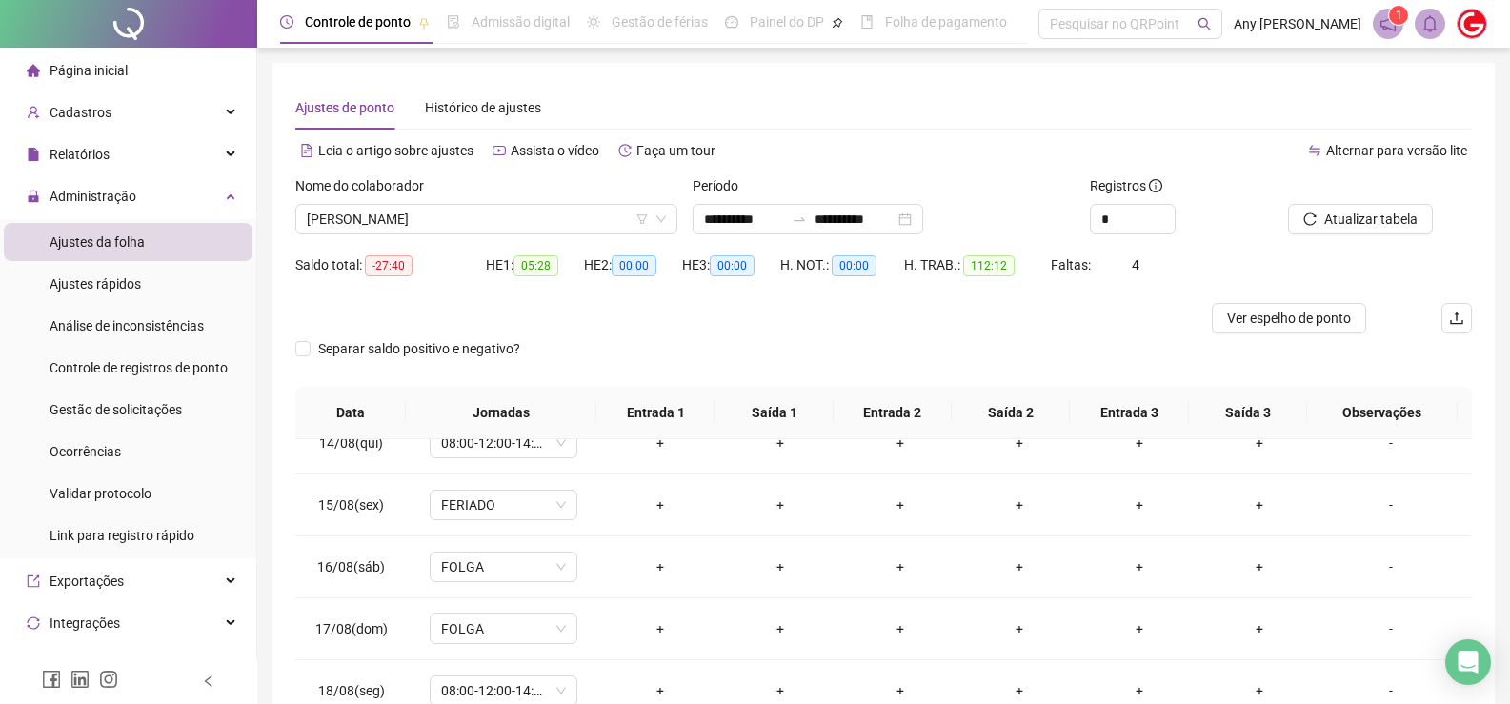
scroll to position [247, 0]
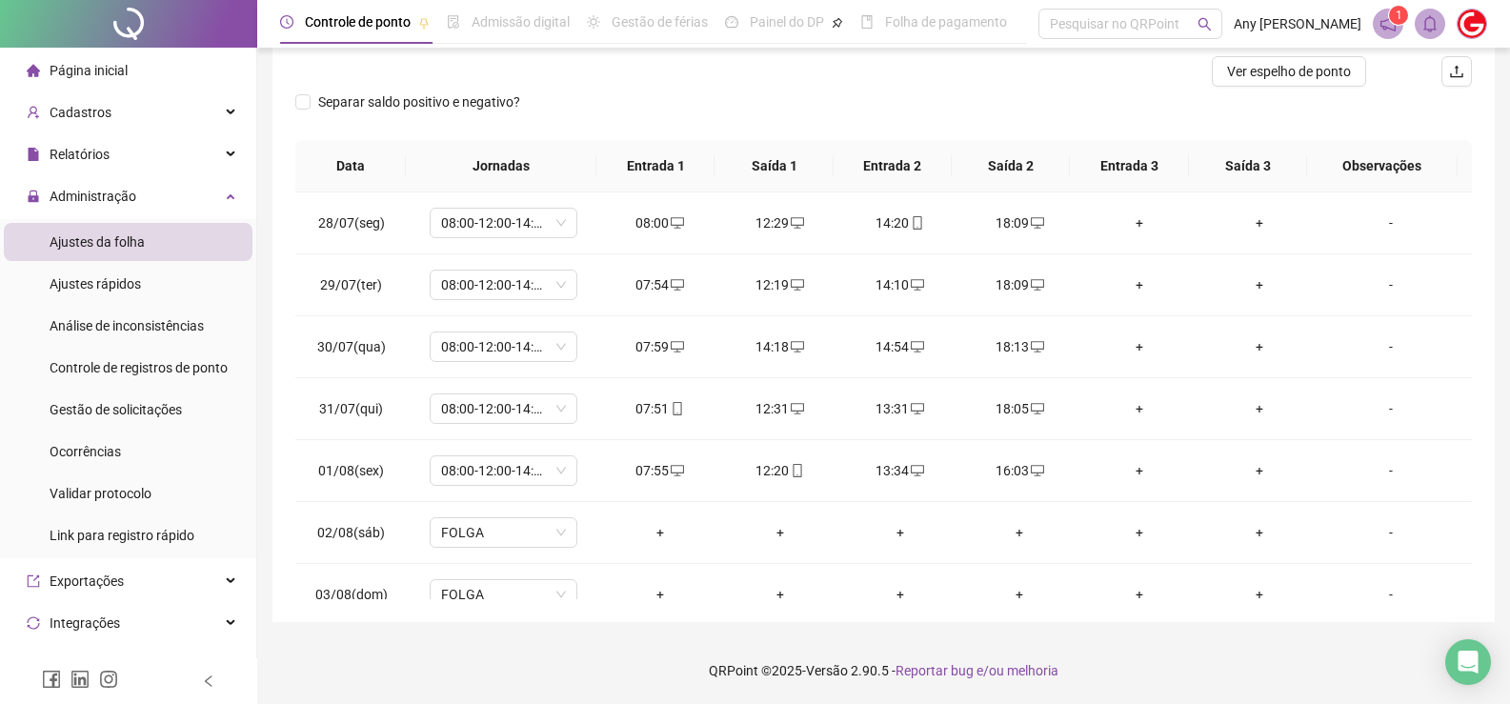
scroll to position [0, 0]
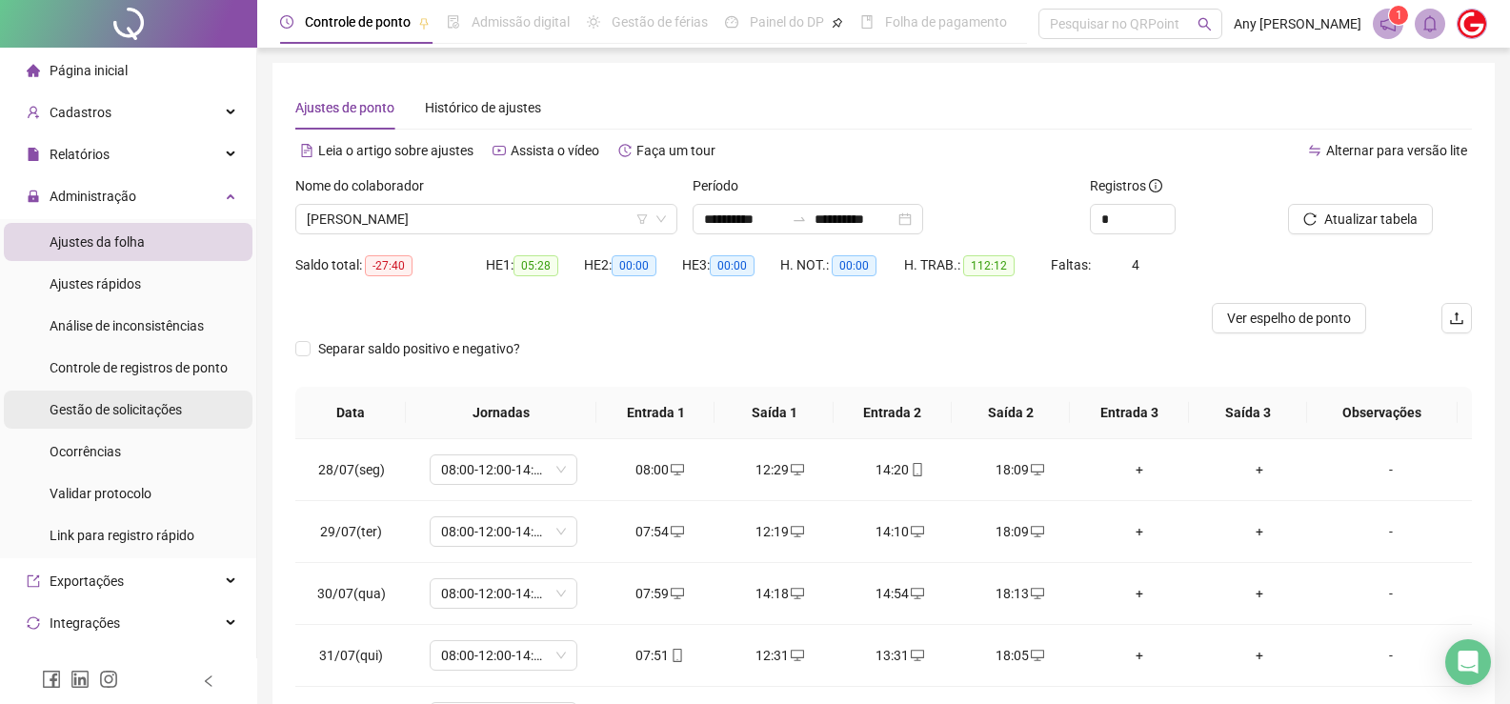
click at [93, 406] on span "Gestão de solicitações" at bounding box center [116, 409] width 132 height 15
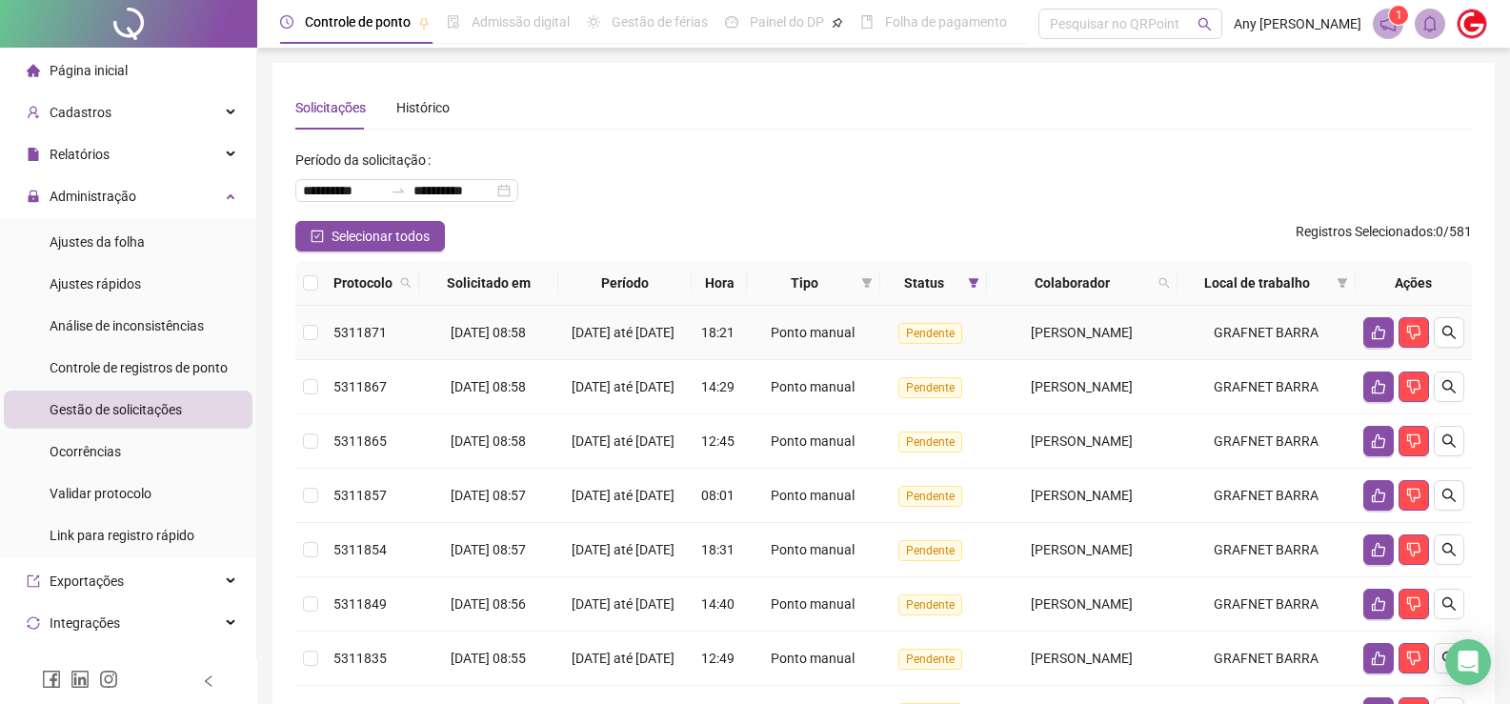
click at [321, 333] on td at bounding box center [310, 333] width 30 height 54
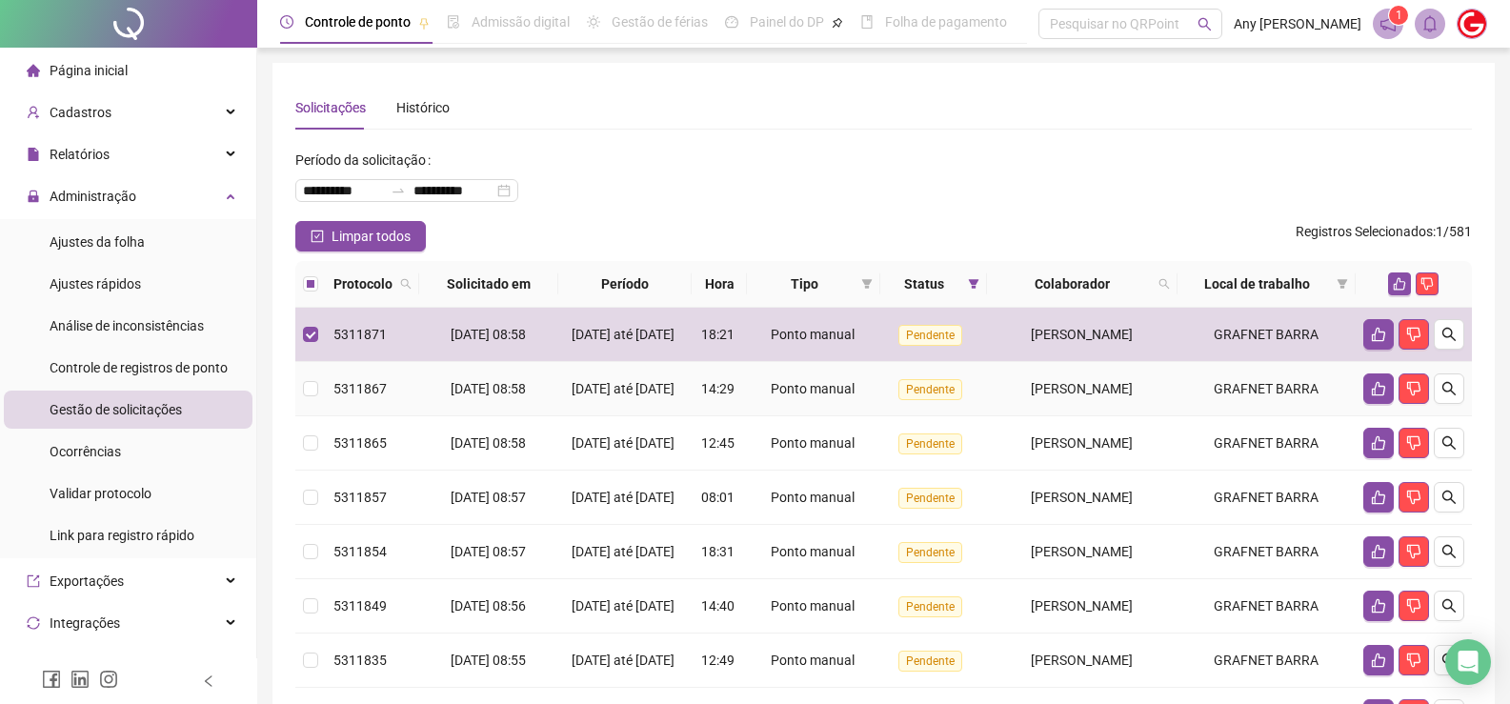
click at [316, 392] on td at bounding box center [310, 389] width 30 height 54
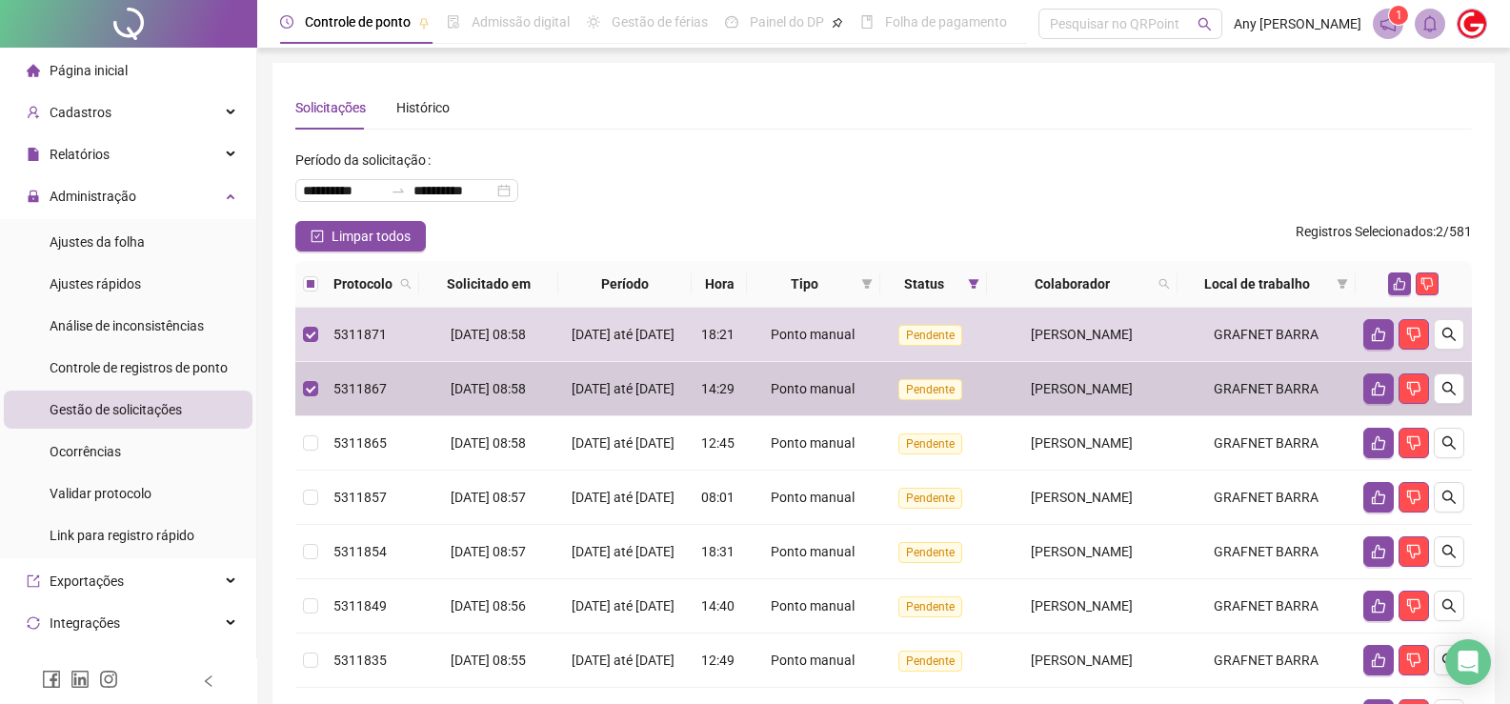
scroll to position [551, 0]
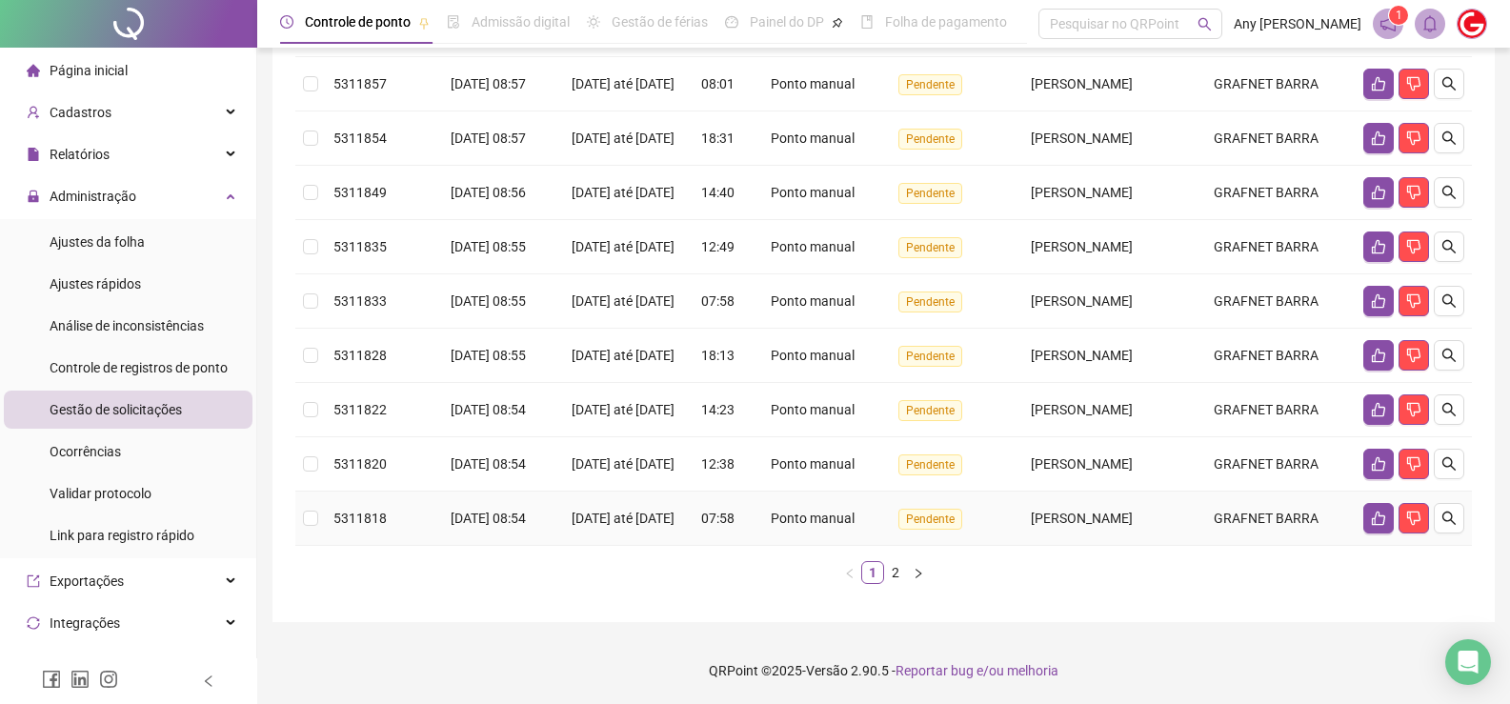
click at [313, 496] on td at bounding box center [310, 519] width 30 height 54
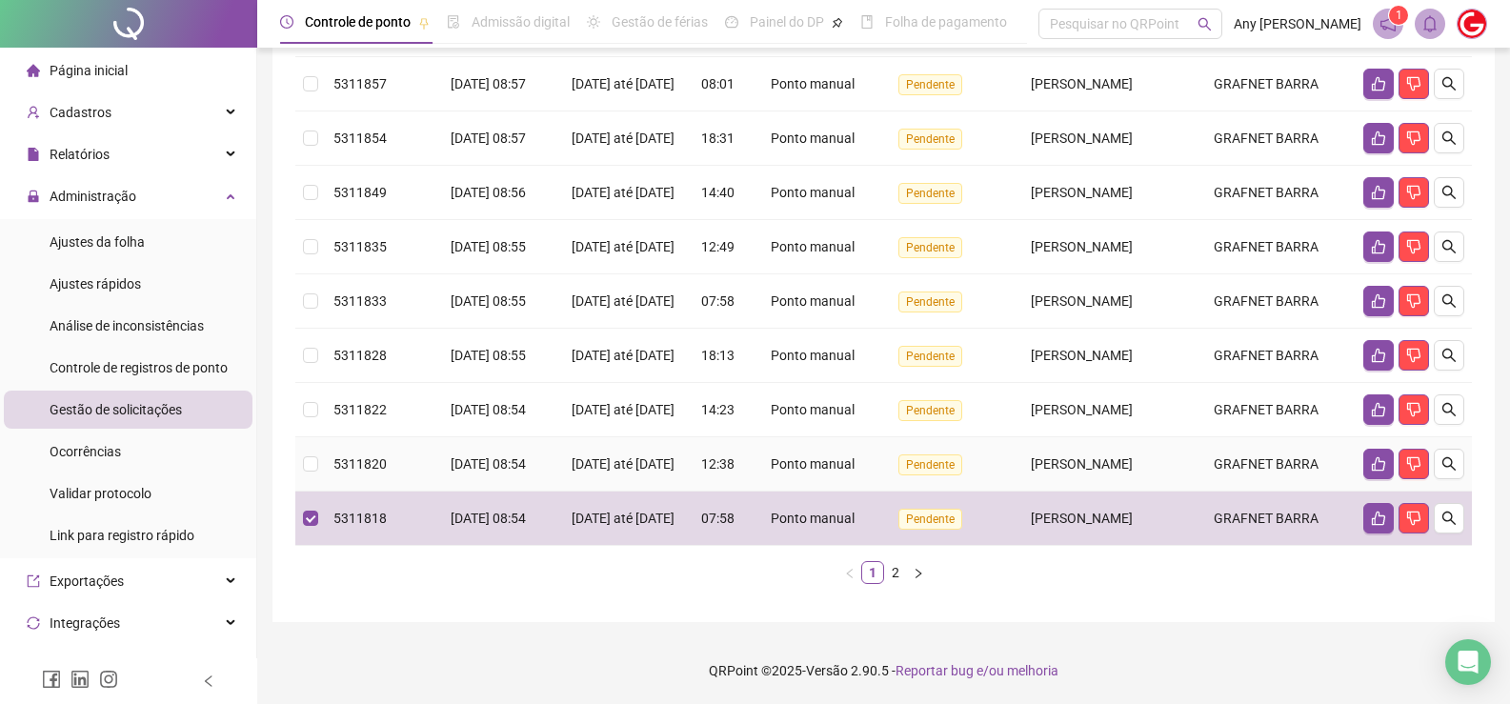
click at [318, 461] on td at bounding box center [310, 464] width 30 height 54
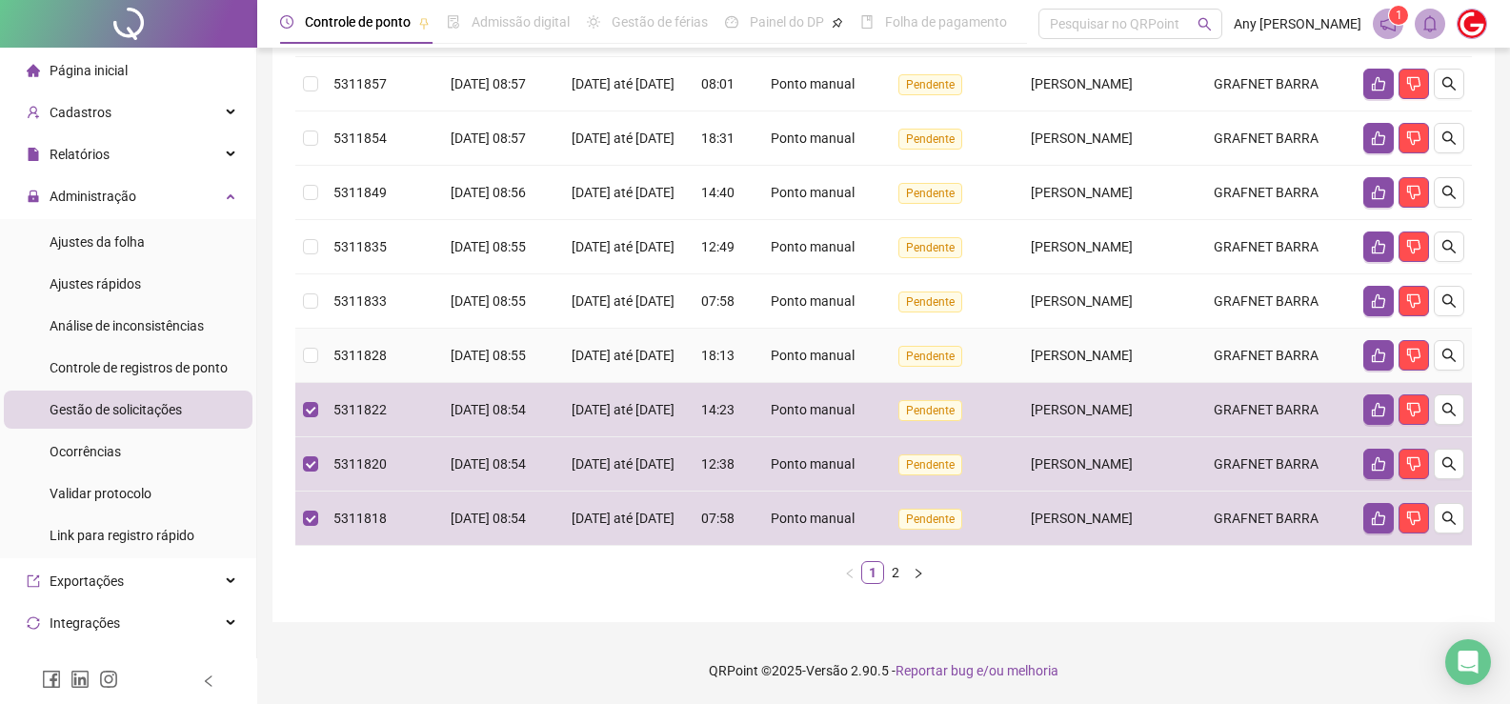
click at [305, 330] on td at bounding box center [310, 356] width 30 height 54
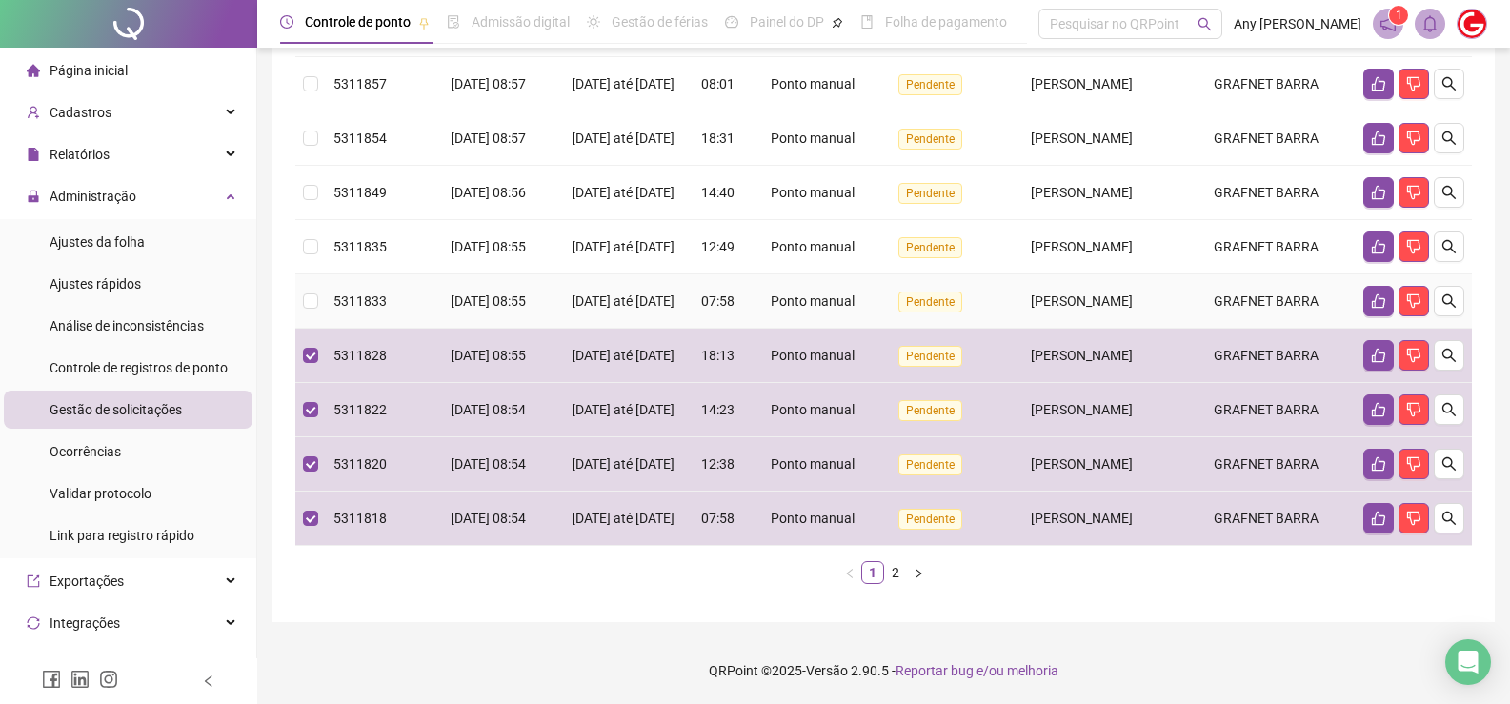
click at [319, 274] on td at bounding box center [310, 301] width 30 height 54
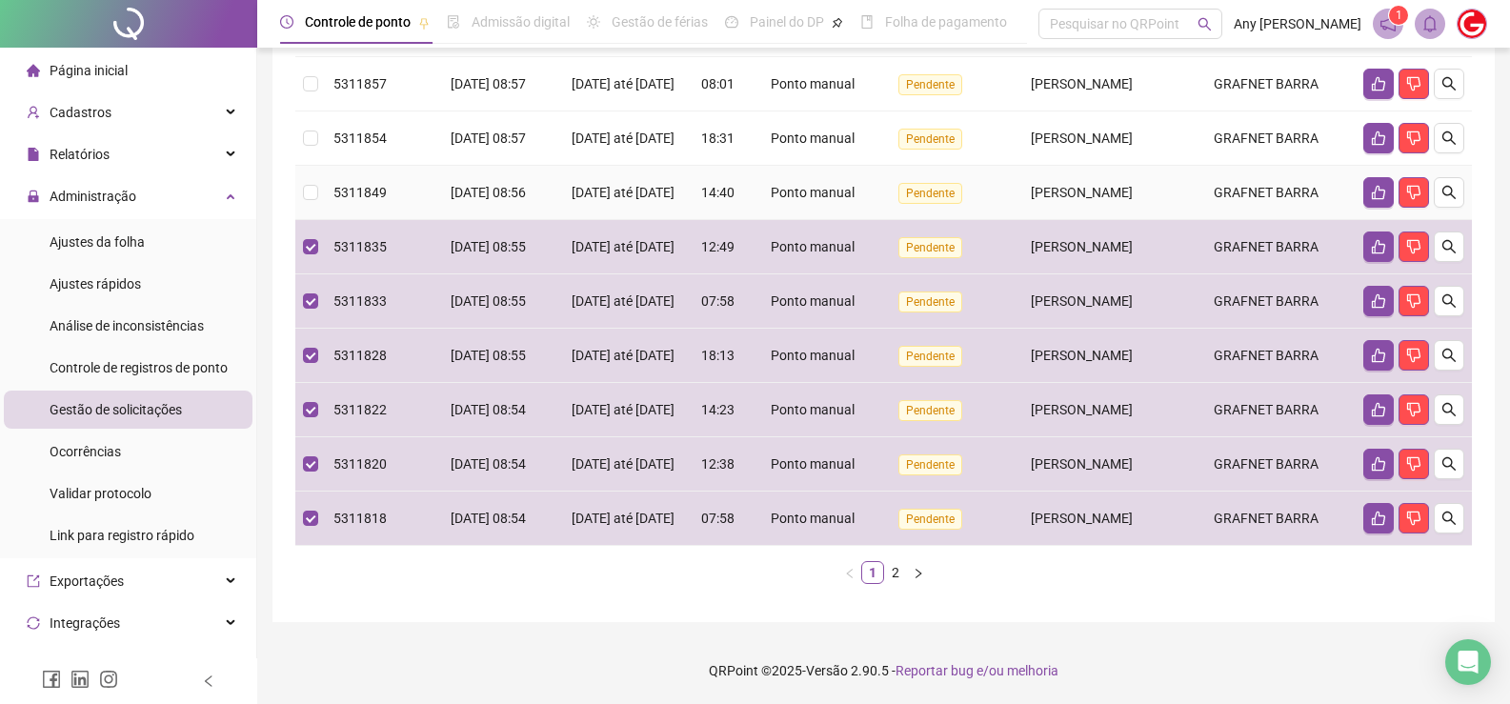
click at [325, 166] on tr "5311849 [DATE] 08:56 19/08/2025 até [DATE] 14:40 Ponto manual Pendente [PERSON_…" at bounding box center [883, 193] width 1176 height 54
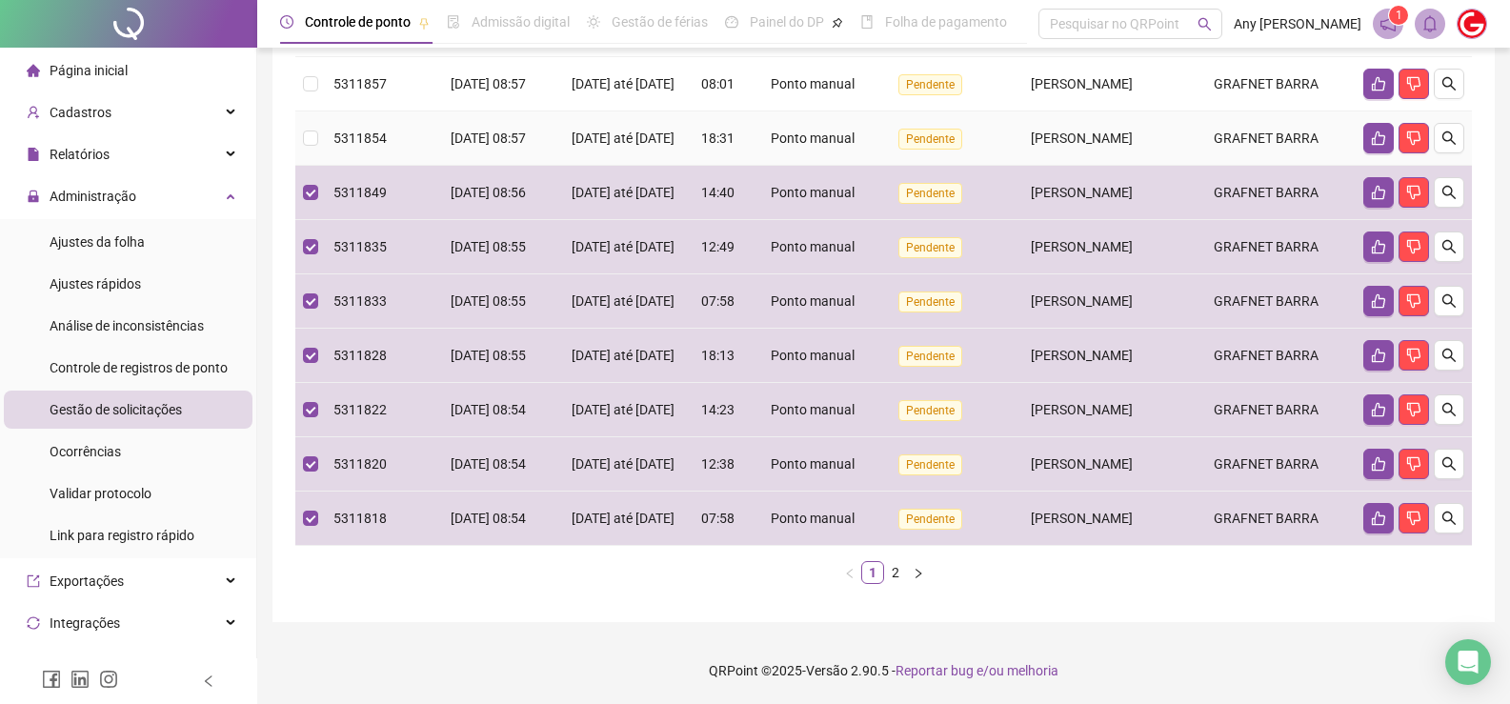
scroll to position [455, 0]
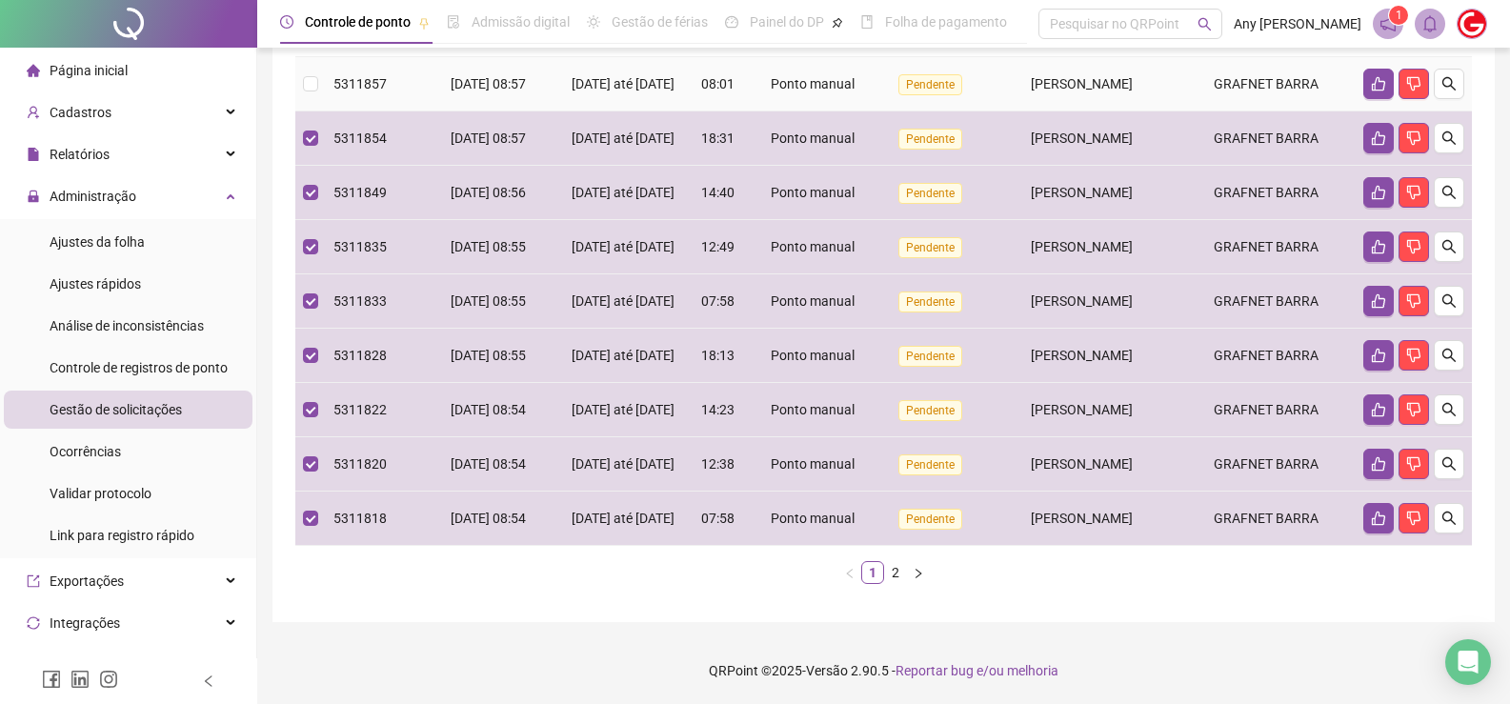
click at [318, 92] on td at bounding box center [310, 84] width 30 height 54
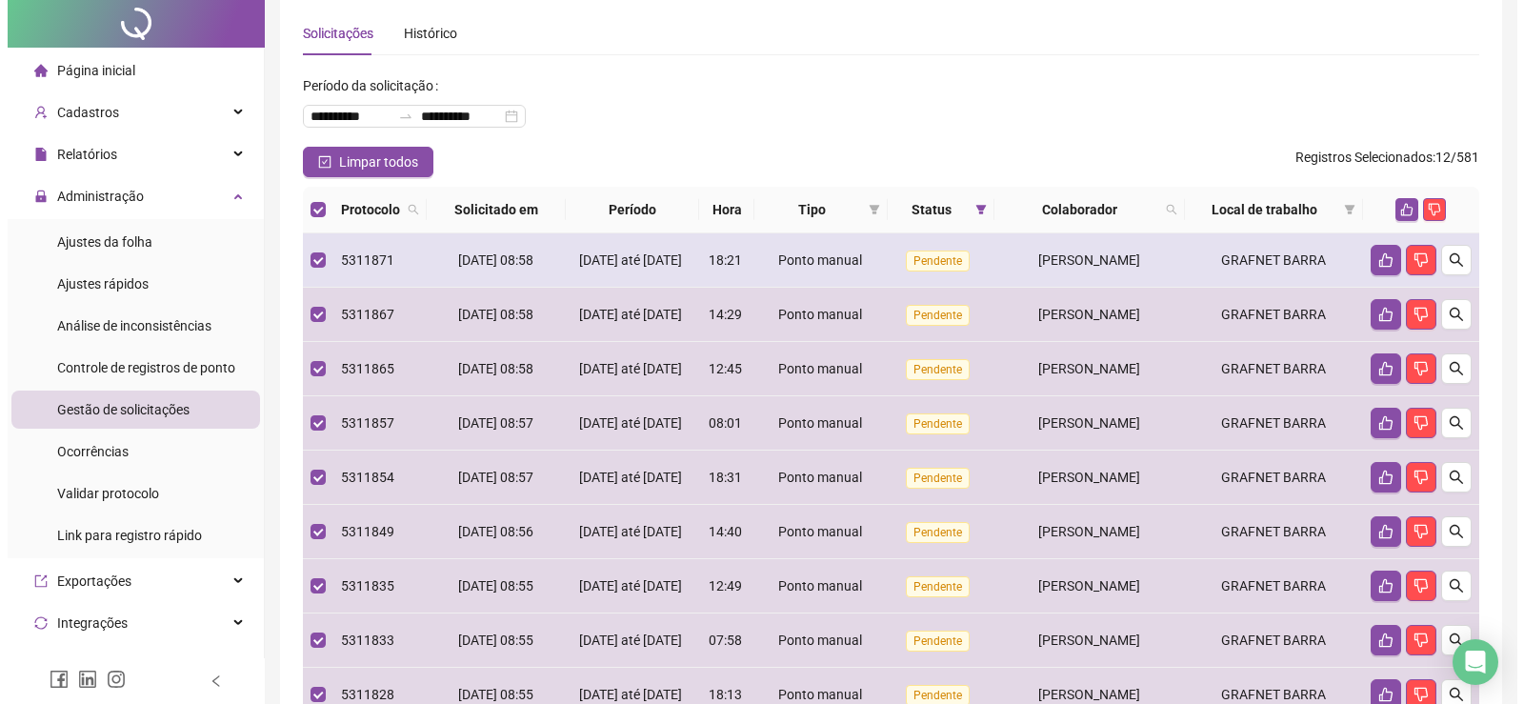
scroll to position [0, 0]
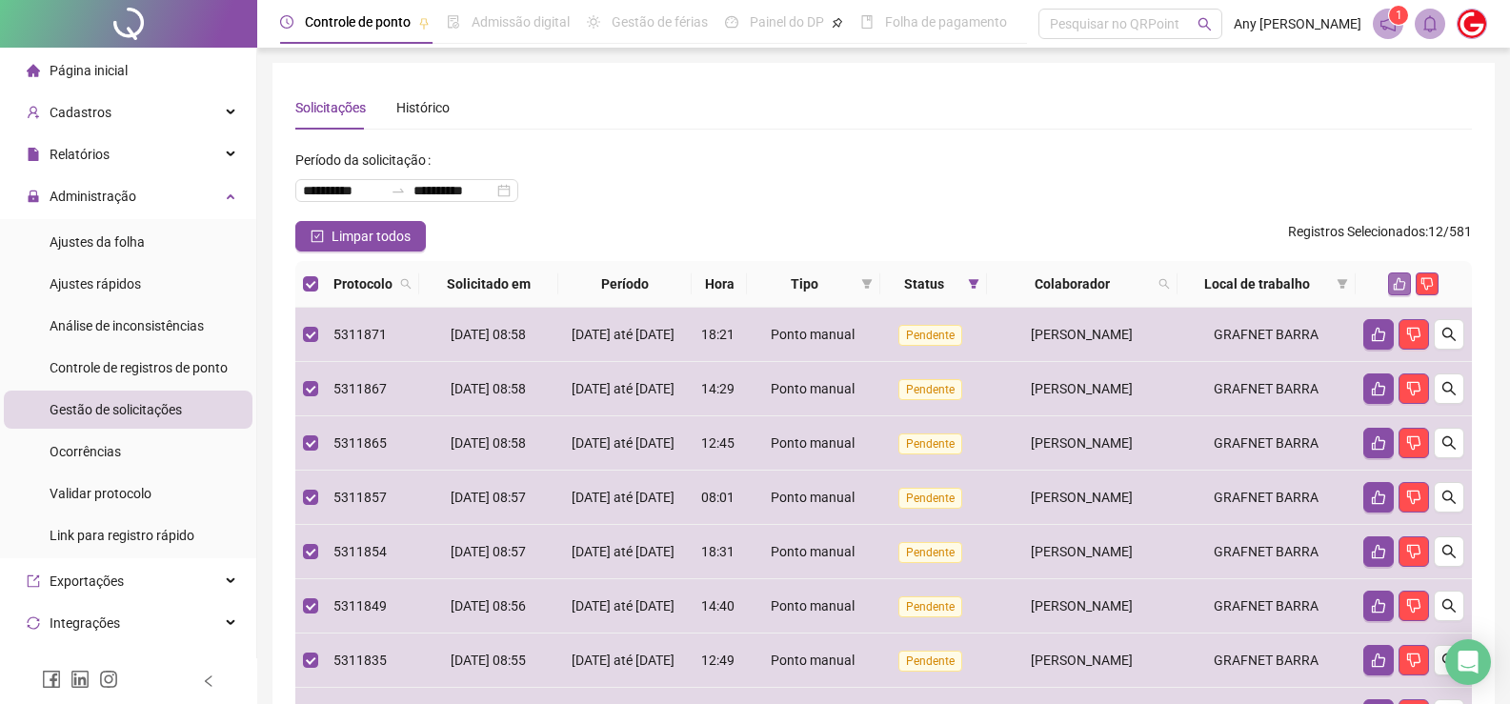
click at [1398, 283] on icon "like" at bounding box center [1399, 283] width 13 height 13
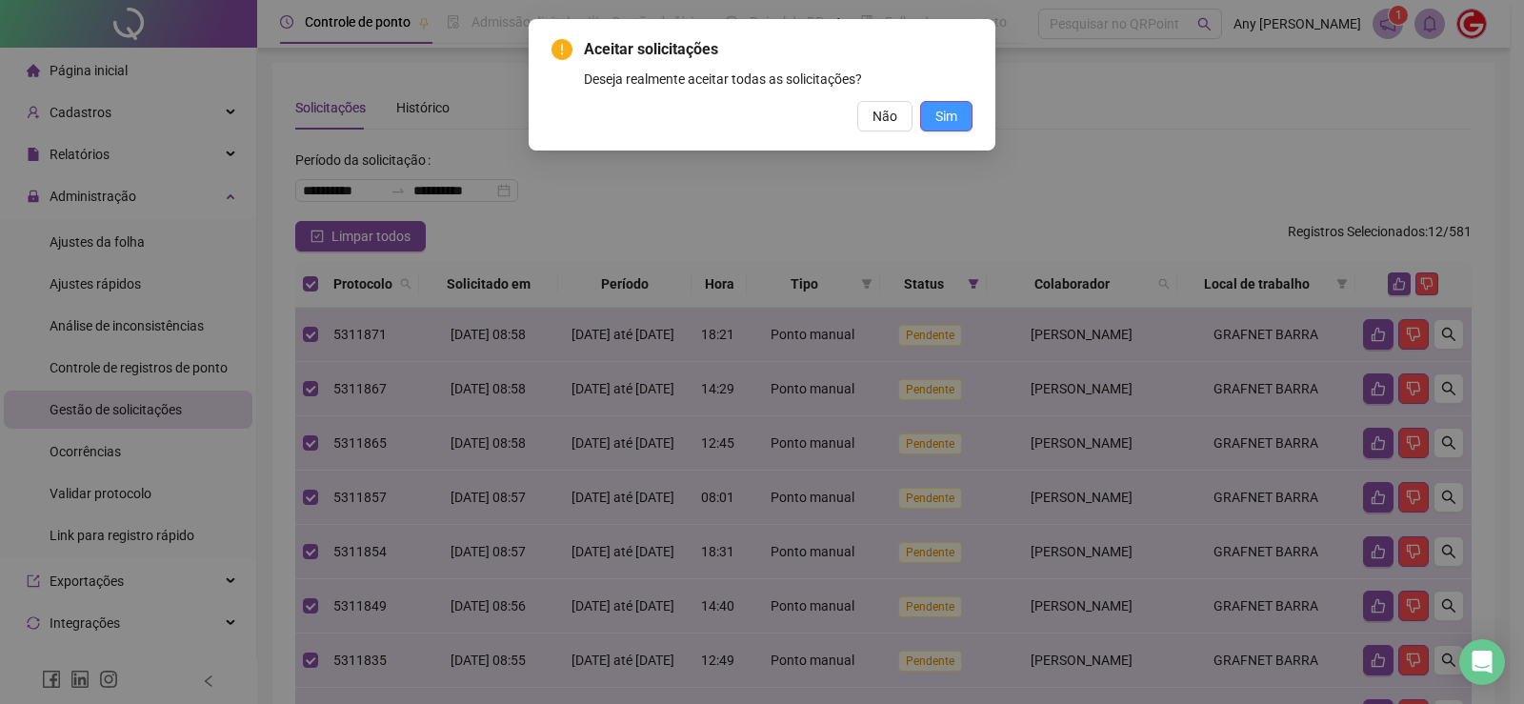
click at [957, 113] on button "Sim" at bounding box center [946, 116] width 52 height 30
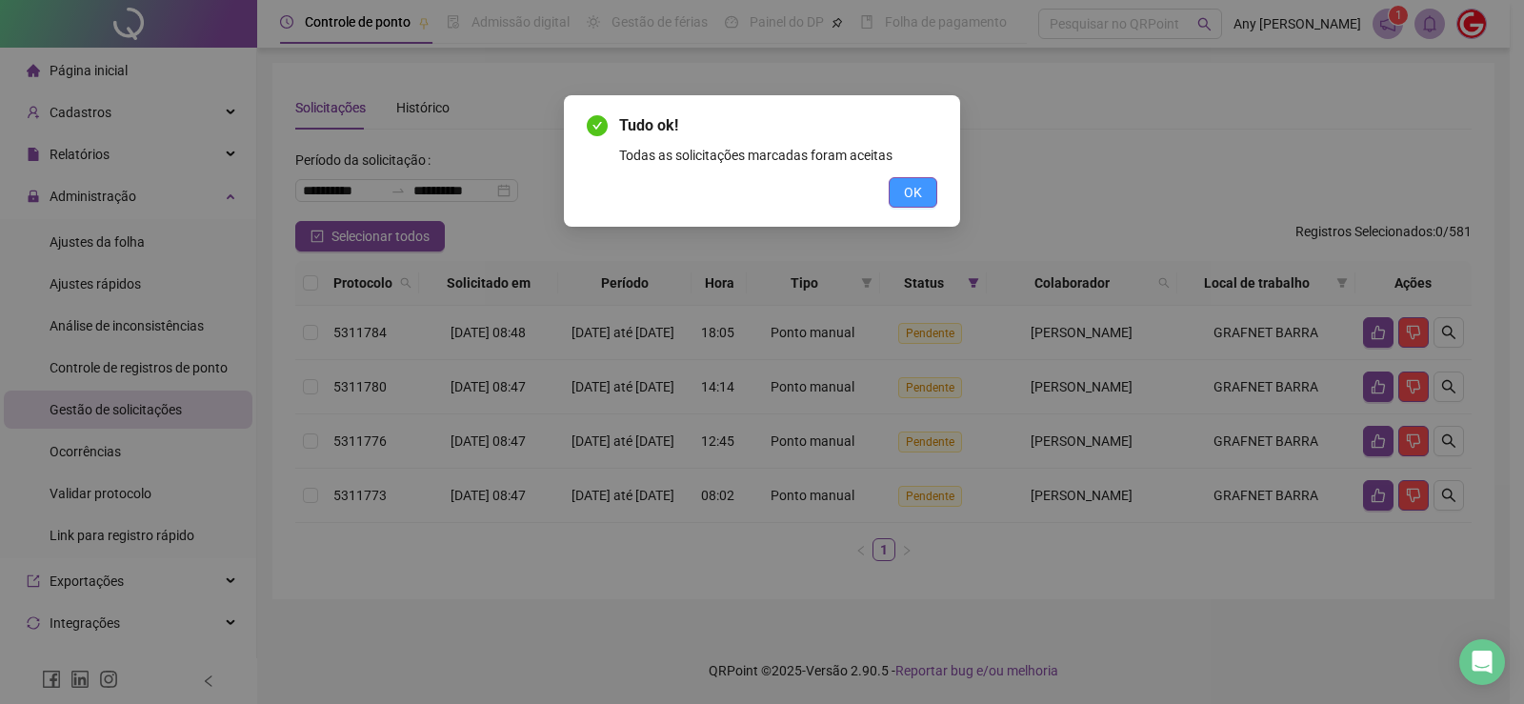
click at [918, 195] on span "OK" at bounding box center [913, 192] width 18 height 21
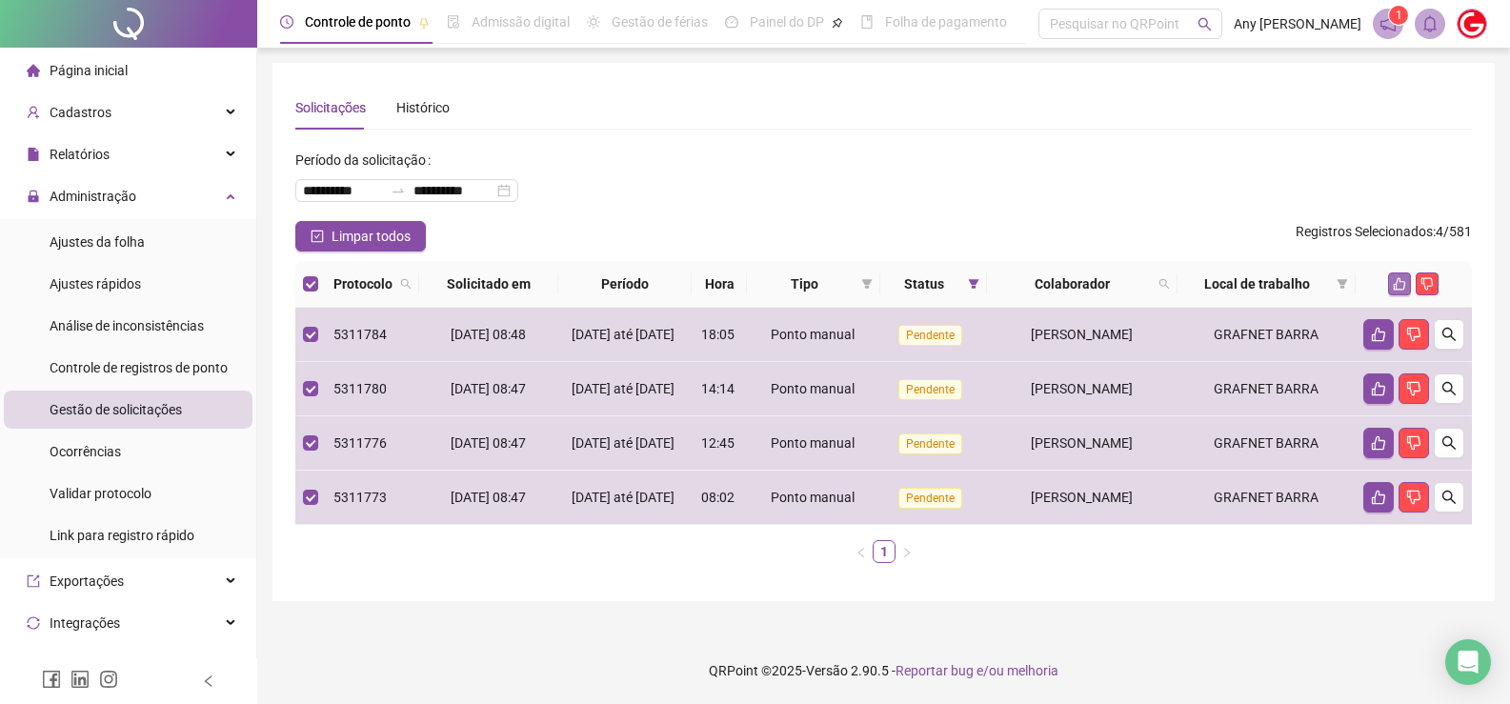
click at [1400, 272] on button "button" at bounding box center [1399, 283] width 23 height 23
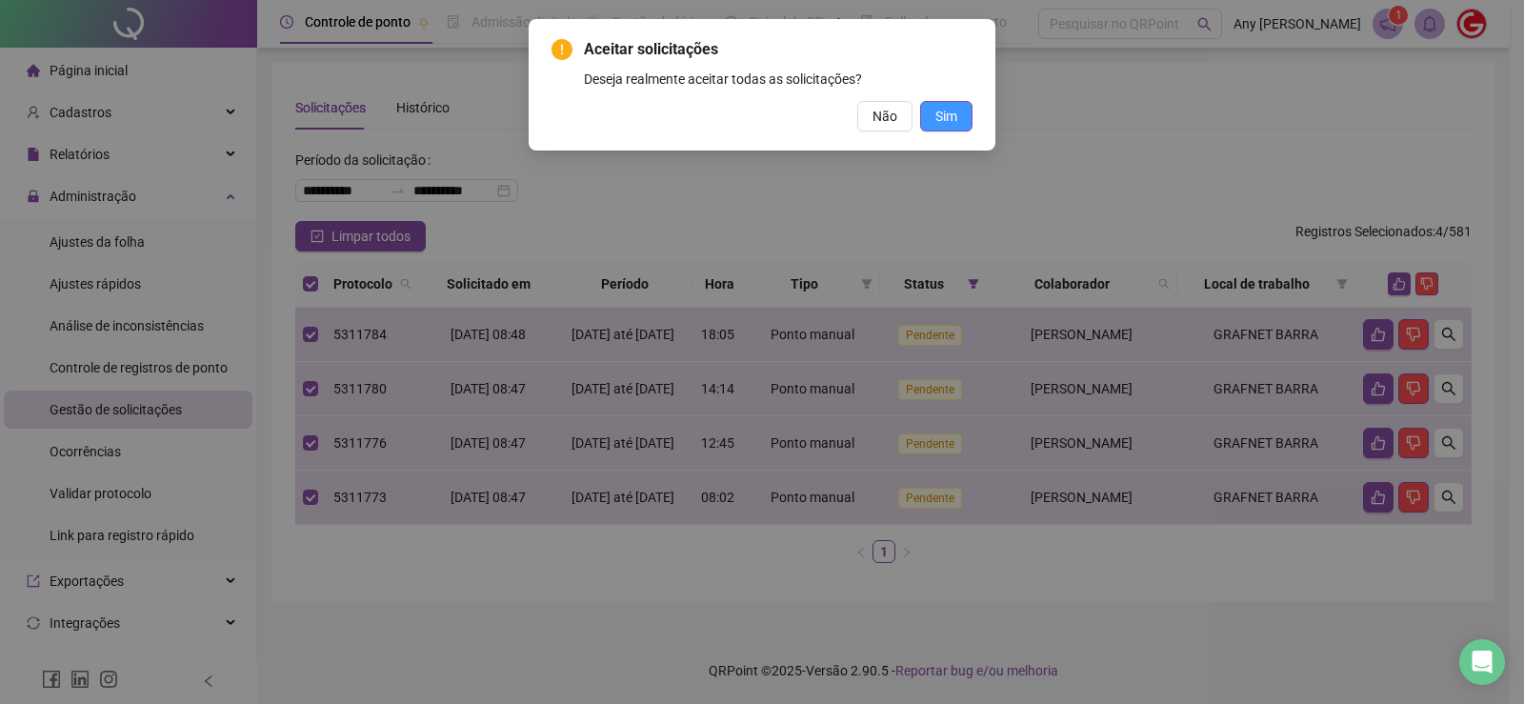
click at [965, 119] on button "Sim" at bounding box center [946, 116] width 52 height 30
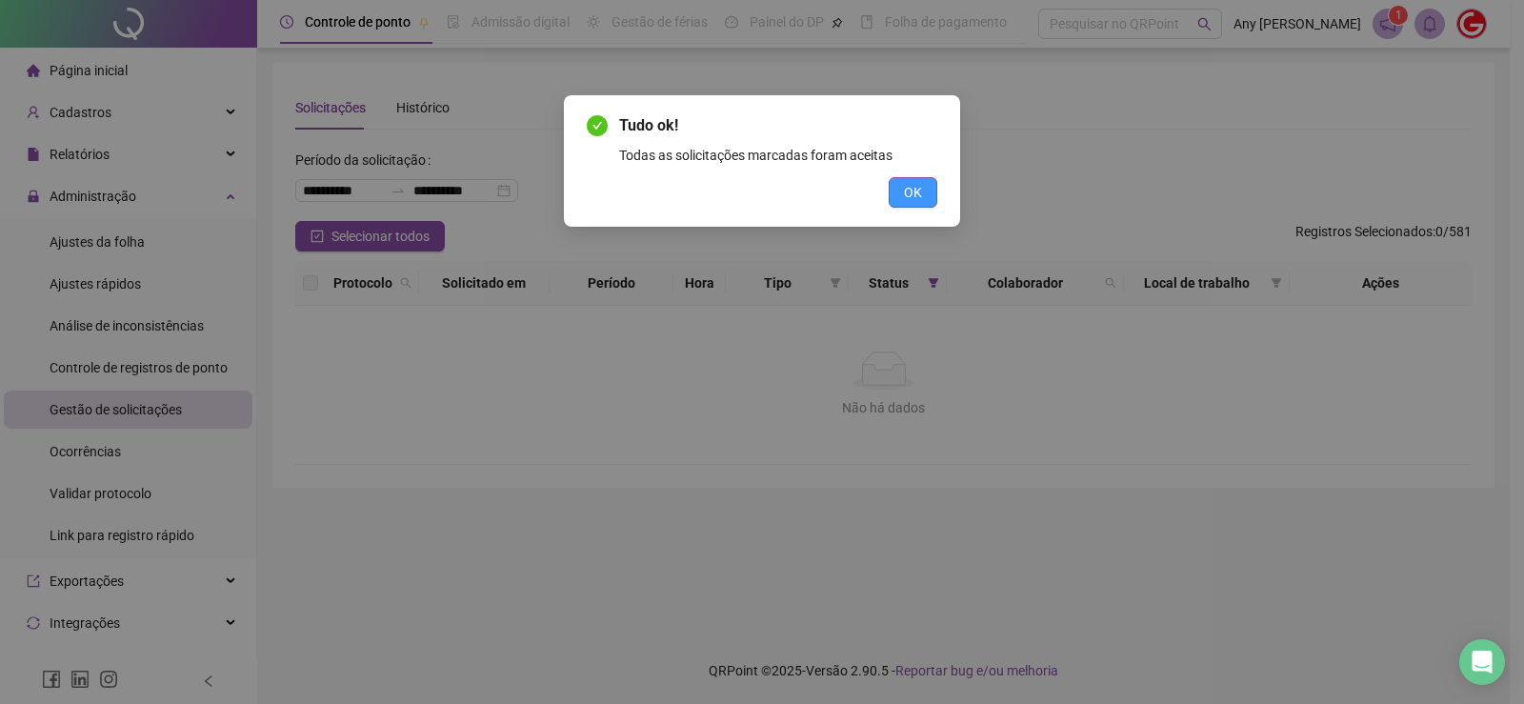
click at [911, 192] on span "OK" at bounding box center [913, 192] width 18 height 21
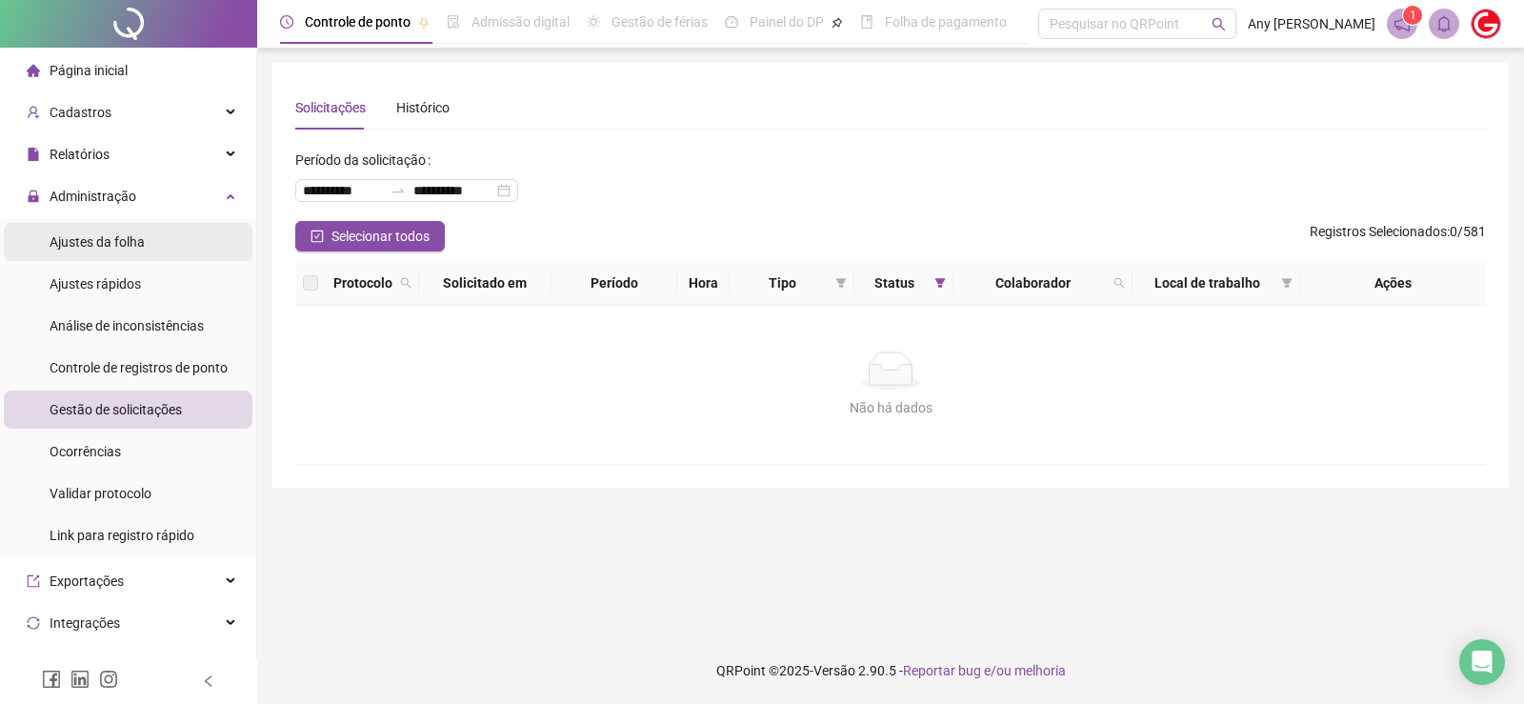
click at [89, 253] on div "Ajustes da folha" at bounding box center [97, 242] width 95 height 38
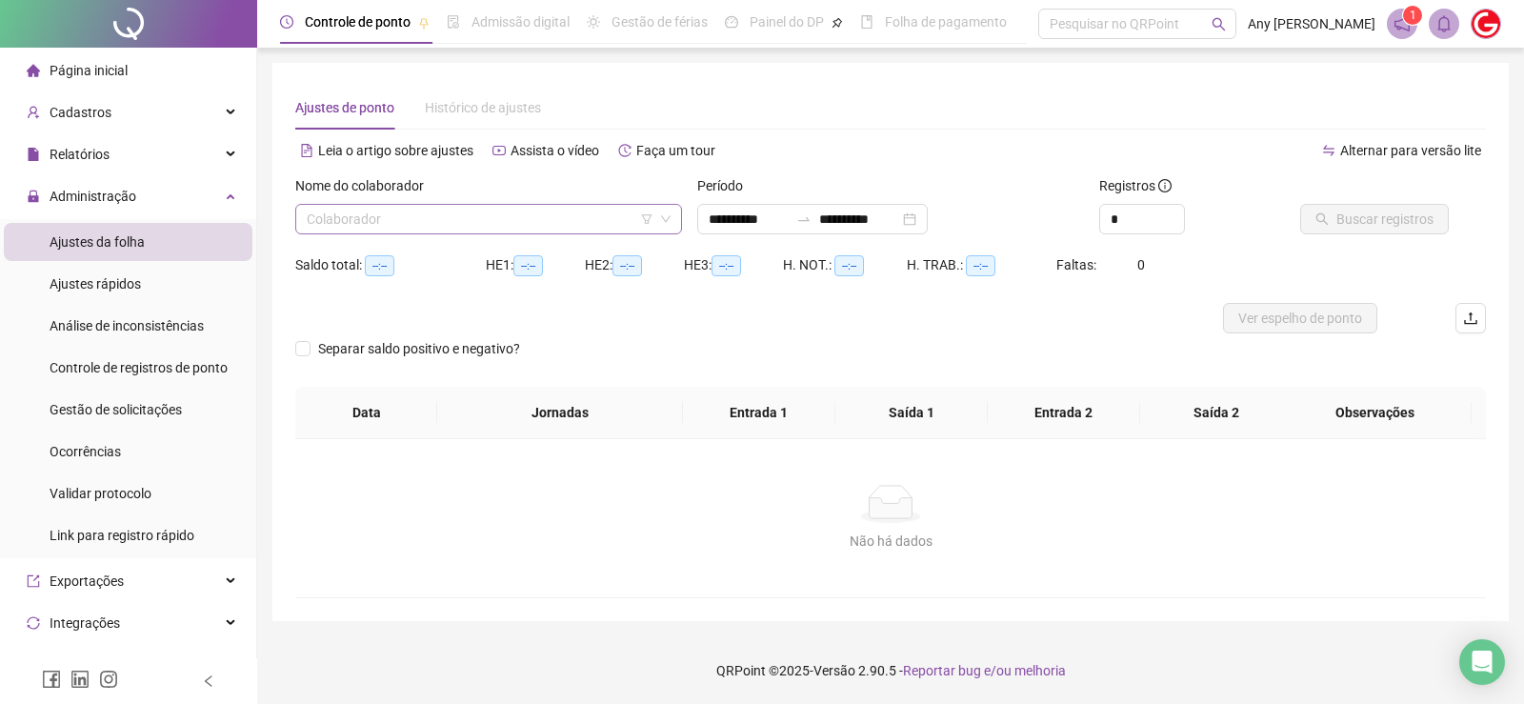
click at [454, 225] on input "search" at bounding box center [480, 219] width 347 height 29
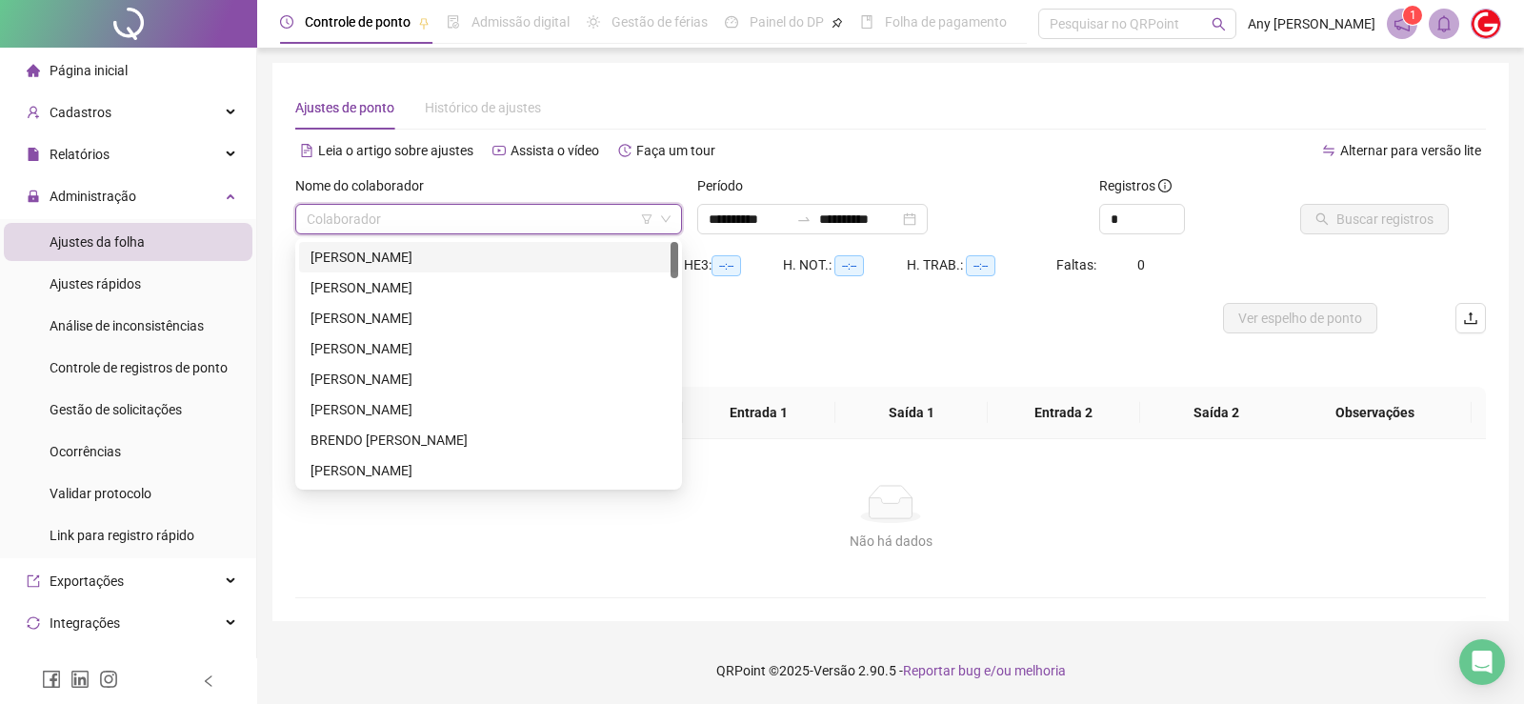
type input "**********"
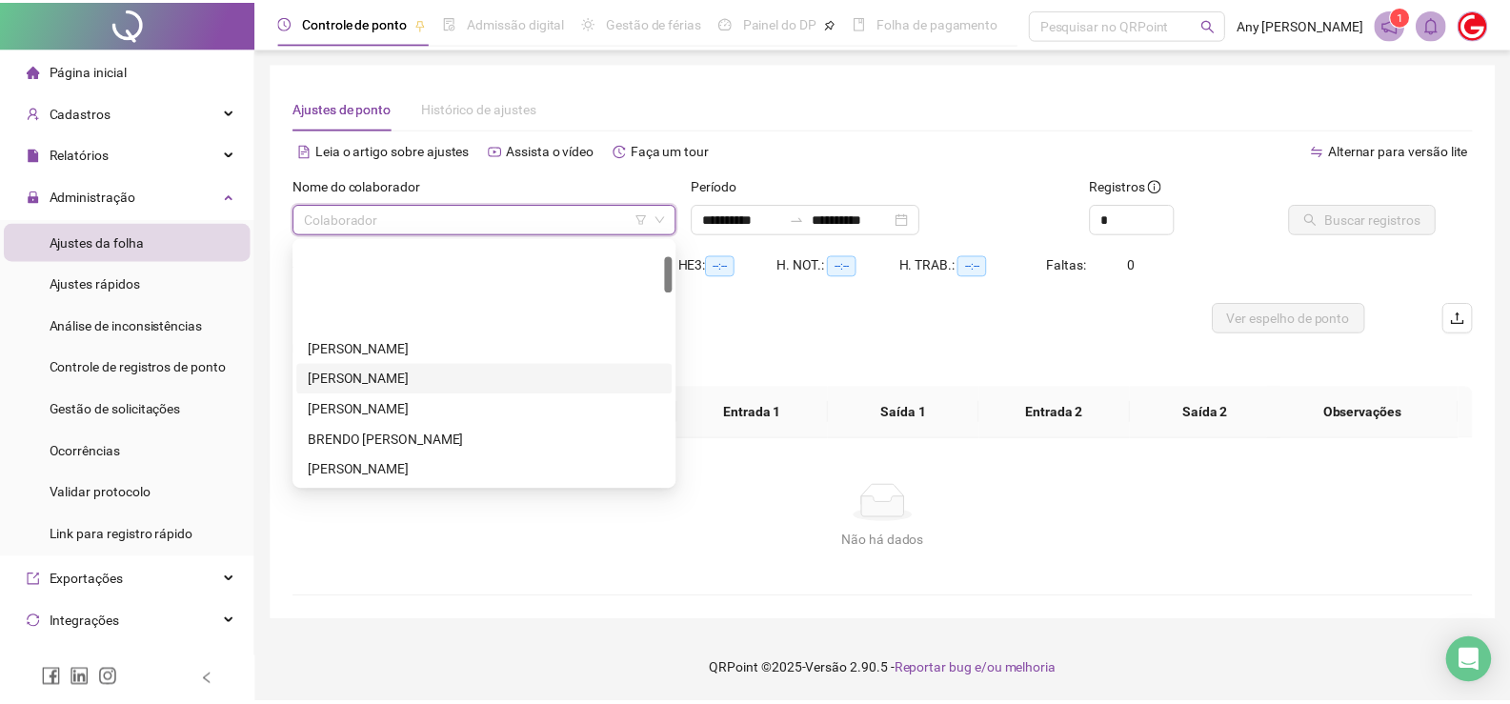
scroll to position [191, 0]
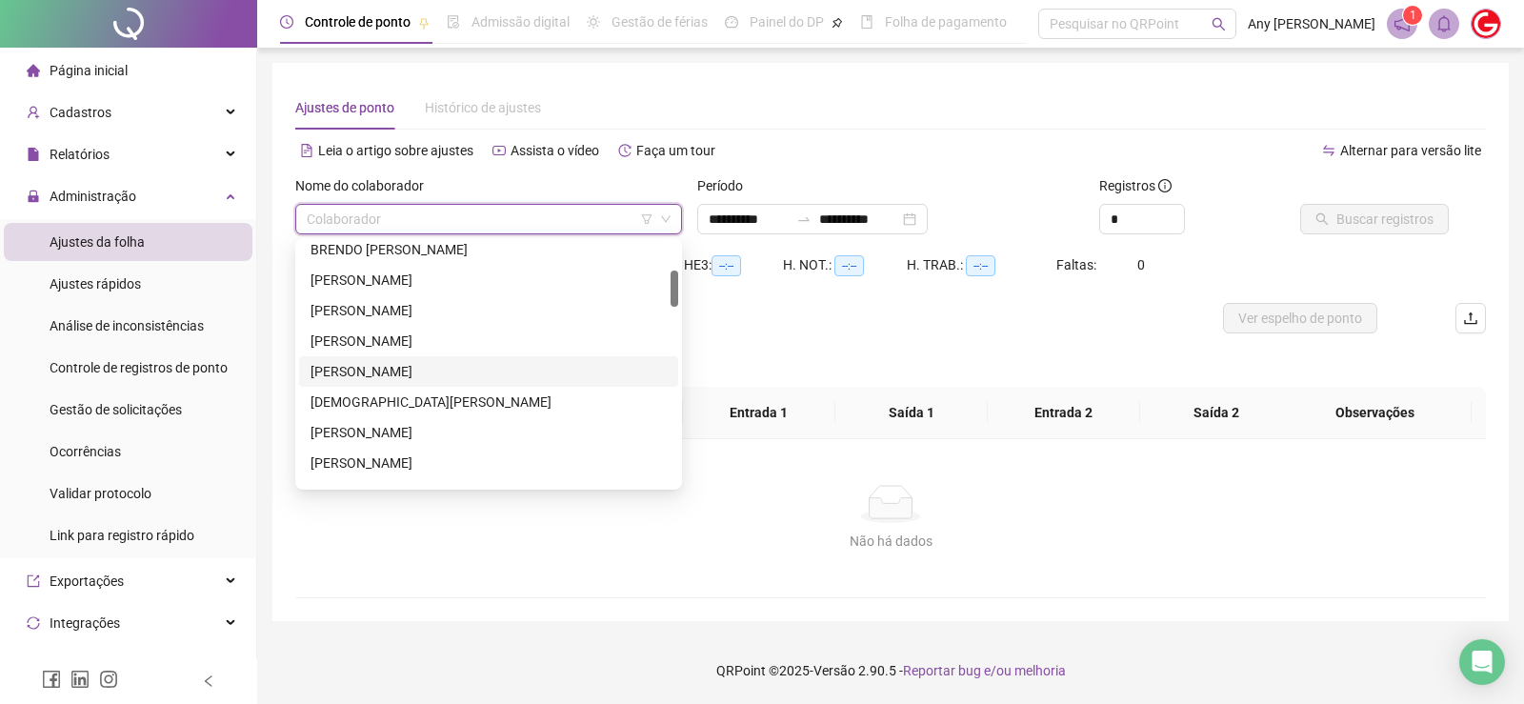
click at [403, 364] on div "[PERSON_NAME]" at bounding box center [489, 371] width 356 height 21
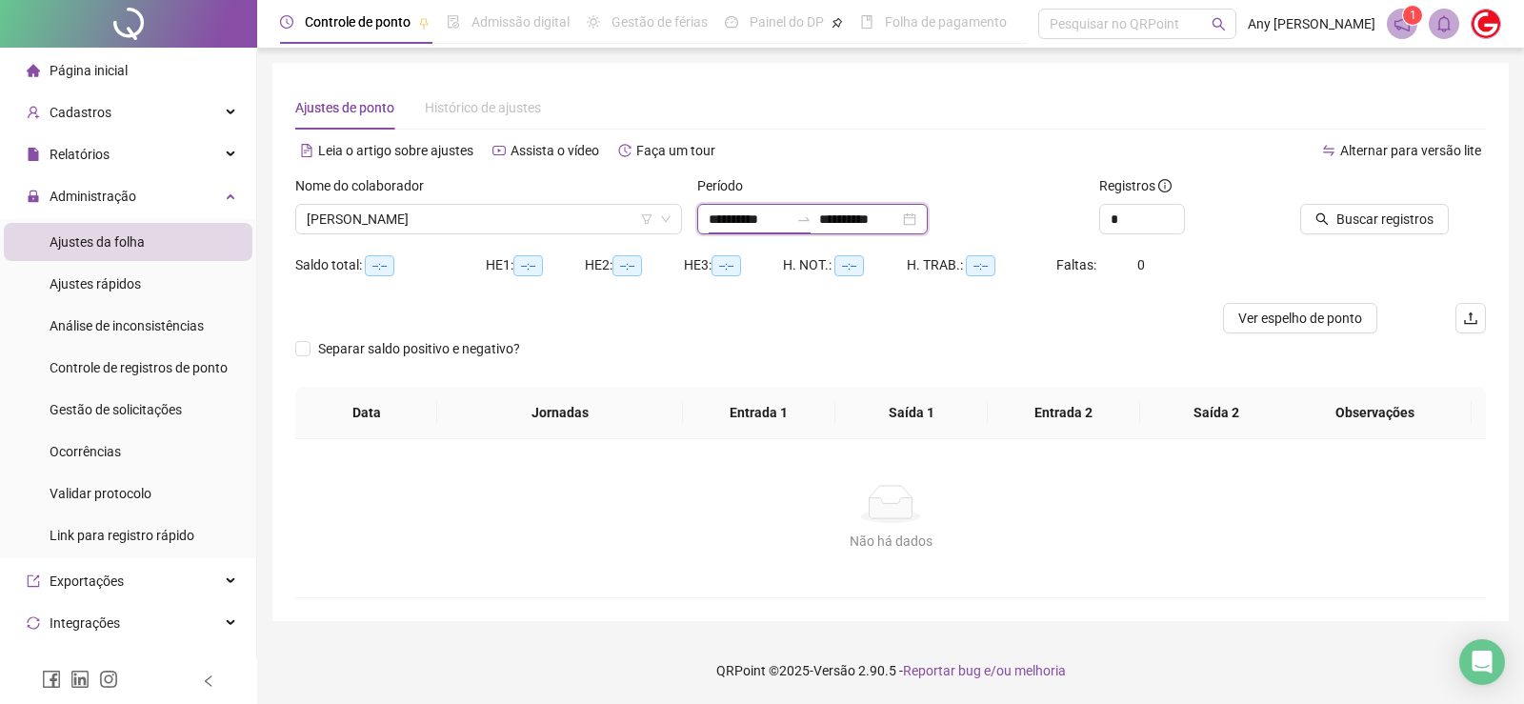
click at [723, 219] on input "**********" at bounding box center [749, 219] width 80 height 21
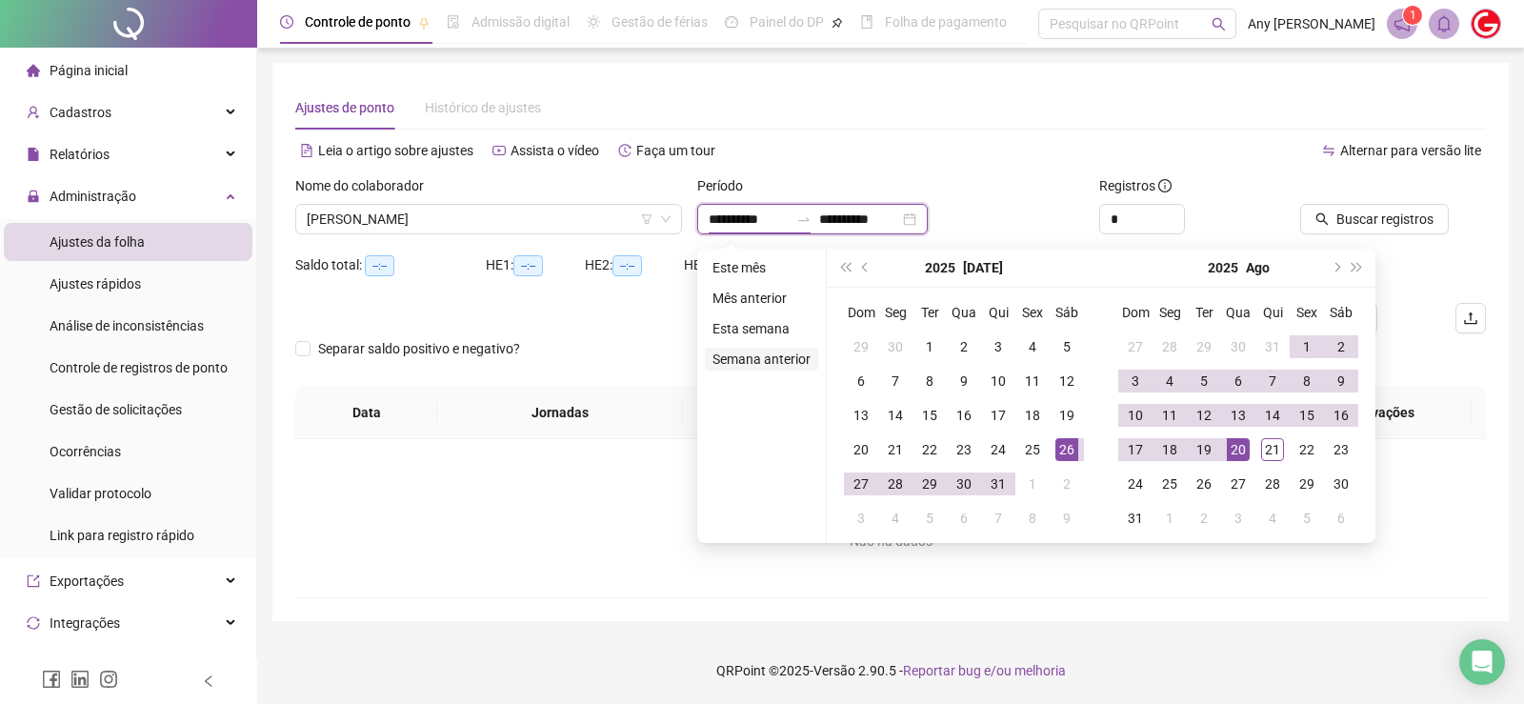
type input "**********"
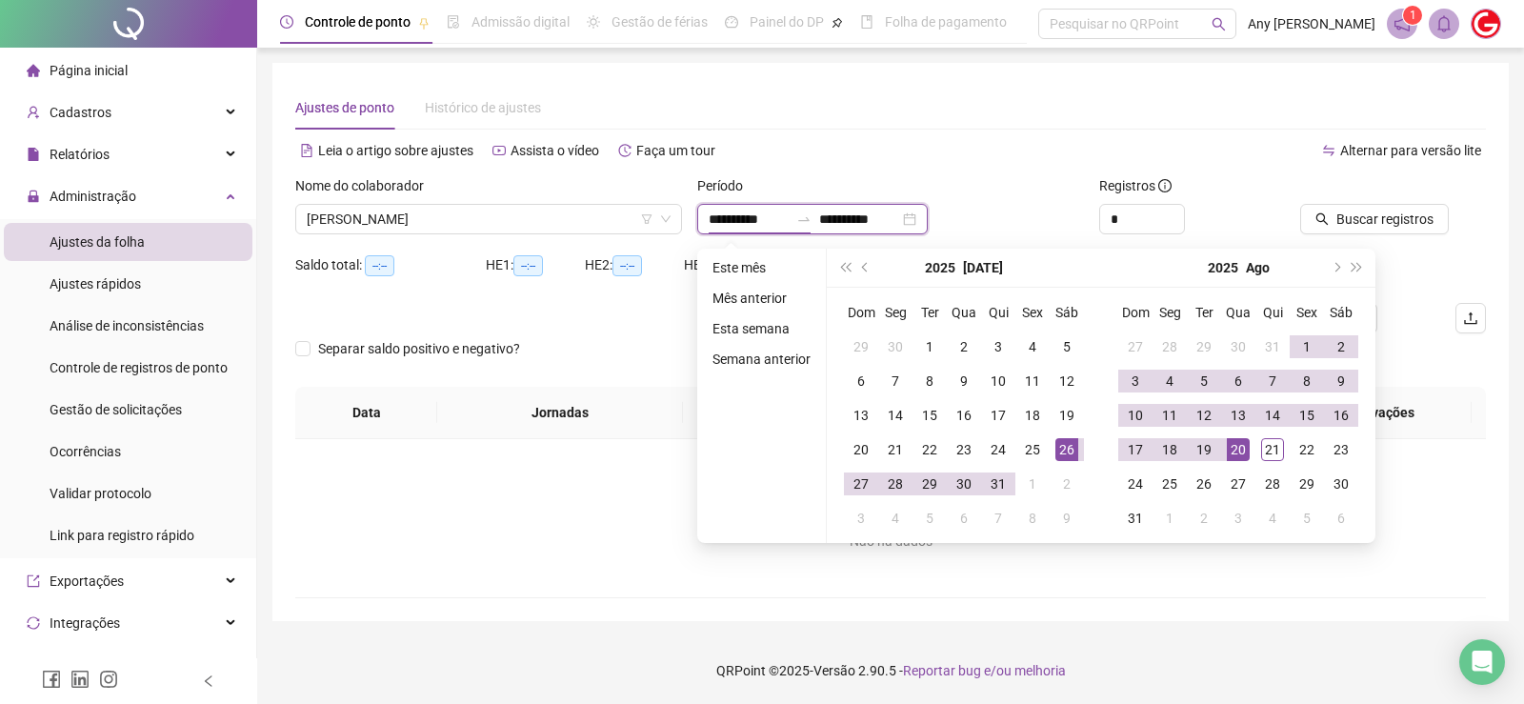
type input "**********"
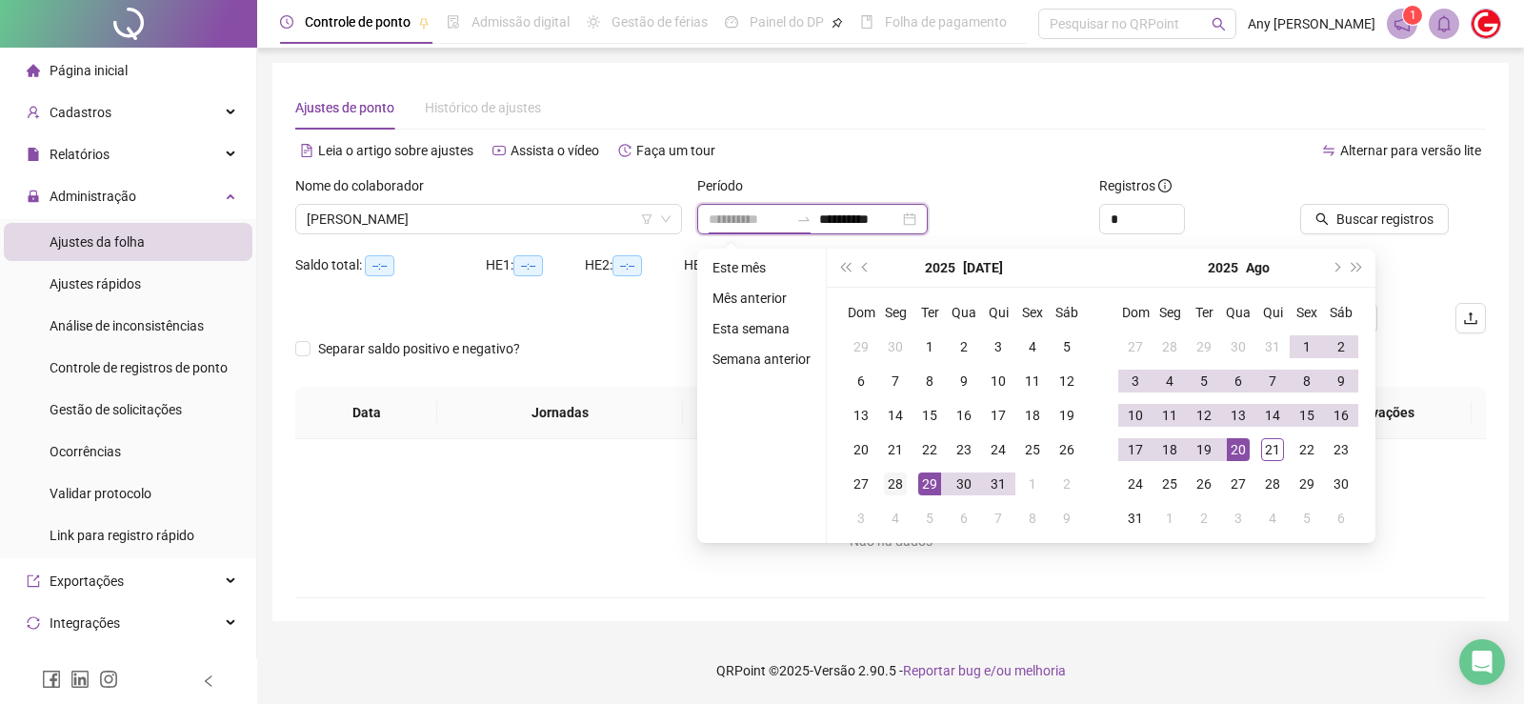
type input "**********"
click at [884, 474] on div "28" at bounding box center [895, 483] width 23 height 23
type input "**********"
type input "*"
click at [1172, 216] on icon "up" at bounding box center [1174, 214] width 7 height 7
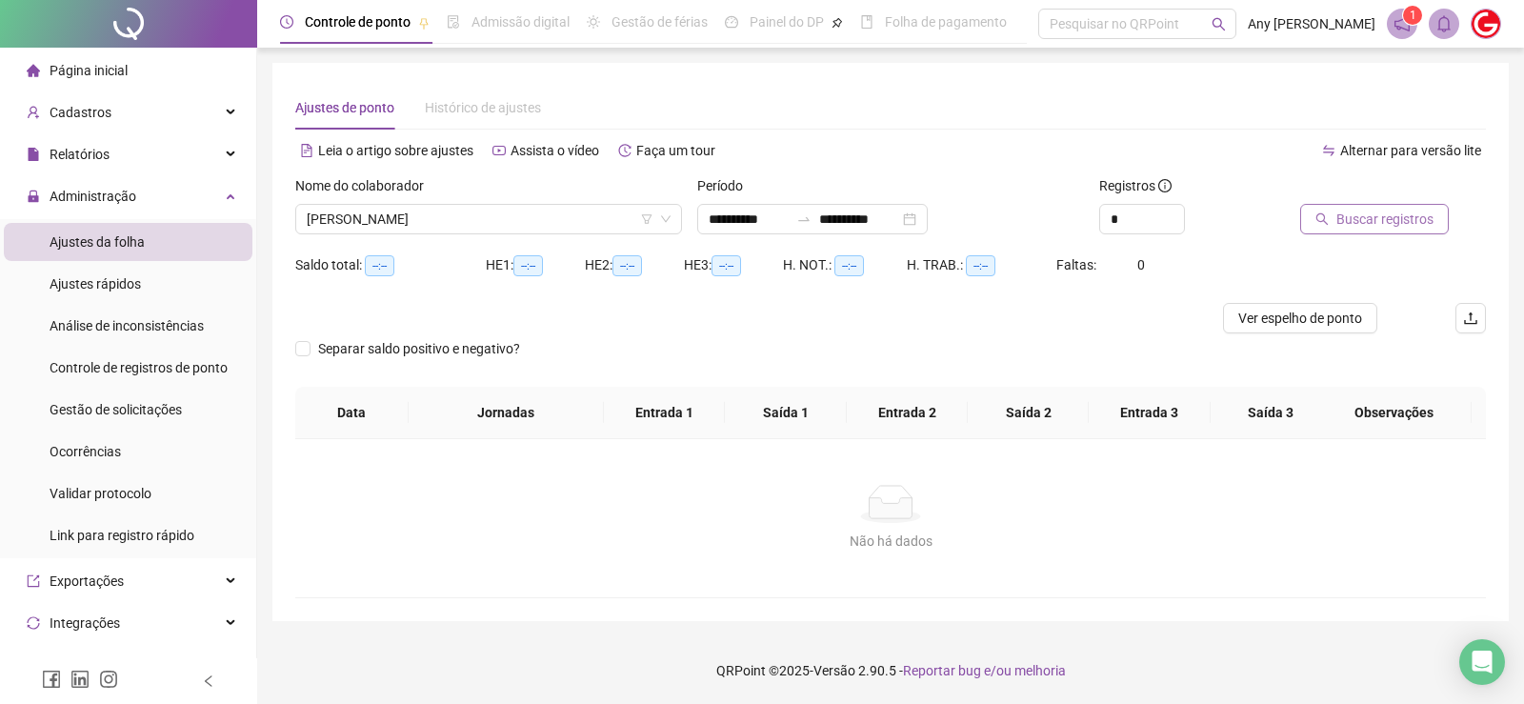
click at [1353, 216] on span "Buscar registros" at bounding box center [1384, 219] width 97 height 21
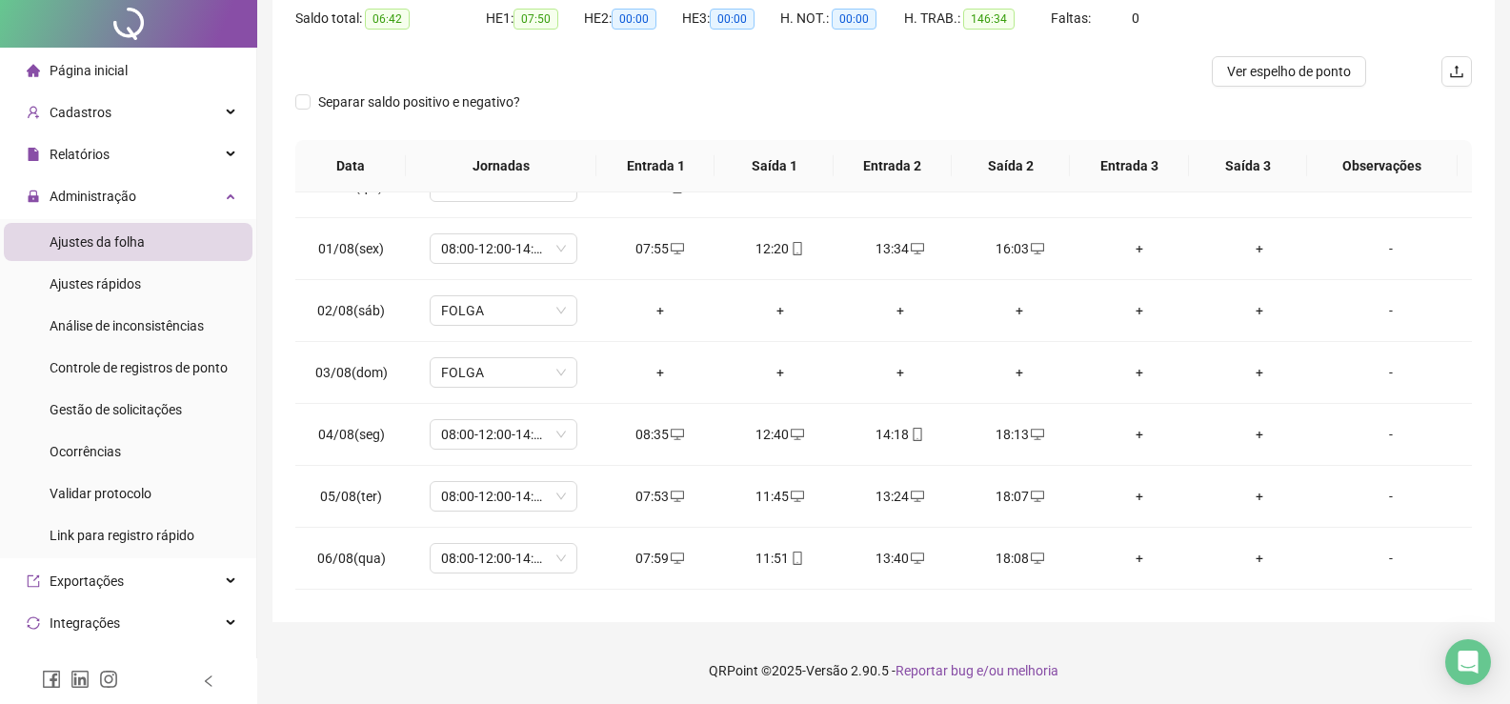
scroll to position [0, 0]
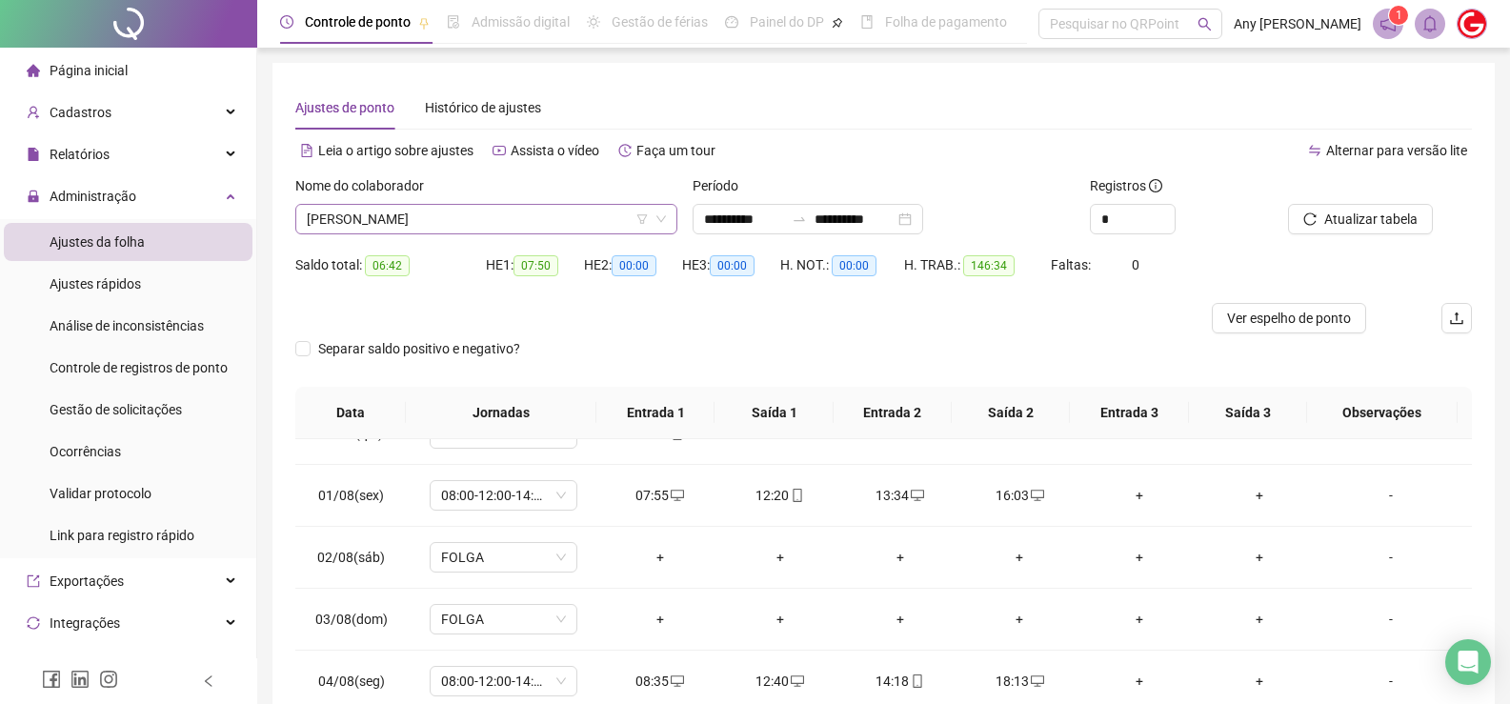
click at [377, 211] on span "[PERSON_NAME]" at bounding box center [486, 219] width 359 height 29
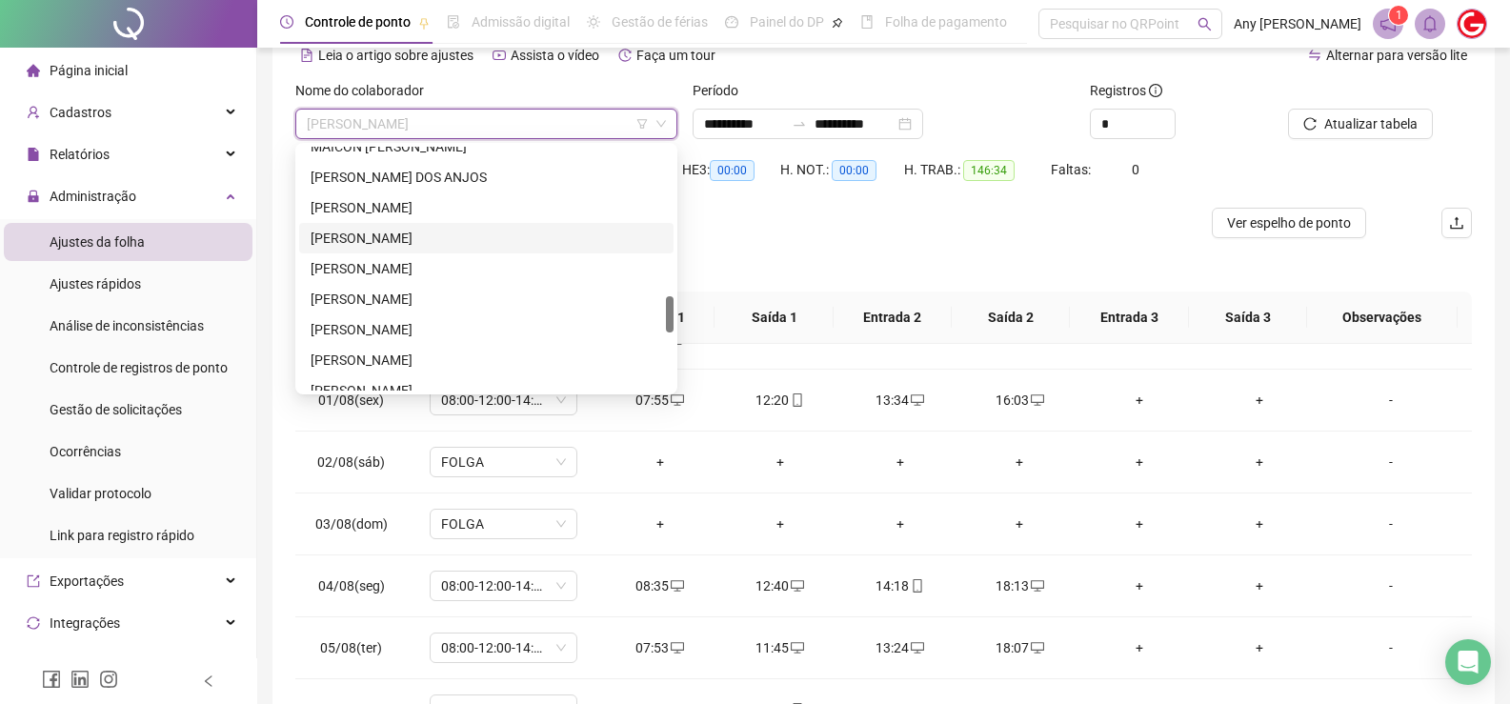
scroll to position [895, 0]
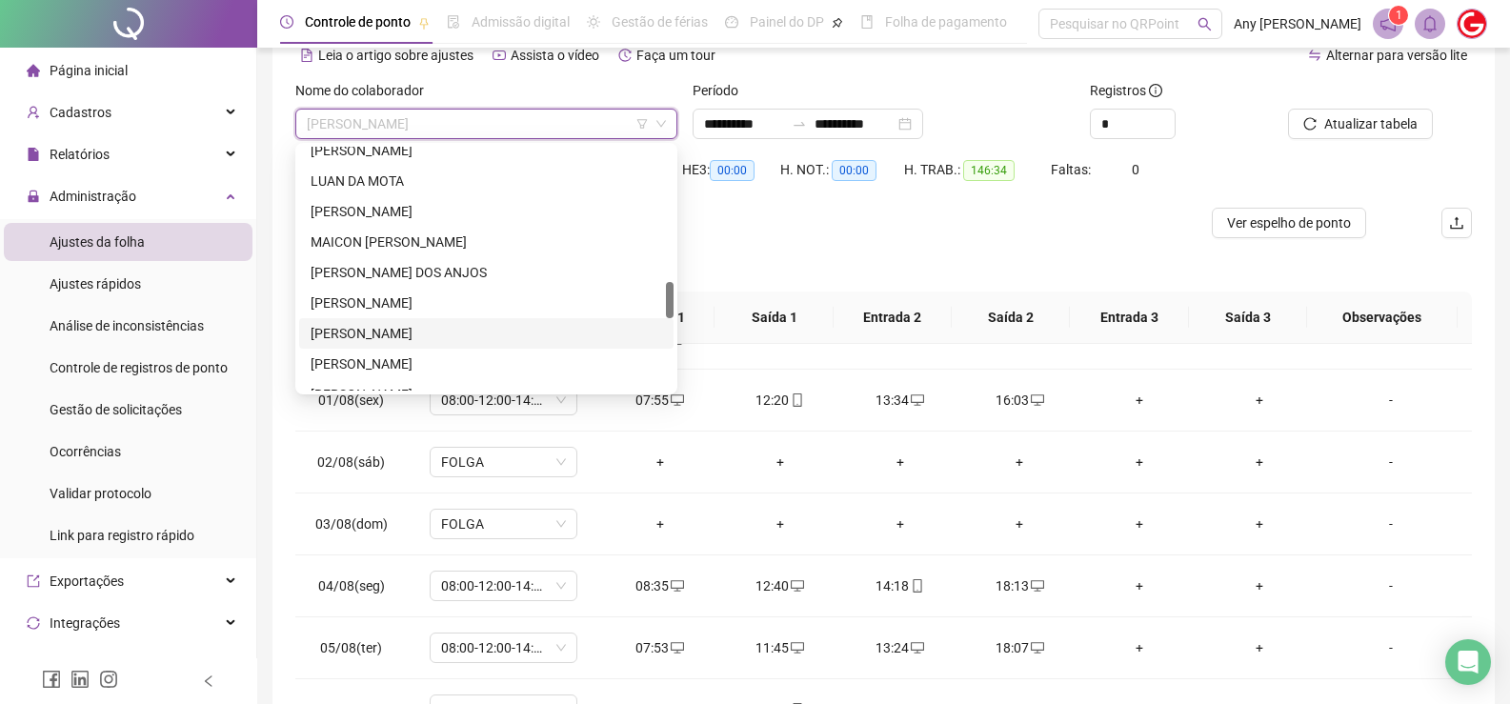
click at [391, 329] on div "[PERSON_NAME]" at bounding box center [486, 333] width 351 height 21
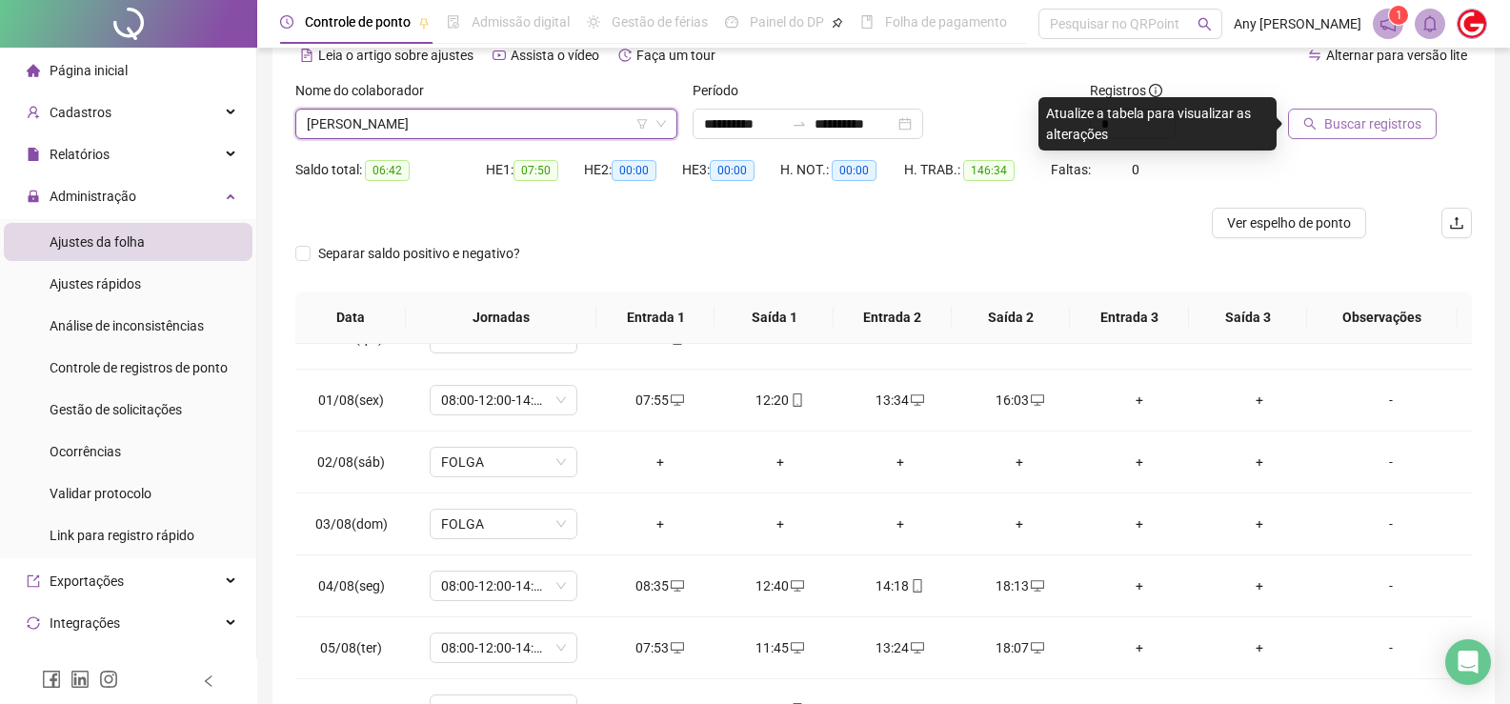
click at [1331, 122] on span "Buscar registros" at bounding box center [1372, 123] width 97 height 21
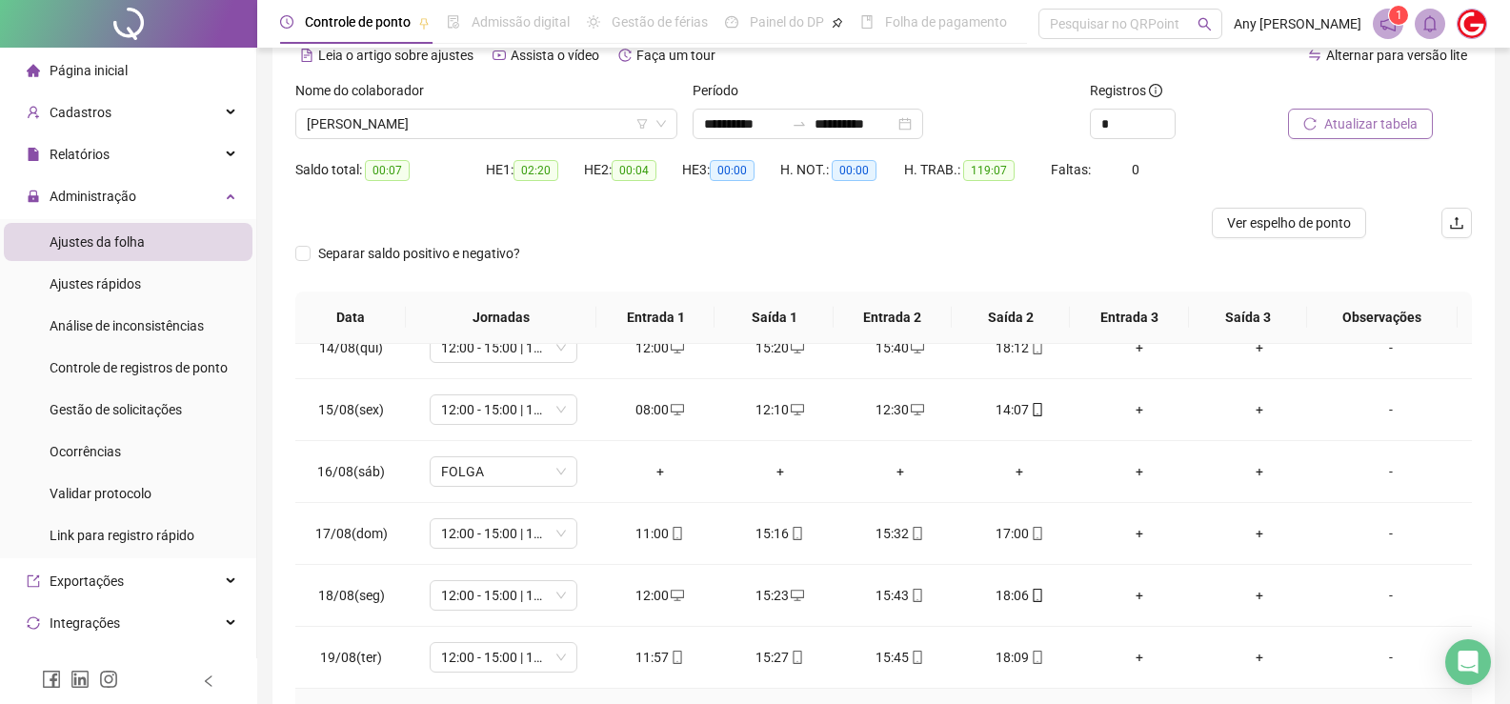
scroll to position [247, 0]
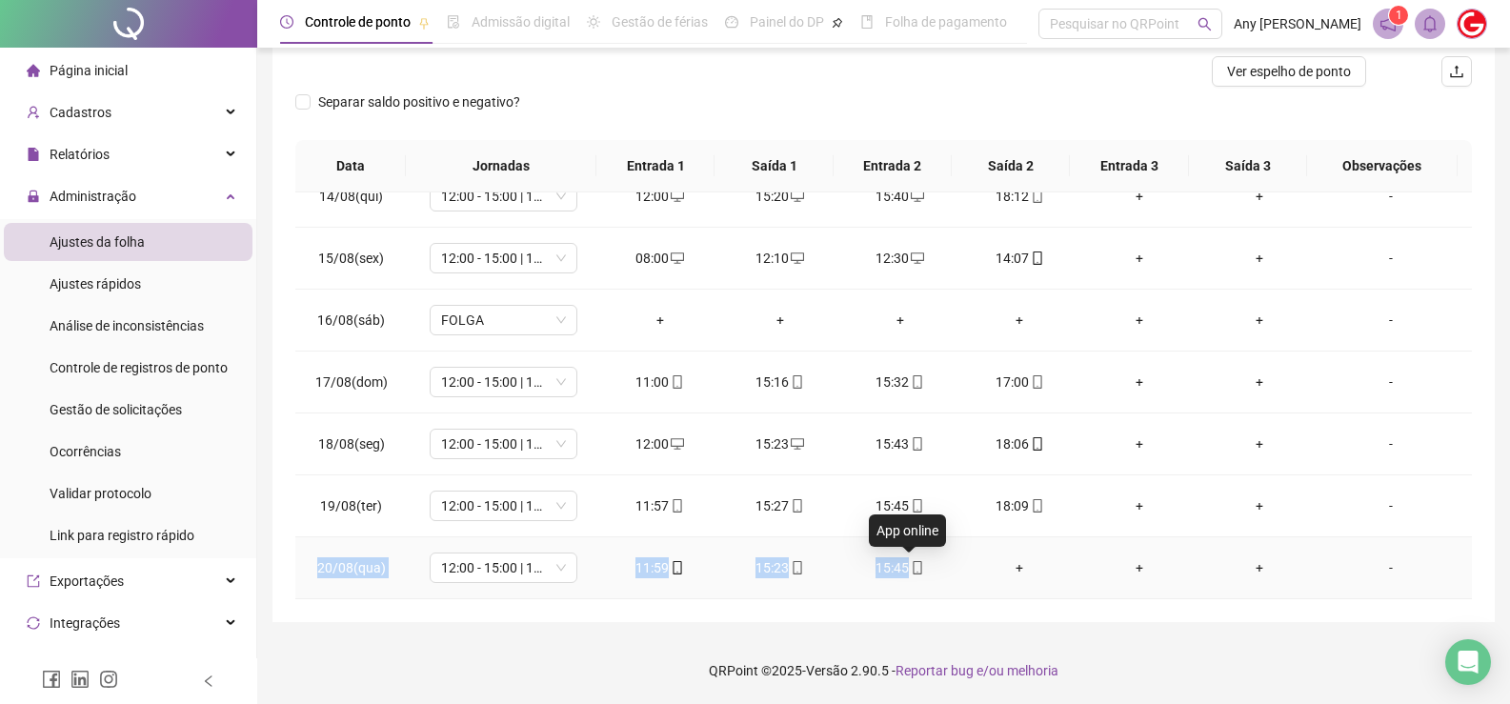
copy tr "20/08(qua) 12:00 - 15:00 | 15:20 - 18:00 11:59 15:23 15:45"
drag, startPoint x: 327, startPoint y: 563, endPoint x: 906, endPoint y: 569, distance: 579.2
click at [906, 569] on tr "20/08(qua) 12:00 - 15:00 | 15:20 - 18:00 11:59 15:23 15:45 + + + -" at bounding box center [883, 568] width 1176 height 62
click at [422, 649] on footer "QRPoint © 2025 - Versão 2.90.5 - Reportar bug e/ou melhoria" at bounding box center [883, 670] width 1253 height 67
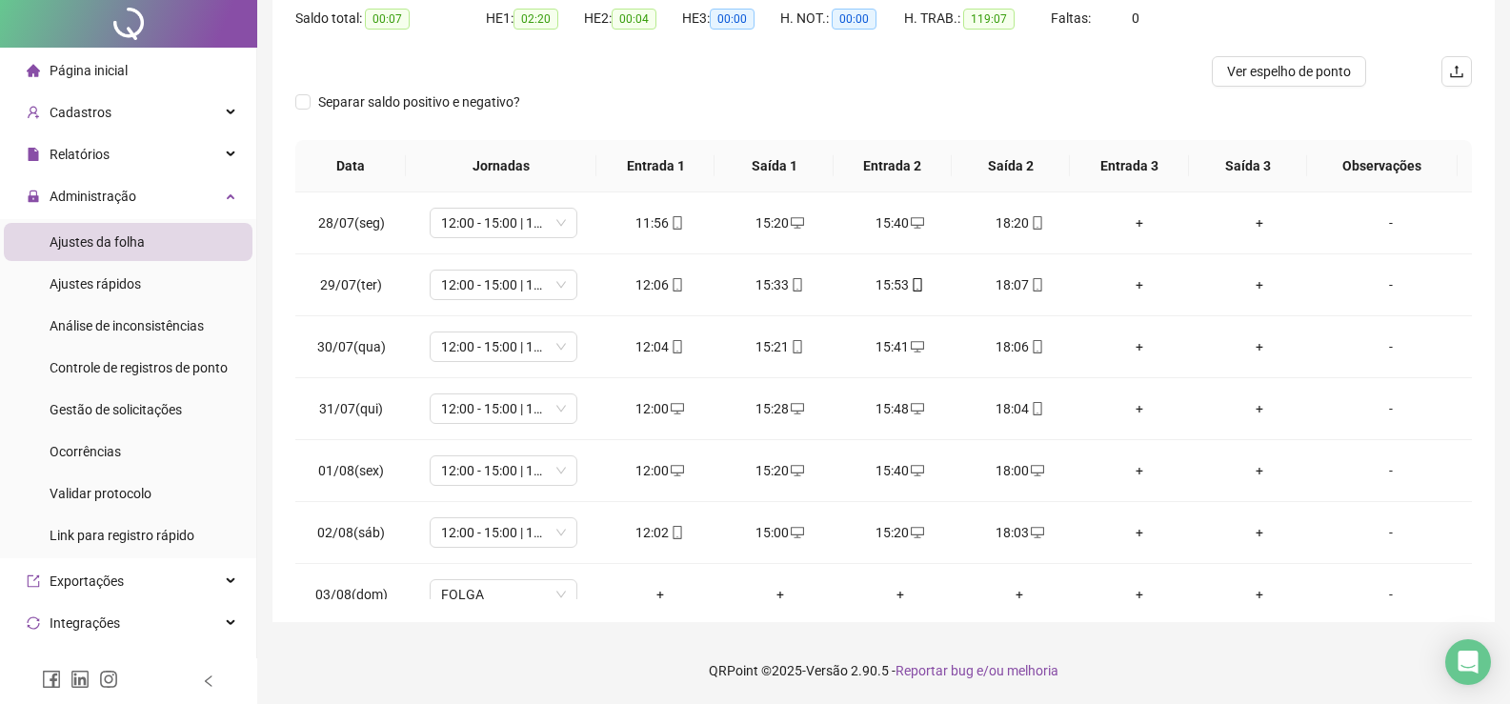
scroll to position [0, 0]
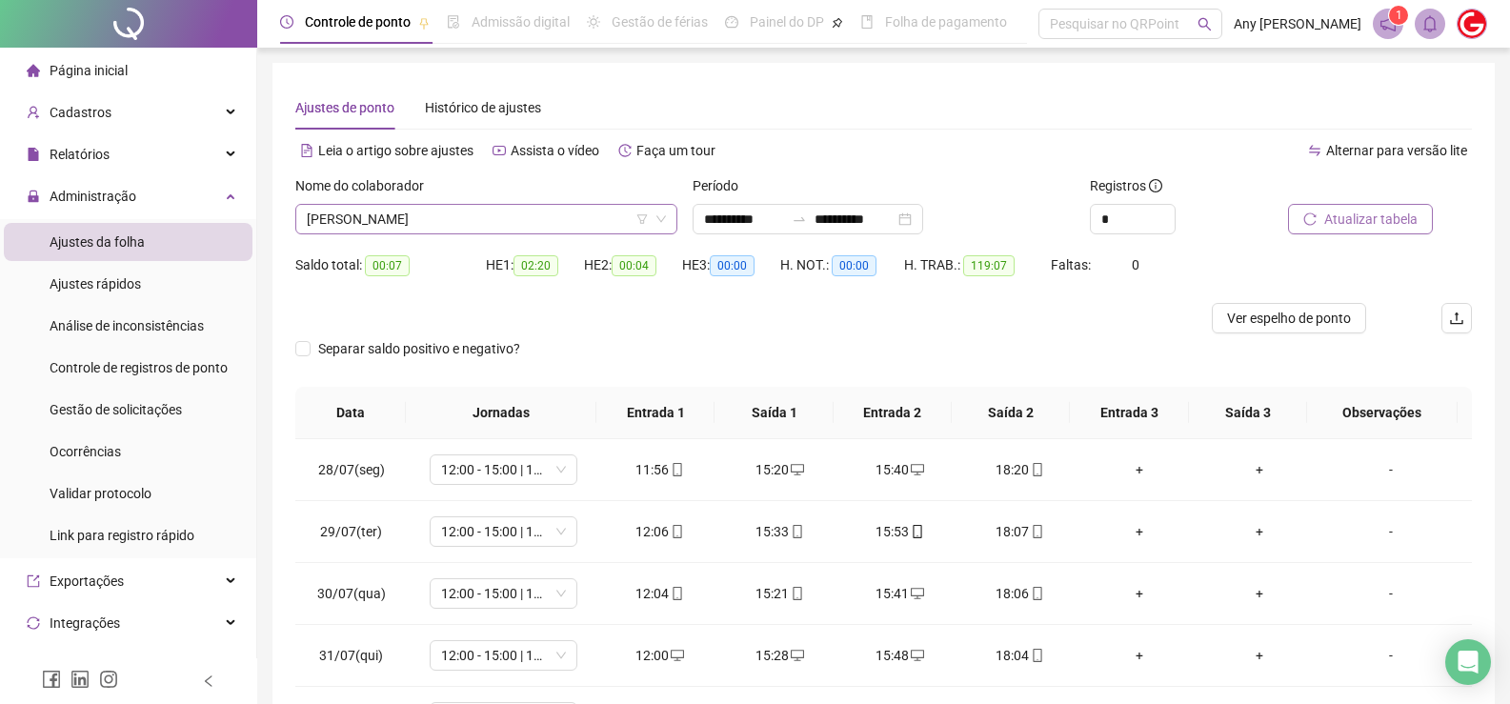
click at [392, 218] on span "[PERSON_NAME]" at bounding box center [486, 219] width 359 height 29
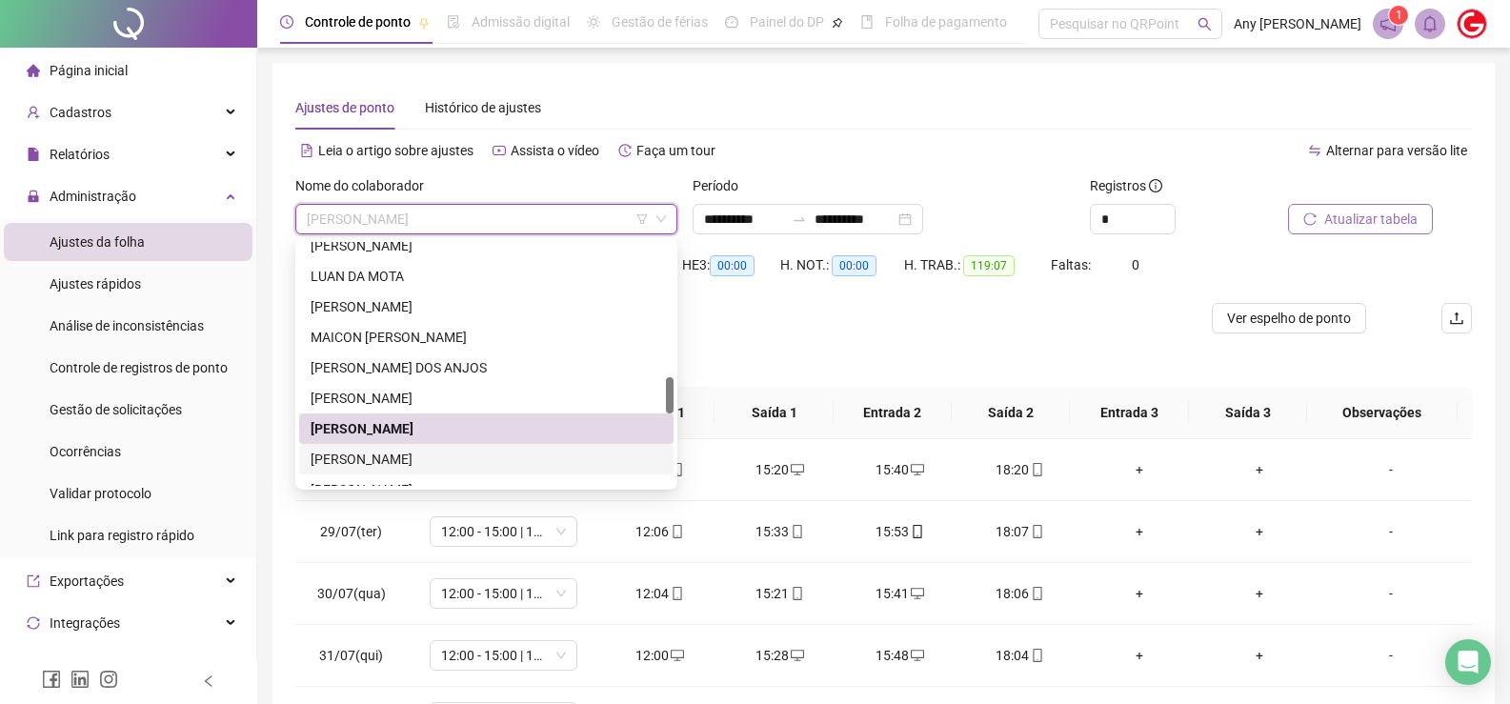
click at [407, 457] on div "[PERSON_NAME]" at bounding box center [486, 459] width 351 height 21
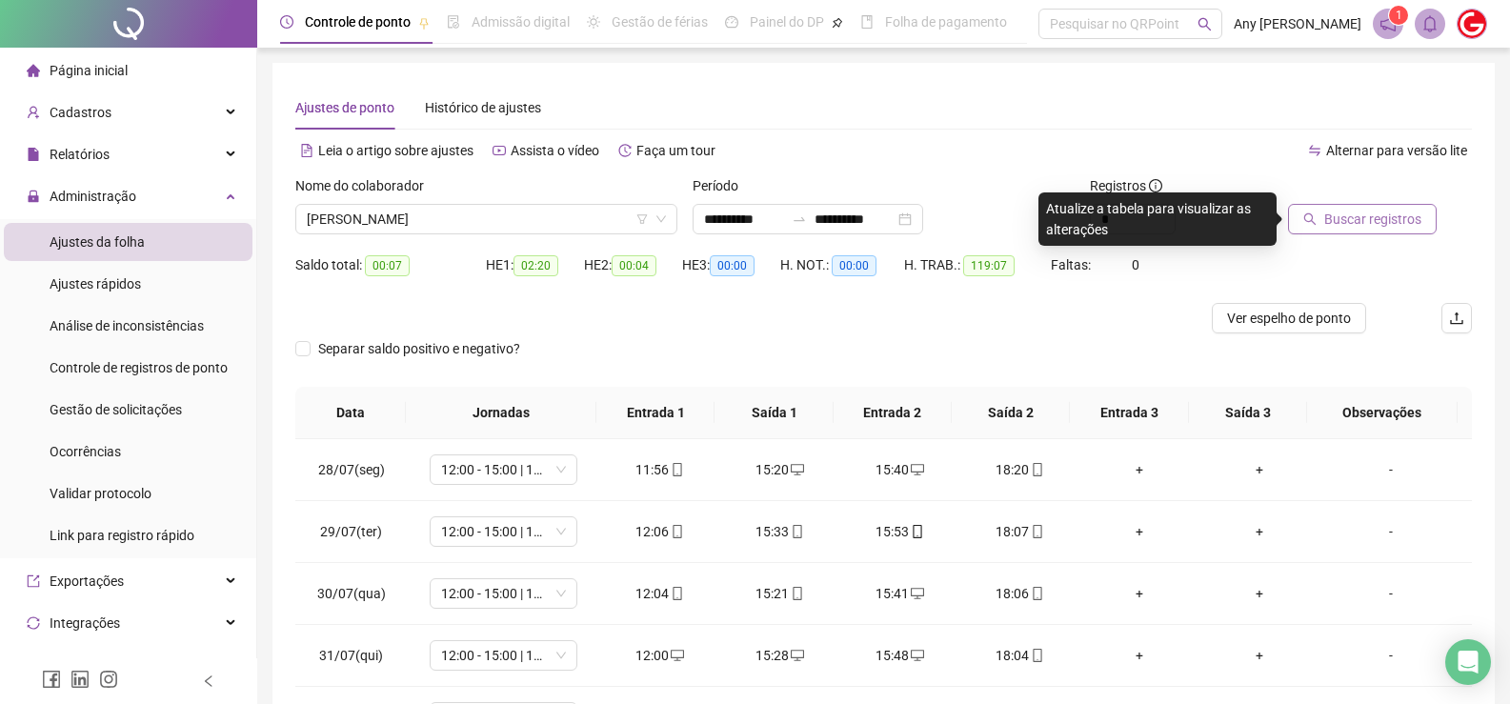
click at [1338, 198] on div at bounding box center [1356, 189] width 136 height 29
click at [1350, 211] on span "Buscar registros" at bounding box center [1372, 219] width 97 height 21
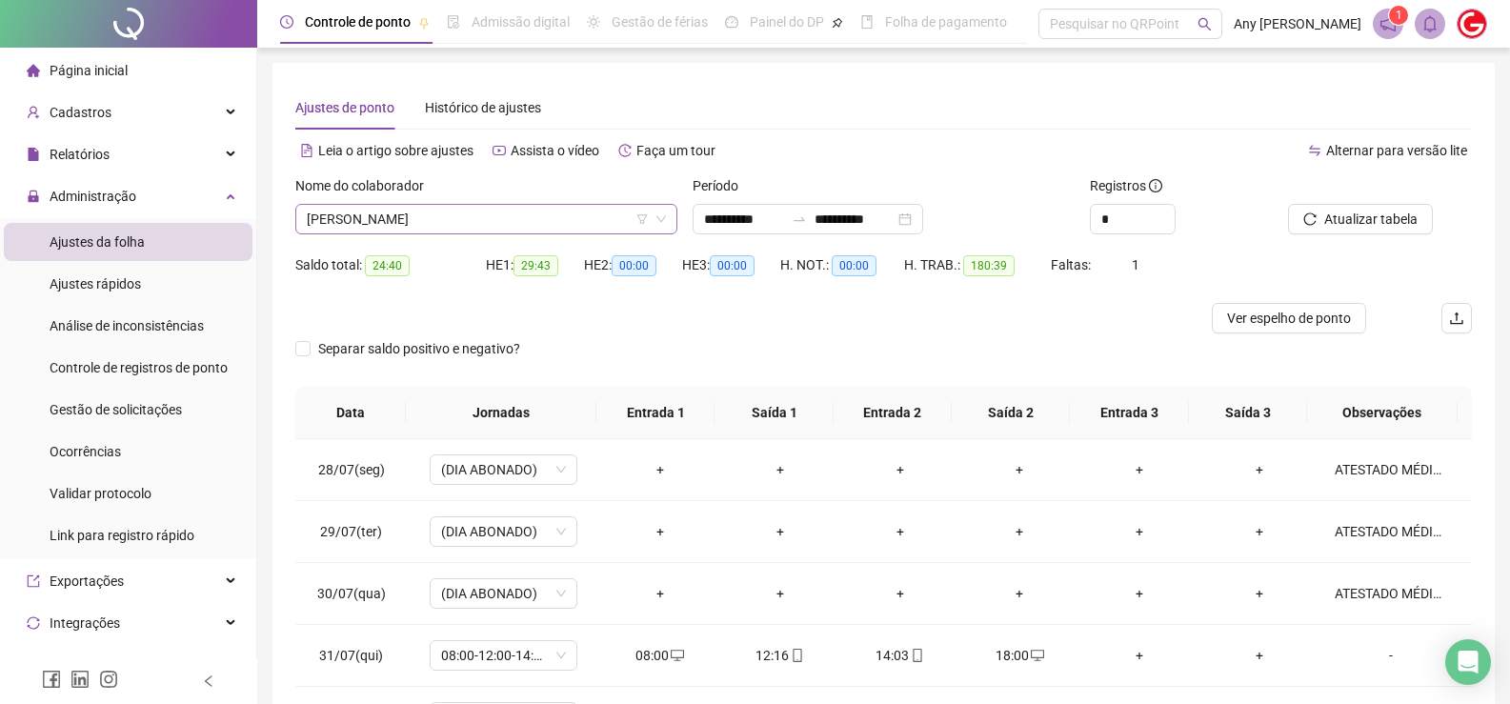
click at [377, 228] on span "[PERSON_NAME]" at bounding box center [486, 219] width 359 height 29
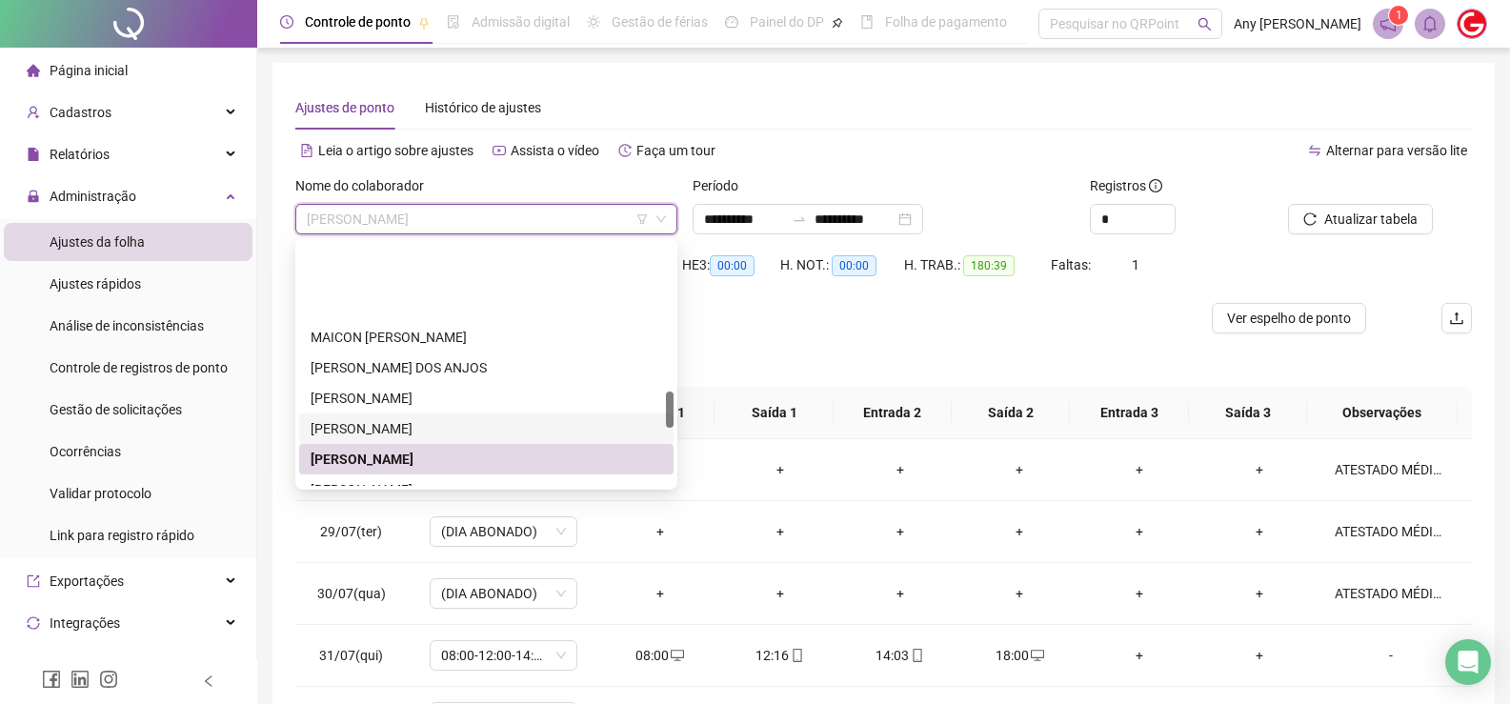
scroll to position [991, 0]
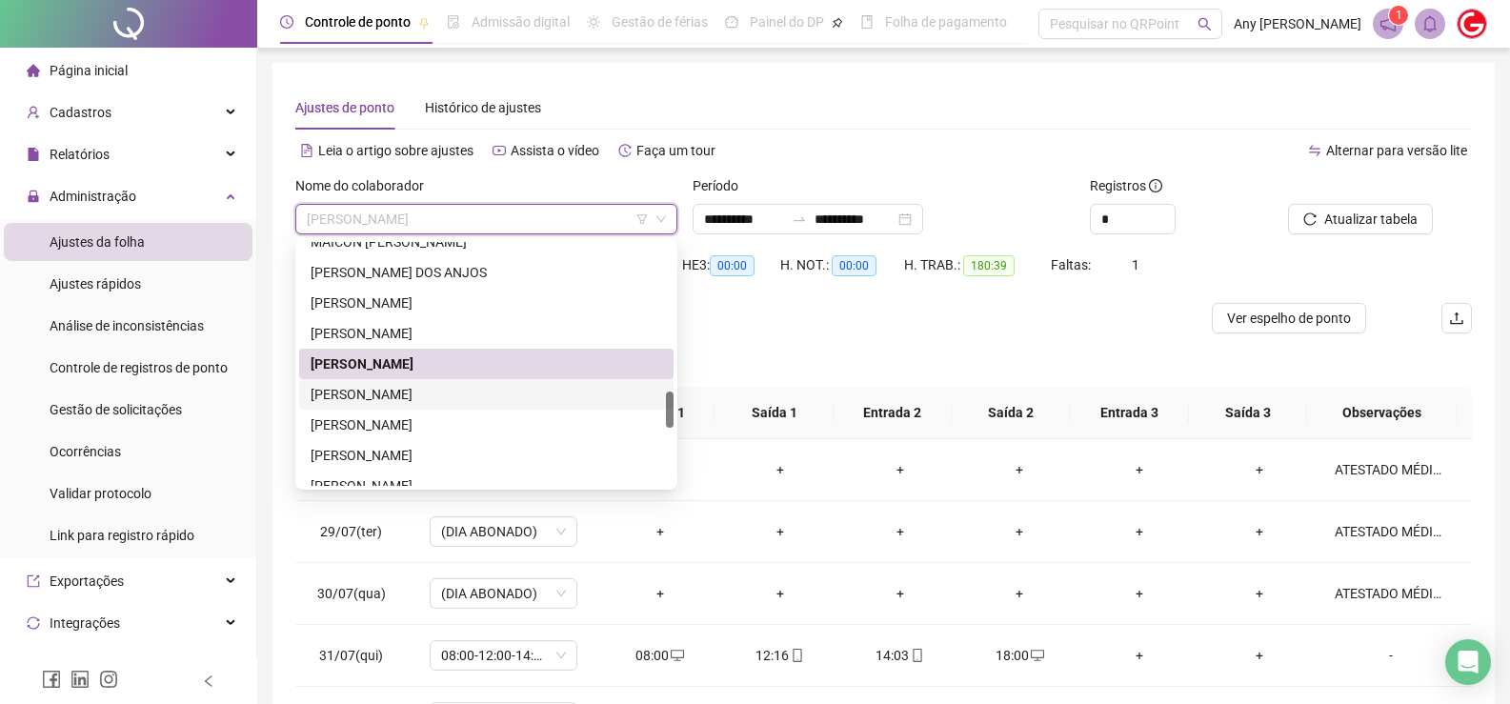
click at [365, 396] on div "[PERSON_NAME]" at bounding box center [486, 394] width 351 height 21
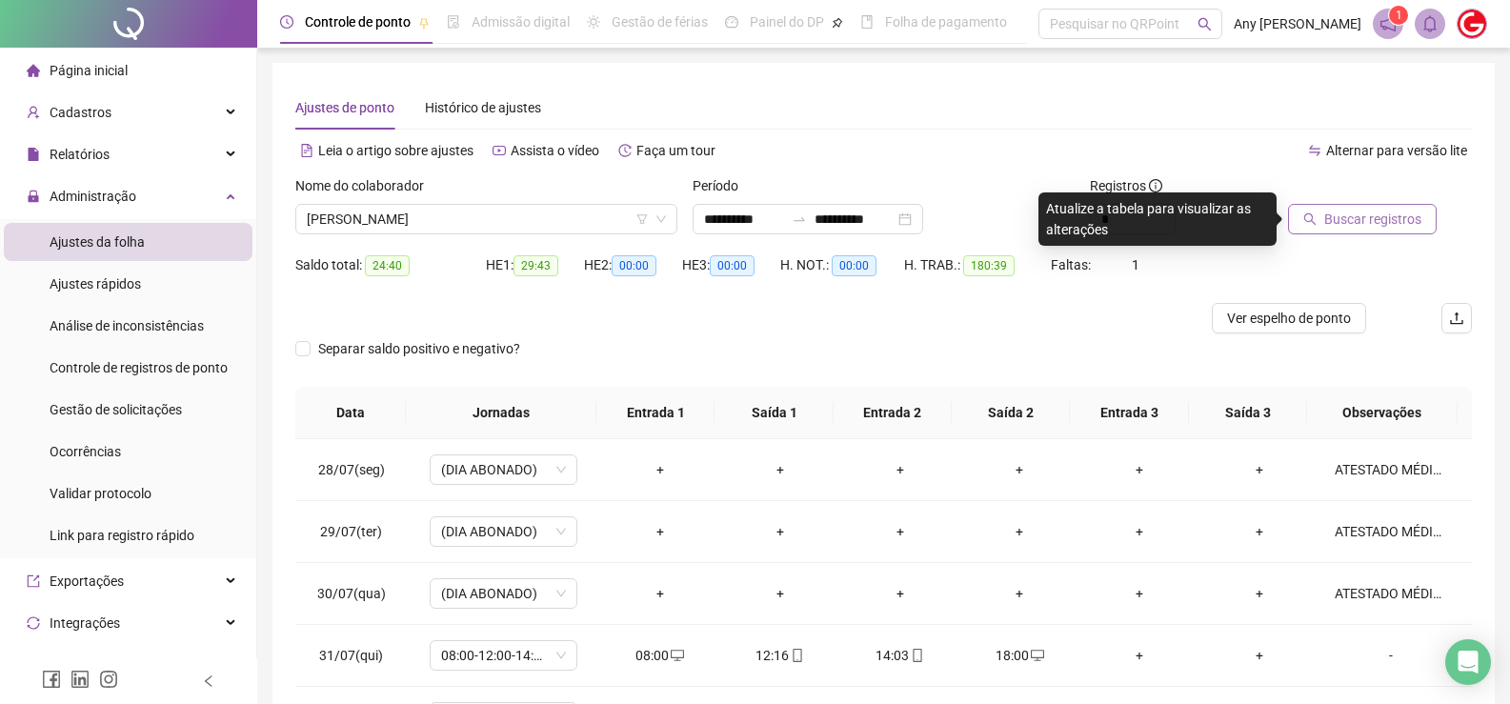
click at [1381, 230] on button "Buscar registros" at bounding box center [1362, 219] width 149 height 30
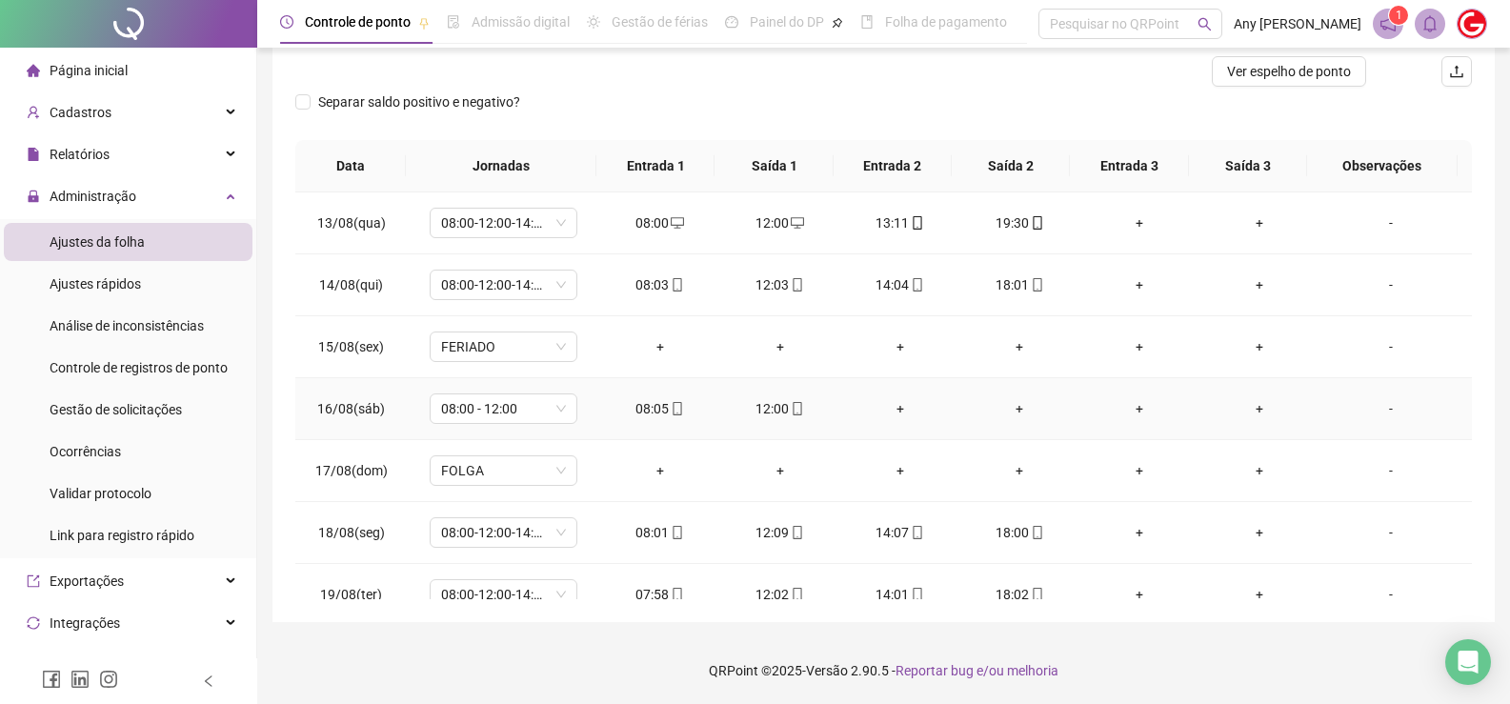
scroll to position [0, 0]
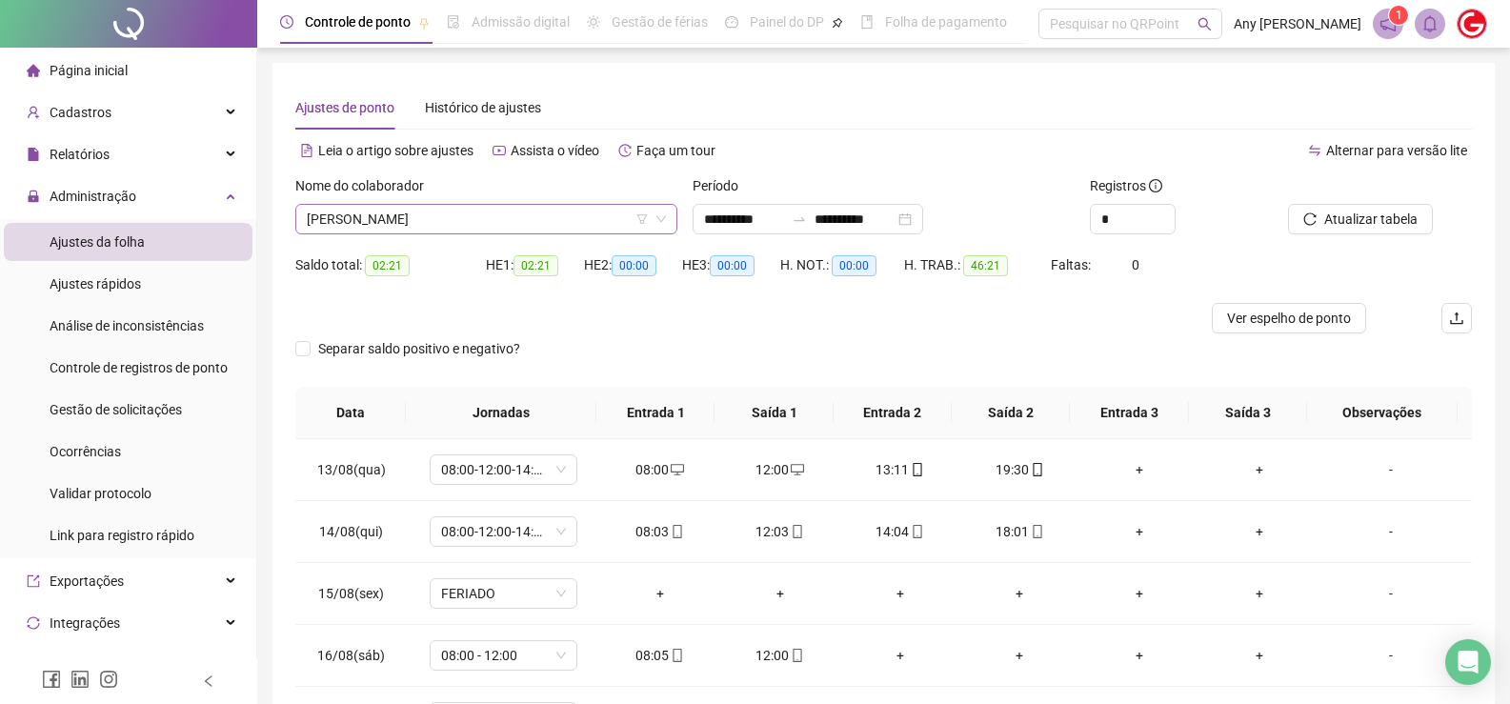
click at [400, 231] on span "[PERSON_NAME]" at bounding box center [486, 219] width 359 height 29
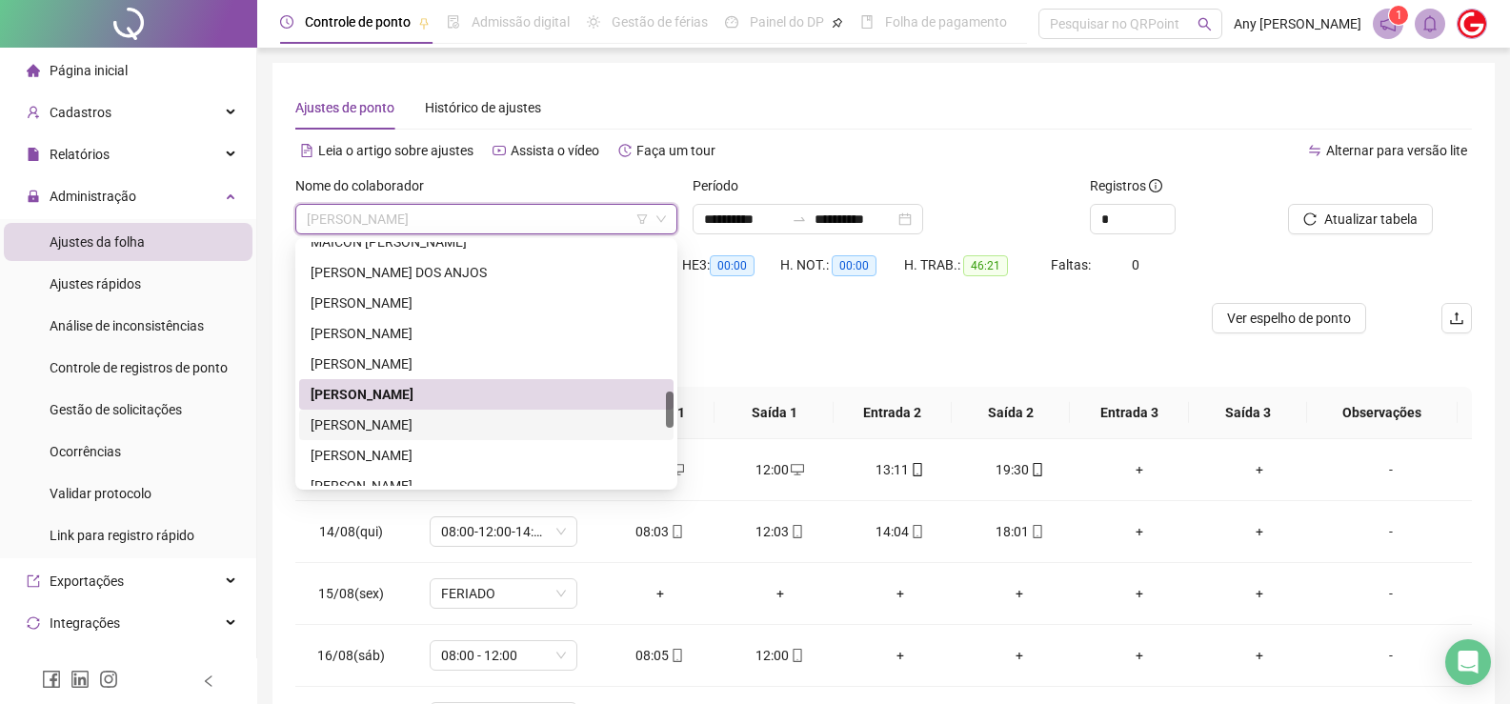
click at [388, 421] on div "[PERSON_NAME]" at bounding box center [486, 424] width 351 height 21
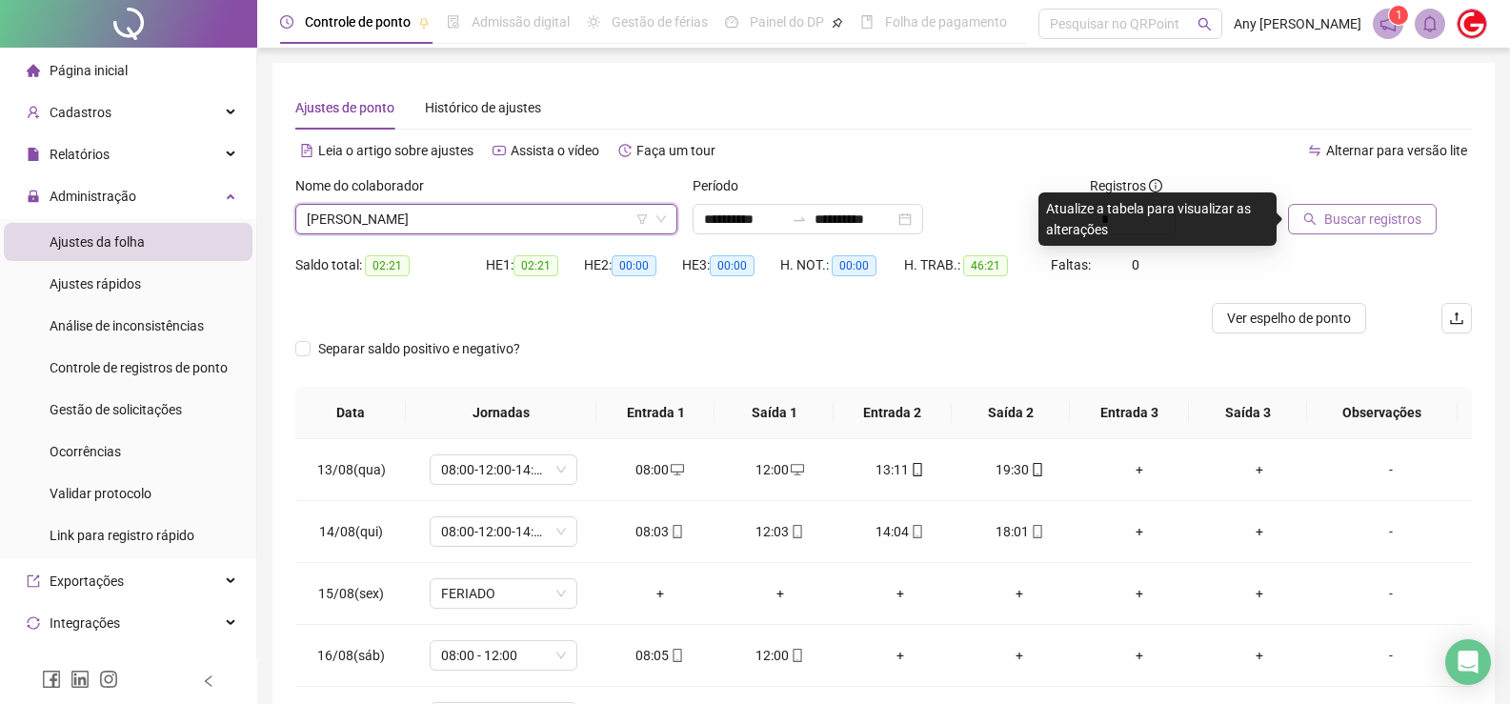
click at [1318, 218] on button "Buscar registros" at bounding box center [1362, 219] width 149 height 30
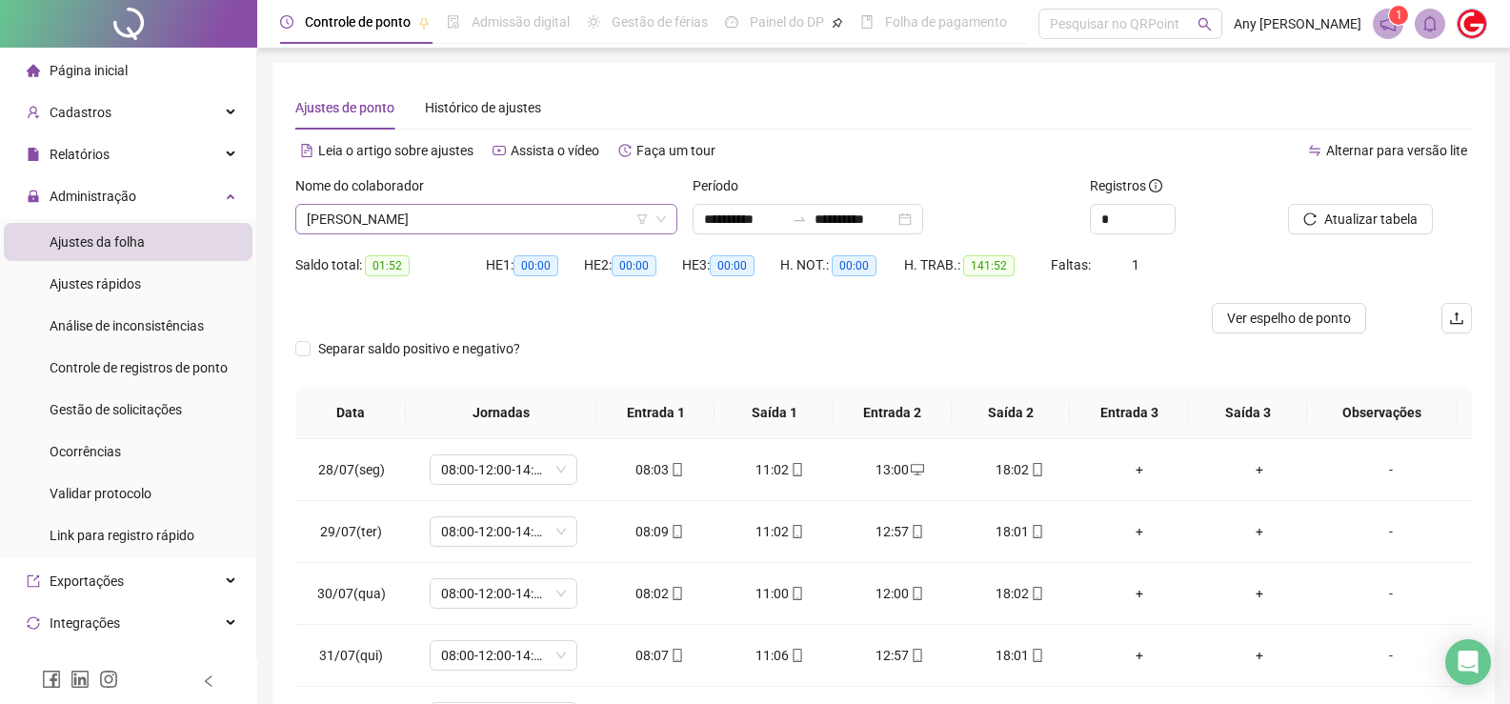
click at [413, 224] on span "[PERSON_NAME]" at bounding box center [486, 219] width 359 height 29
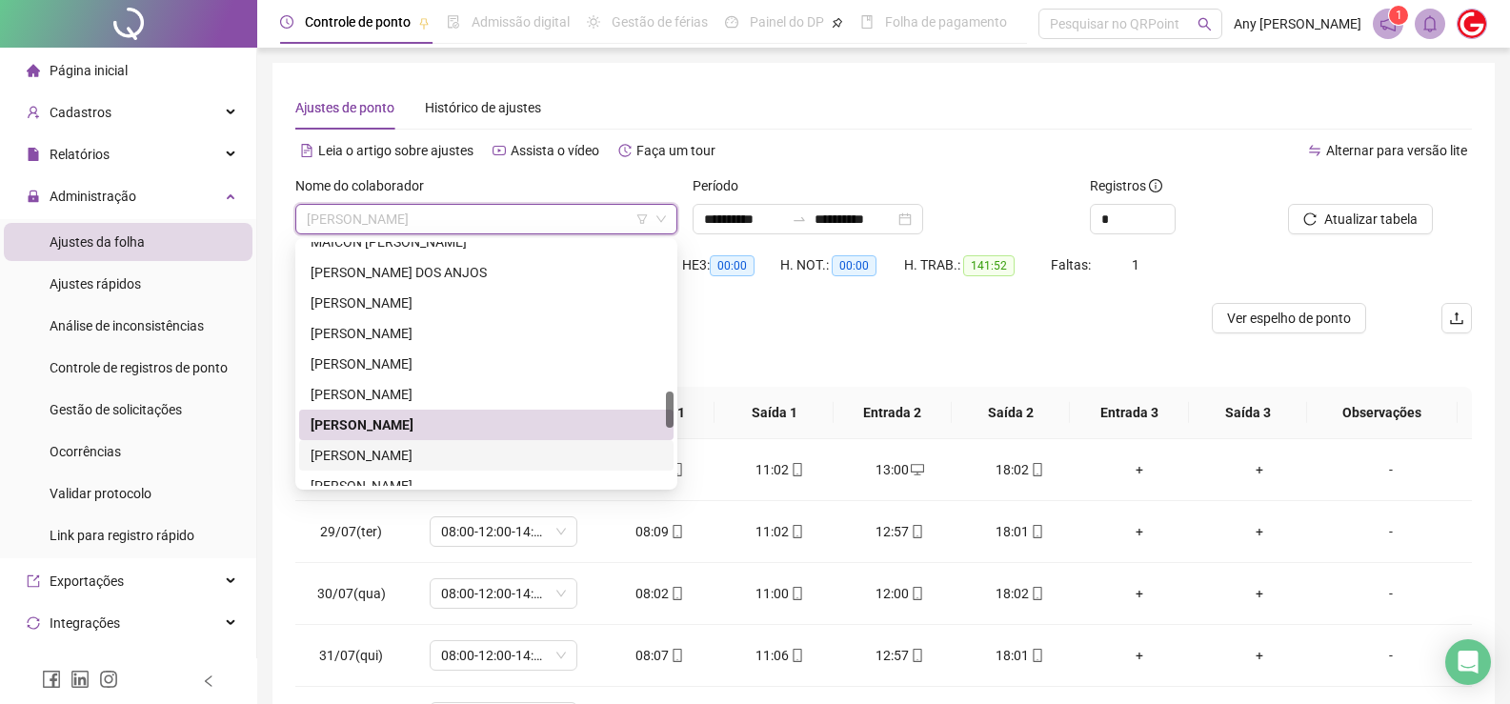
click at [357, 461] on div "[PERSON_NAME]" at bounding box center [486, 455] width 351 height 21
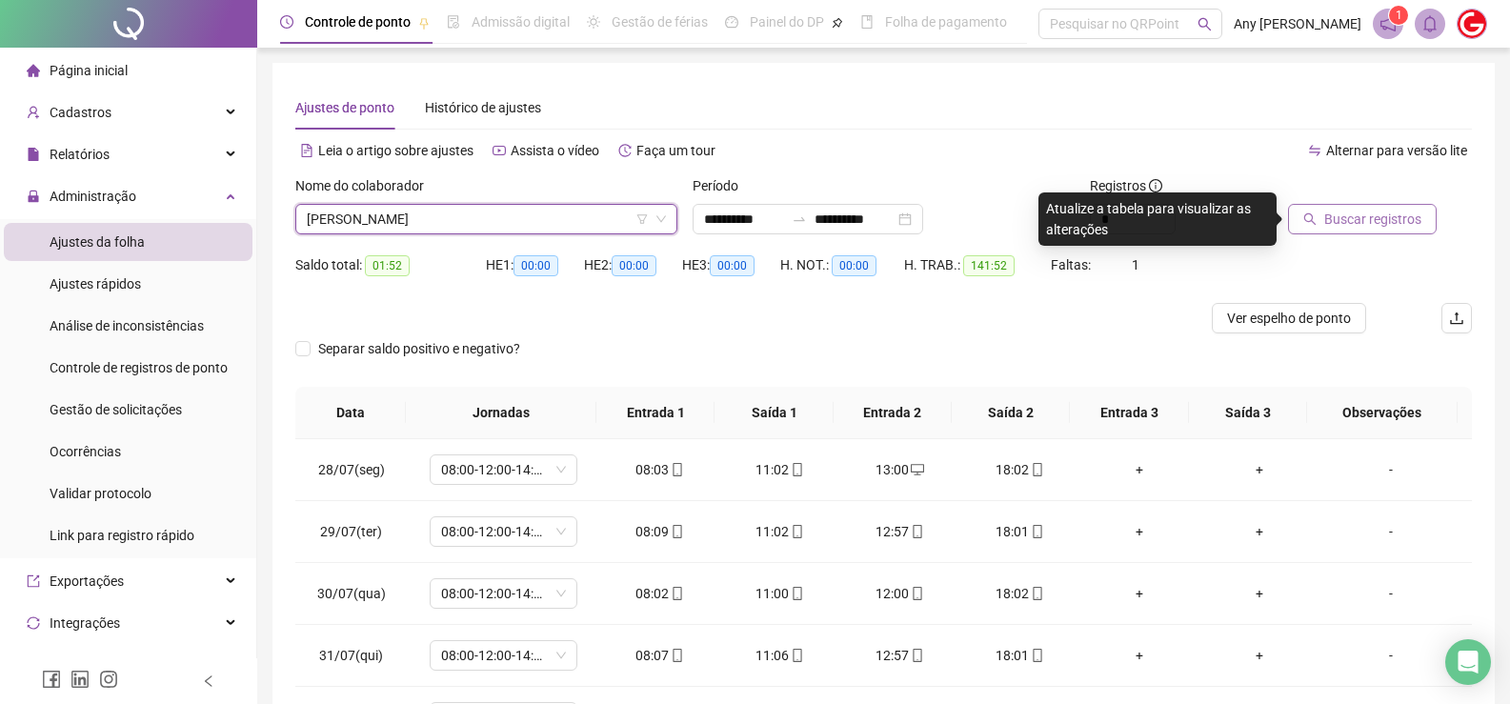
click at [1330, 214] on span "Buscar registros" at bounding box center [1372, 219] width 97 height 21
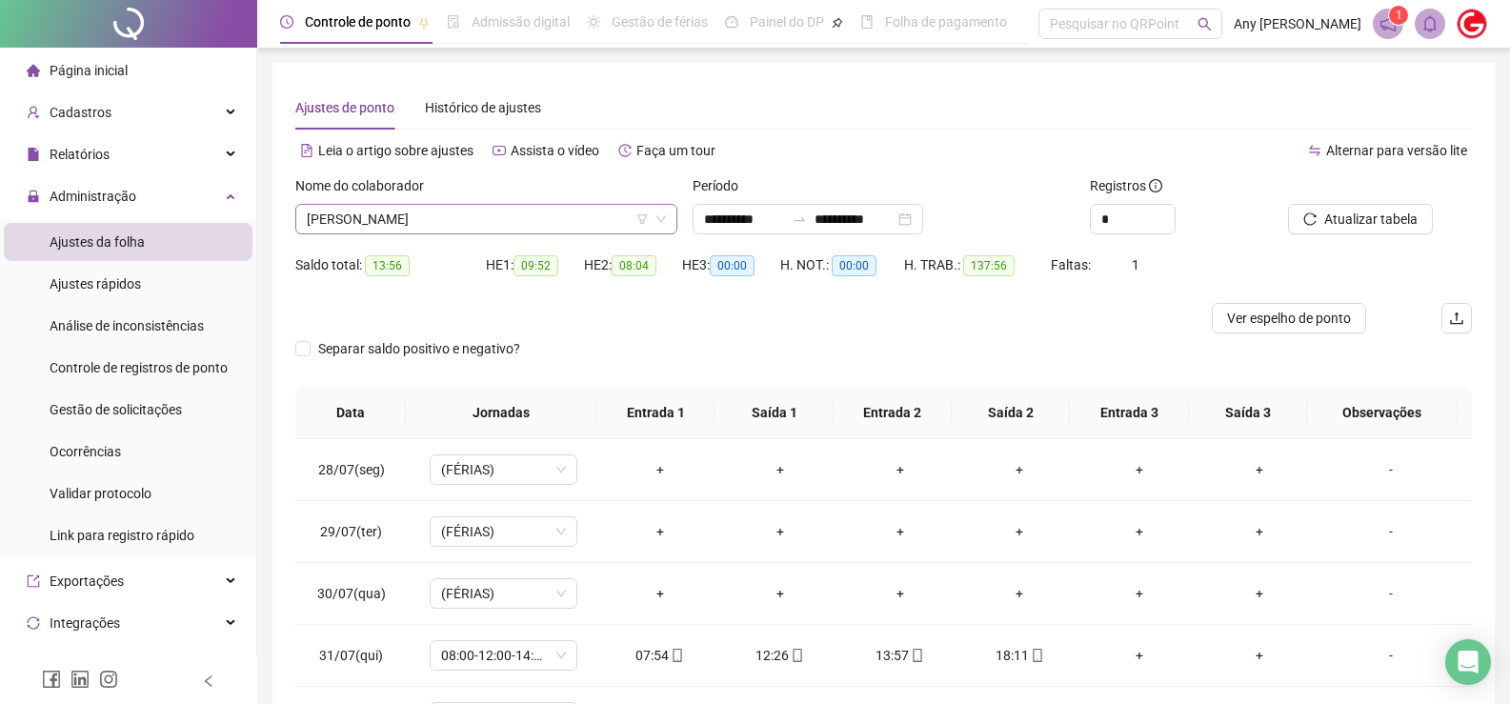
click at [346, 221] on span "[PERSON_NAME]" at bounding box center [486, 219] width 359 height 29
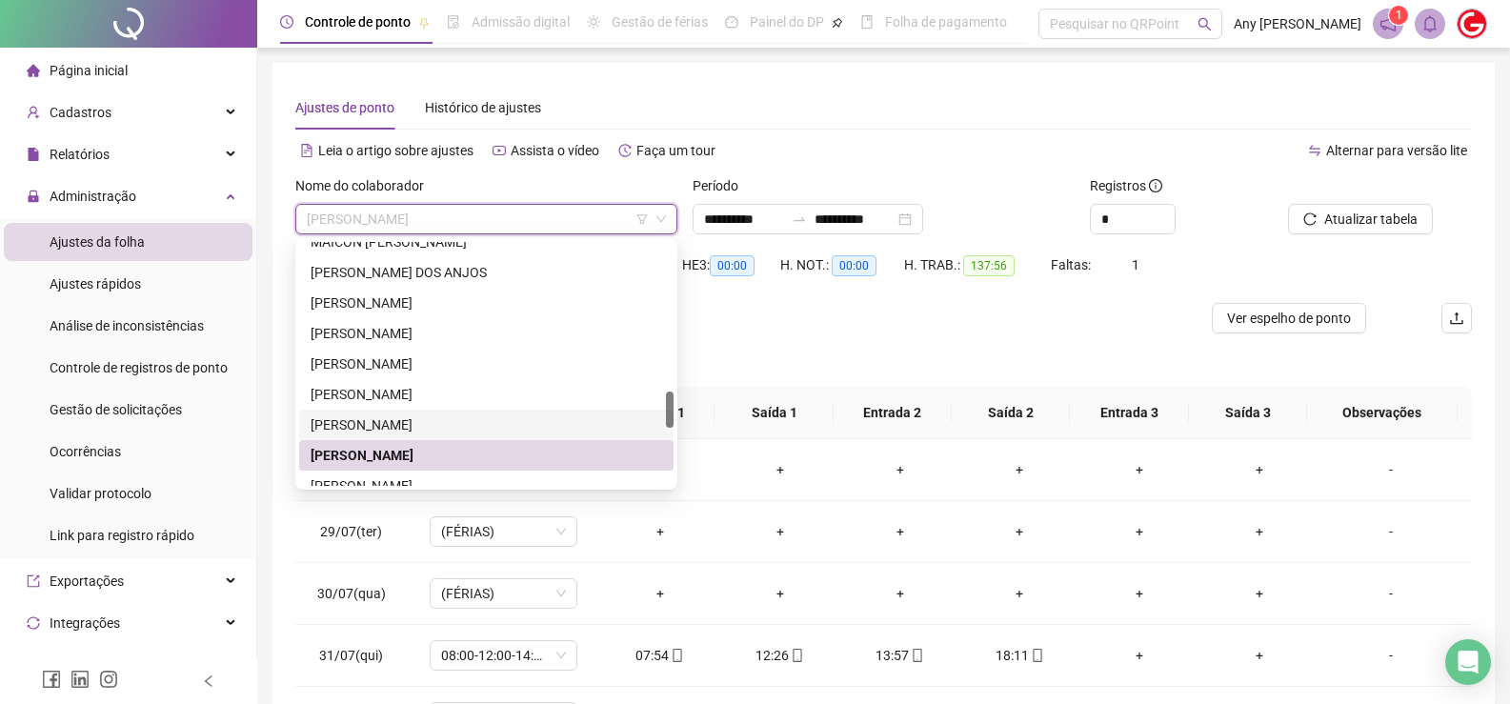
scroll to position [1086, 0]
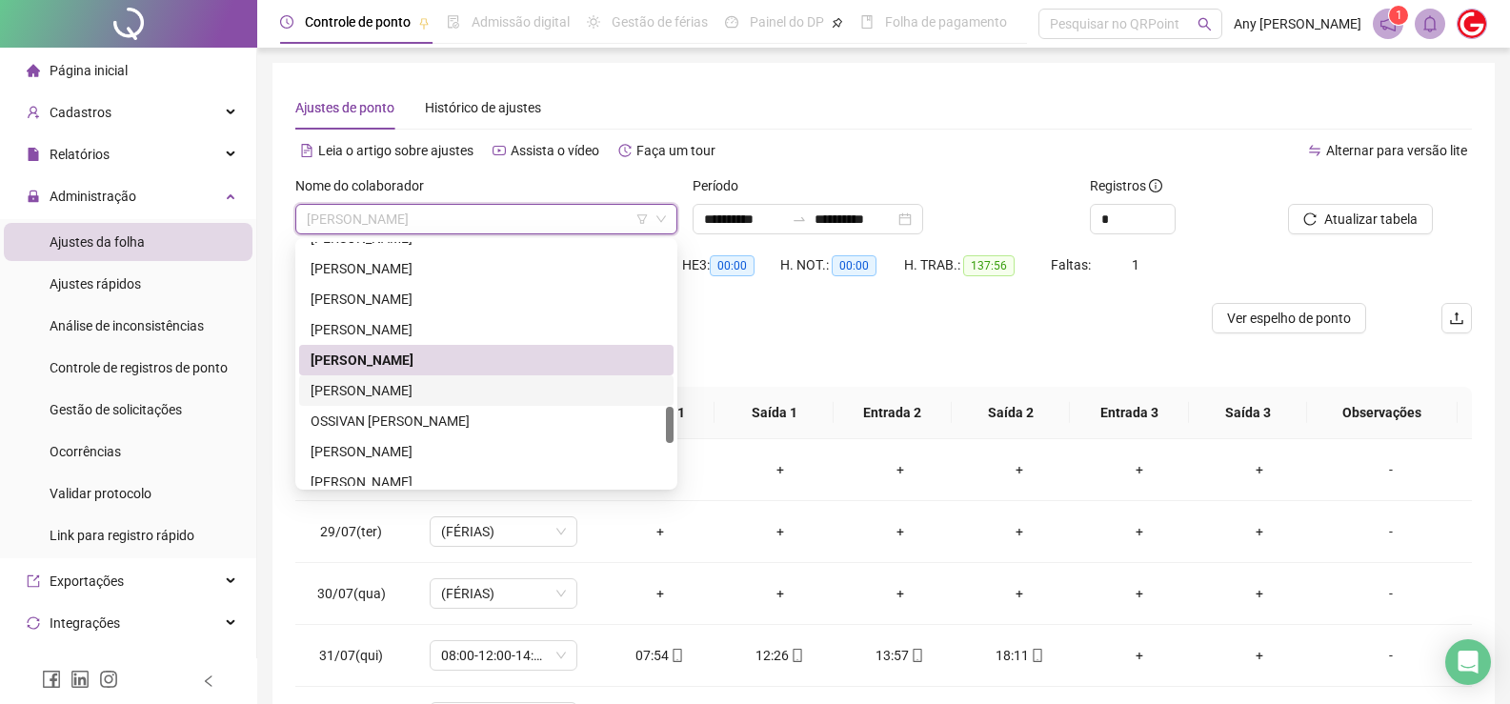
click at [360, 396] on div "[PERSON_NAME]" at bounding box center [486, 390] width 351 height 21
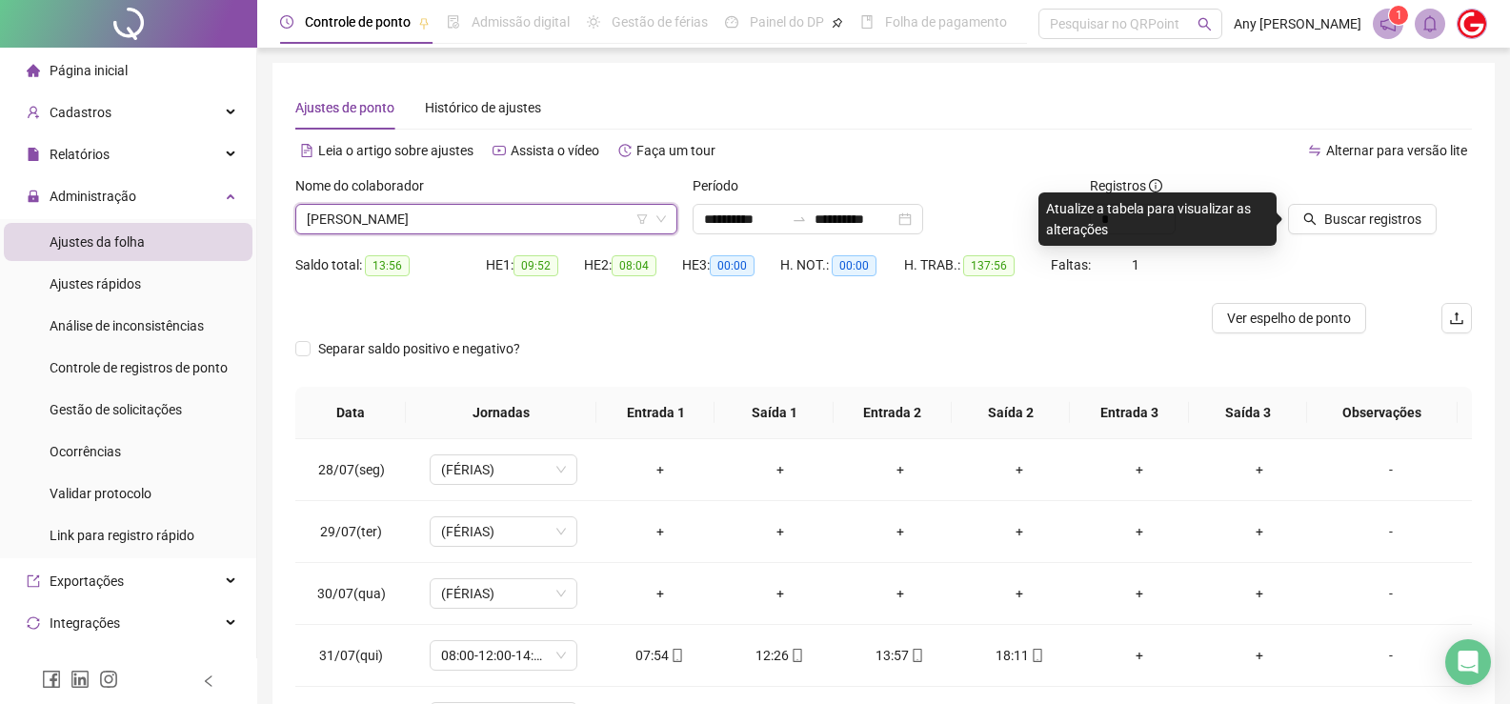
click at [1323, 234] on div "Buscar registros" at bounding box center [1379, 212] width 199 height 74
click at [1326, 226] on span "Buscar registros" at bounding box center [1372, 219] width 97 height 21
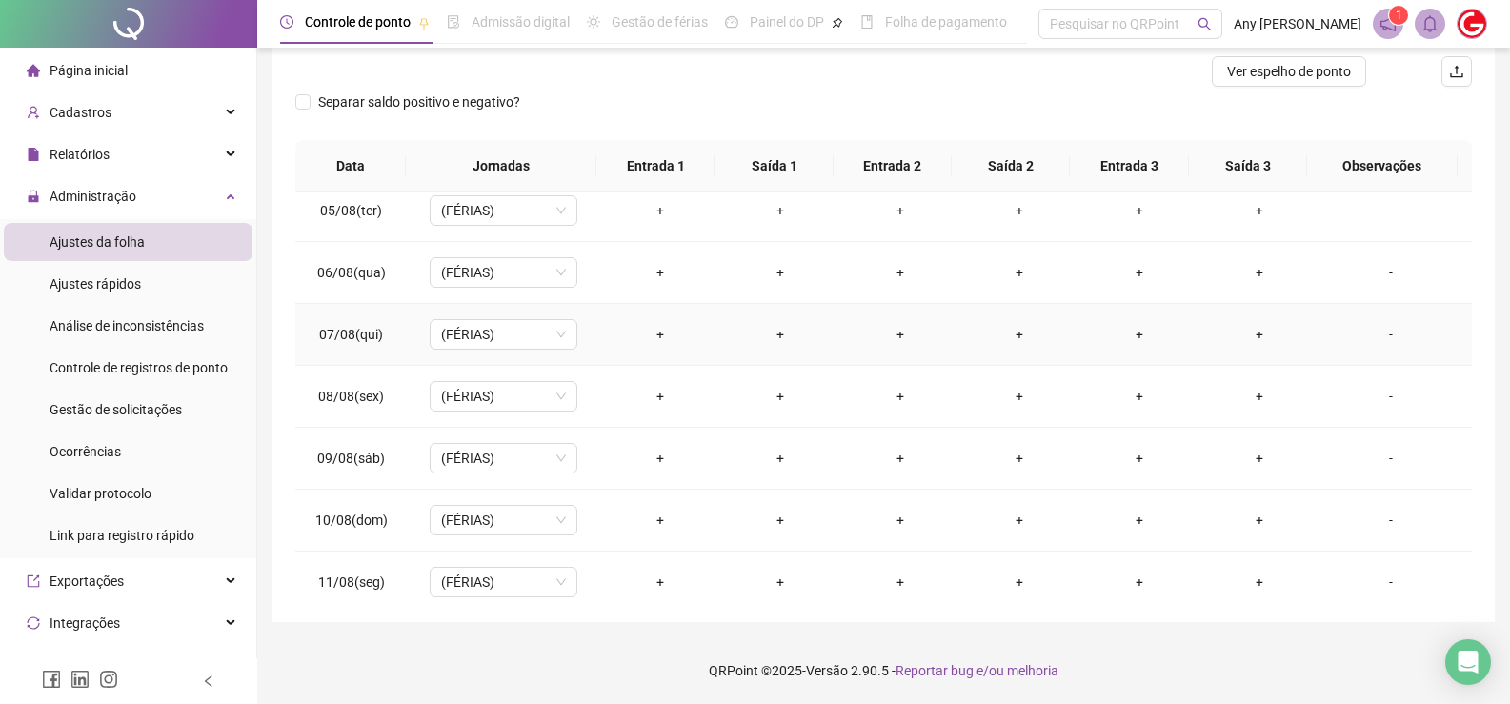
scroll to position [222, 0]
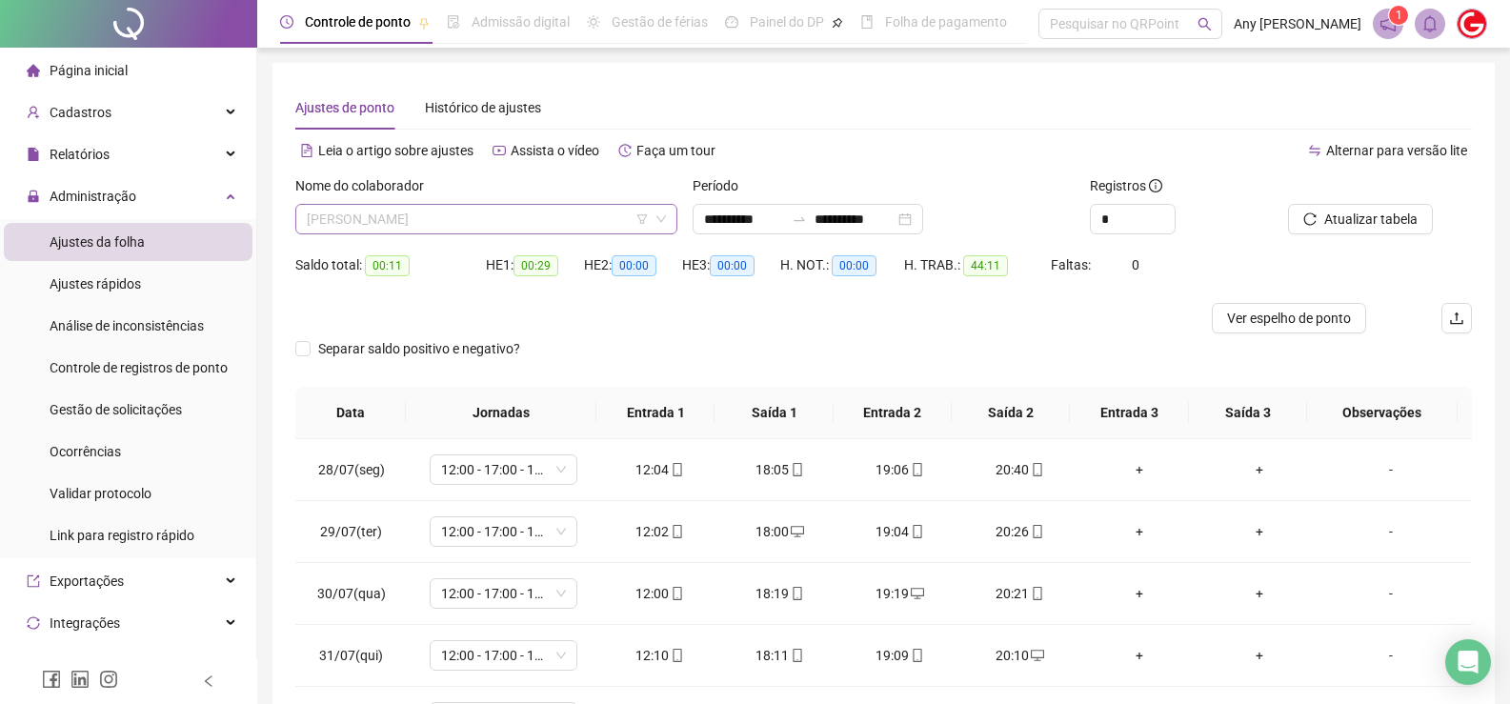
click at [383, 230] on span "[PERSON_NAME]" at bounding box center [486, 219] width 359 height 29
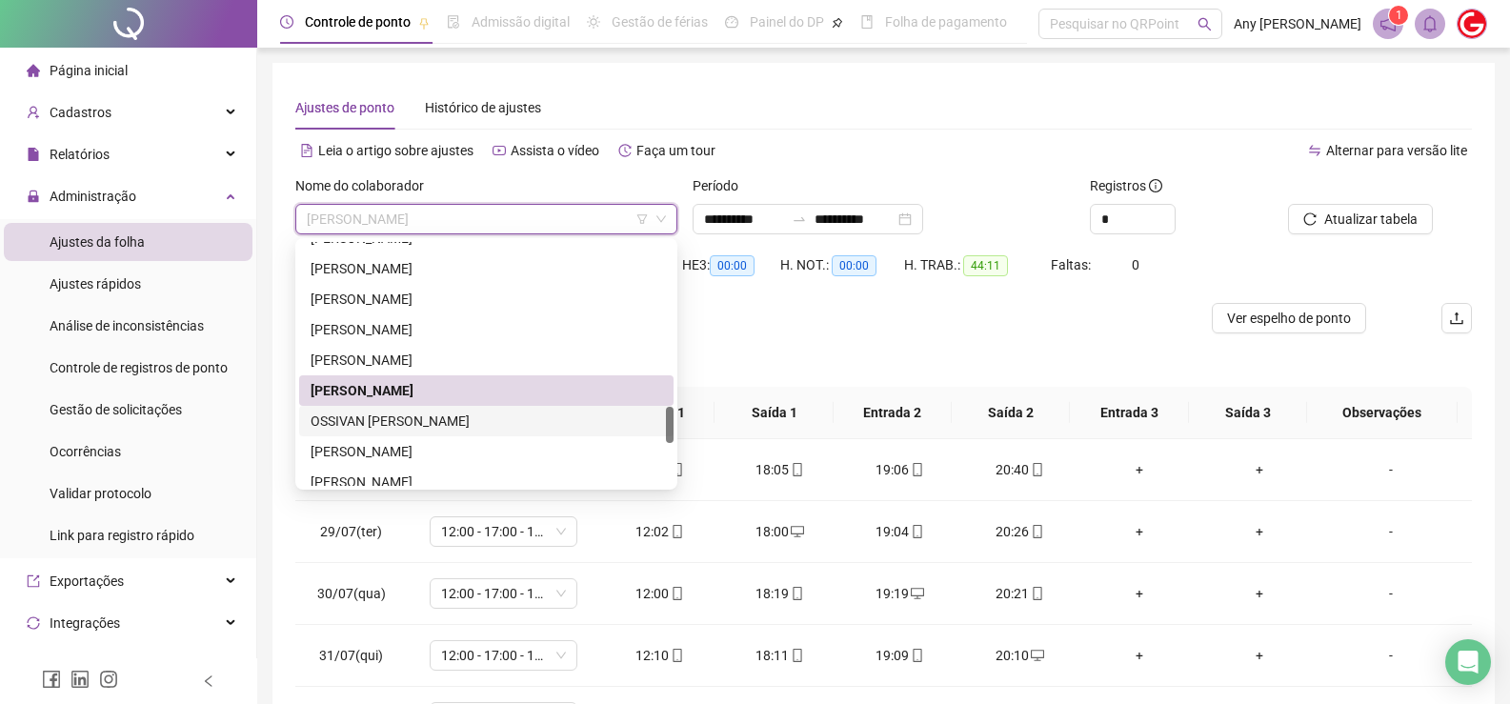
click at [392, 412] on div "OSSIVAN [PERSON_NAME]" at bounding box center [486, 421] width 351 height 21
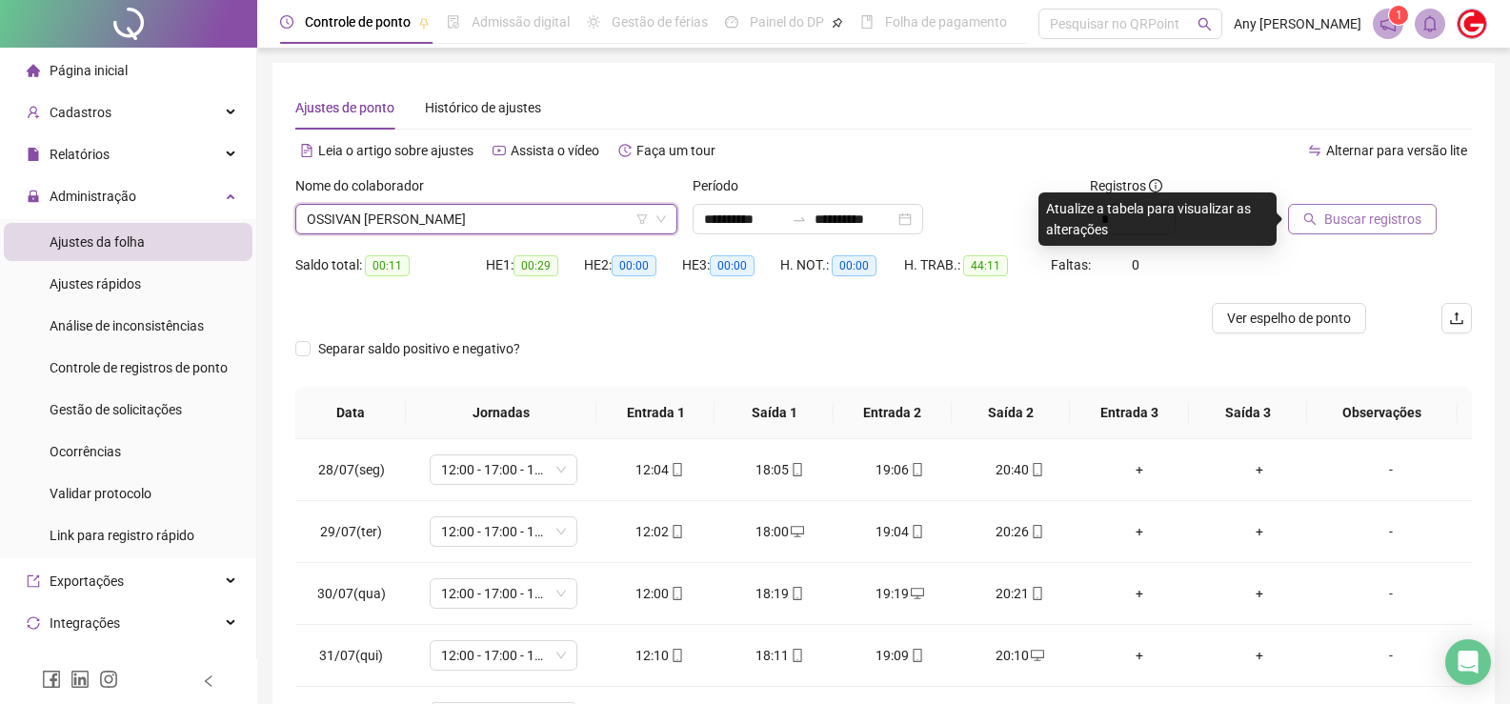
click at [1319, 217] on button "Buscar registros" at bounding box center [1362, 219] width 149 height 30
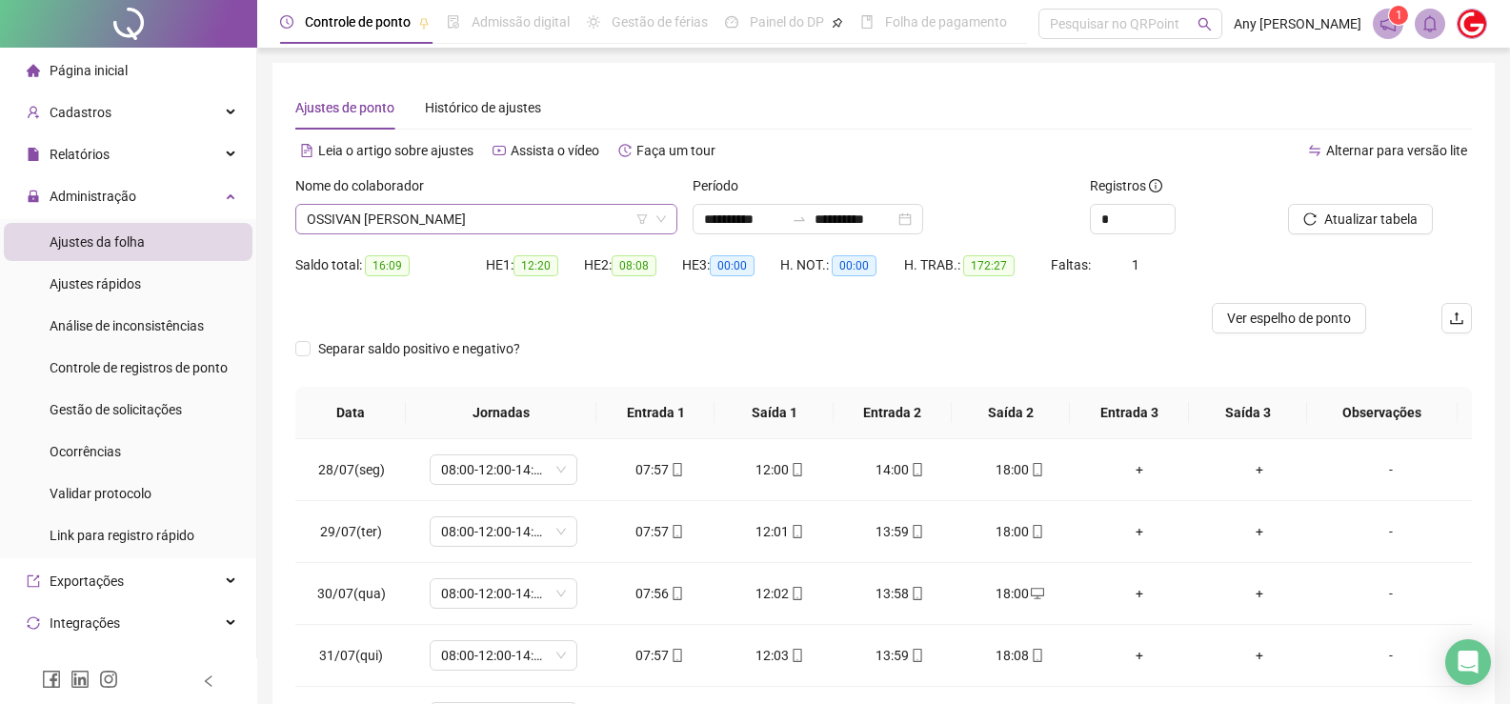
click at [392, 216] on span "OSSIVAN [PERSON_NAME]" at bounding box center [486, 219] width 359 height 29
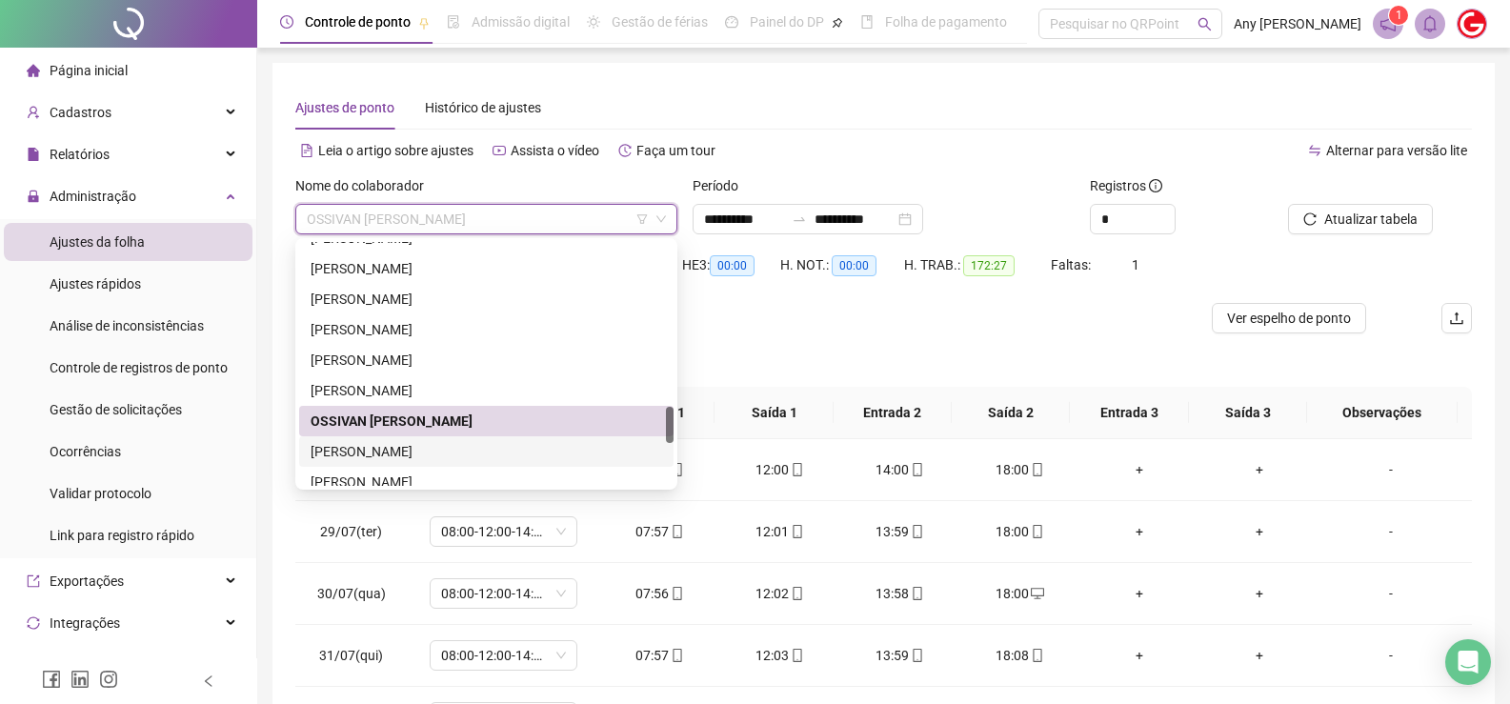
click at [351, 460] on div "[PERSON_NAME]" at bounding box center [486, 451] width 351 height 21
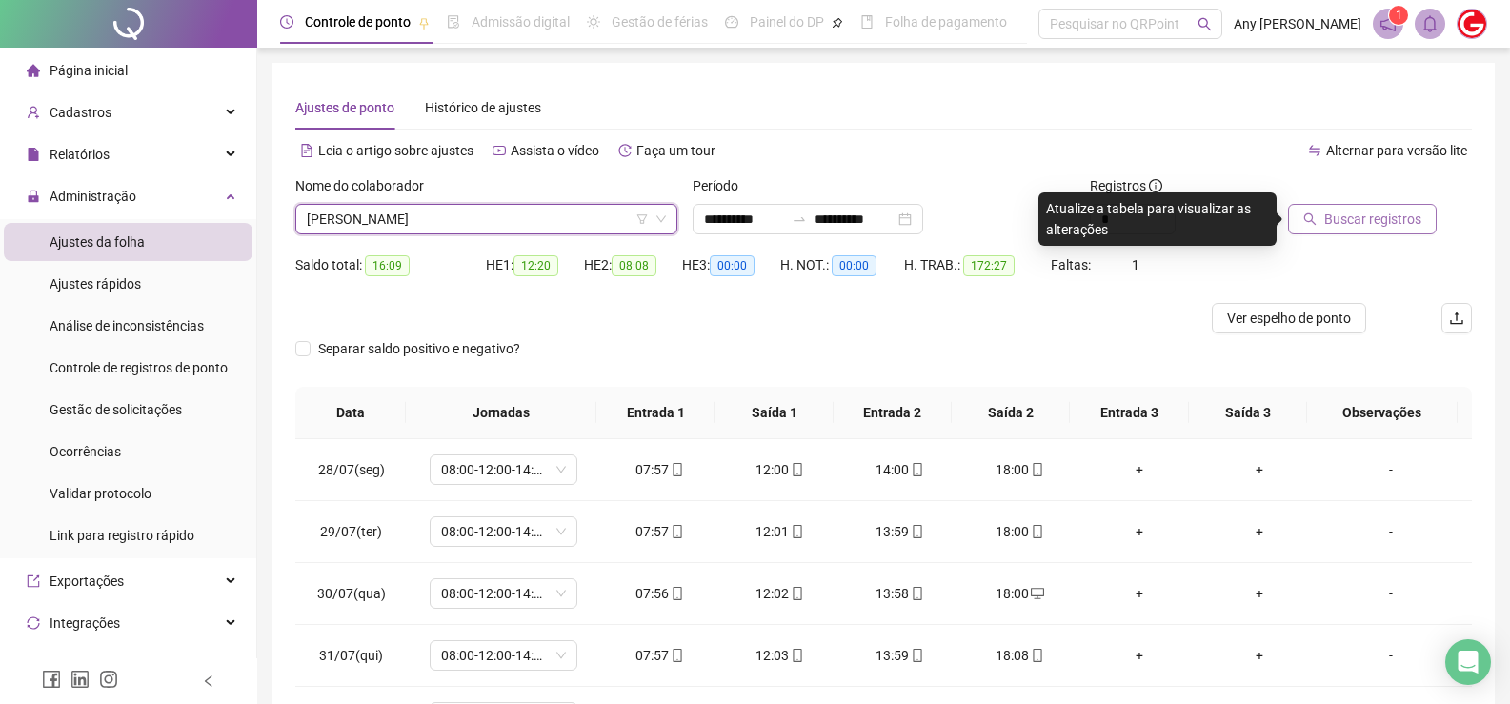
click at [1324, 227] on span "Buscar registros" at bounding box center [1372, 219] width 97 height 21
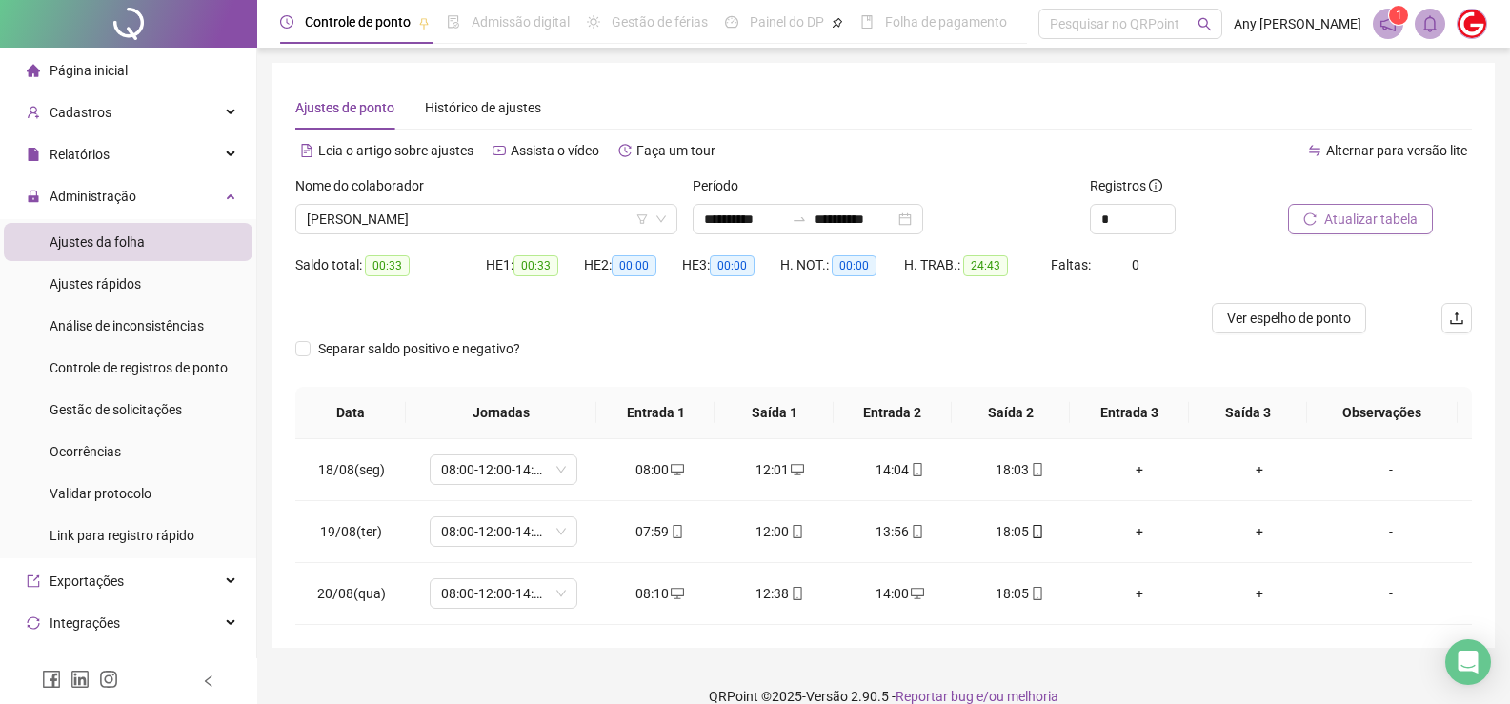
click at [1321, 216] on button "Atualizar tabela" at bounding box center [1360, 219] width 145 height 30
click at [381, 229] on span "[PERSON_NAME]" at bounding box center [486, 219] width 359 height 29
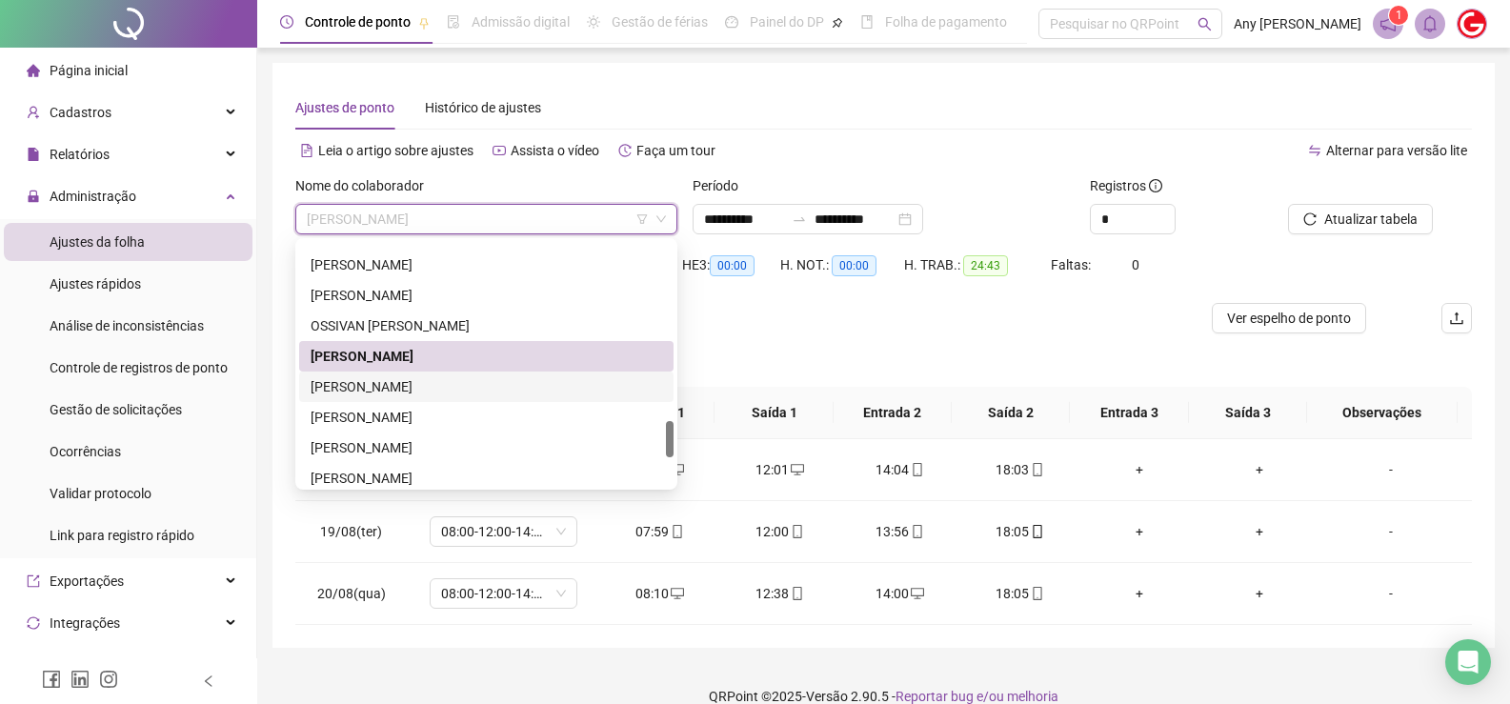
click at [339, 391] on div "[PERSON_NAME]" at bounding box center [486, 386] width 351 height 21
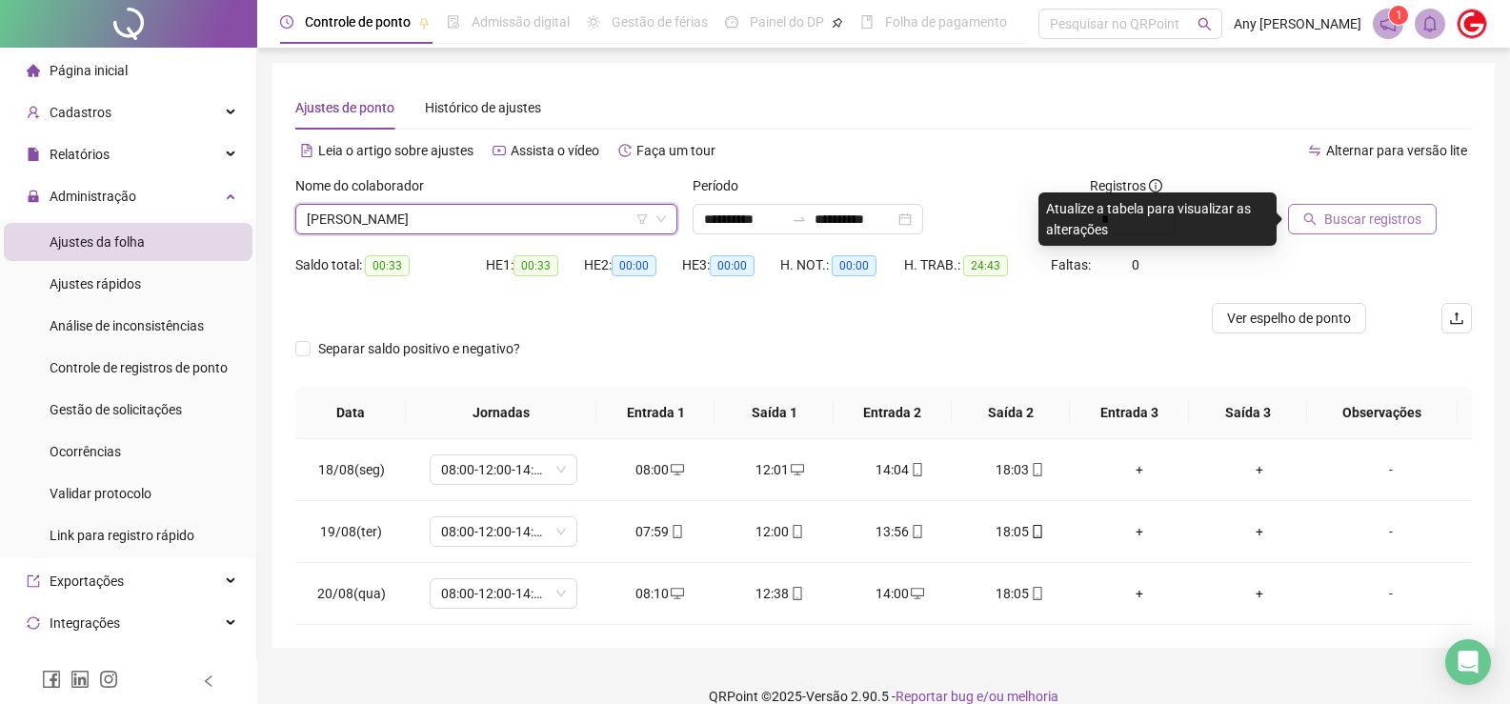
click at [1383, 228] on span "Buscar registros" at bounding box center [1372, 219] width 97 height 21
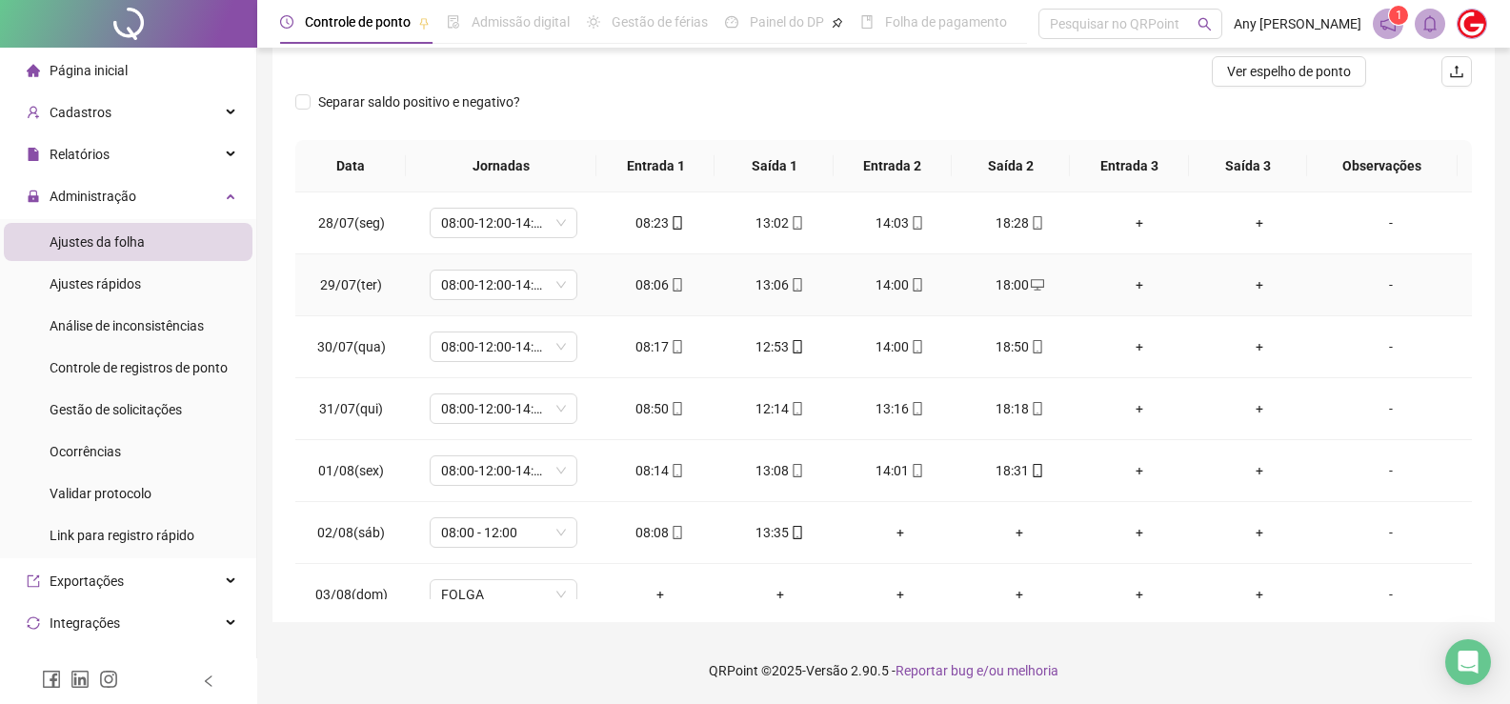
scroll to position [0, 0]
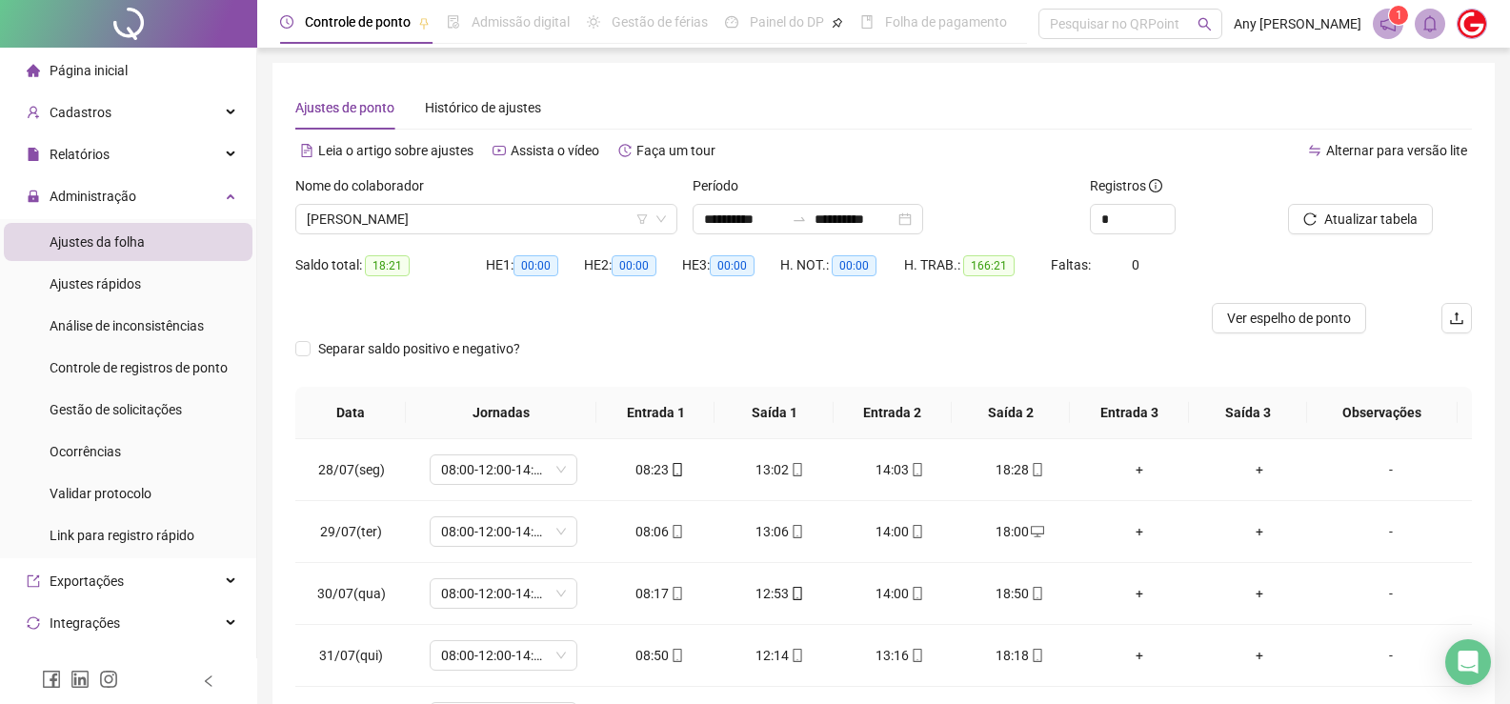
click at [376, 235] on div "Nome do colaborador [PERSON_NAME]" at bounding box center [486, 212] width 397 height 74
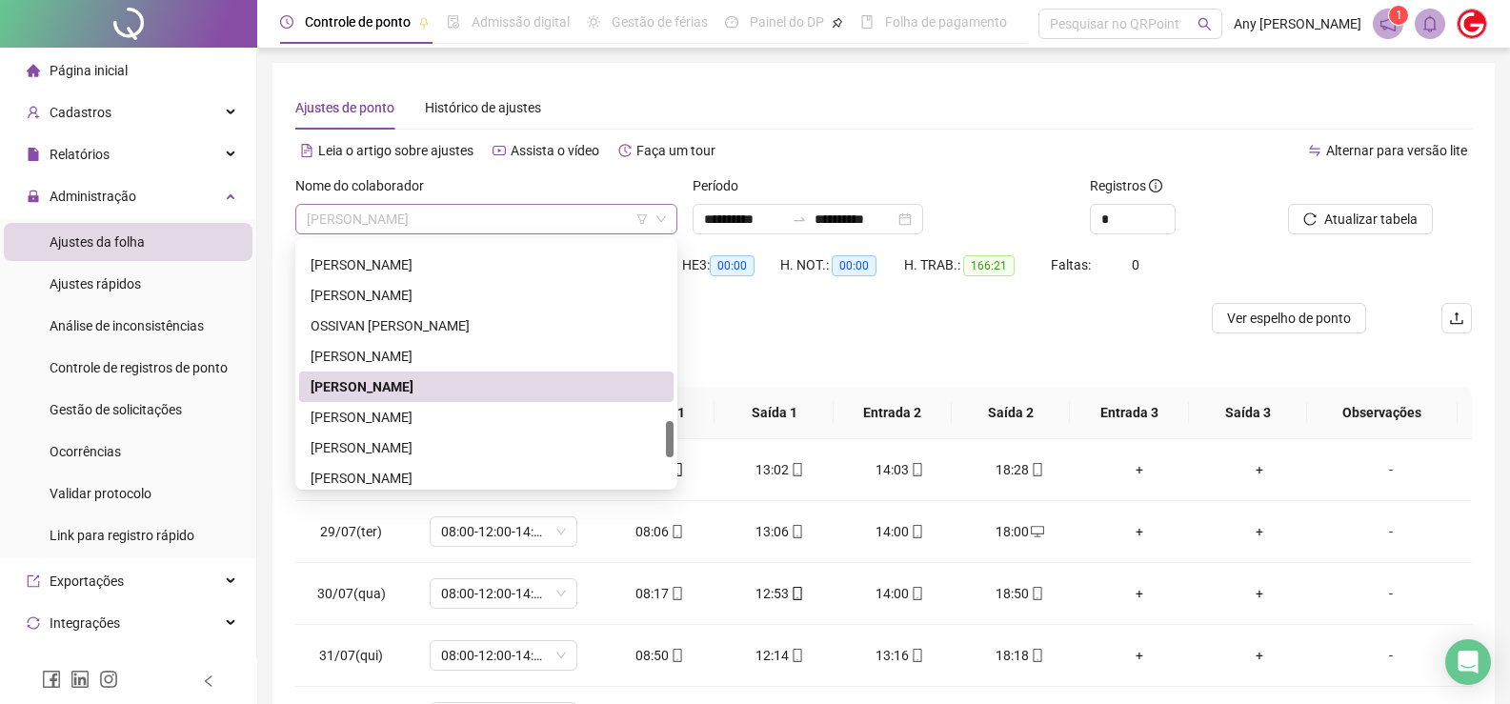
click at [368, 230] on span "[PERSON_NAME]" at bounding box center [486, 219] width 359 height 29
click at [347, 407] on div "[PERSON_NAME]" at bounding box center [486, 417] width 351 height 21
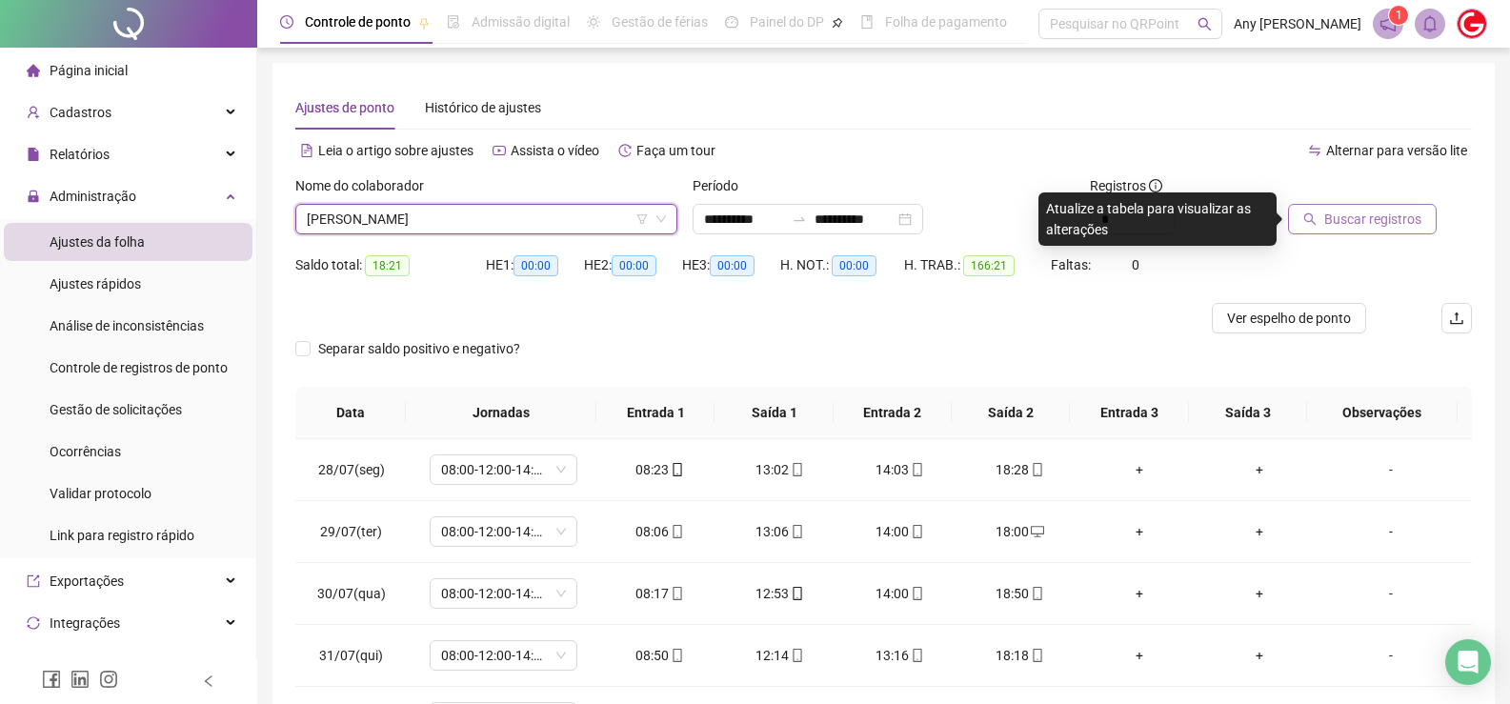
click at [1363, 221] on span "Buscar registros" at bounding box center [1372, 219] width 97 height 21
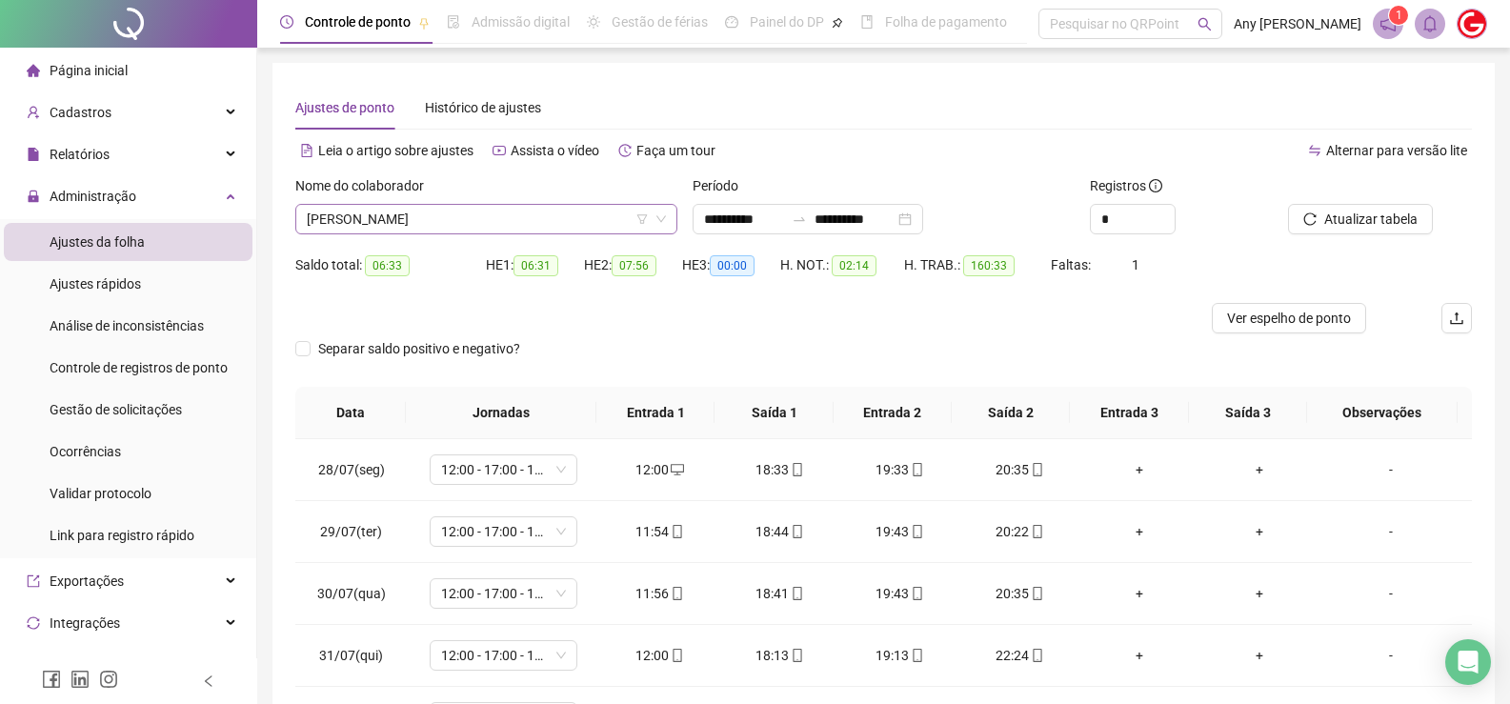
click at [366, 226] on span "[PERSON_NAME]" at bounding box center [486, 219] width 359 height 29
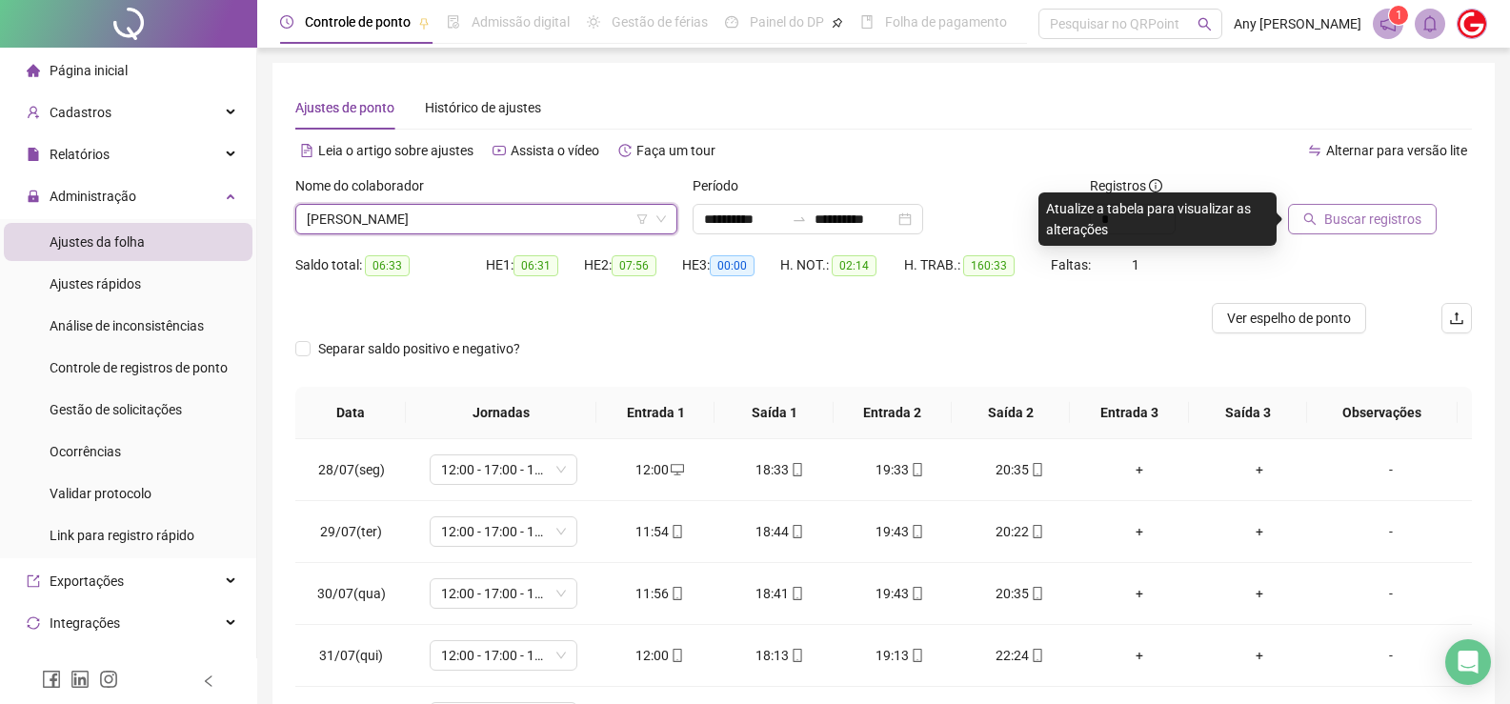
click at [1371, 216] on span "Buscar registros" at bounding box center [1372, 219] width 97 height 21
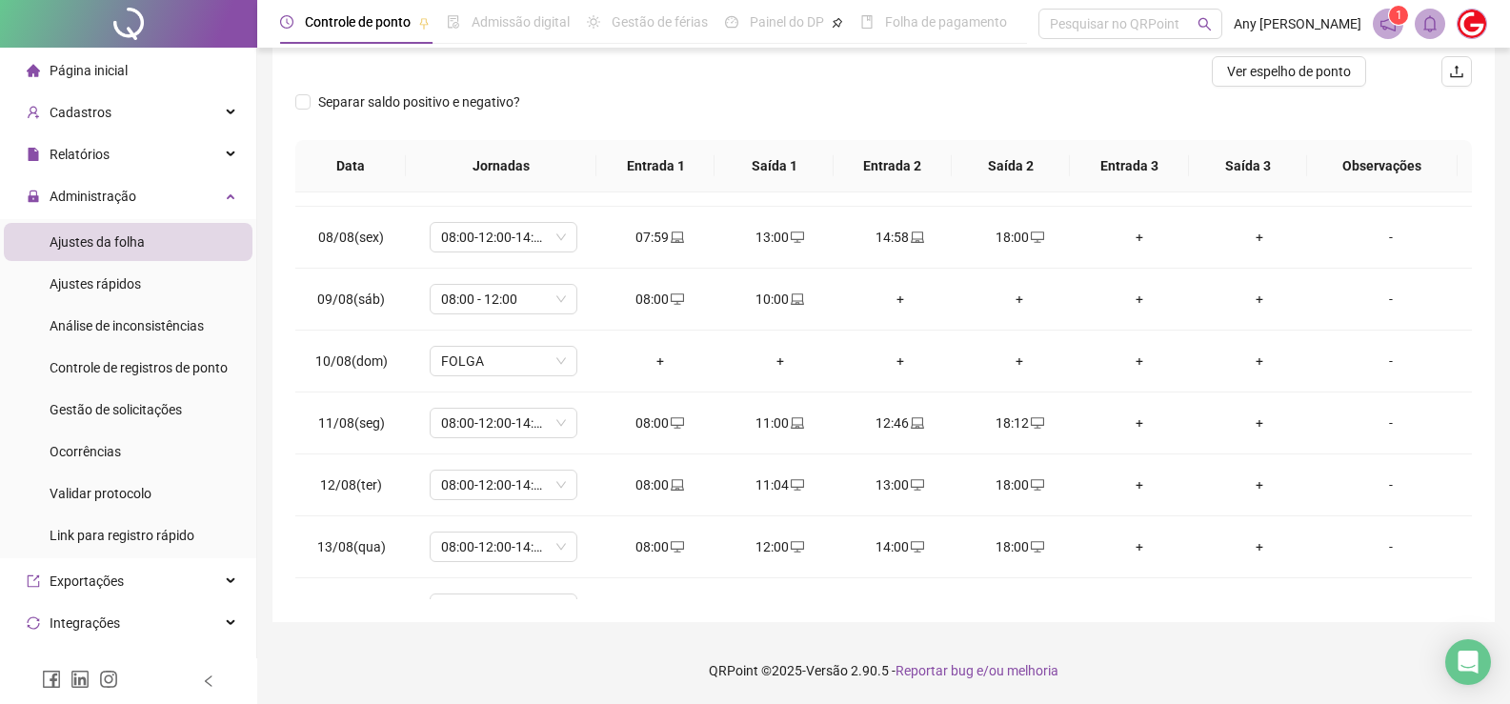
scroll to position [1079, 0]
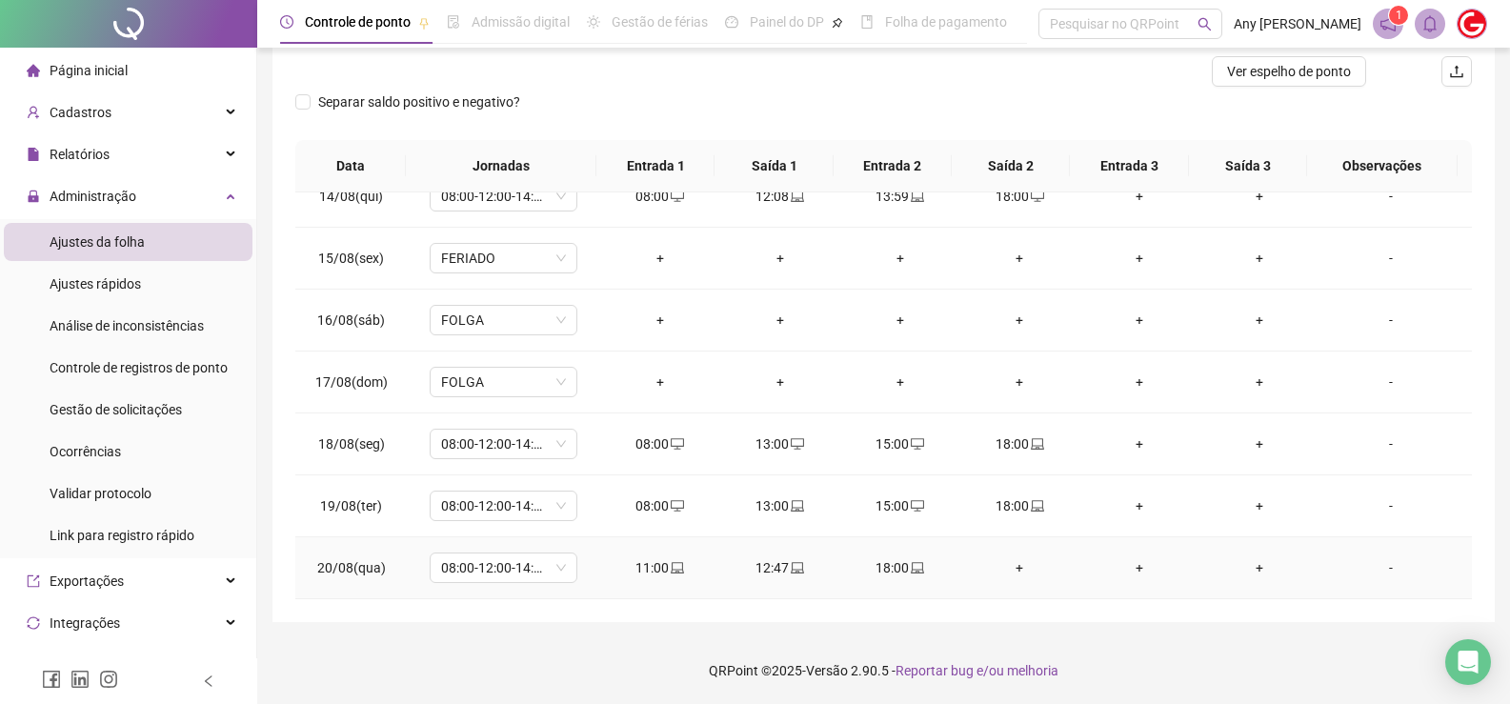
click at [1012, 571] on div "+" at bounding box center [1019, 567] width 90 height 21
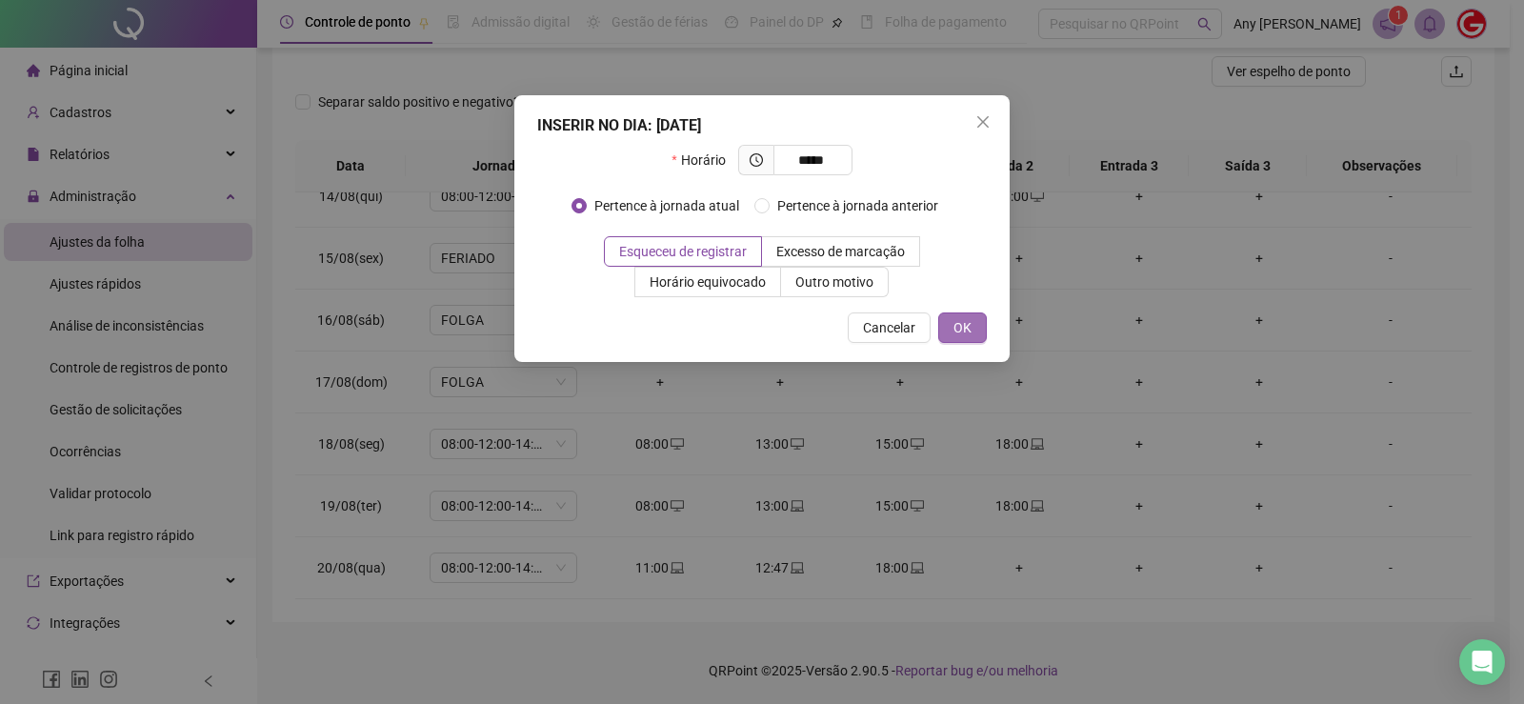
type input "*****"
click at [976, 326] on button "OK" at bounding box center [962, 327] width 49 height 30
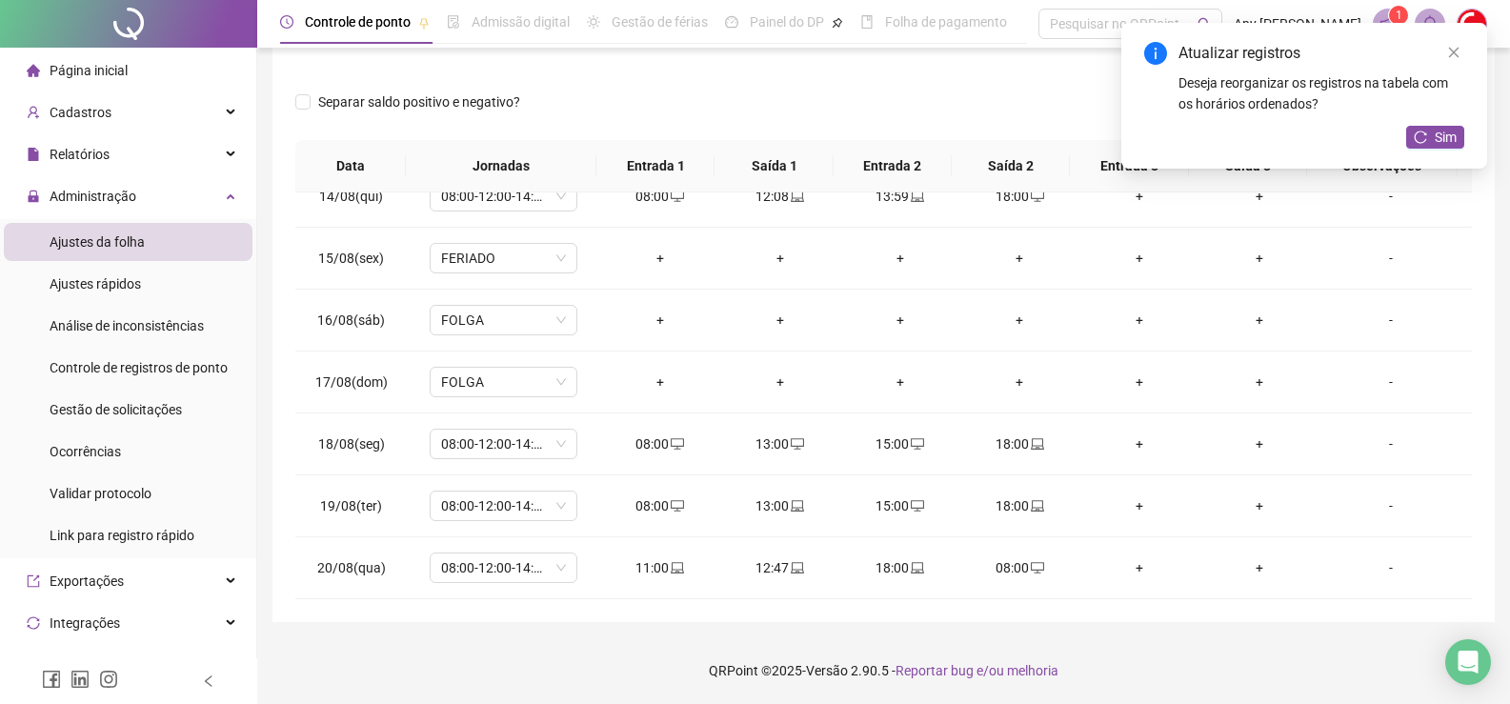
click at [854, 119] on div "Separar saldo positivo e negativo?" at bounding box center [883, 113] width 1176 height 53
click at [1454, 62] on link "Close" at bounding box center [1453, 52] width 21 height 21
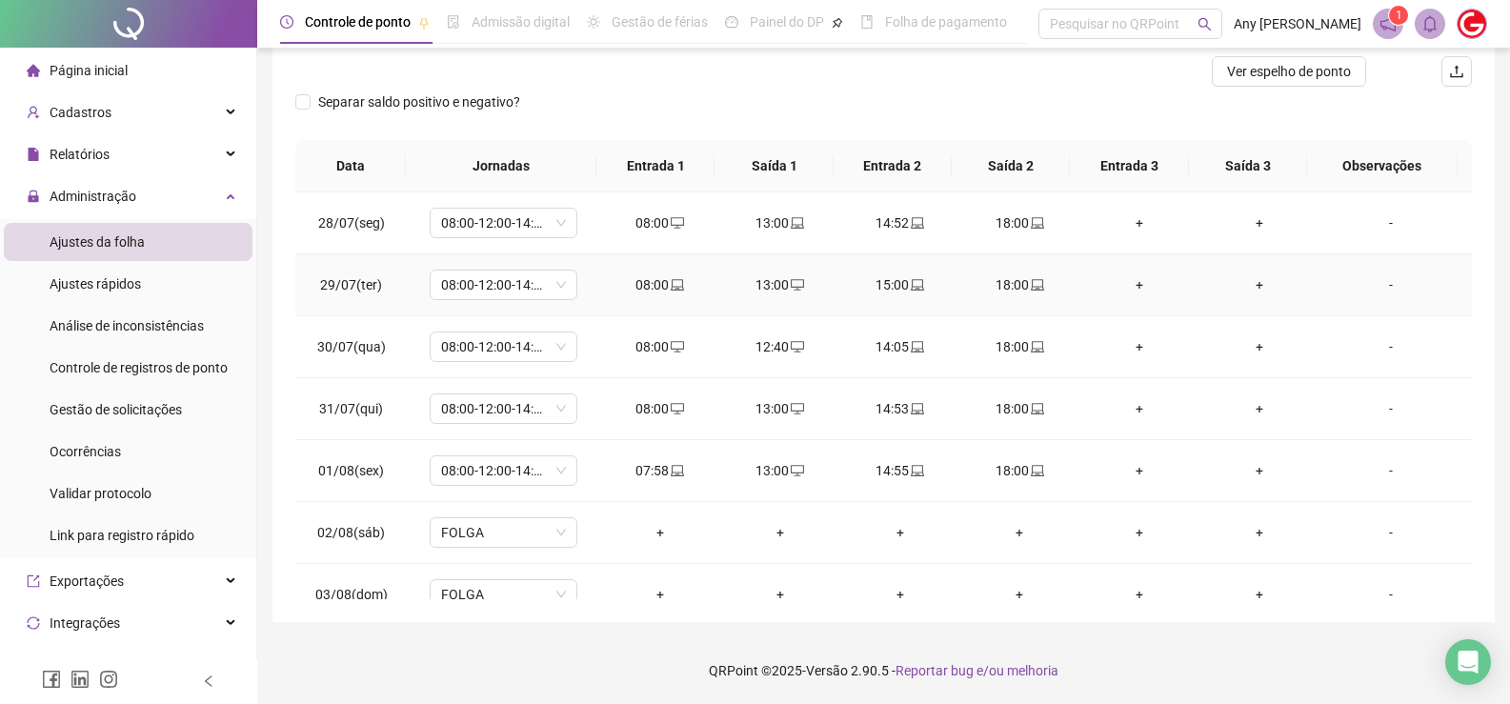
scroll to position [0, 0]
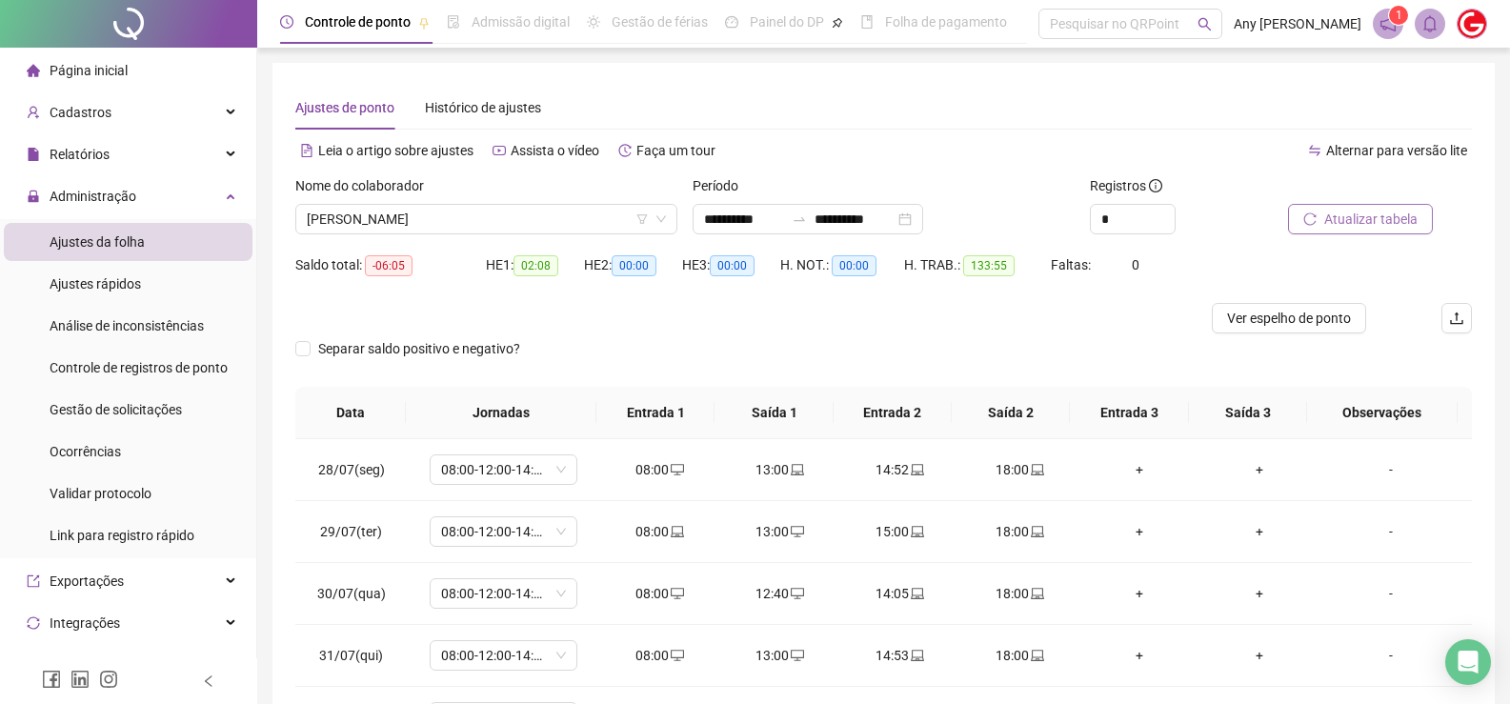
click at [1346, 211] on span "Atualizar tabela" at bounding box center [1370, 219] width 93 height 21
click at [397, 228] on span "[PERSON_NAME]" at bounding box center [486, 219] width 359 height 29
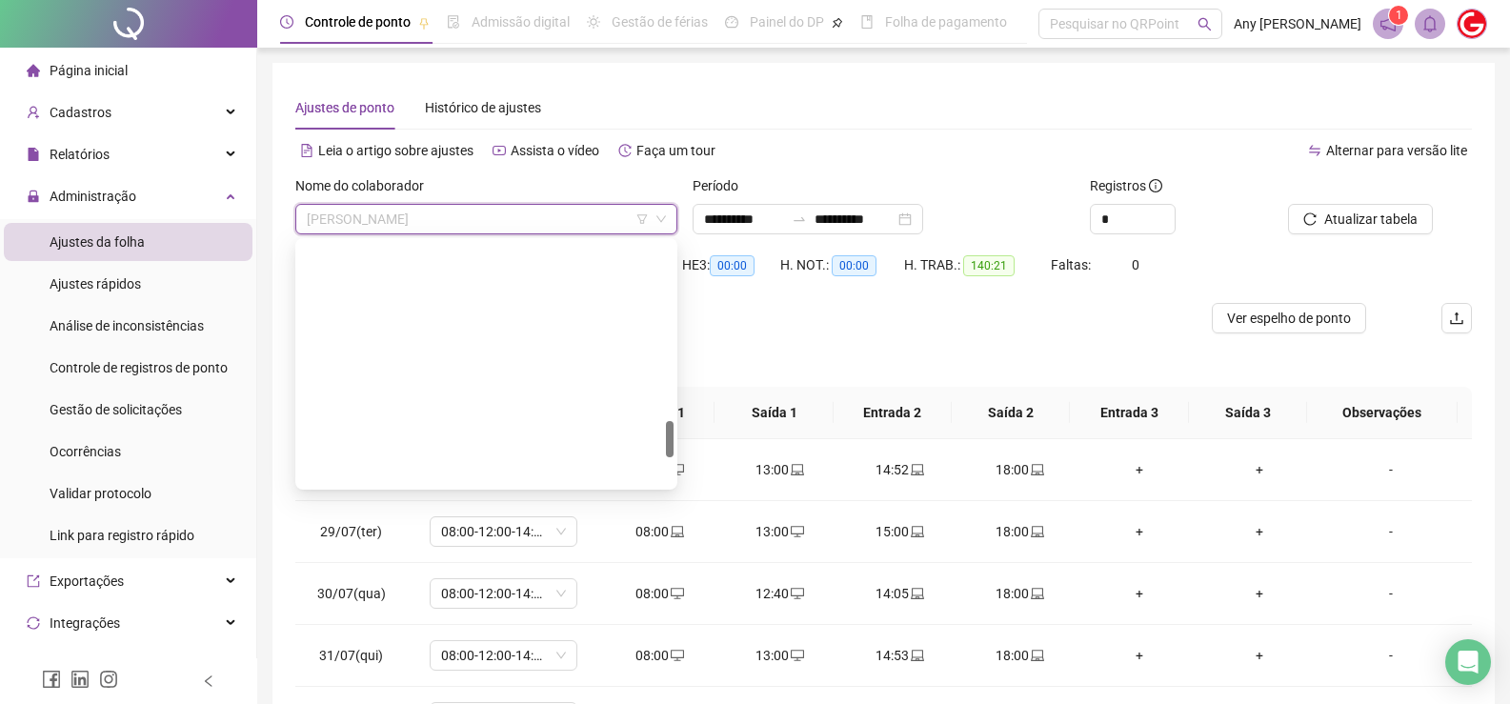
scroll to position [1276, 0]
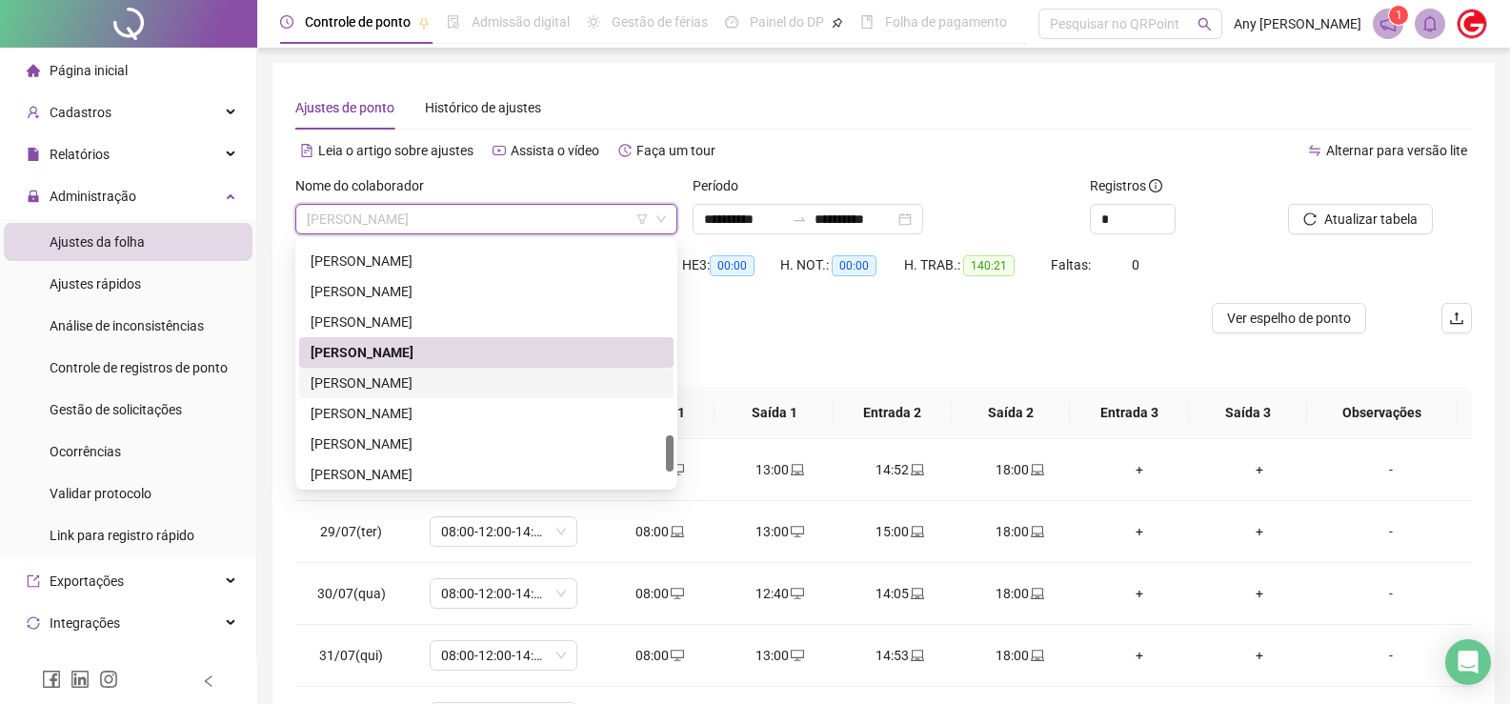
click at [340, 377] on div "[PERSON_NAME]" at bounding box center [486, 382] width 351 height 21
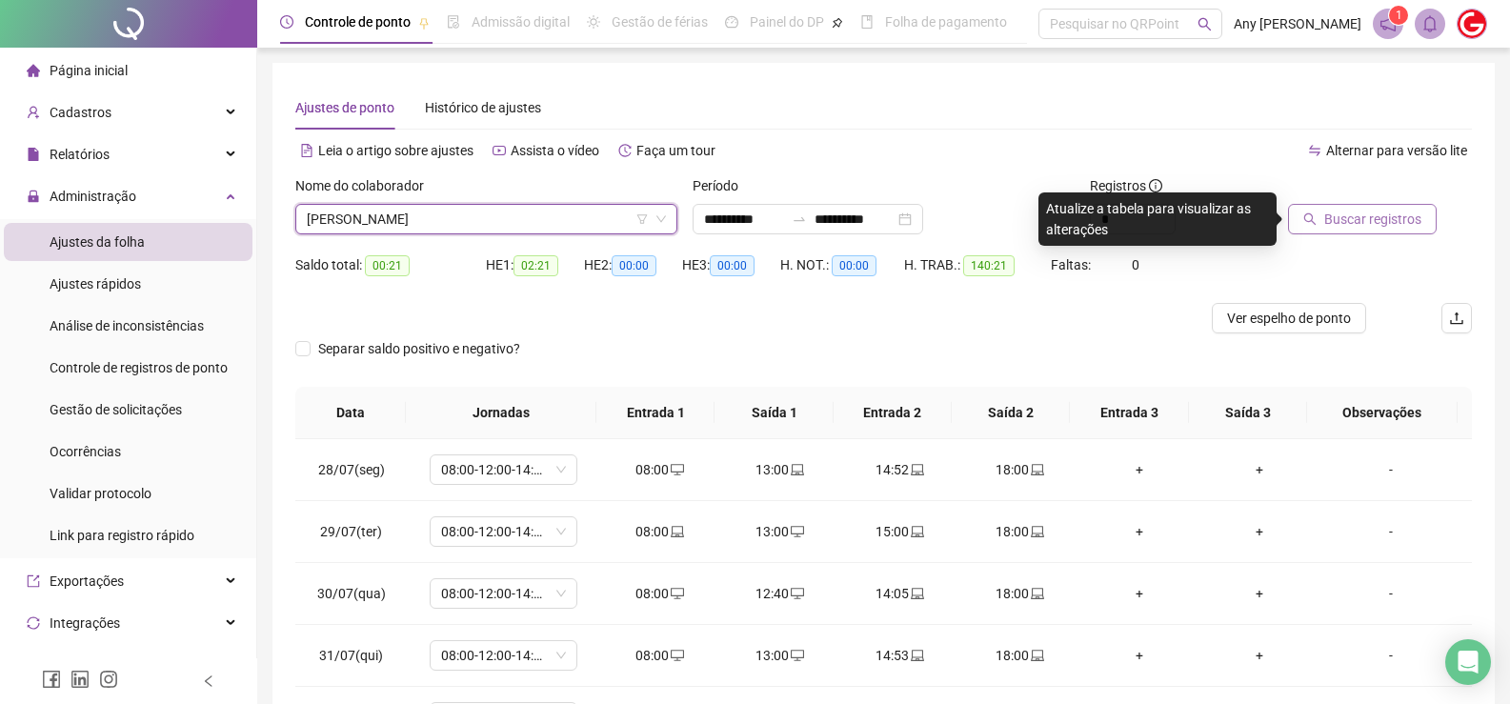
click at [1369, 217] on span "Buscar registros" at bounding box center [1372, 219] width 97 height 21
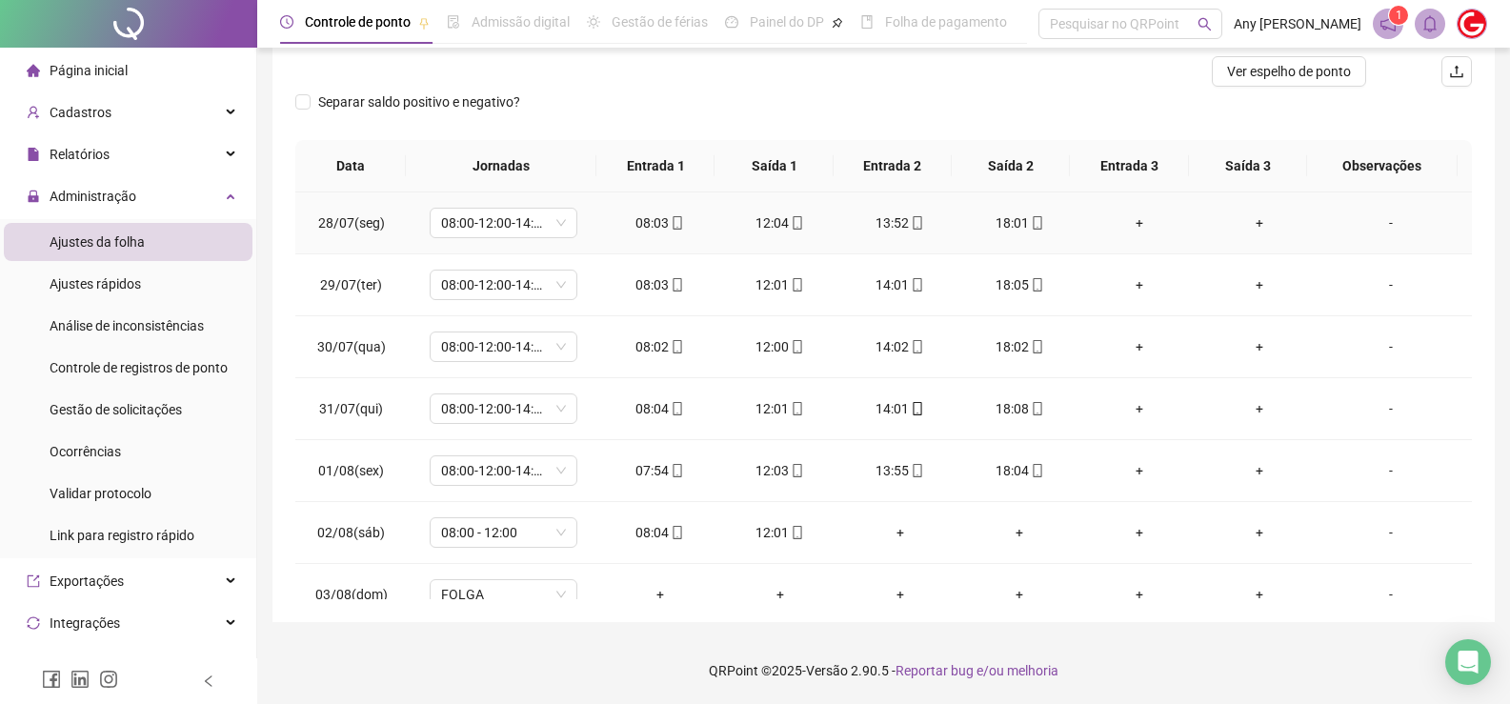
scroll to position [0, 0]
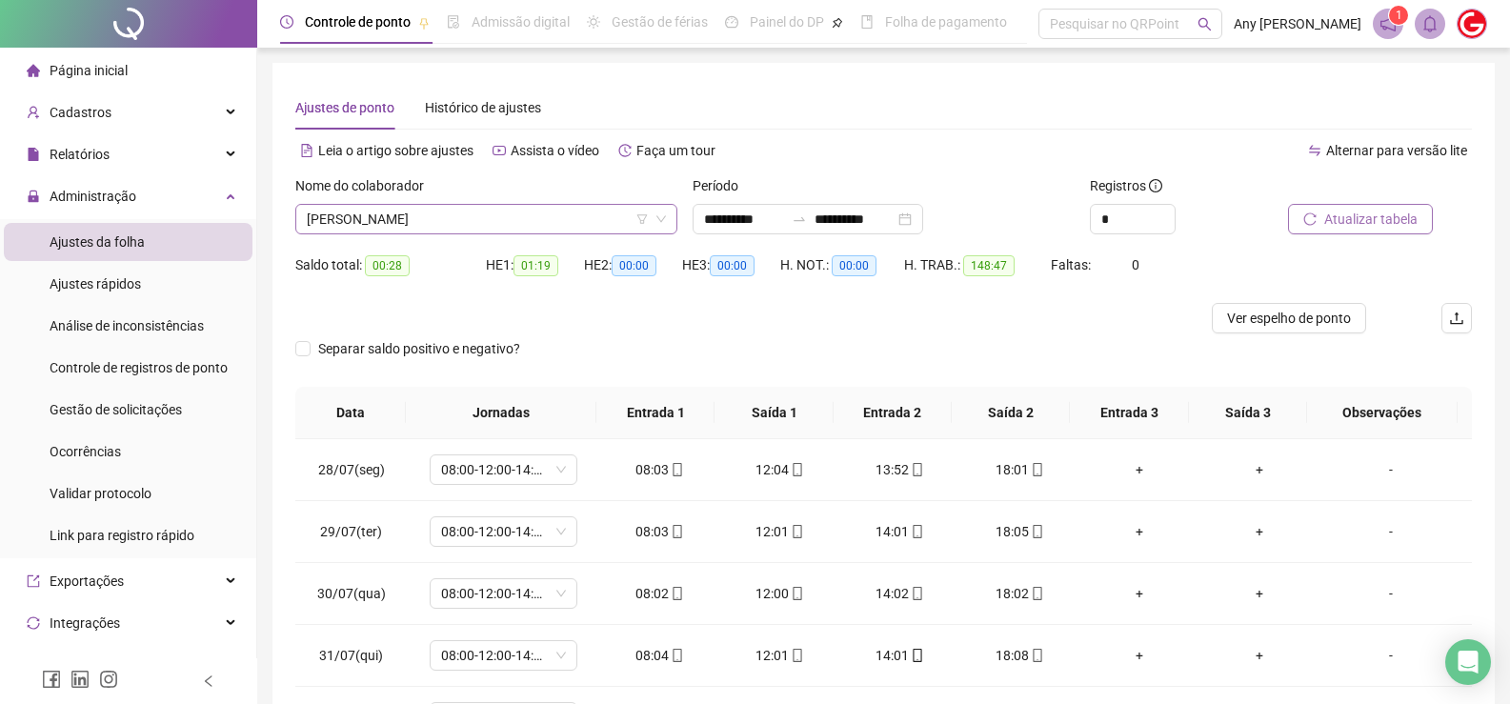
click at [366, 225] on span "[PERSON_NAME]" at bounding box center [486, 219] width 359 height 29
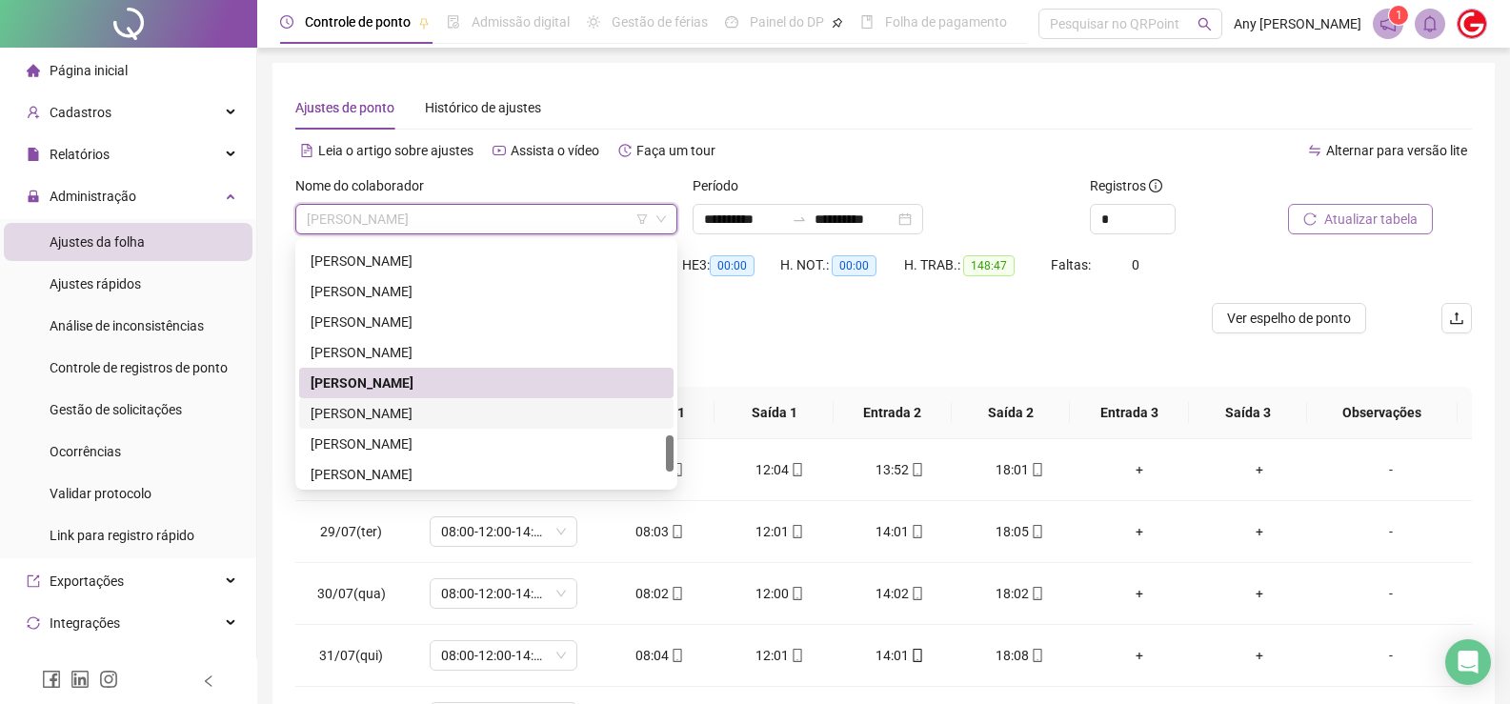
click at [393, 417] on div "[PERSON_NAME]" at bounding box center [486, 413] width 351 height 21
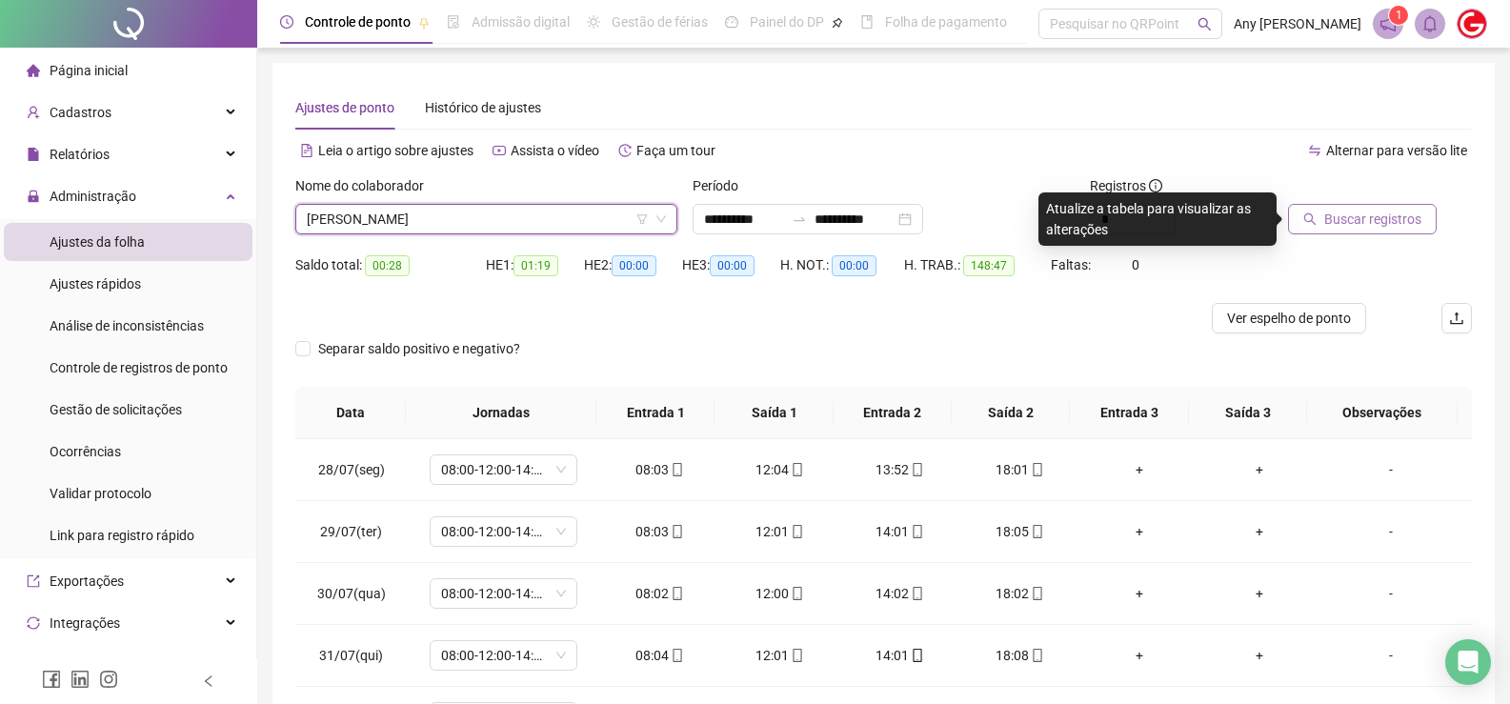
click at [1332, 201] on div at bounding box center [1356, 189] width 136 height 29
click at [1325, 225] on span "Buscar registros" at bounding box center [1372, 219] width 97 height 21
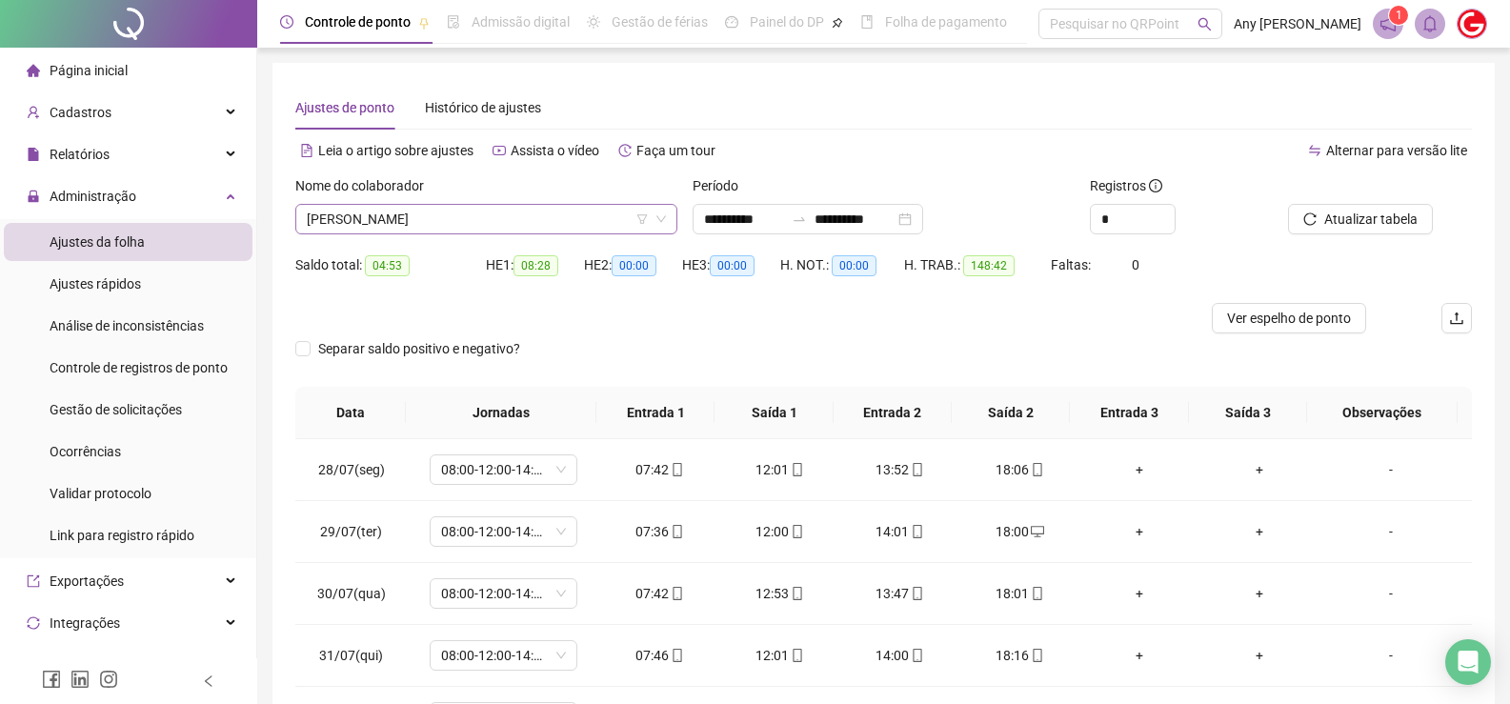
click at [404, 226] on span "[PERSON_NAME]" at bounding box center [486, 219] width 359 height 29
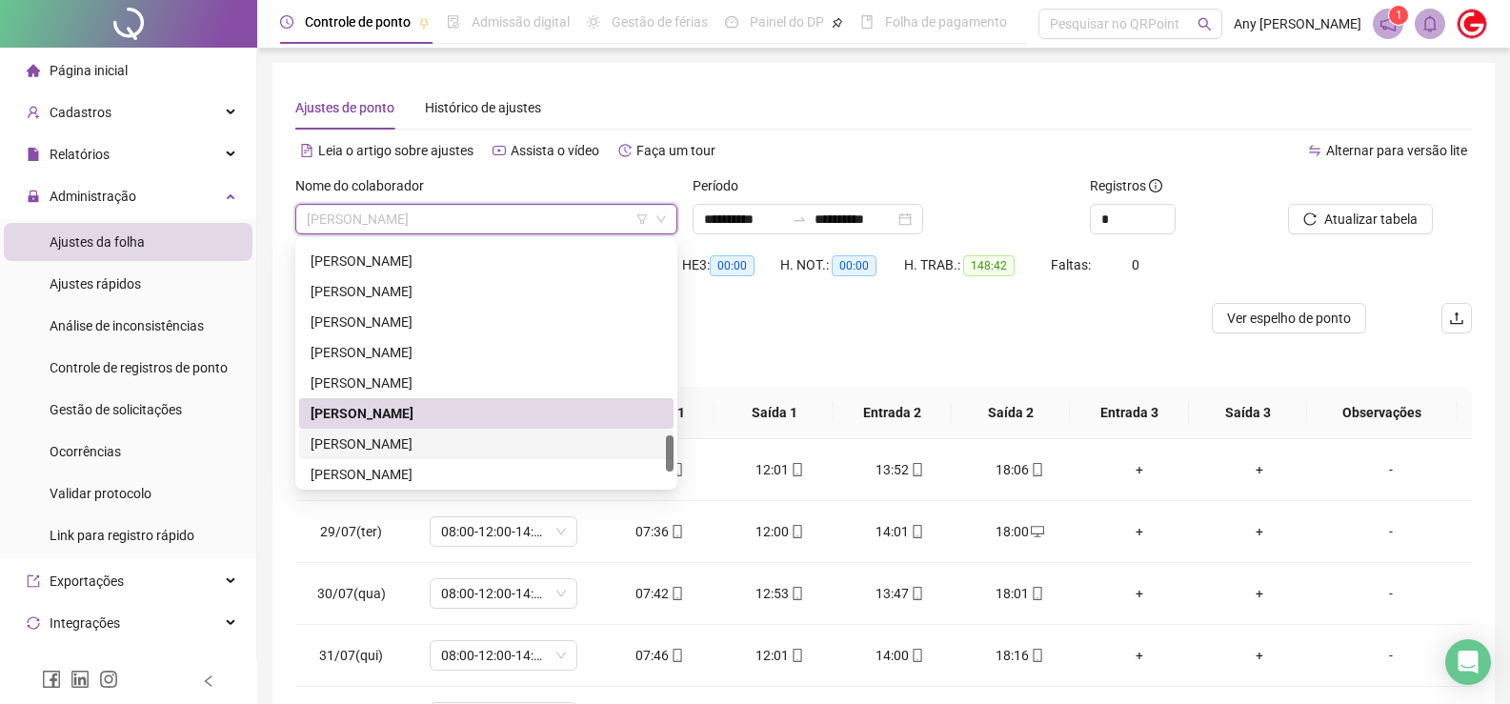
click at [393, 438] on div "[PERSON_NAME]" at bounding box center [486, 443] width 351 height 21
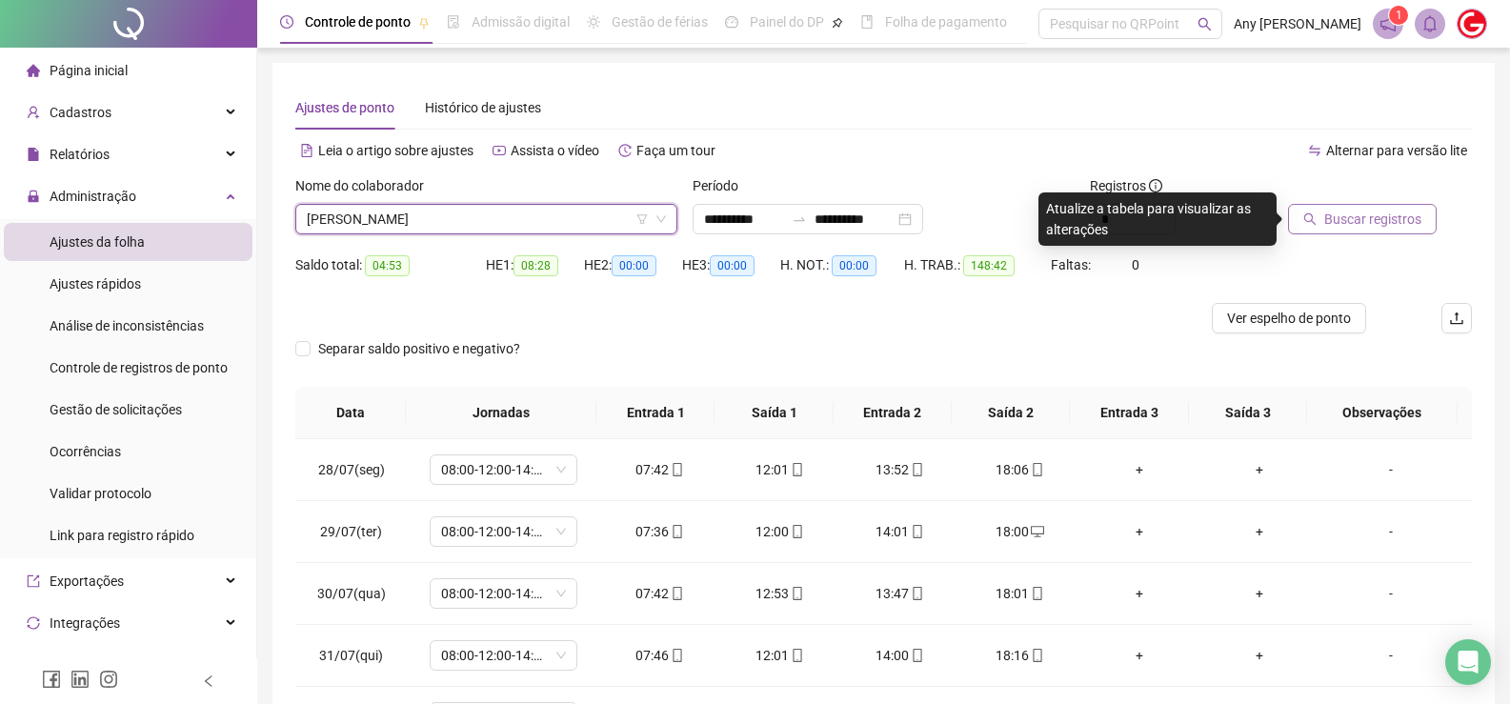
click at [1359, 216] on span "Buscar registros" at bounding box center [1372, 219] width 97 height 21
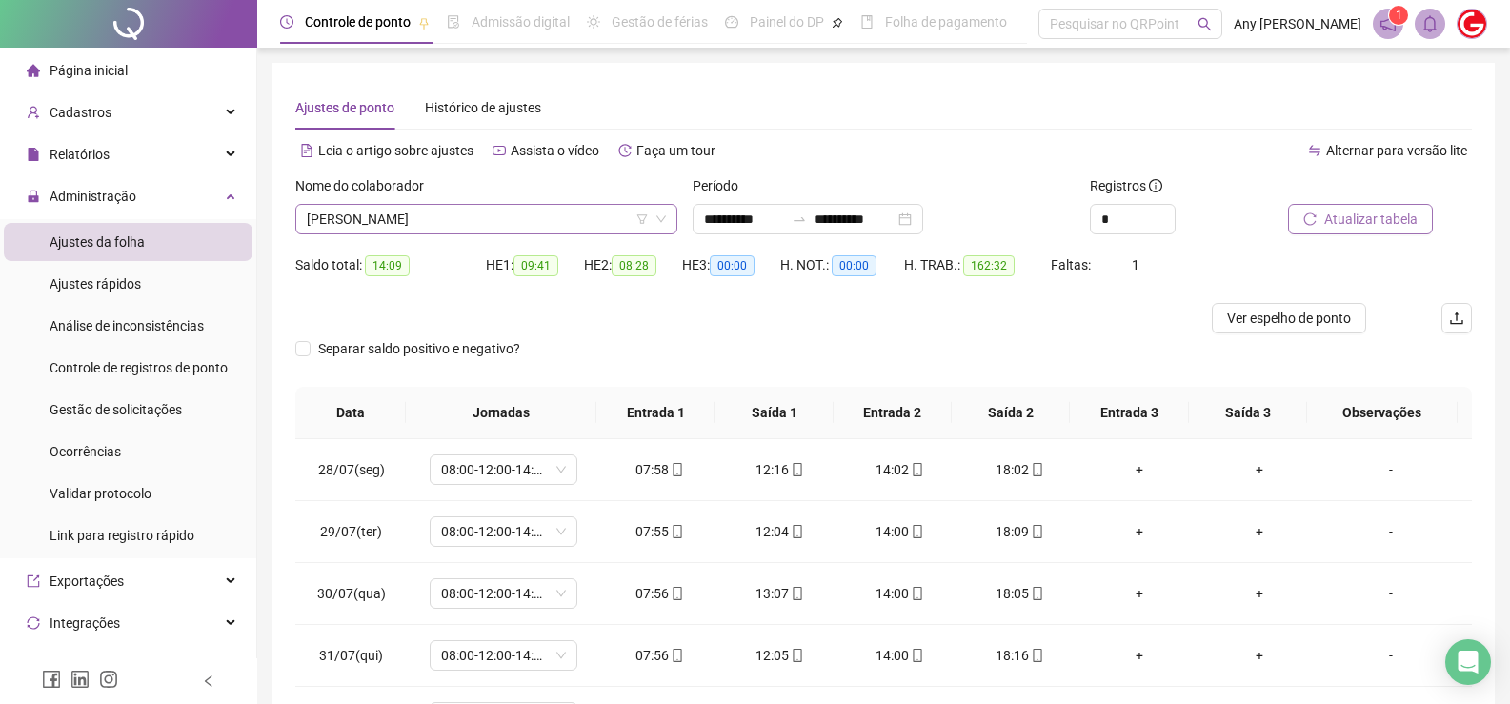
click at [425, 230] on span "[PERSON_NAME]" at bounding box center [486, 219] width 359 height 29
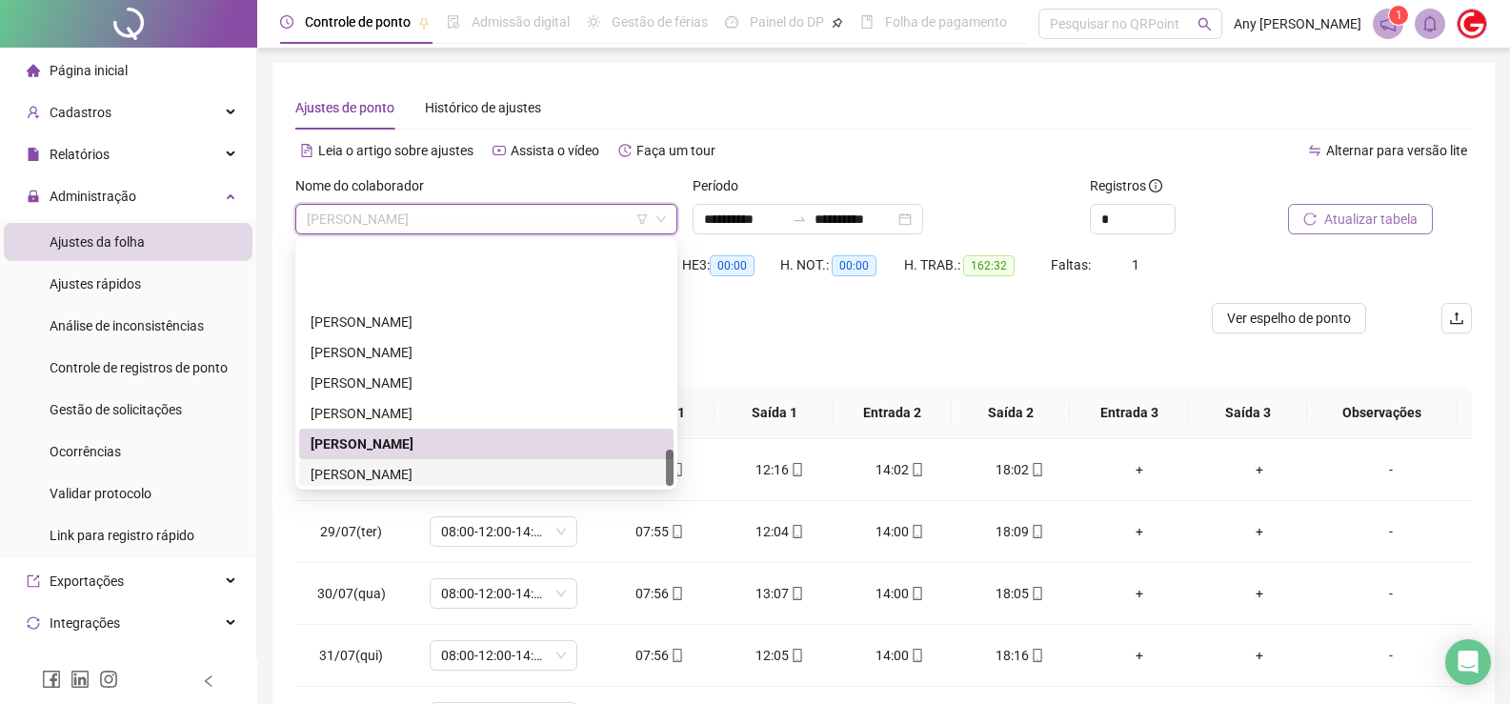
scroll to position [1372, 0]
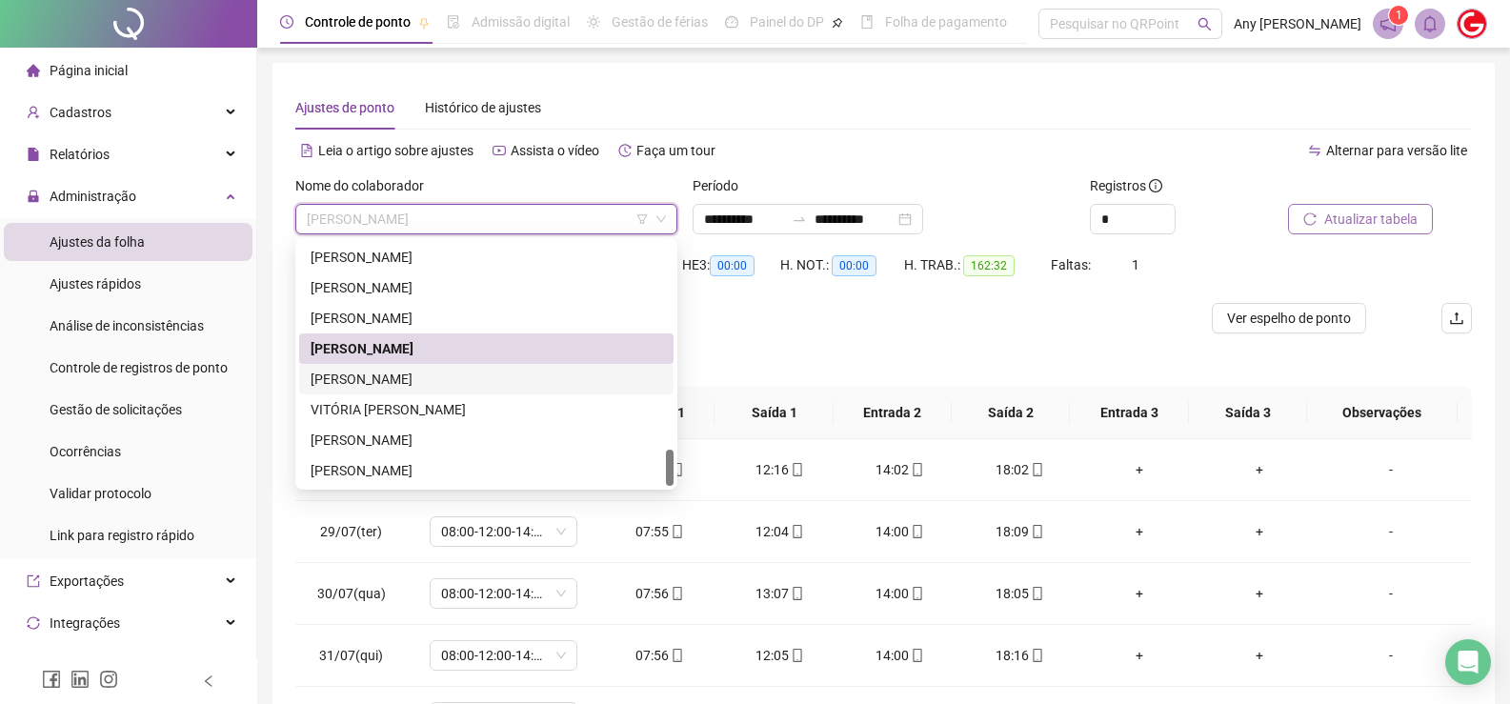
click at [381, 386] on div "[PERSON_NAME]" at bounding box center [486, 379] width 351 height 21
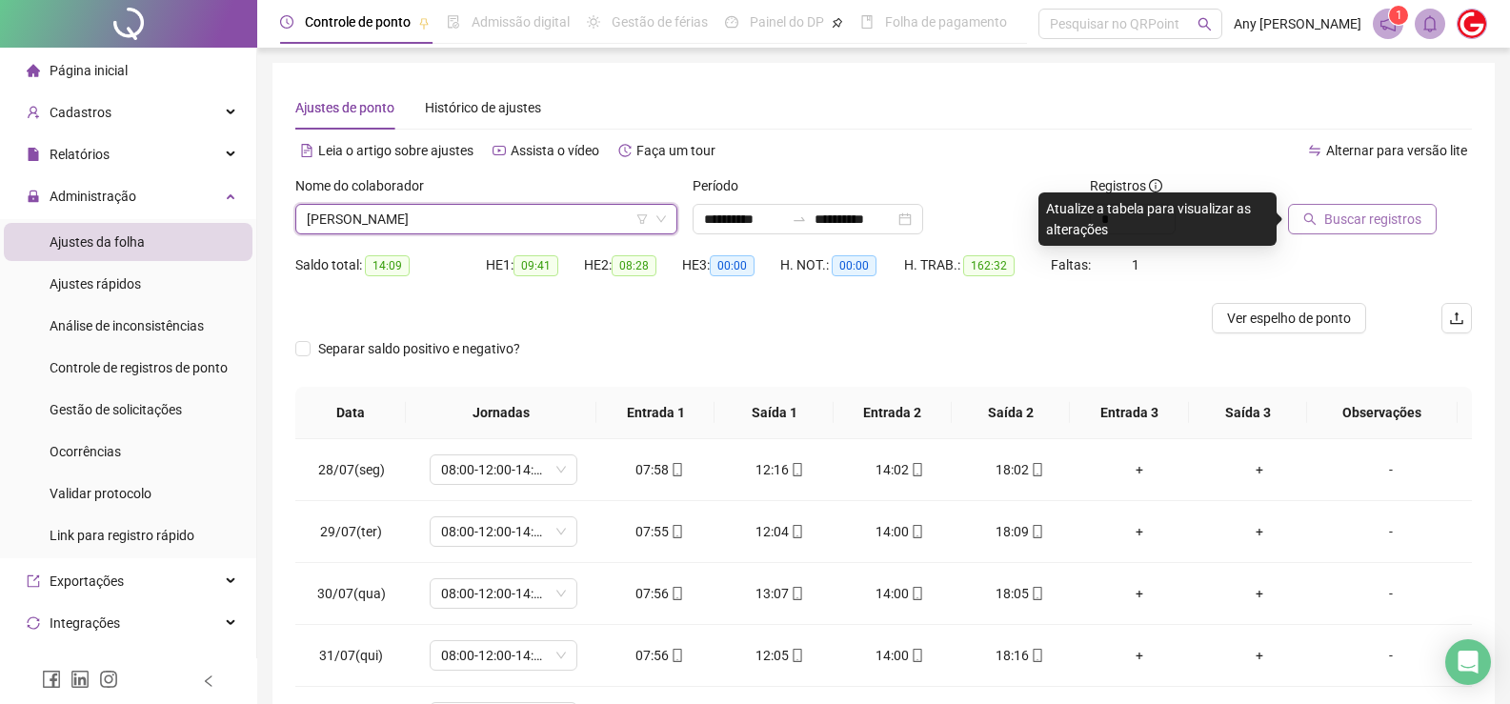
click at [1312, 211] on button "Buscar registros" at bounding box center [1362, 219] width 149 height 30
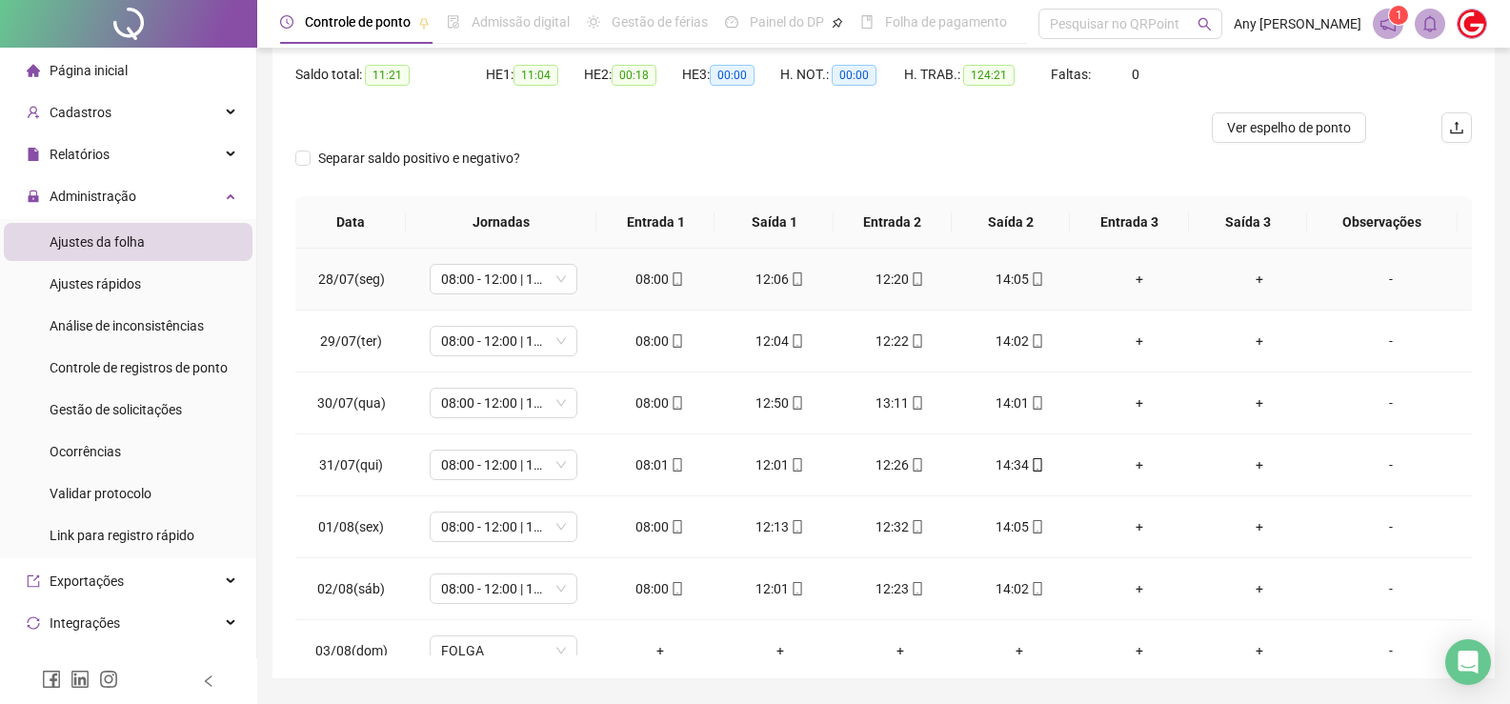
scroll to position [0, 0]
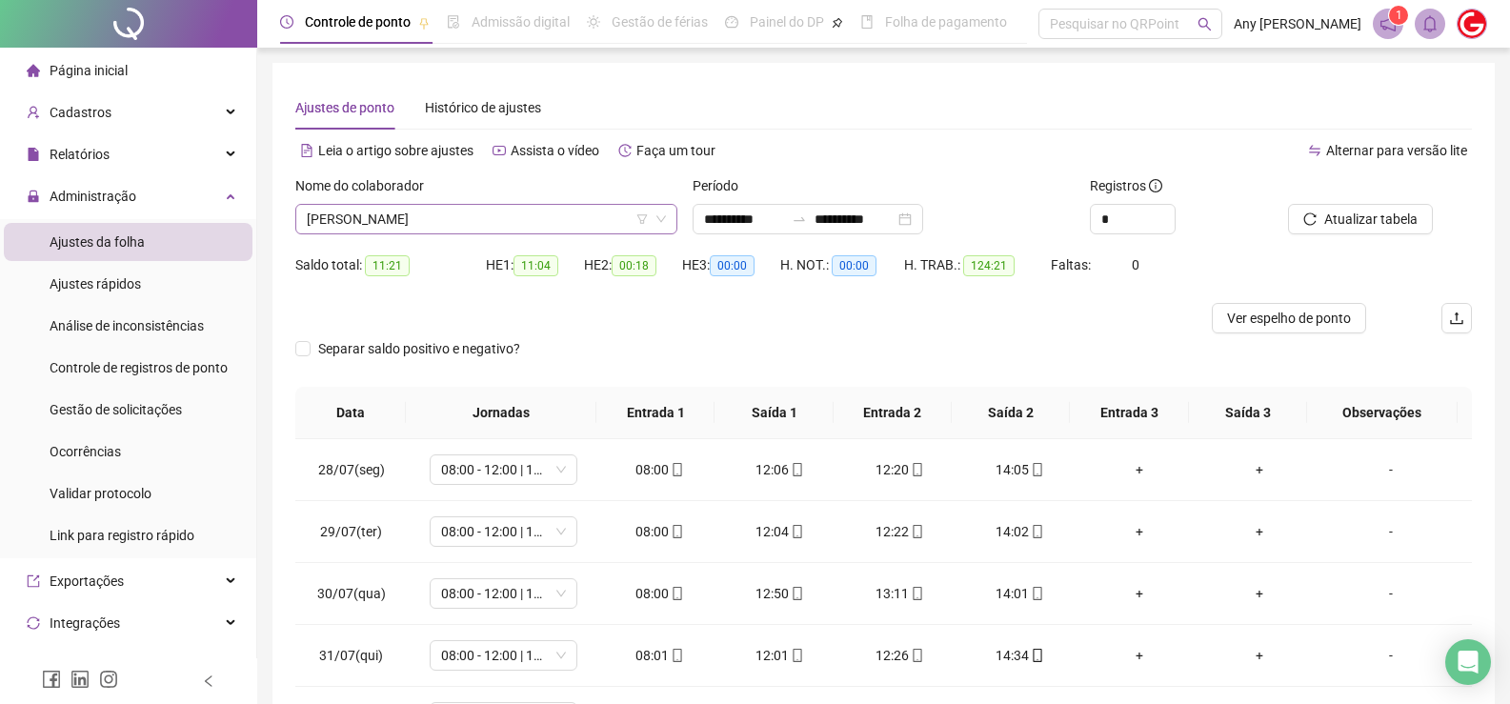
click at [374, 222] on span "[PERSON_NAME]" at bounding box center [486, 219] width 359 height 29
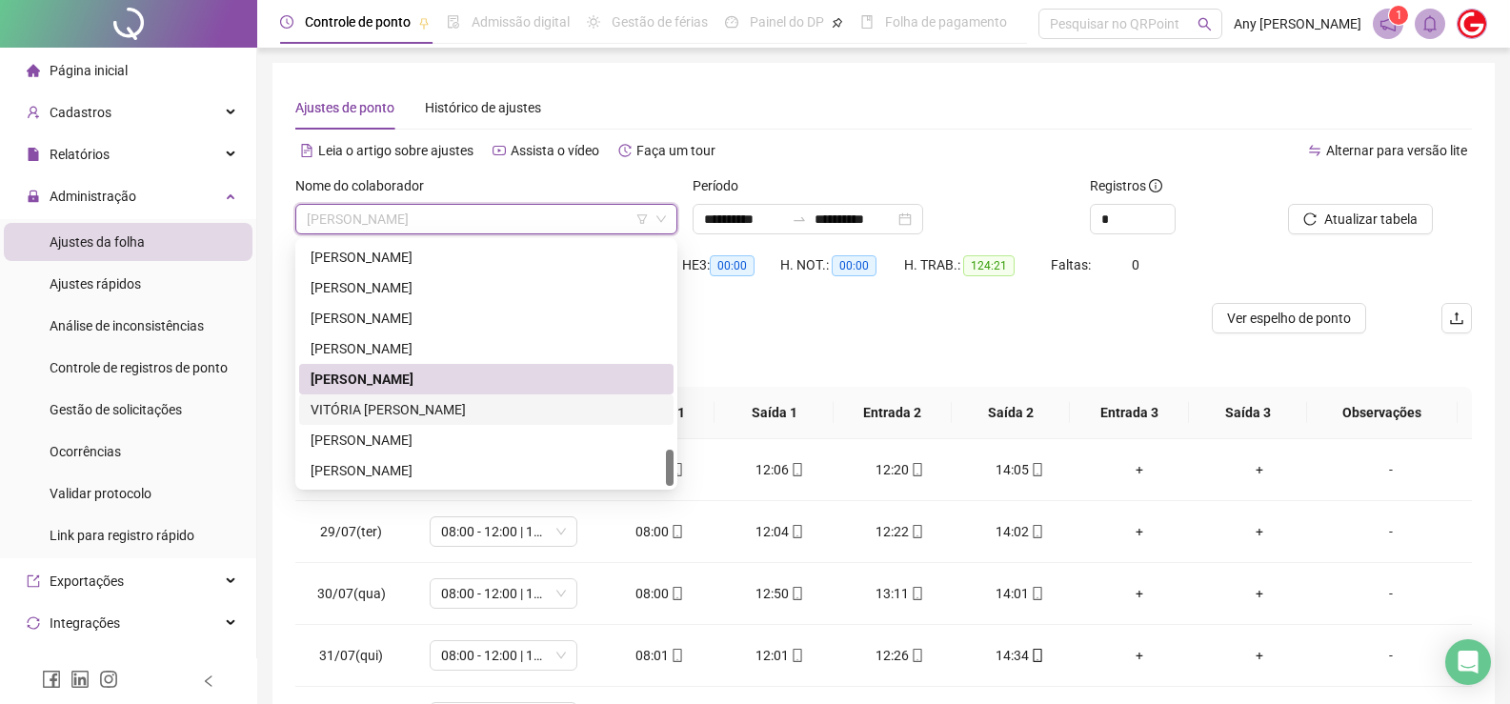
click at [381, 396] on div "VITÓRIA [PERSON_NAME]" at bounding box center [486, 409] width 374 height 30
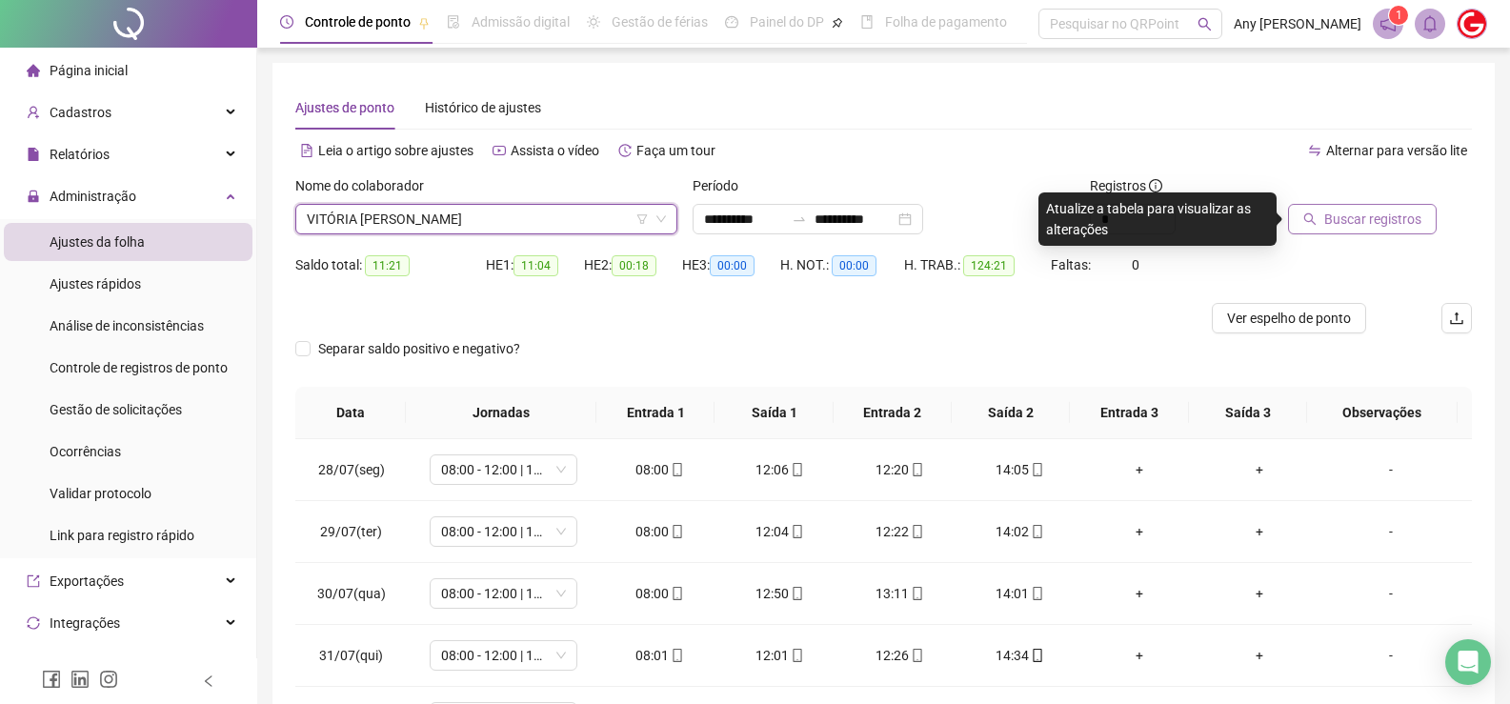
click at [1334, 220] on span "Buscar registros" at bounding box center [1372, 219] width 97 height 21
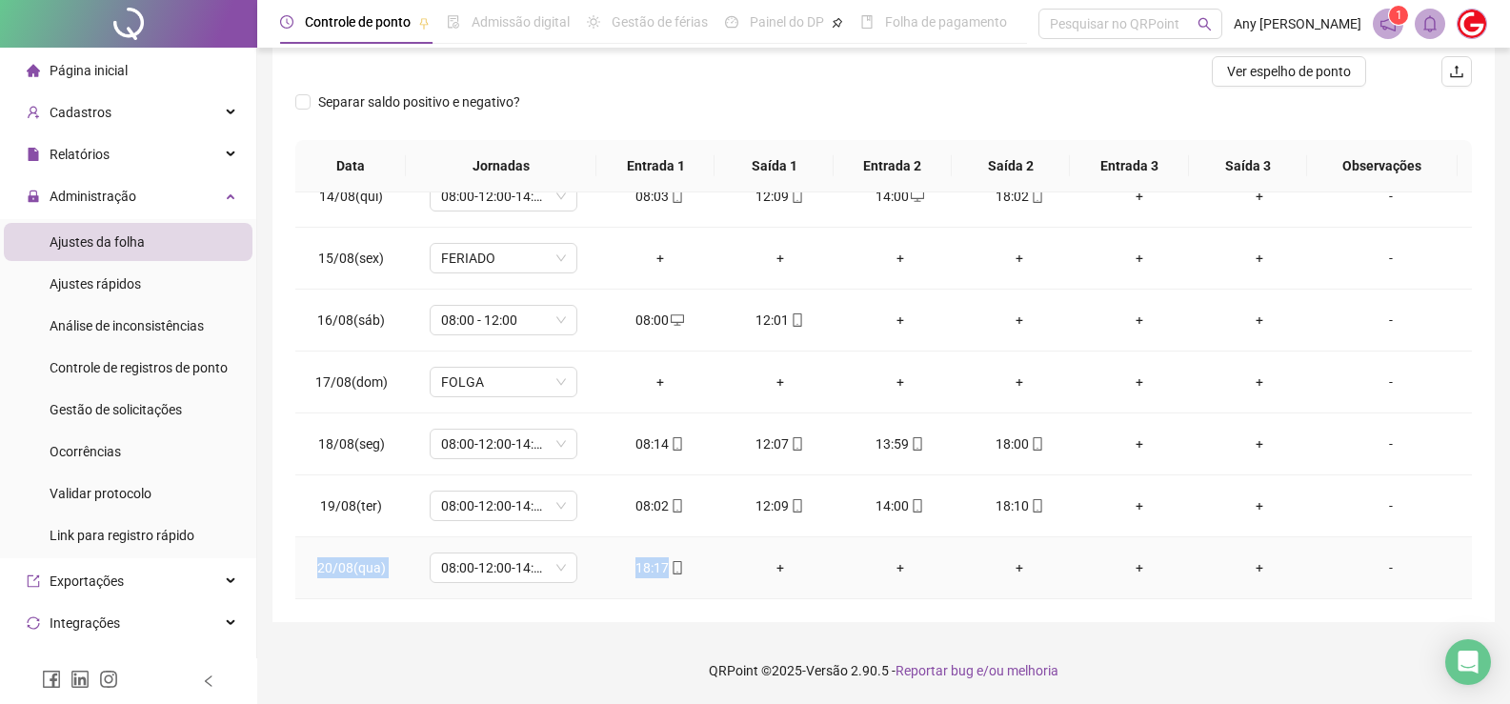
copy tr "20/08(qua) 08:00-12:00-14:00-18:00 18:17"
drag, startPoint x: 383, startPoint y: 571, endPoint x: 733, endPoint y: 582, distance: 349.8
click at [733, 582] on tr "20/08(qua) 08:00-12:00-14:00-18:00 18:17 + + + + + -" at bounding box center [883, 568] width 1176 height 62
click at [536, 616] on div "**********" at bounding box center [883, 219] width 1222 height 806
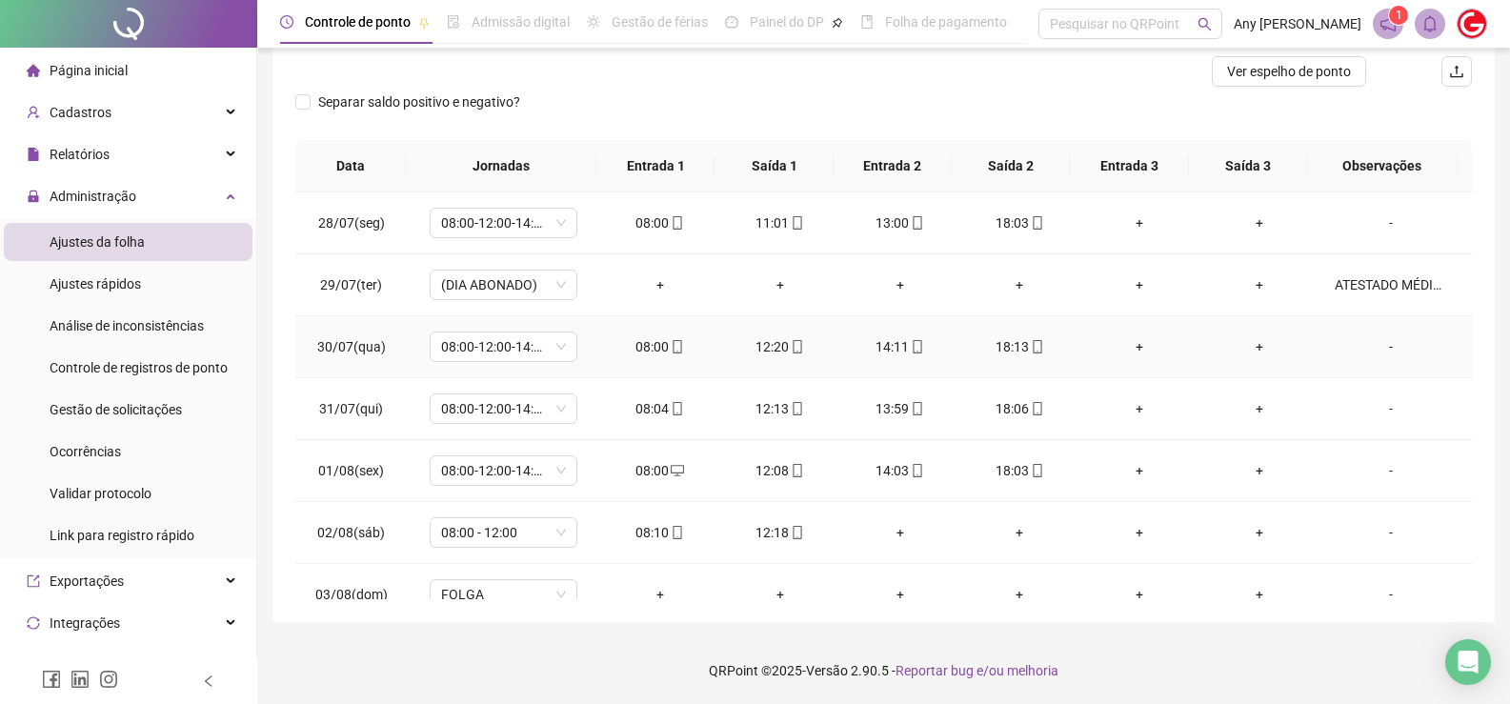
scroll to position [56, 0]
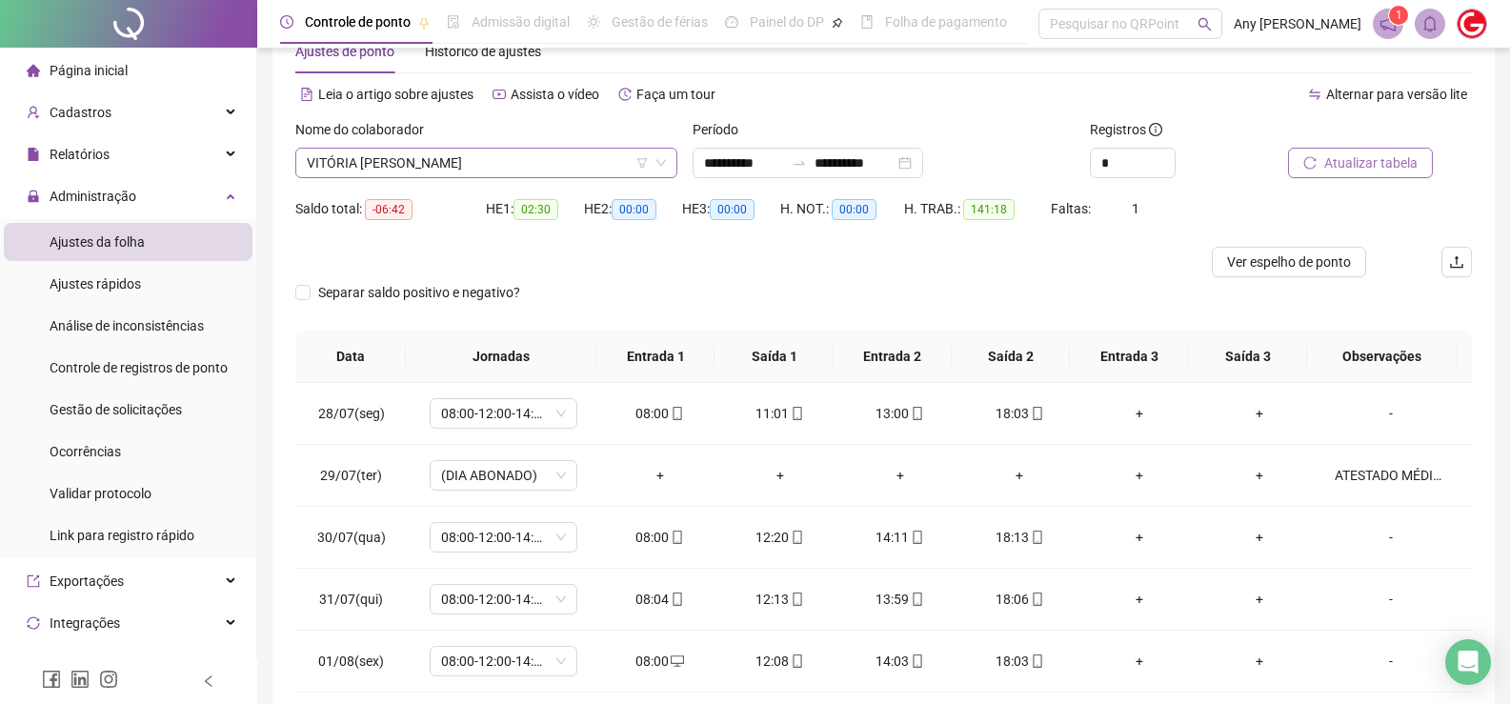
click at [411, 169] on span "VITÓRIA [PERSON_NAME]" at bounding box center [486, 163] width 359 height 29
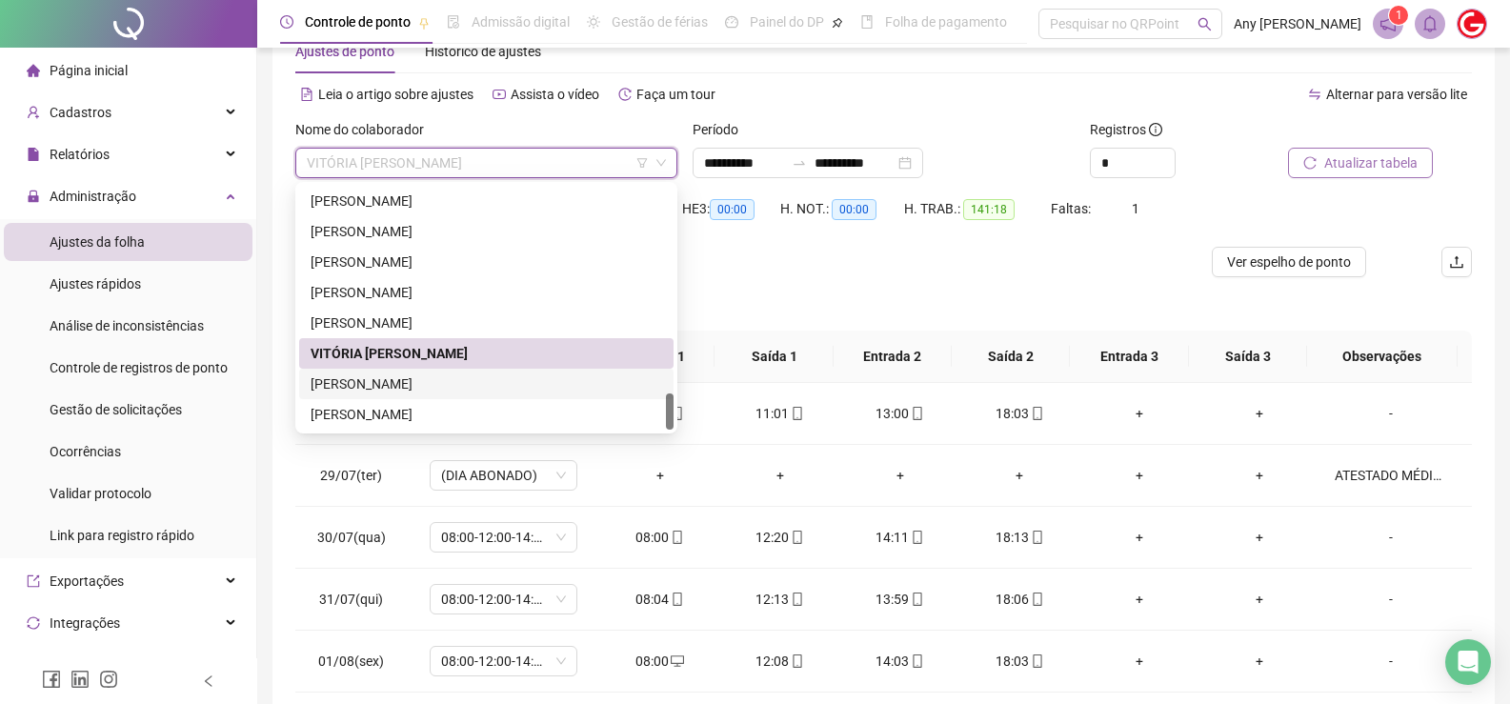
click at [425, 378] on div "[PERSON_NAME]" at bounding box center [486, 383] width 351 height 21
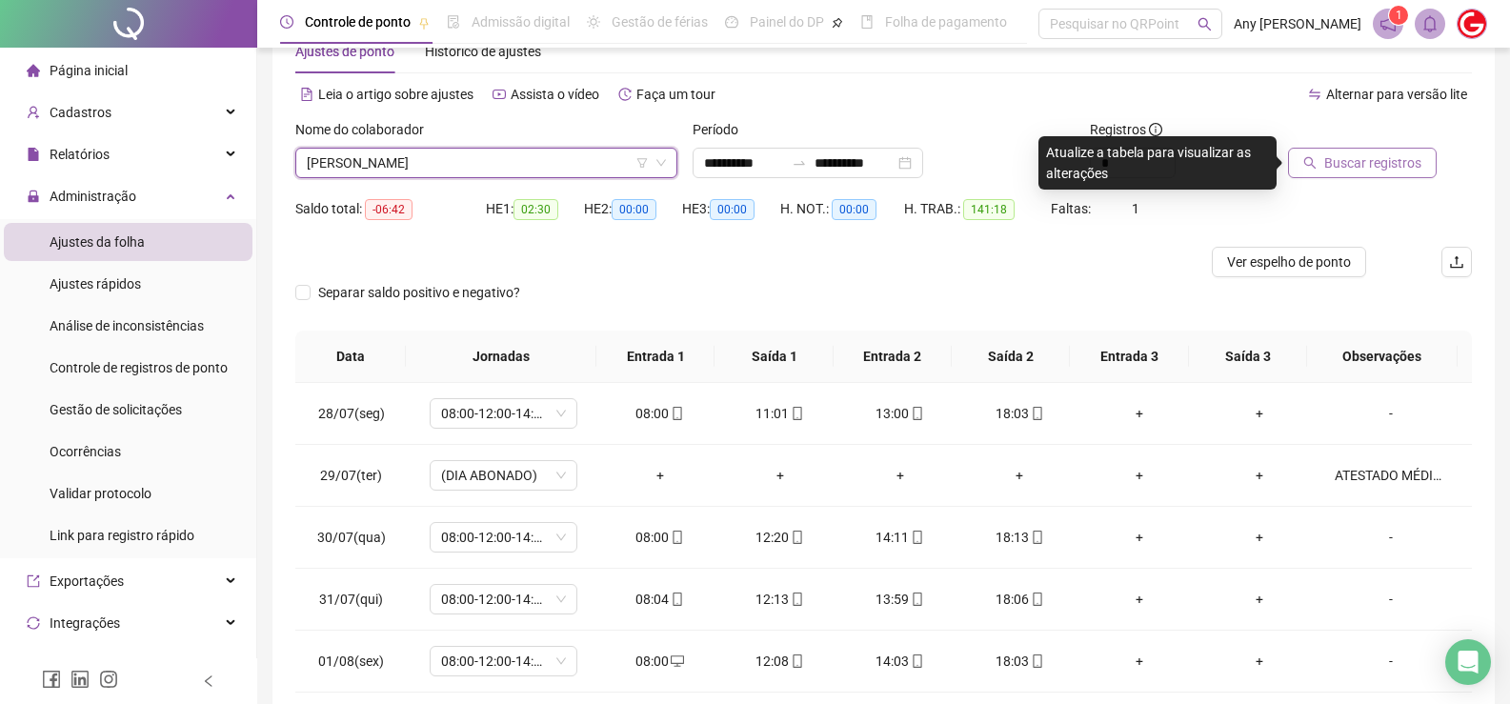
click at [402, 157] on span "[PERSON_NAME]" at bounding box center [486, 163] width 359 height 29
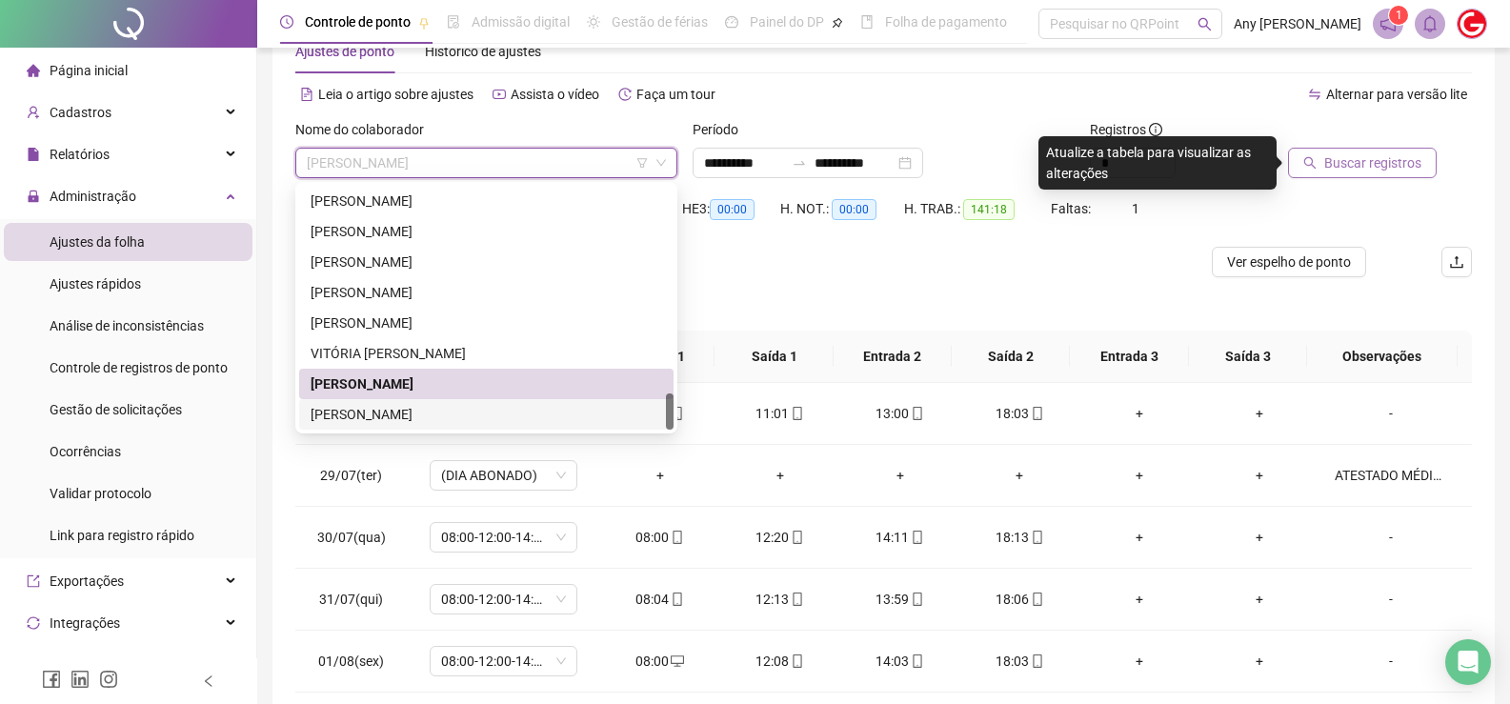
click at [387, 412] on div "[PERSON_NAME]" at bounding box center [486, 414] width 351 height 21
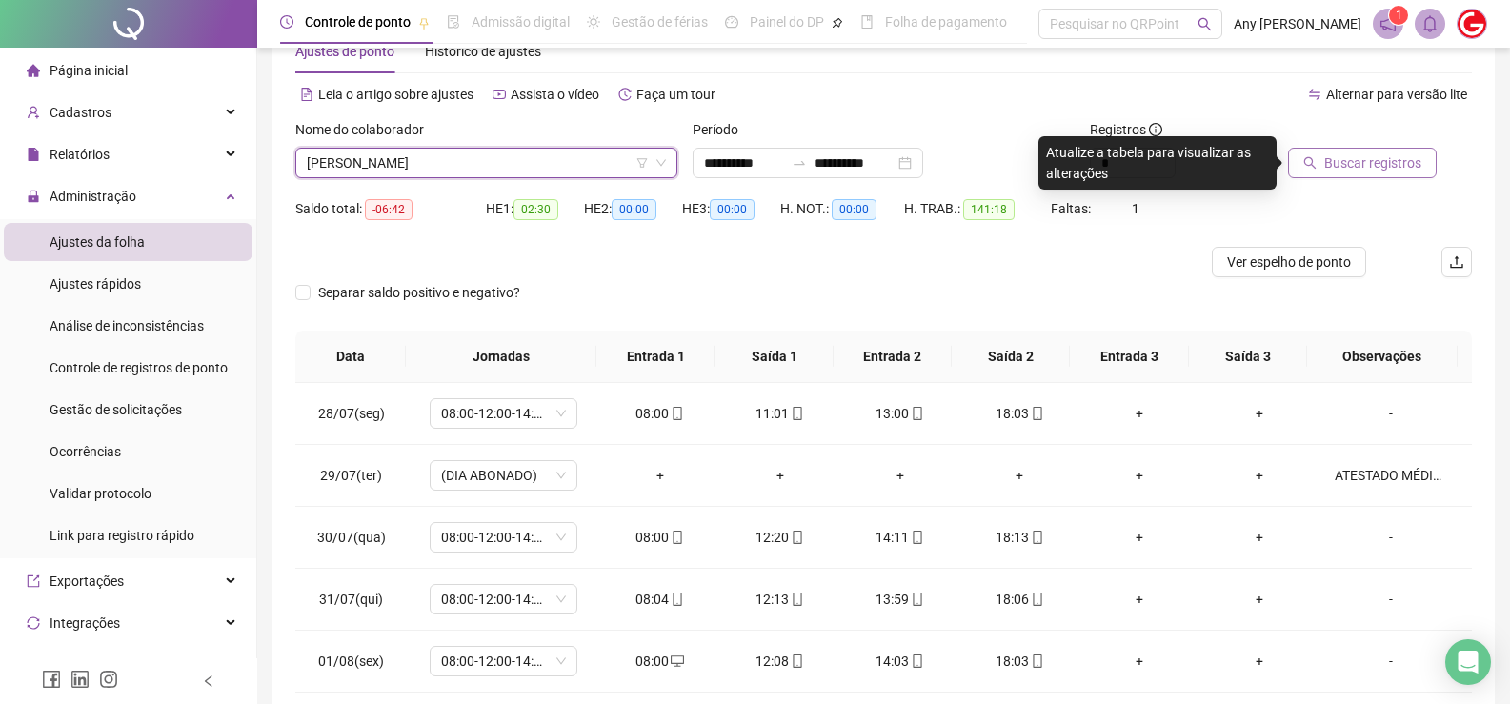
click at [1344, 155] on span "Buscar registros" at bounding box center [1372, 162] width 97 height 21
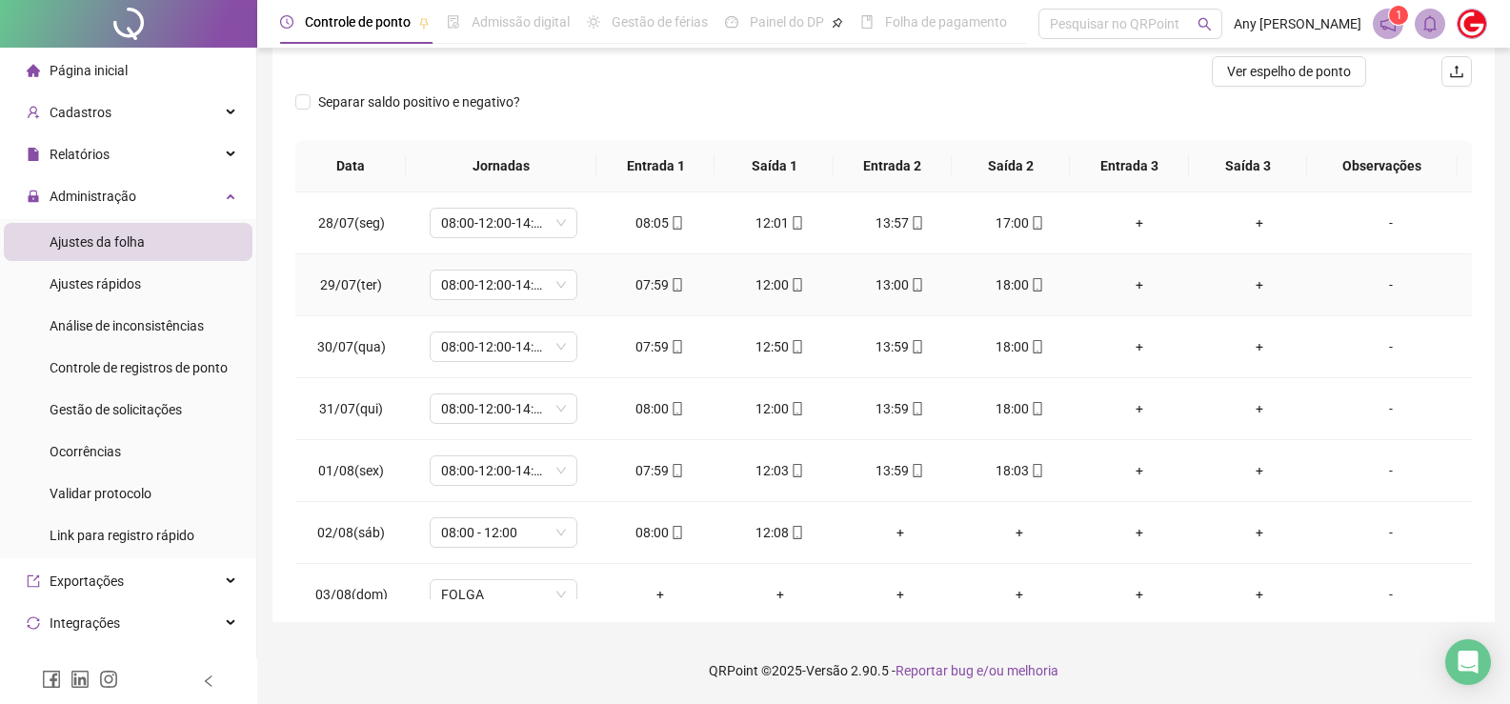
scroll to position [0, 0]
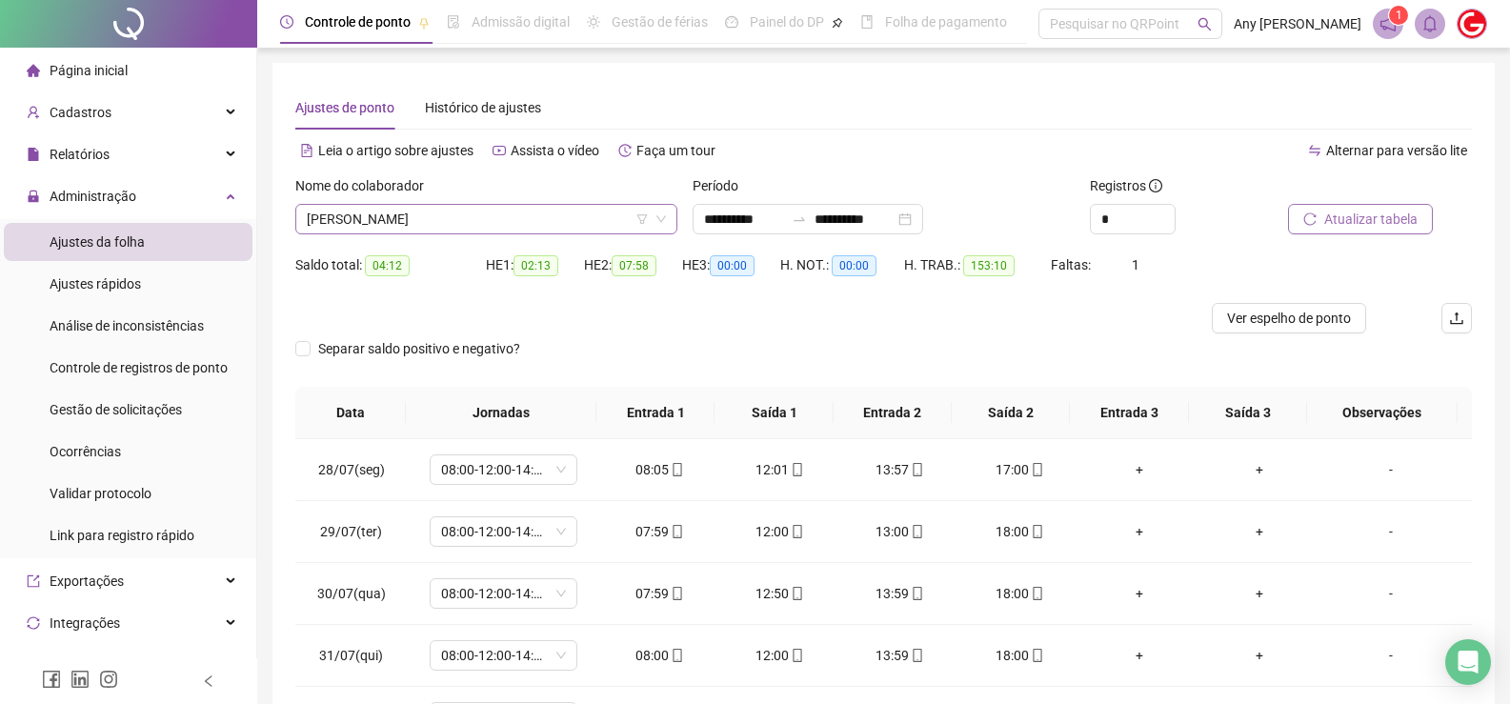
click at [363, 225] on span "[PERSON_NAME]" at bounding box center [486, 219] width 359 height 29
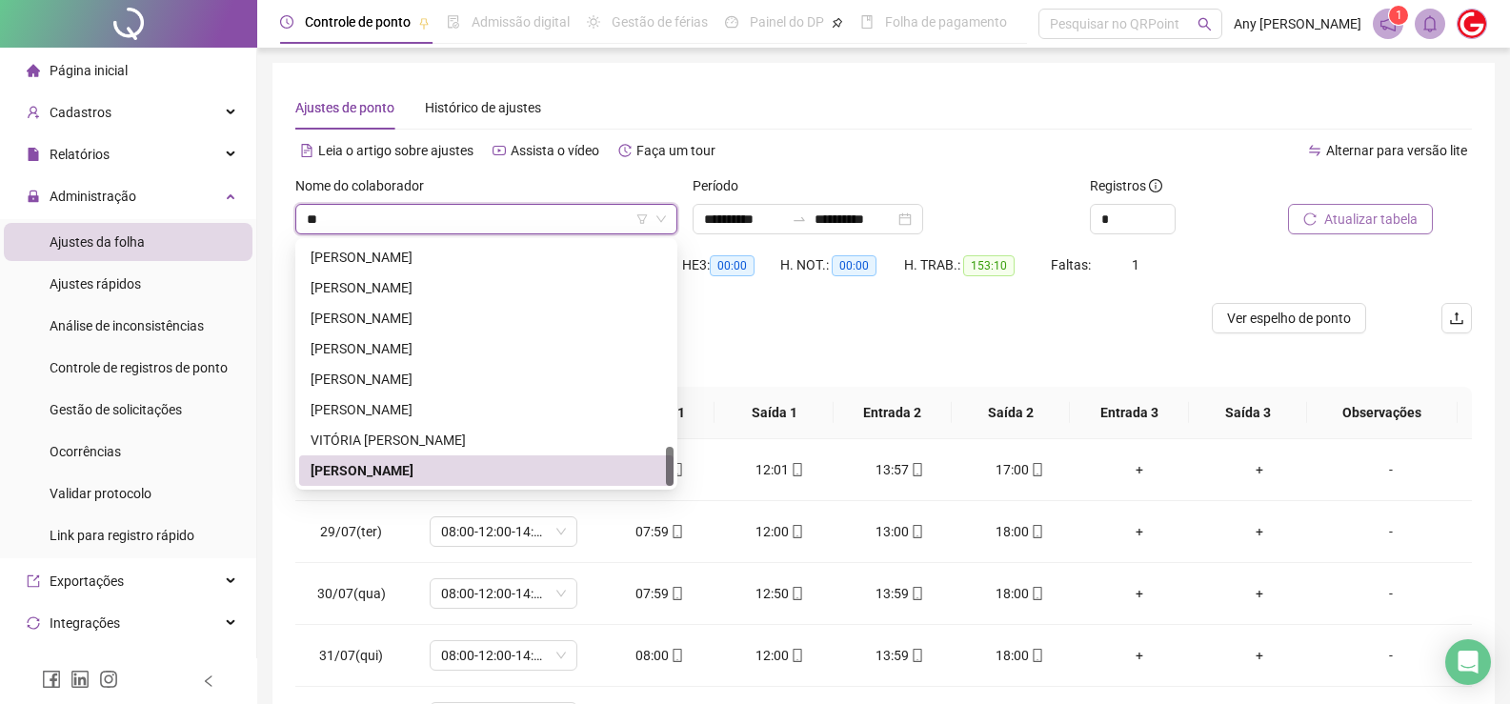
scroll to position [122, 0]
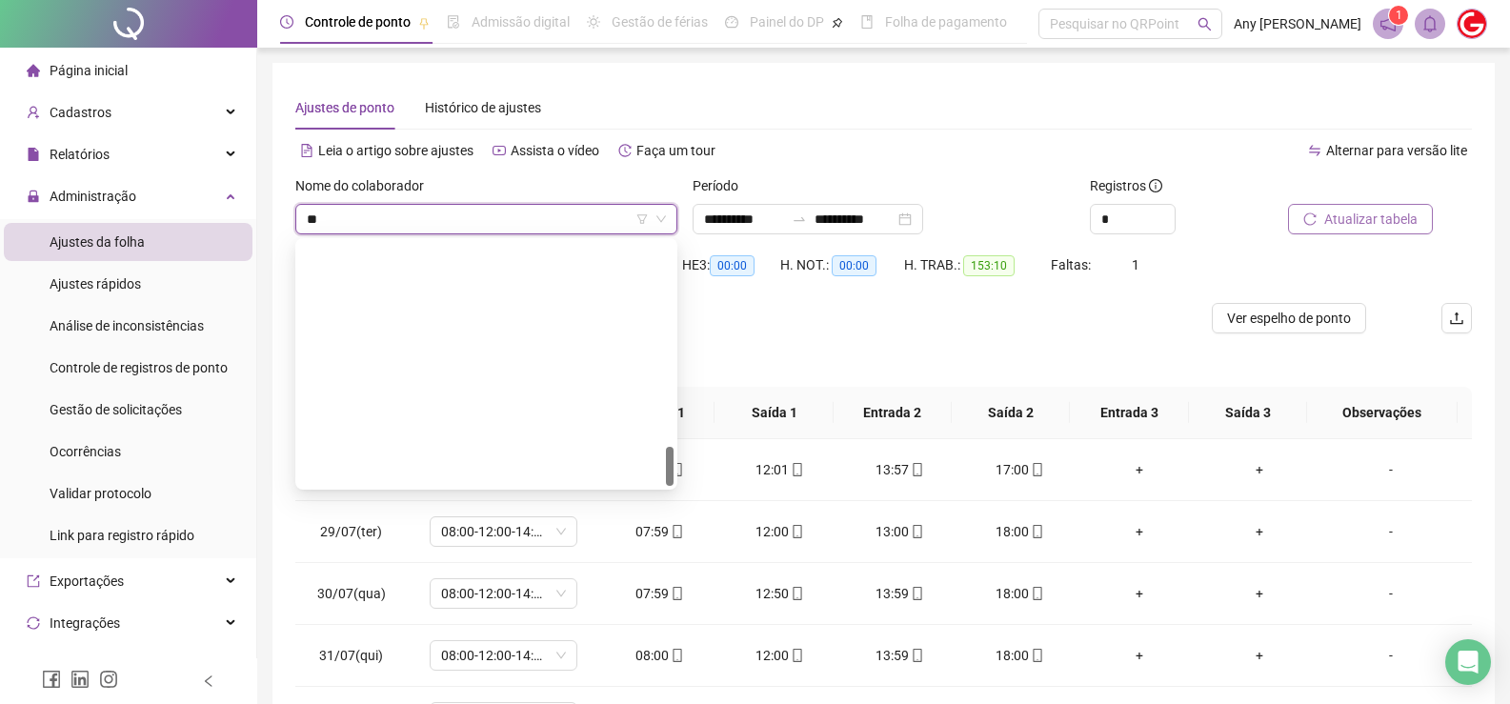
type input "***"
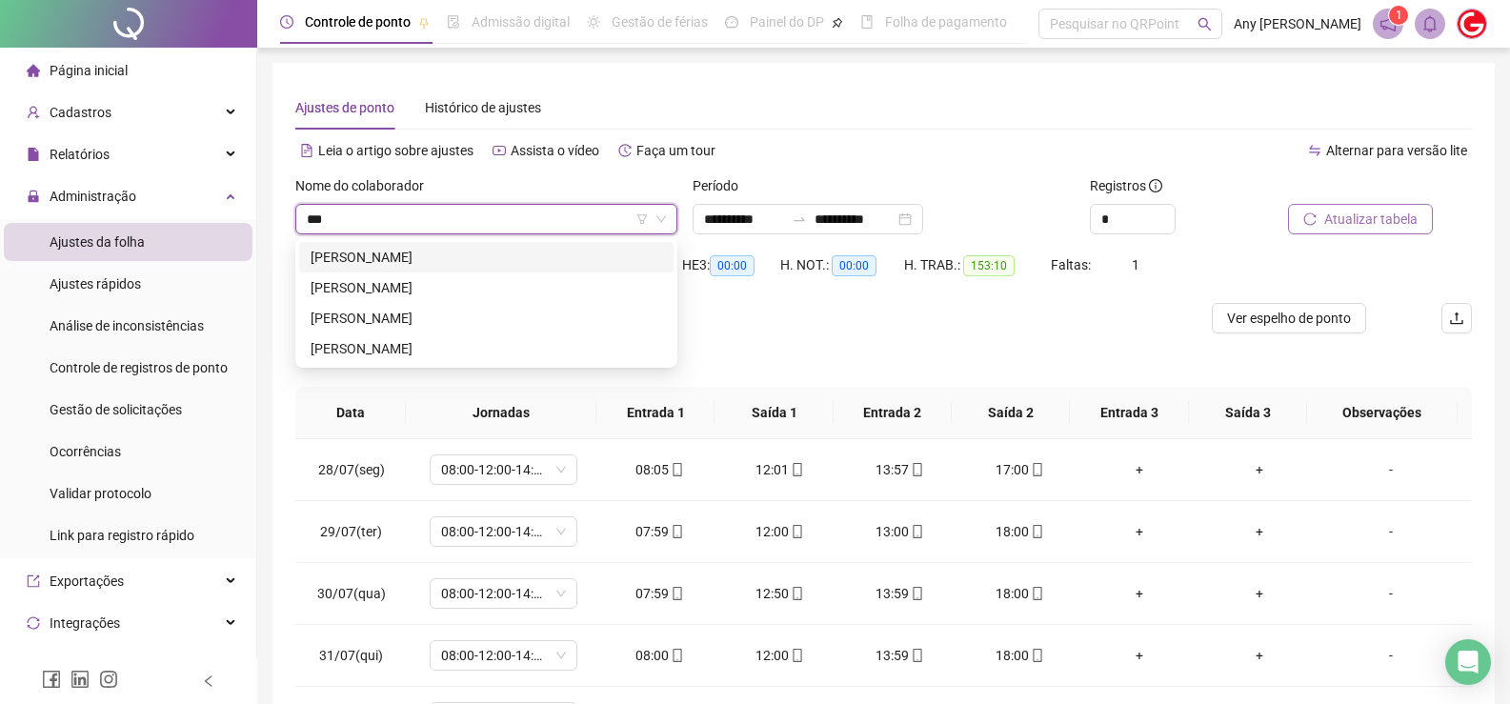
scroll to position [0, 0]
click at [333, 355] on div "[PERSON_NAME]" at bounding box center [486, 348] width 351 height 21
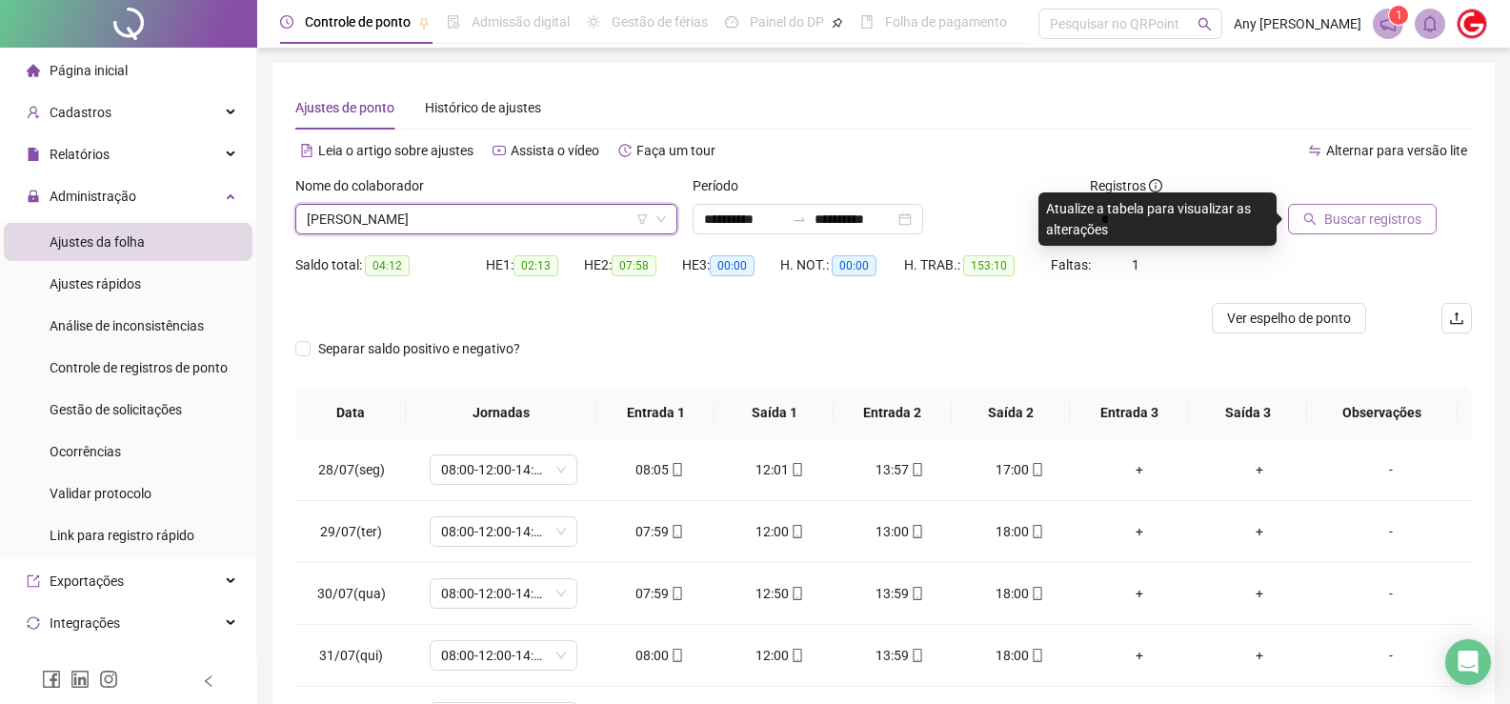
click at [1363, 225] on span "Buscar registros" at bounding box center [1372, 219] width 97 height 21
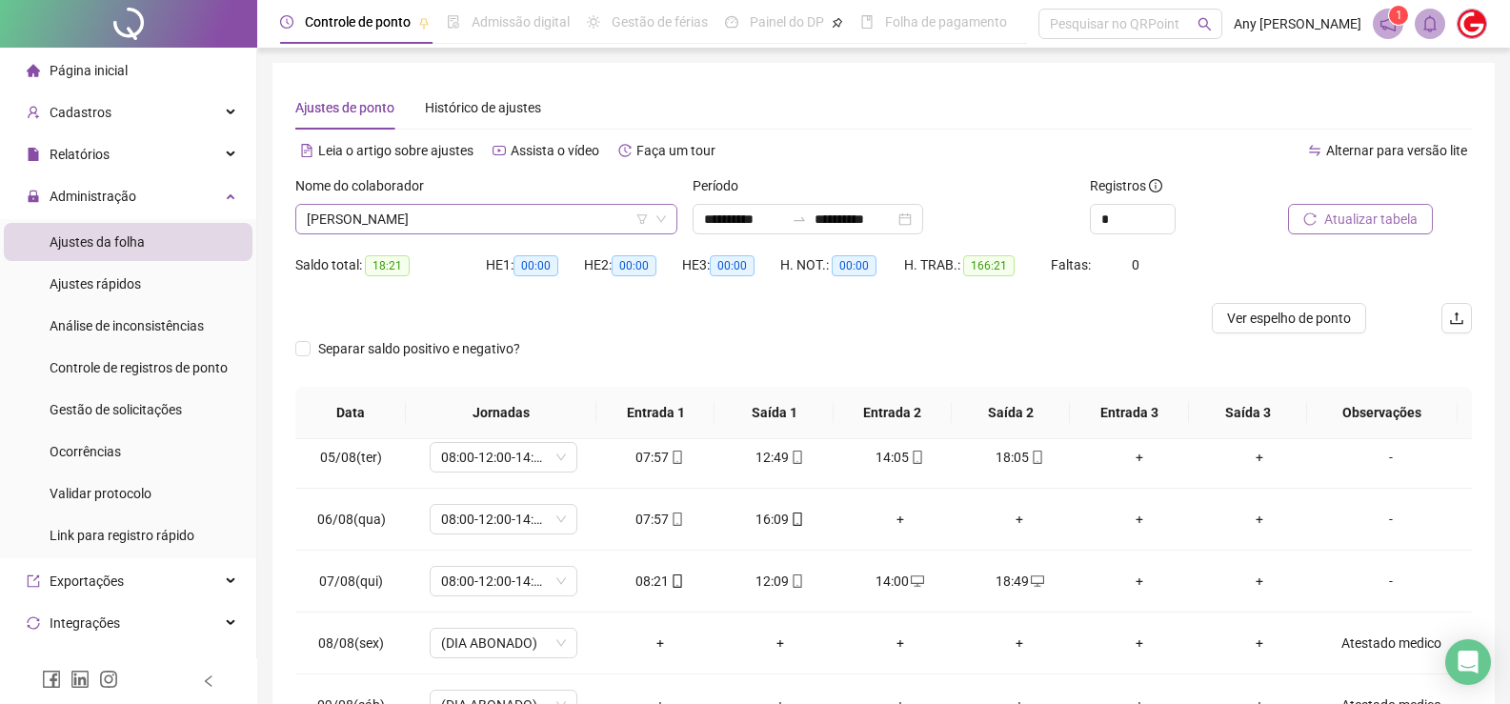
click at [405, 219] on span "[PERSON_NAME]" at bounding box center [486, 219] width 359 height 29
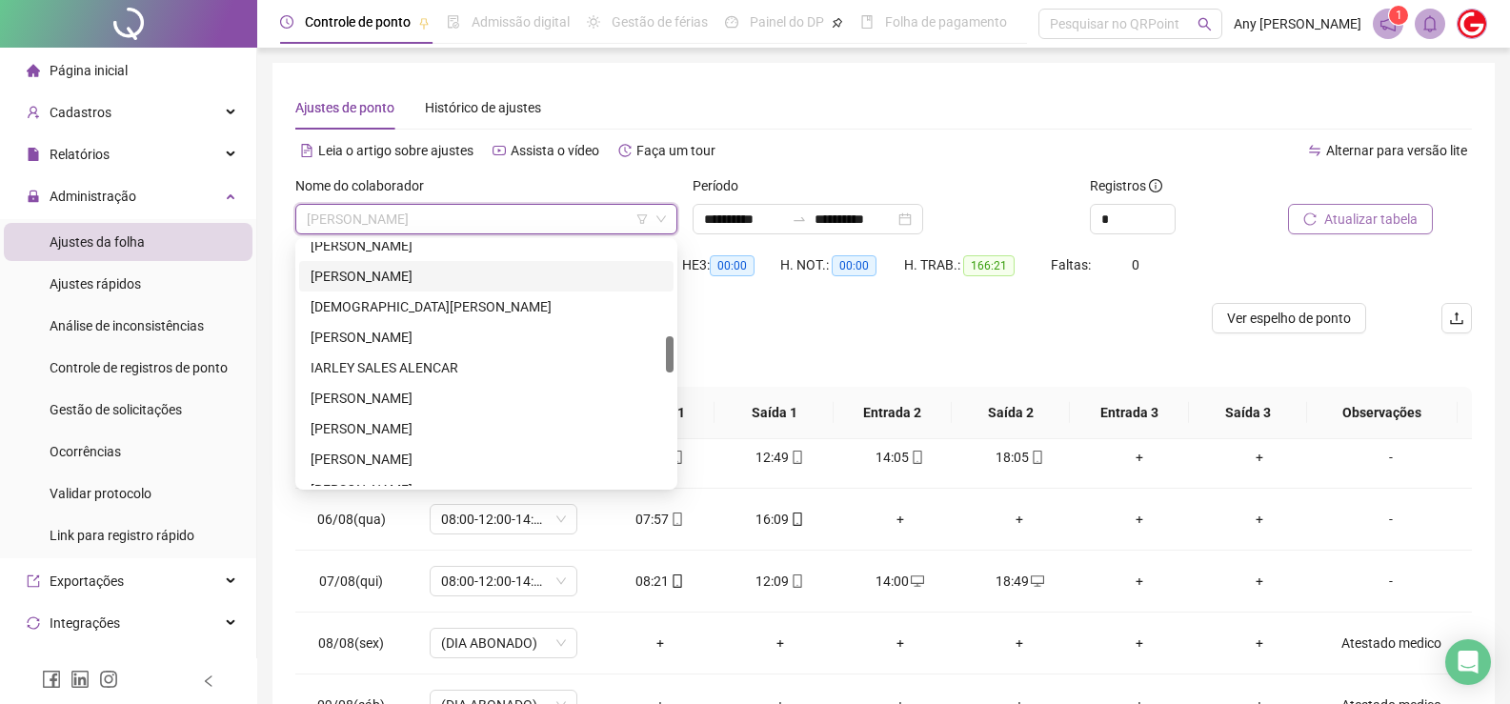
scroll to position [526, 0]
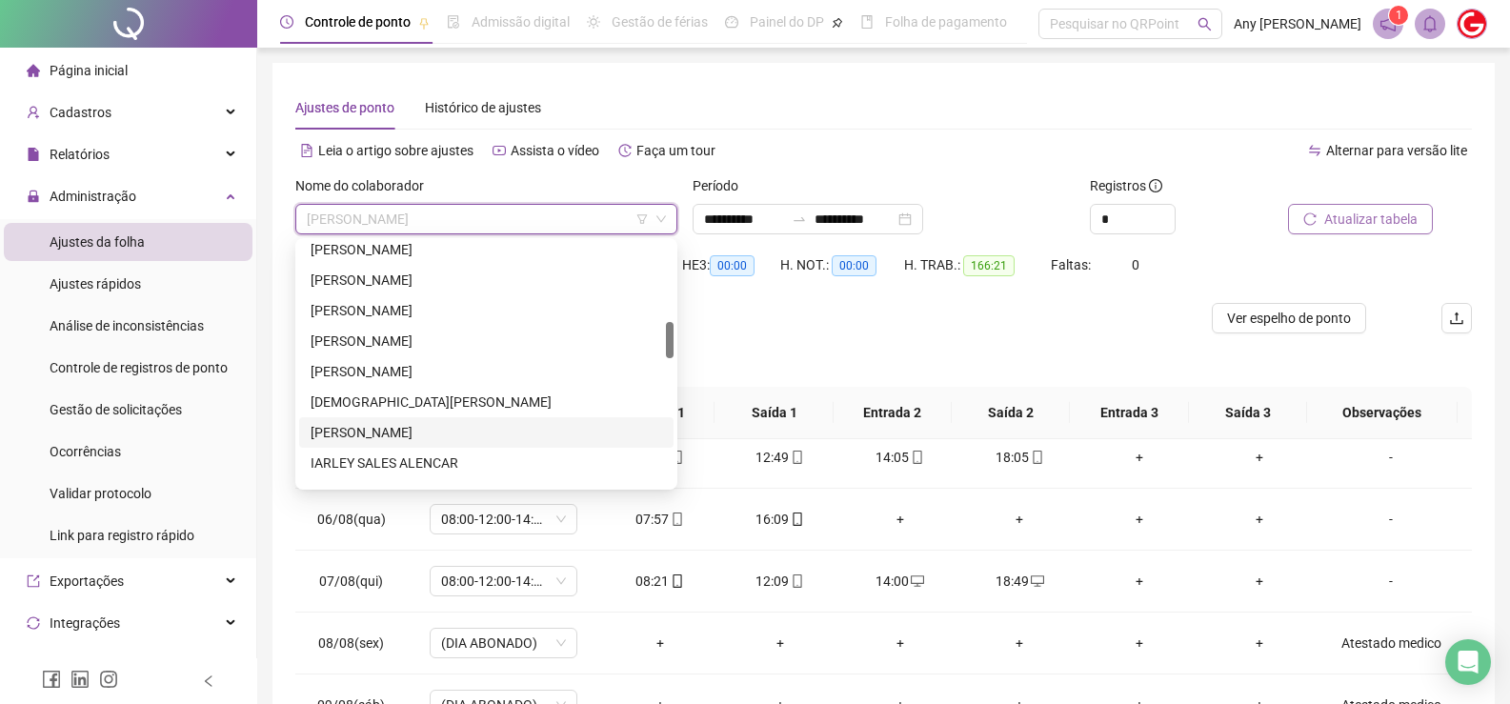
click at [368, 432] on div "[PERSON_NAME]" at bounding box center [486, 432] width 351 height 21
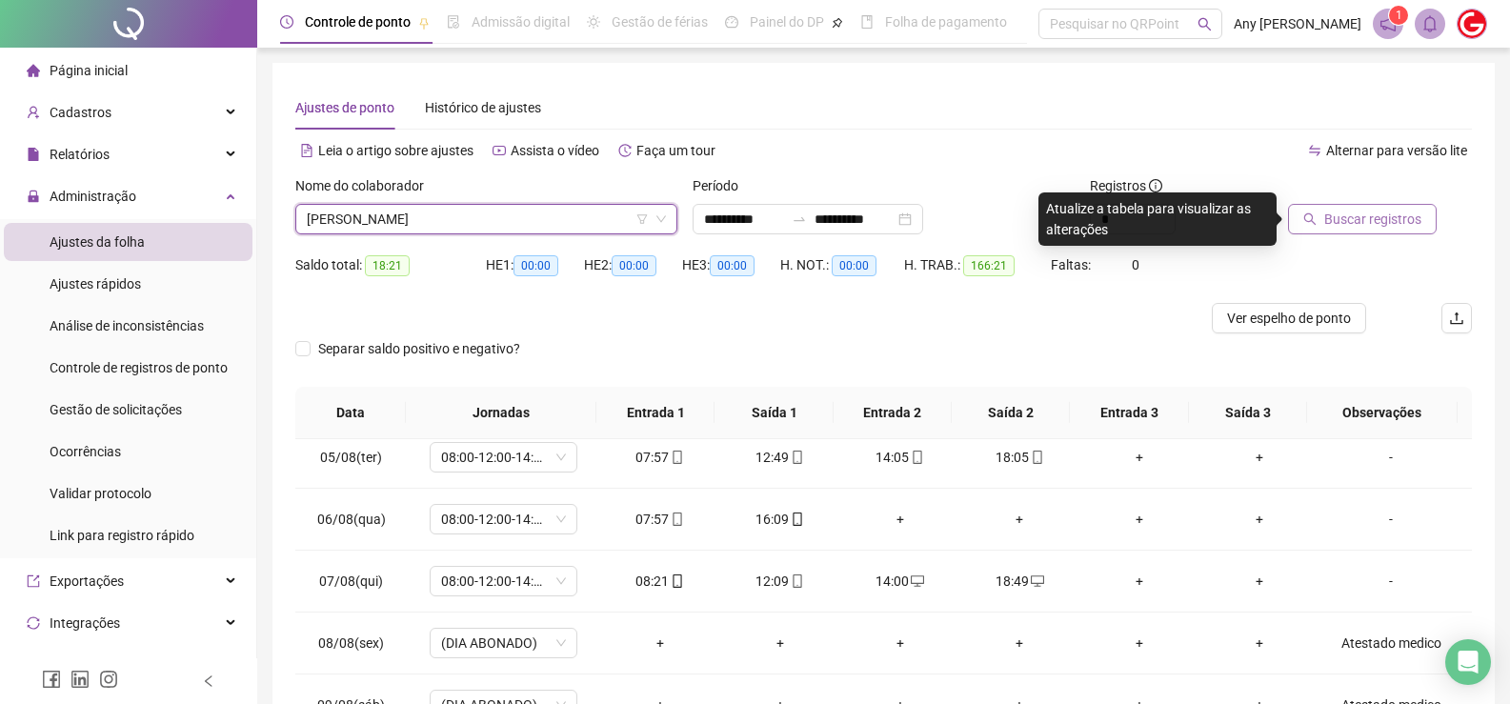
click at [1314, 211] on button "Buscar registros" at bounding box center [1362, 219] width 149 height 30
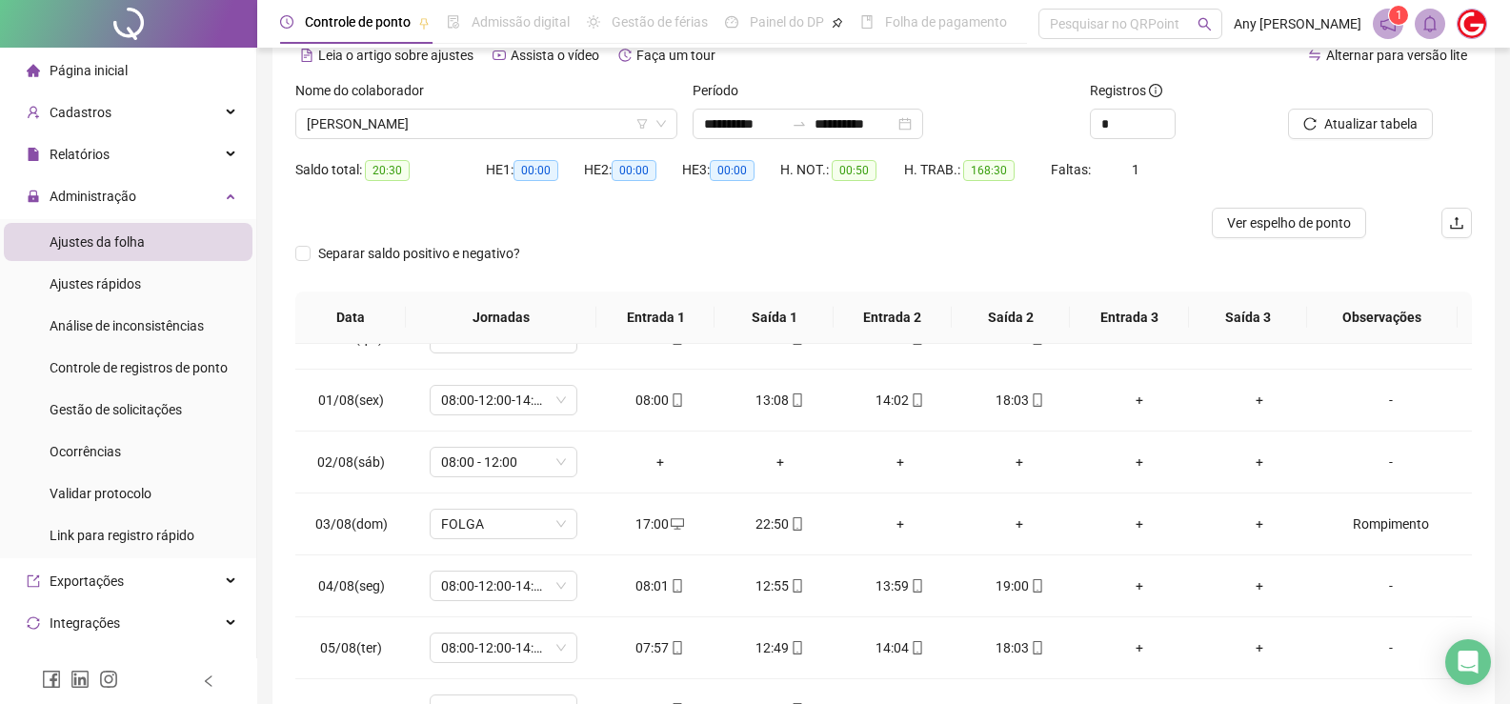
scroll to position [127, 0]
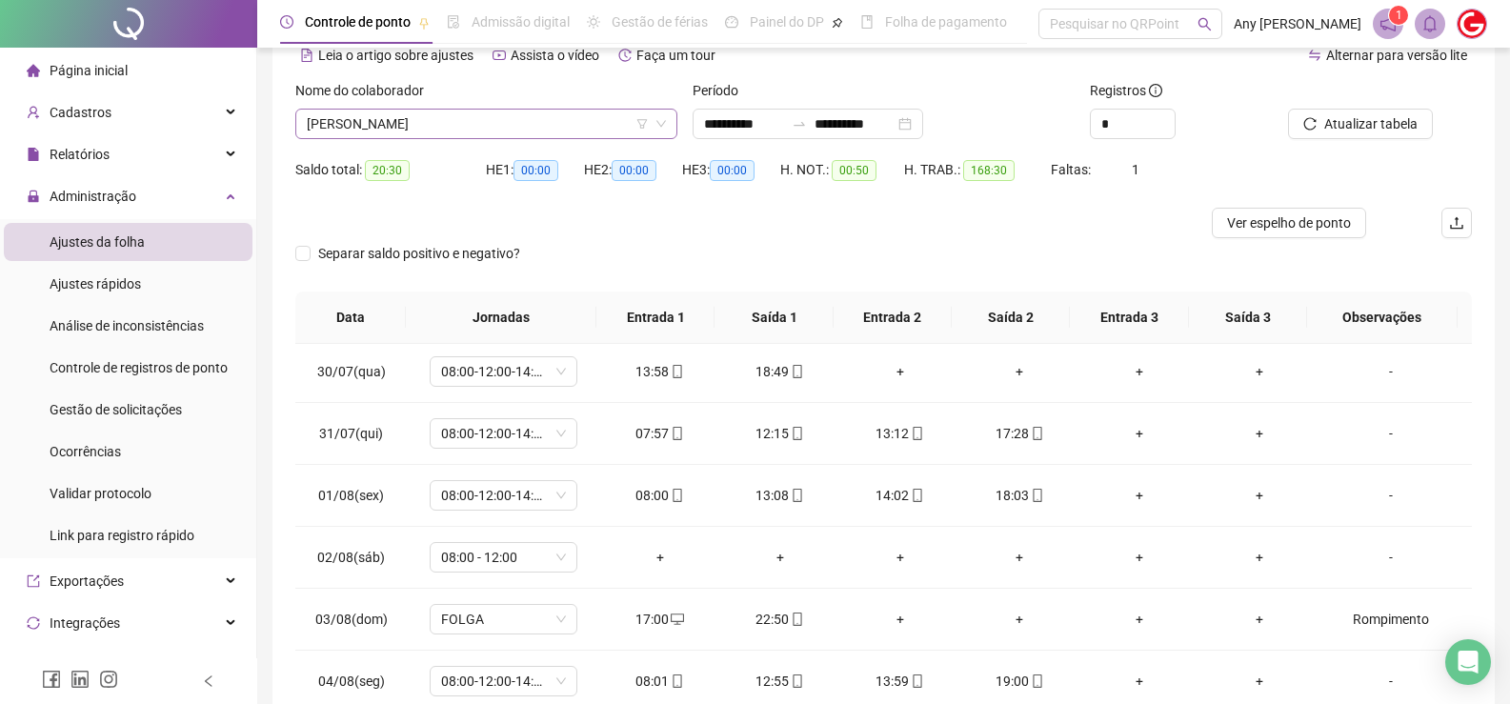
click at [368, 120] on span "[PERSON_NAME]" at bounding box center [486, 124] width 359 height 29
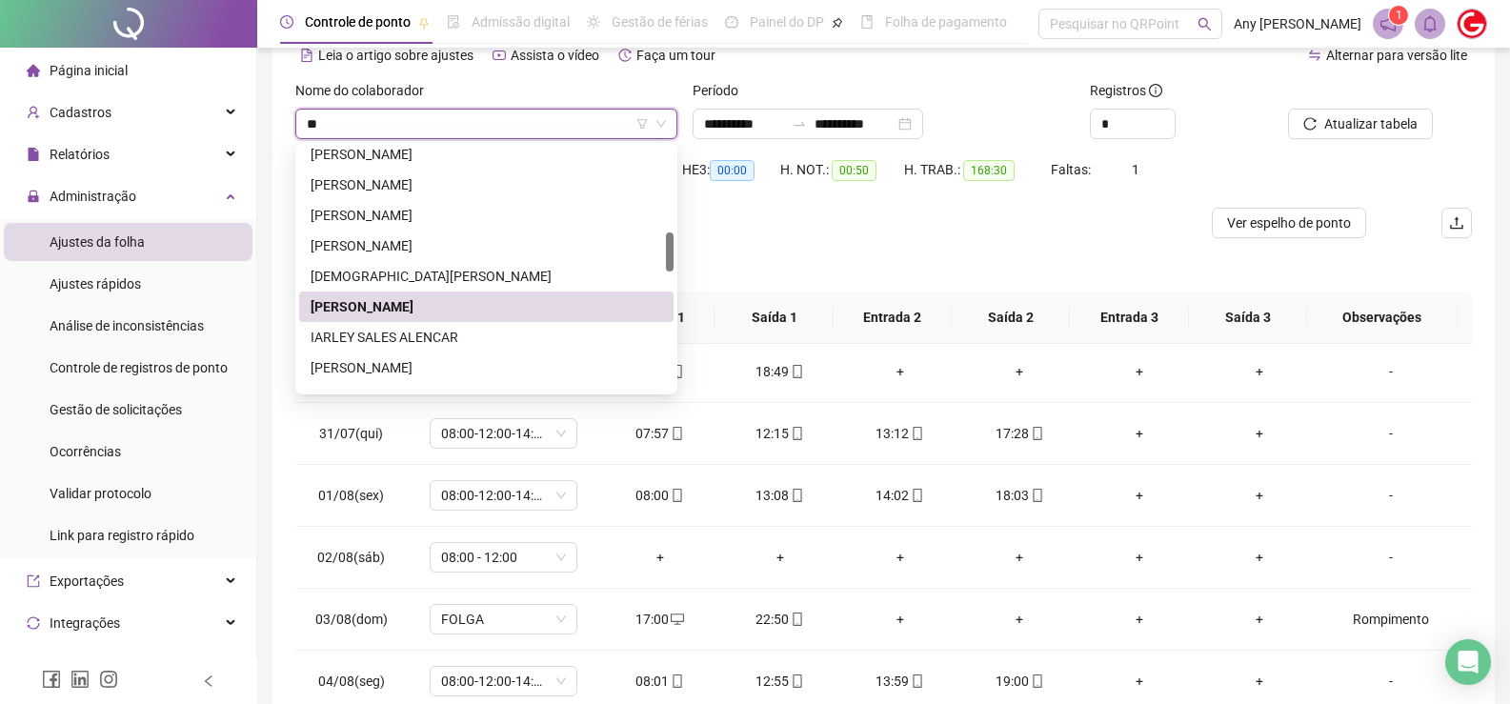
scroll to position [122, 0]
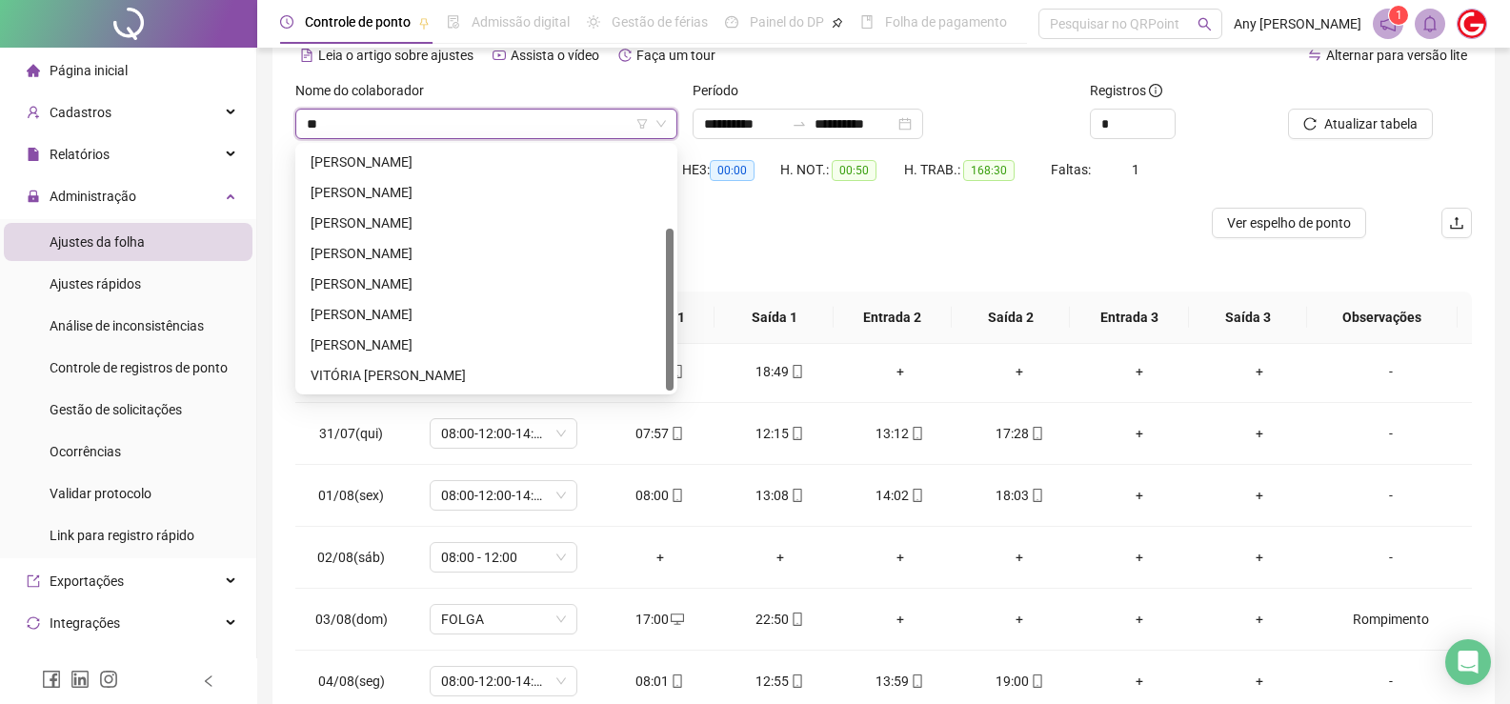
type input "***"
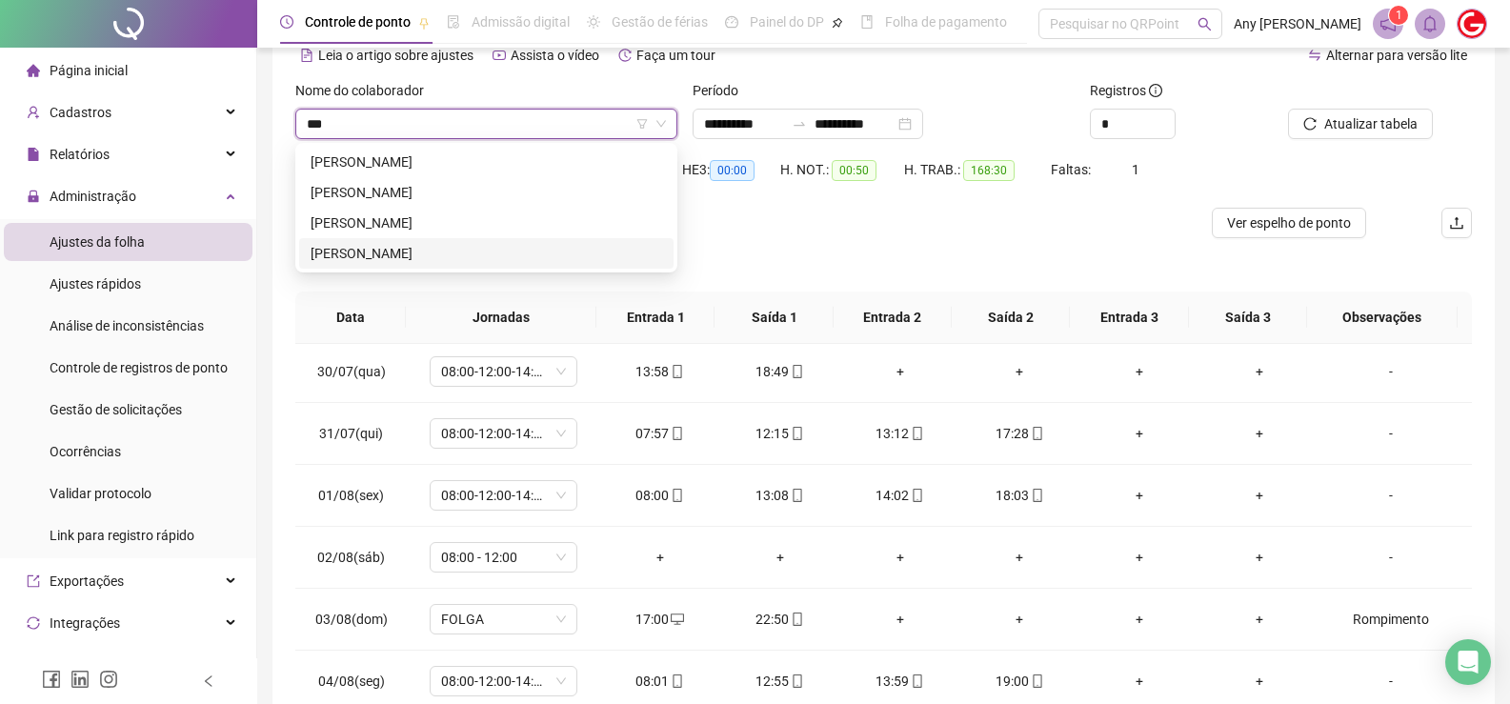
click at [402, 251] on div "[PERSON_NAME]" at bounding box center [486, 253] width 351 height 21
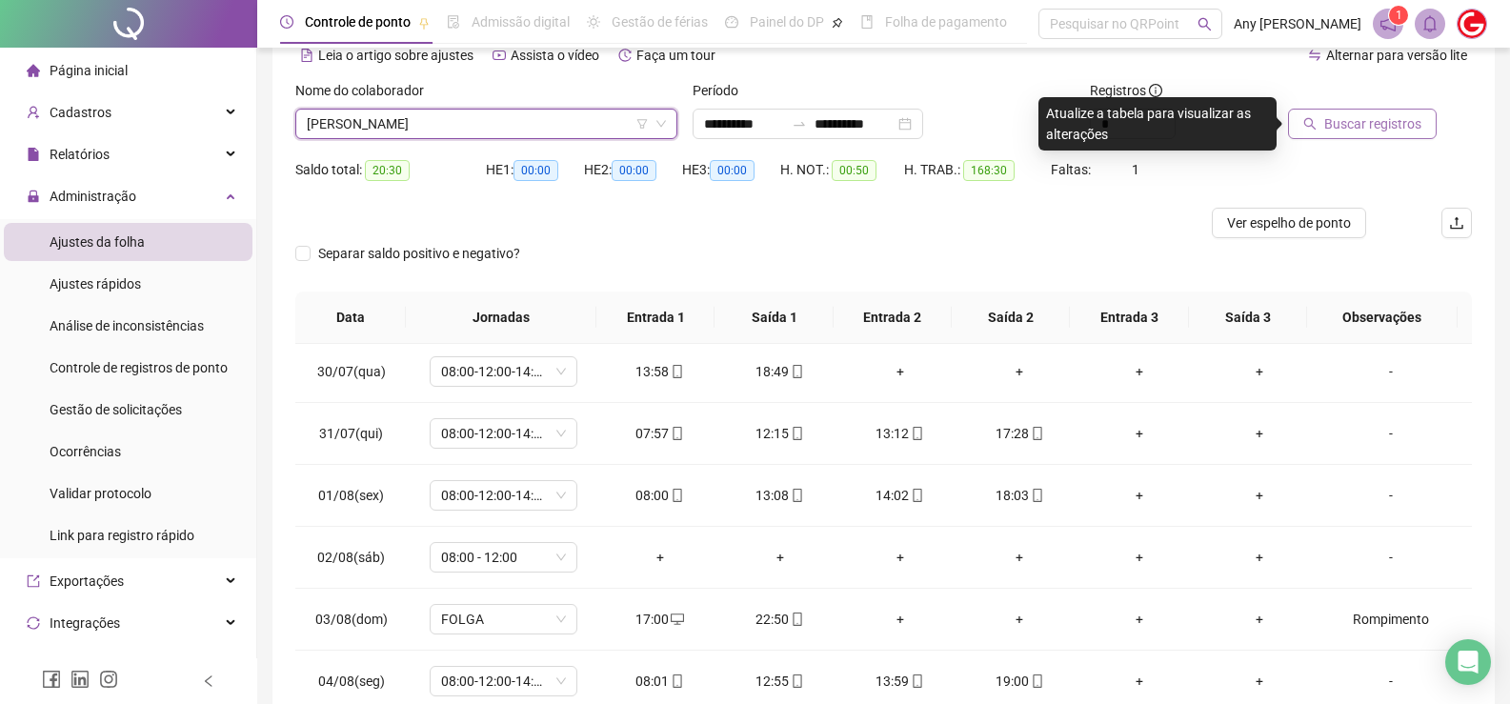
click at [1335, 114] on span "Buscar registros" at bounding box center [1372, 123] width 97 height 21
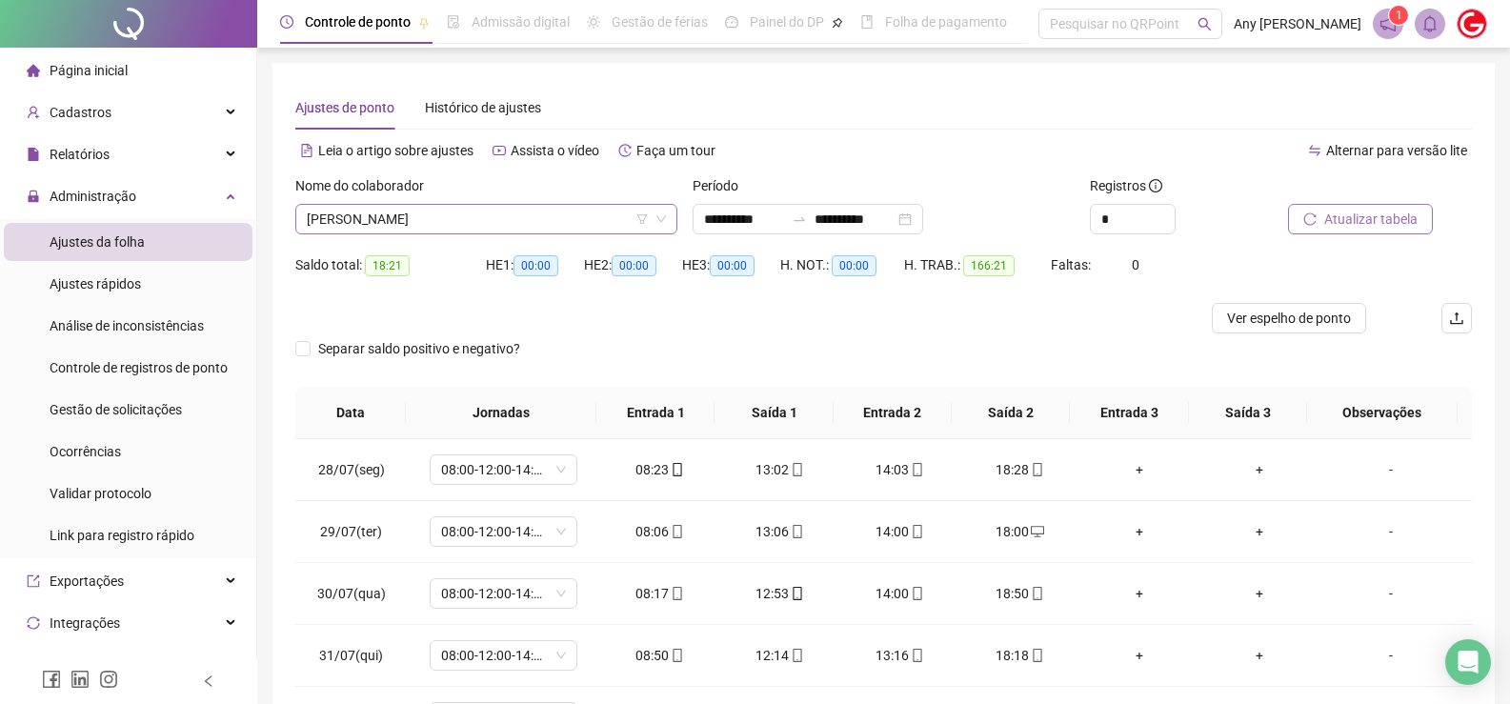
click at [369, 214] on span "[PERSON_NAME]" at bounding box center [486, 219] width 359 height 29
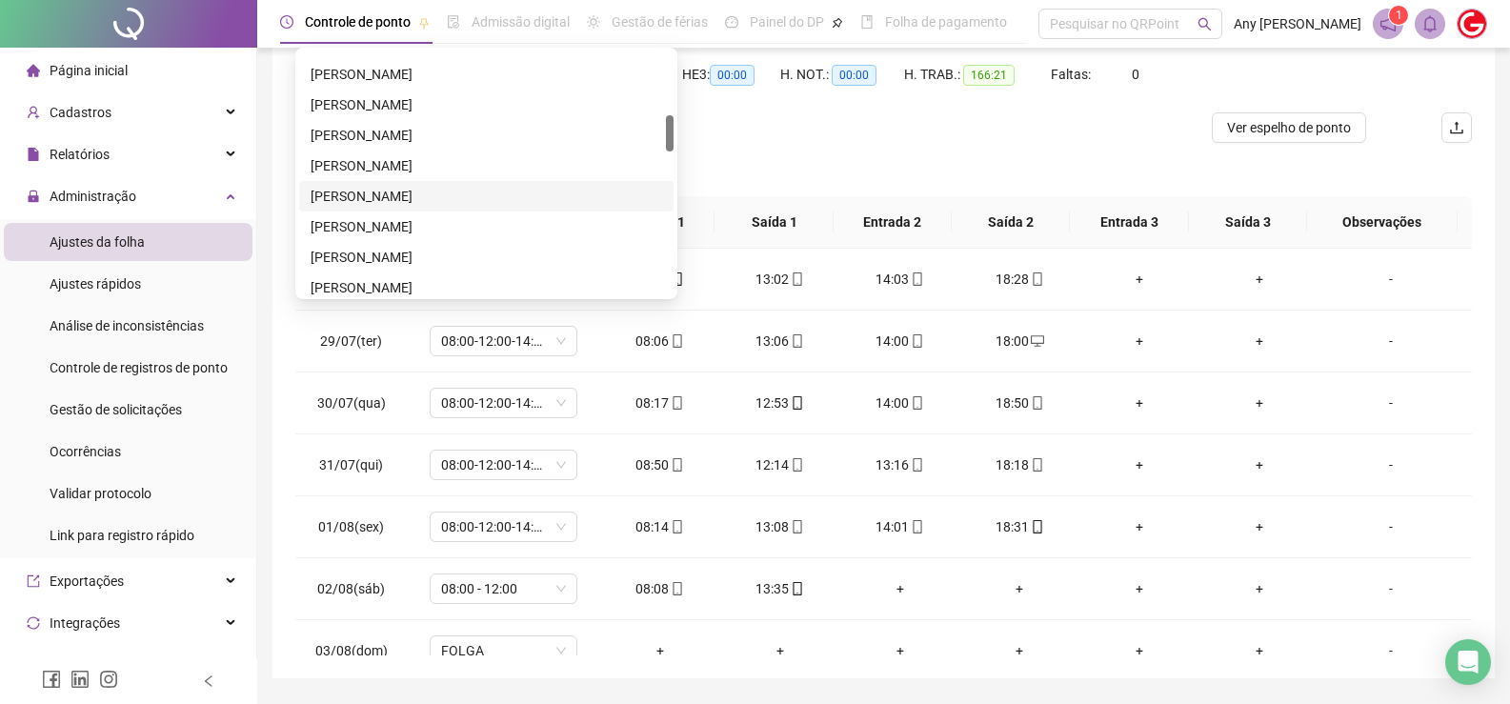
scroll to position [514, 0]
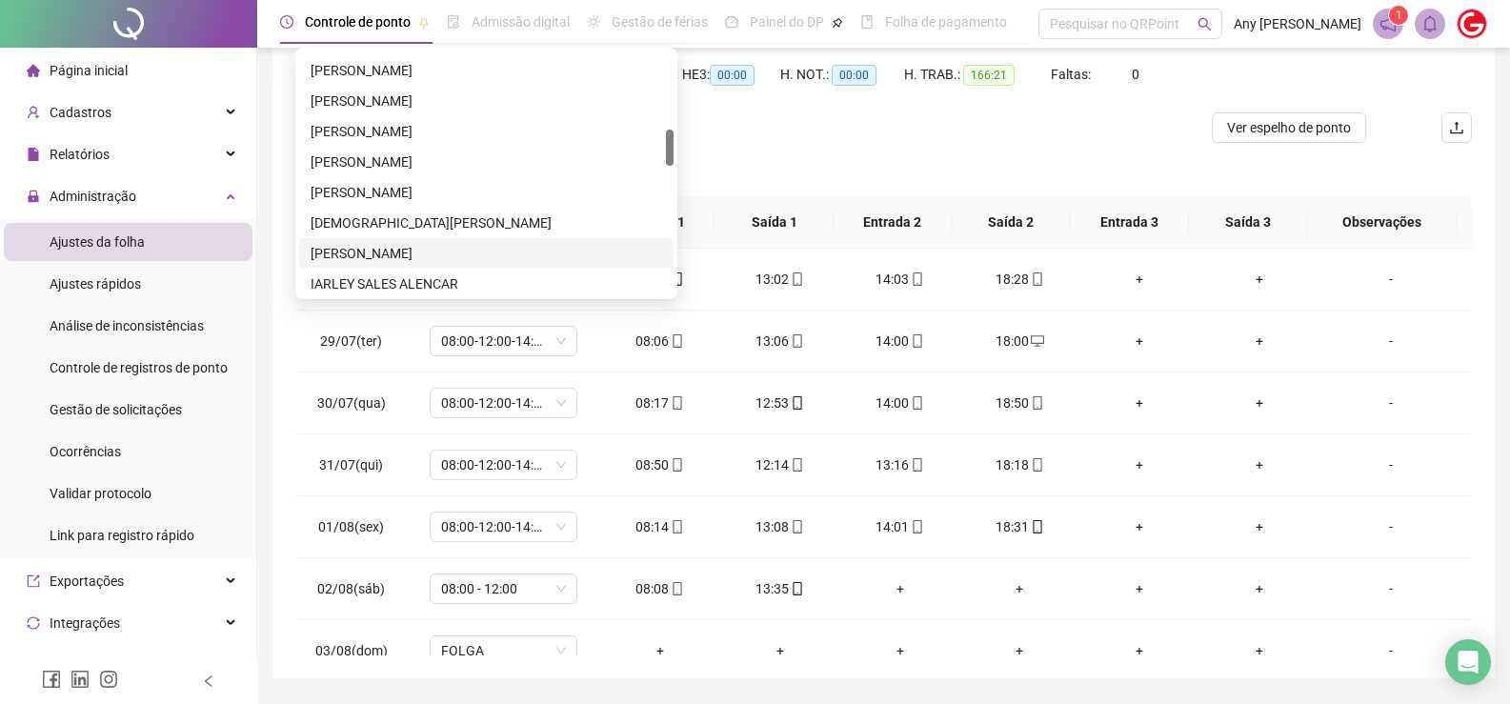
click at [381, 258] on div "[PERSON_NAME]" at bounding box center [486, 253] width 351 height 21
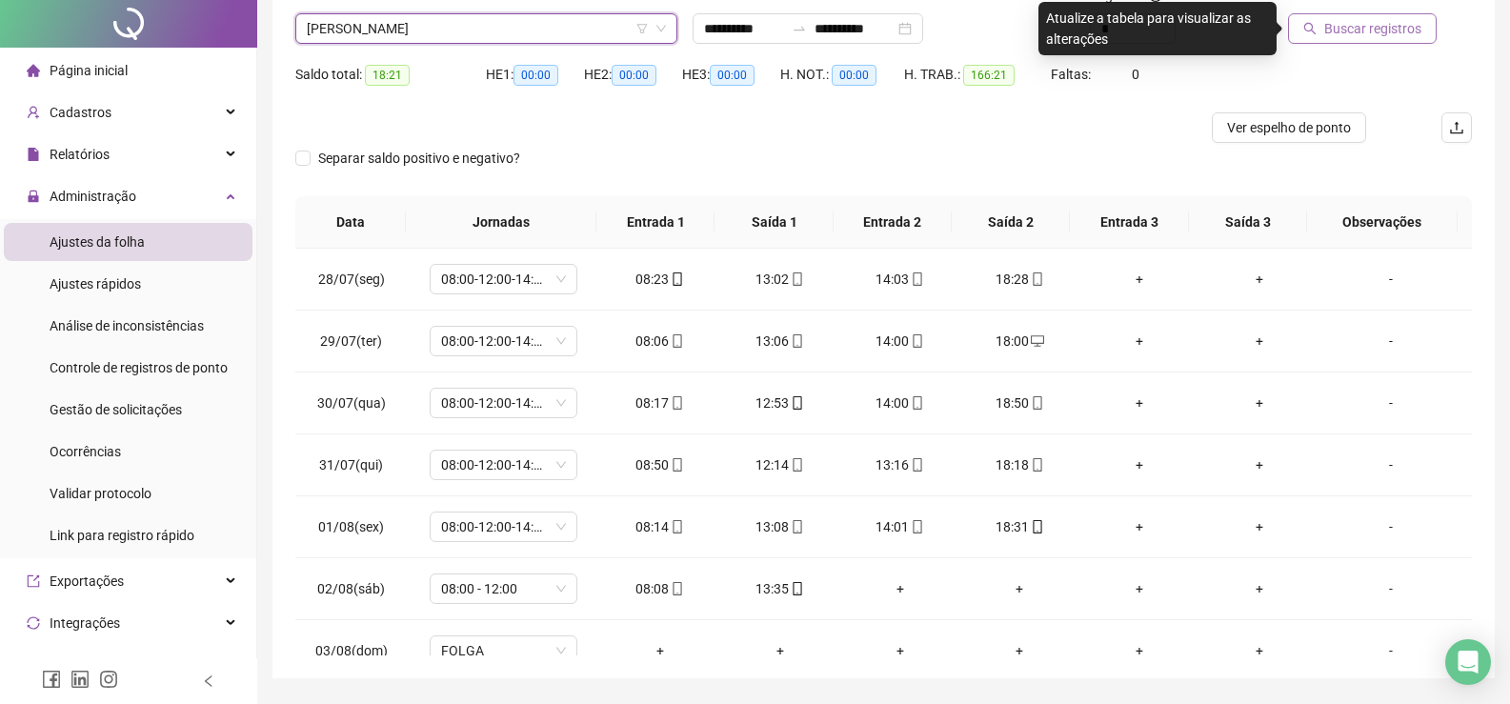
scroll to position [0, 0]
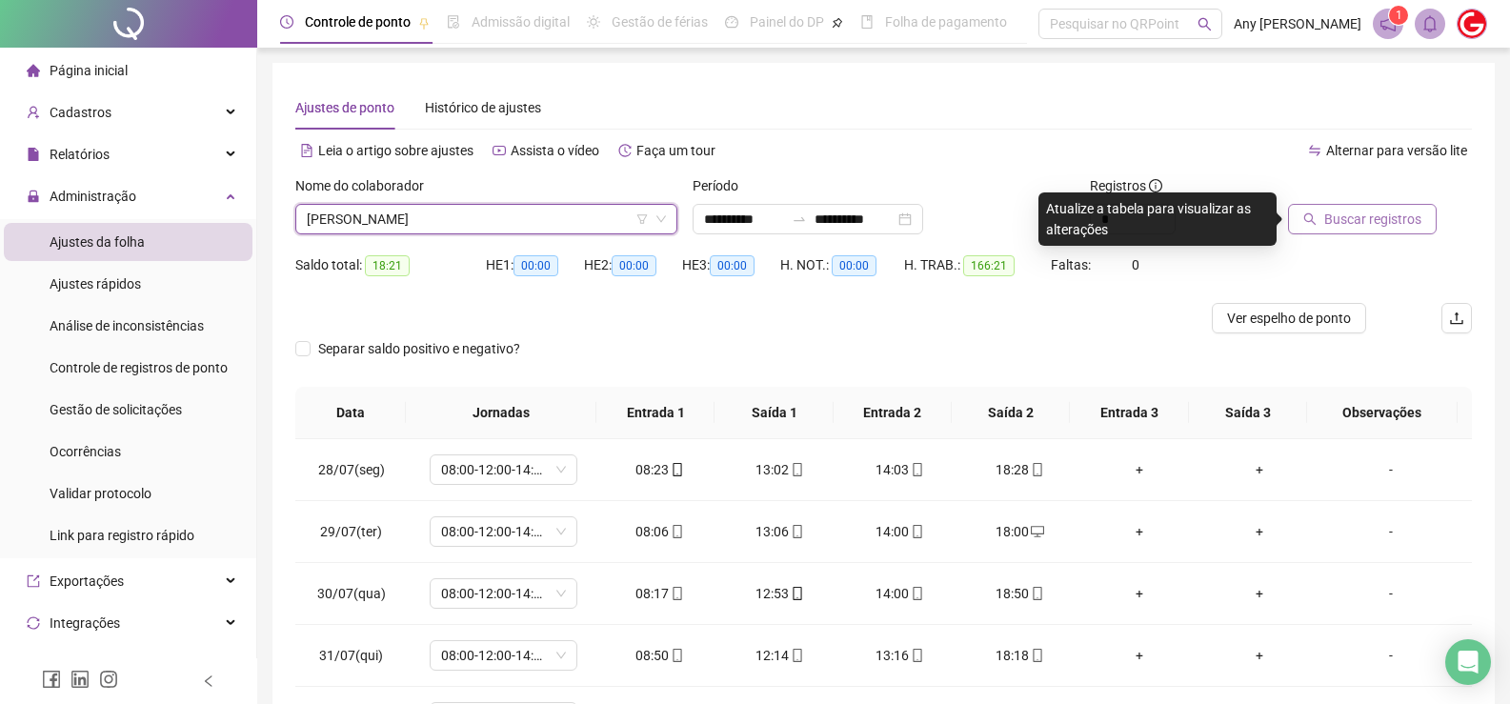
click at [1344, 220] on span "Buscar registros" at bounding box center [1372, 219] width 97 height 21
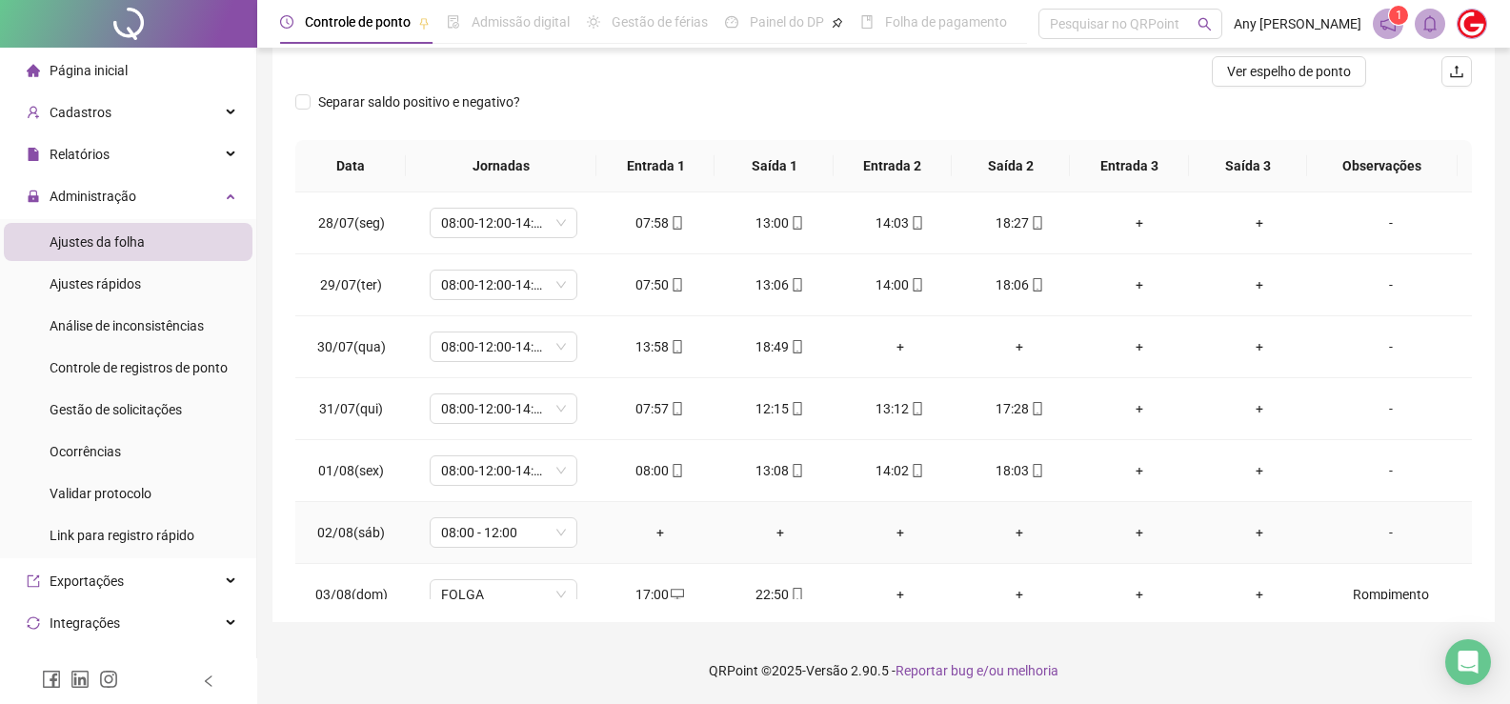
scroll to position [95, 0]
